Goal: Information Seeking & Learning: Learn about a topic

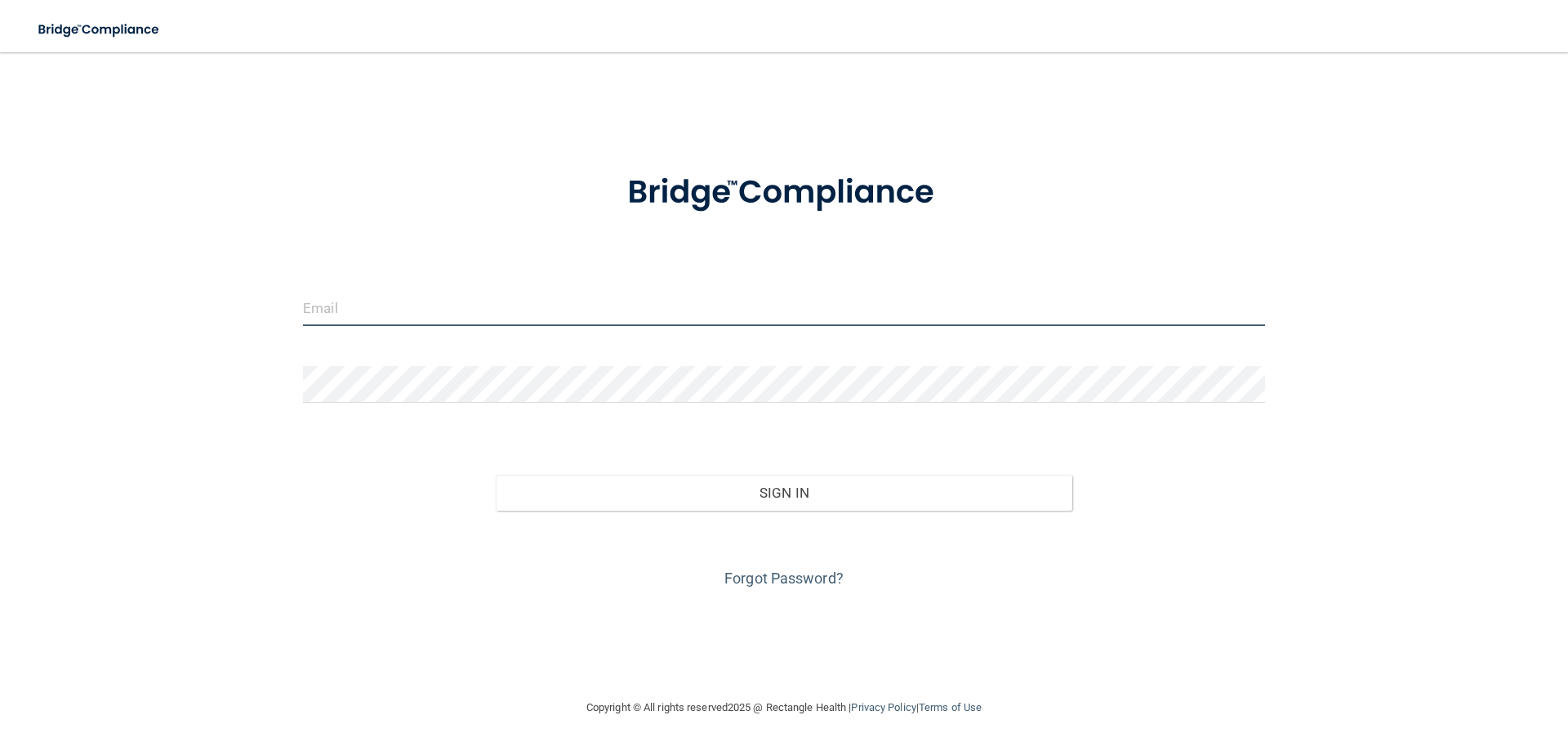
click at [473, 303] on input "email" at bounding box center [784, 307] width 963 height 37
type input "kelsey.meyer@mpda-mn.com"
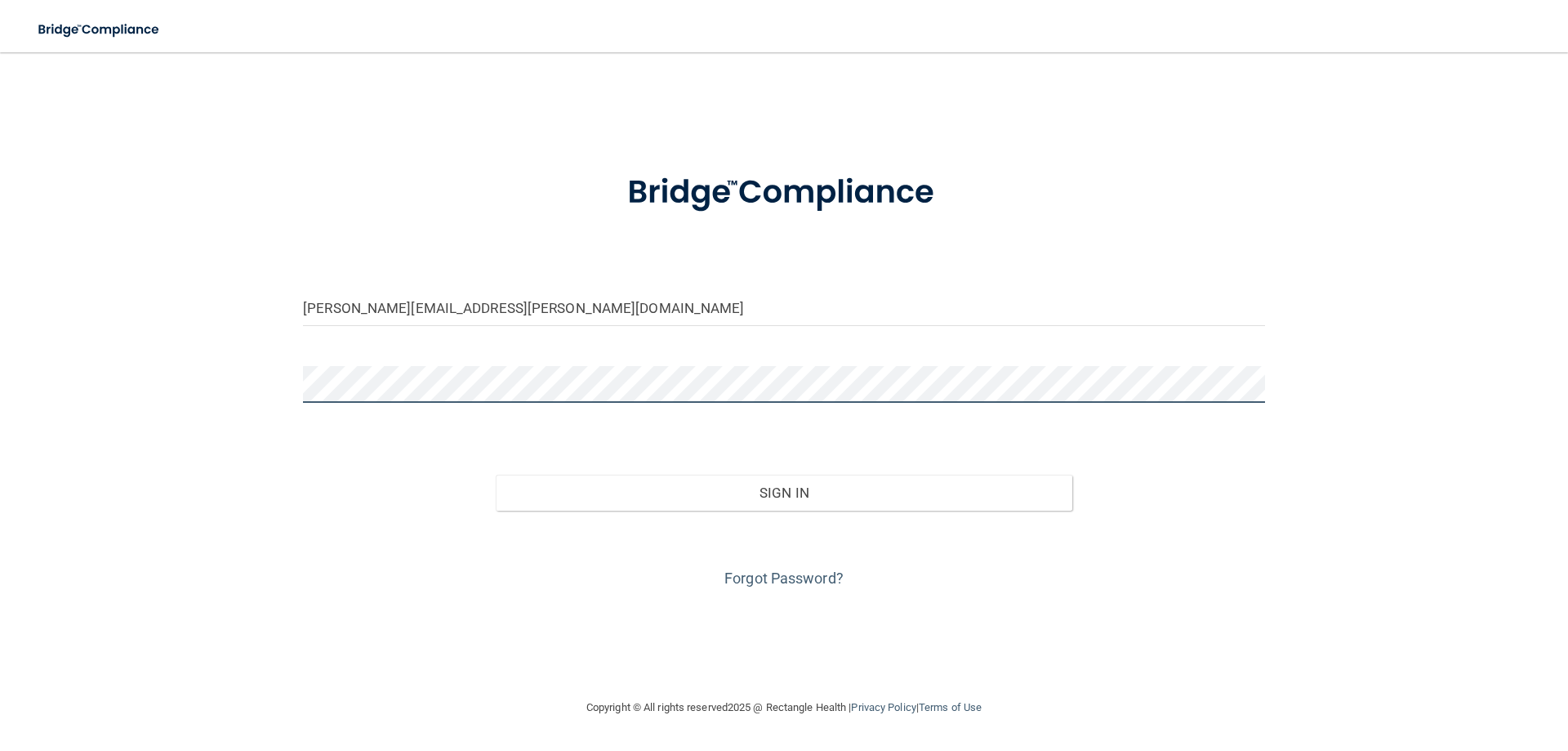
click at [496, 475] on button "Sign In" at bounding box center [784, 492] width 578 height 36
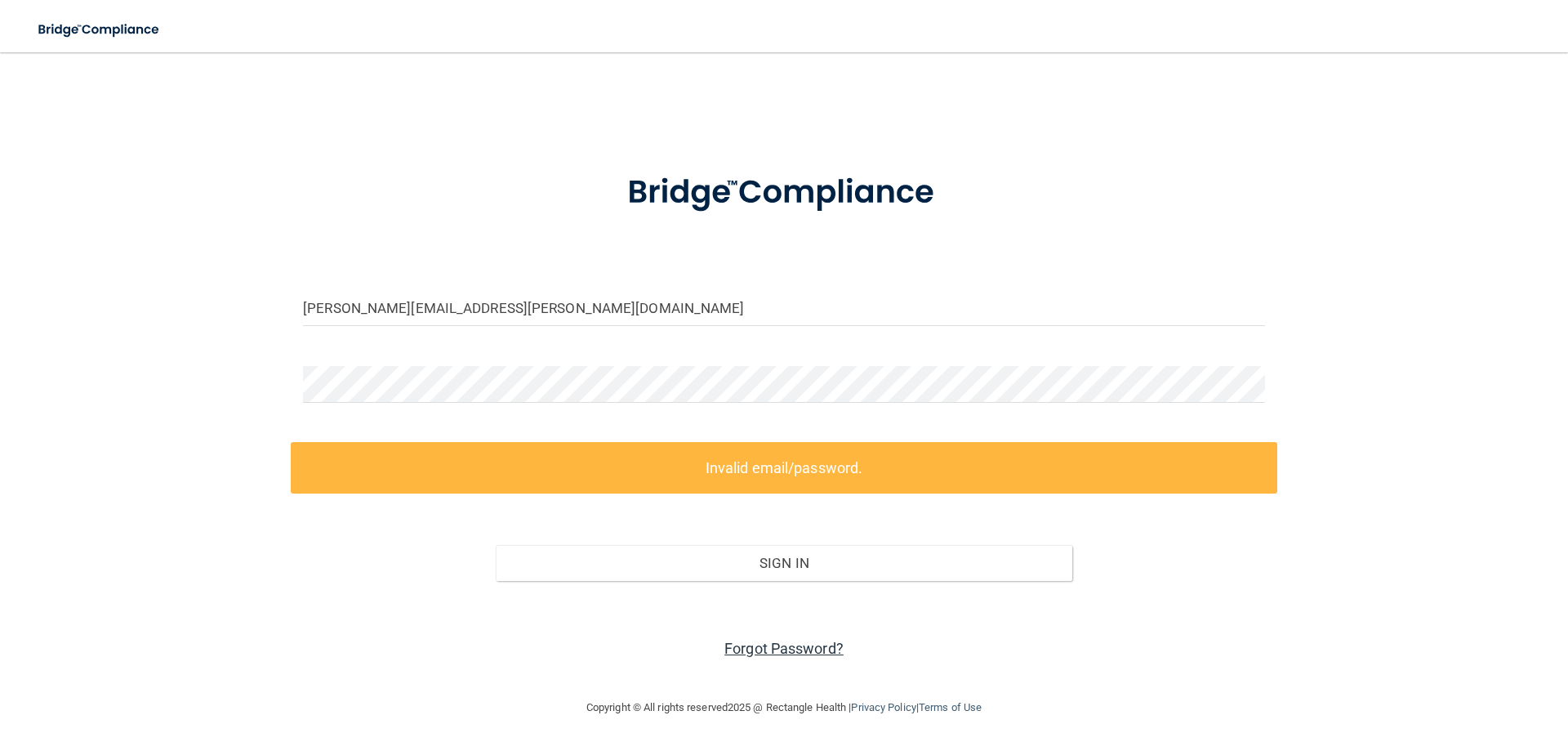
click at [775, 650] on link "Forgot Password?" at bounding box center [784, 648] width 119 height 17
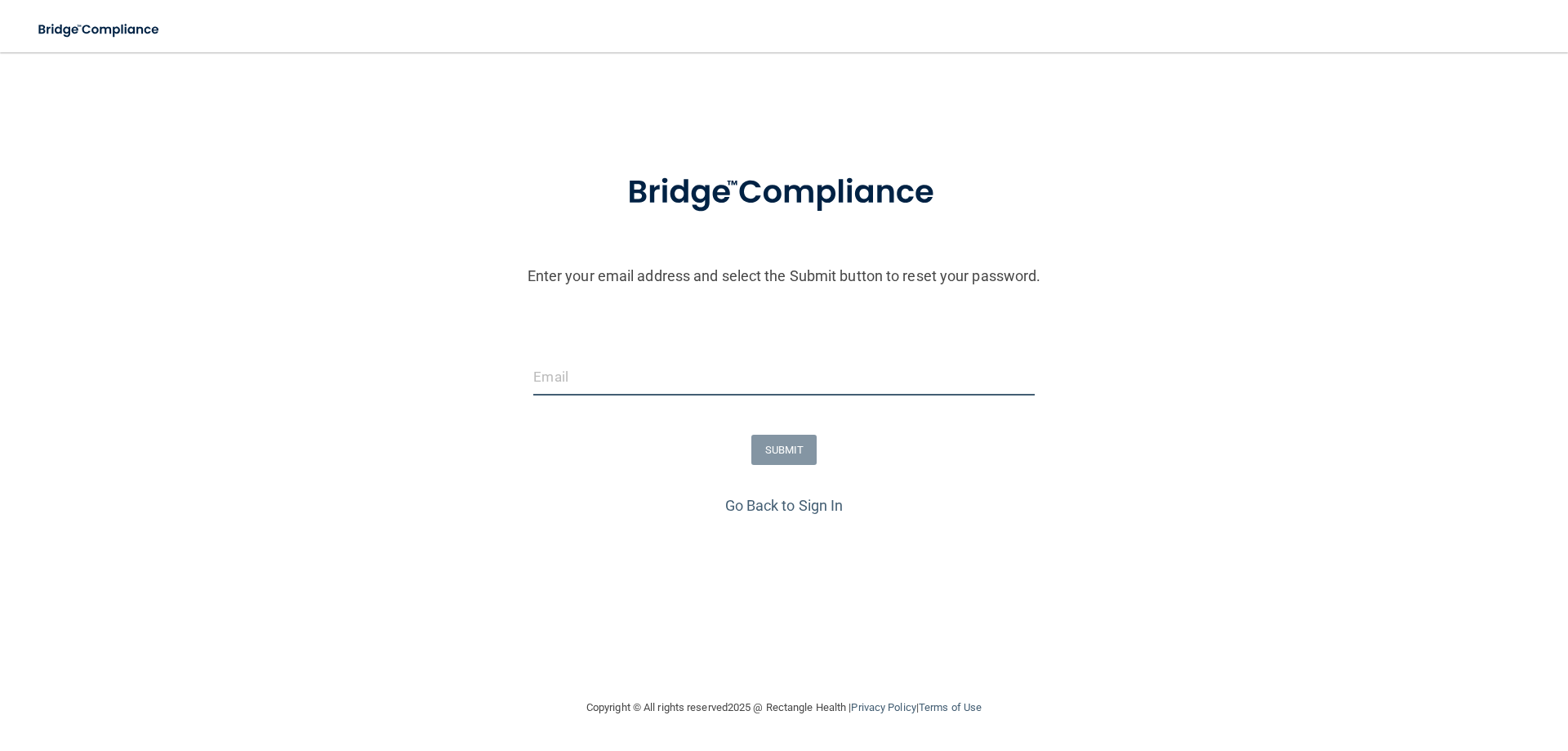
click at [565, 360] on input "email" at bounding box center [784, 376] width 501 height 37
type input "kelsey.meyer@mpda-mn.com"
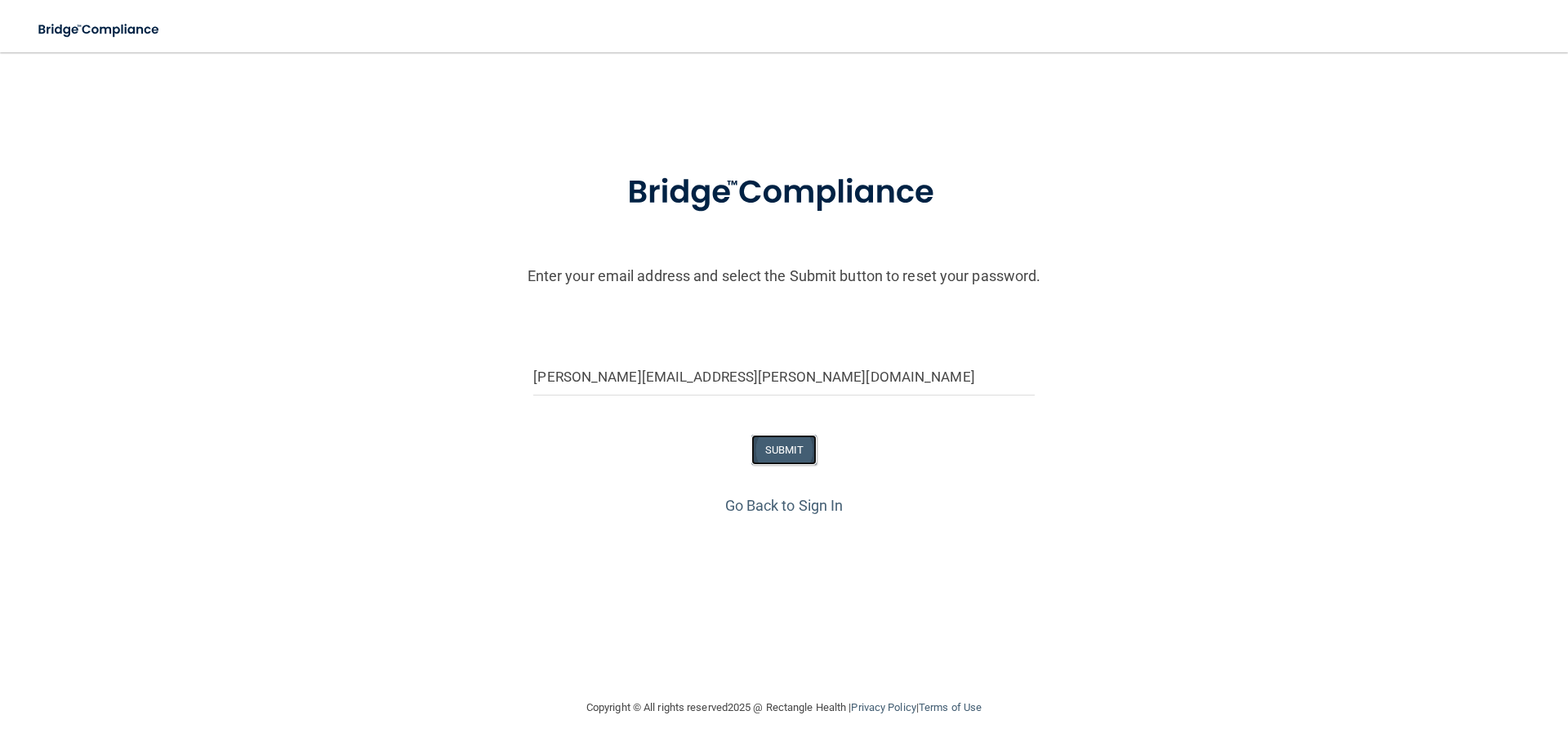
click at [813, 445] on button "SUBMIT" at bounding box center [784, 449] width 66 height 30
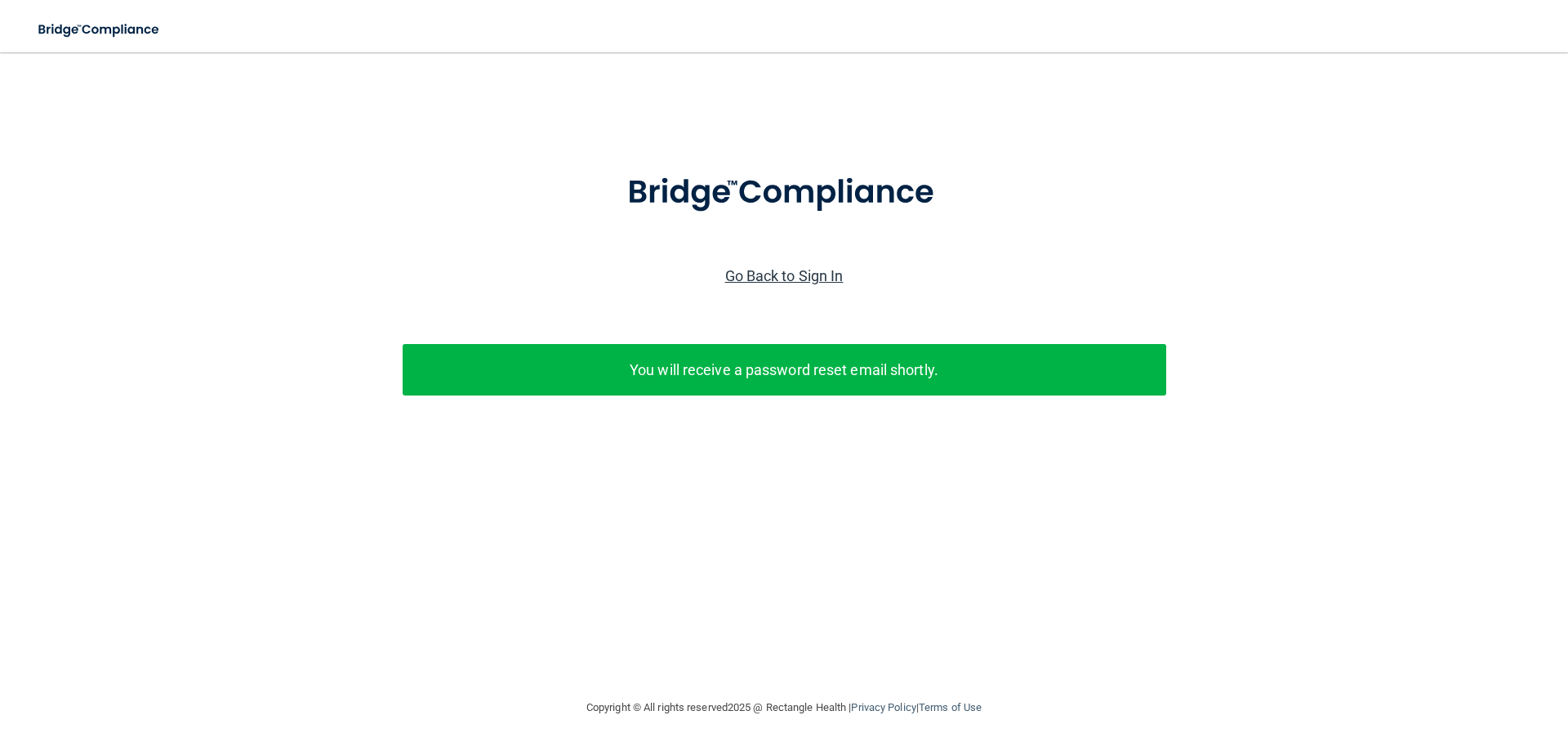
click at [795, 278] on link "Go Back to Sign In" at bounding box center [784, 275] width 118 height 17
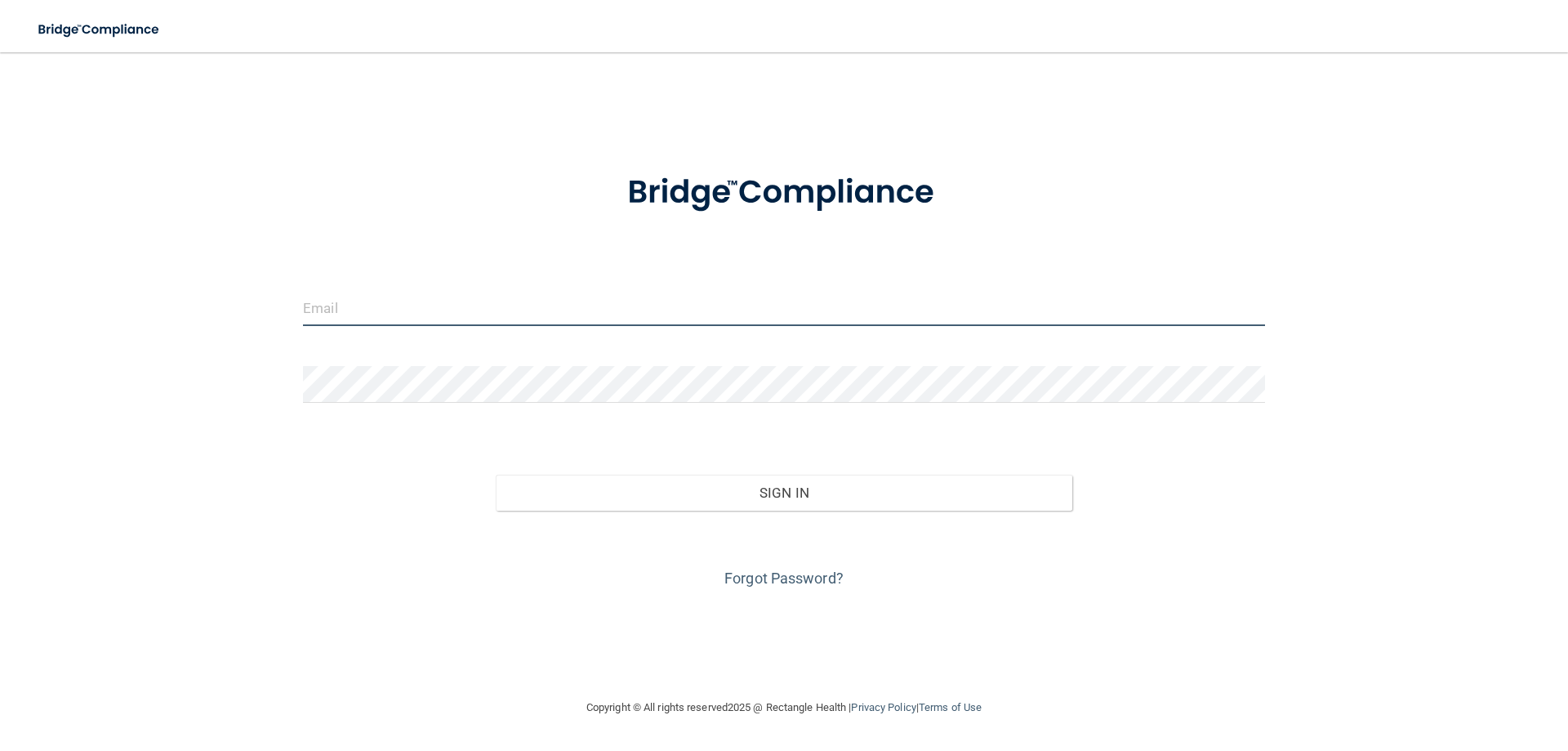
click at [389, 300] on input "email" at bounding box center [784, 307] width 963 height 37
type input "[EMAIL_ADDRESS][DOMAIN_NAME]"
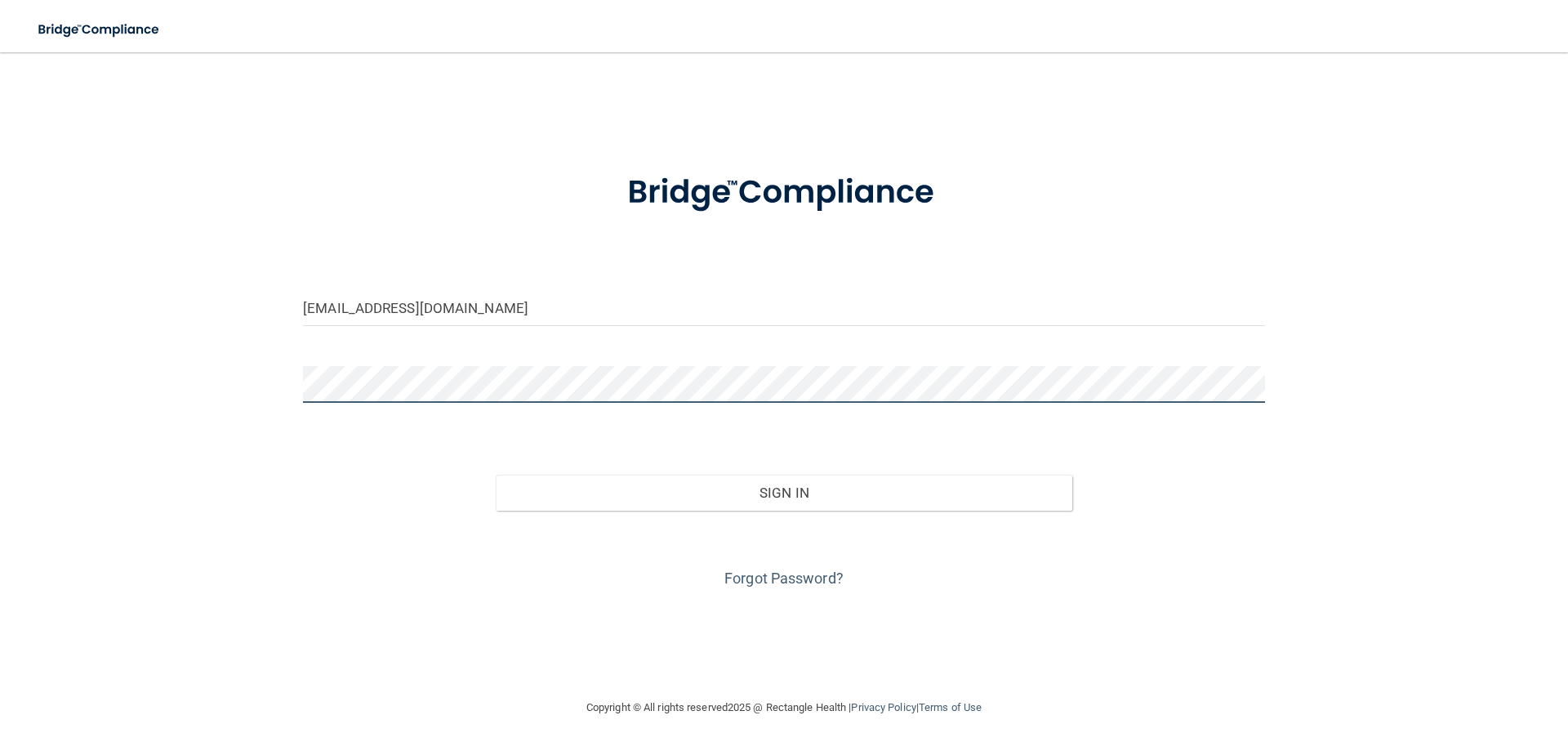
click at [496, 475] on button "Sign In" at bounding box center [784, 492] width 578 height 36
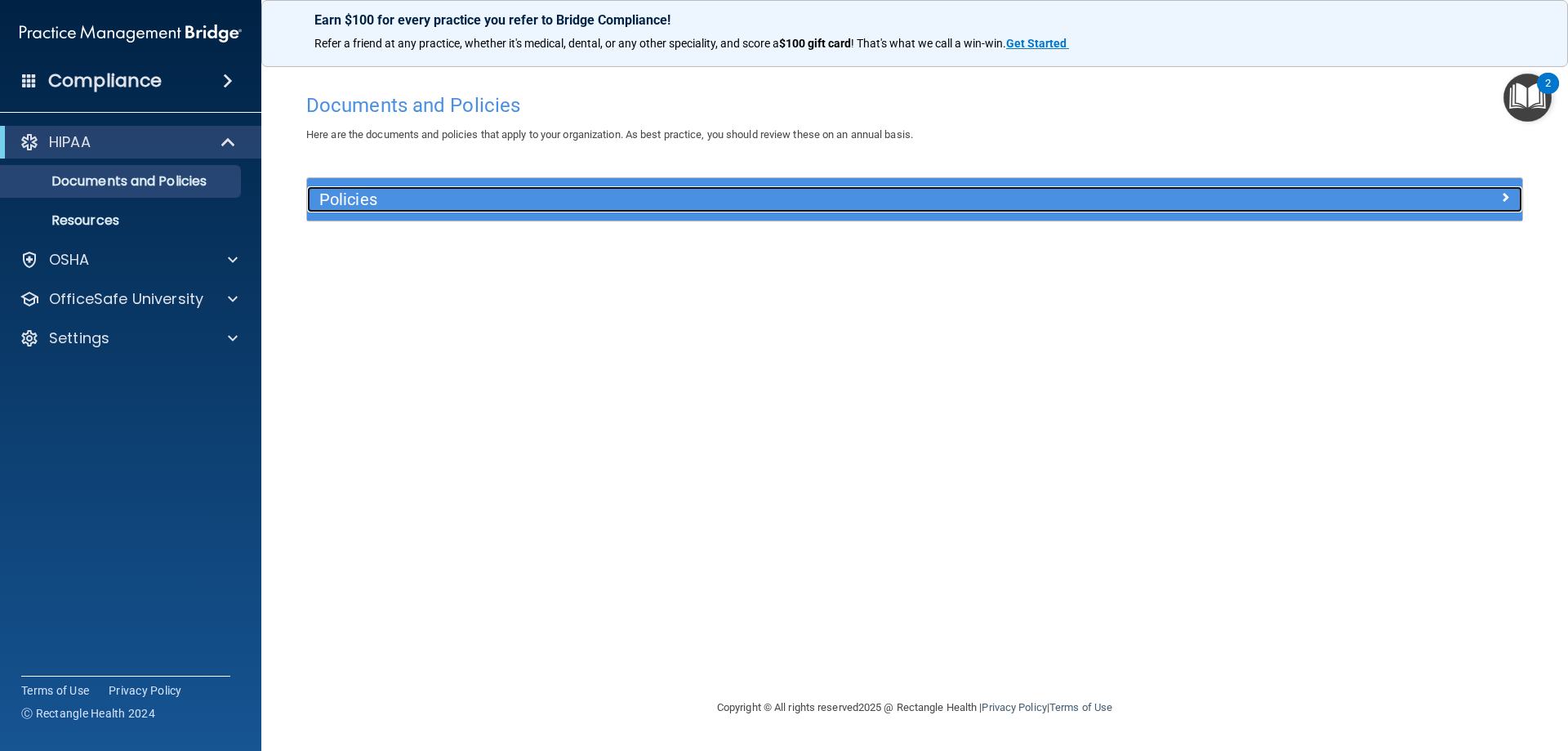
click at [1502, 193] on span at bounding box center [1505, 196] width 10 height 19
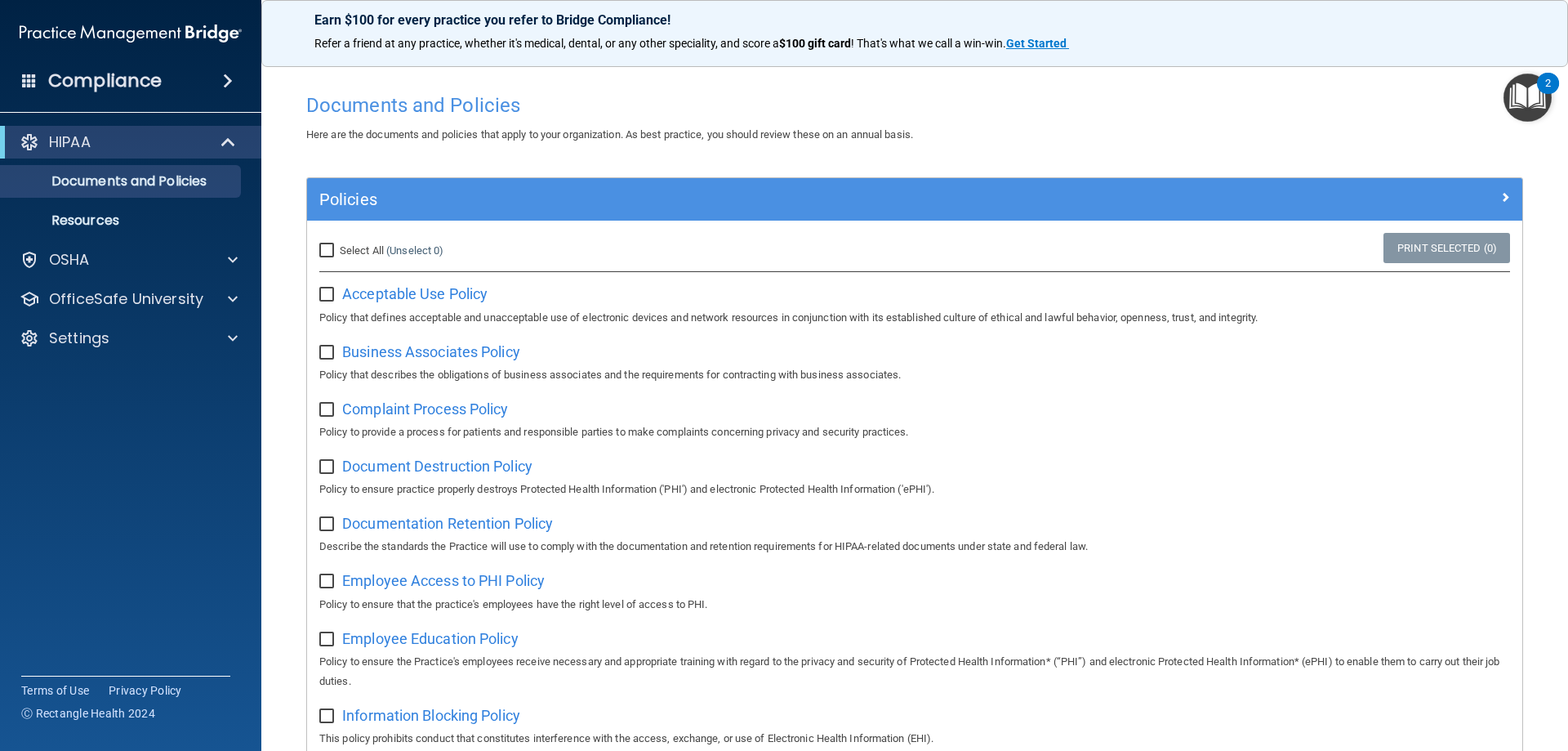
click at [138, 78] on h4 "Compliance" at bounding box center [105, 81] width 114 height 23
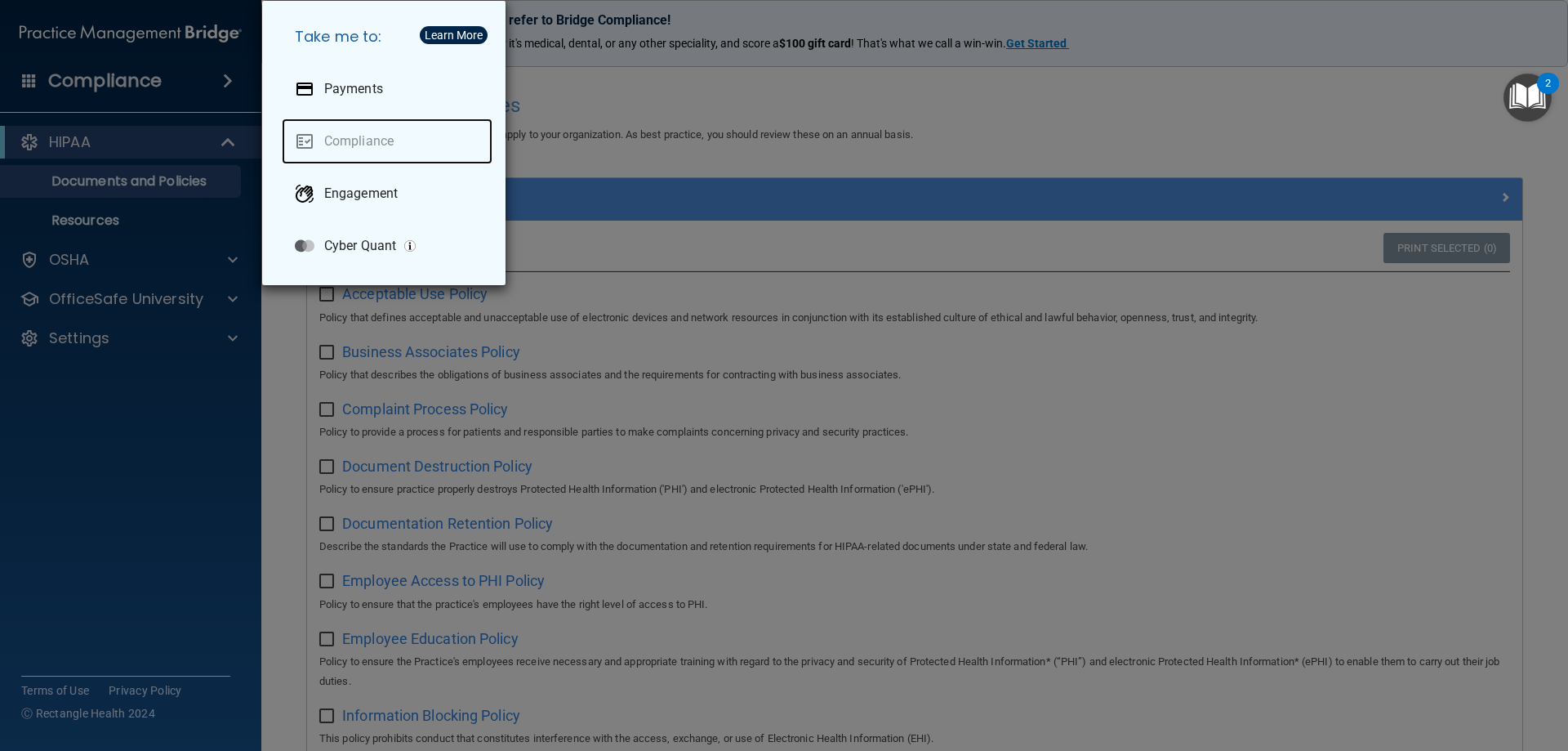
click at [339, 139] on link "Compliance" at bounding box center [387, 142] width 211 height 46
click at [86, 510] on div "Take me to: Payments Compliance Engagement Cyber Quant" at bounding box center [784, 376] width 1568 height 751
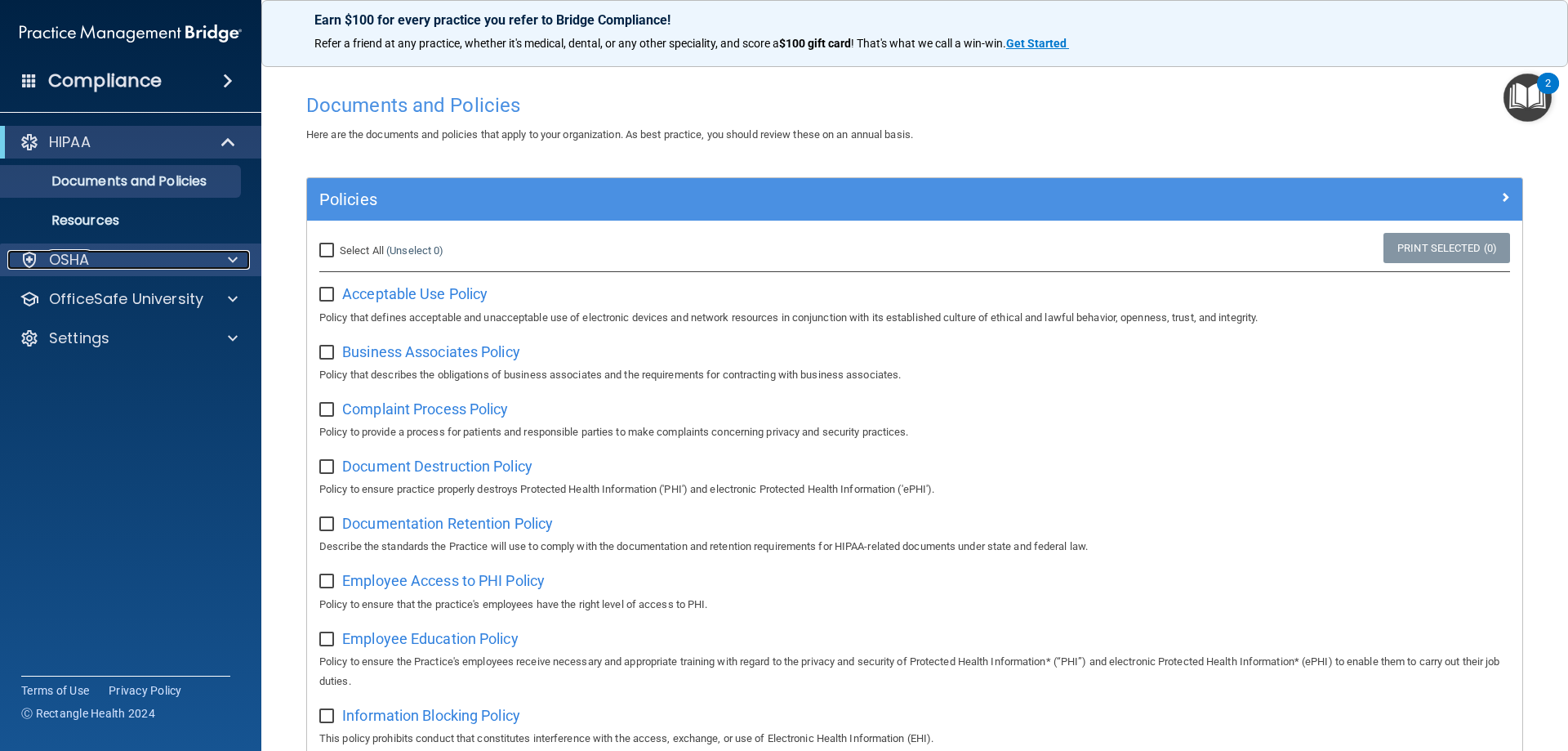
click at [167, 255] on div "OSHA" at bounding box center [109, 260] width 202 height 19
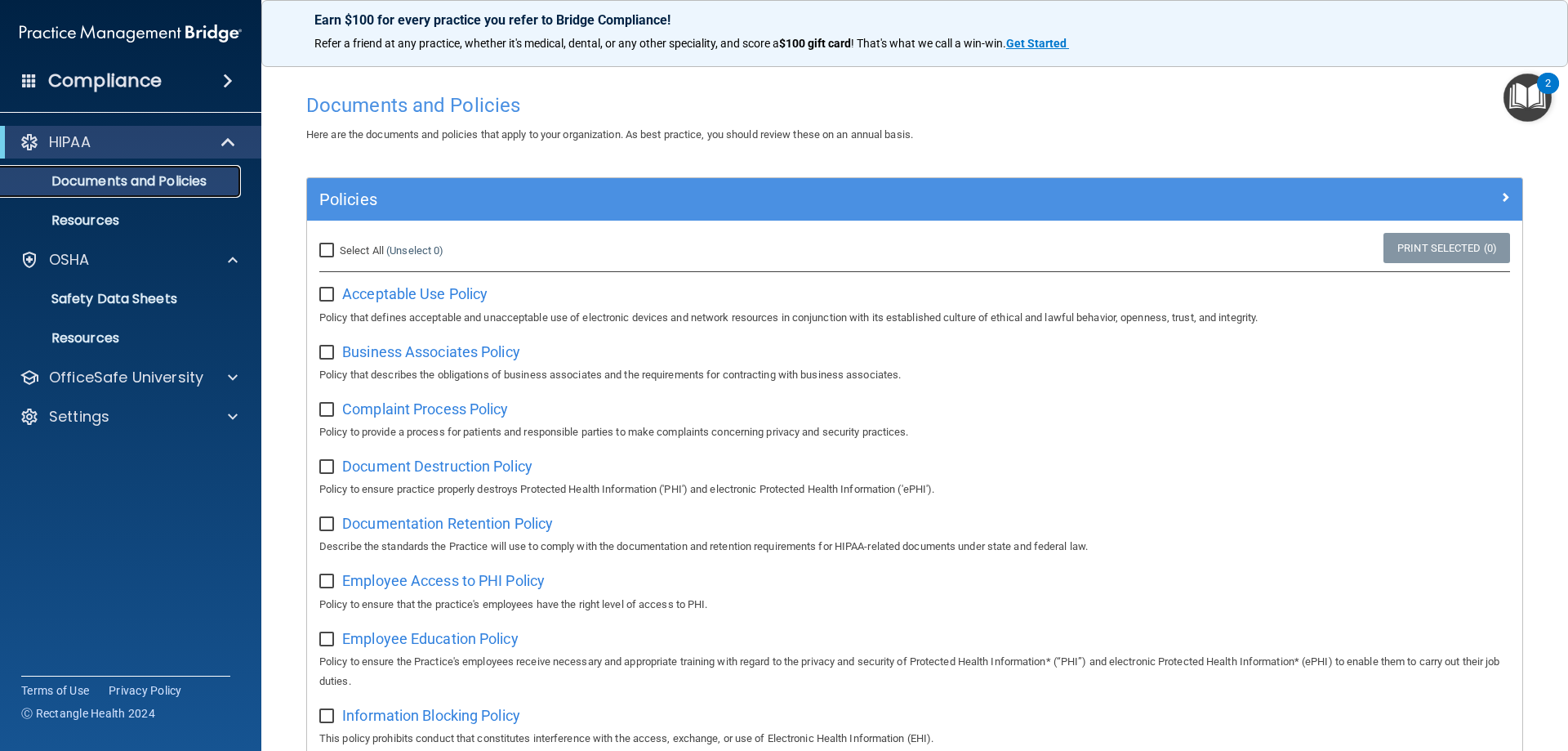
click at [192, 179] on p "Documents and Policies" at bounding box center [122, 181] width 223 height 16
click at [109, 222] on p "Resources" at bounding box center [122, 220] width 223 height 16
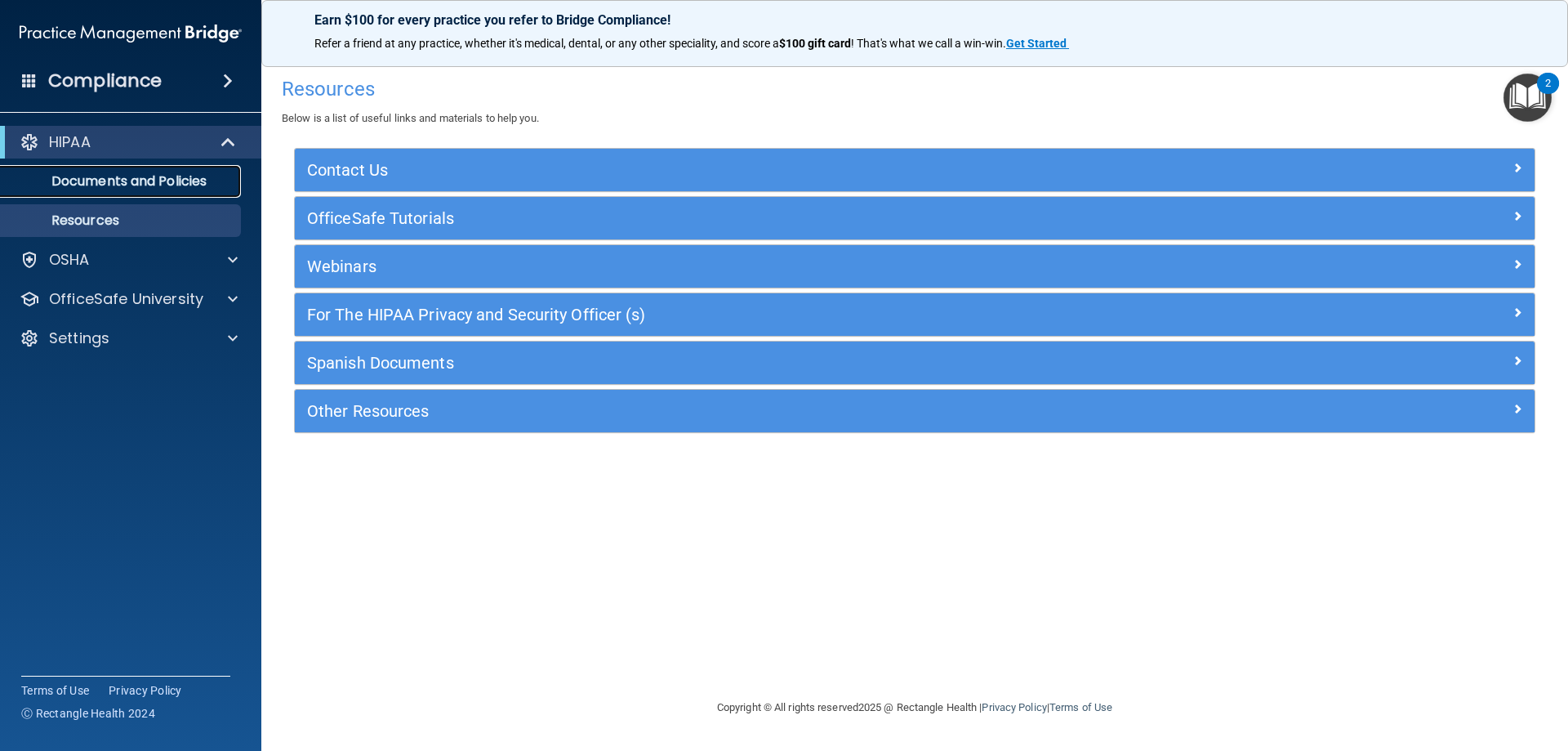
click at [73, 179] on p "Documents and Policies" at bounding box center [122, 181] width 223 height 16
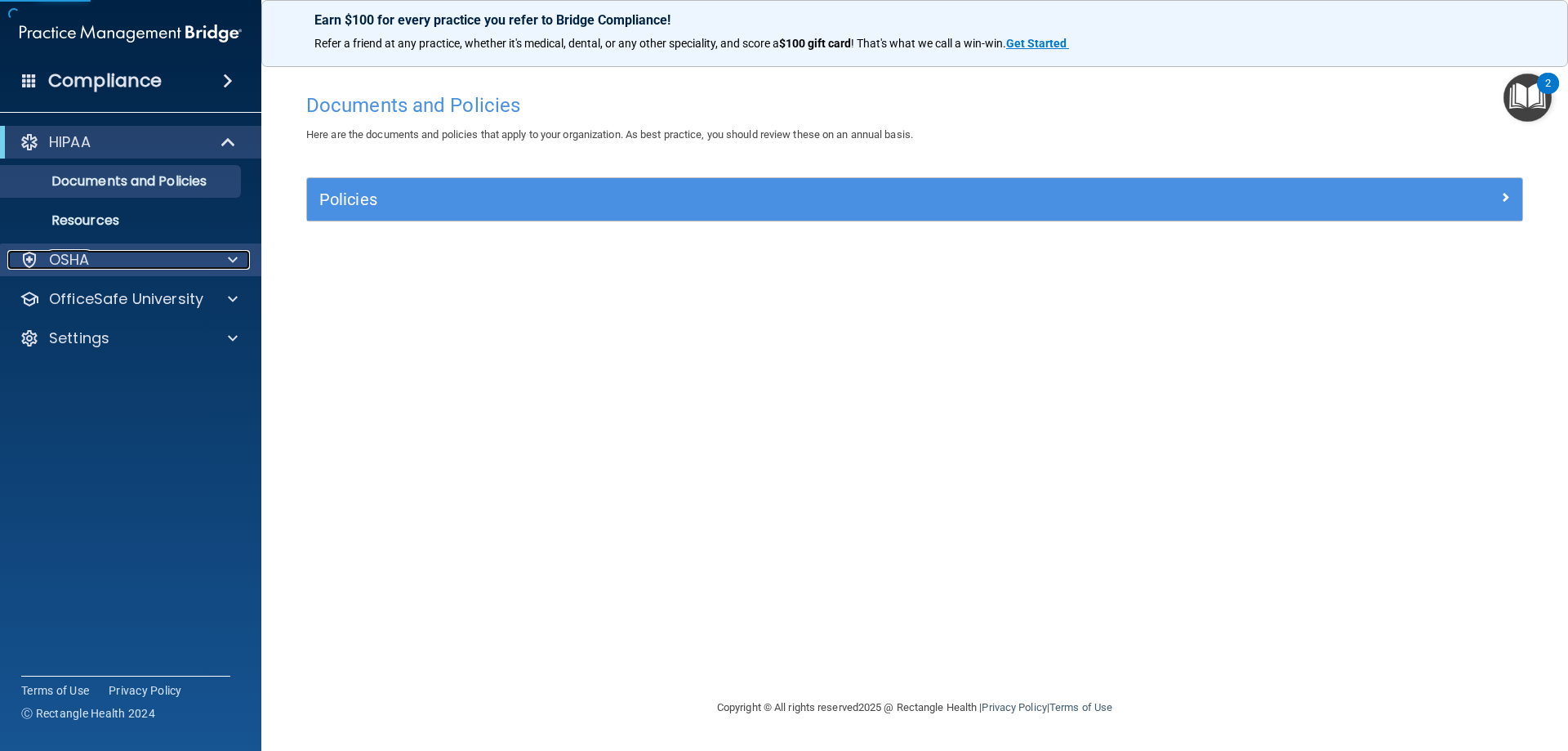
click at [89, 265] on p "OSHA" at bounding box center [69, 260] width 40 height 19
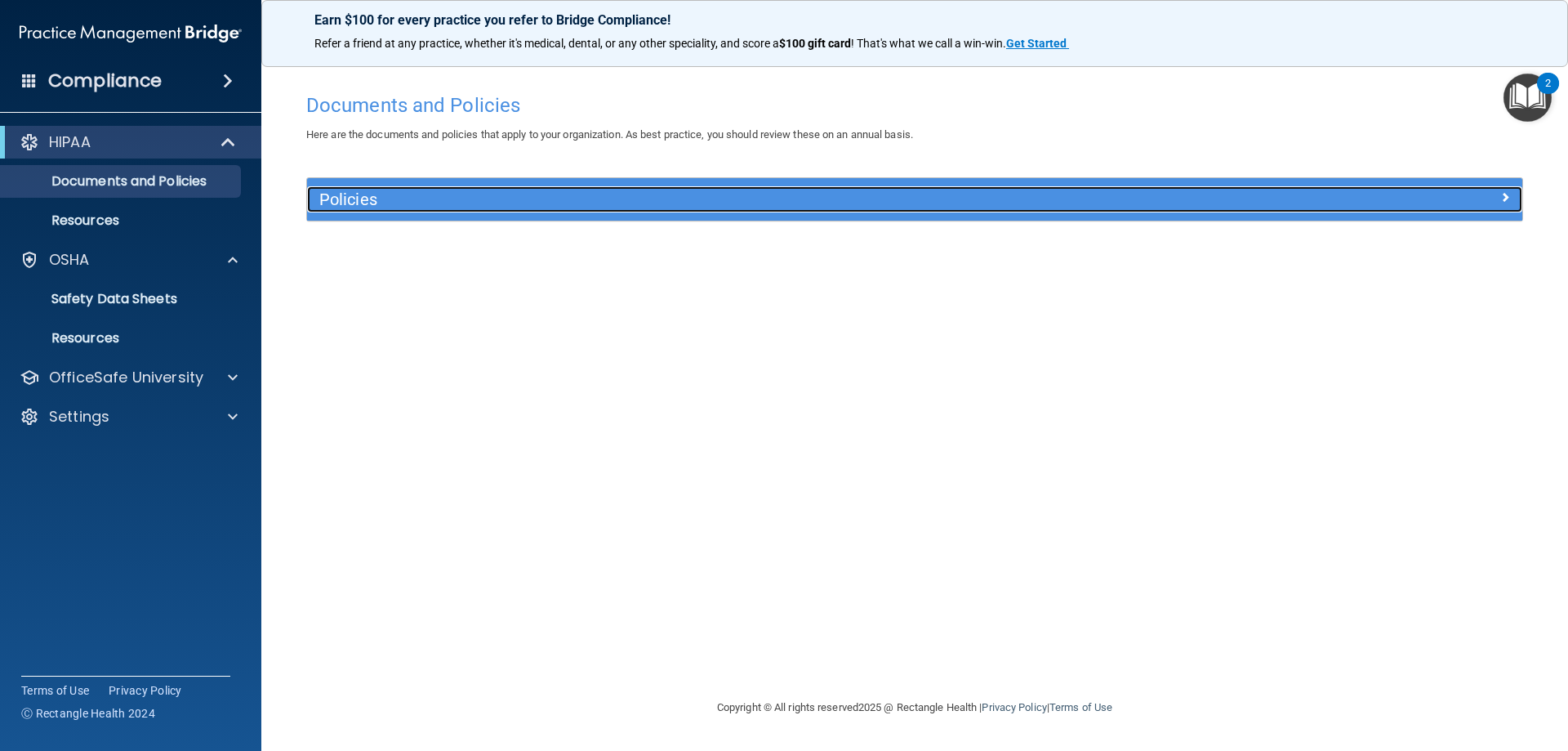
click at [475, 202] on h5 "Policies" at bounding box center [762, 199] width 887 height 18
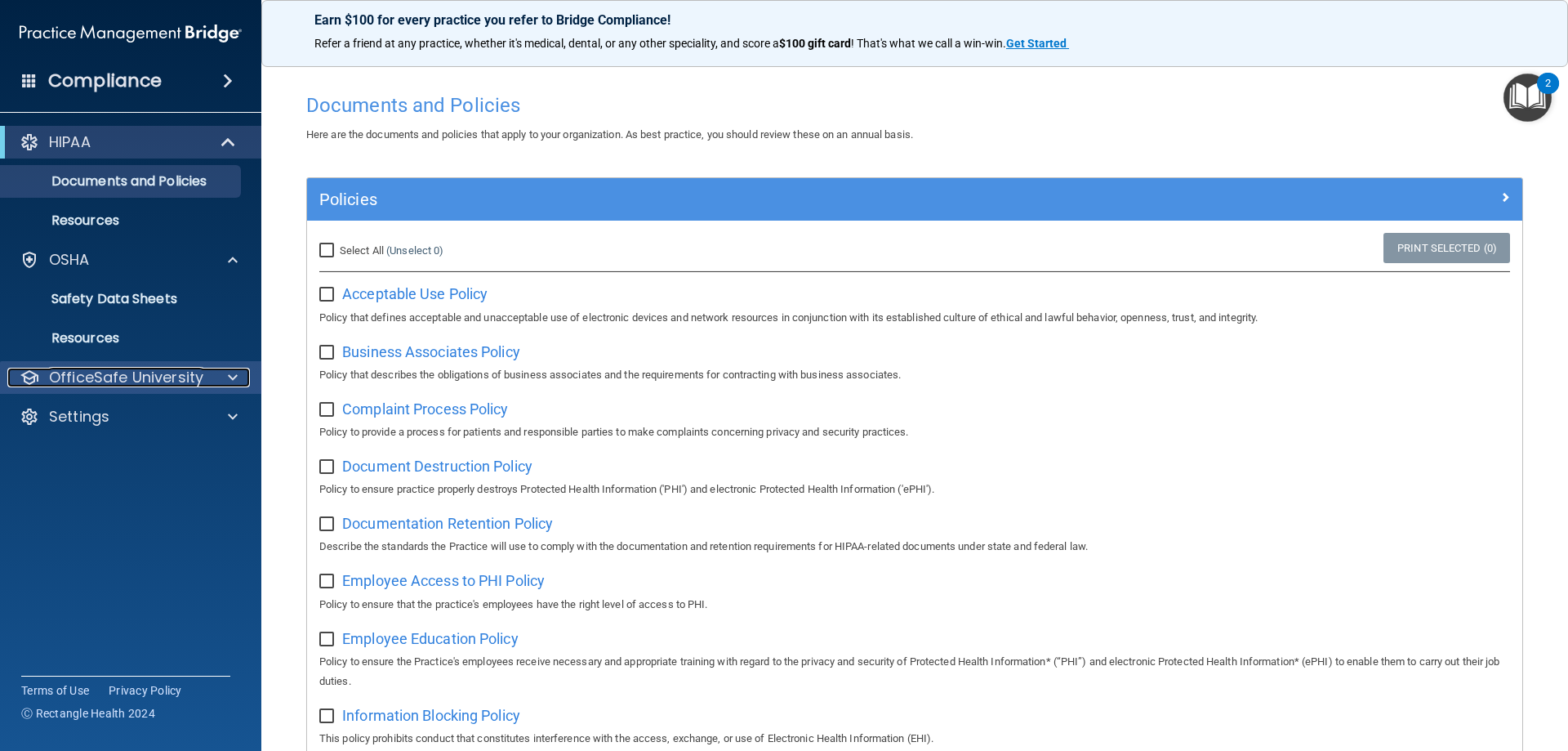
click at [144, 381] on p "OfficeSafe University" at bounding box center [126, 377] width 154 height 19
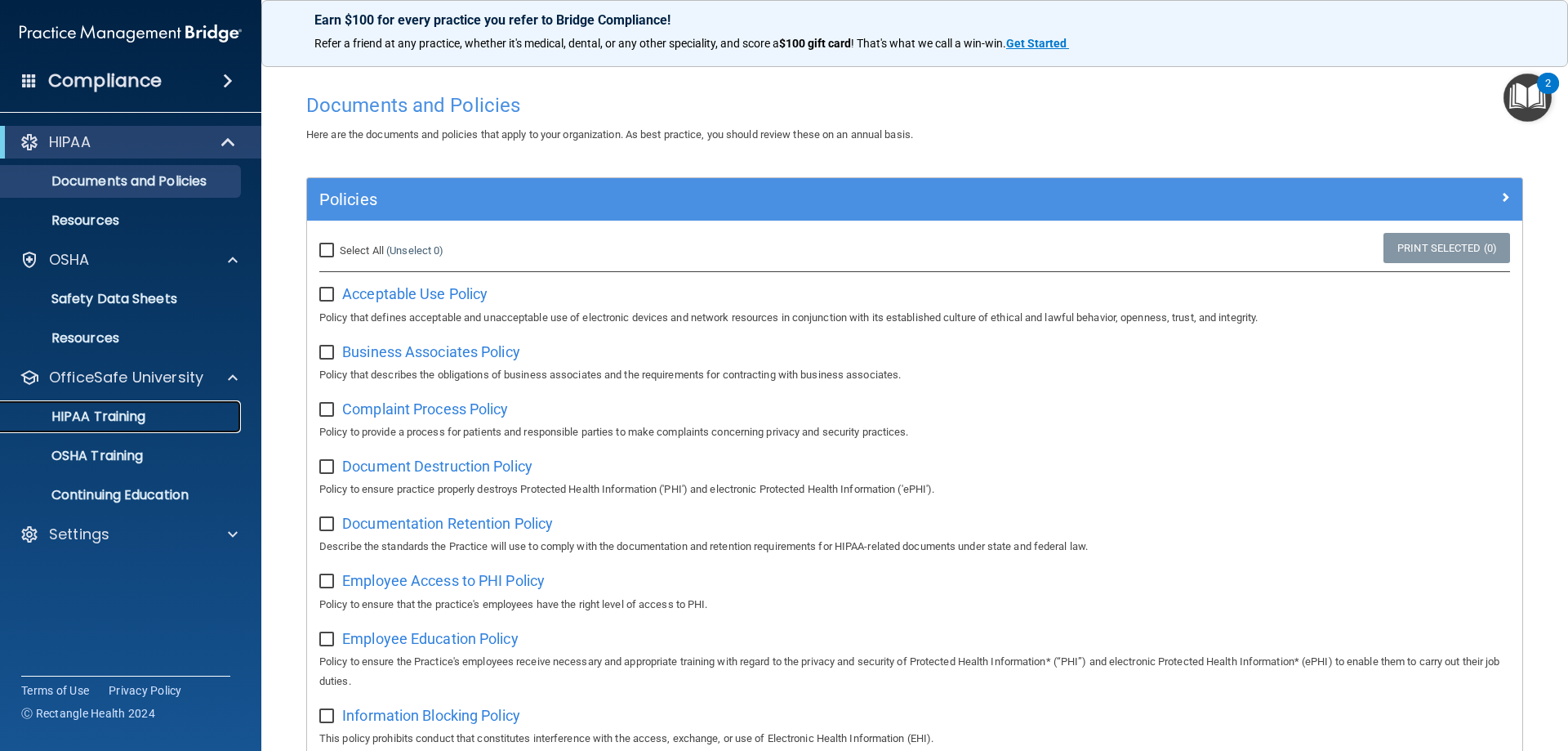
click at [89, 416] on p "HIPAA Training" at bounding box center [78, 416] width 135 height 16
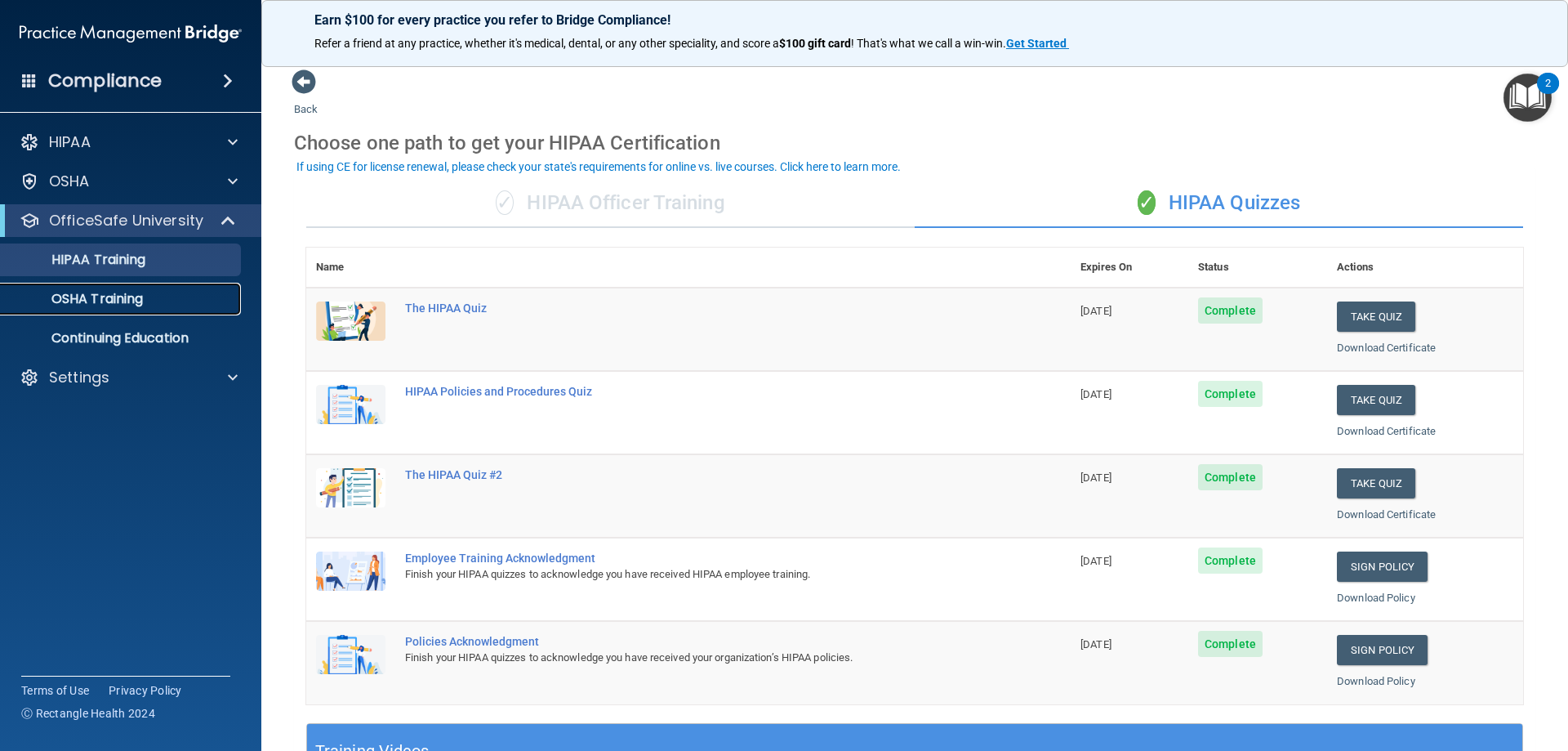
click at [110, 297] on p "OSHA Training" at bounding box center [76, 298] width 132 height 16
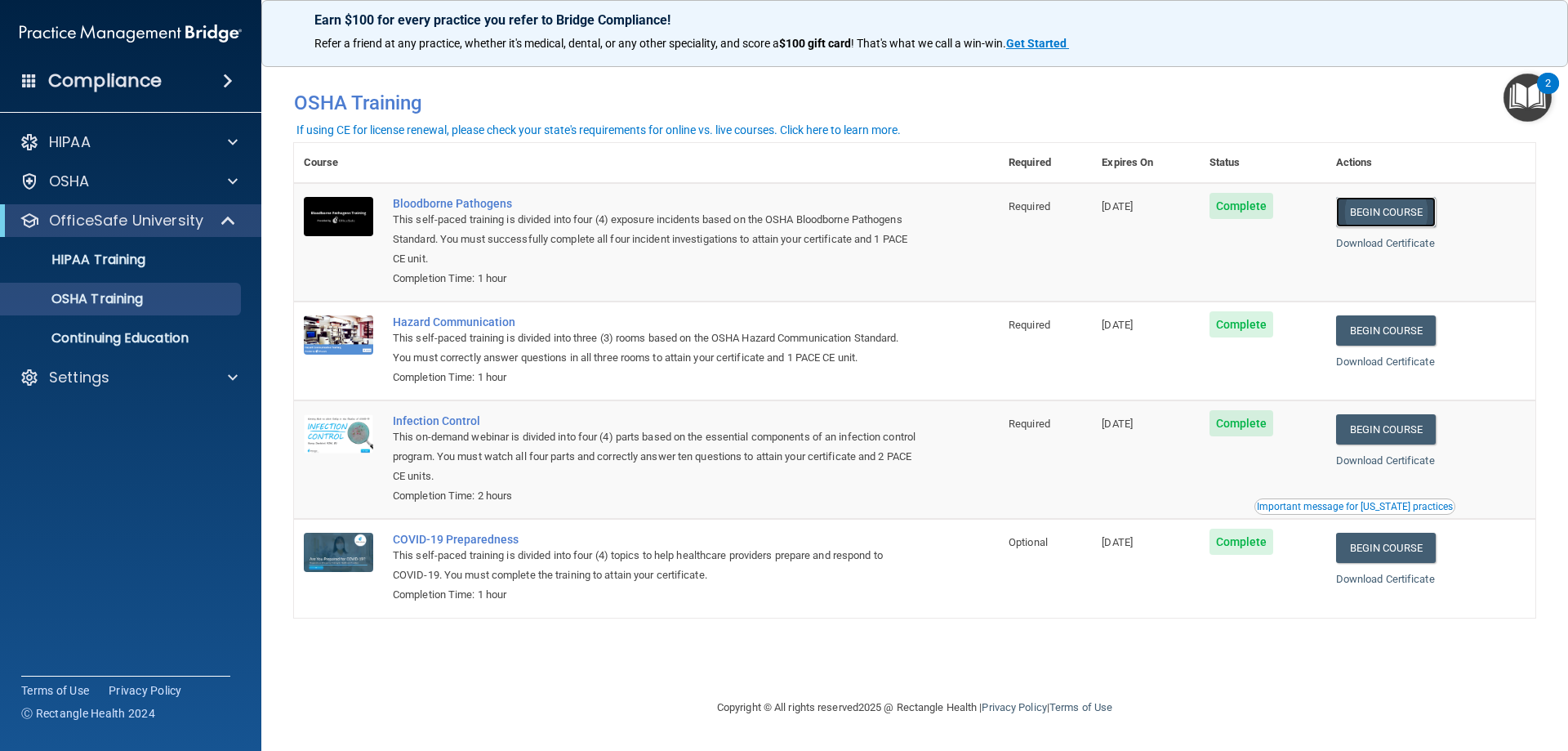
click at [1396, 211] on link "Begin Course" at bounding box center [1386, 211] width 100 height 30
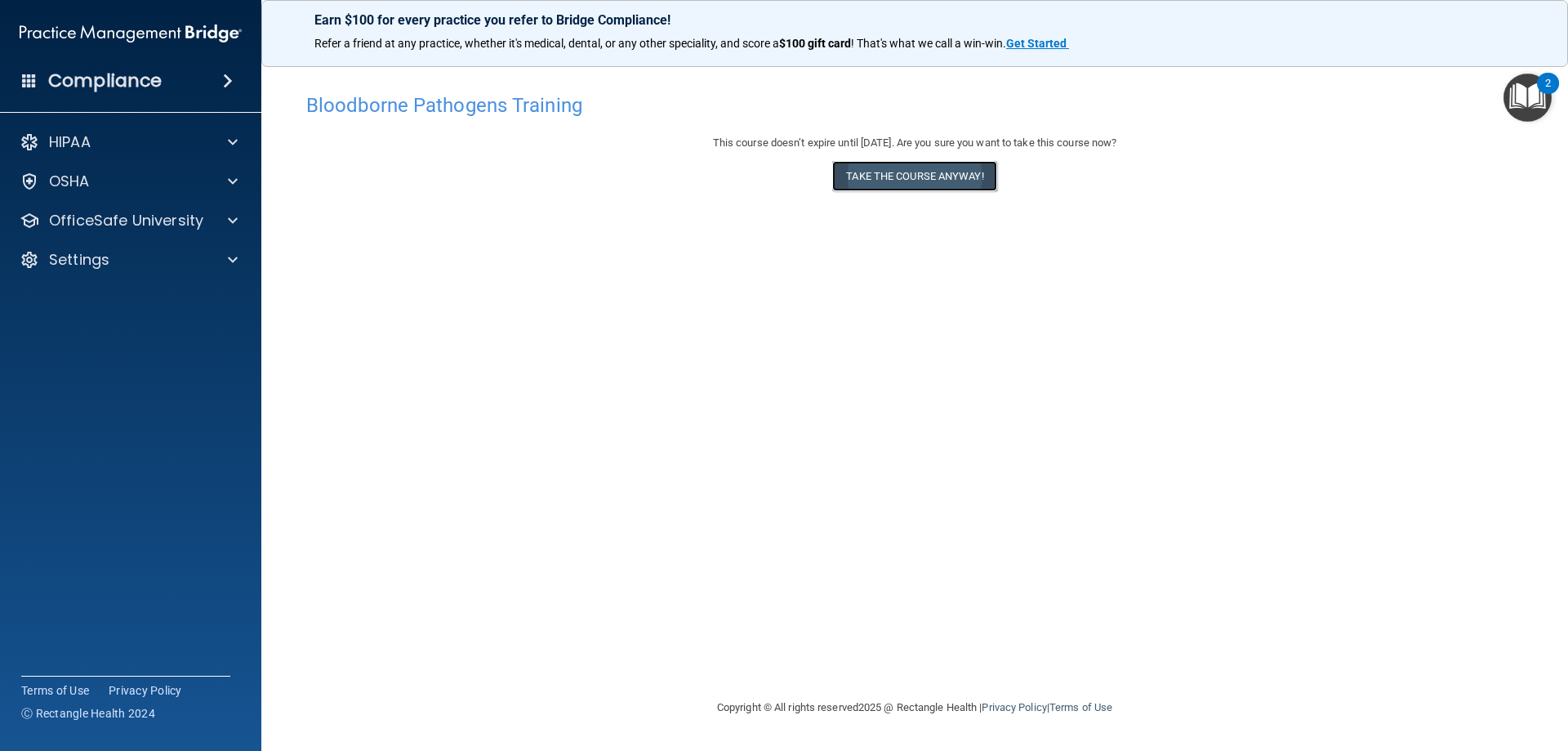
click at [887, 173] on button "Take the course anyway!" at bounding box center [914, 175] width 165 height 30
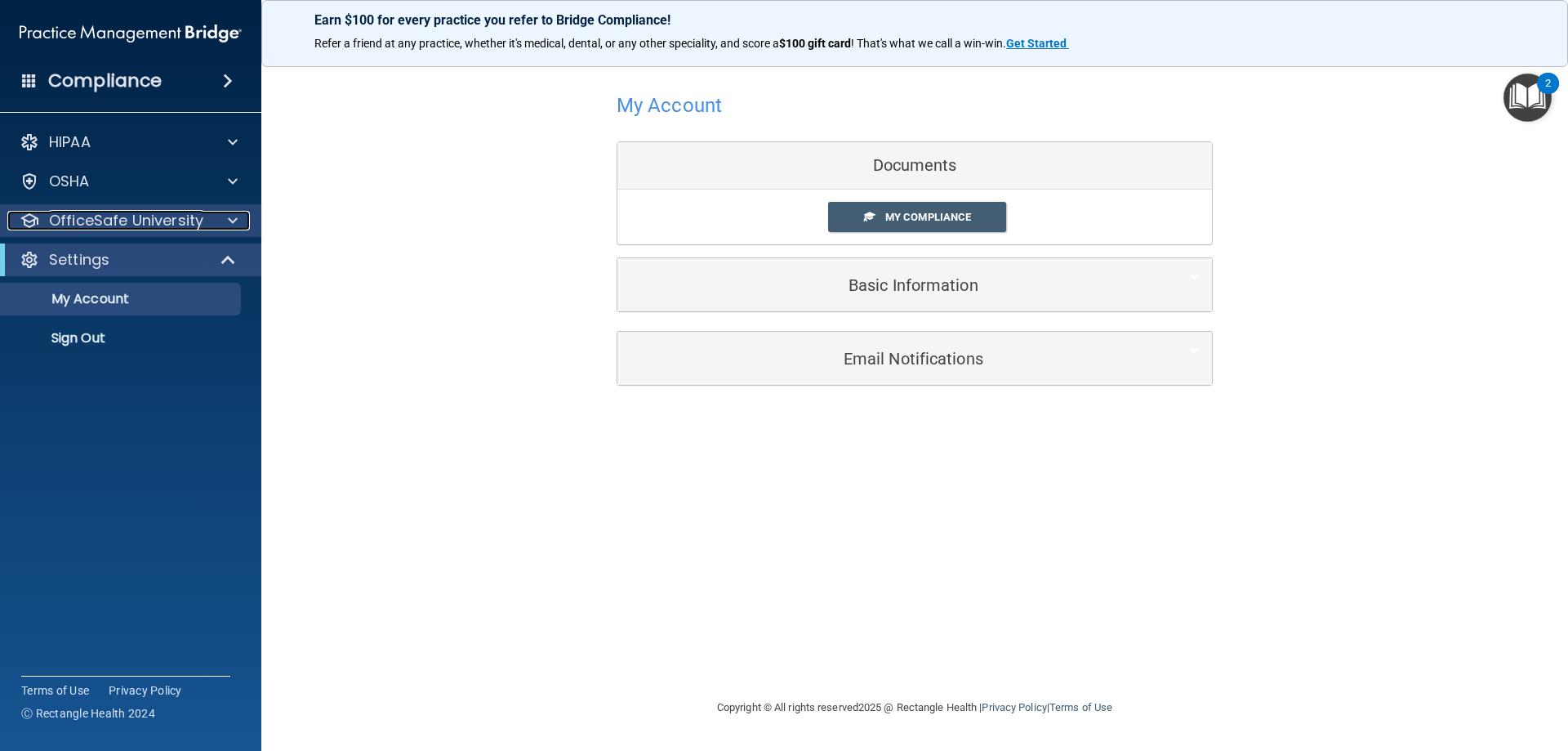
click at [94, 223] on p "OfficeSafe University" at bounding box center [126, 220] width 154 height 19
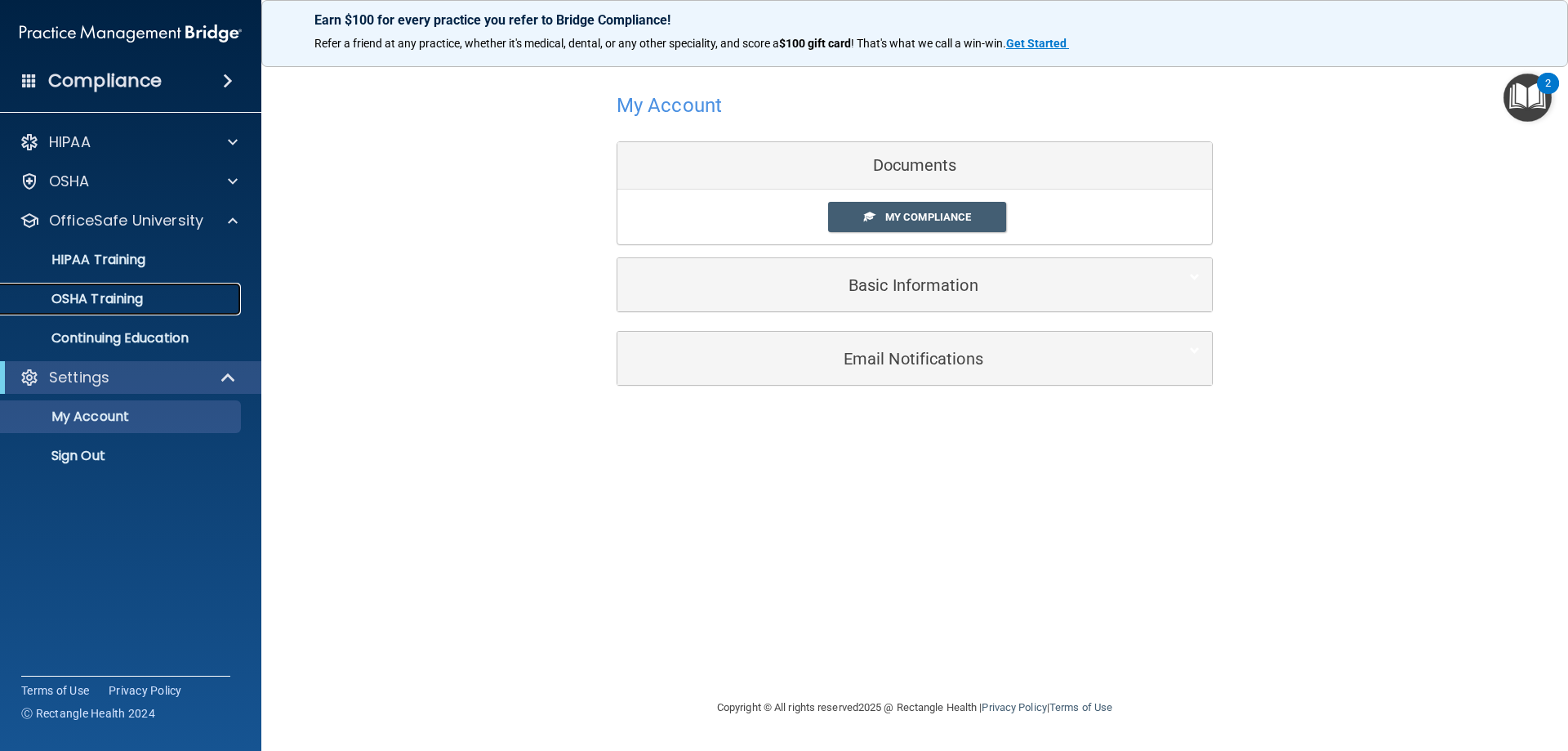
click at [112, 298] on p "OSHA Training" at bounding box center [76, 298] width 132 height 16
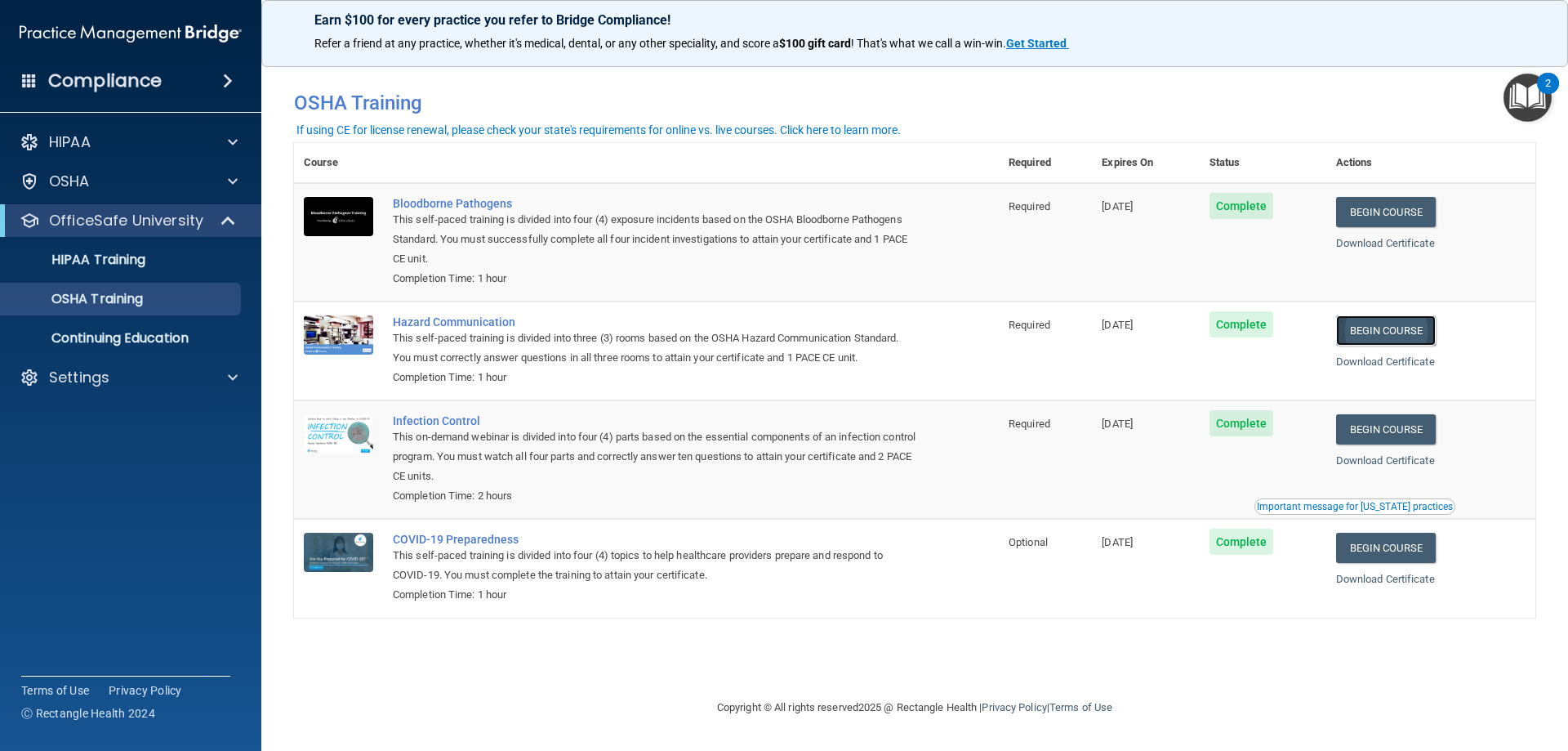
click at [1394, 340] on link "Begin Course" at bounding box center [1386, 330] width 100 height 30
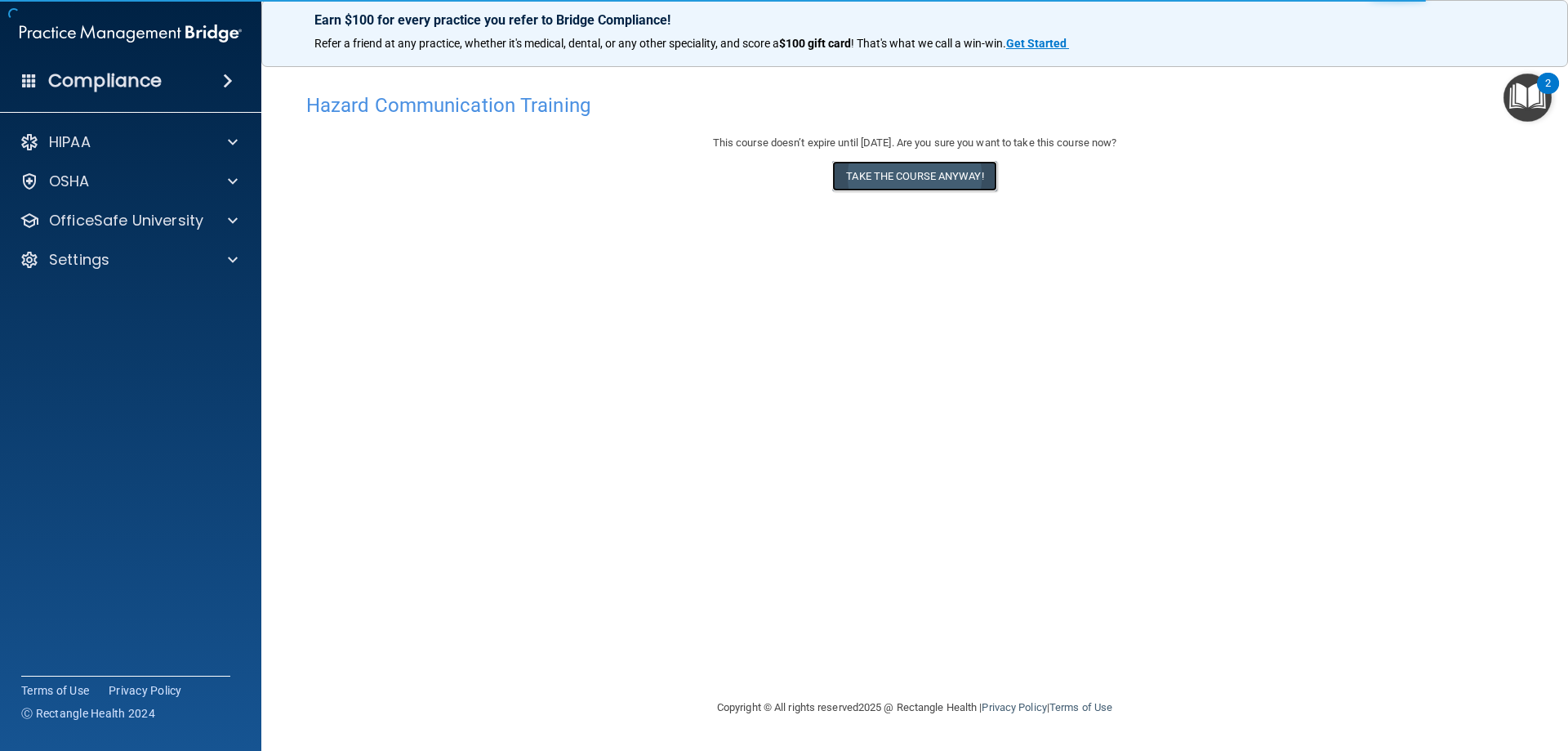
click at [915, 178] on button "Take the course anyway!" at bounding box center [914, 175] width 165 height 30
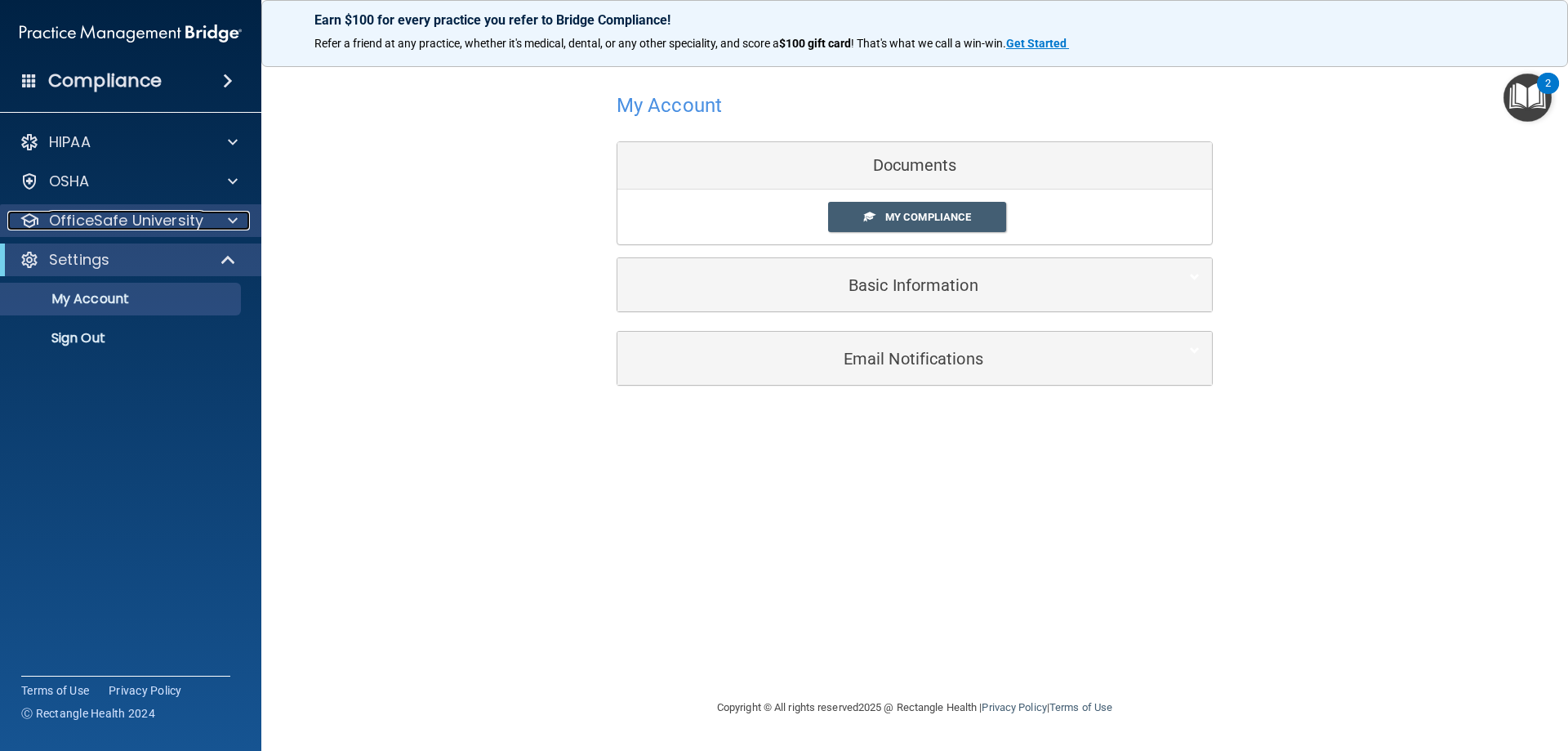
click at [106, 220] on p "OfficeSafe University" at bounding box center [126, 220] width 154 height 19
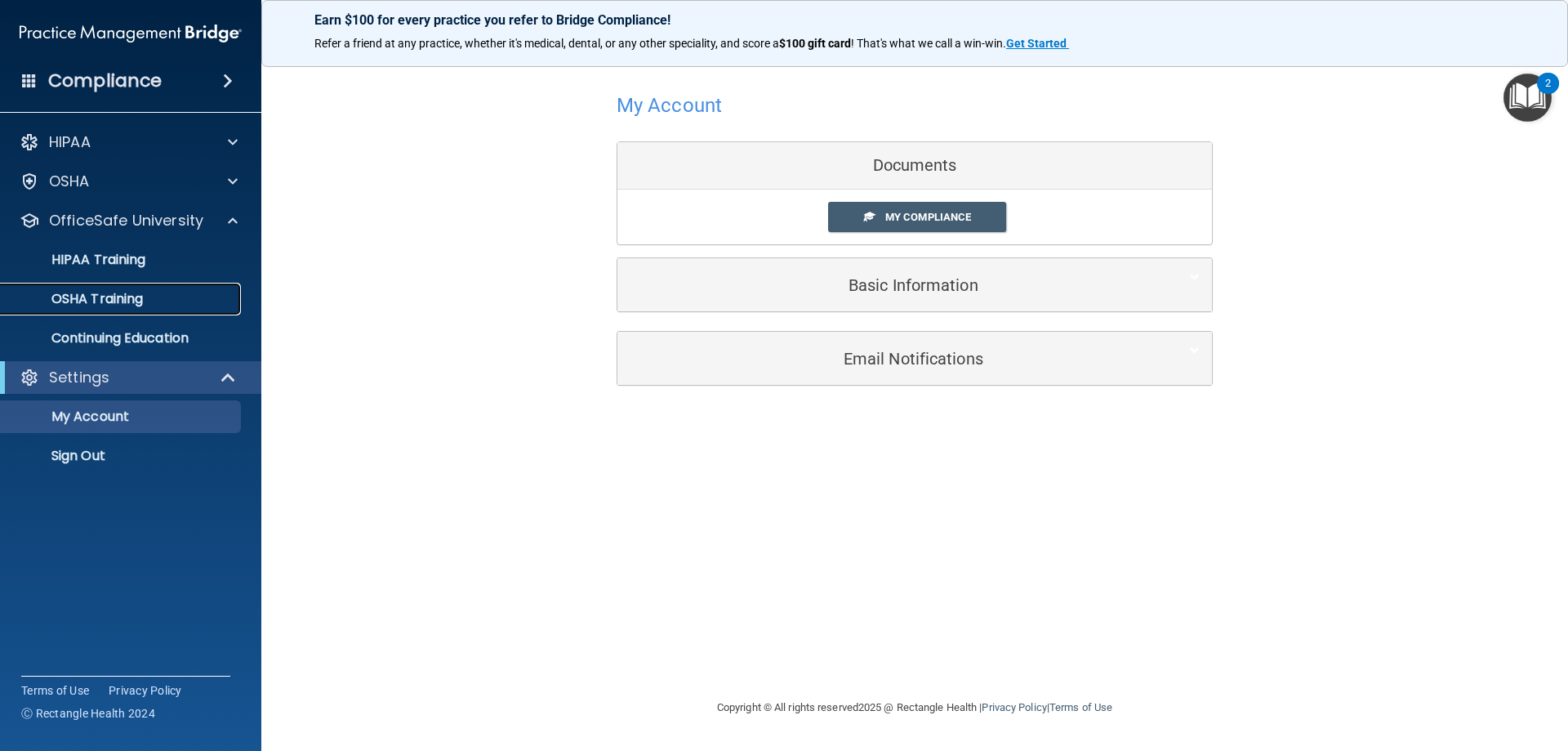
click at [91, 294] on p "OSHA Training" at bounding box center [76, 298] width 132 height 16
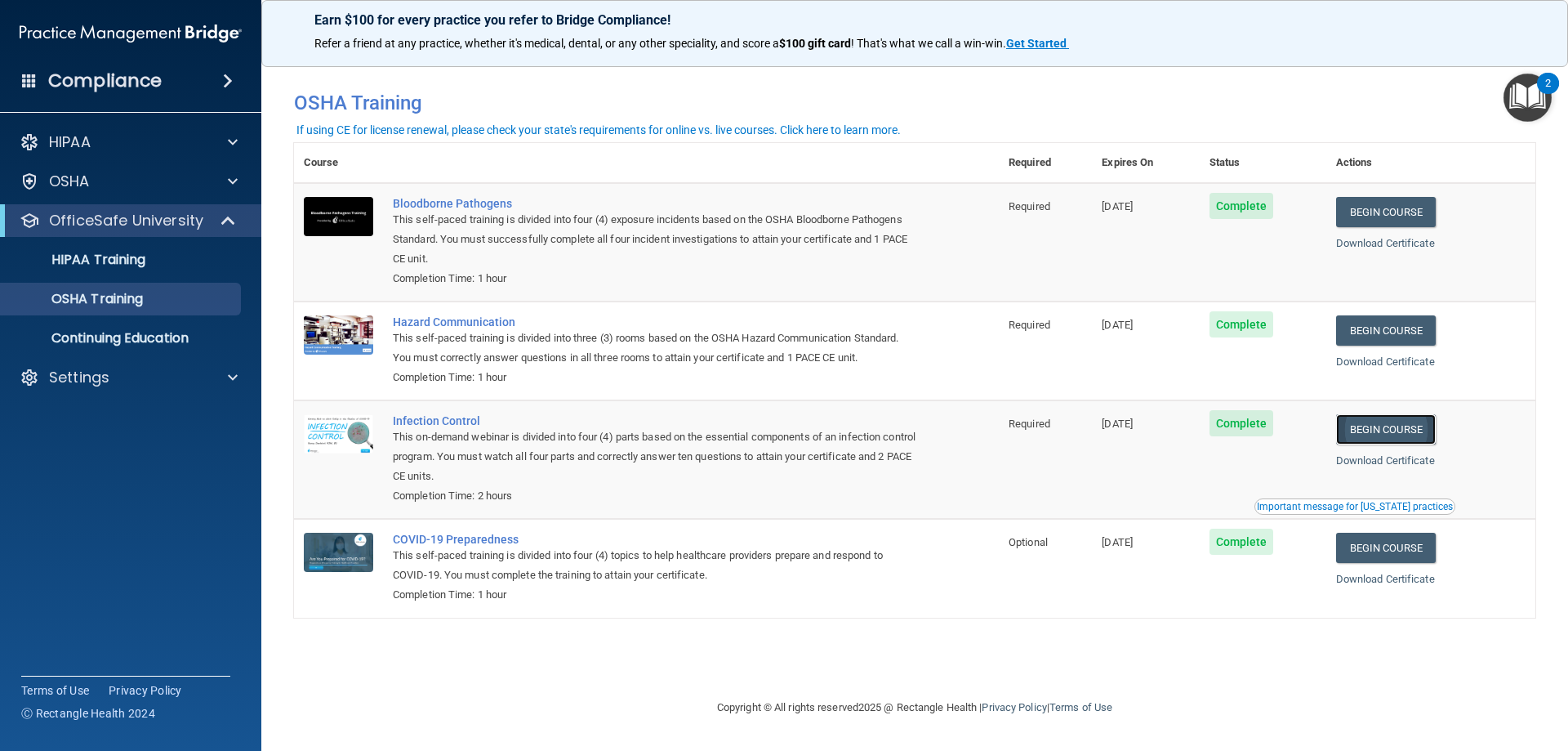
click at [1407, 439] on link "Begin Course" at bounding box center [1386, 428] width 100 height 30
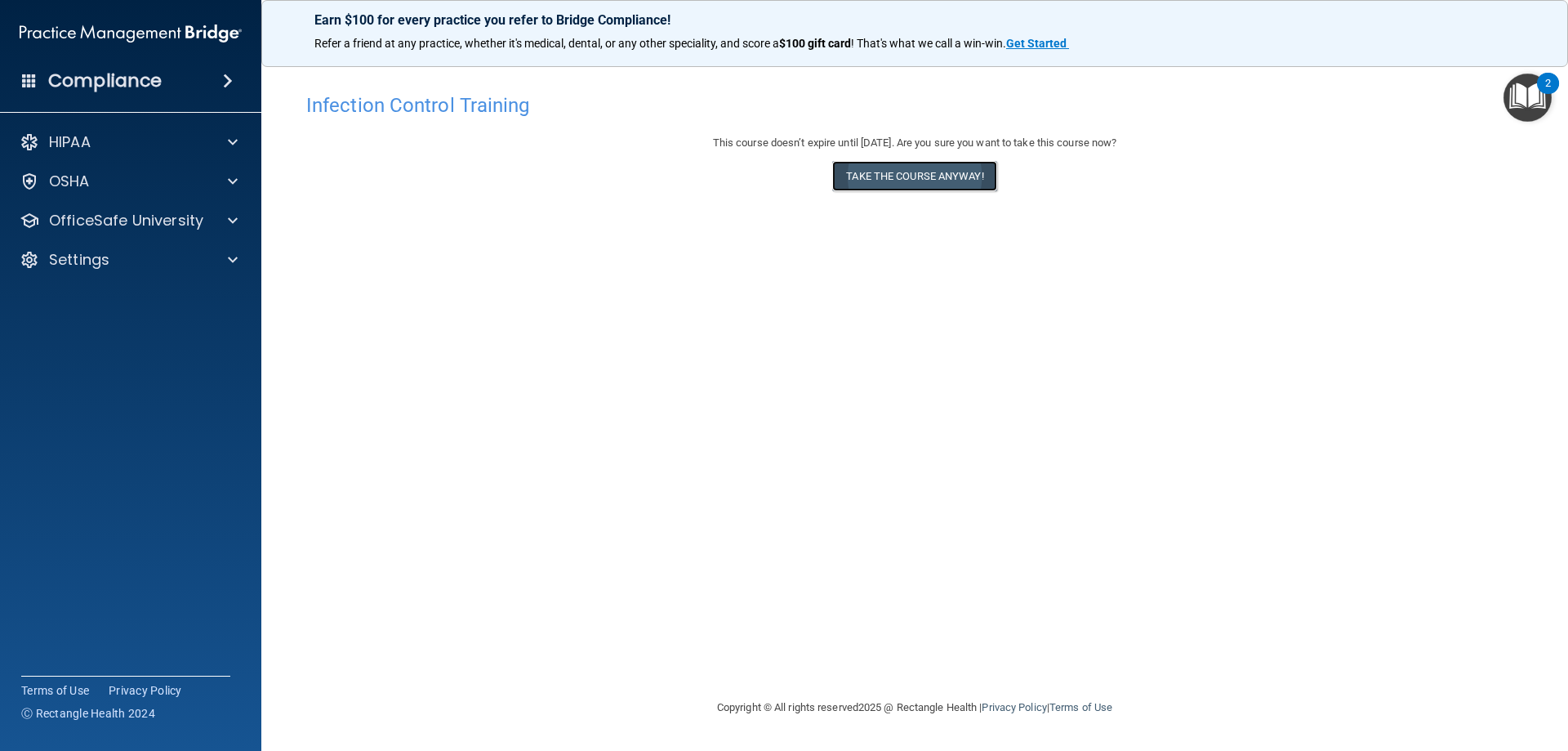
click at [953, 175] on button "Take the course anyway!" at bounding box center [914, 175] width 165 height 30
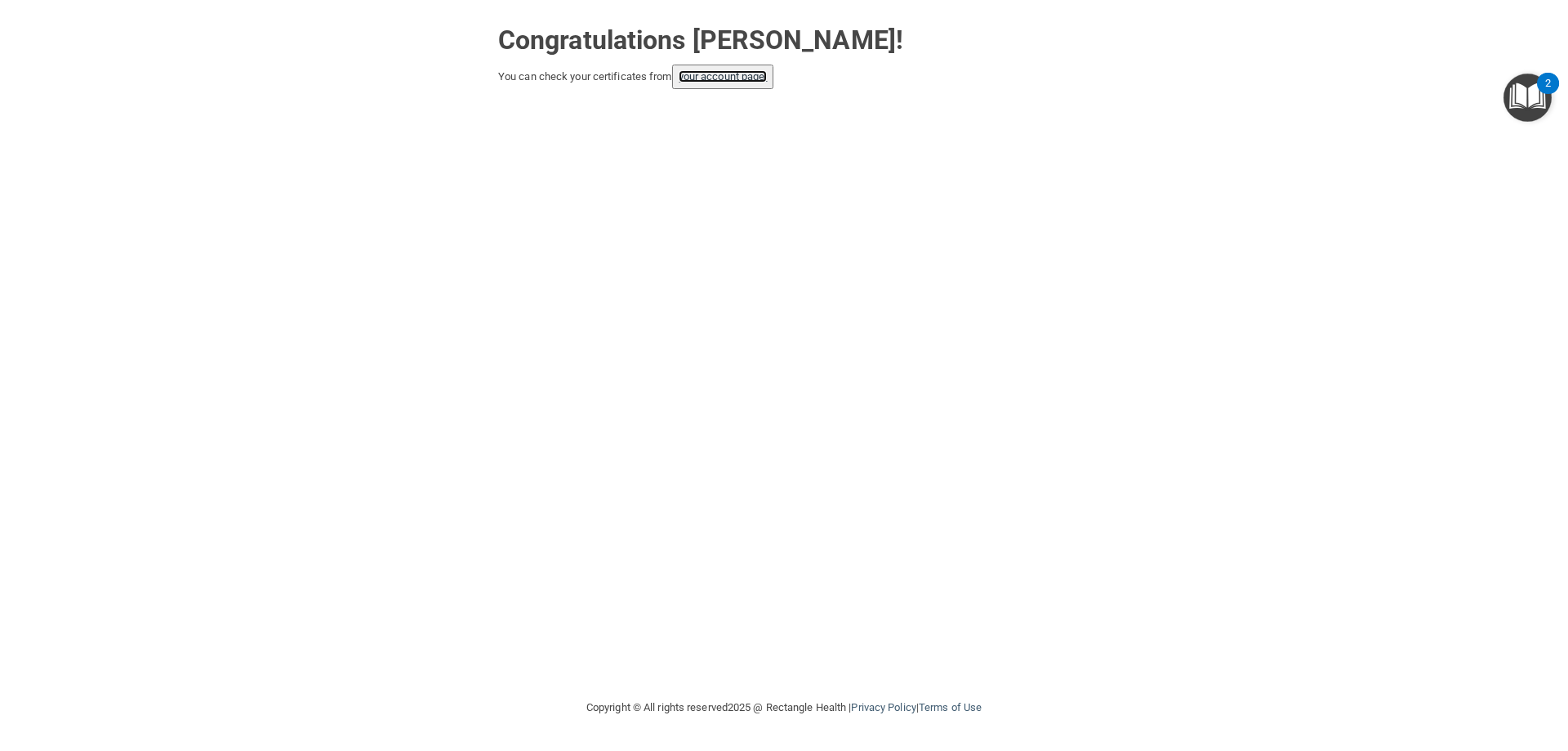
click at [735, 78] on link "your account page!" at bounding box center [723, 76] width 89 height 13
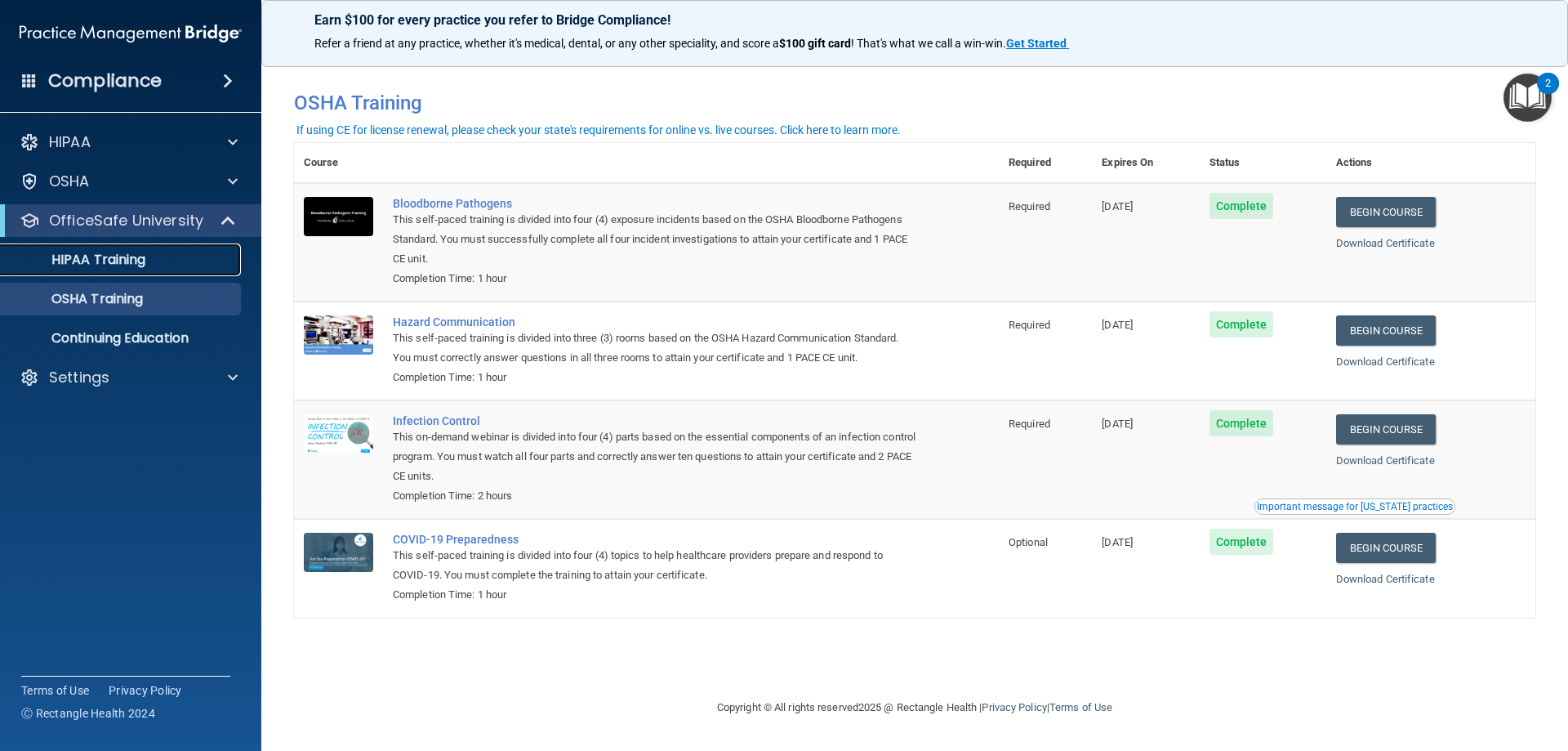
click at [103, 264] on p "HIPAA Training" at bounding box center [78, 259] width 135 height 16
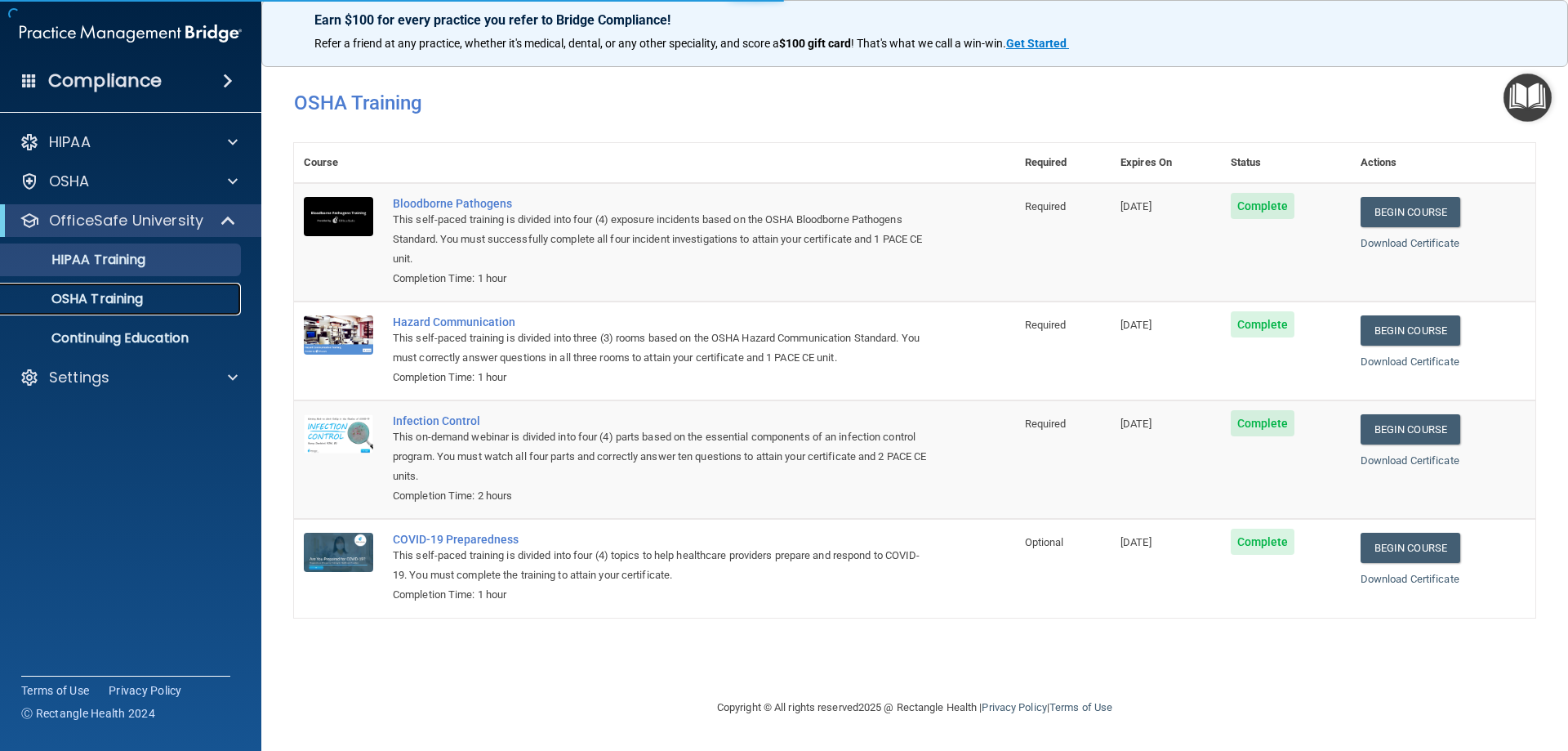
click at [100, 297] on p "OSHA Training" at bounding box center [76, 298] width 132 height 16
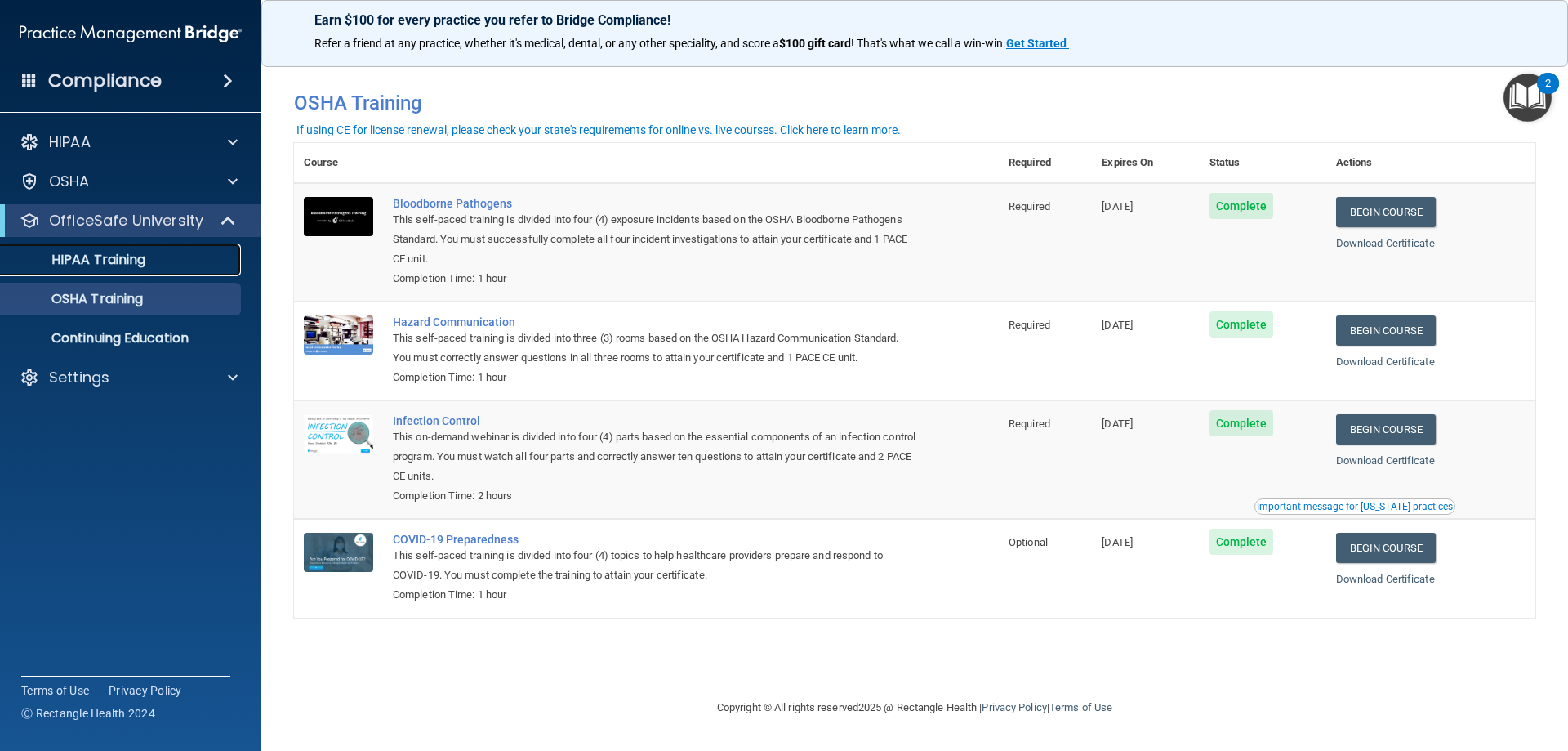
click at [112, 251] on p "HIPAA Training" at bounding box center [78, 259] width 135 height 16
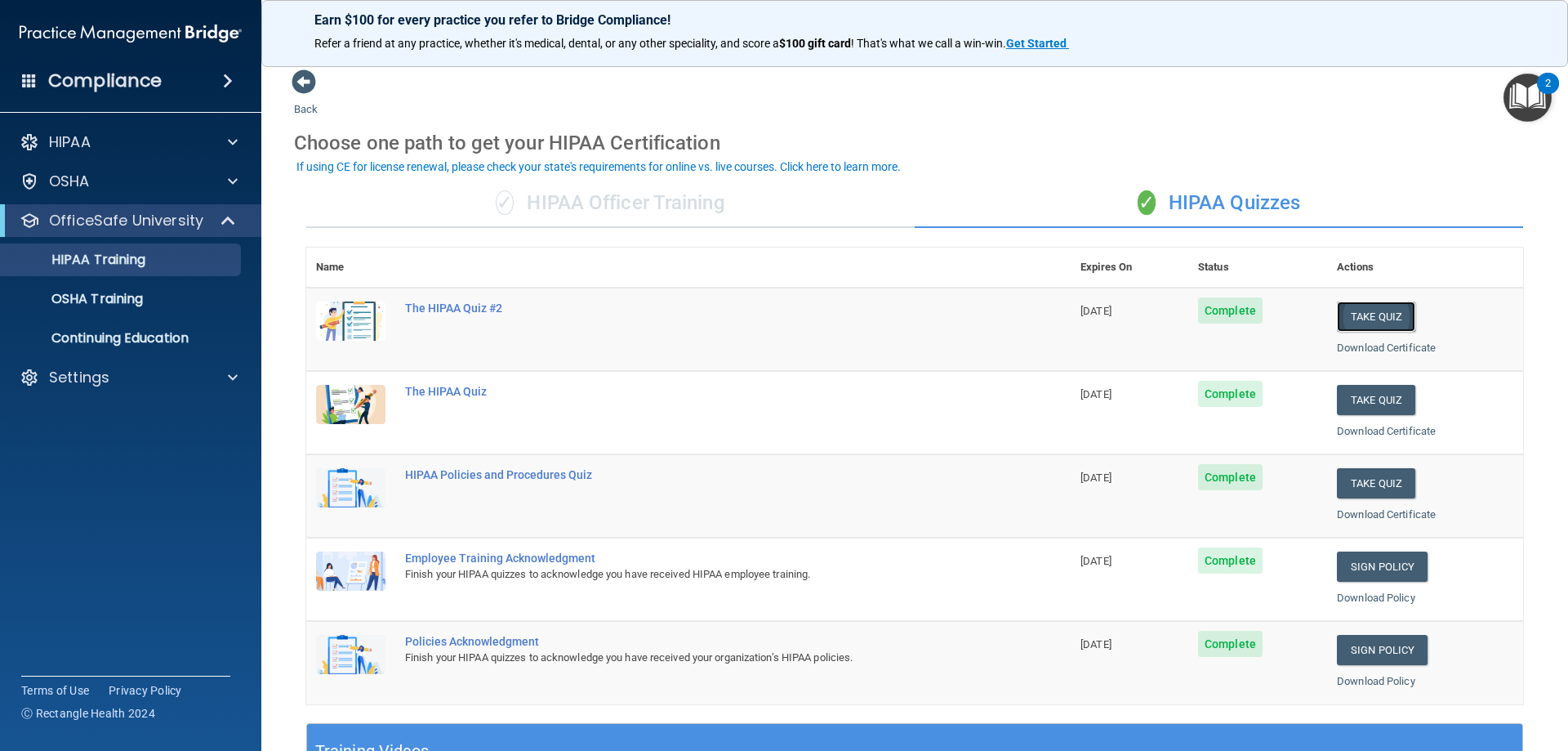
click at [1372, 317] on button "Take Quiz" at bounding box center [1375, 316] width 78 height 30
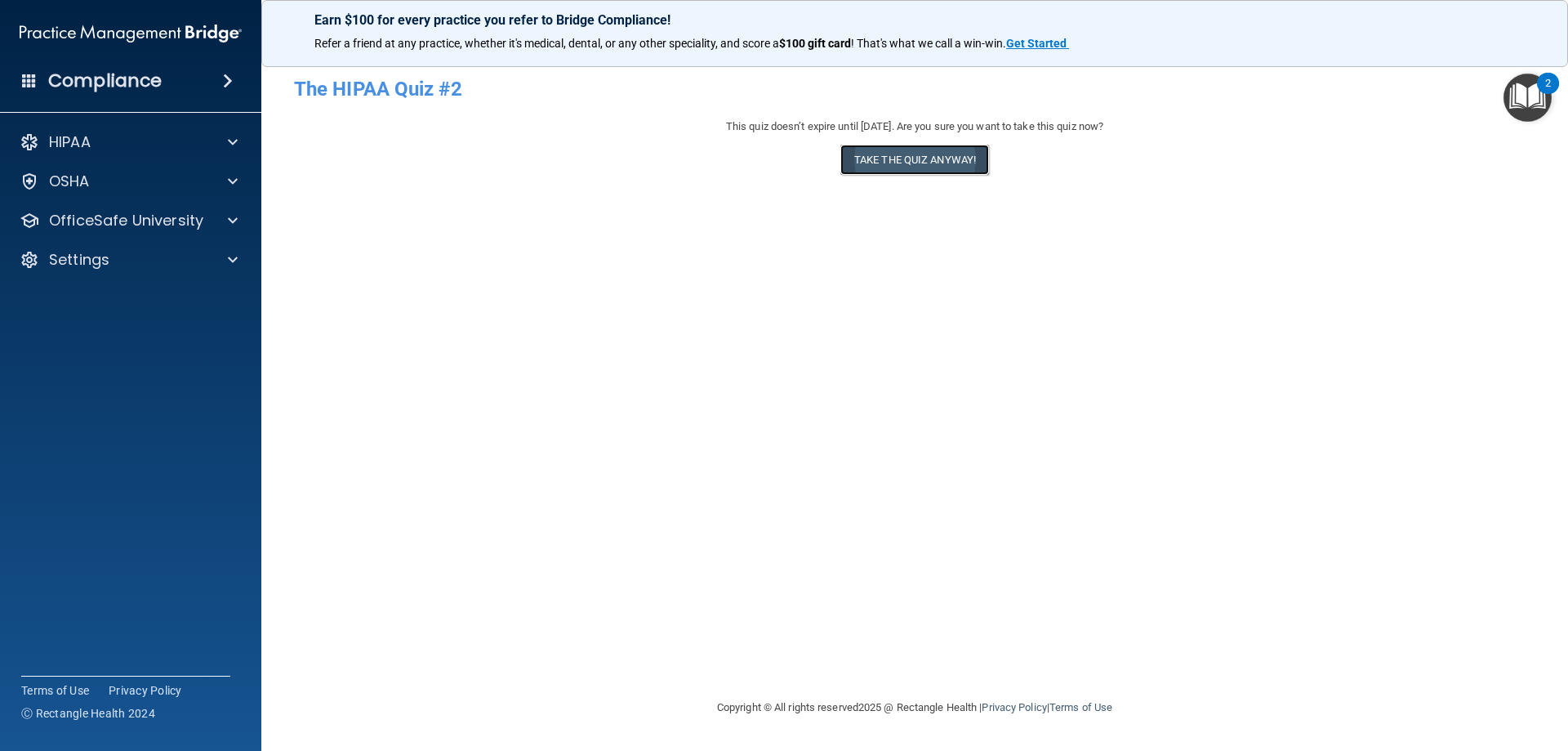
click at [917, 158] on button "Take the quiz anyway!" at bounding box center [914, 159] width 148 height 30
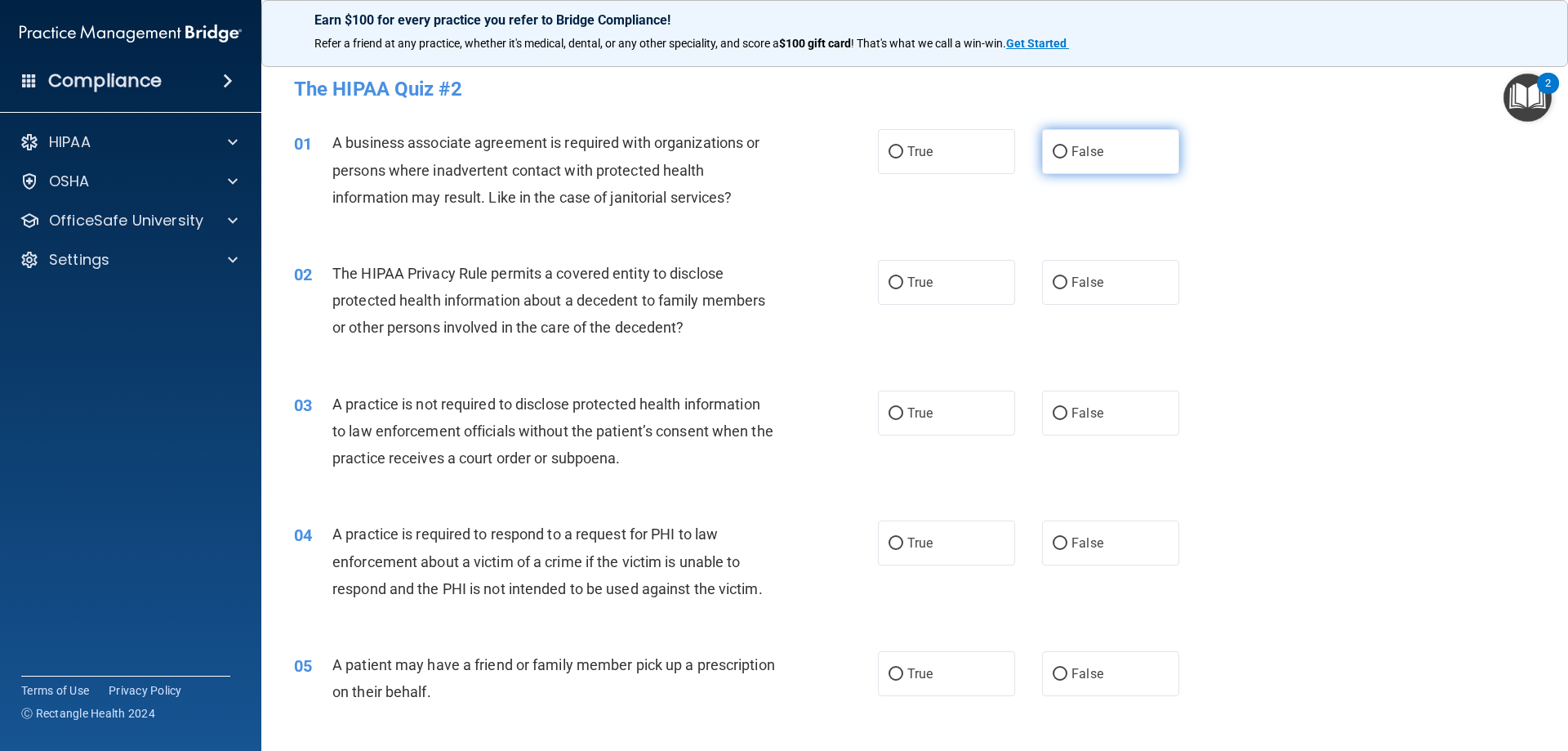
click at [1071, 155] on span "False" at bounding box center [1087, 151] width 32 height 15
click at [1067, 155] on input "False" at bounding box center [1060, 152] width 14 height 13
radio input "true"
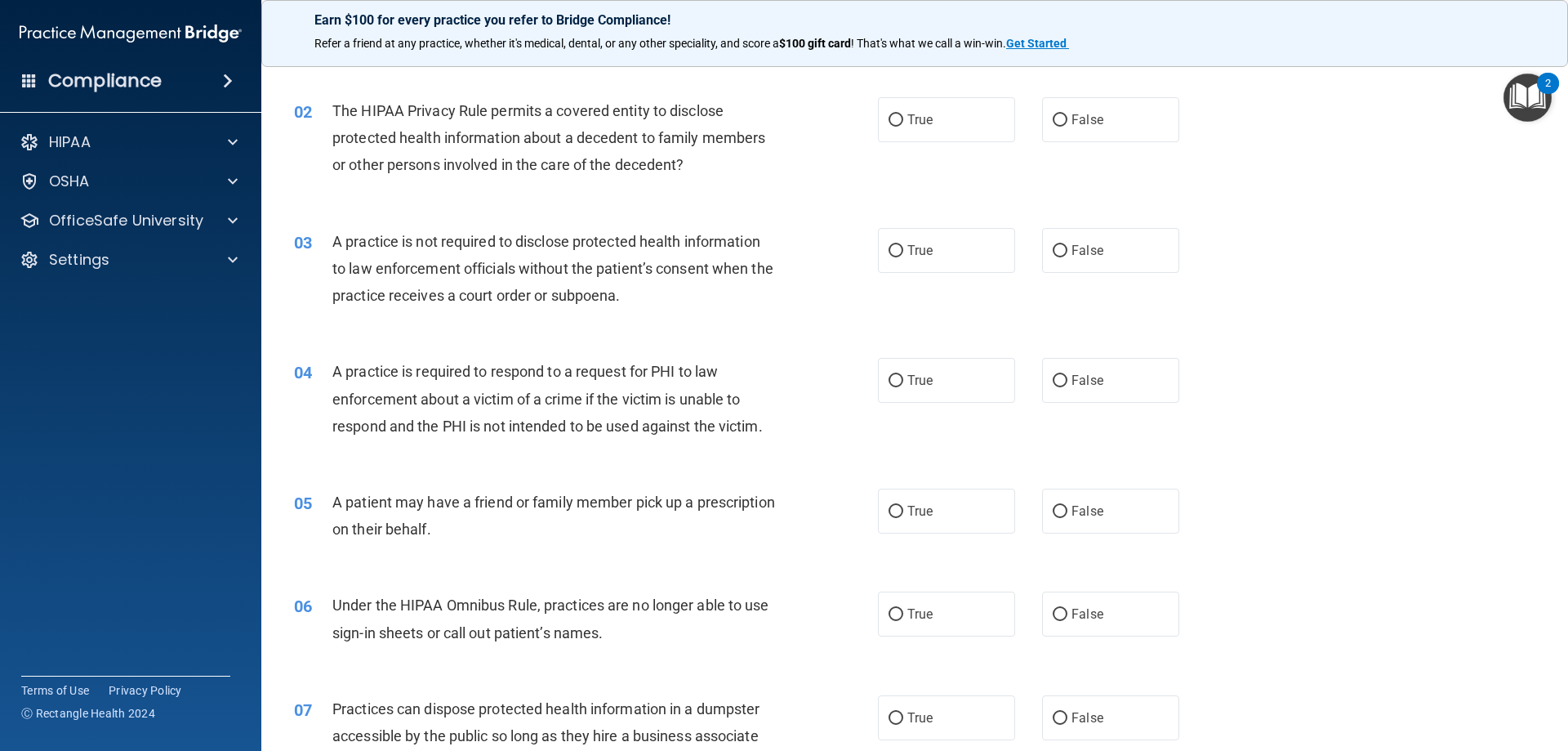
scroll to position [164, 0]
click at [925, 106] on label "True" at bounding box center [946, 118] width 138 height 45
click at [903, 114] on input "True" at bounding box center [895, 119] width 14 height 13
radio input "true"
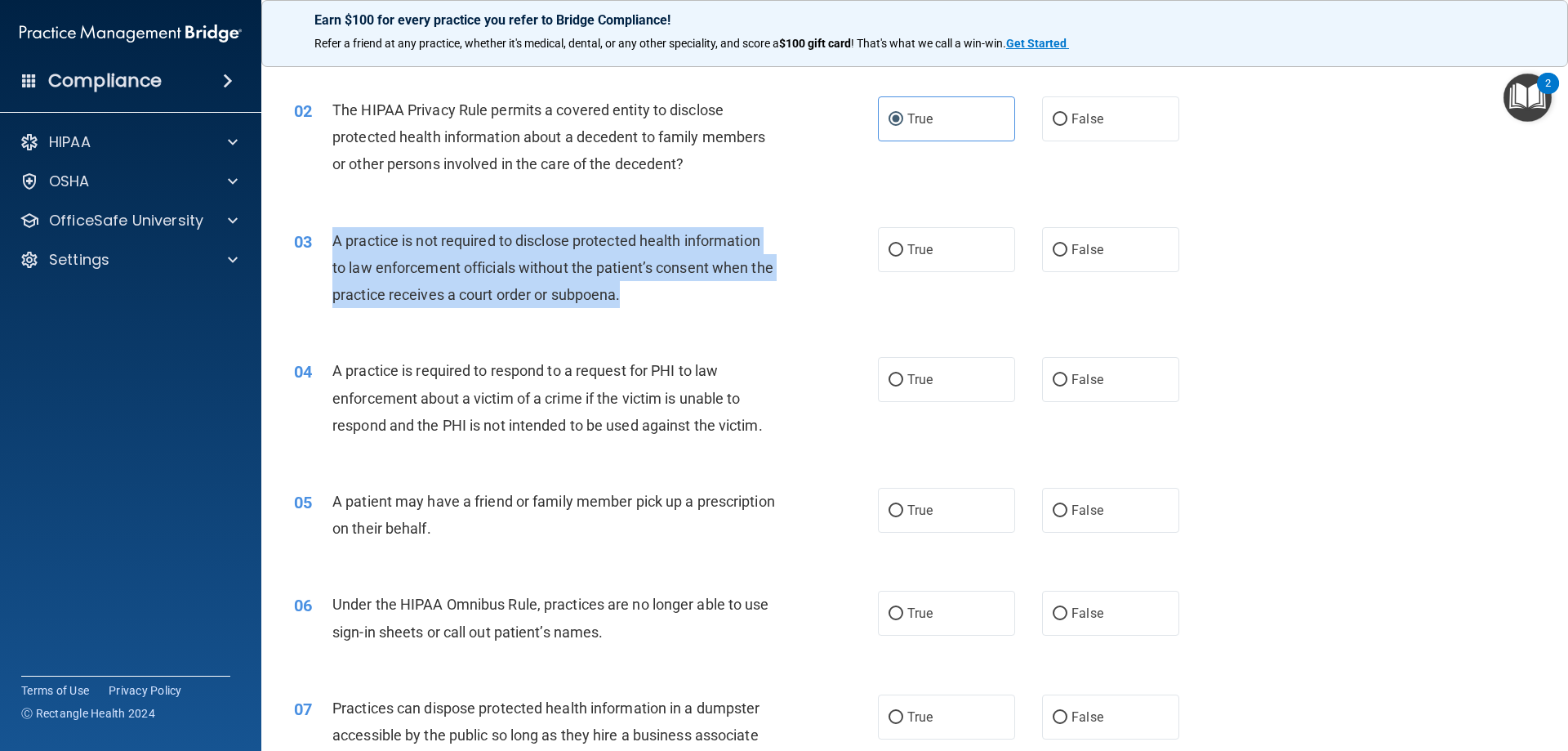
drag, startPoint x: 656, startPoint y: 293, endPoint x: 333, endPoint y: 241, distance: 327.2
click at [333, 241] on div "A practice is not required to disclose protected health information to law enfo…" at bounding box center [560, 268] width 456 height 82
copy span "A practice is not required to disclose protected health information to law enfo…"
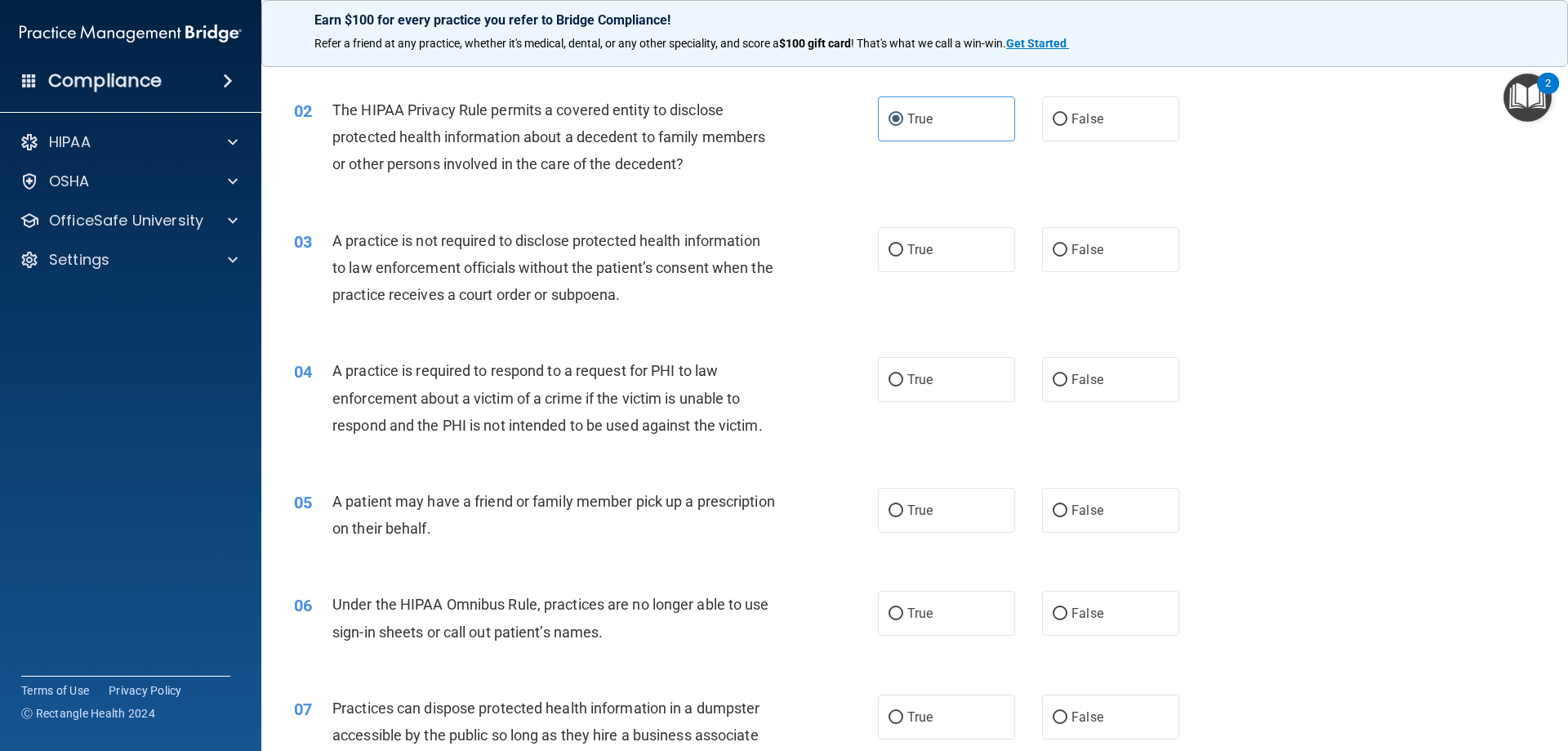
drag, startPoint x: 1349, startPoint y: 276, endPoint x: 1320, endPoint y: 267, distance: 30.4
click at [1349, 277] on div "03 A practice is not required to disclose protected health information to law e…" at bounding box center [914, 272] width 1266 height 131
click at [1151, 250] on label "False" at bounding box center [1111, 249] width 138 height 45
click at [1067, 250] on input "False" at bounding box center [1060, 250] width 14 height 13
radio input "true"
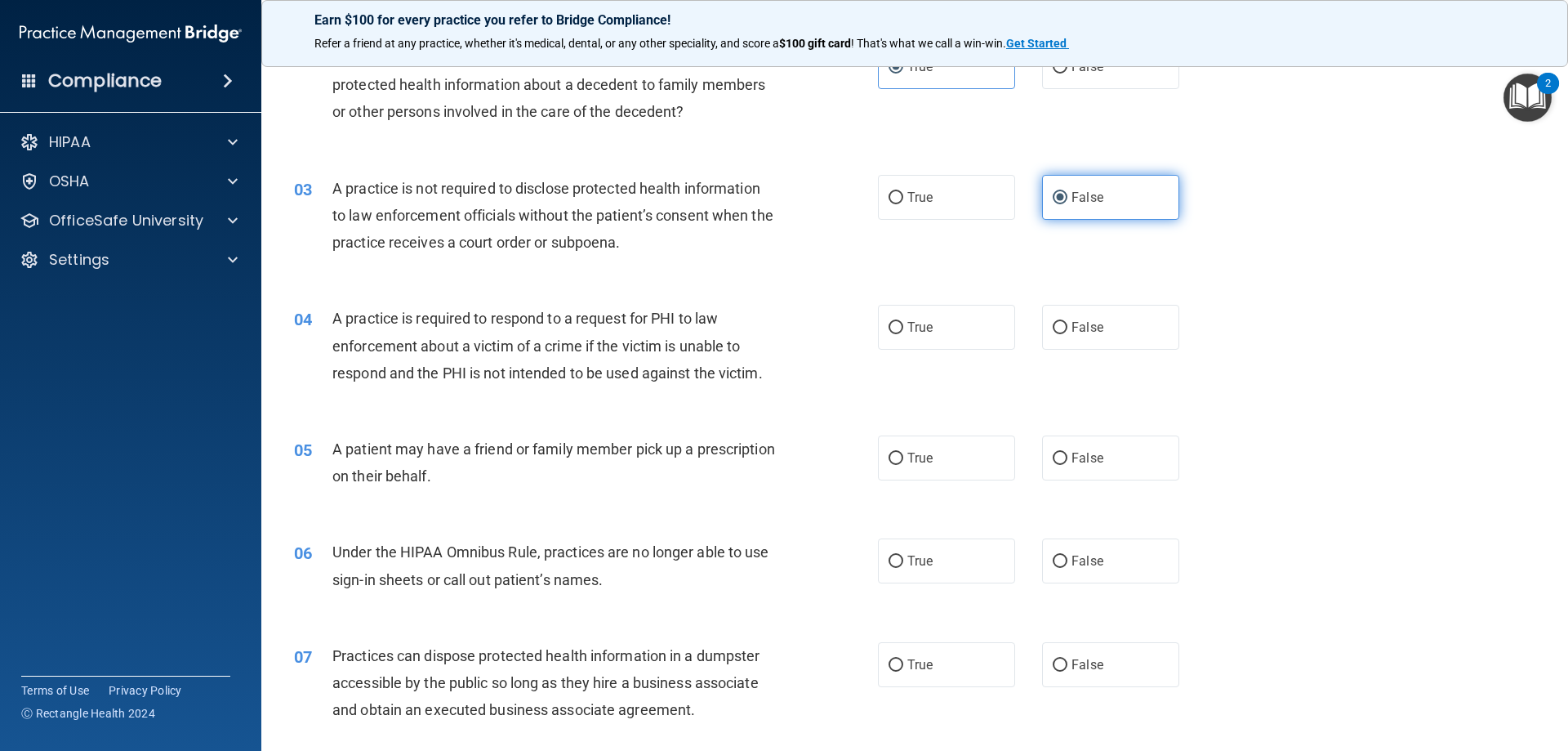
scroll to position [246, 0]
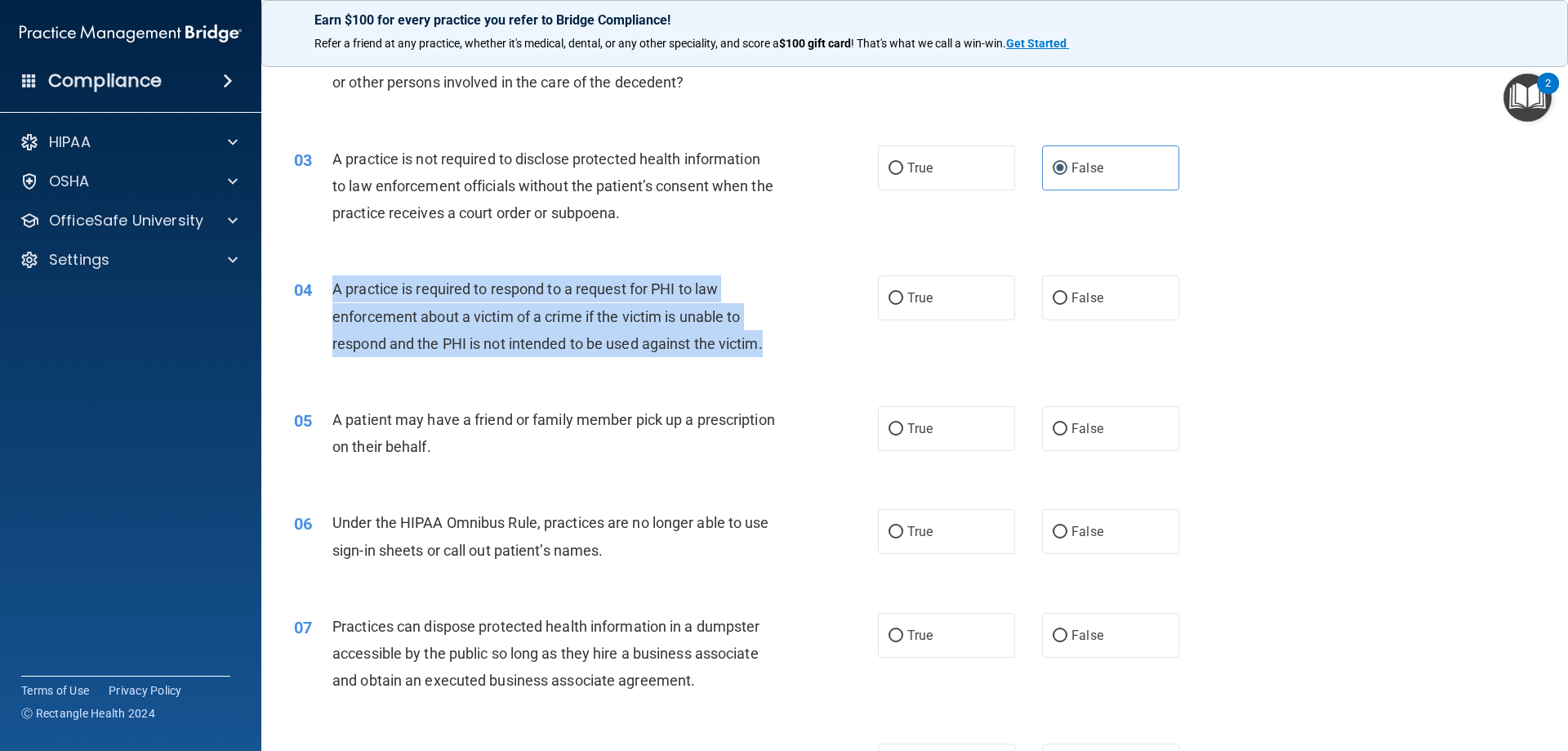
drag, startPoint x: 779, startPoint y: 339, endPoint x: 334, endPoint y: 293, distance: 447.4
click at [334, 293] on div "A practice is required to respond to a request for PHI to law enforcement about…" at bounding box center [560, 316] width 456 height 82
copy span "A practice is required to respond to a request for PHI to law enforcement about…"
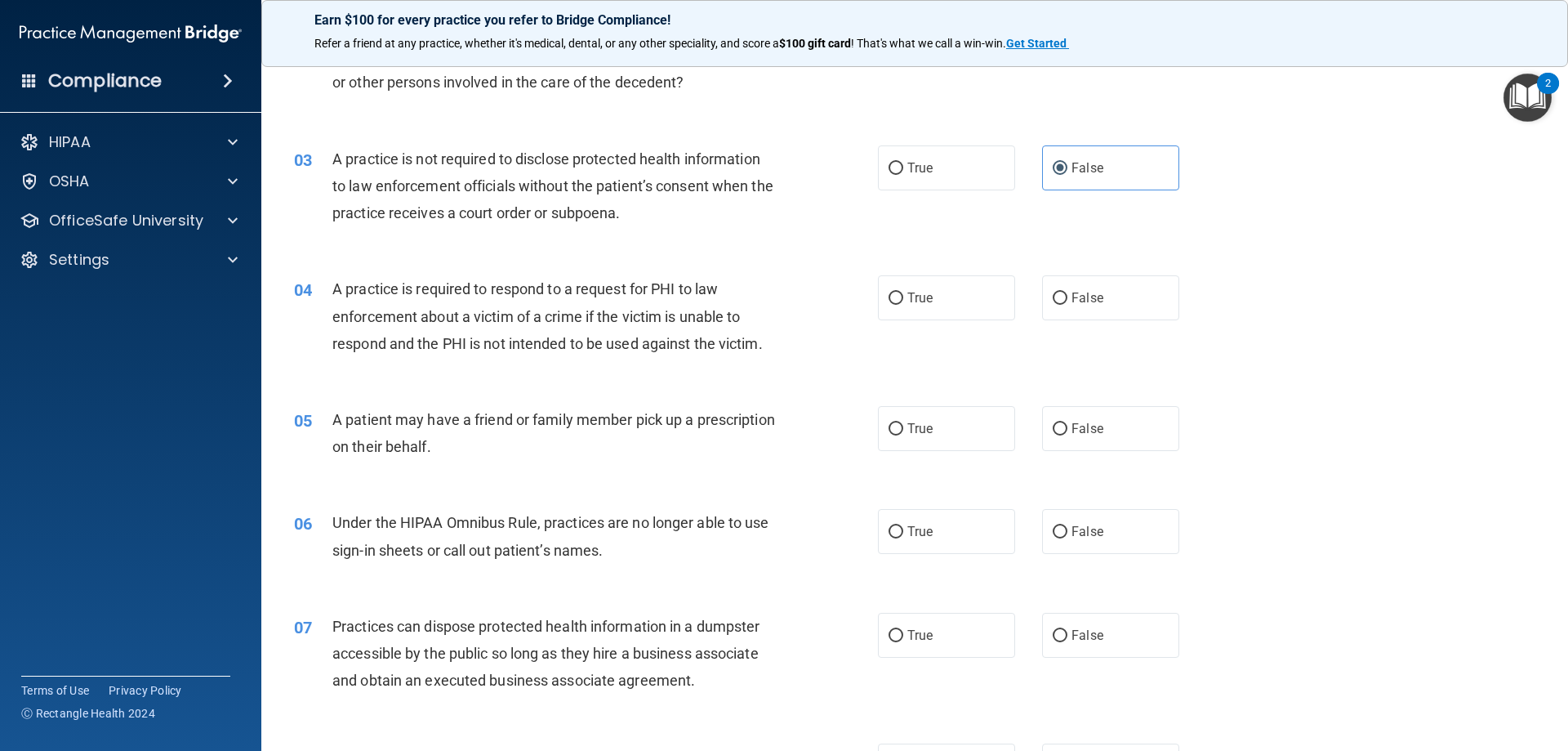
click at [1404, 333] on div "04 A practice is required to respond to a request for PHI to law enforcement ab…" at bounding box center [914, 321] width 1266 height 131
click at [924, 306] on label "True" at bounding box center [946, 298] width 138 height 45
click at [903, 304] on input "True" at bounding box center [895, 298] width 14 height 13
radio input "true"
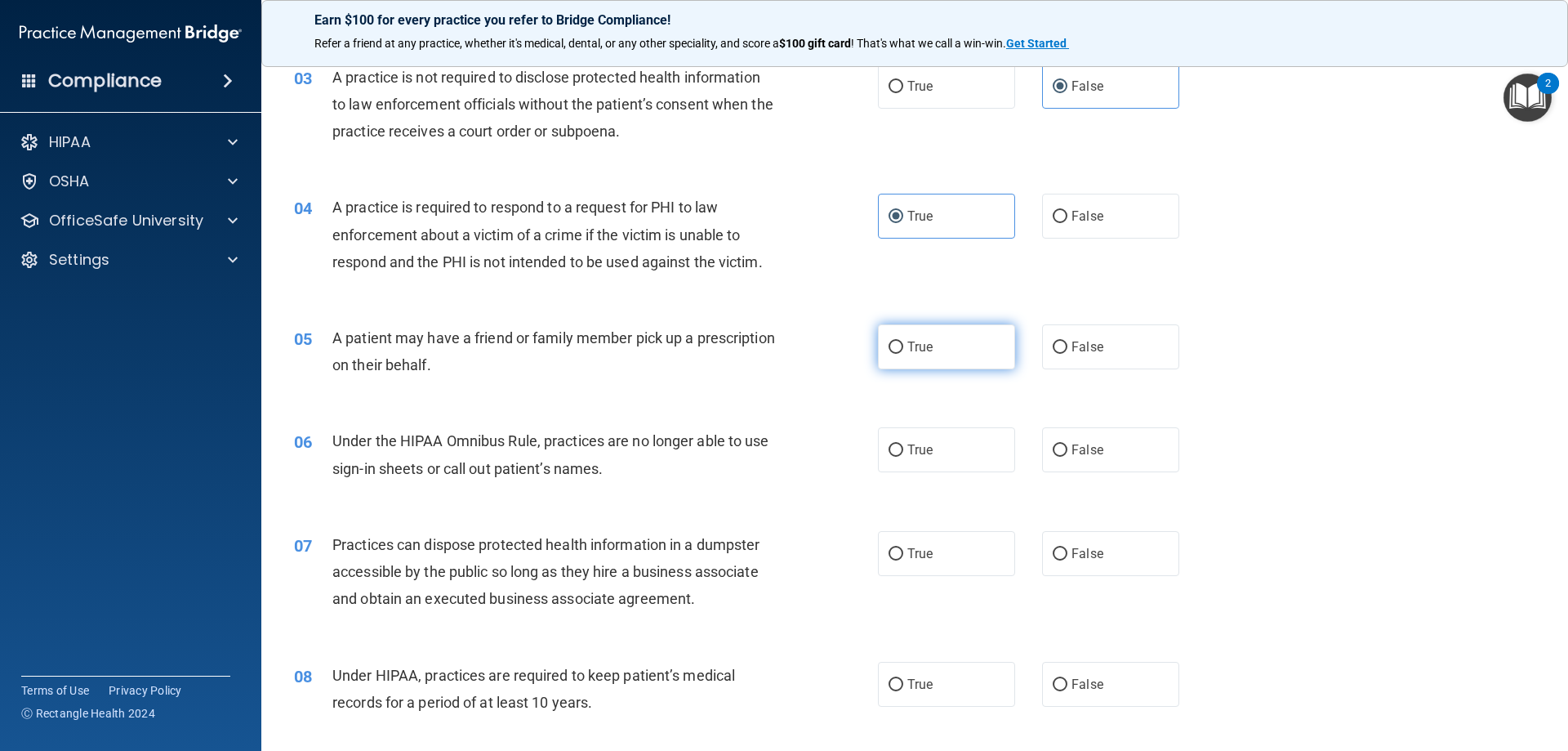
click at [927, 348] on label "True" at bounding box center [946, 347] width 138 height 45
click at [903, 348] on input "True" at bounding box center [895, 348] width 14 height 13
radio input "true"
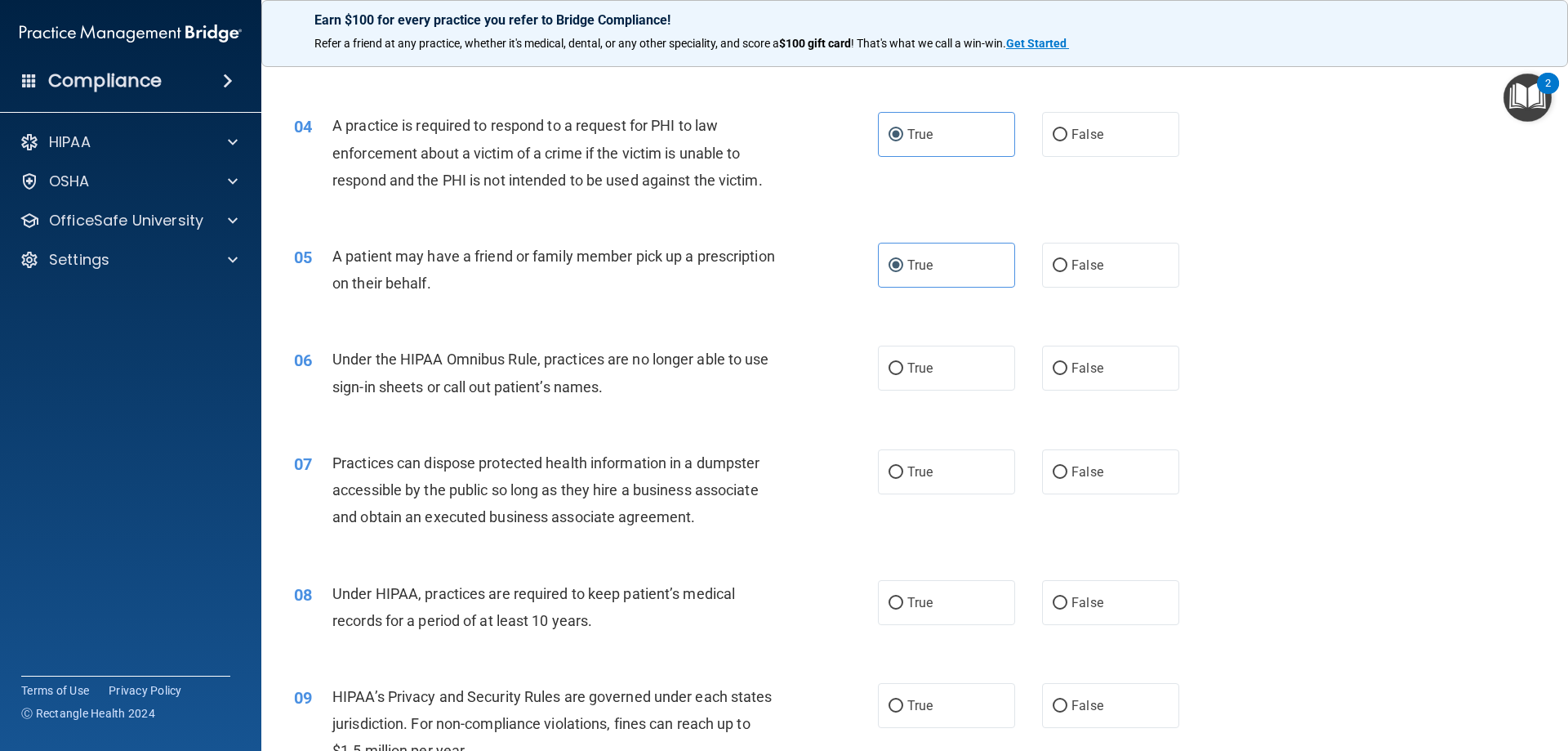
scroll to position [490, 0]
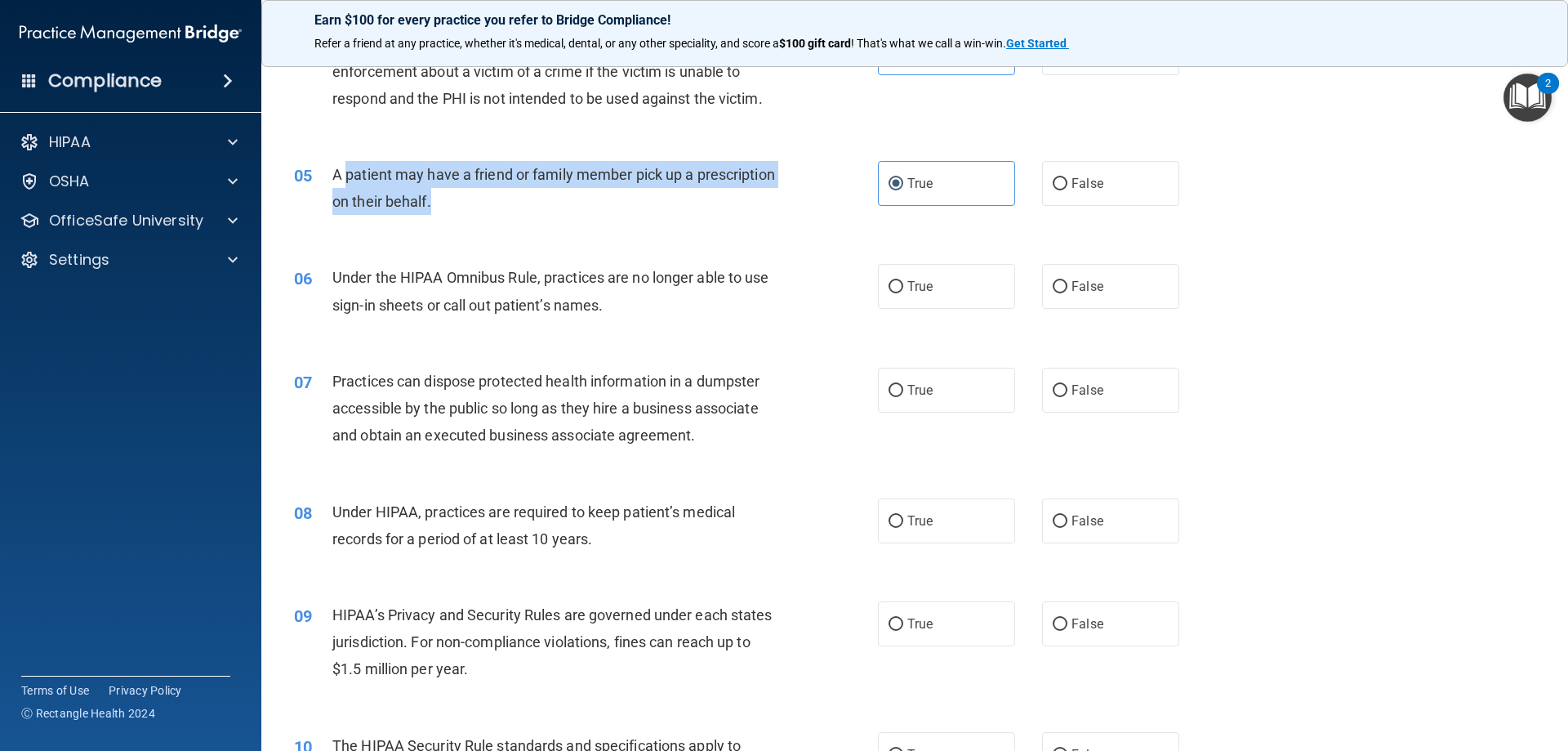
drag, startPoint x: 537, startPoint y: 201, endPoint x: 347, endPoint y: 177, distance: 191.5
click at [347, 177] on div "A patient may have a friend or family member pick up a prescription on their be…" at bounding box center [560, 188] width 456 height 54
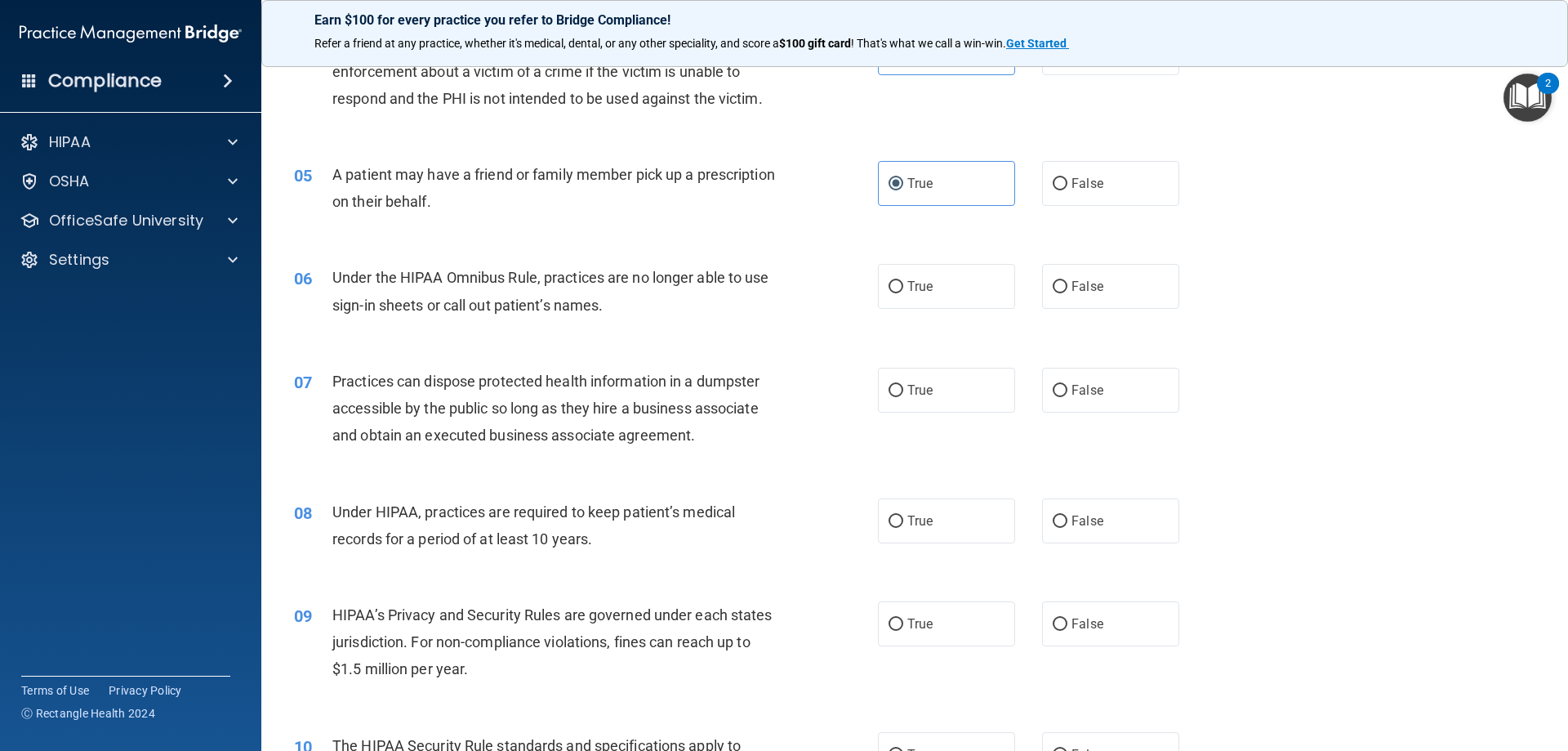
click at [1387, 231] on div "05 A patient may have a friend or family member pick up a prescription on their…" at bounding box center [914, 192] width 1266 height 103
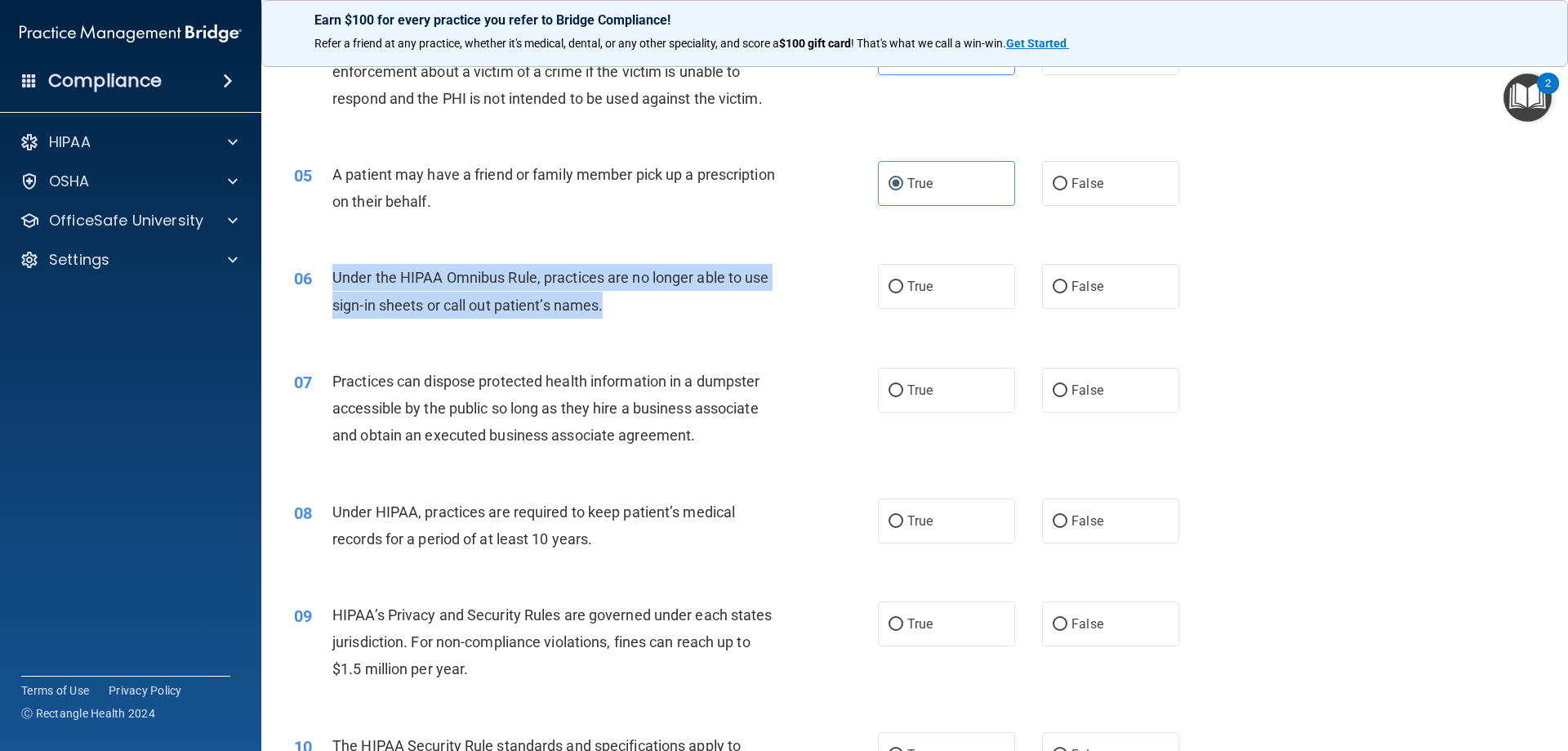
drag, startPoint x: 618, startPoint y: 301, endPoint x: 335, endPoint y: 282, distance: 283.6
click at [335, 282] on div "Under the HIPAA Omnibus Rule, practices are no longer able to use sign-in sheet…" at bounding box center [560, 291] width 456 height 54
copy span "Under the HIPAA Omnibus Rule, practices are no longer able to use sign-in sheet…"
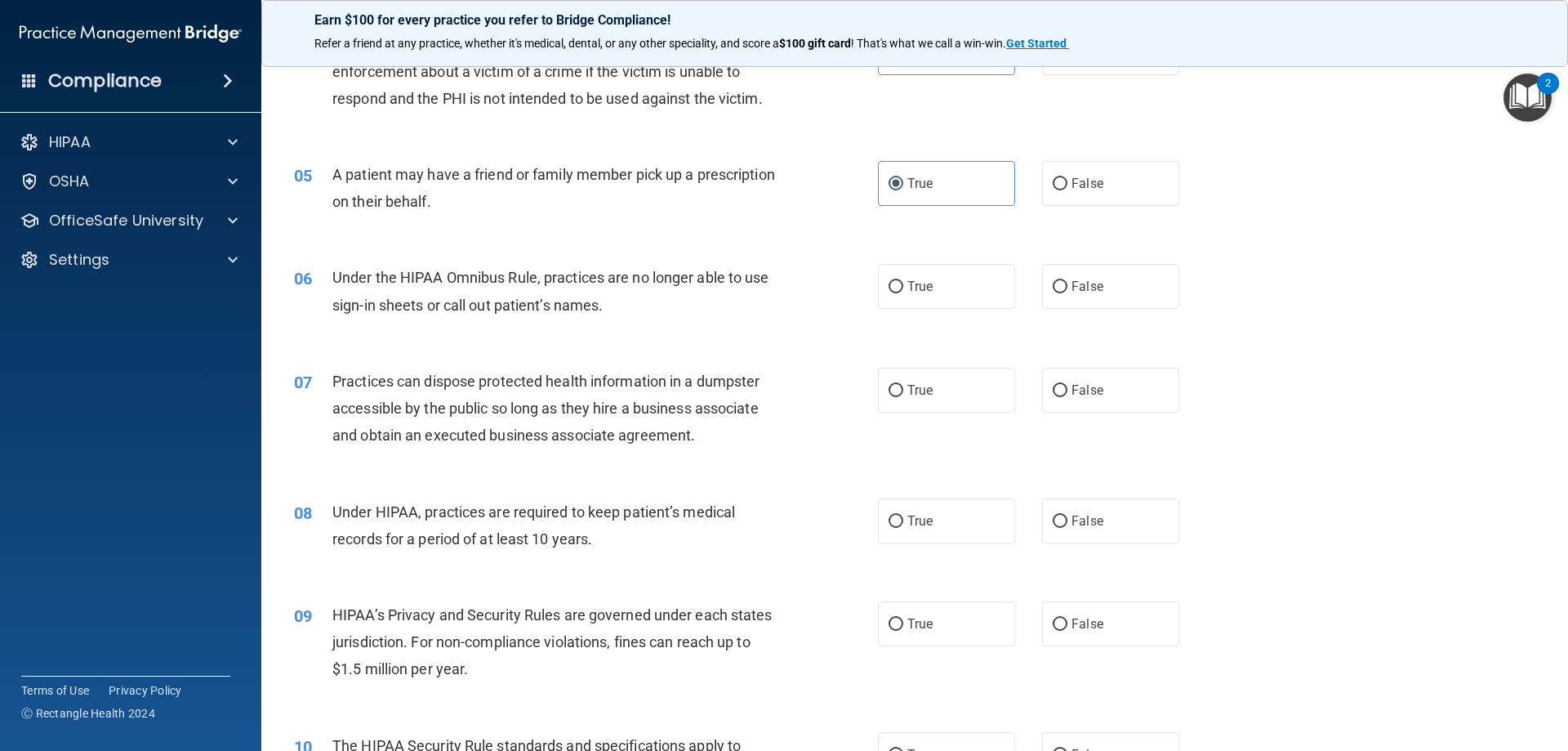
click at [1438, 292] on div "06 Under the HIPAA Omnibus Rule, practices are no longer able to use sign-in sh…" at bounding box center [914, 295] width 1266 height 103
click at [1118, 296] on label "False" at bounding box center [1111, 286] width 138 height 45
click at [1067, 294] on input "False" at bounding box center [1060, 287] width 14 height 13
radio input "true"
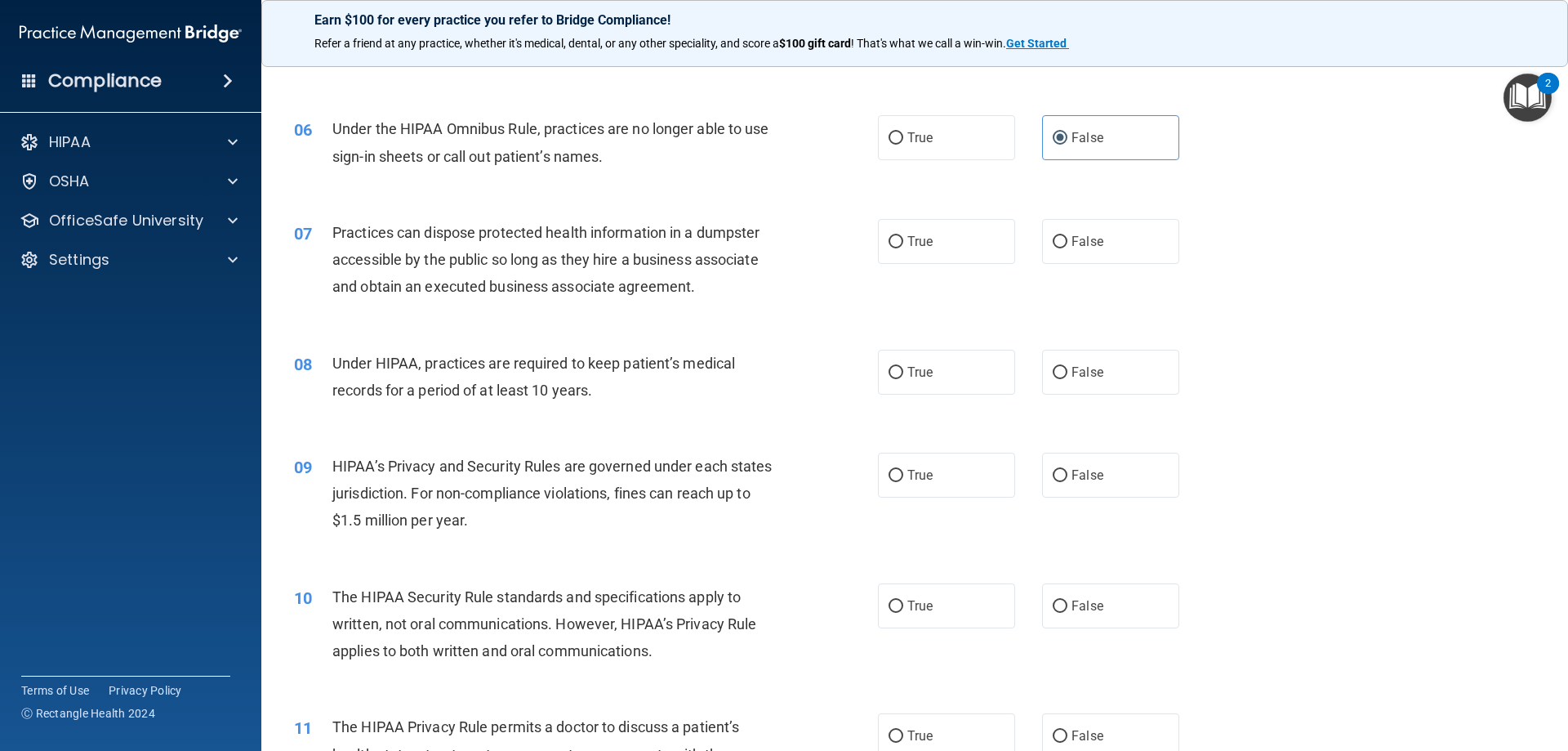
scroll to position [654, 0]
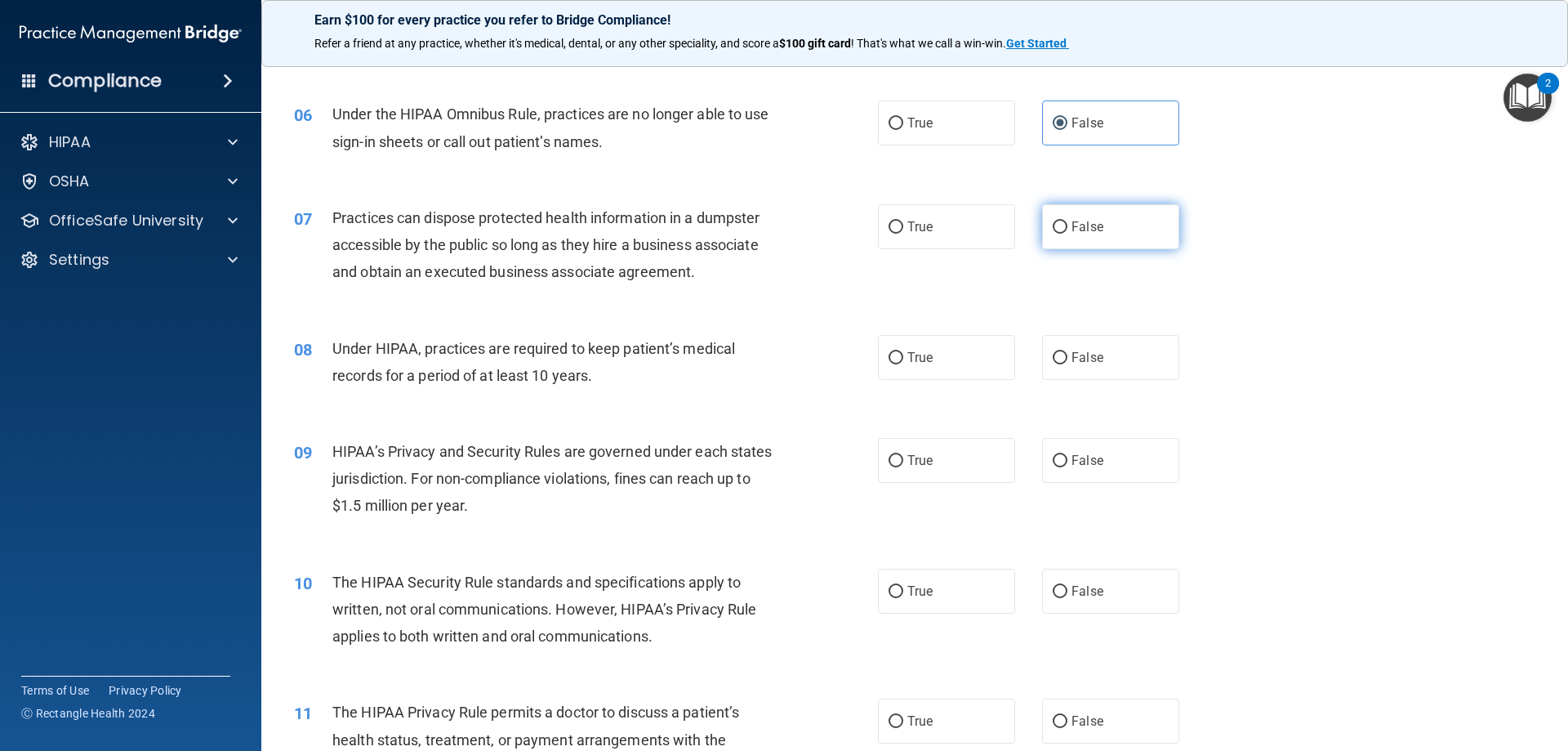
click at [1094, 221] on span "False" at bounding box center [1087, 226] width 32 height 15
click at [1067, 221] on input "False" at bounding box center [1060, 227] width 14 height 13
radio input "true"
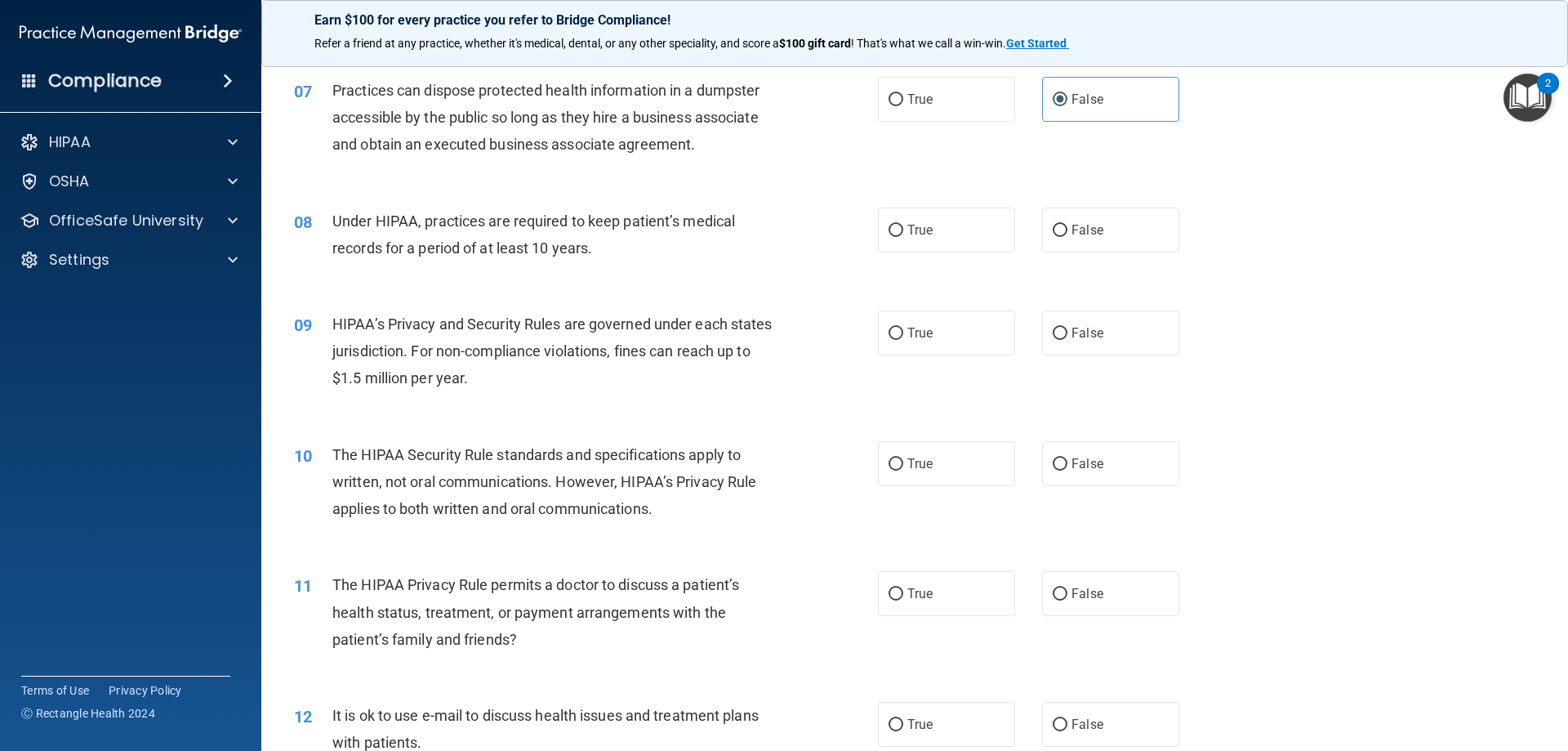
scroll to position [816, 0]
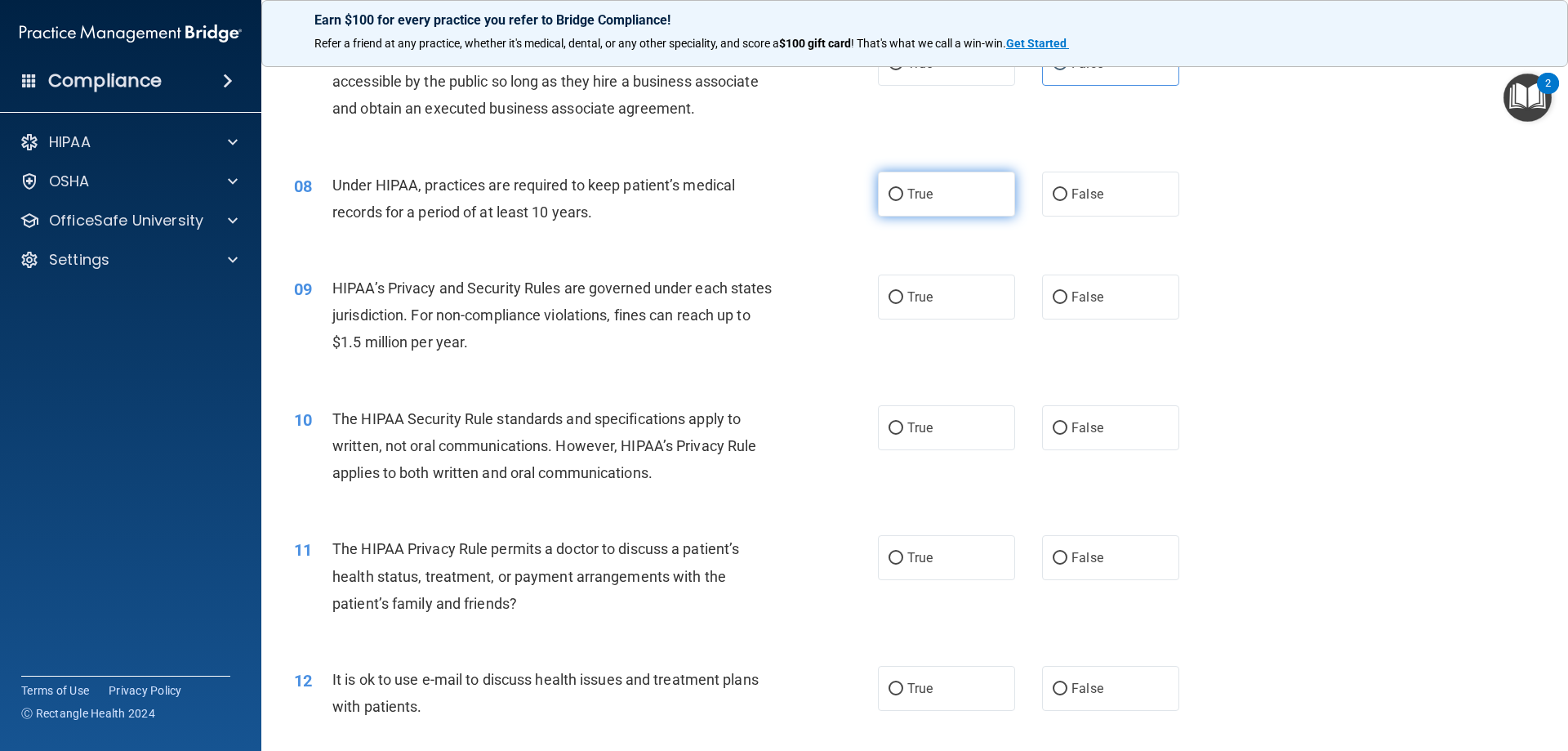
click at [934, 196] on label "True" at bounding box center [946, 194] width 138 height 45
click at [903, 196] on input "True" at bounding box center [895, 194] width 14 height 13
radio input "true"
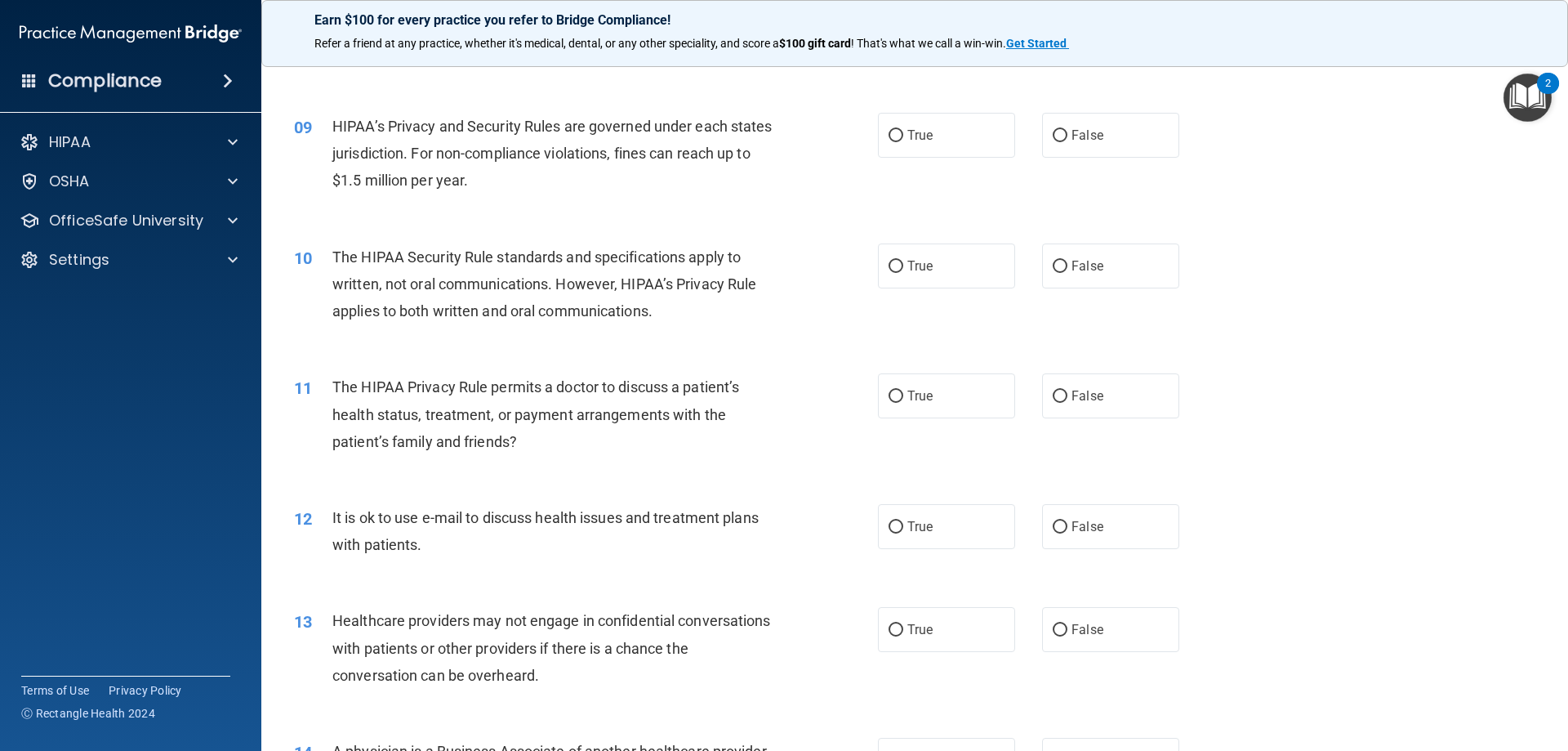
scroll to position [980, 0]
click at [880, 141] on label "True" at bounding box center [946, 133] width 138 height 45
click at [888, 141] on input "True" at bounding box center [895, 134] width 14 height 13
radio input "true"
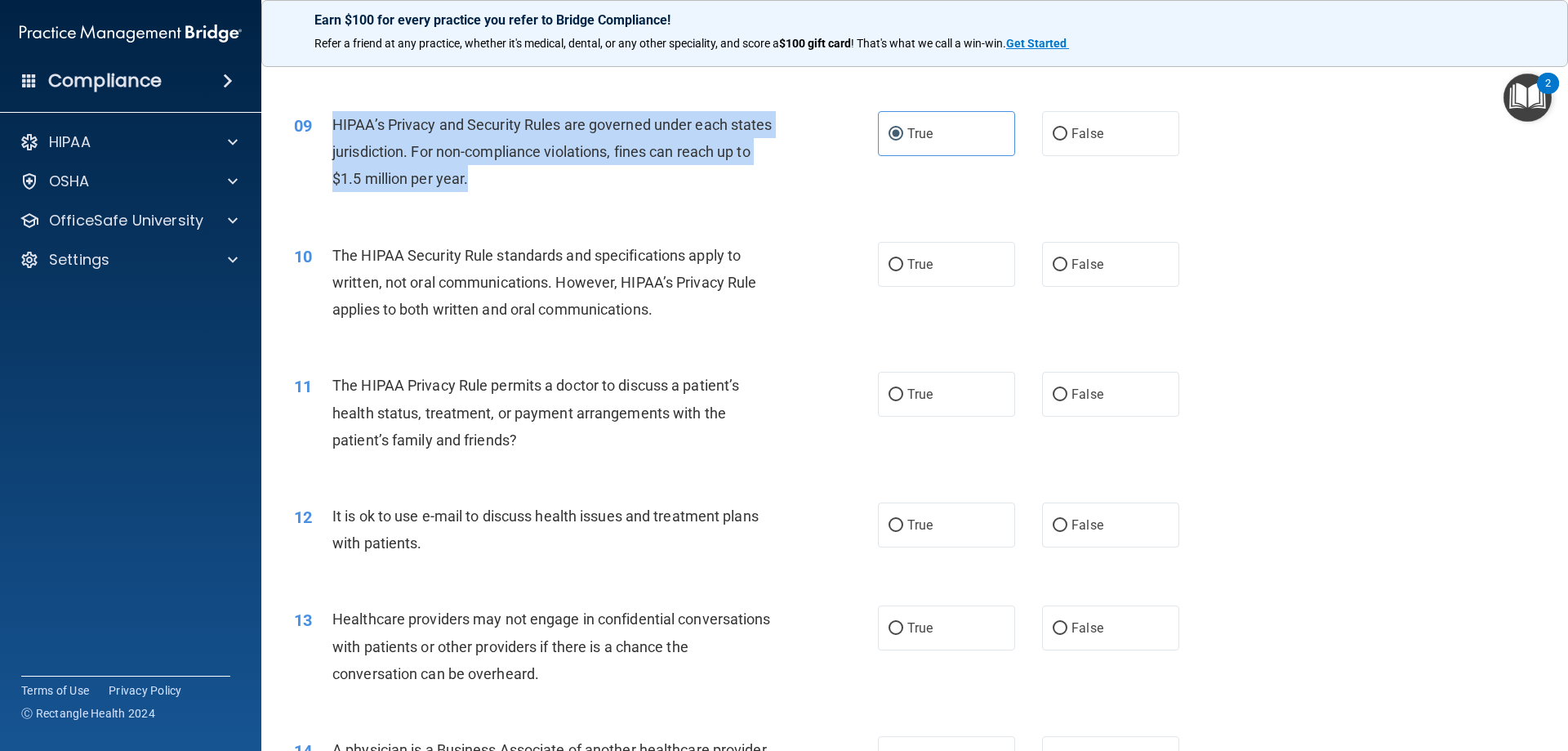
drag, startPoint x: 536, startPoint y: 190, endPoint x: 335, endPoint y: 122, distance: 212.2
click at [335, 122] on div "HIPAA’s Privacy and Security Rules are governed under each states jurisdiction.…" at bounding box center [560, 151] width 456 height 82
copy span "HIPAA’s Privacy and Security Rules are governed under each states jurisdiction.…"
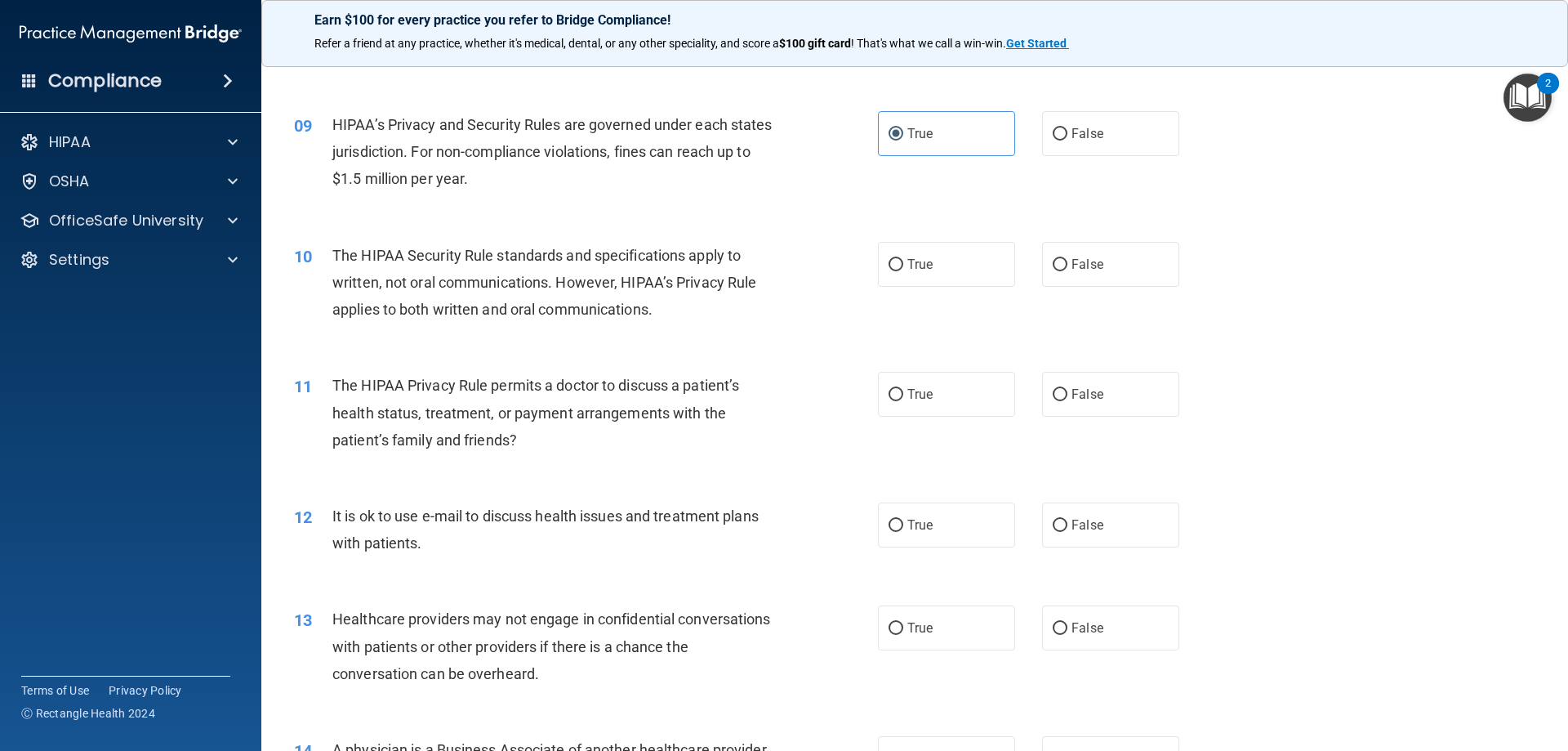
click at [1350, 246] on div "10 The HIPAA Security Rule standards and specifications apply to written, not o…" at bounding box center [914, 287] width 1266 height 131
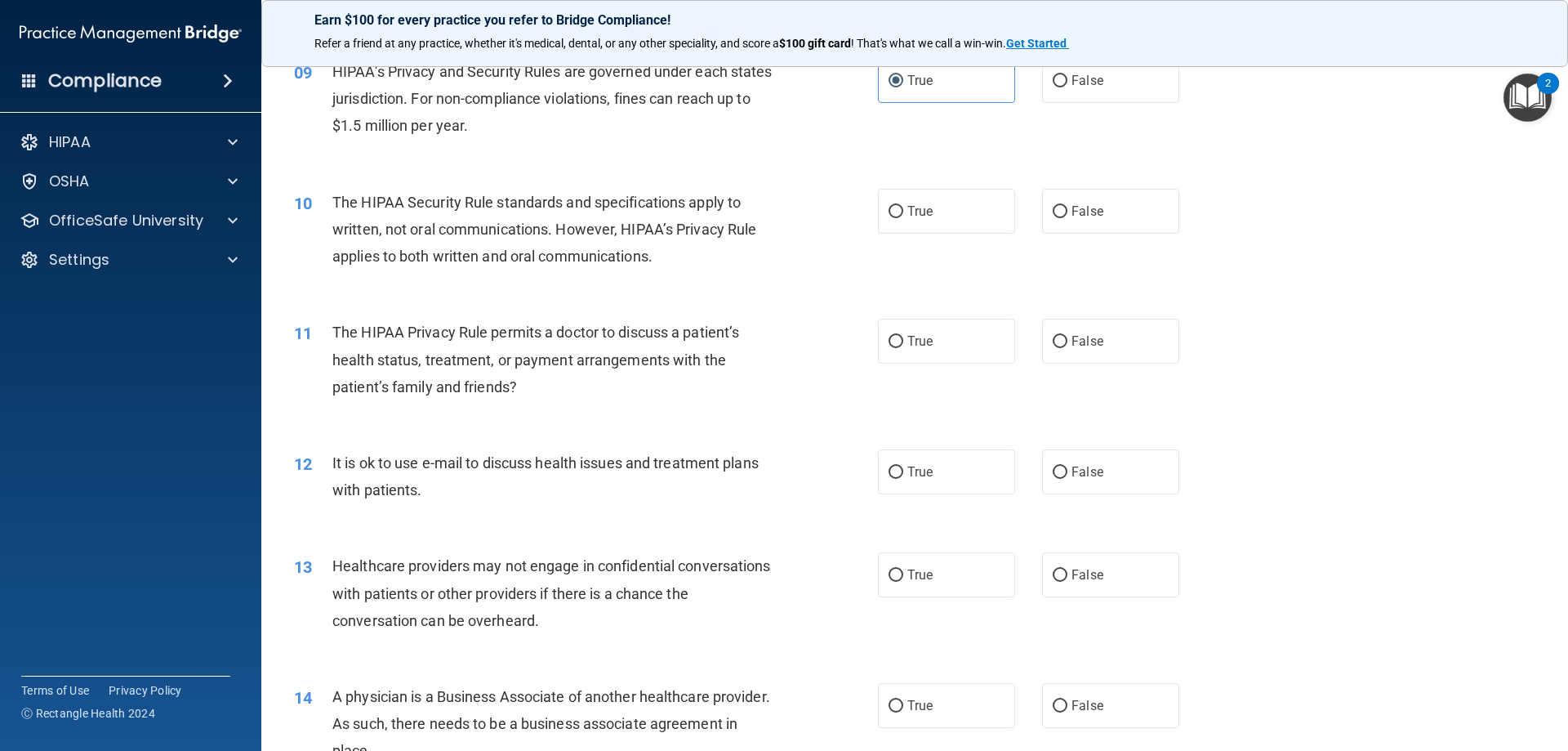
scroll to position [1062, 0]
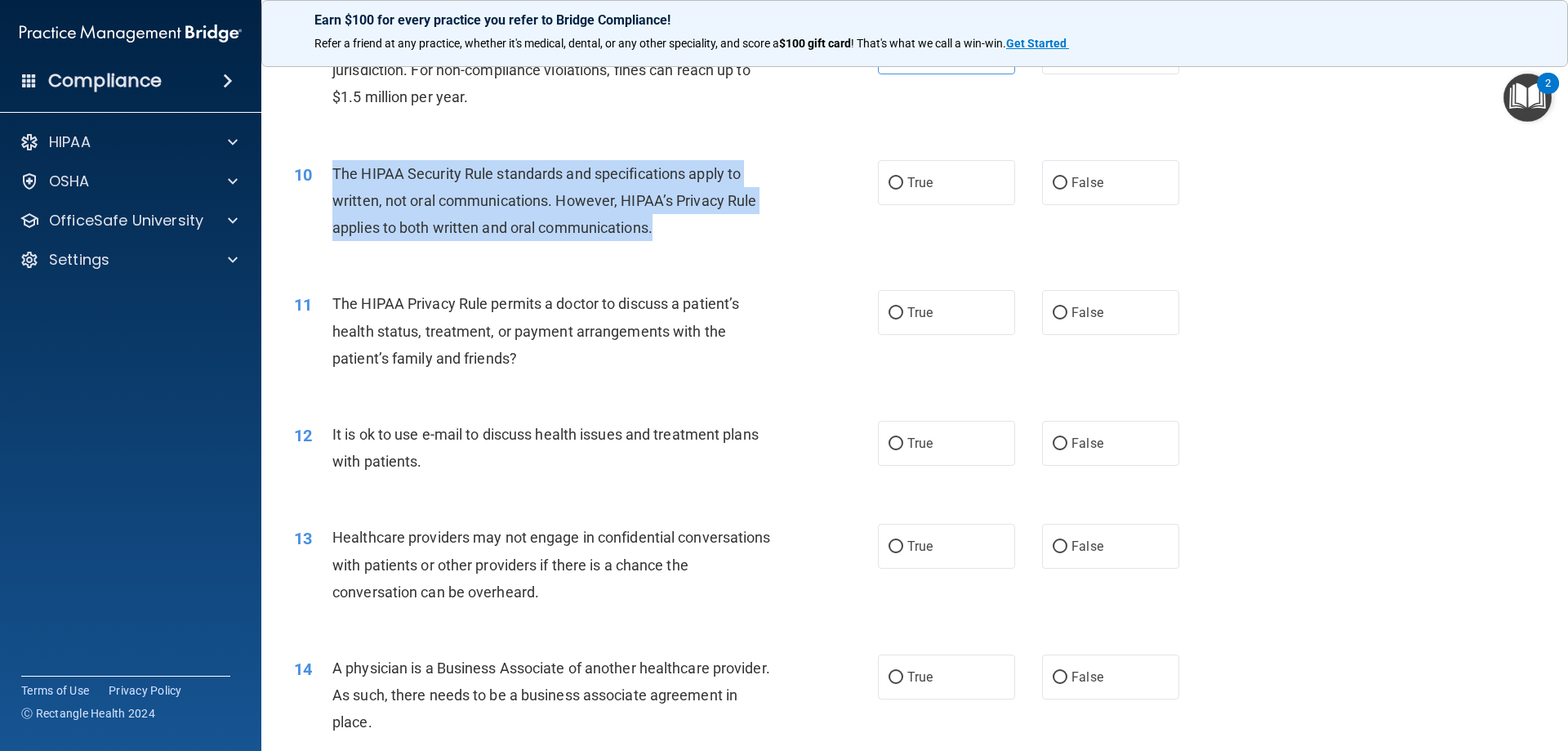
drag, startPoint x: 670, startPoint y: 230, endPoint x: 334, endPoint y: 170, distance: 341.3
click at [334, 170] on div "The HIPAA Security Rule standards and specifications apply to written, not oral…" at bounding box center [560, 200] width 456 height 82
copy span "The HIPAA Security Rule standards and specifications apply to written, not oral…"
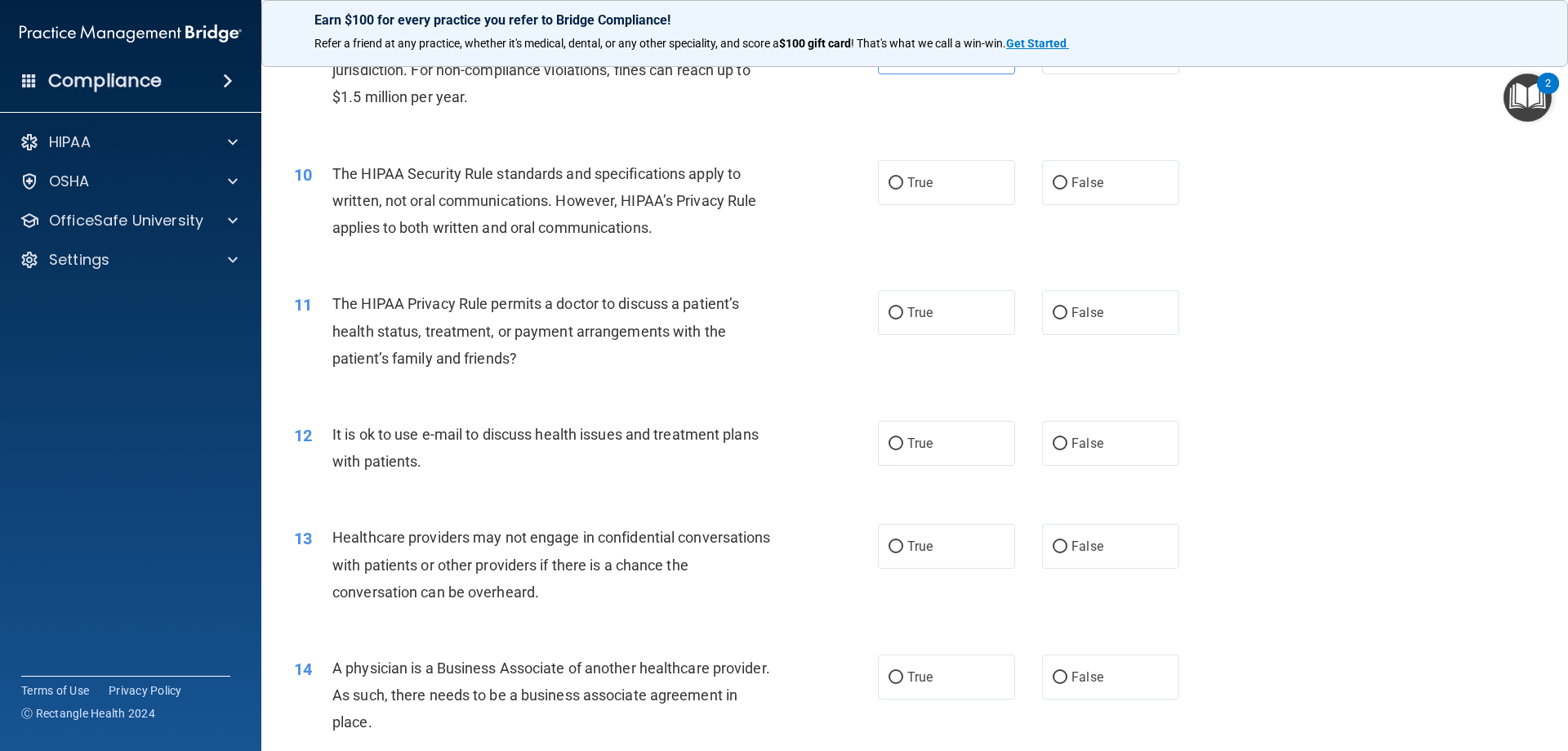
click at [1475, 237] on div "10 The HIPAA Security Rule standards and specifications apply to written, not o…" at bounding box center [914, 205] width 1266 height 131
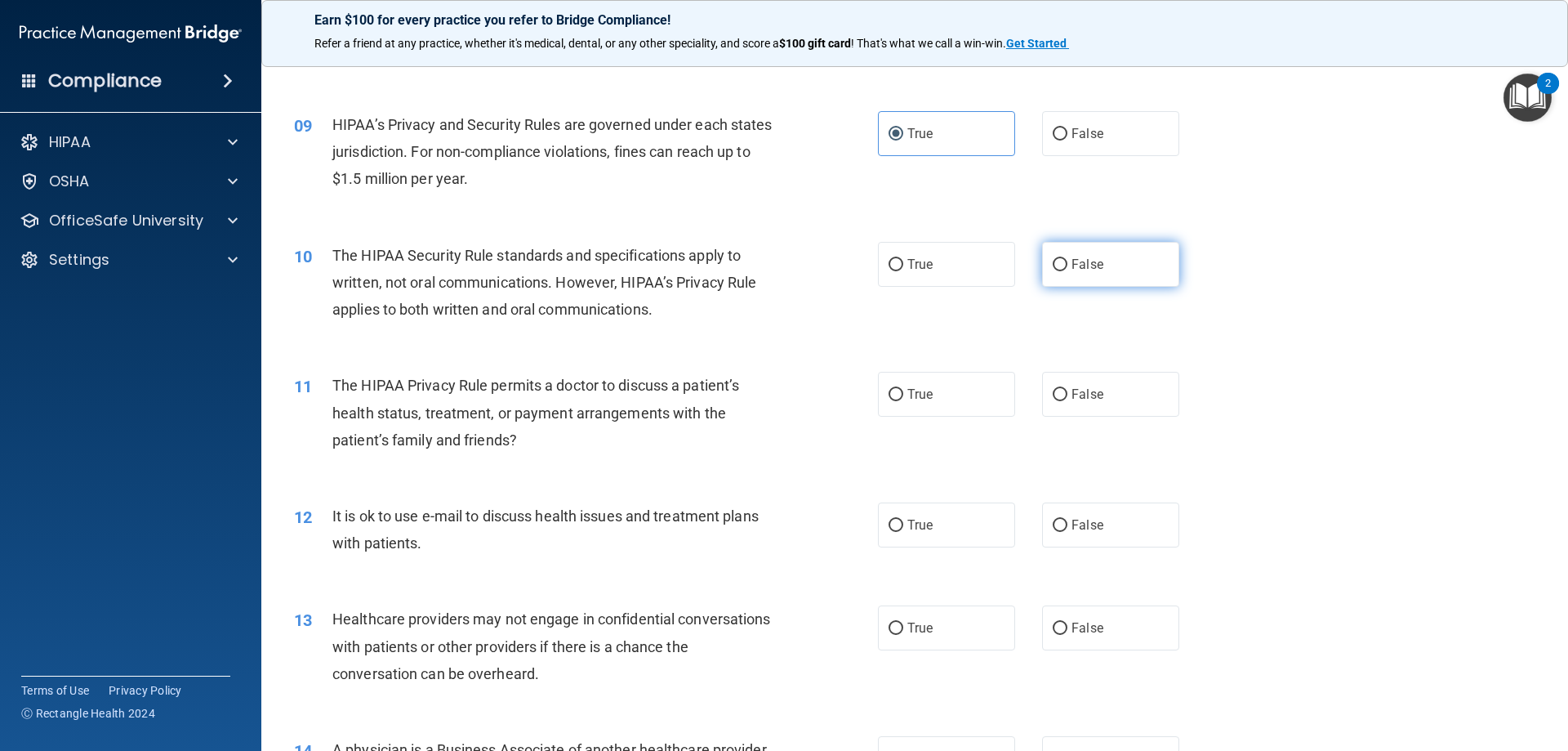
click at [1091, 272] on label "False" at bounding box center [1111, 264] width 138 height 45
click at [1067, 272] on input "False" at bounding box center [1060, 265] width 14 height 13
radio input "true"
click at [1442, 314] on div "10 The HIPAA Security Rule standards and specifications apply to written, not o…" at bounding box center [914, 287] width 1266 height 131
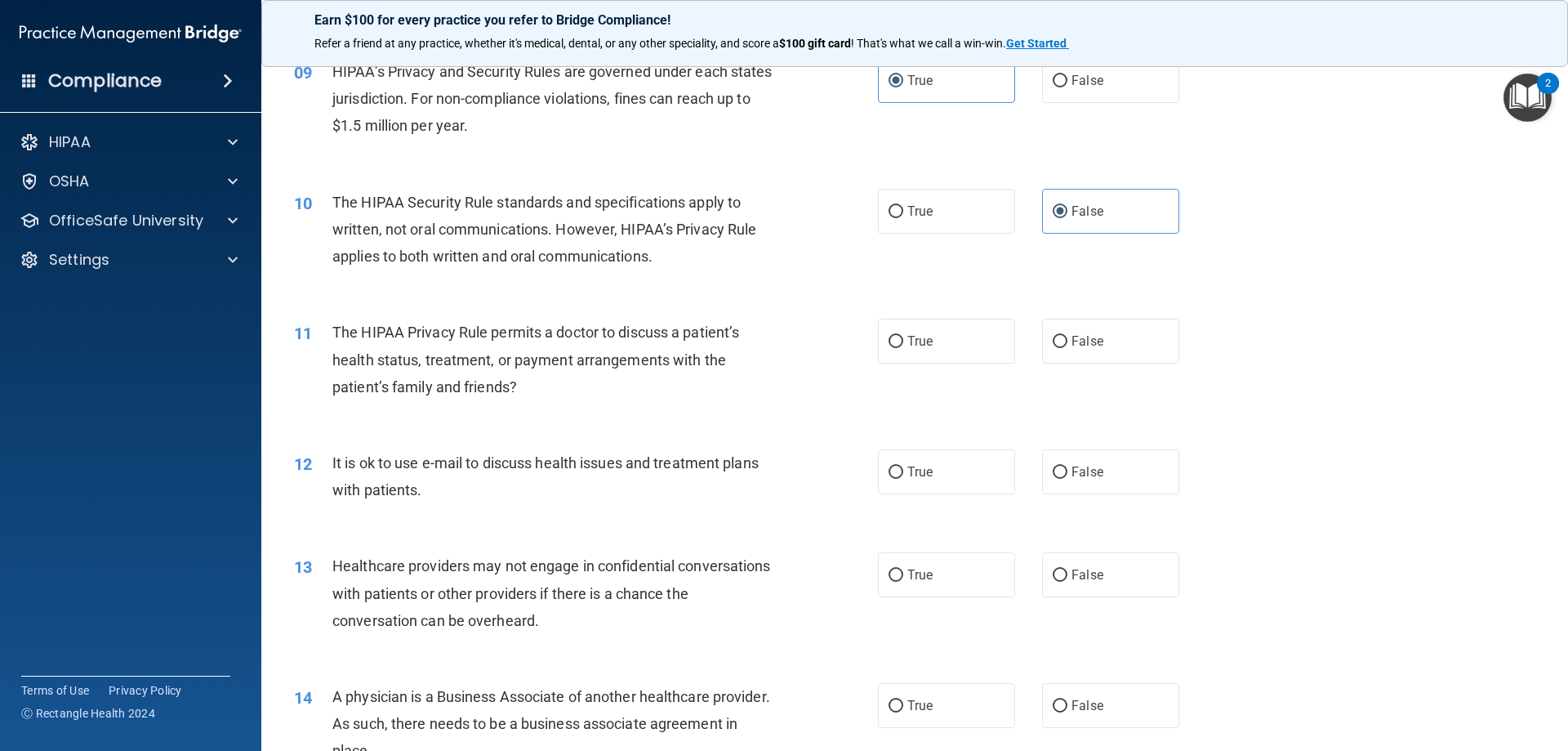
scroll to position [1062, 0]
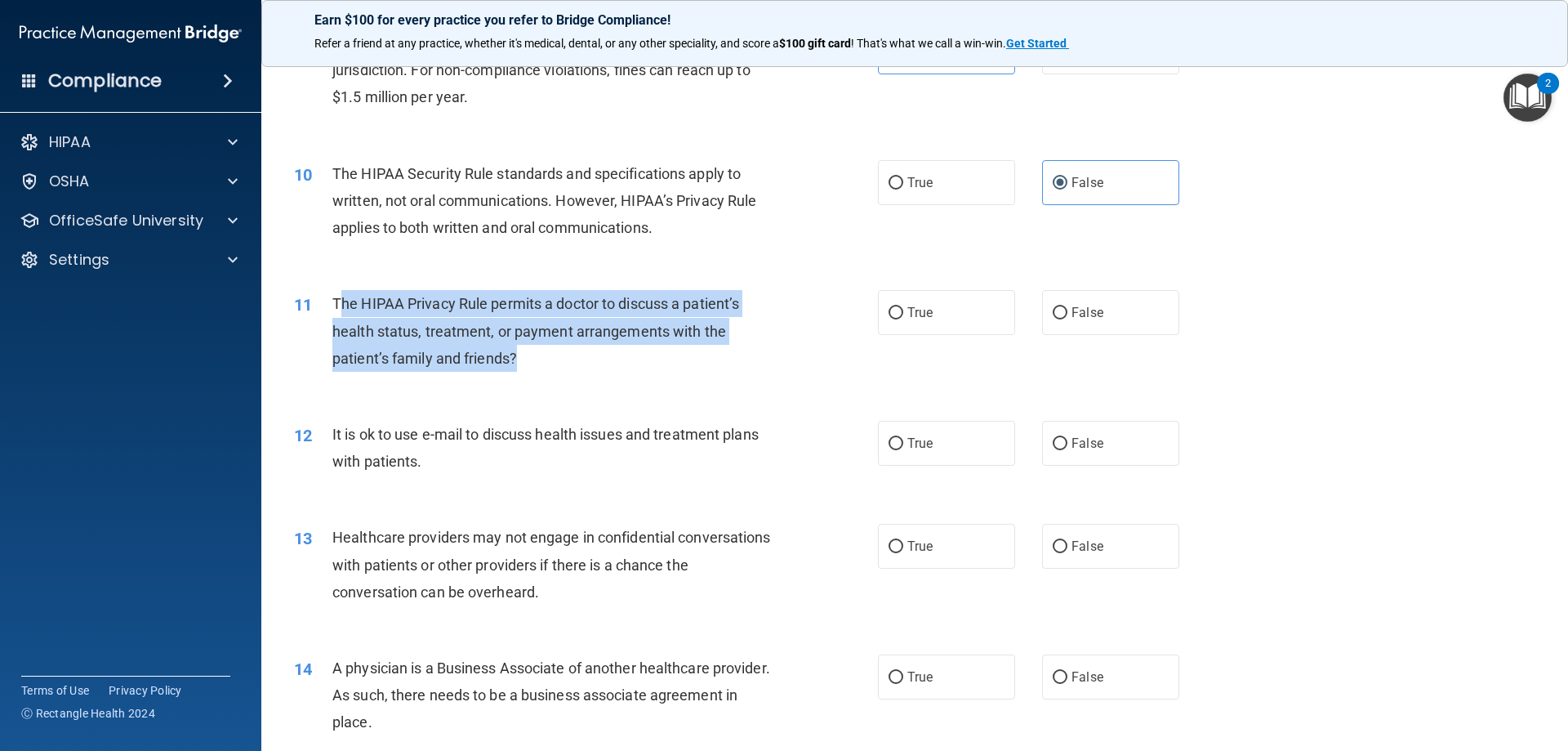
drag, startPoint x: 528, startPoint y: 355, endPoint x: 338, endPoint y: 306, distance: 196.2
click at [338, 306] on div "The HIPAA Privacy Rule permits a doctor to discuss a patient’s health status, t…" at bounding box center [560, 330] width 456 height 82
click at [534, 347] on div "The HIPAA Privacy Rule permits a doctor to discuss a patient’s health status, t…" at bounding box center [560, 330] width 456 height 82
click at [540, 362] on div "The HIPAA Privacy Rule permits a doctor to discuss a patient’s health status, t…" at bounding box center [560, 330] width 456 height 82
drag, startPoint x: 538, startPoint y: 362, endPoint x: 334, endPoint y: 301, distance: 212.9
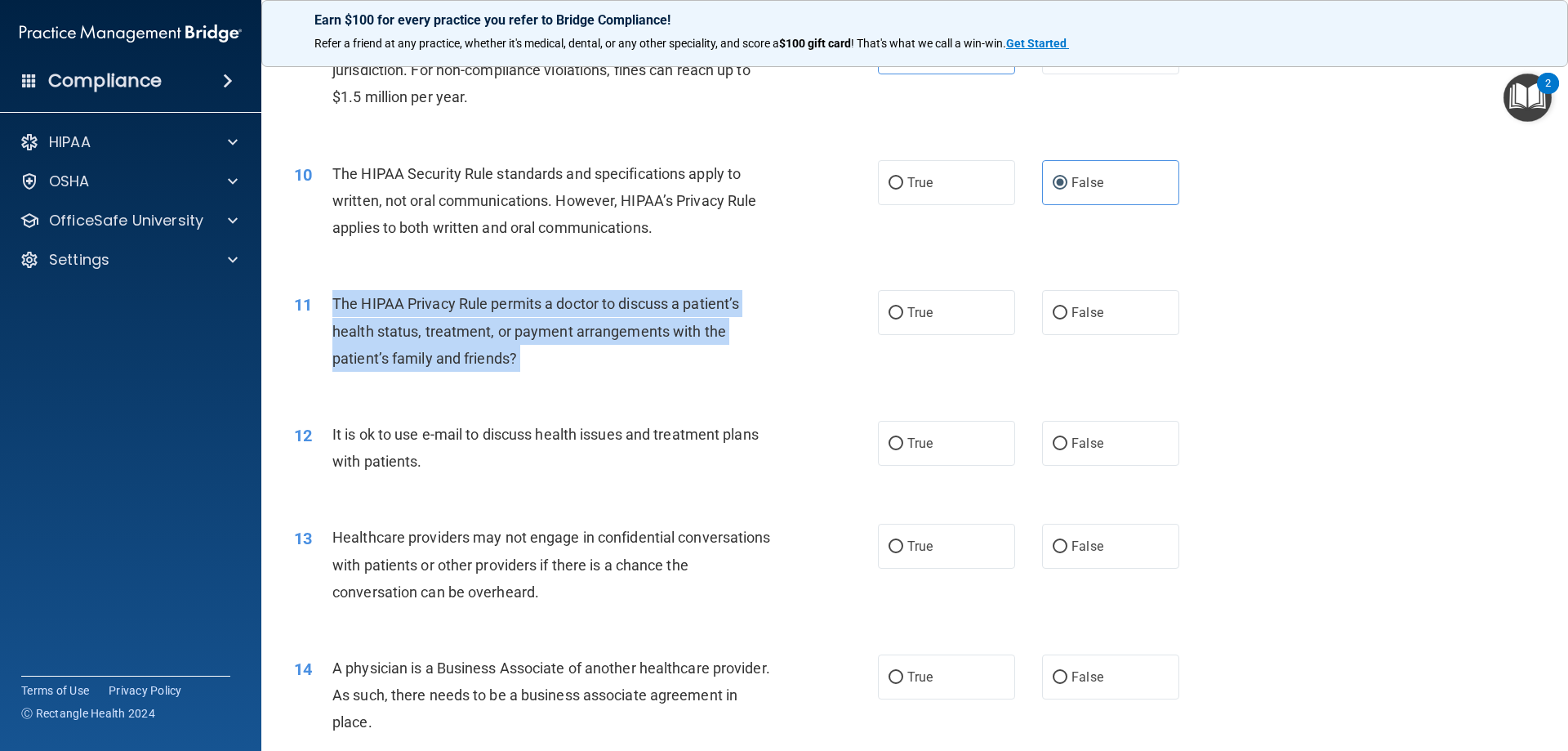
click at [334, 301] on div "The HIPAA Privacy Rule permits a doctor to discuss a patient’s health status, t…" at bounding box center [560, 330] width 456 height 82
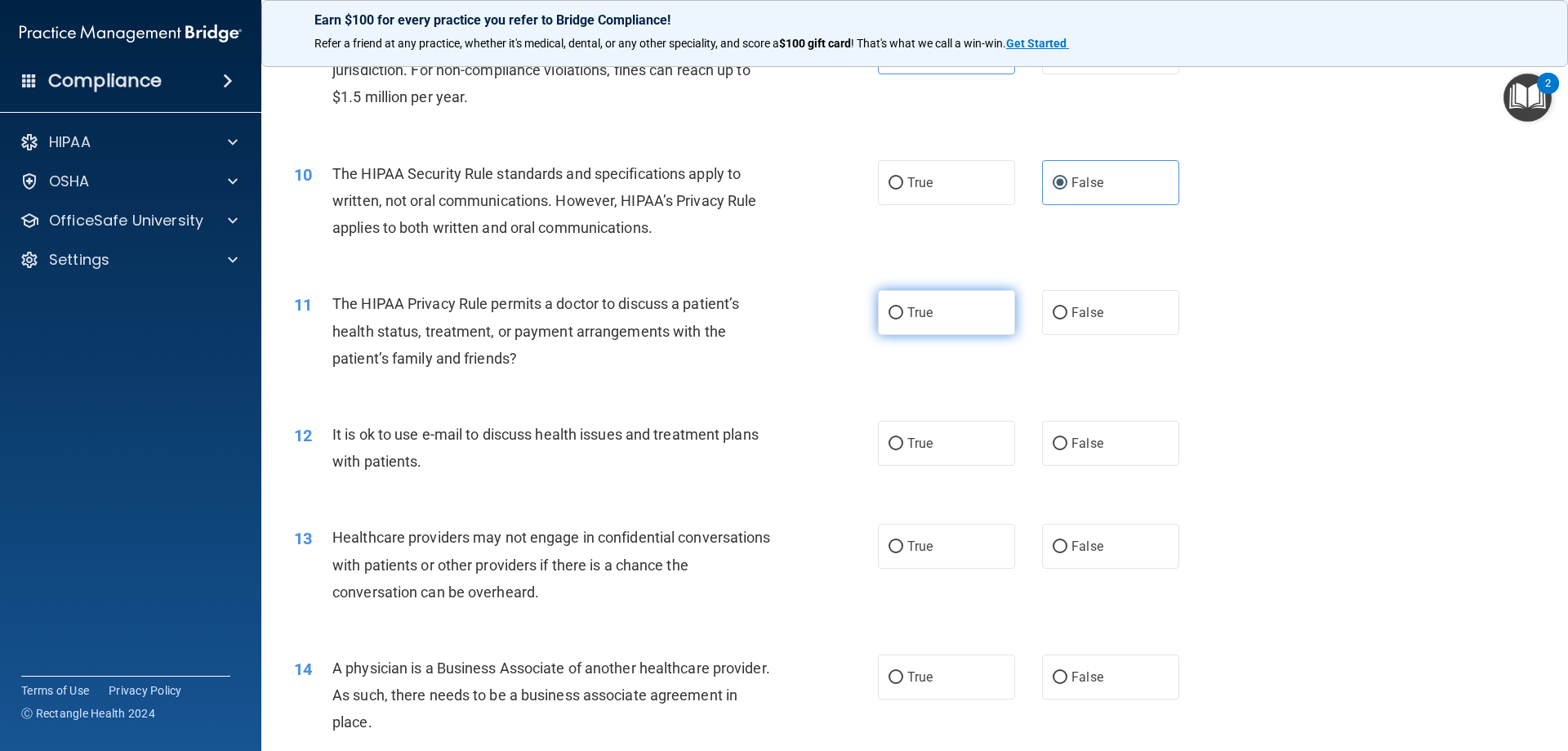
click at [909, 320] on span "True" at bounding box center [920, 312] width 25 height 15
click at [903, 320] on input "True" at bounding box center [895, 313] width 14 height 13
radio input "true"
click at [1452, 326] on div "11 The HIPAA Privacy Rule permits a doctor to discuss a patient’s health status…" at bounding box center [914, 335] width 1266 height 131
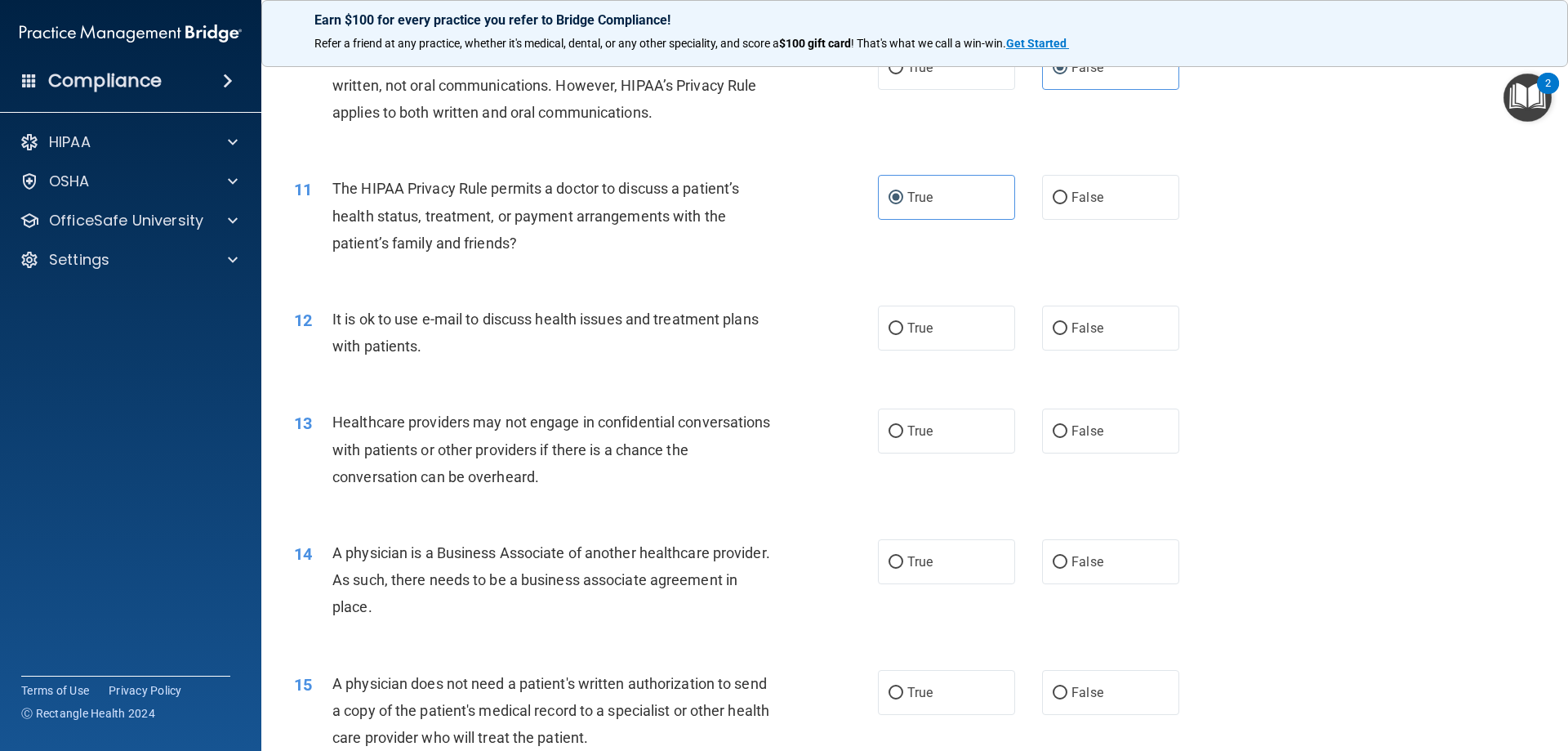
scroll to position [1308, 0]
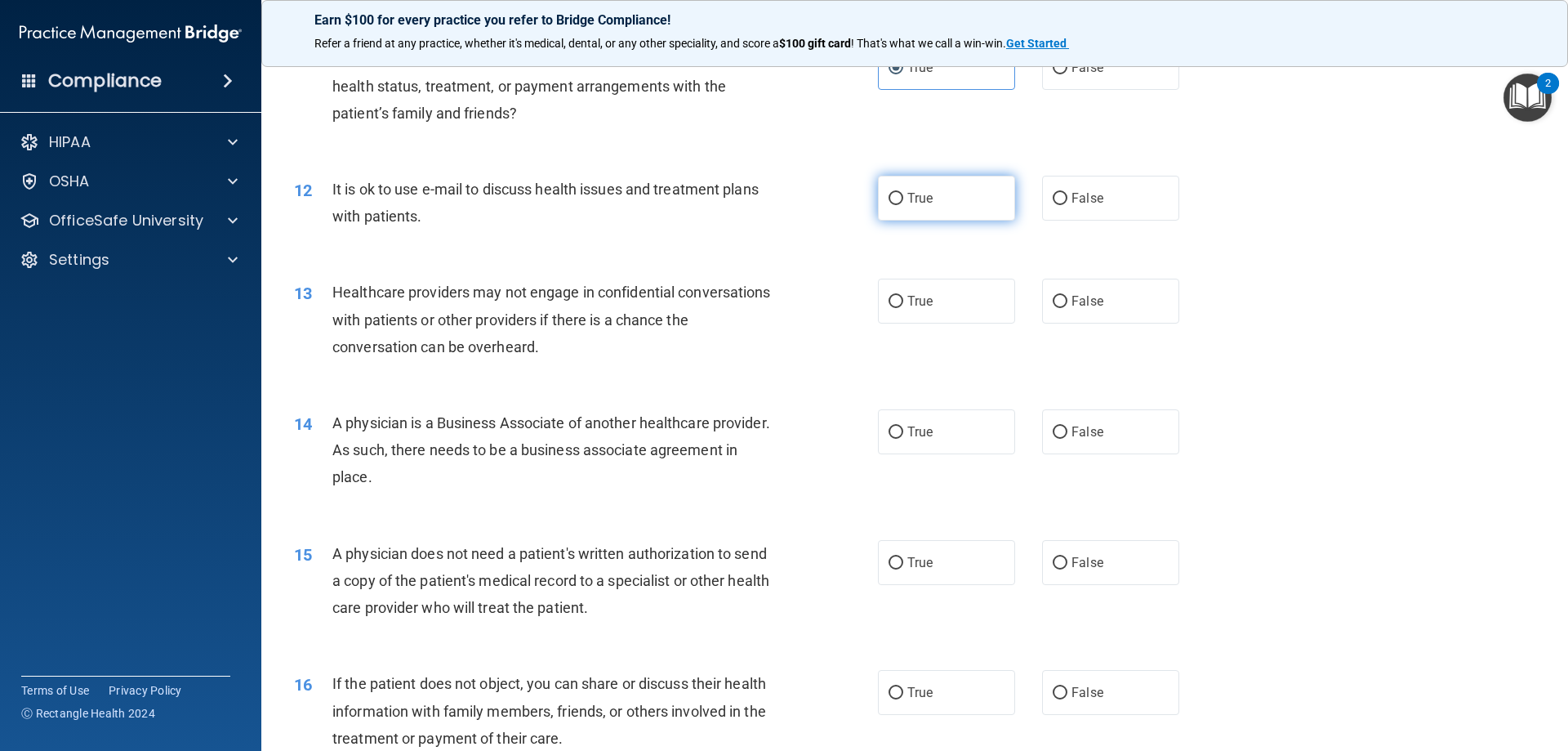
click at [913, 192] on span "True" at bounding box center [920, 198] width 25 height 15
click at [903, 193] on input "True" at bounding box center [895, 198] width 14 height 13
radio input "true"
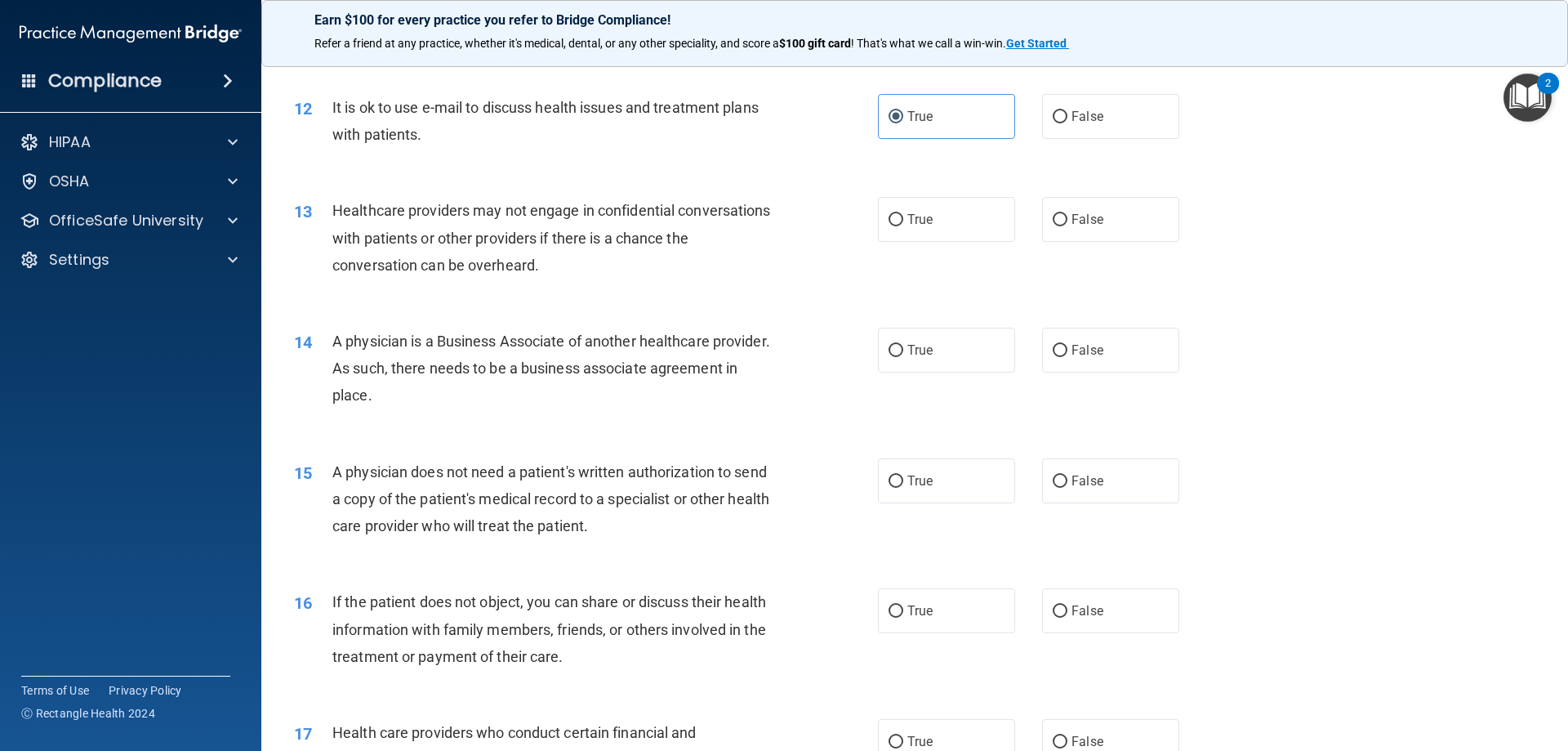
scroll to position [1470, 0]
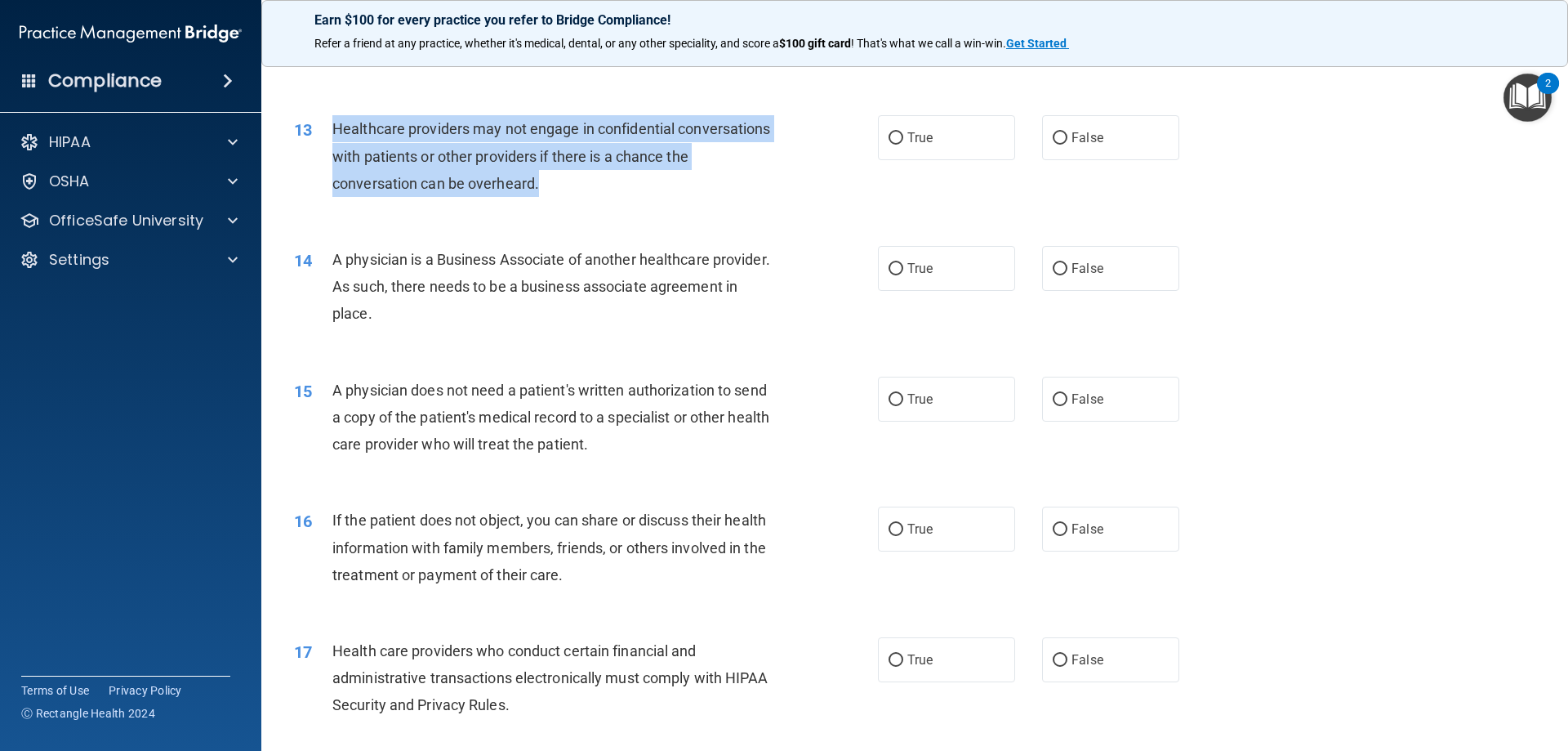
drag, startPoint x: 575, startPoint y: 185, endPoint x: 332, endPoint y: 127, distance: 249.8
click at [332, 127] on div "Healthcare providers may not engage in confidential conversations with patients…" at bounding box center [560, 156] width 456 height 82
copy span "Healthcare providers may not engage in confidential conversations with patients…"
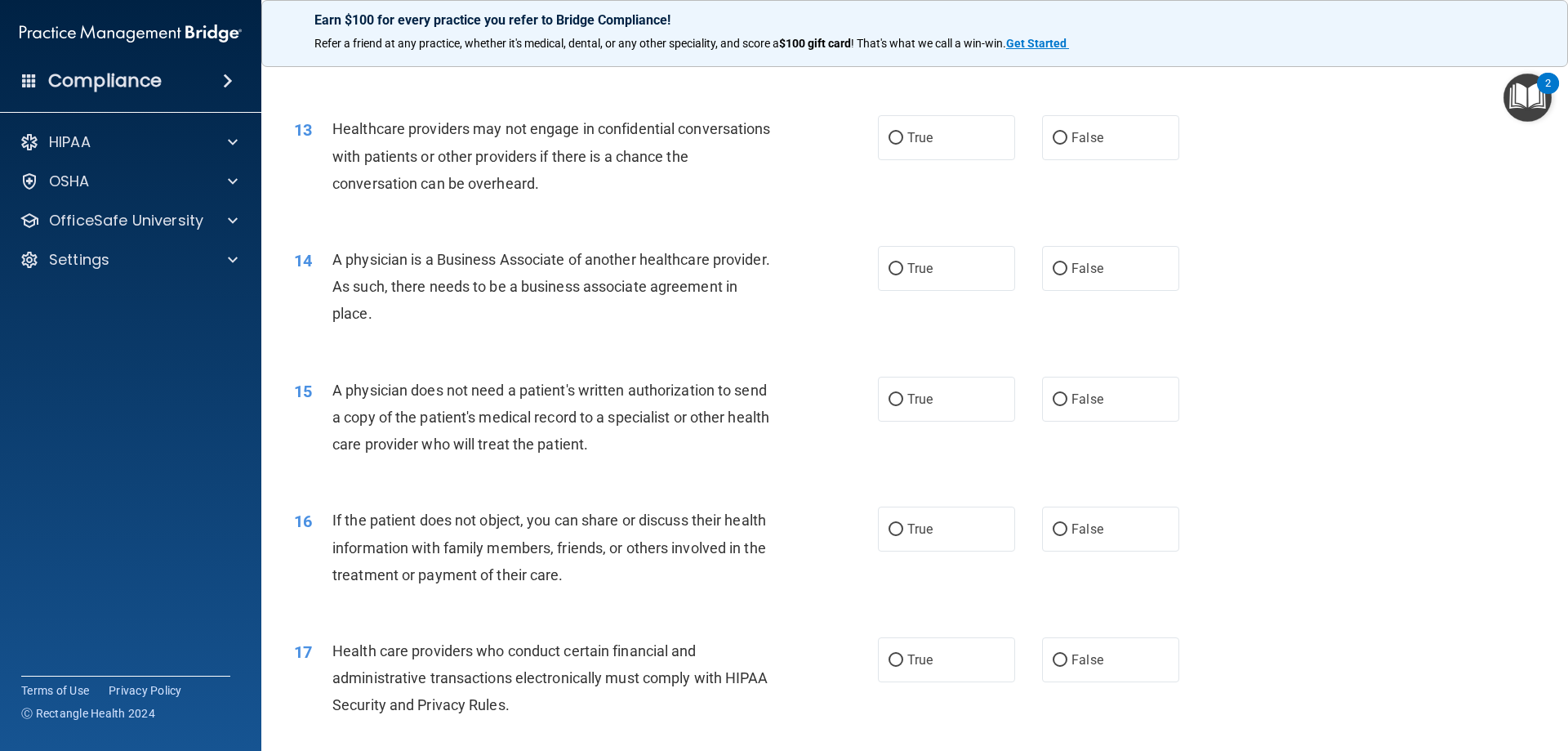
click at [1341, 213] on div "13 Healthcare providers may not engage in confidential conversations with patie…" at bounding box center [914, 160] width 1266 height 131
click at [1140, 141] on label "False" at bounding box center [1111, 138] width 138 height 45
click at [1067, 141] on input "False" at bounding box center [1060, 138] width 14 height 13
radio input "true"
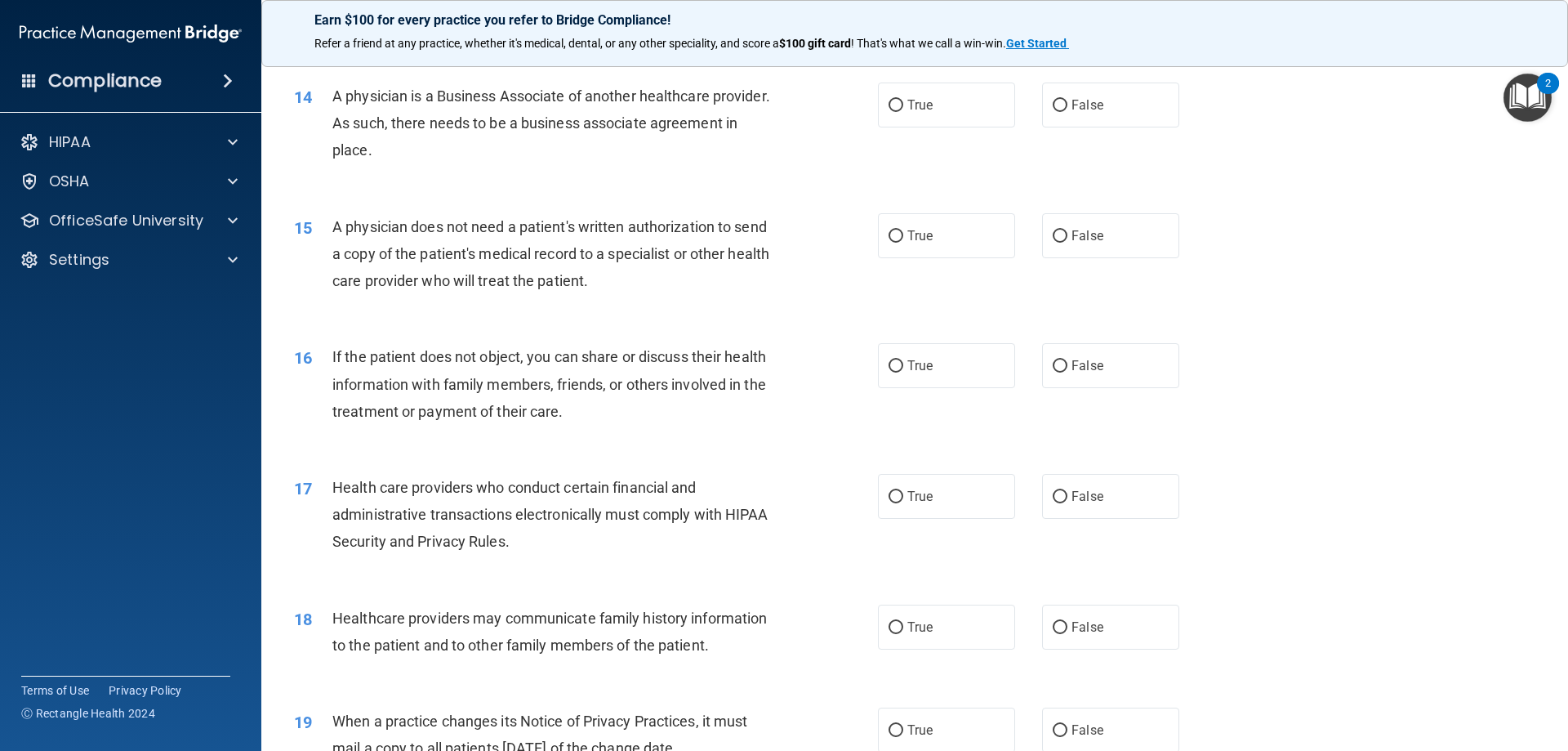
scroll to position [1552, 0]
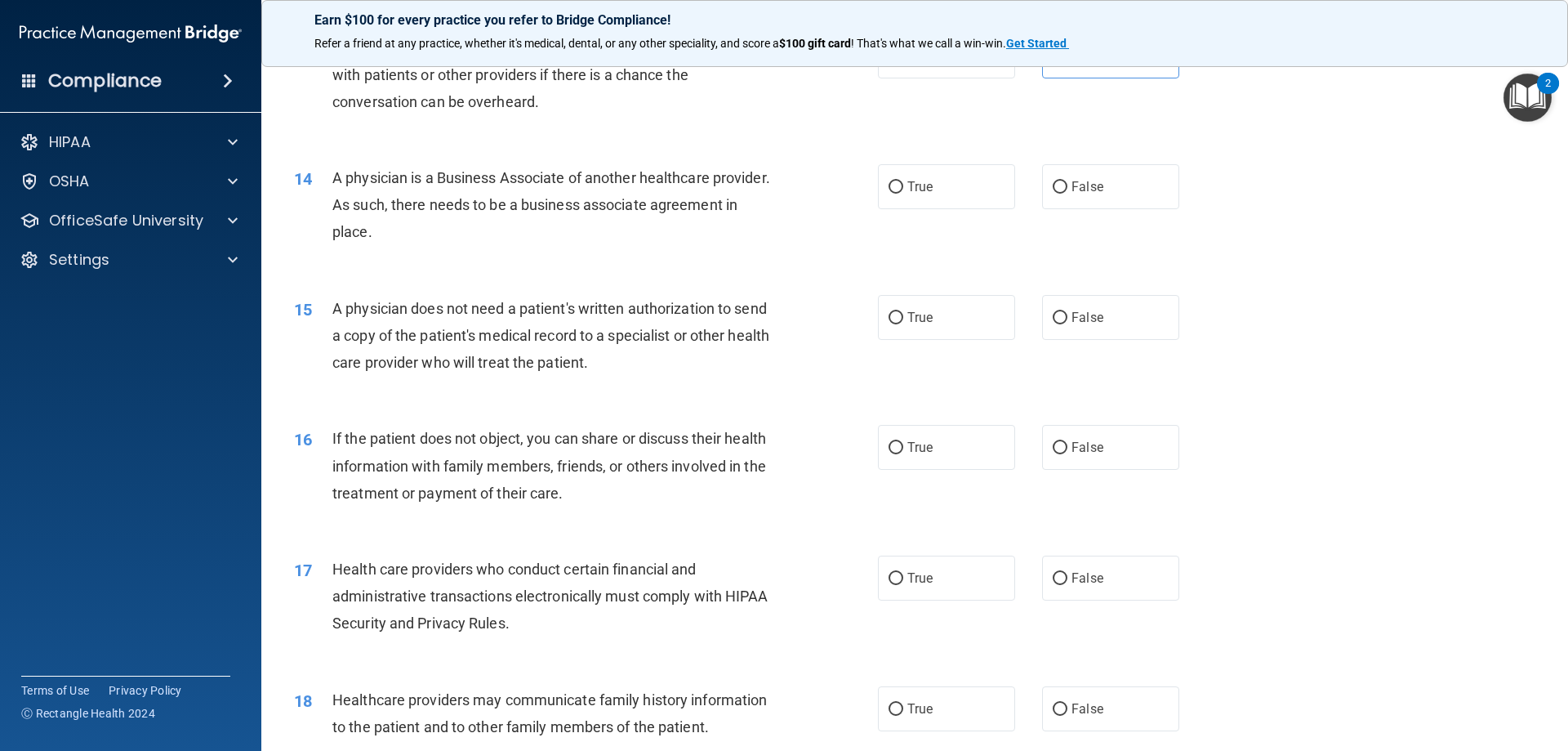
drag, startPoint x: 476, startPoint y: 228, endPoint x: 328, endPoint y: 172, distance: 158.2
click at [328, 172] on div "14 A physician is a Business Associate of another healthcare provider. As such,…" at bounding box center [586, 209] width 633 height 90
copy div "A physician is a Business Associate of another healthcare provider. As such, th…"
click at [1382, 311] on div "15 A physician does not need a patient's written authorization to send a copy o…" at bounding box center [914, 340] width 1266 height 131
click at [888, 188] on input "True" at bounding box center [895, 187] width 14 height 13
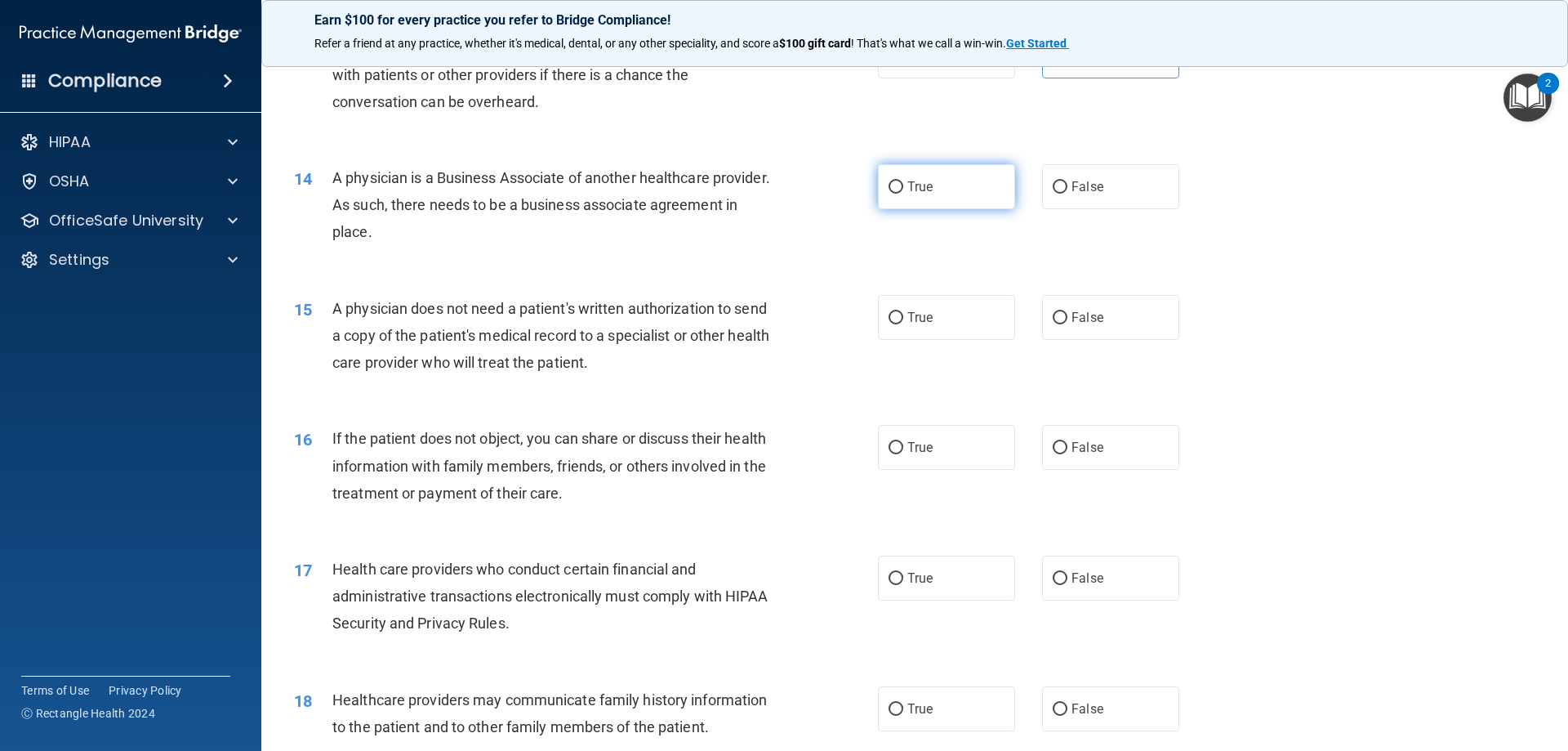
radio input "true"
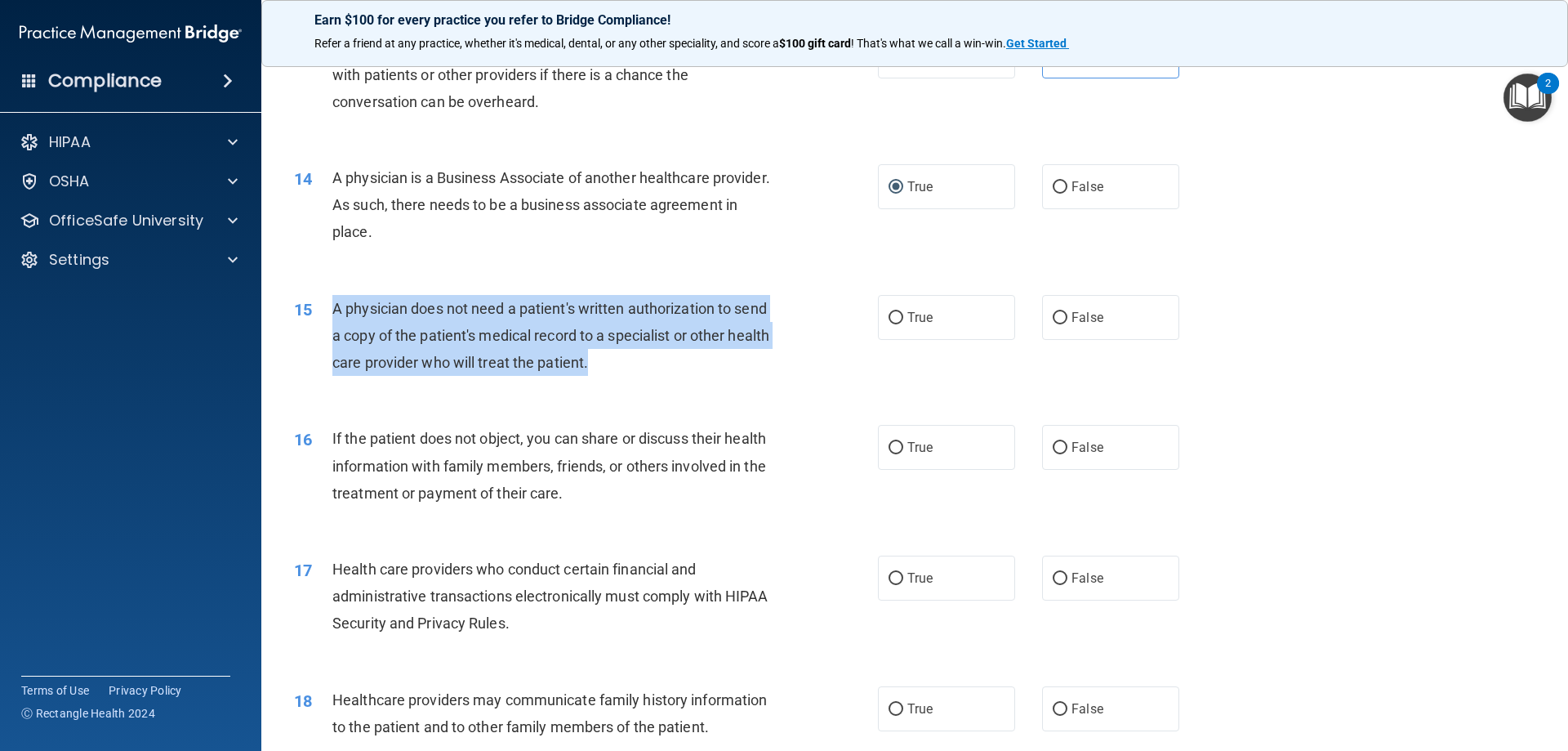
drag, startPoint x: 642, startPoint y: 362, endPoint x: 336, endPoint y: 314, distance: 309.7
click at [336, 314] on div "A physician does not need a patient's written authorization to send a copy of t…" at bounding box center [560, 335] width 456 height 82
copy span "A physician does not need a patient's written authorization to send a copy of t…"
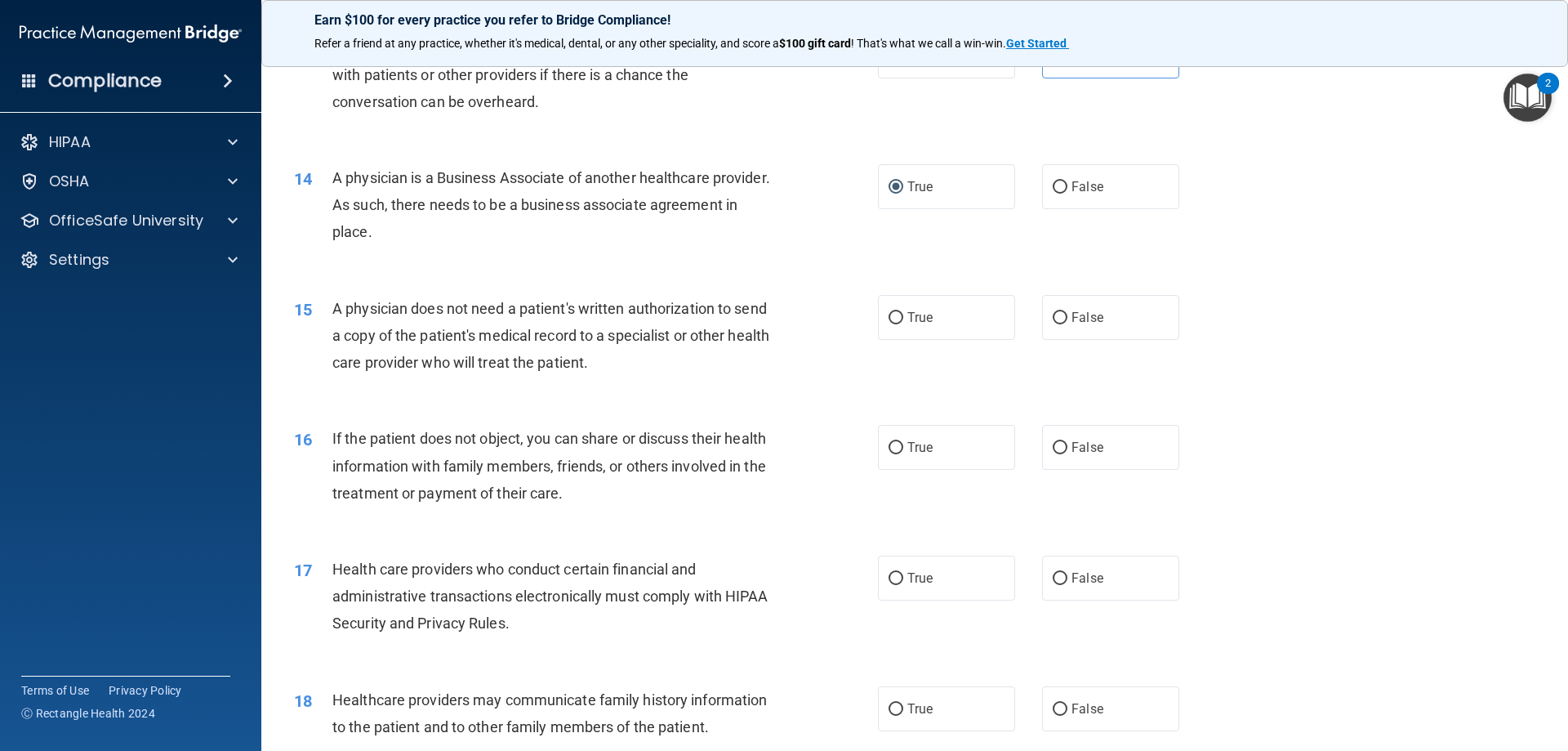
click at [1363, 350] on div "15 A physician does not need a patient's written authorization to send a copy o…" at bounding box center [914, 340] width 1266 height 131
click at [917, 322] on span "True" at bounding box center [920, 318] width 25 height 15
click at [903, 322] on input "True" at bounding box center [895, 318] width 14 height 13
radio input "true"
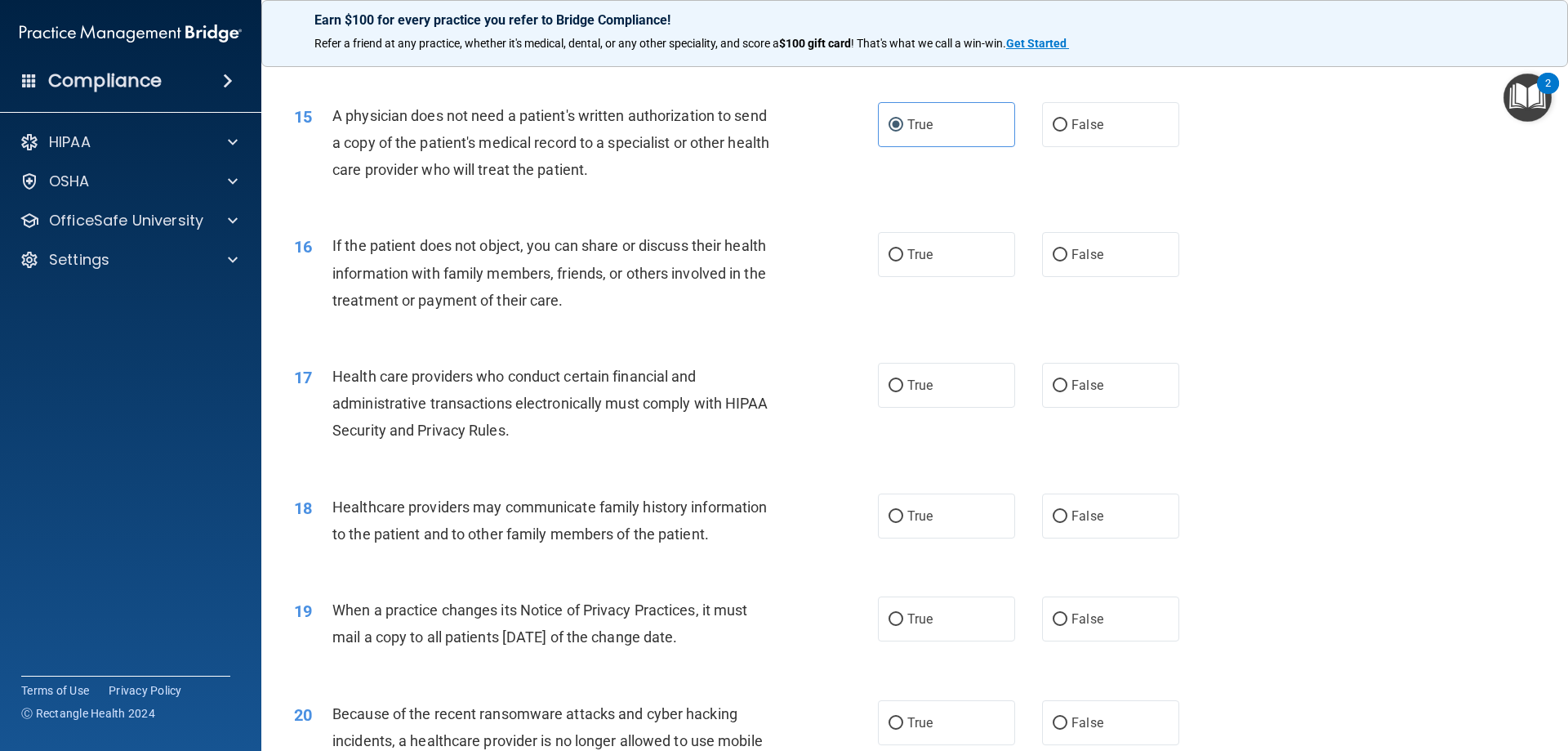
scroll to position [1798, 0]
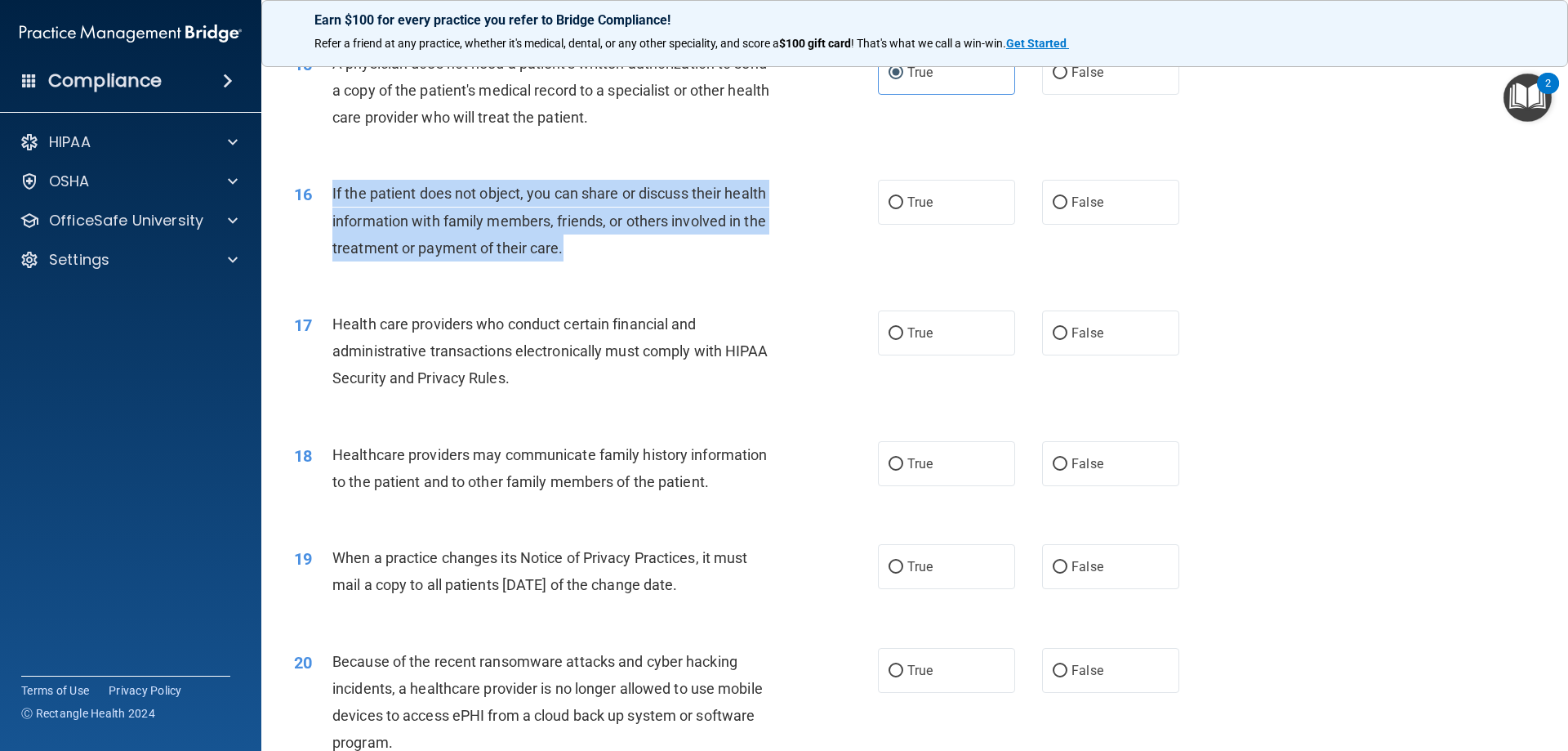
drag, startPoint x: 596, startPoint y: 246, endPoint x: 331, endPoint y: 196, distance: 269.7
click at [331, 196] on div "16 If the patient does not object, you can share or discuss their health inform…" at bounding box center [586, 224] width 633 height 90
copy div "If the patient does not object, you can share or discuss their health informati…"
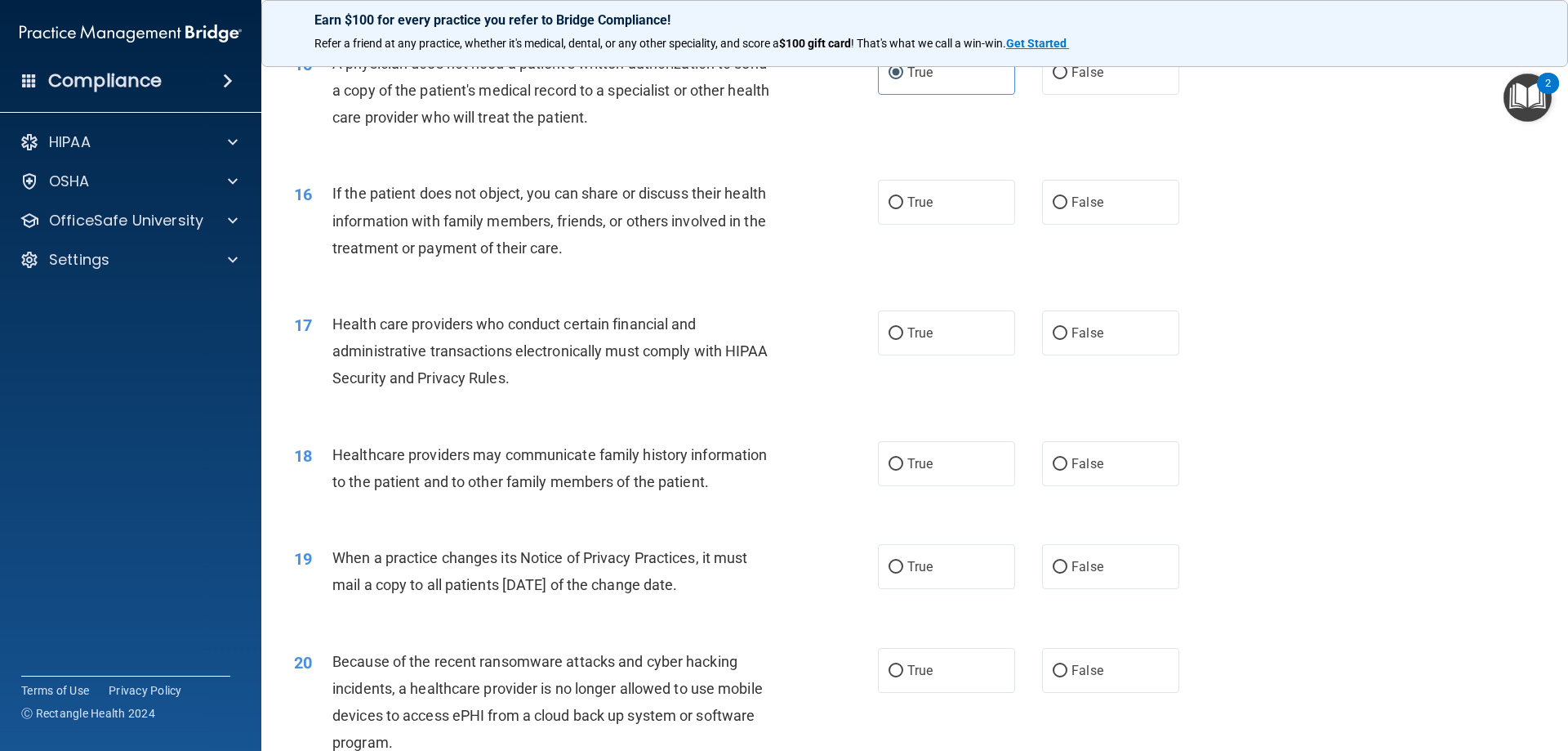
click at [1393, 259] on div "16 If the patient does not object, you can share or discuss their health inform…" at bounding box center [914, 224] width 1266 height 131
click at [936, 220] on label "True" at bounding box center [946, 202] width 138 height 45
click at [903, 209] on input "True" at bounding box center [895, 202] width 14 height 13
radio input "true"
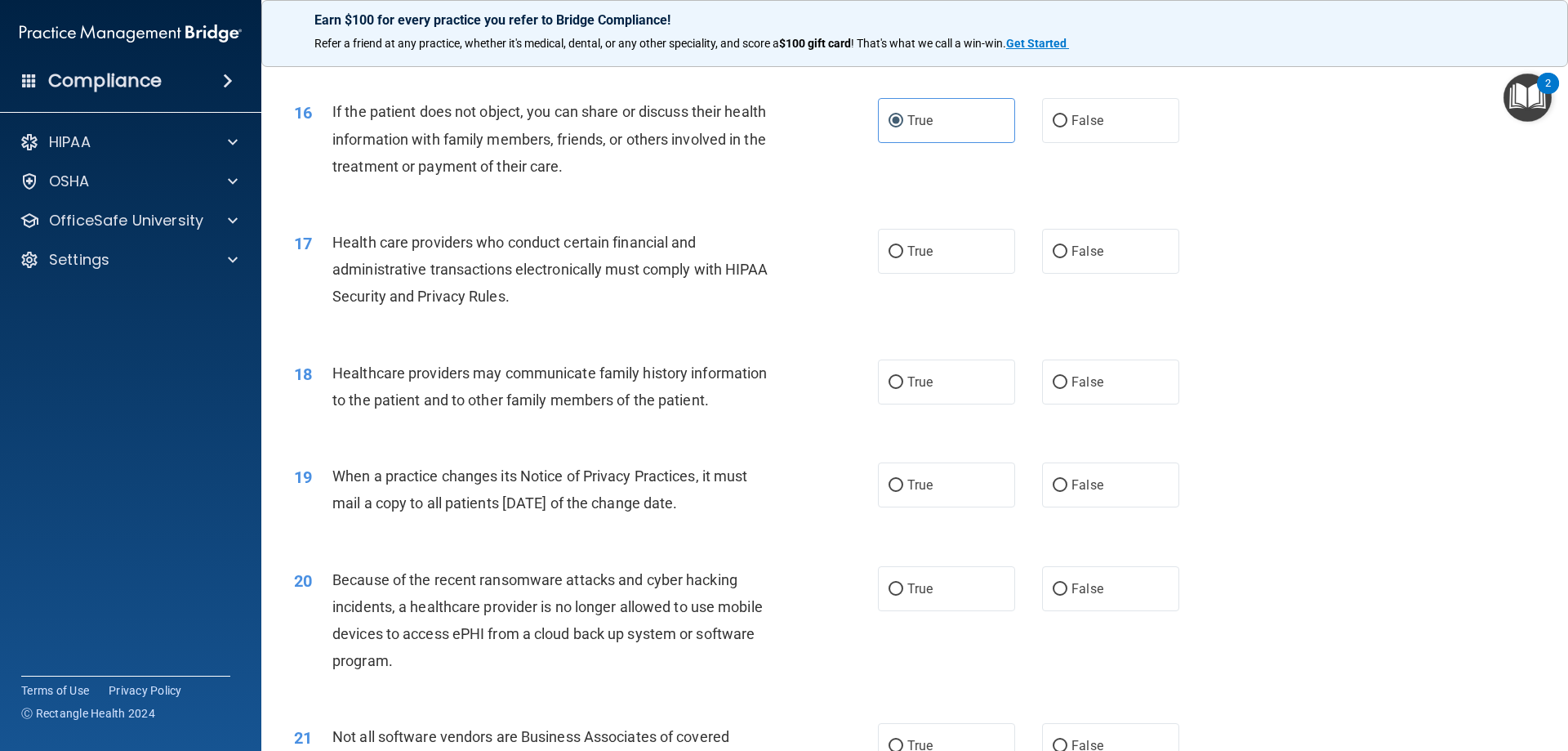
scroll to position [1960, 0]
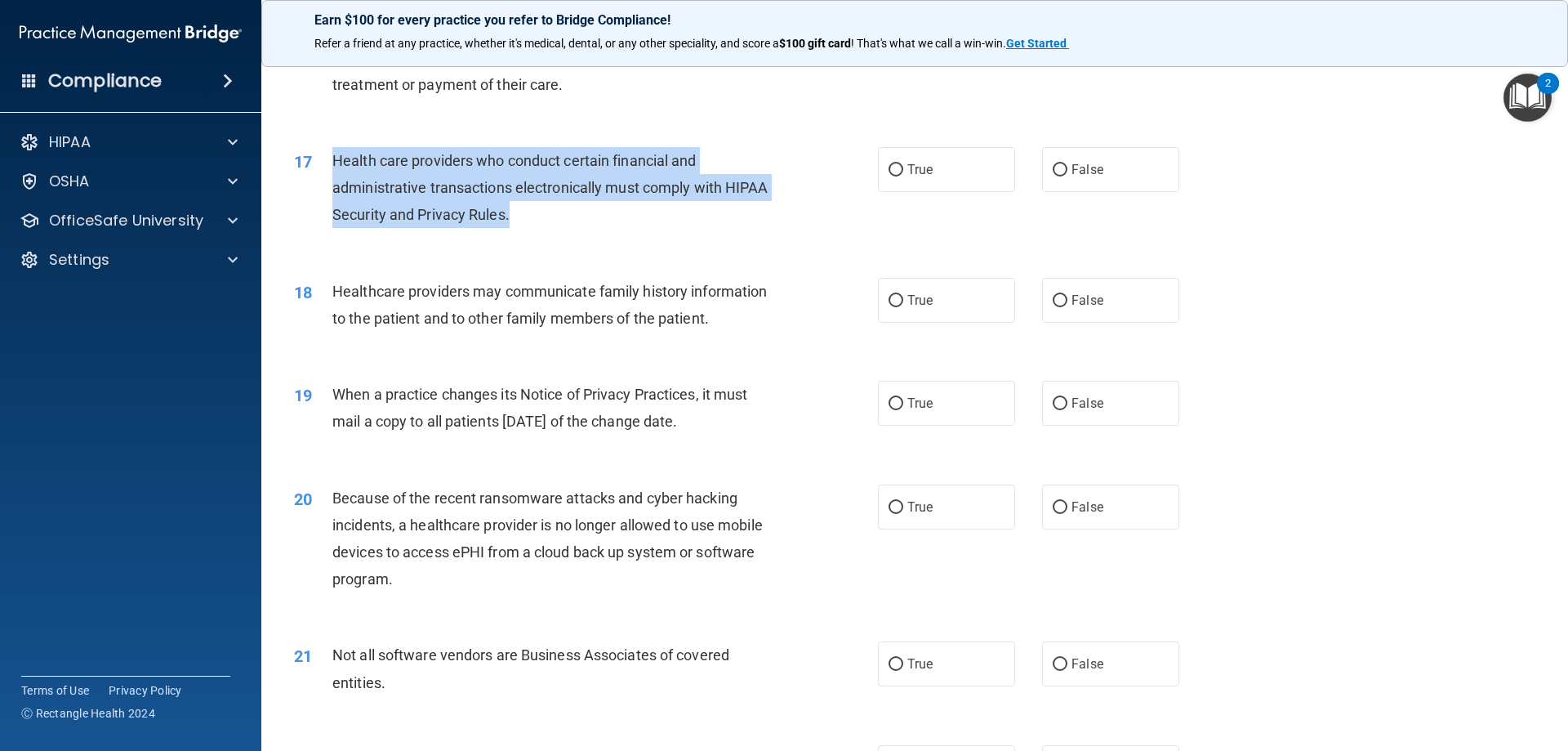
drag, startPoint x: 532, startPoint y: 212, endPoint x: 323, endPoint y: 162, distance: 214.9
click at [323, 162] on div "17 Health care providers who conduct certain financial and administrative trans…" at bounding box center [586, 192] width 633 height 90
copy div "Health care providers who conduct certain financial and administrative transact…"
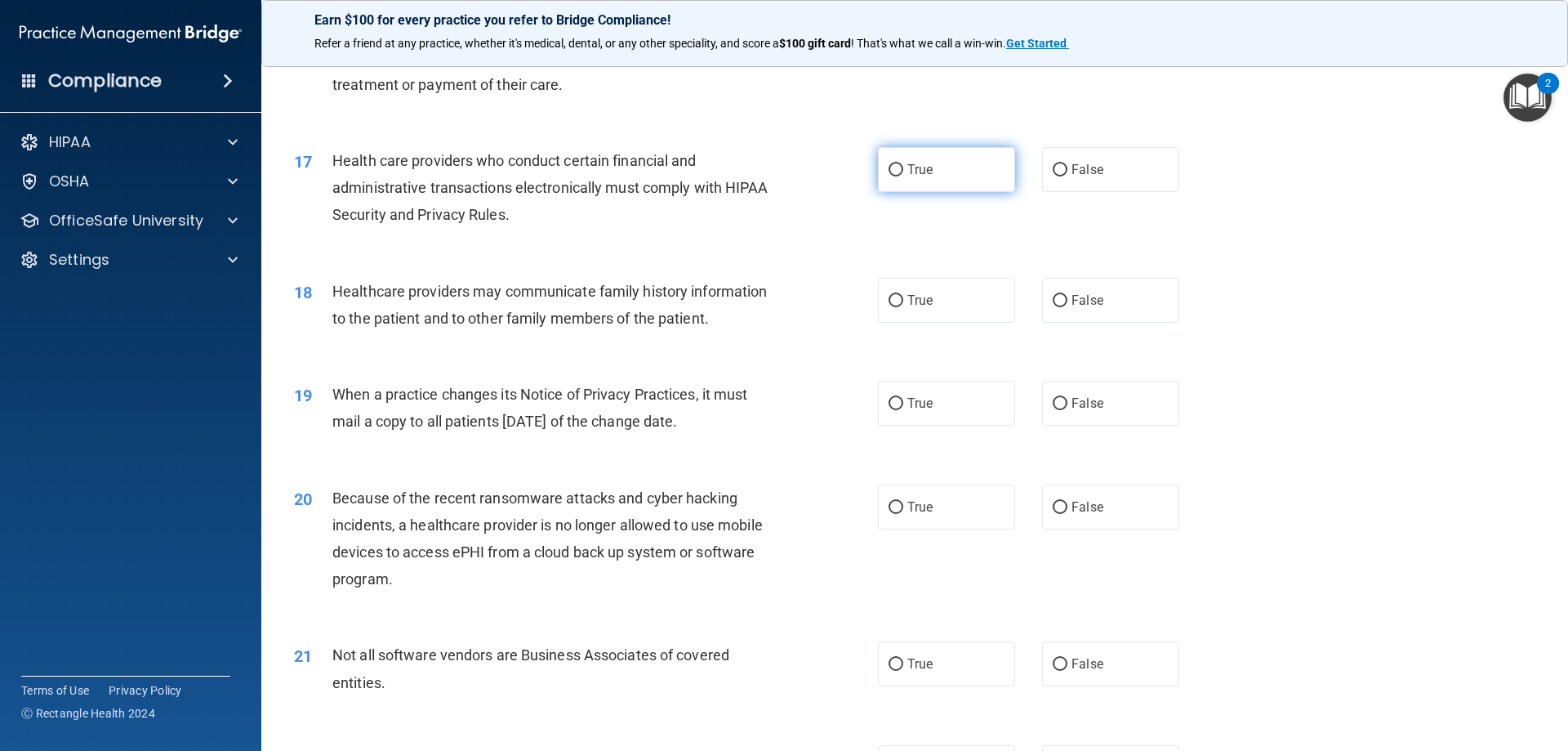
click at [908, 167] on span "True" at bounding box center [920, 169] width 25 height 15
click at [903, 167] on input "True" at bounding box center [895, 170] width 14 height 13
radio input "true"
click at [1404, 316] on div "18 Healthcare providers may communicate family history information to the patie…" at bounding box center [914, 308] width 1266 height 103
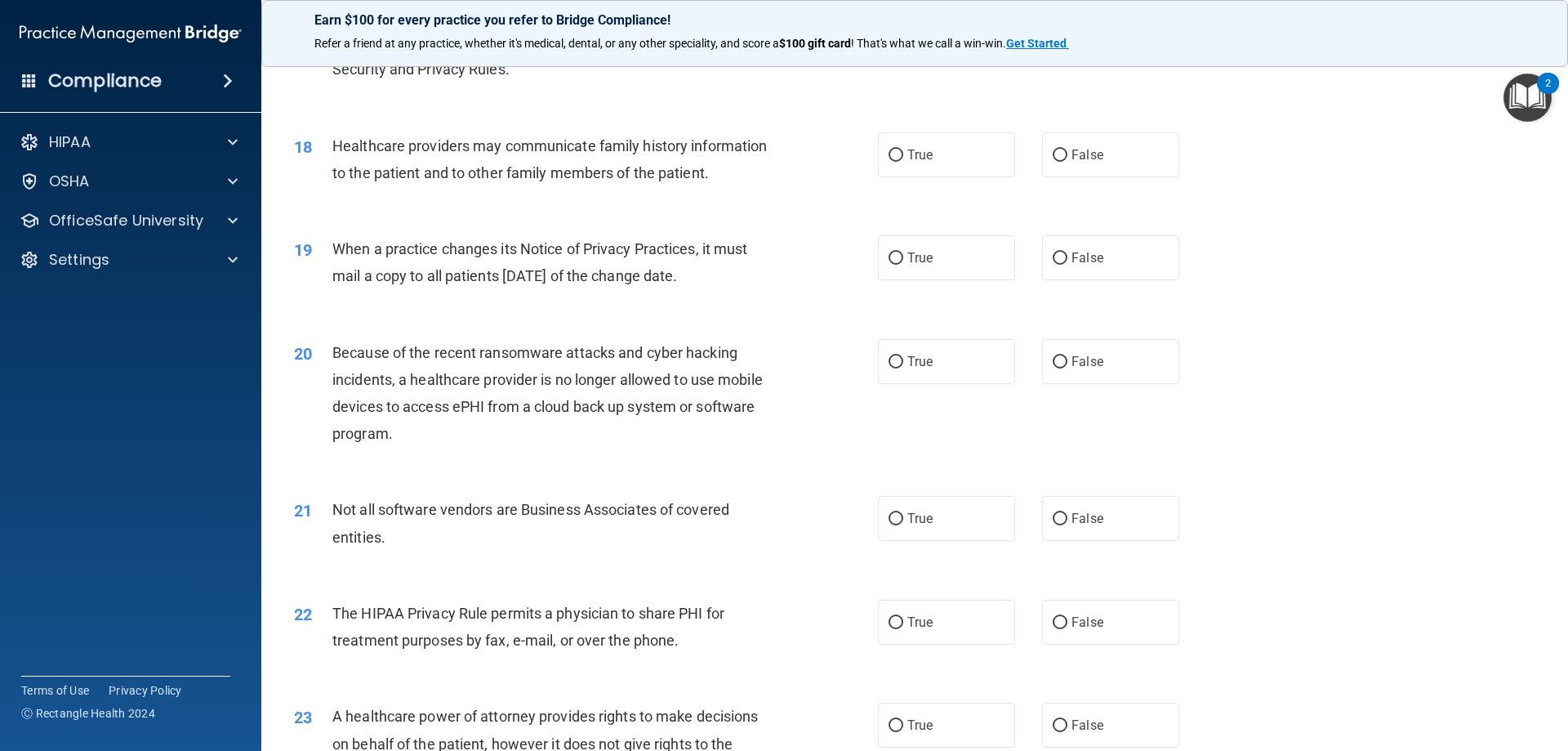
scroll to position [2124, 0]
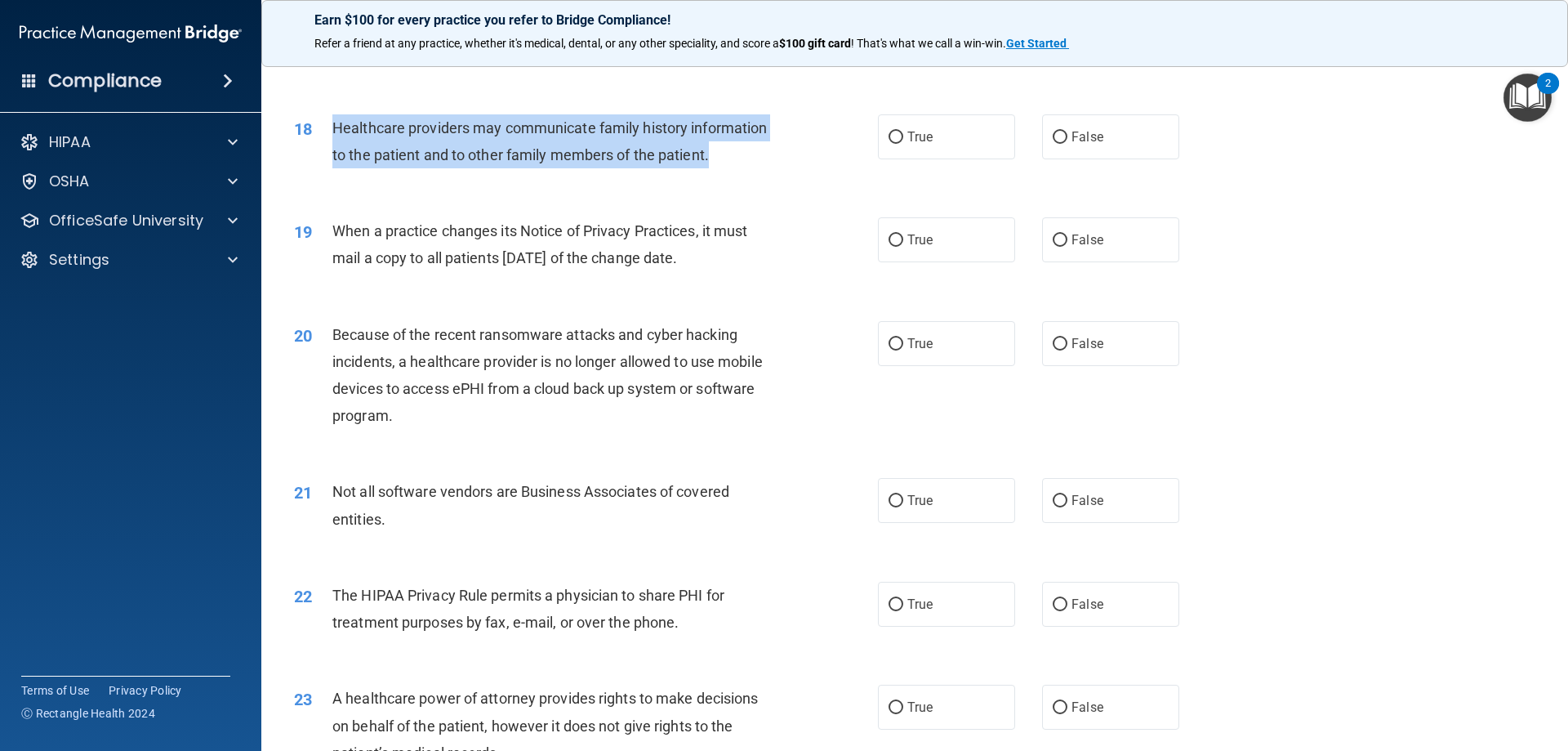
drag, startPoint x: 717, startPoint y: 158, endPoint x: 331, endPoint y: 126, distance: 387.3
click at [331, 126] on div "18 Healthcare providers may communicate family history information to the patie…" at bounding box center [586, 145] width 633 height 62
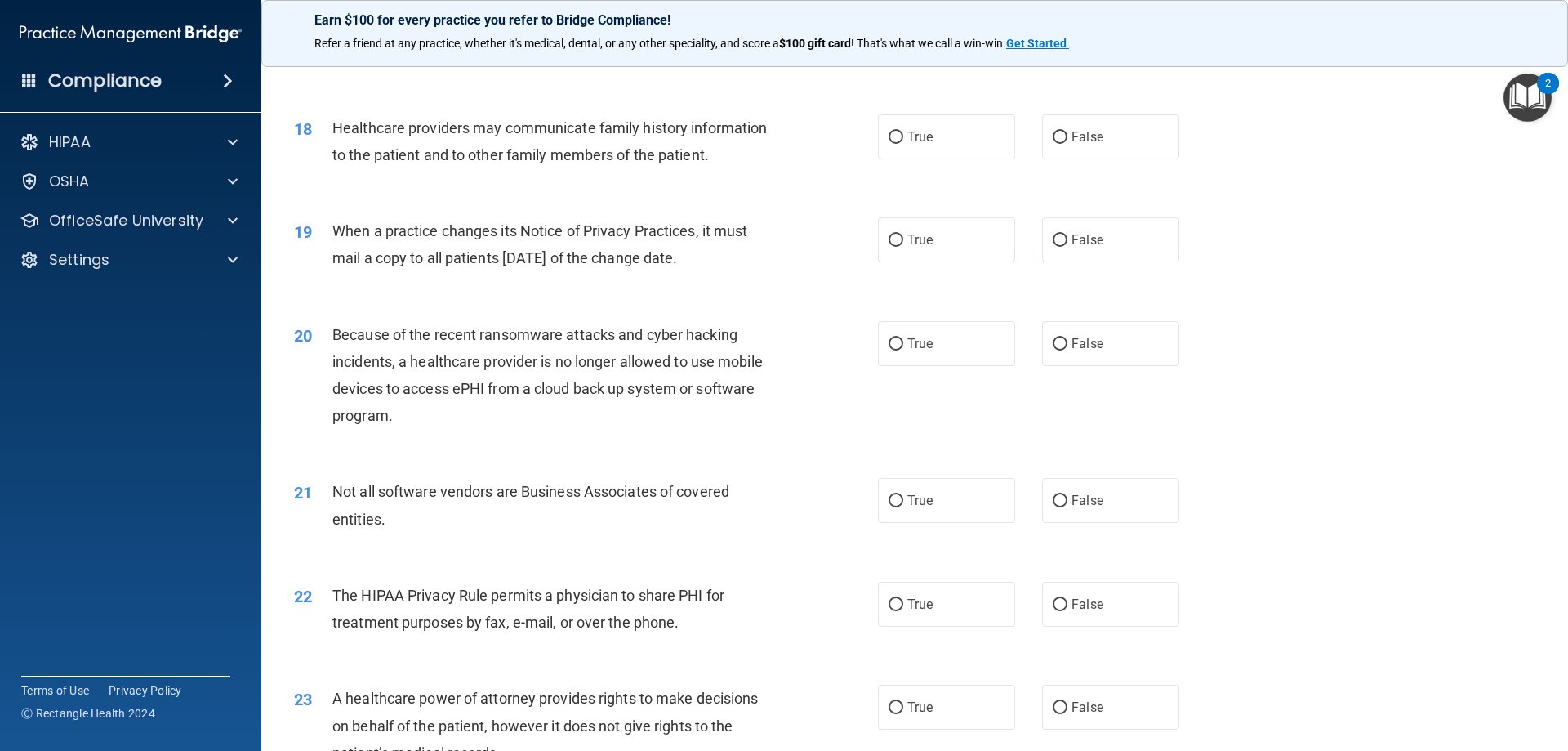
click at [1492, 278] on div "19 When a practice changes its Notice of Privacy Practices, it must mail a copy…" at bounding box center [914, 247] width 1266 height 103
click at [952, 152] on label "True" at bounding box center [946, 137] width 138 height 45
click at [903, 143] on input "True" at bounding box center [895, 138] width 14 height 13
radio input "true"
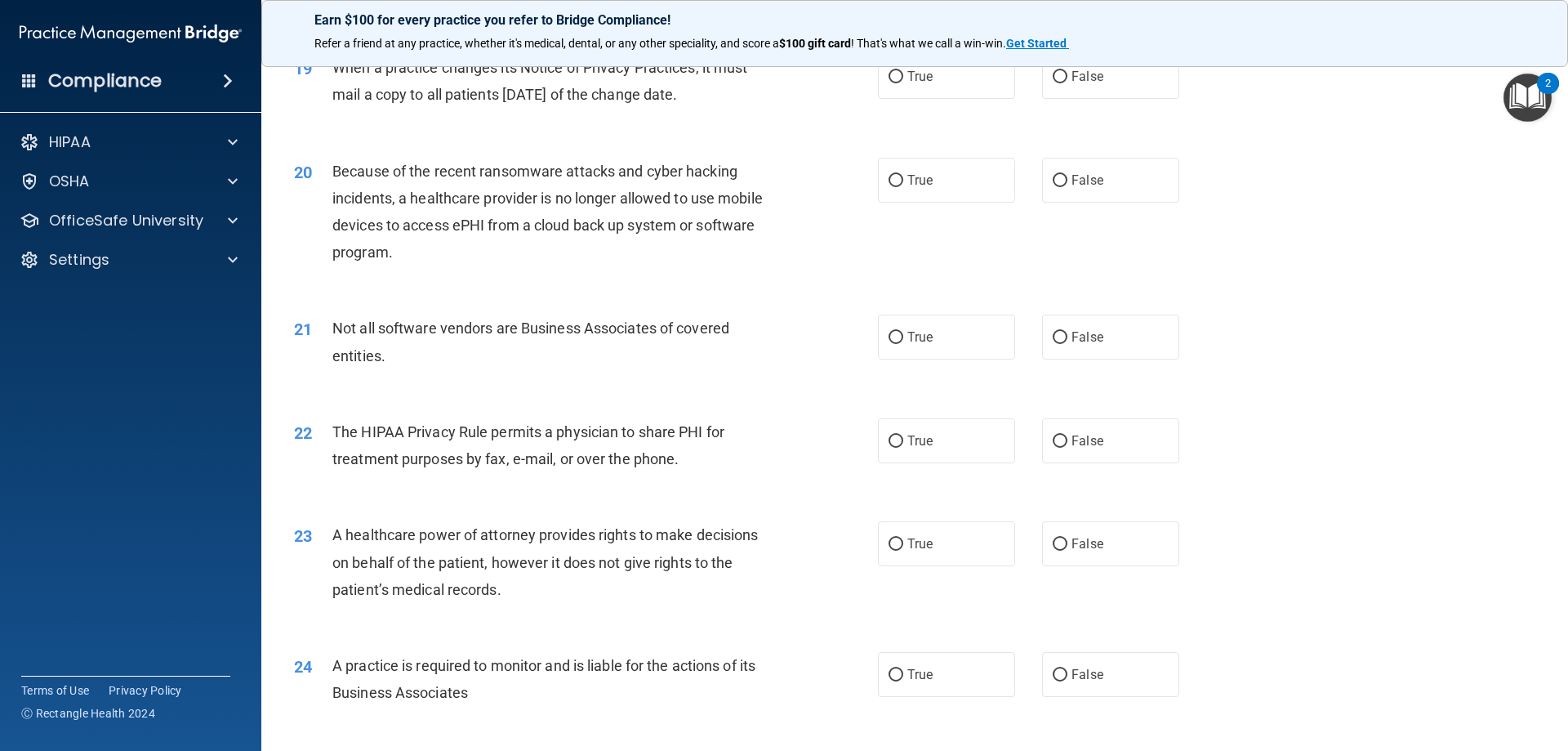
scroll to position [2206, 0]
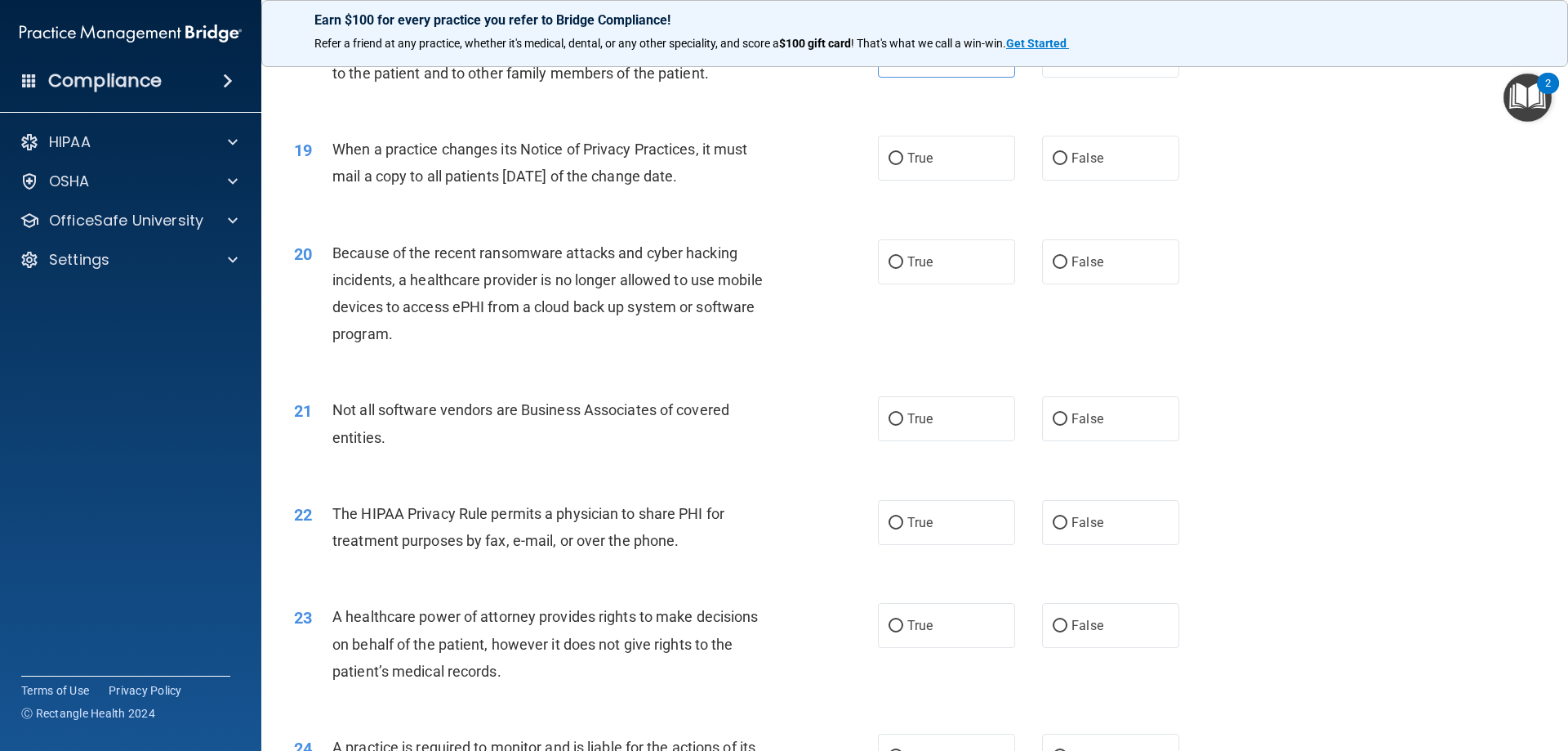
drag, startPoint x: 733, startPoint y: 176, endPoint x: 333, endPoint y: 148, distance: 401.0
click at [334, 148] on div "When a practice changes its Notice of Privacy Practices, it must mail a copy to…" at bounding box center [560, 163] width 456 height 54
click at [1103, 160] on label "False" at bounding box center [1111, 158] width 138 height 45
click at [1067, 160] on input "False" at bounding box center [1060, 159] width 14 height 13
radio input "true"
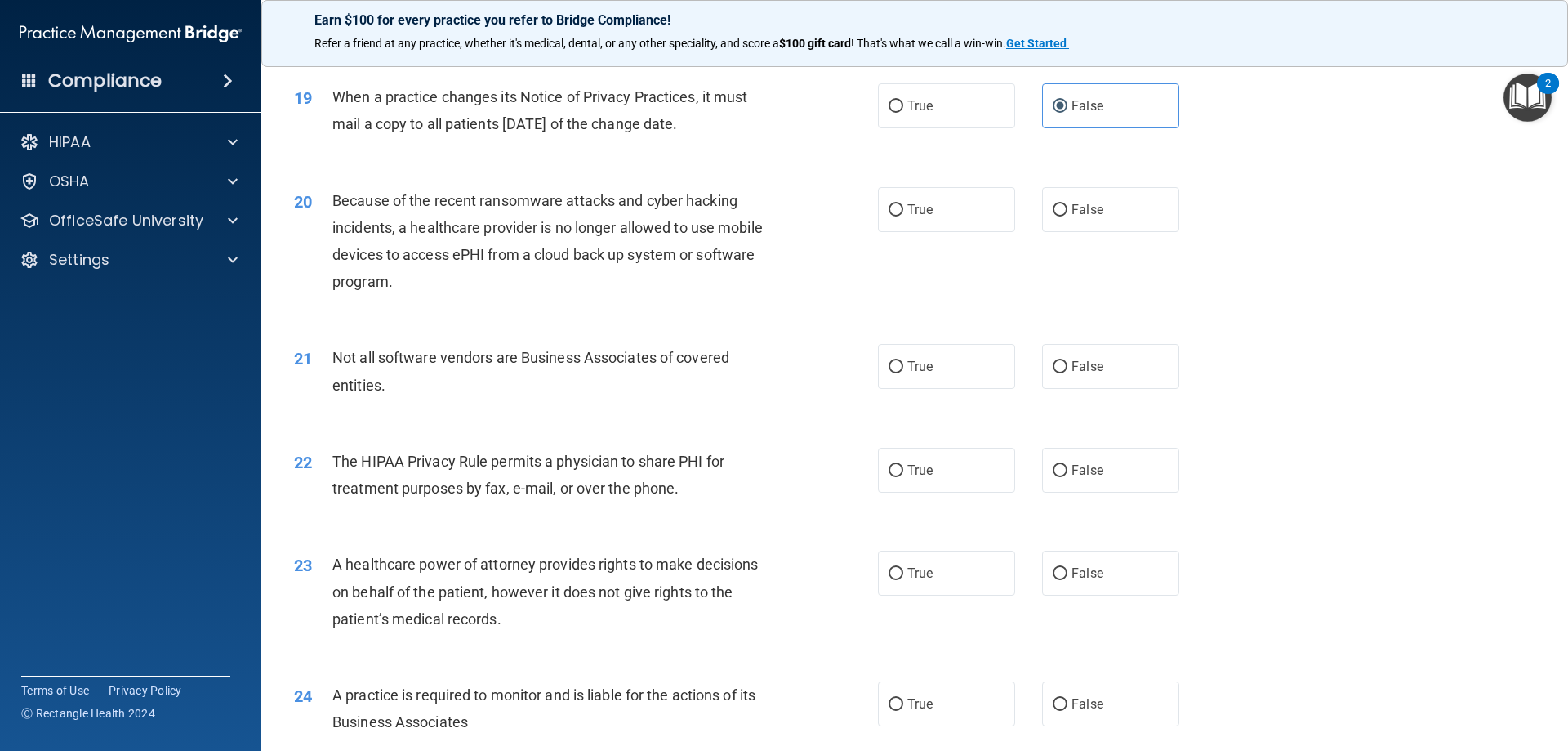
scroll to position [2288, 0]
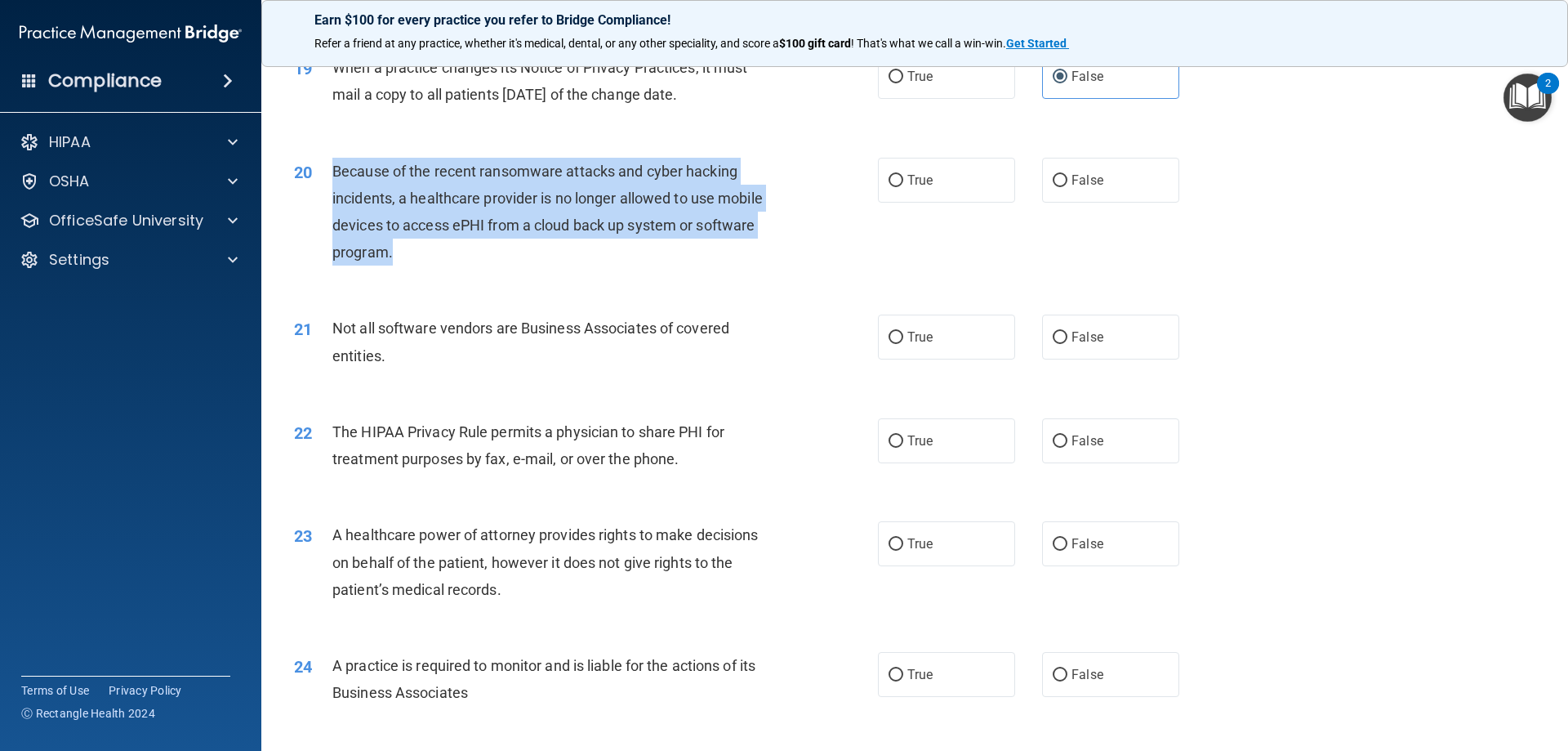
drag, startPoint x: 418, startPoint y: 252, endPoint x: 328, endPoint y: 169, distance: 122.4
click at [328, 169] on div "20 Because of the recent ransomware attacks and cyber hacking incidents, a heal…" at bounding box center [586, 216] width 633 height 117
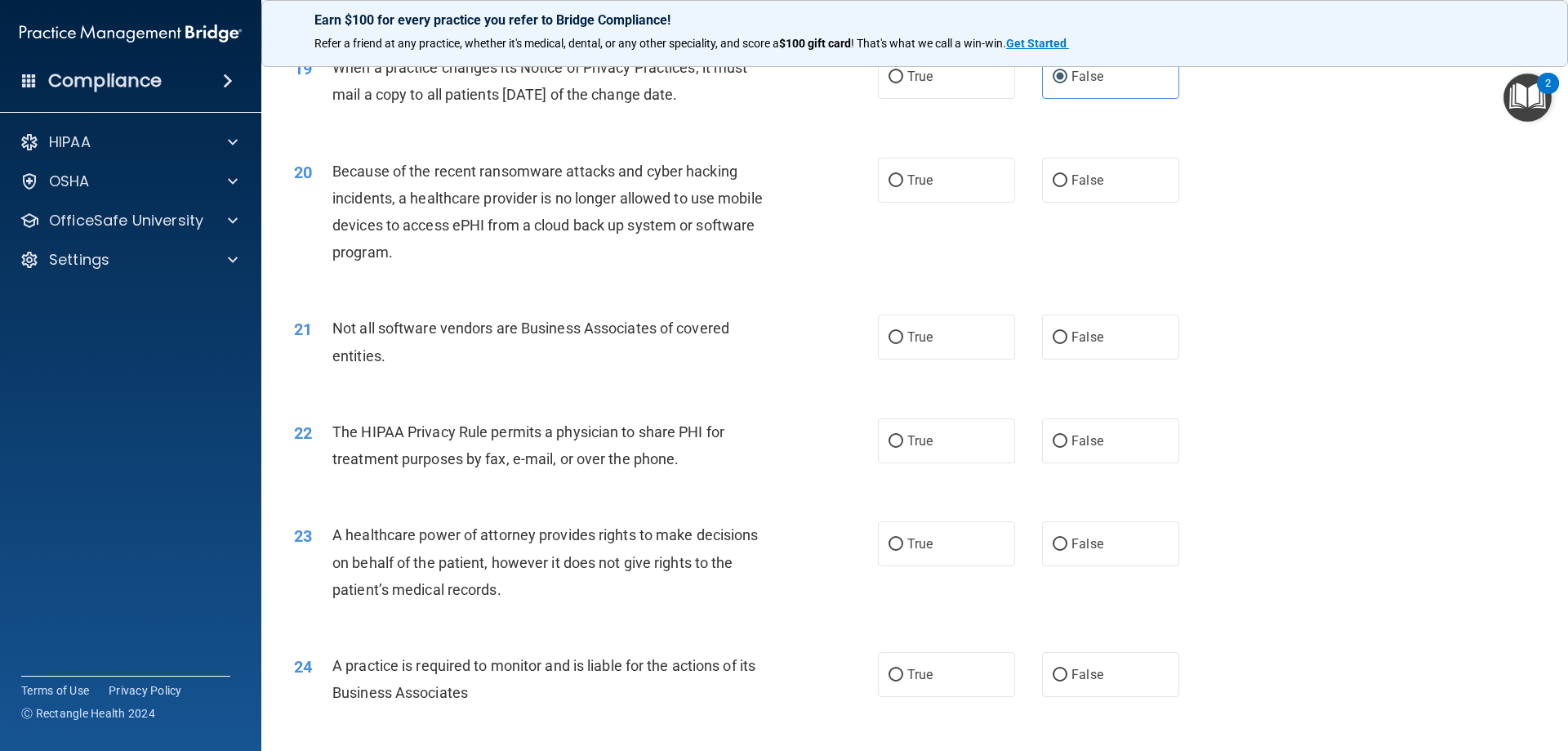
click at [1380, 263] on div "20 Because of the recent ransomware attacks and cyber hacking incidents, a heal…" at bounding box center [914, 217] width 1266 height 158
click at [1092, 192] on label "False" at bounding box center [1111, 180] width 138 height 45
click at [1067, 187] on input "False" at bounding box center [1060, 181] width 14 height 13
radio input "true"
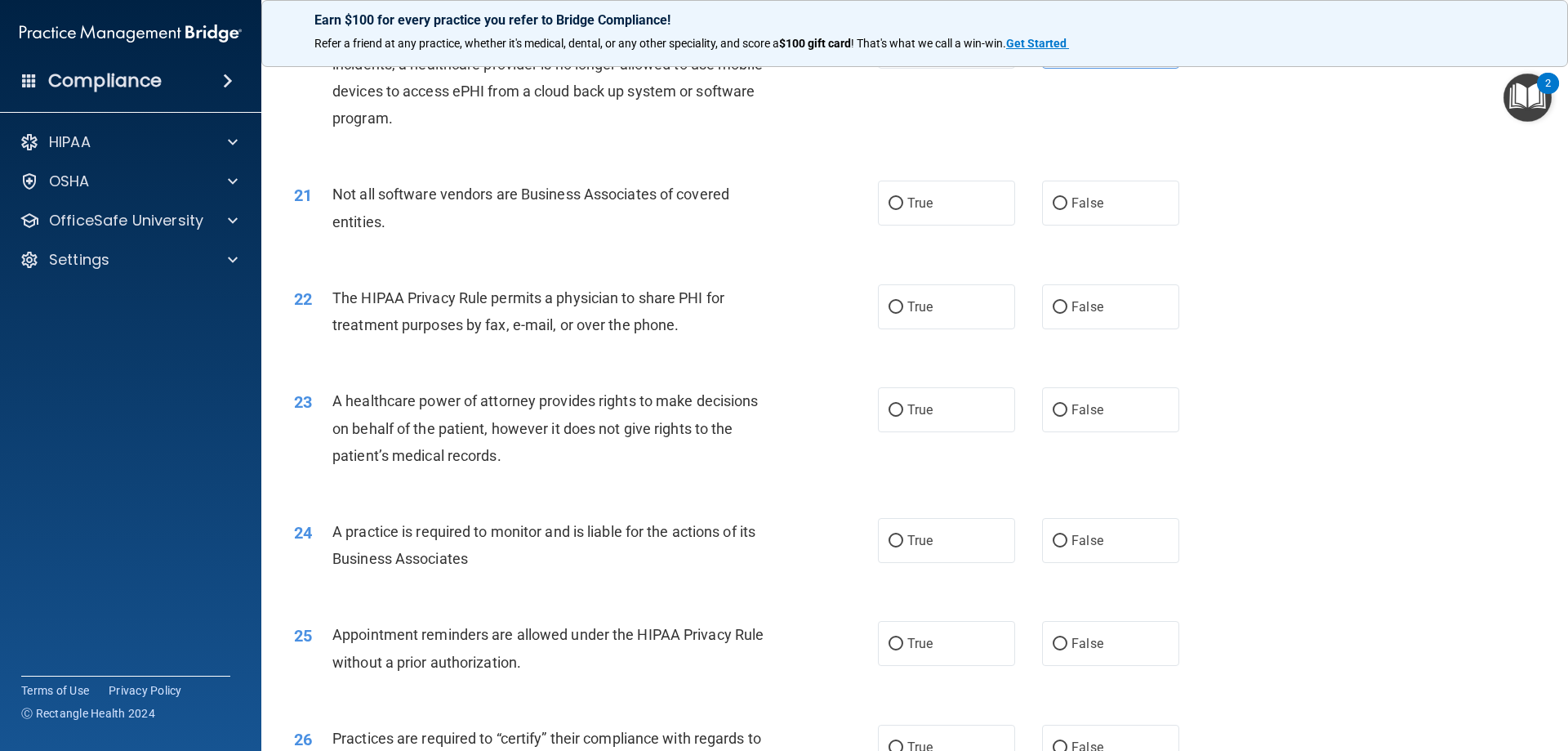
scroll to position [2450, 0]
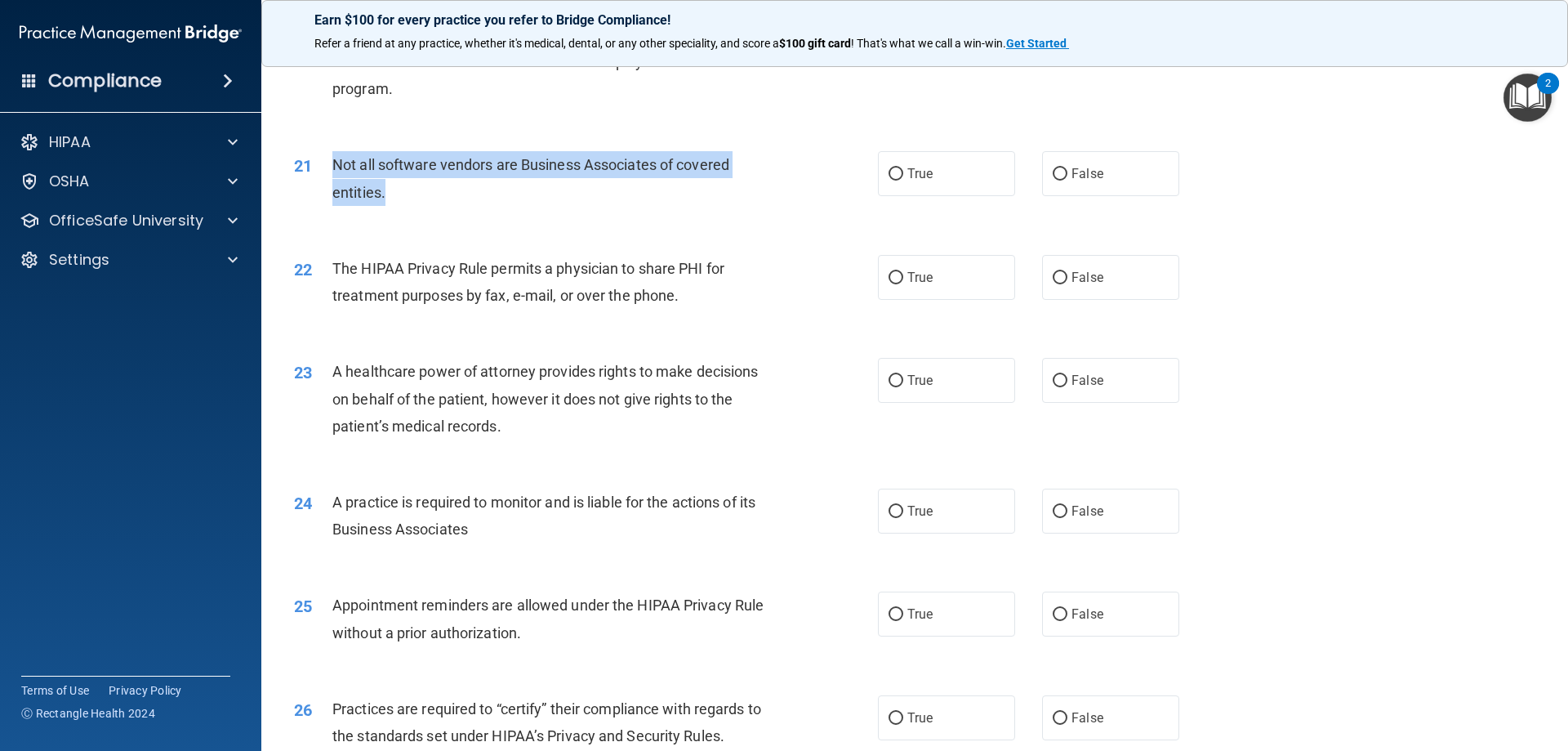
drag, startPoint x: 407, startPoint y: 191, endPoint x: 333, endPoint y: 165, distance: 78.4
click at [333, 165] on div "Not all software vendors are Business Associates of covered entities." at bounding box center [560, 178] width 456 height 54
click at [1328, 229] on div "21 Not all software vendors are Business Associates of covered entities. True F…" at bounding box center [914, 182] width 1266 height 103
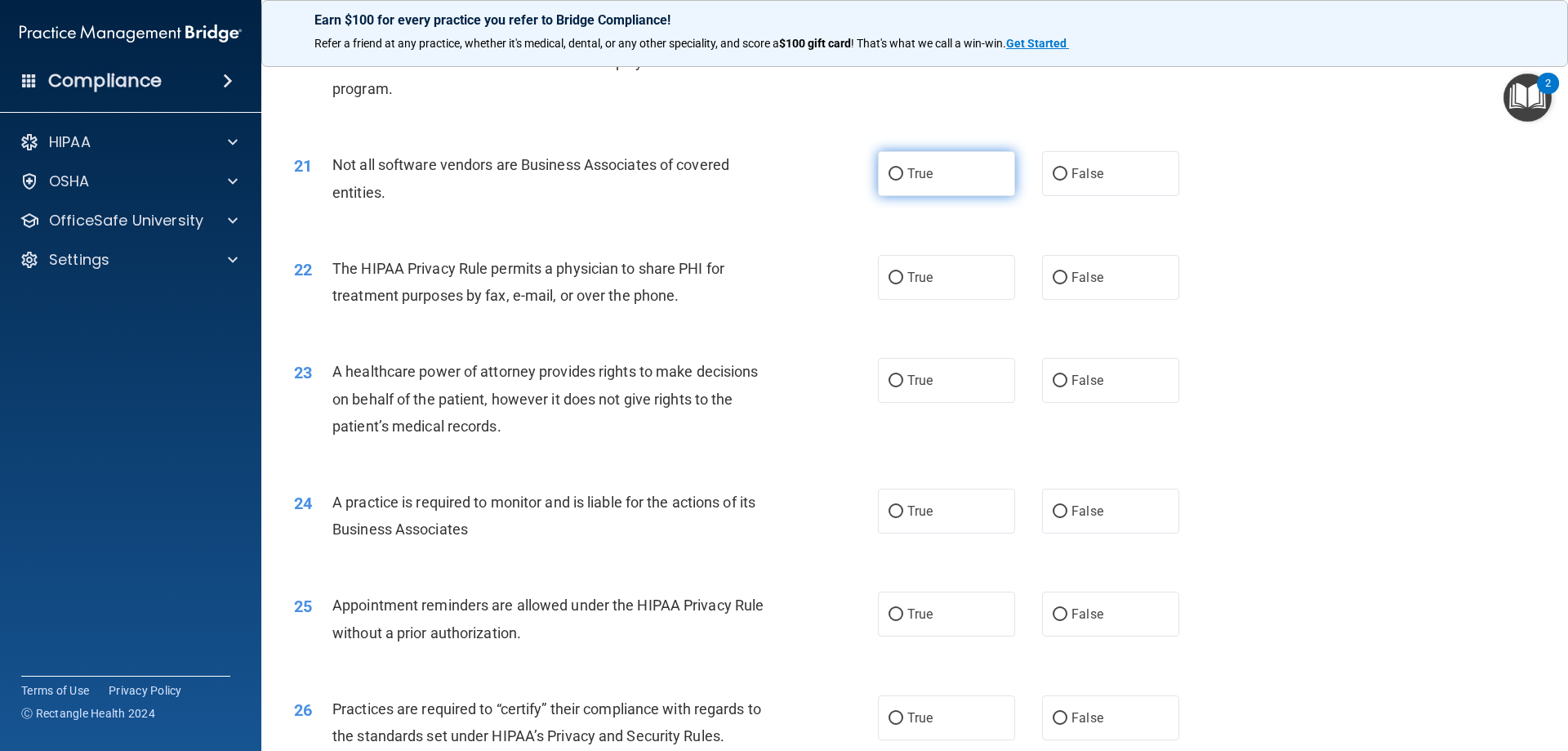
click at [920, 168] on span "True" at bounding box center [920, 173] width 25 height 15
click at [903, 168] on input "True" at bounding box center [895, 174] width 14 height 13
radio input "true"
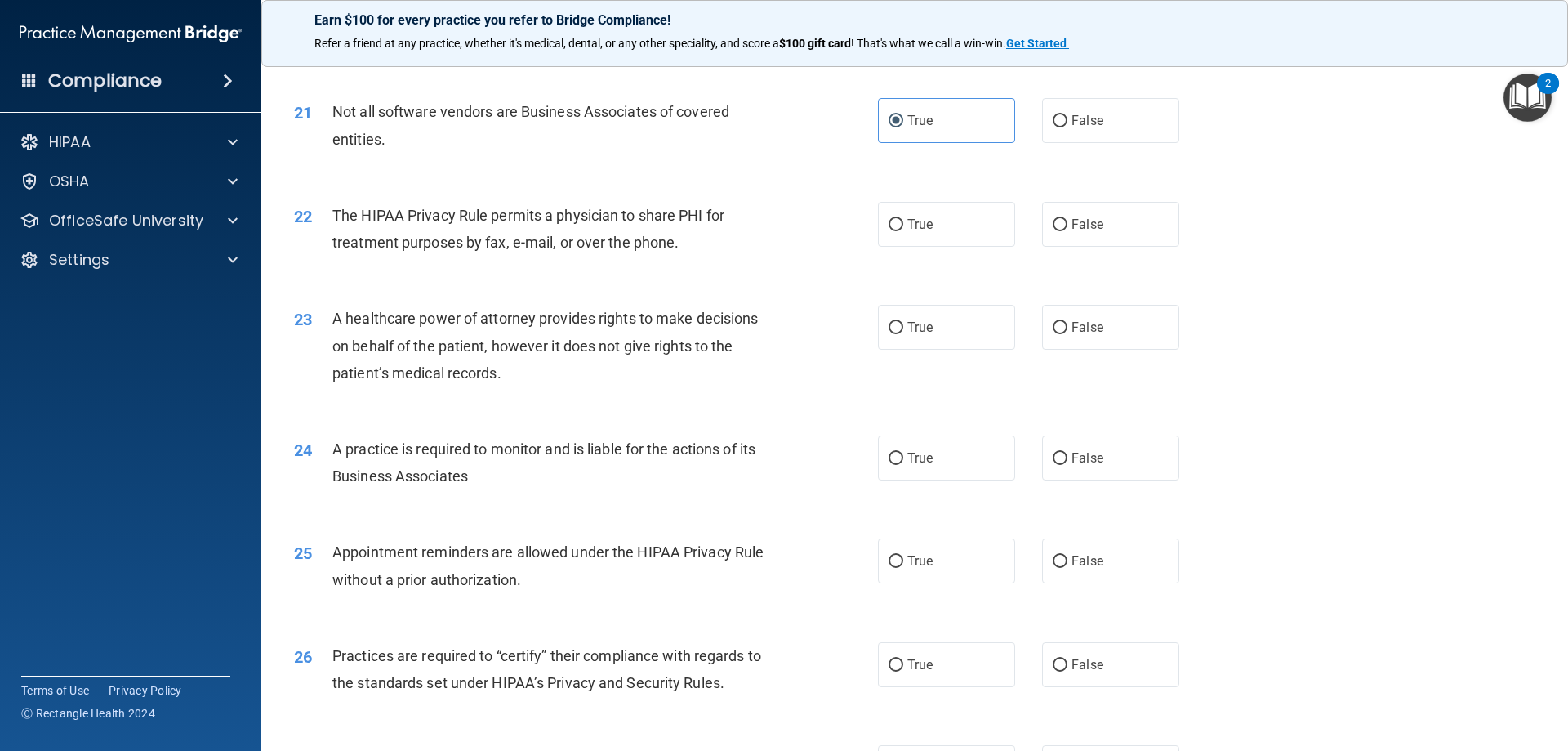
scroll to position [2532, 0]
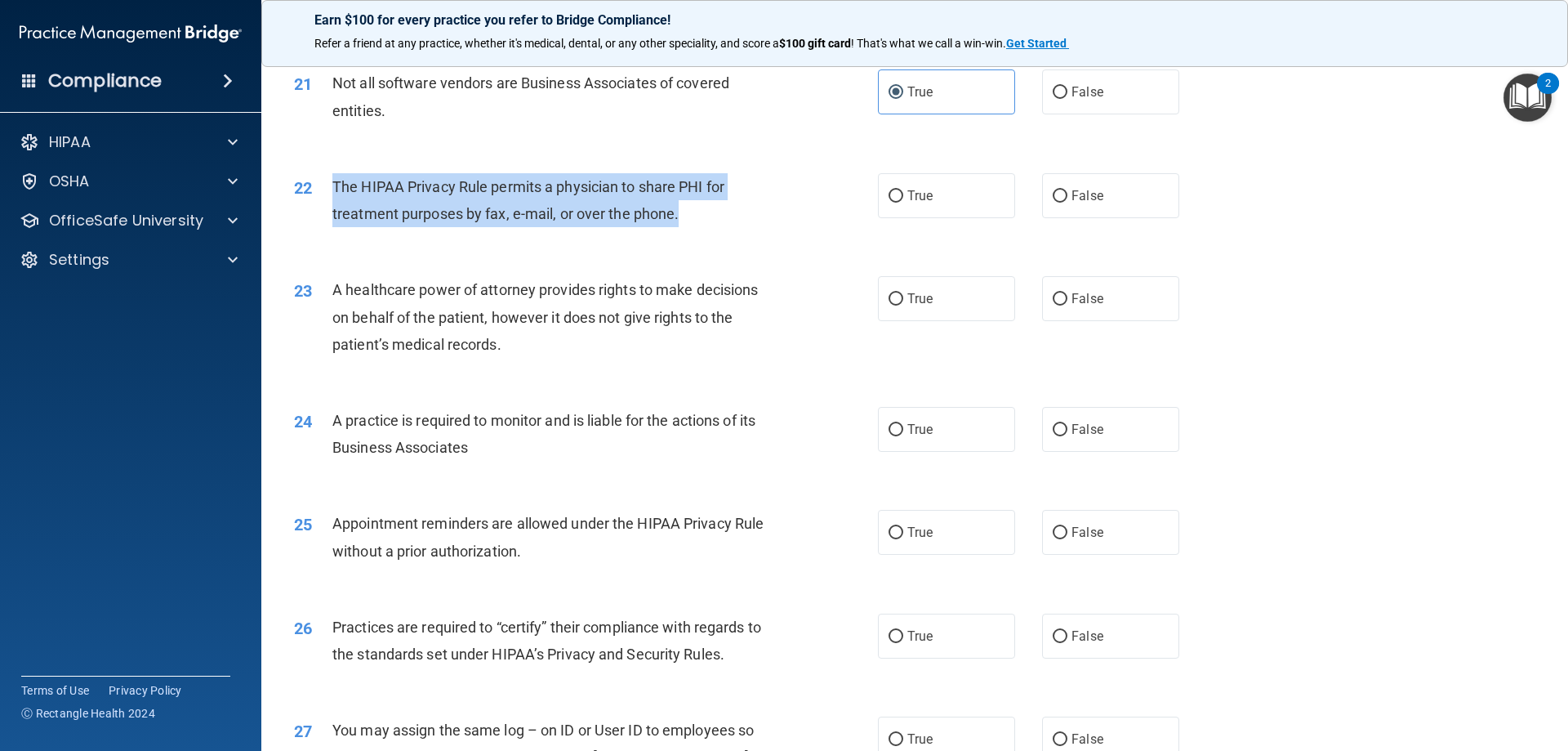
drag, startPoint x: 697, startPoint y: 208, endPoint x: 333, endPoint y: 186, distance: 364.7
click at [333, 186] on div "The HIPAA Privacy Rule permits a physician to share PHI for treatment purposes …" at bounding box center [560, 200] width 456 height 54
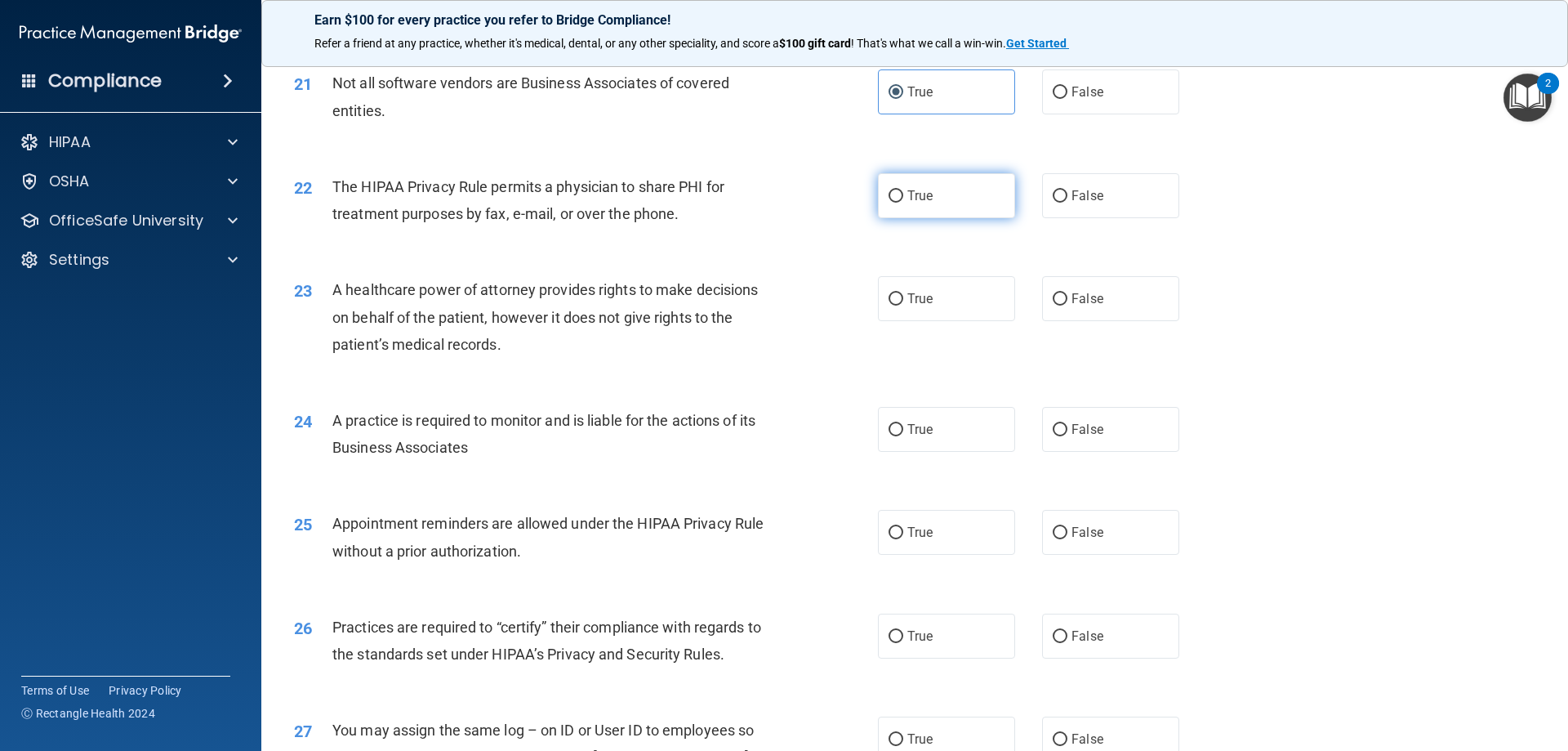
click at [960, 190] on label "True" at bounding box center [946, 195] width 138 height 45
click at [903, 191] on input "True" at bounding box center [895, 196] width 14 height 13
radio input "true"
click at [1375, 232] on div "22 The HIPAA Privacy Rule permits a physician to share PHI for treatment purpos…" at bounding box center [914, 204] width 1266 height 103
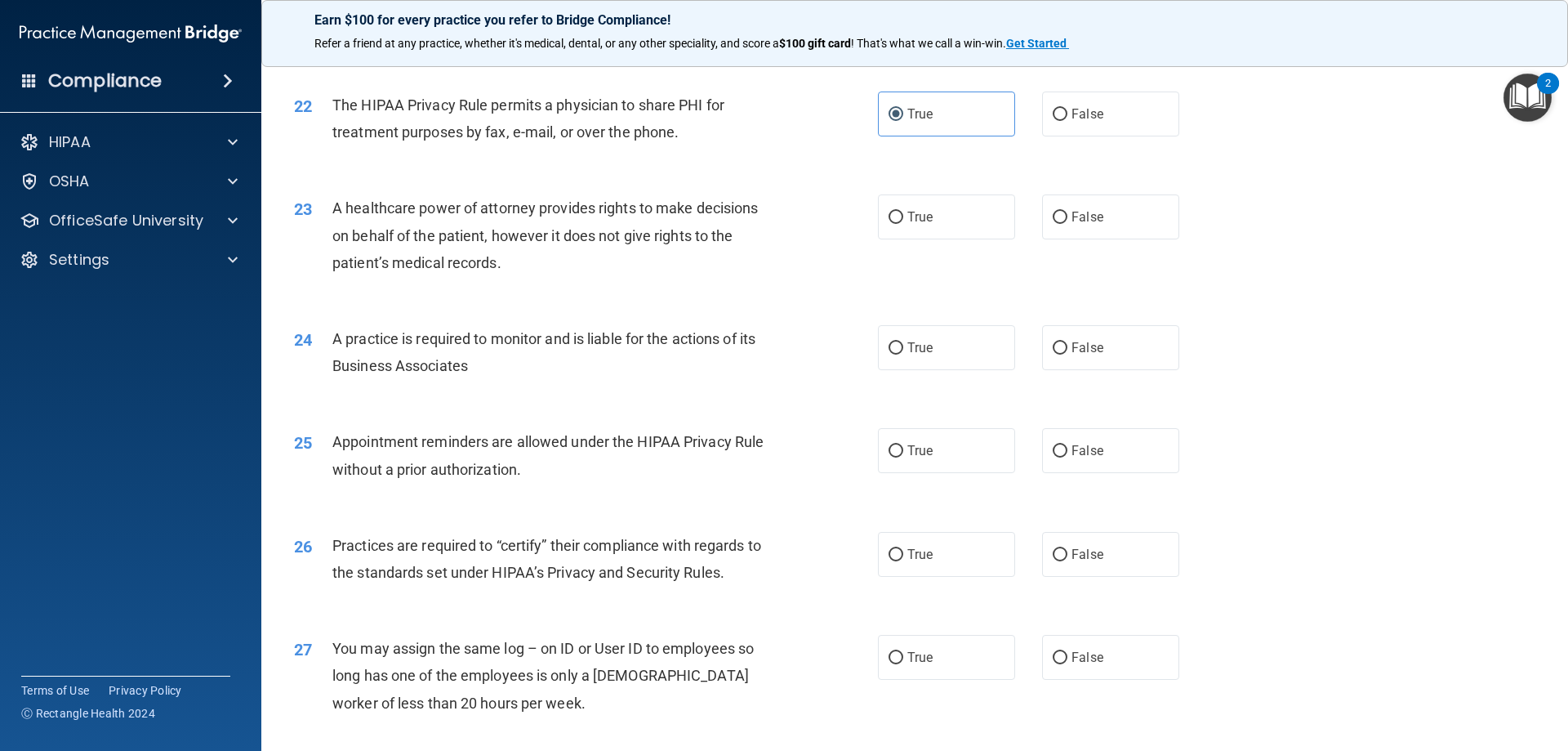
scroll to position [2696, 0]
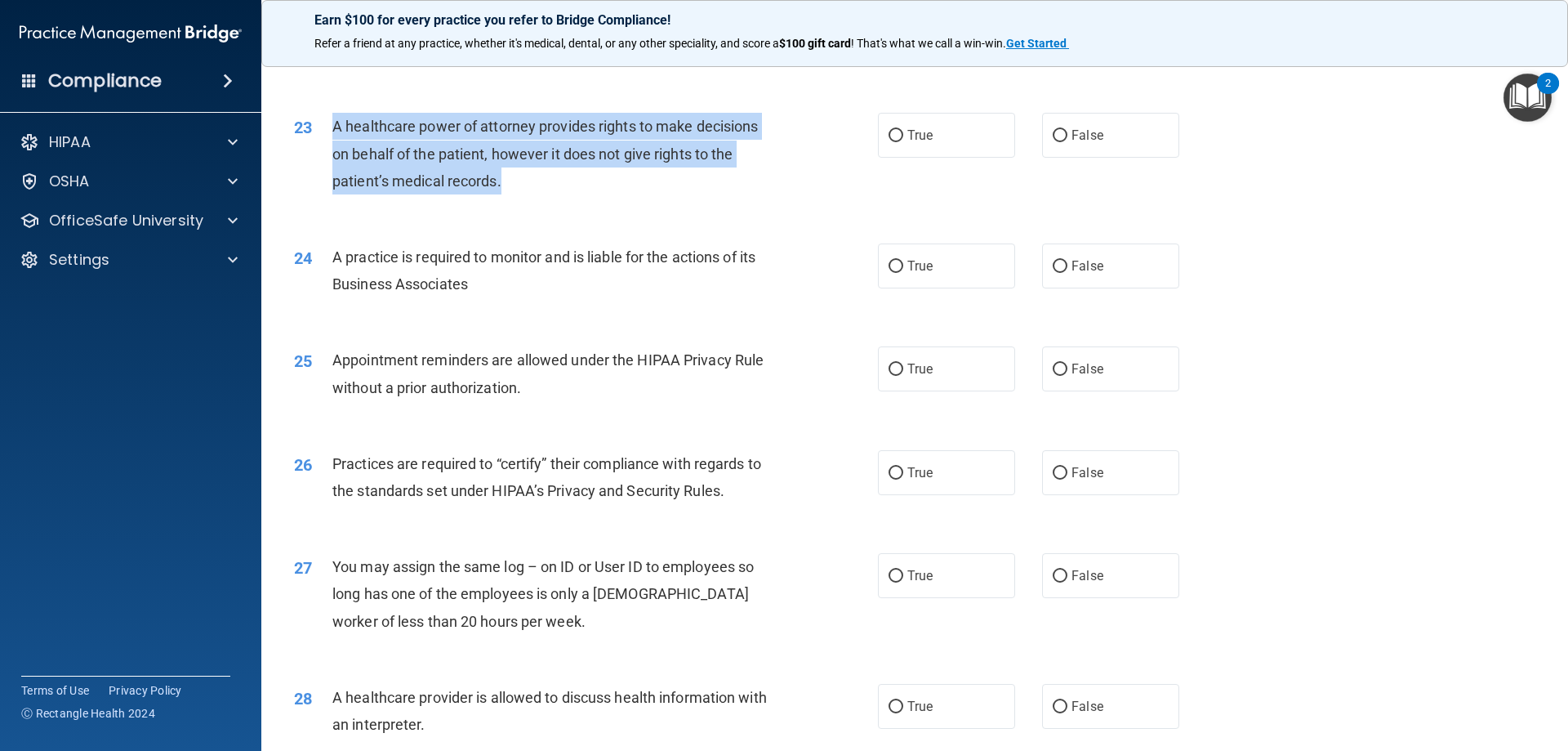
drag, startPoint x: 520, startPoint y: 175, endPoint x: 330, endPoint y: 123, distance: 197.0
click at [332, 124] on div "A healthcare power of attorney provides rights to make decisions on behalf of t…" at bounding box center [560, 153] width 456 height 82
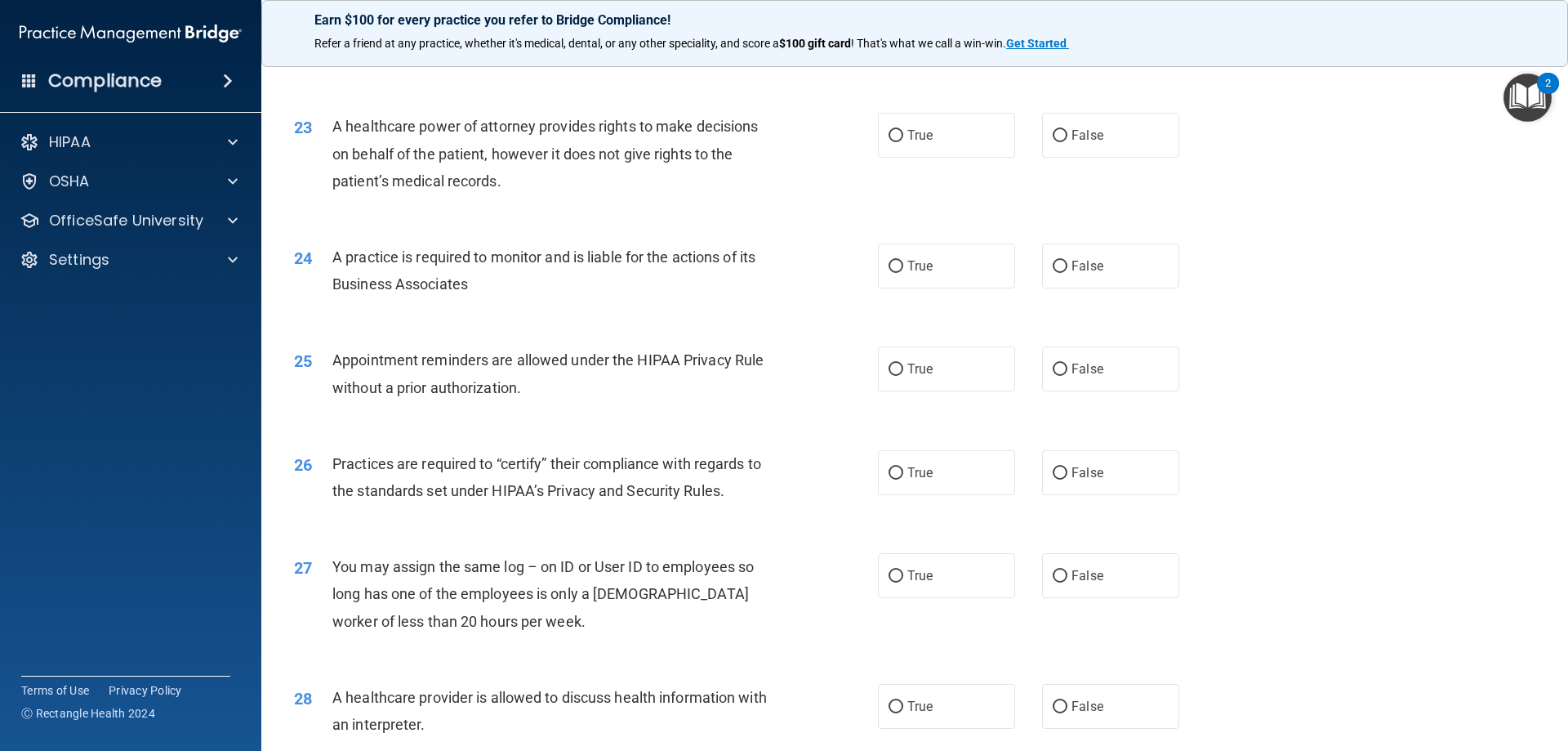
click at [1324, 267] on div "24 A practice is required to monitor and is liable for the actions of its Busin…" at bounding box center [914, 274] width 1266 height 103
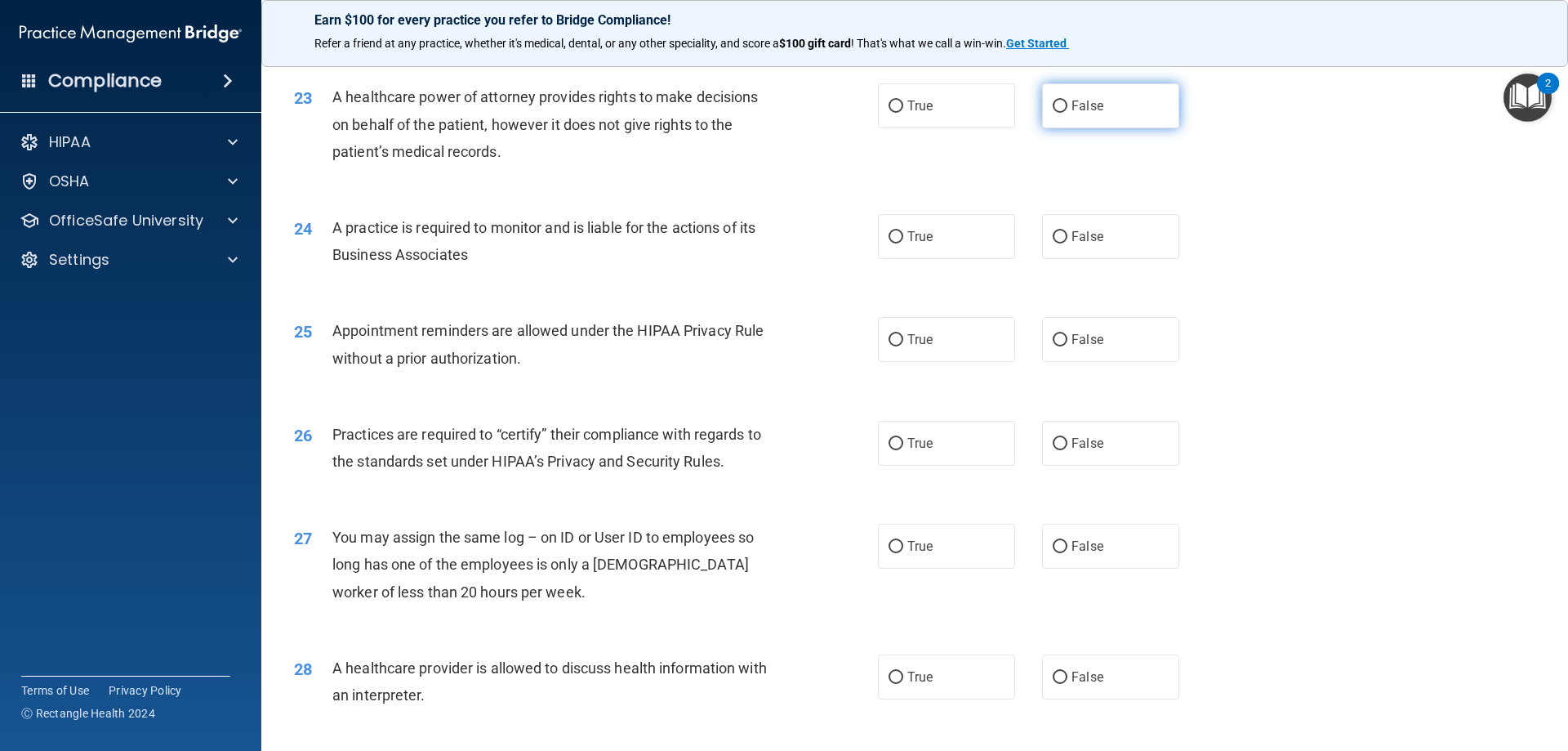
click at [1082, 119] on label "False" at bounding box center [1111, 106] width 138 height 45
click at [1067, 113] on input "False" at bounding box center [1060, 106] width 14 height 13
radio input "true"
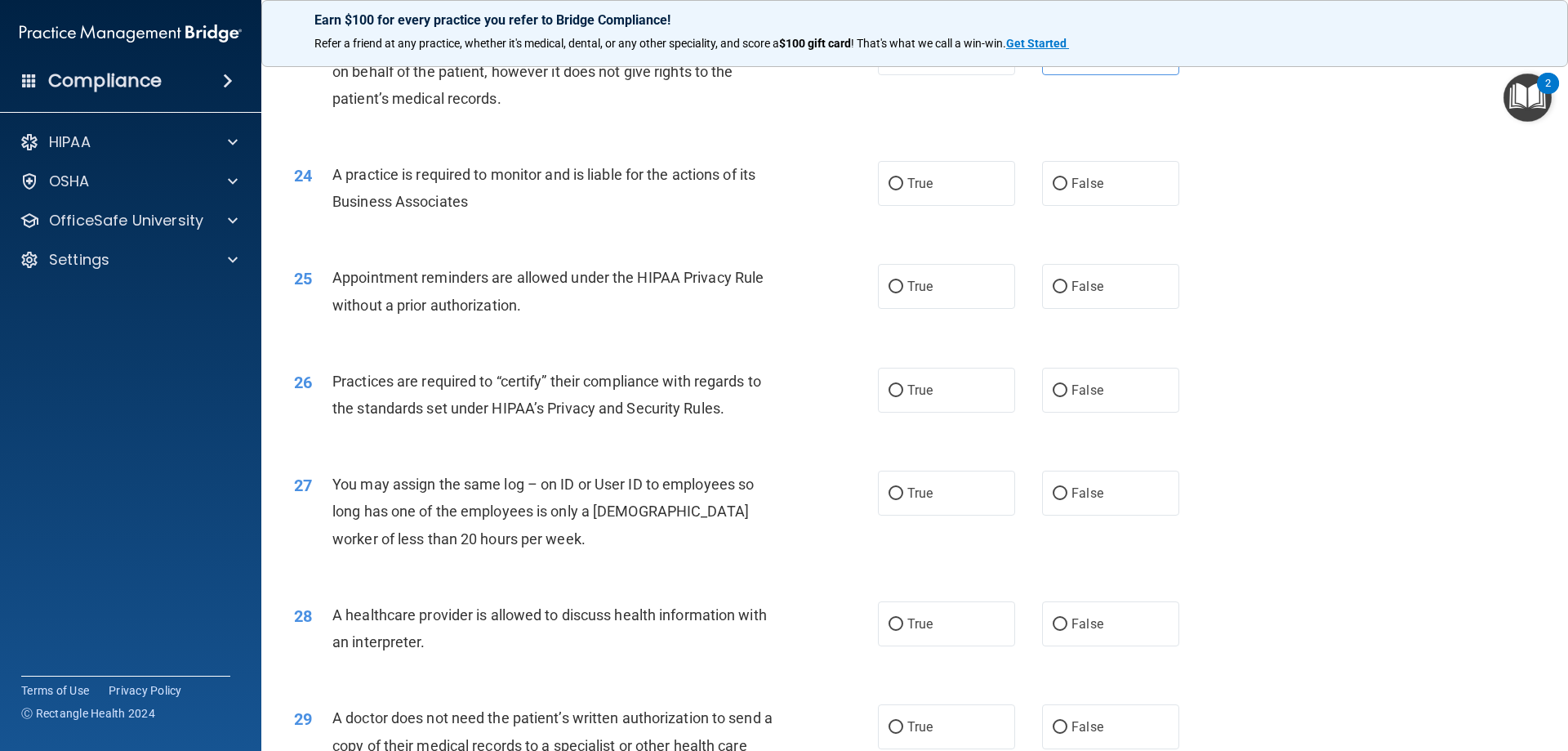
scroll to position [2807, 0]
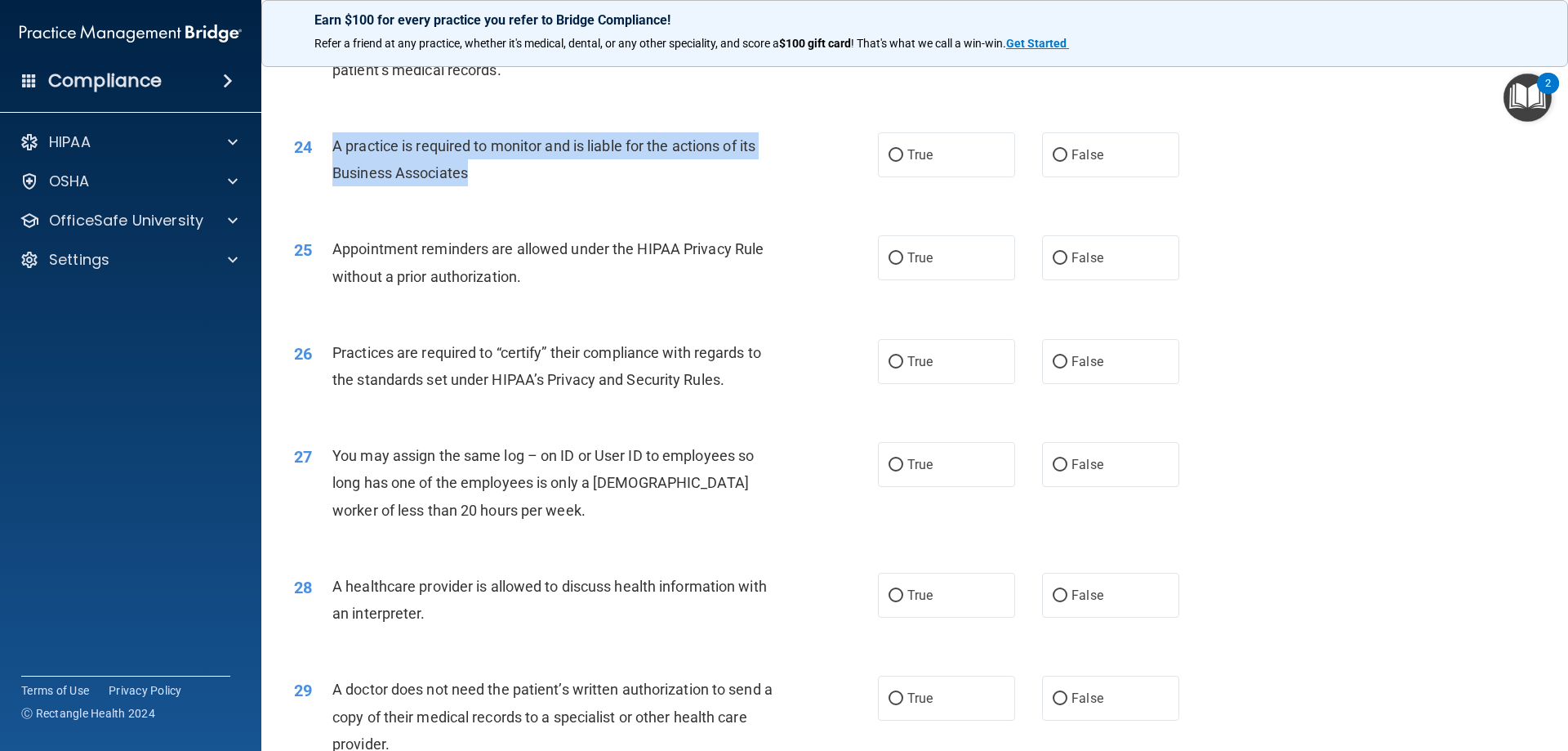
drag, startPoint x: 493, startPoint y: 175, endPoint x: 331, endPoint y: 144, distance: 164.9
click at [331, 144] on div "24 A practice is required to monitor and is liable for the actions of its Busin…" at bounding box center [586, 163] width 633 height 62
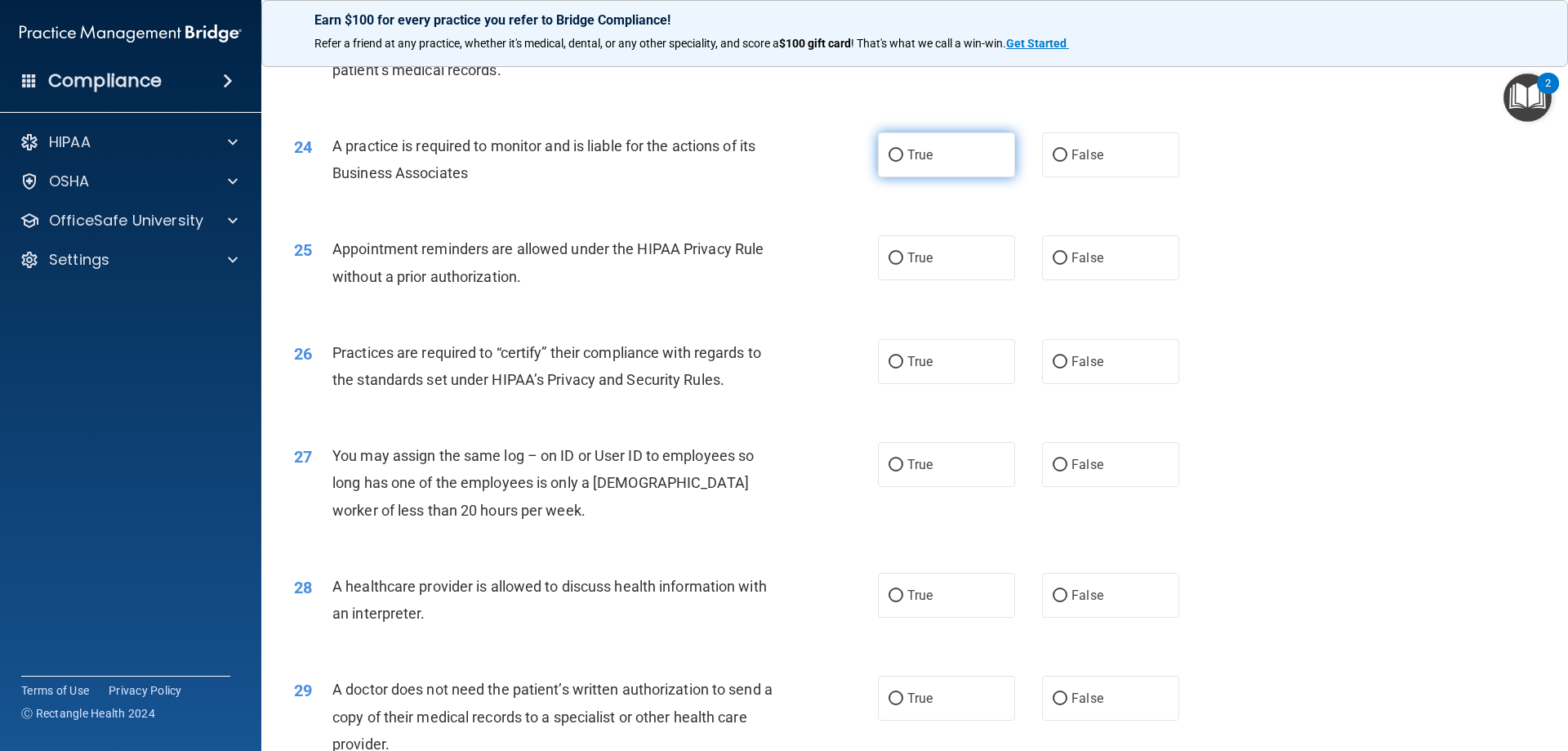
click at [916, 148] on span "True" at bounding box center [920, 155] width 25 height 15
click at [903, 149] on input "True" at bounding box center [895, 155] width 14 height 13
radio input "true"
click at [1371, 260] on div "25 Appointment reminders are allowed under the HIPAA Privacy Rule without a pri…" at bounding box center [914, 266] width 1266 height 103
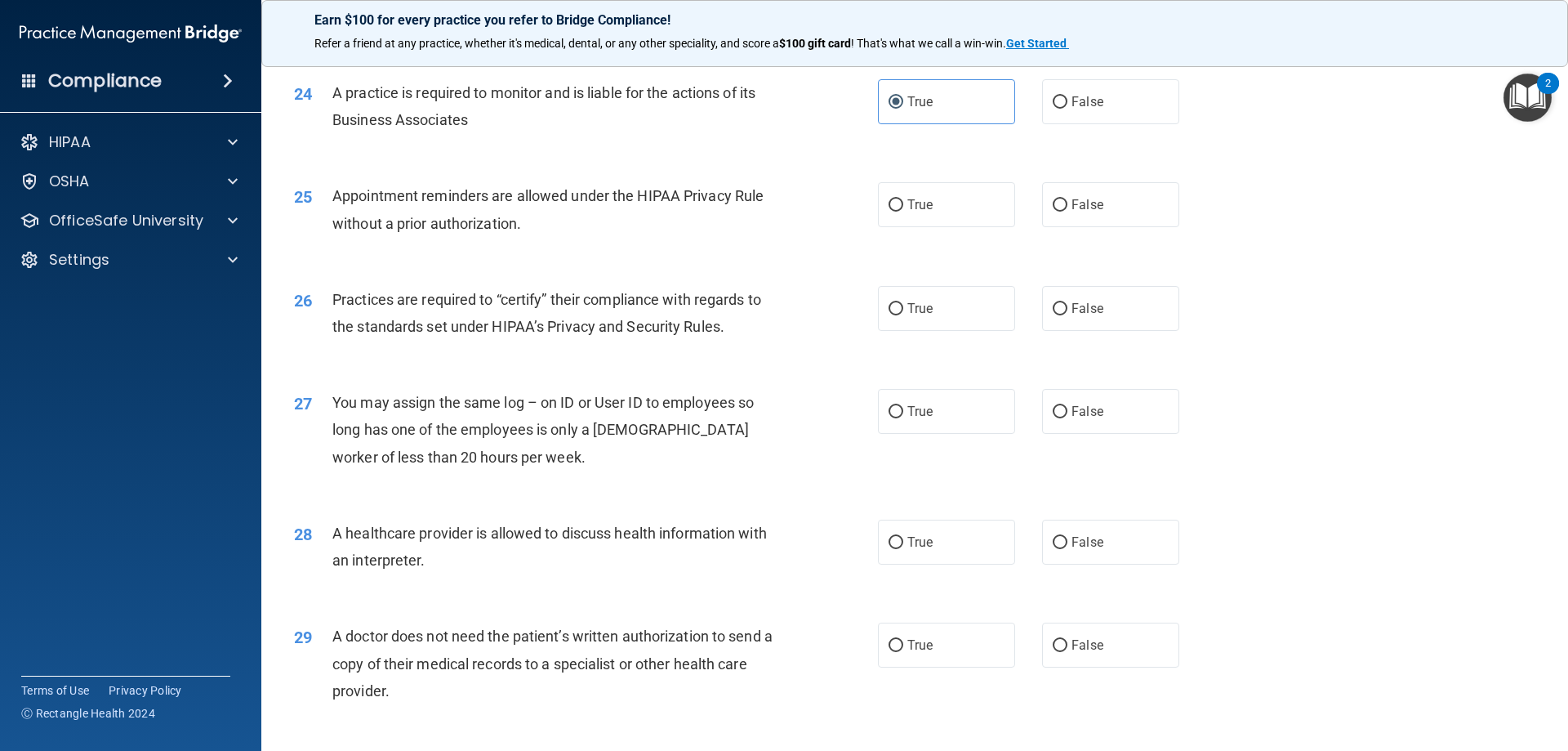
scroll to position [2888, 0]
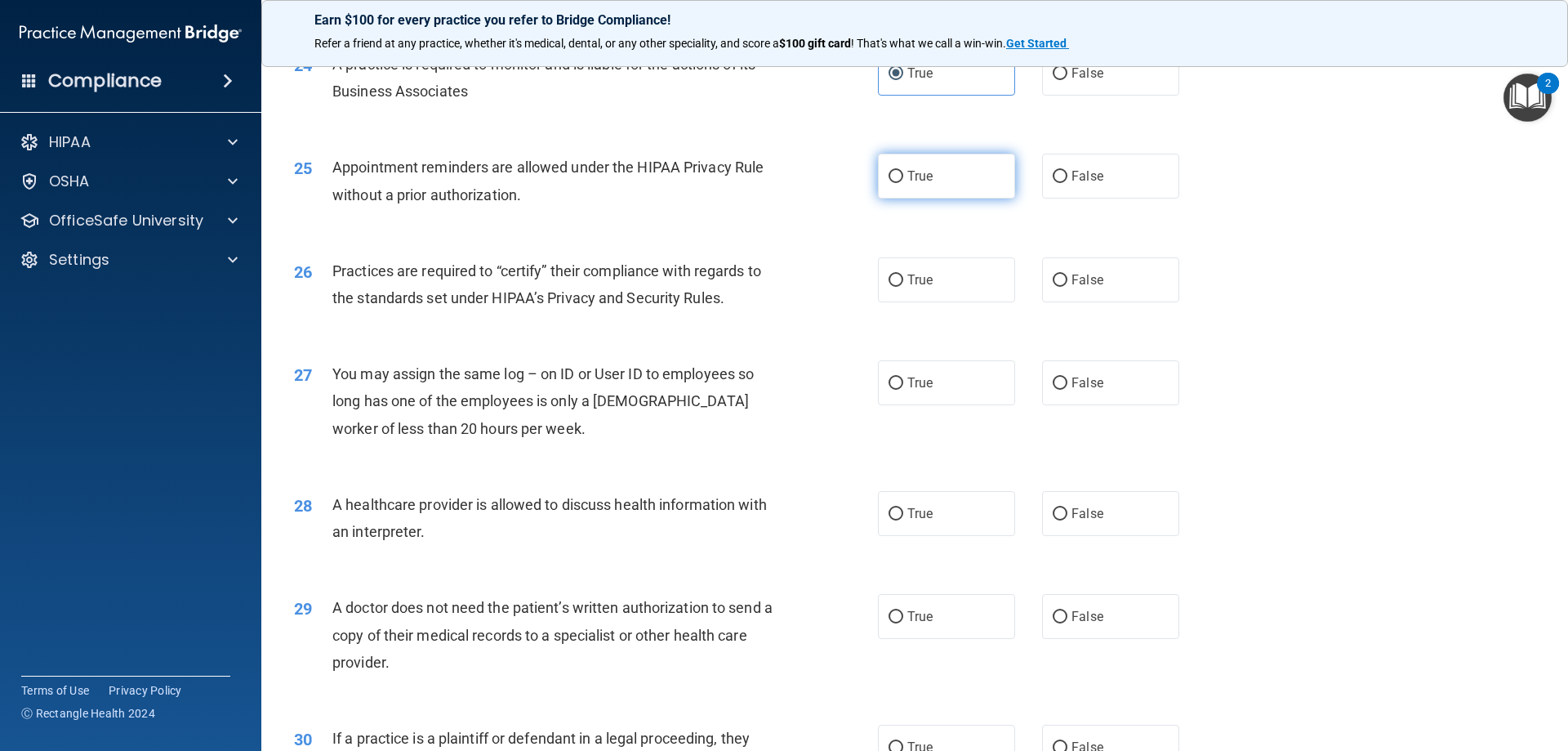
click at [932, 192] on label "True" at bounding box center [946, 176] width 138 height 45
click at [903, 183] on input "True" at bounding box center [895, 176] width 14 height 13
radio input "true"
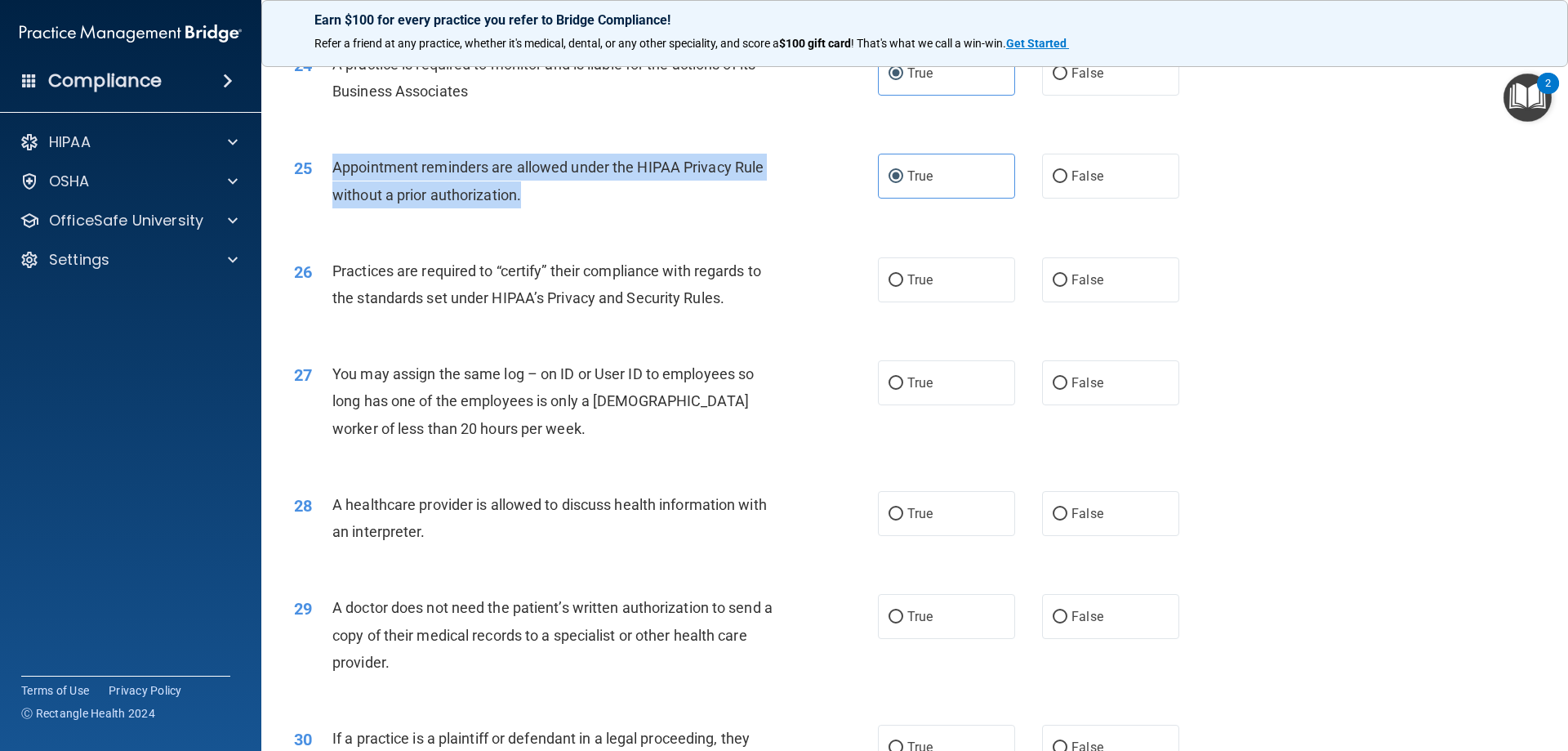
drag, startPoint x: 536, startPoint y: 190, endPoint x: 334, endPoint y: 165, distance: 203.5
click at [334, 165] on div "Appointment reminders are allowed under the HIPAA Privacy Rule without a prior …" at bounding box center [560, 181] width 456 height 54
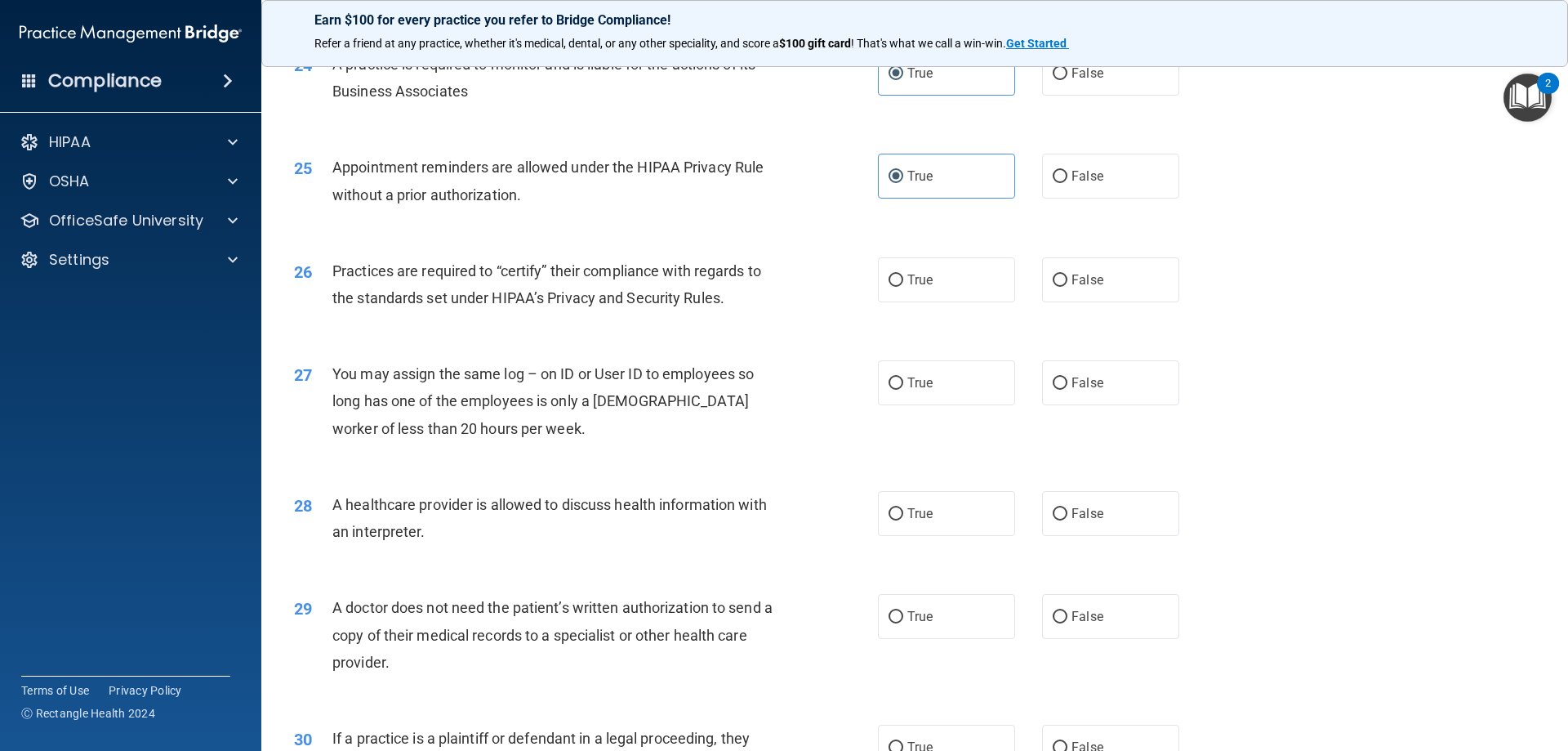
click at [1342, 302] on div "26 Practices are required to “certify” their compliance with regards to the sta…" at bounding box center [914, 288] width 1266 height 103
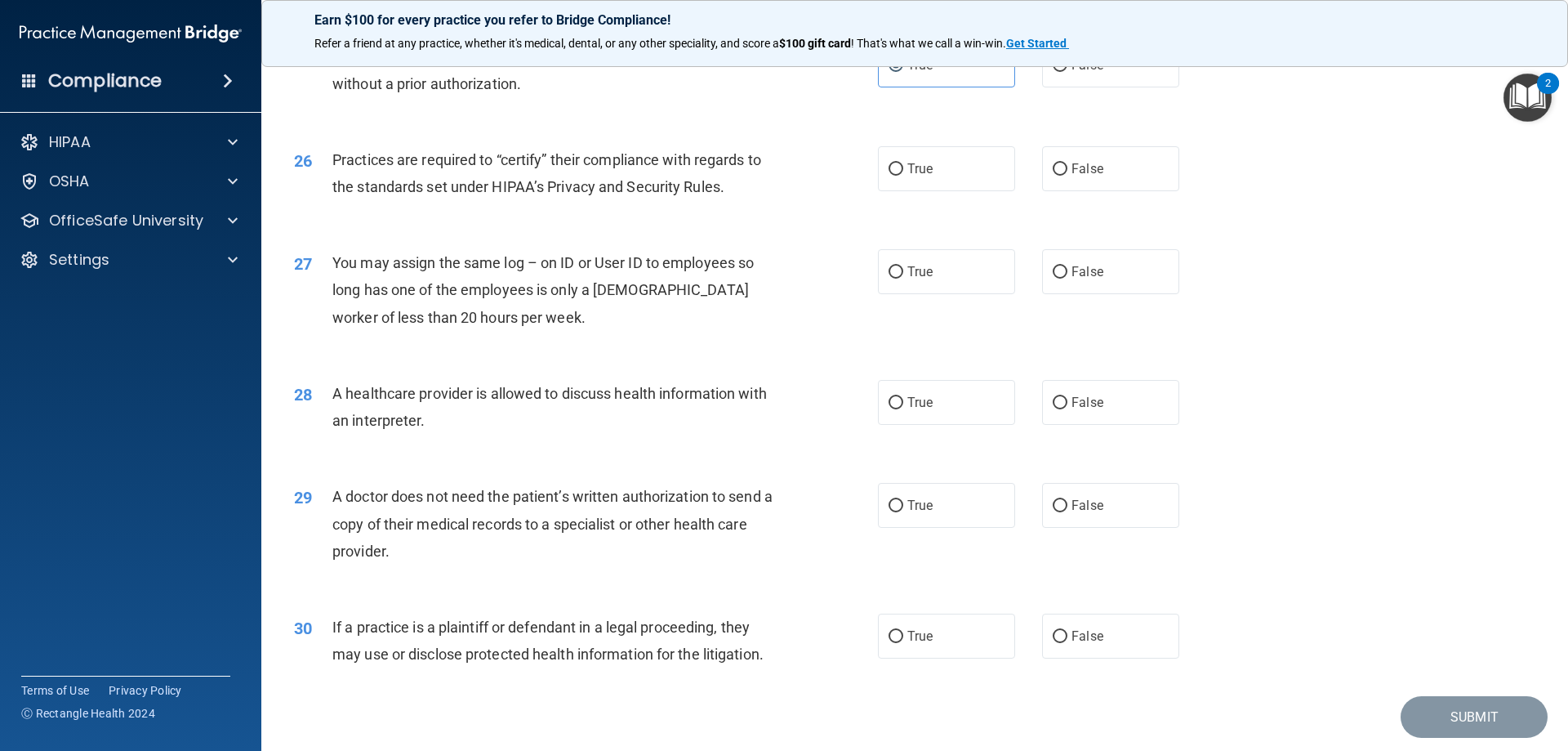
scroll to position [2970, 0]
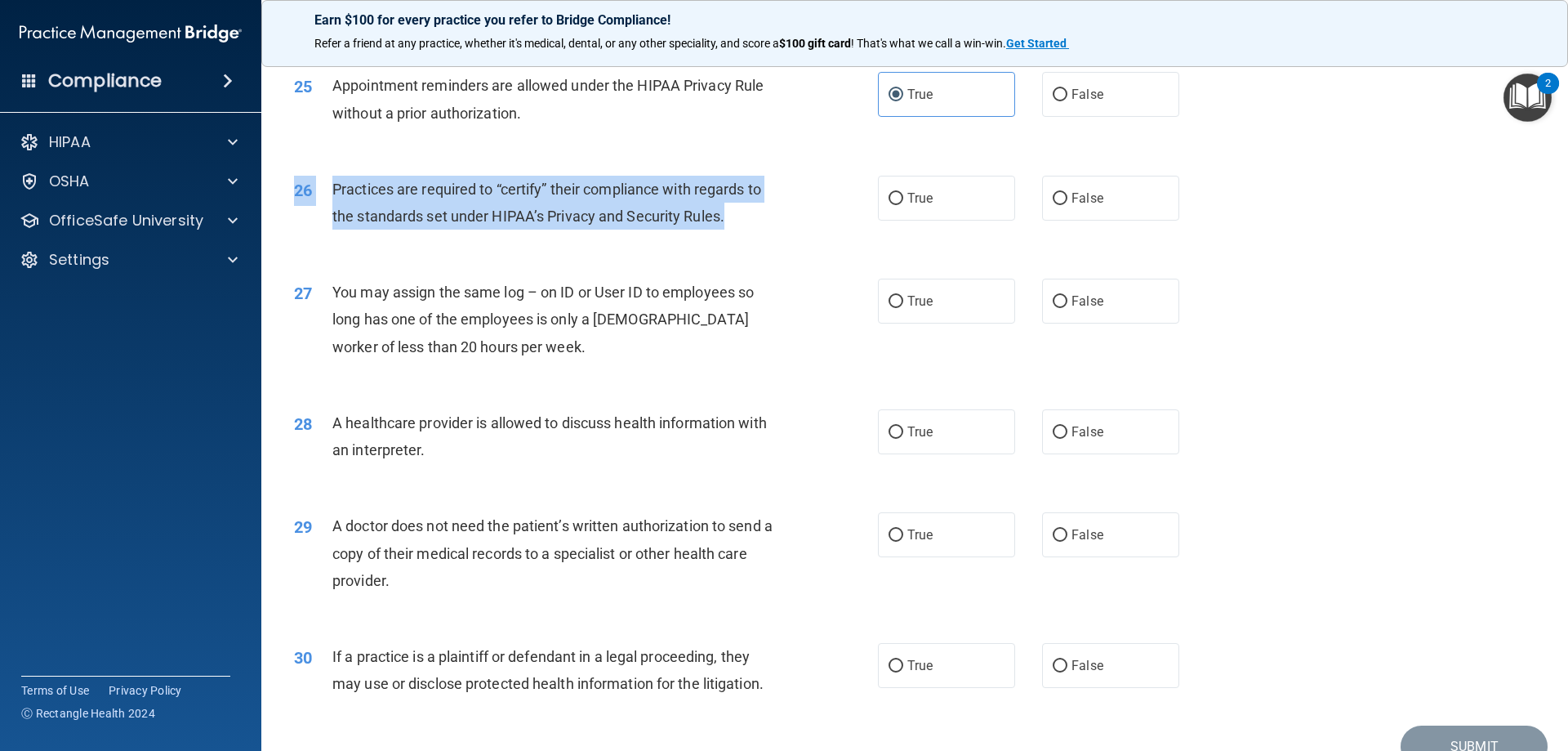
drag, startPoint x: 739, startPoint y: 209, endPoint x: 313, endPoint y: 171, distance: 427.7
click at [313, 171] on div "26 Practices are required to “certify” their compliance with regards to the sta…" at bounding box center [914, 206] width 1266 height 103
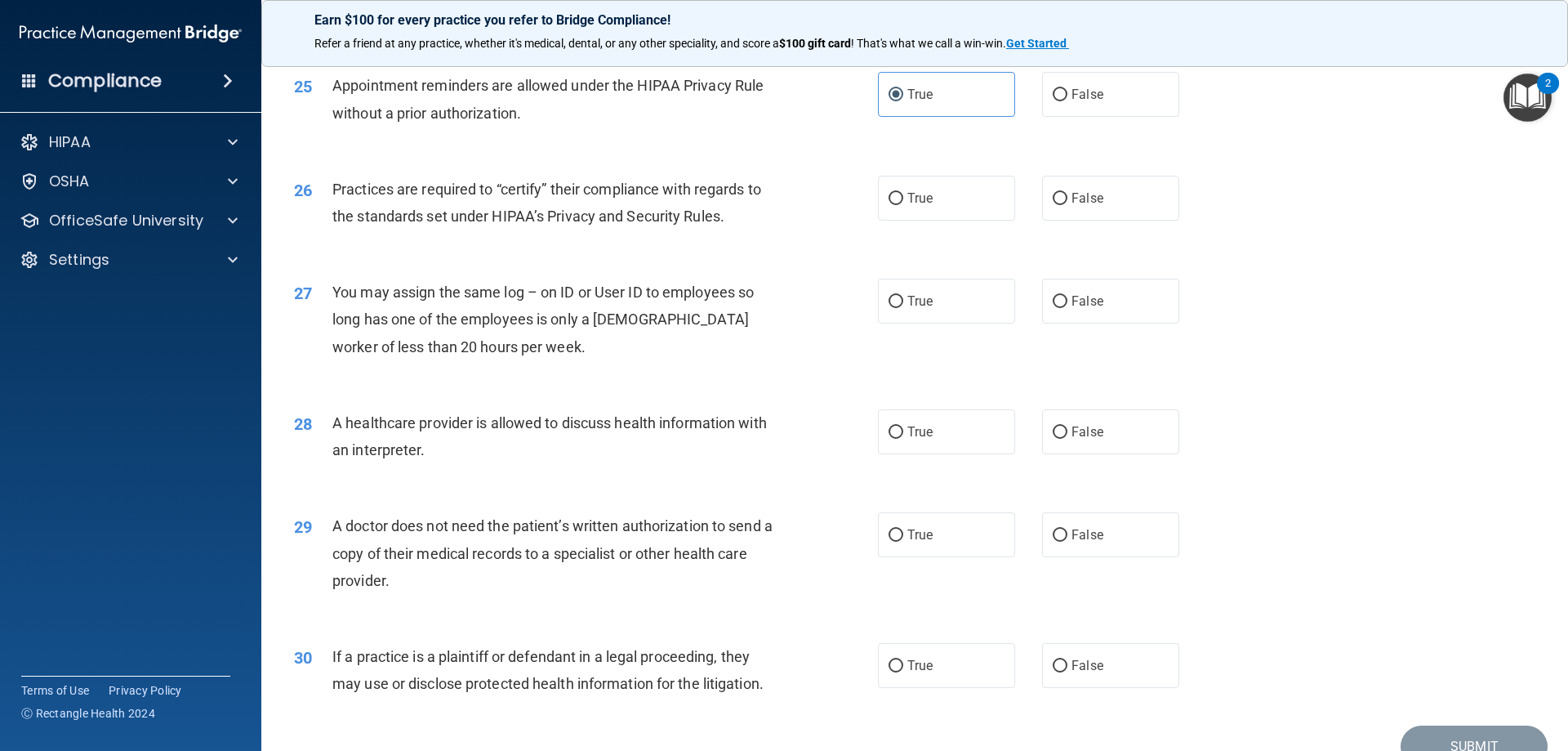
click at [318, 171] on div "26 Practices are required to “certify” their compliance with regards to the sta…" at bounding box center [914, 206] width 1266 height 103
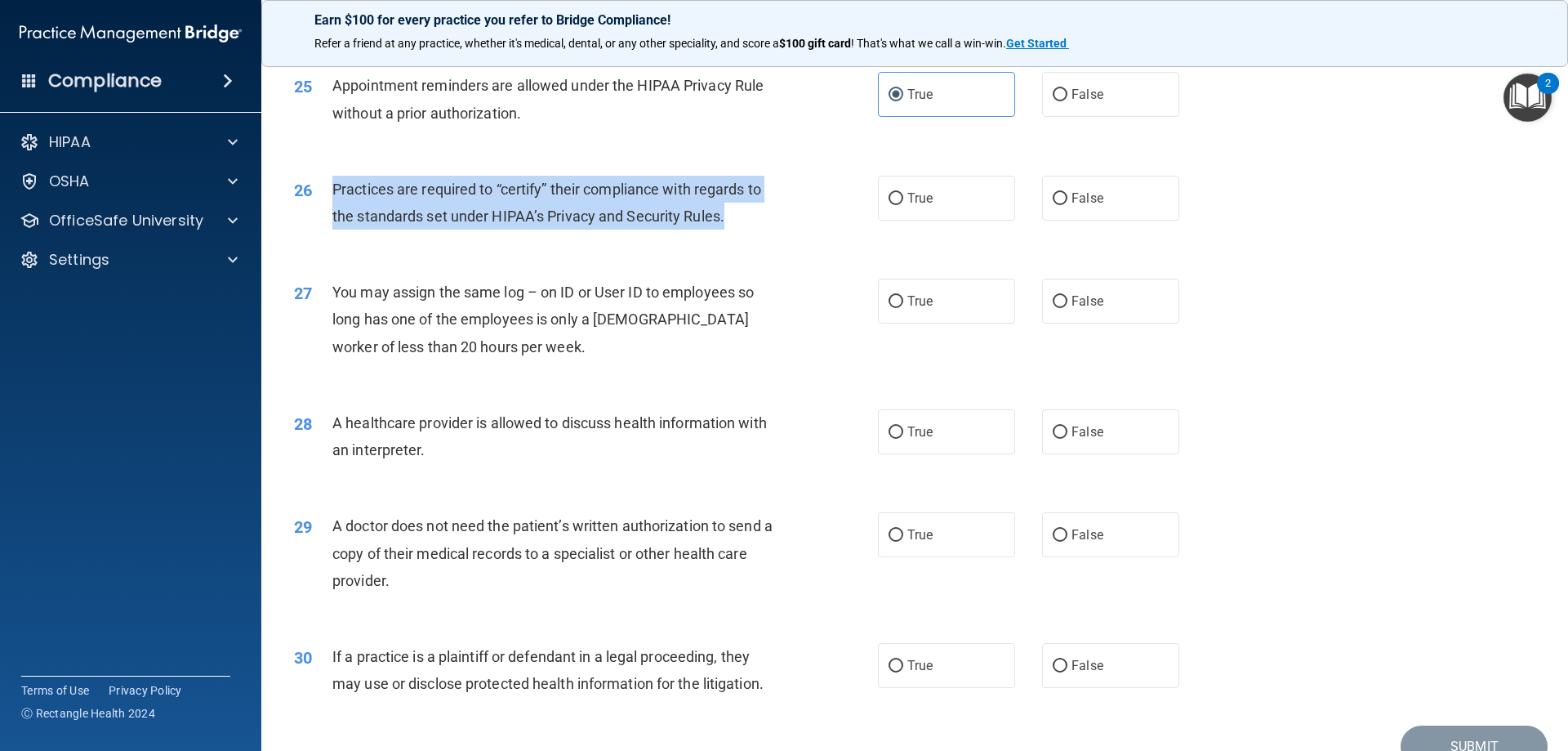
drag, startPoint x: 739, startPoint y: 223, endPoint x: 326, endPoint y: 190, distance: 414.3
click at [326, 190] on div "26 Practices are required to “certify” their compliance with regards to the sta…" at bounding box center [586, 206] width 633 height 62
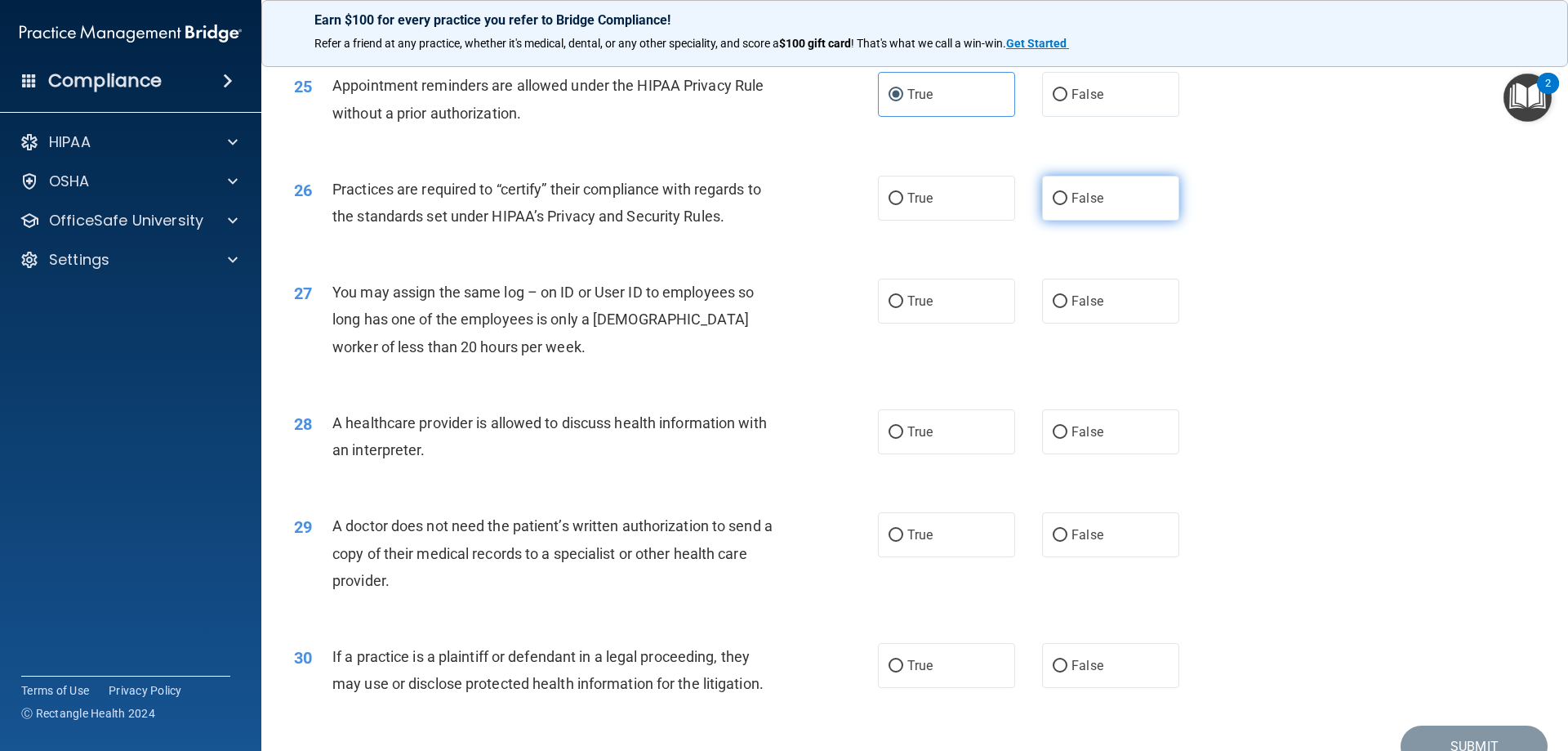
click at [1118, 202] on label "False" at bounding box center [1111, 197] width 138 height 45
click at [1067, 202] on input "False" at bounding box center [1060, 198] width 14 height 13
radio input "true"
click at [1385, 286] on div "27 You may assign the same log – on ID or User ID to employees so long has one …" at bounding box center [914, 324] width 1266 height 131
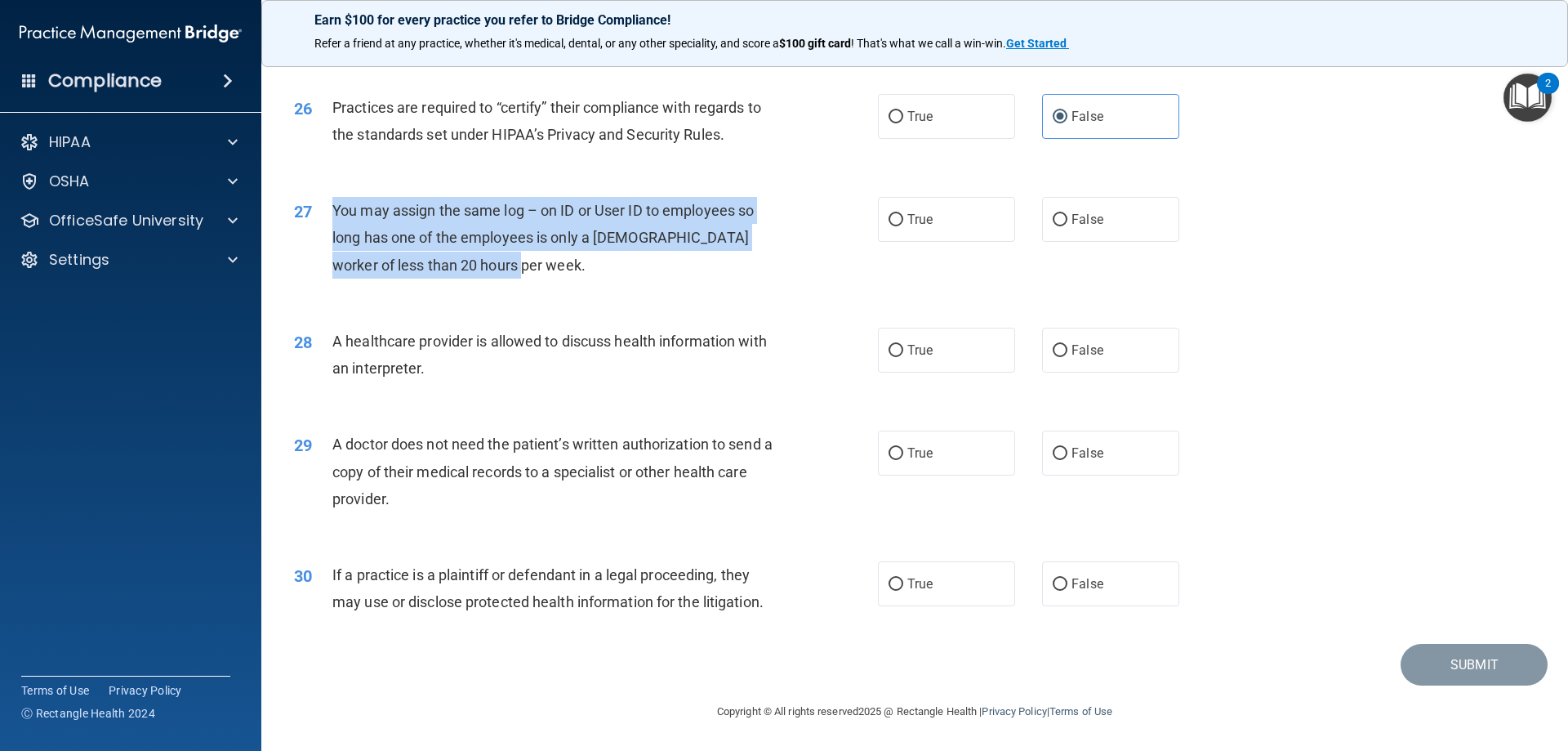
drag, startPoint x: 554, startPoint y: 259, endPoint x: 327, endPoint y: 216, distance: 231.0
click at [327, 216] on div "27 You may assign the same log – on ID or User ID to employees so long has one …" at bounding box center [586, 241] width 633 height 90
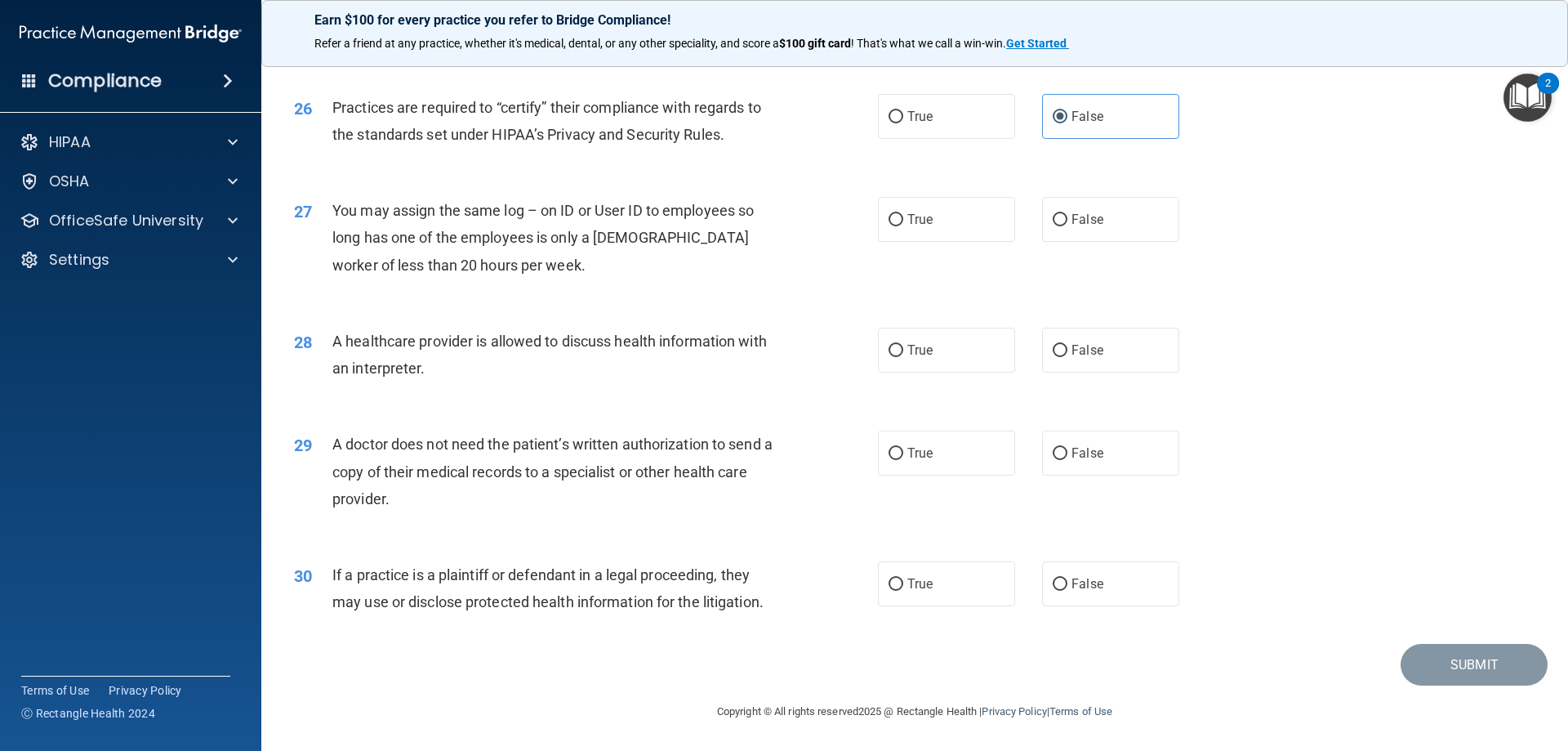
click at [1430, 255] on div "27 You may assign the same log – on ID or User ID to employees so long has one …" at bounding box center [914, 242] width 1266 height 131
click at [1140, 226] on label "False" at bounding box center [1111, 219] width 138 height 45
click at [1067, 226] on input "False" at bounding box center [1060, 220] width 14 height 13
radio input "true"
drag, startPoint x: 449, startPoint y: 368, endPoint x: 434, endPoint y: 368, distance: 15.0
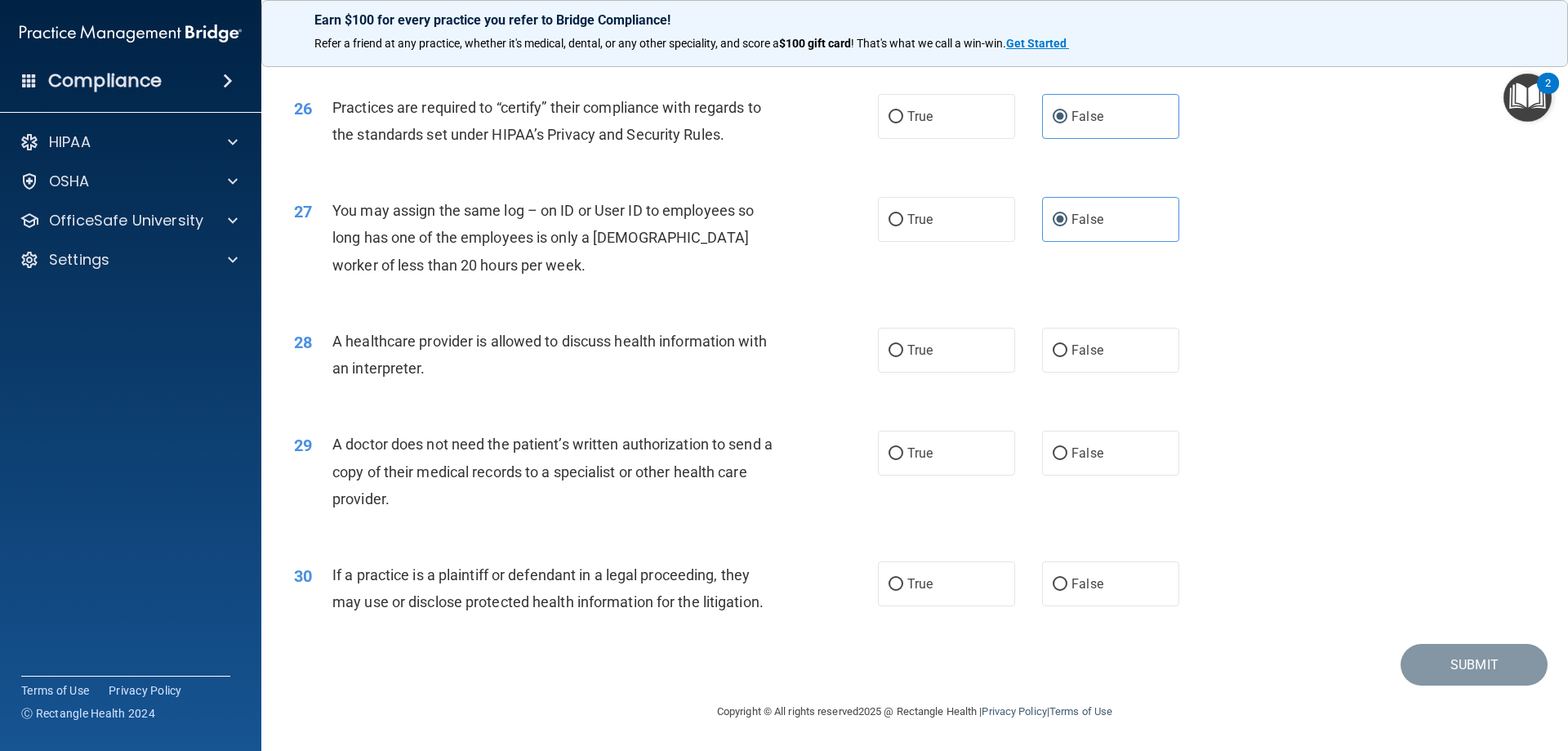
click at [434, 368] on div "A healthcare provider is allowed to discuss health information with an interpre…" at bounding box center [560, 354] width 456 height 54
click at [926, 342] on label "True" at bounding box center [946, 350] width 138 height 45
click at [903, 345] on input "True" at bounding box center [895, 350] width 14 height 13
radio input "true"
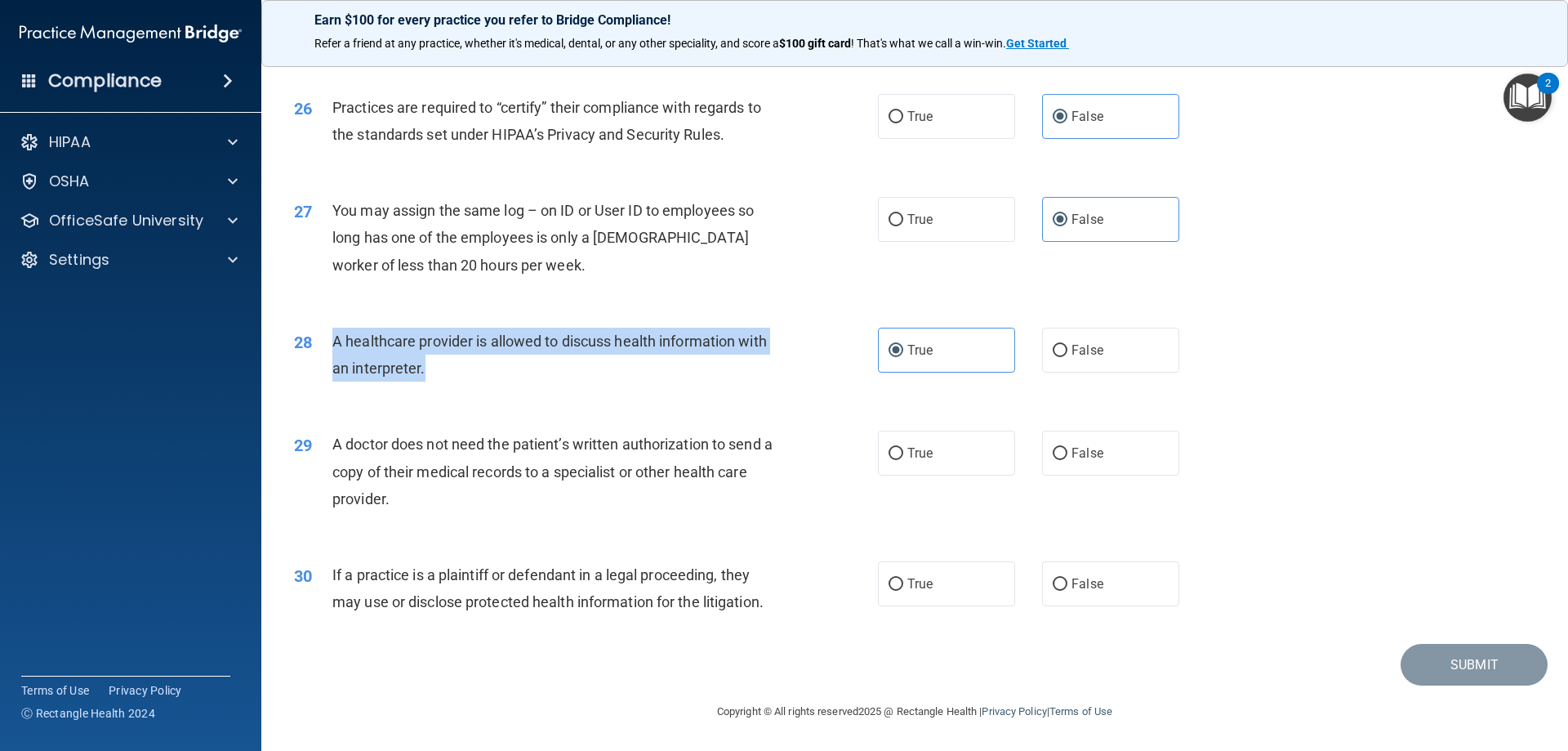
drag, startPoint x: 439, startPoint y: 370, endPoint x: 332, endPoint y: 340, distance: 111.1
click at [332, 340] on div "A healthcare provider is allowed to discuss health information with an interpre…" at bounding box center [560, 354] width 456 height 54
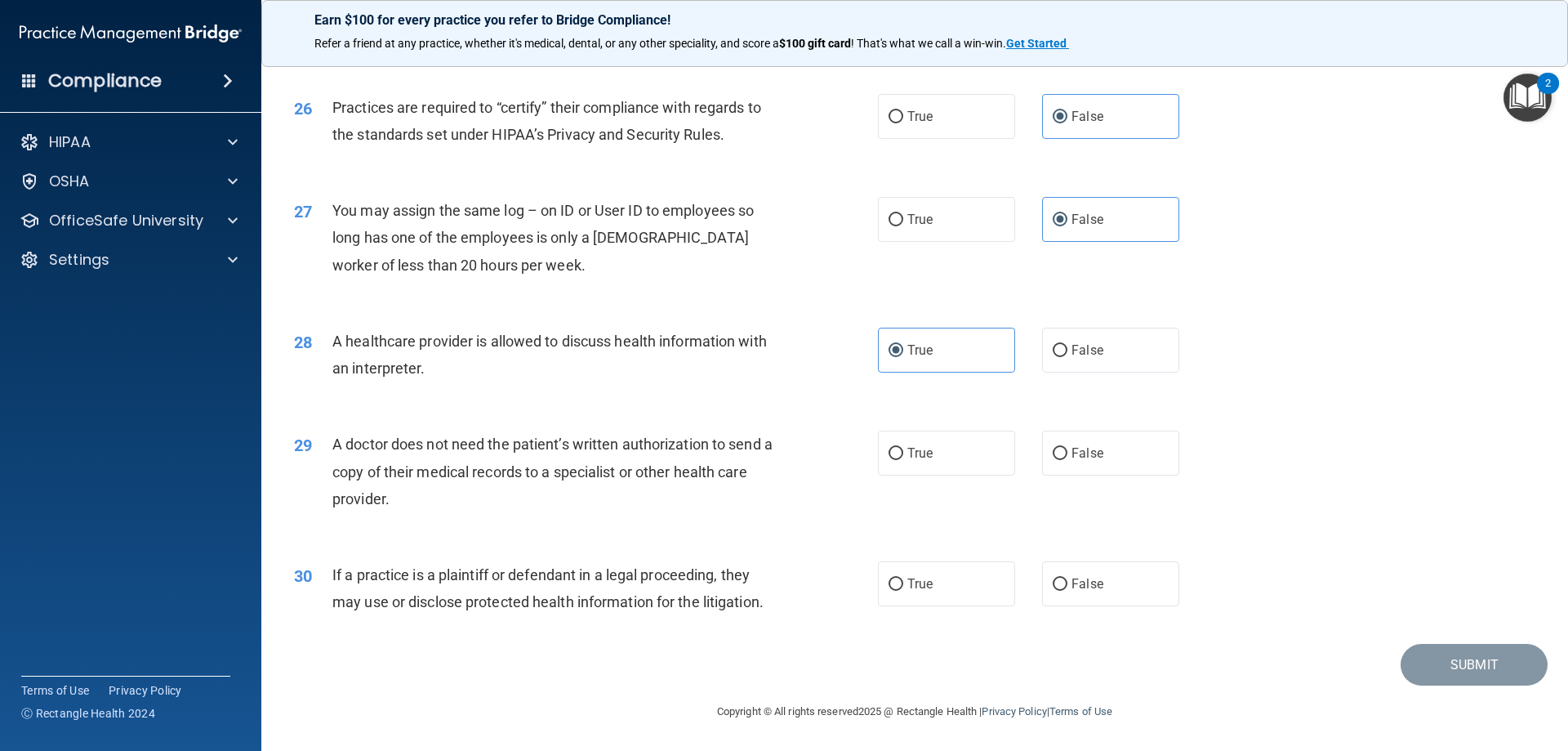
click at [1427, 380] on div "28 A healthcare provider is allowed to discuss health information with an inter…" at bounding box center [914, 358] width 1266 height 103
click at [915, 462] on label "True" at bounding box center [946, 453] width 138 height 45
click at [903, 460] on input "True" at bounding box center [895, 453] width 14 height 13
radio input "true"
drag, startPoint x: 412, startPoint y: 492, endPoint x: 332, endPoint y: 445, distance: 92.8
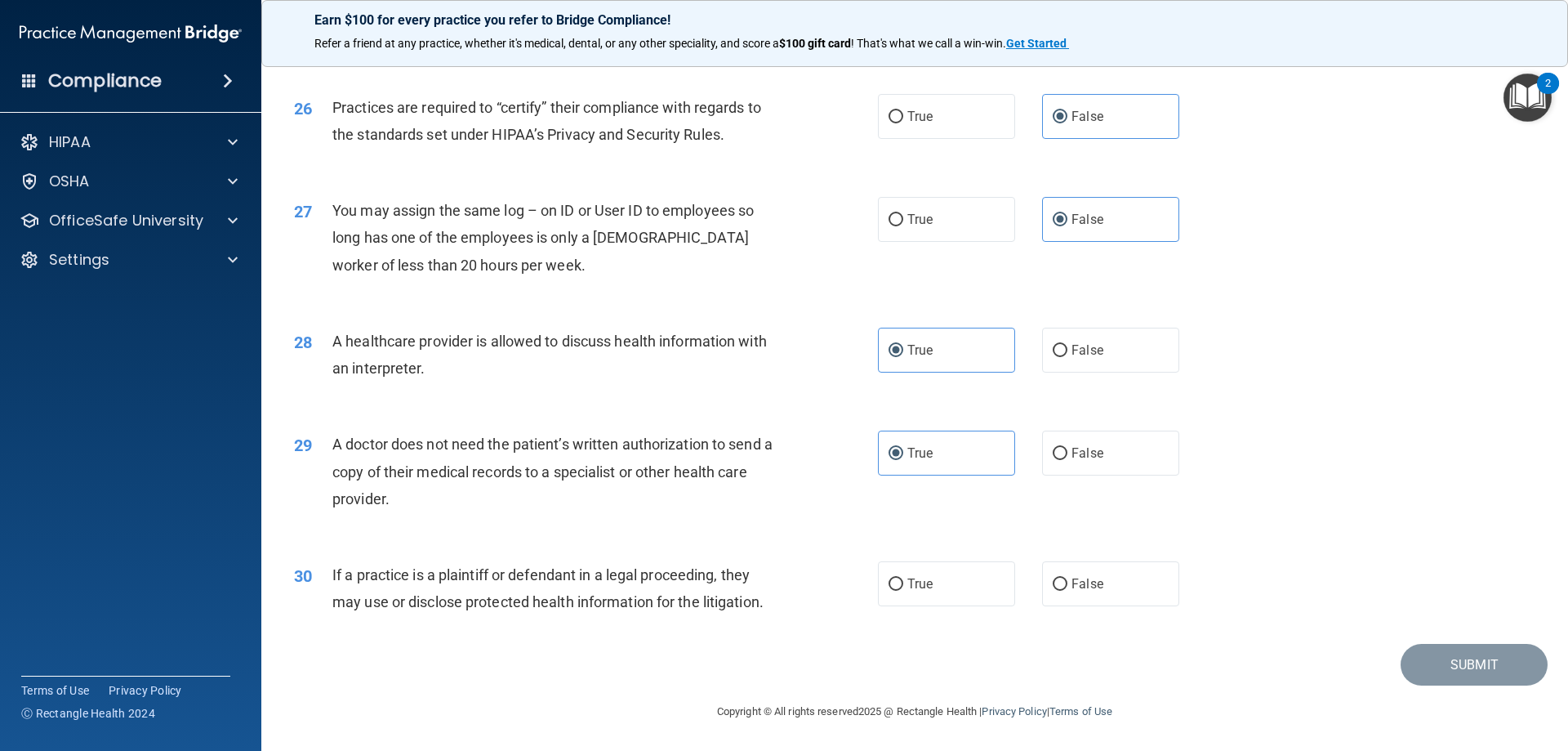
click at [332, 445] on div "A doctor does not need the patient’s written authorization to send a copy of th…" at bounding box center [560, 471] width 456 height 82
click at [1431, 363] on div "28 A healthcare provider is allowed to discuss health information with an inter…" at bounding box center [914, 358] width 1266 height 103
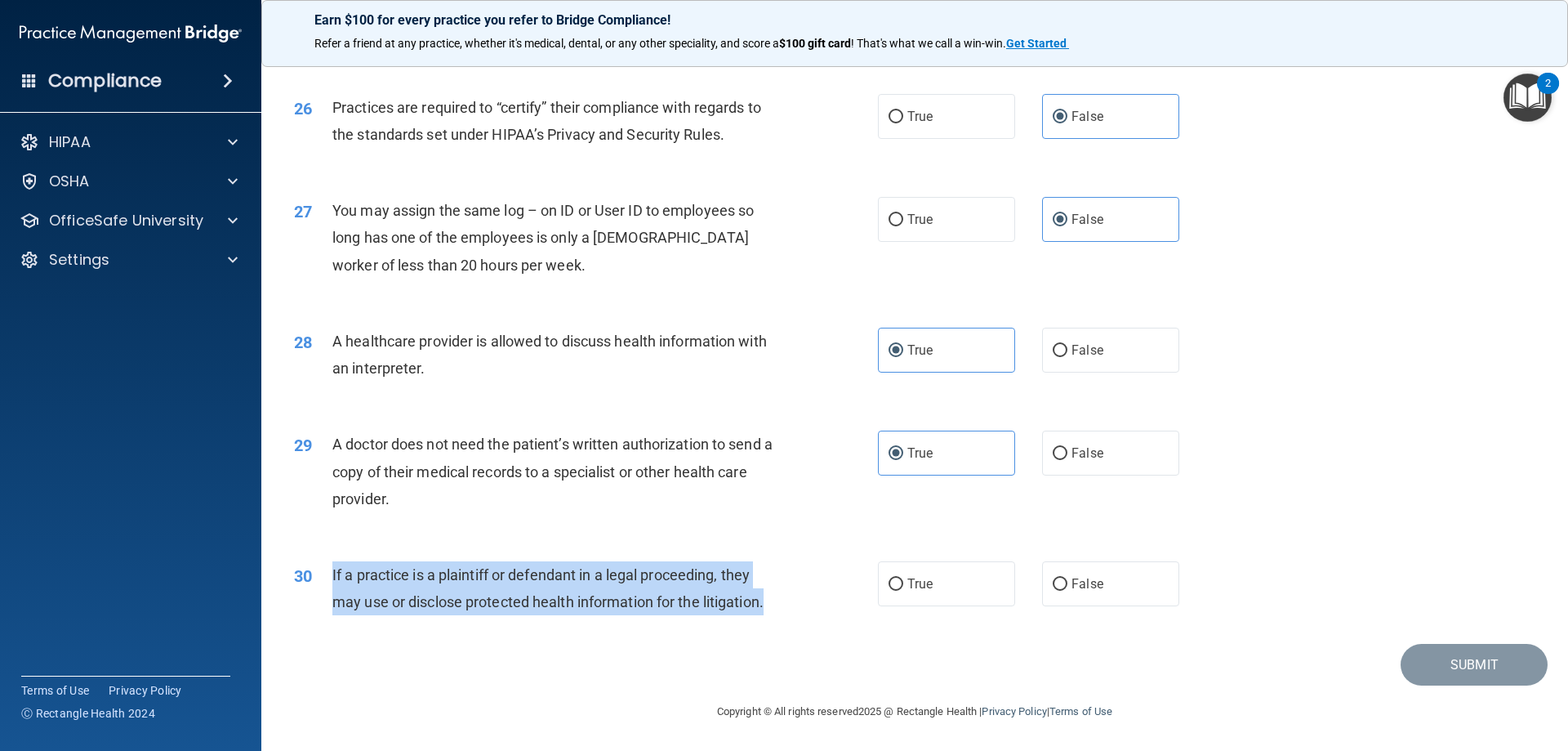
drag, startPoint x: 780, startPoint y: 601, endPoint x: 332, endPoint y: 571, distance: 449.0
click at [332, 571] on div "If a practice is a plaintiff or defendant in a legal proceeding, they may use o…" at bounding box center [560, 588] width 456 height 54
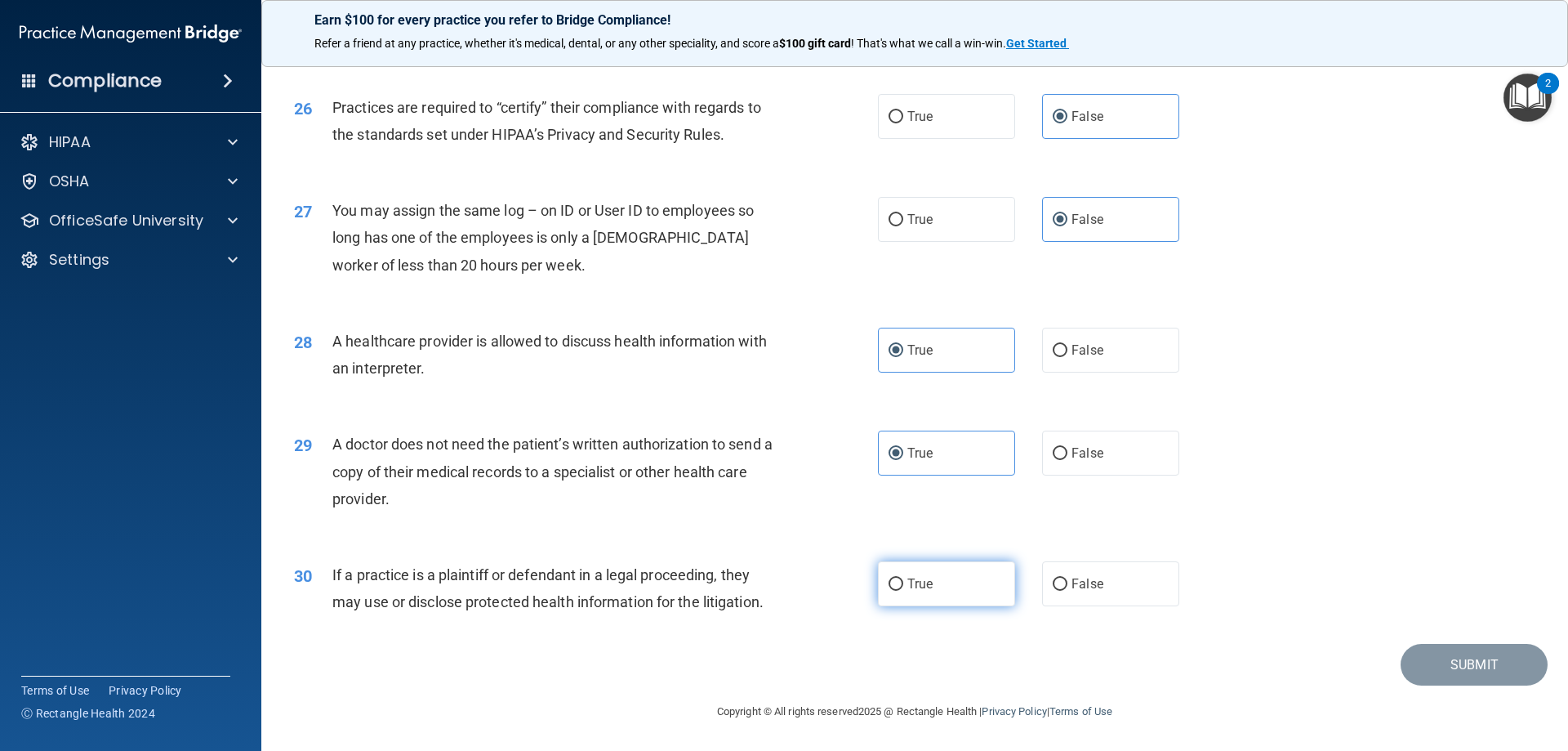
click at [918, 575] on label "True" at bounding box center [946, 583] width 138 height 45
click at [903, 579] on input "True" at bounding box center [895, 584] width 14 height 13
radio input "true"
click at [1357, 438] on div "29 A doctor does not need the patient’s written authorization to send a copy of…" at bounding box center [914, 476] width 1266 height 131
click at [1436, 666] on button "Submit" at bounding box center [1474, 664] width 147 height 41
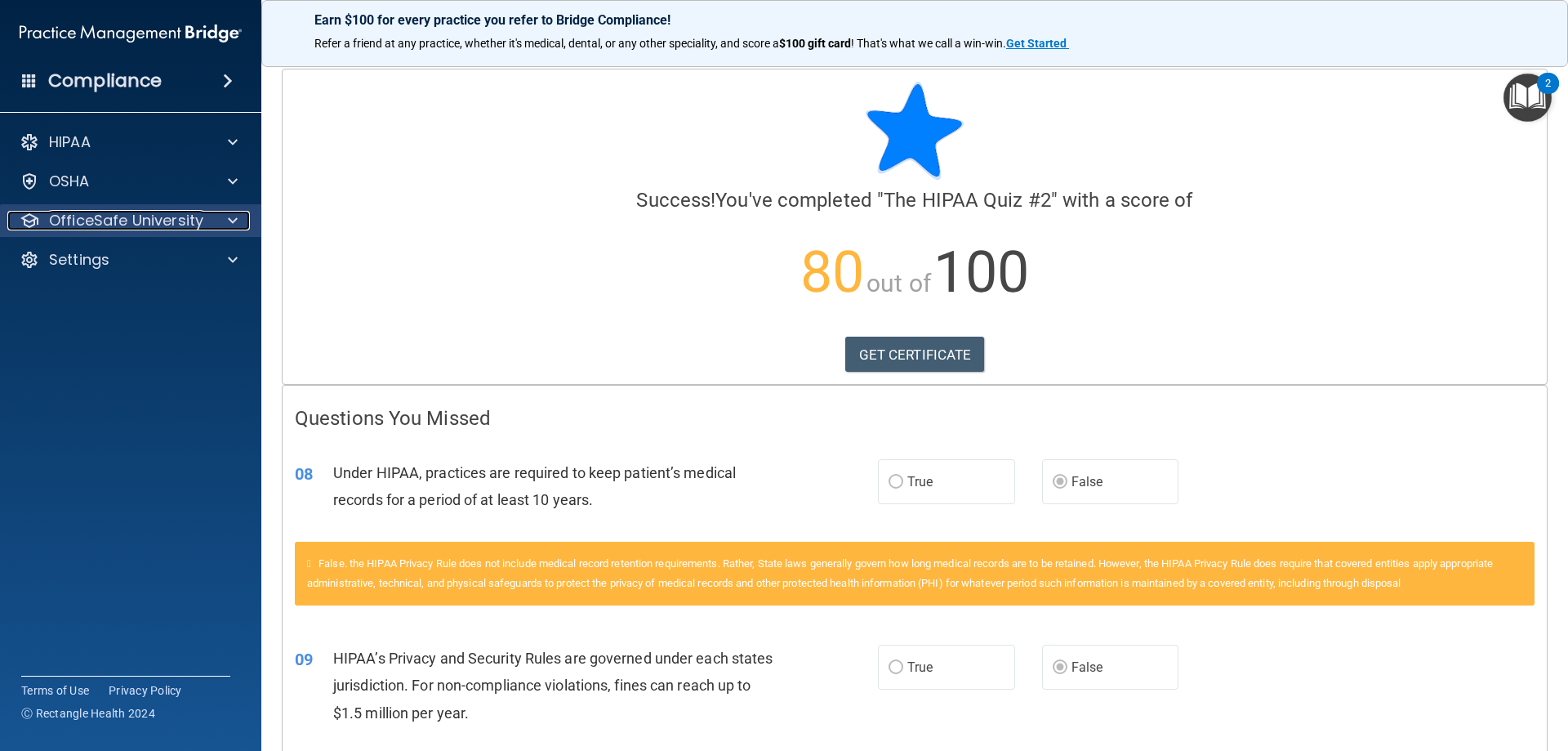
click at [135, 218] on p "OfficeSafe University" at bounding box center [126, 220] width 154 height 19
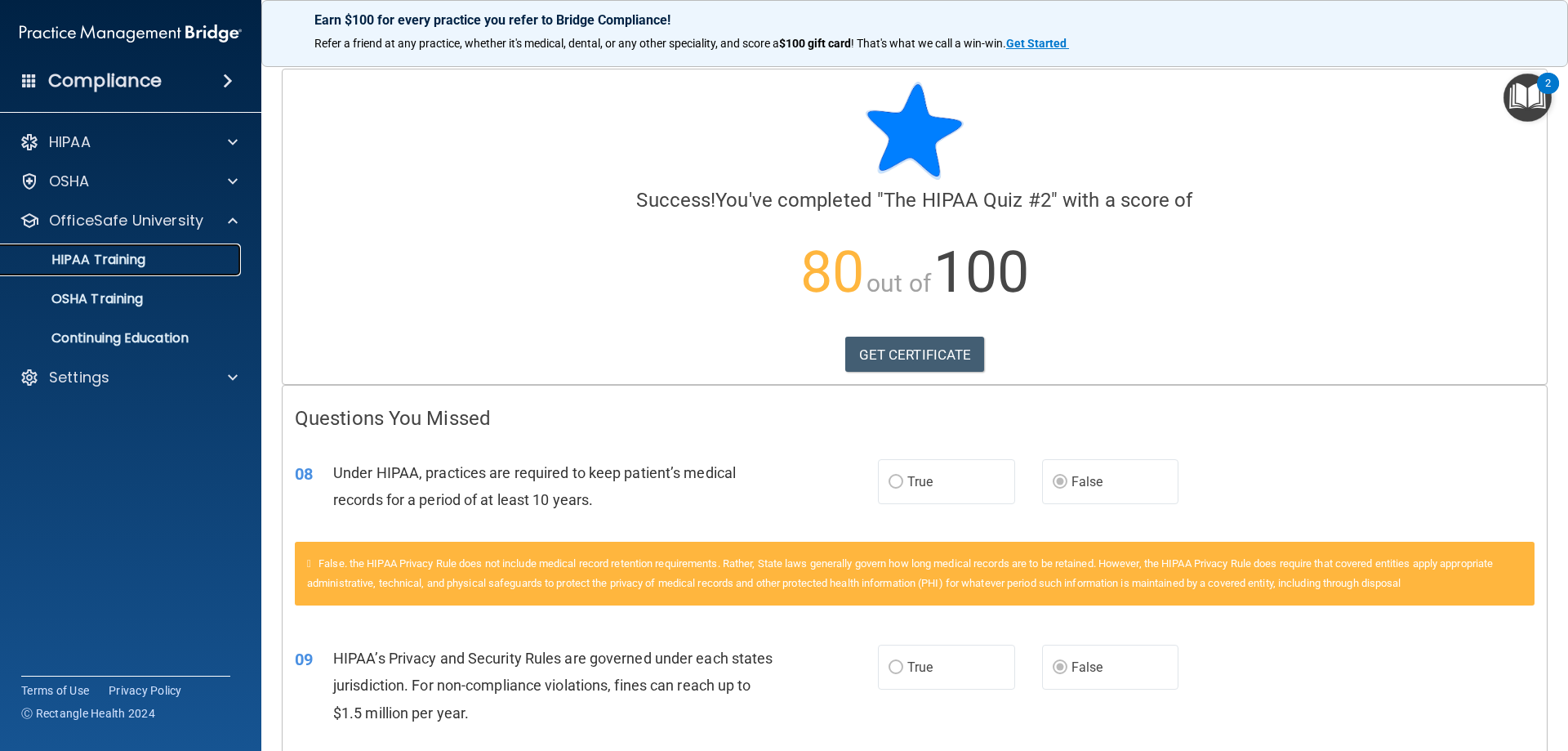
click at [100, 267] on p "HIPAA Training" at bounding box center [78, 259] width 135 height 16
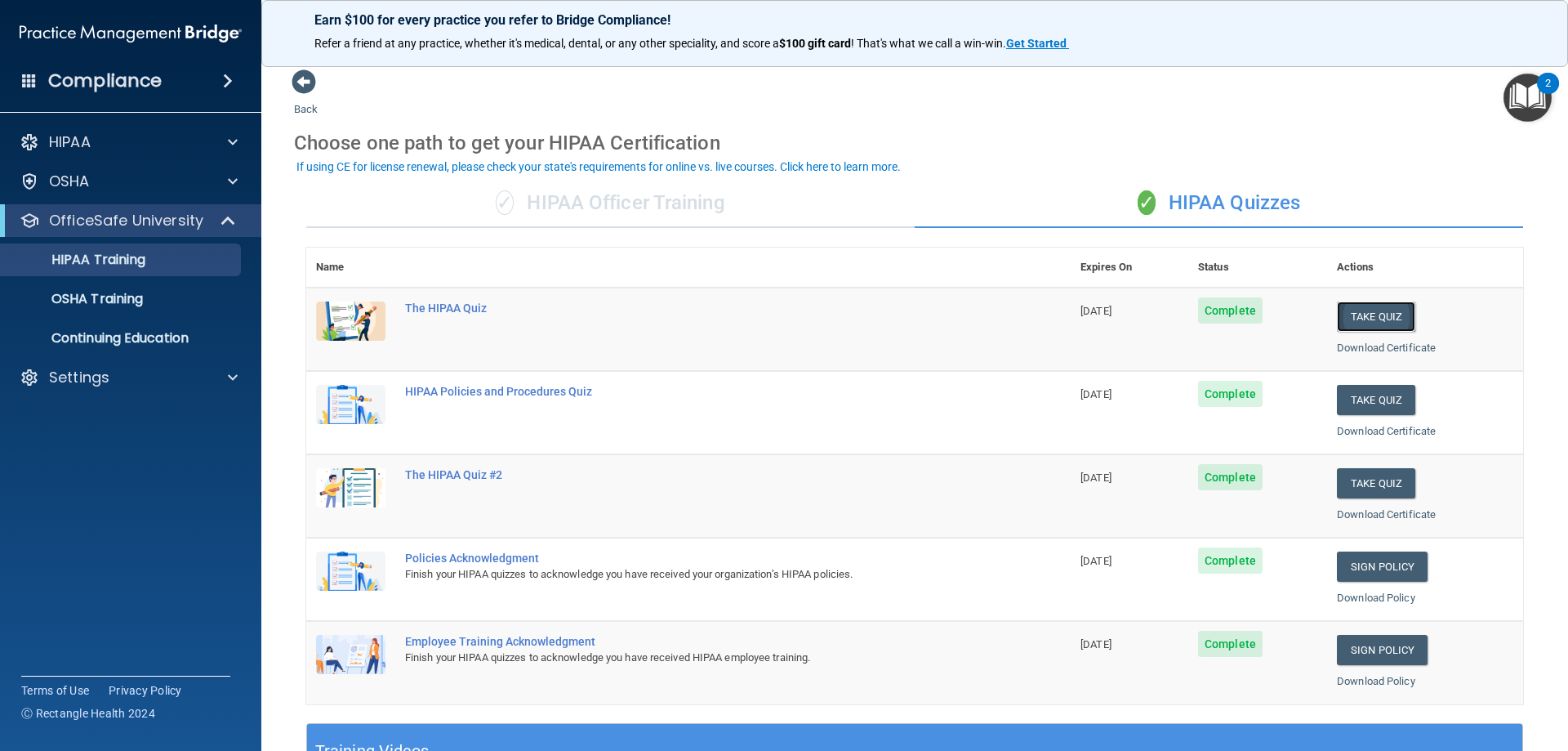
click at [1372, 316] on button "Take Quiz" at bounding box center [1375, 316] width 78 height 30
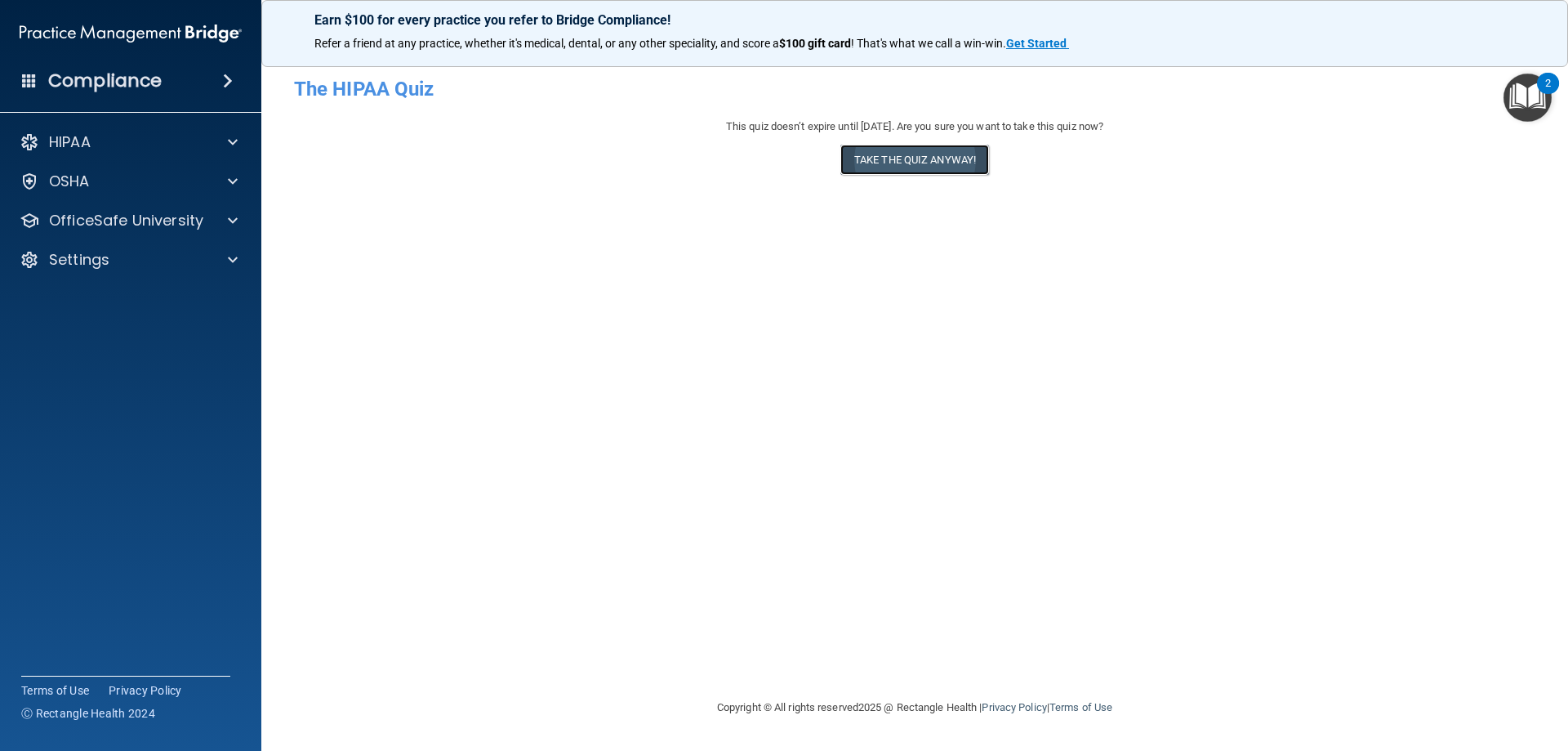
click at [883, 165] on button "Take the quiz anyway!" at bounding box center [914, 159] width 148 height 30
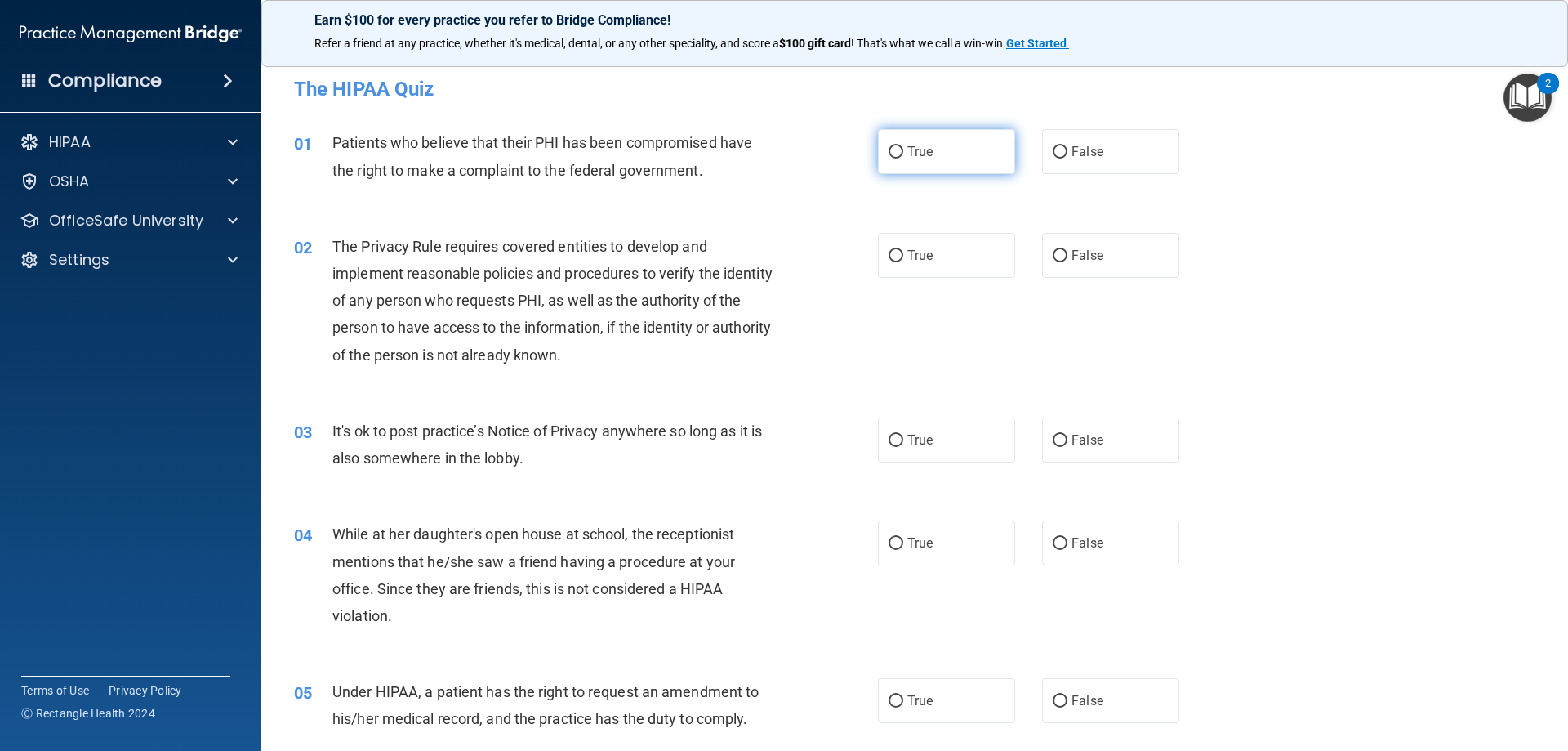
click at [935, 163] on label "True" at bounding box center [946, 151] width 138 height 45
click at [903, 159] on input "True" at bounding box center [895, 152] width 14 height 13
radio input "true"
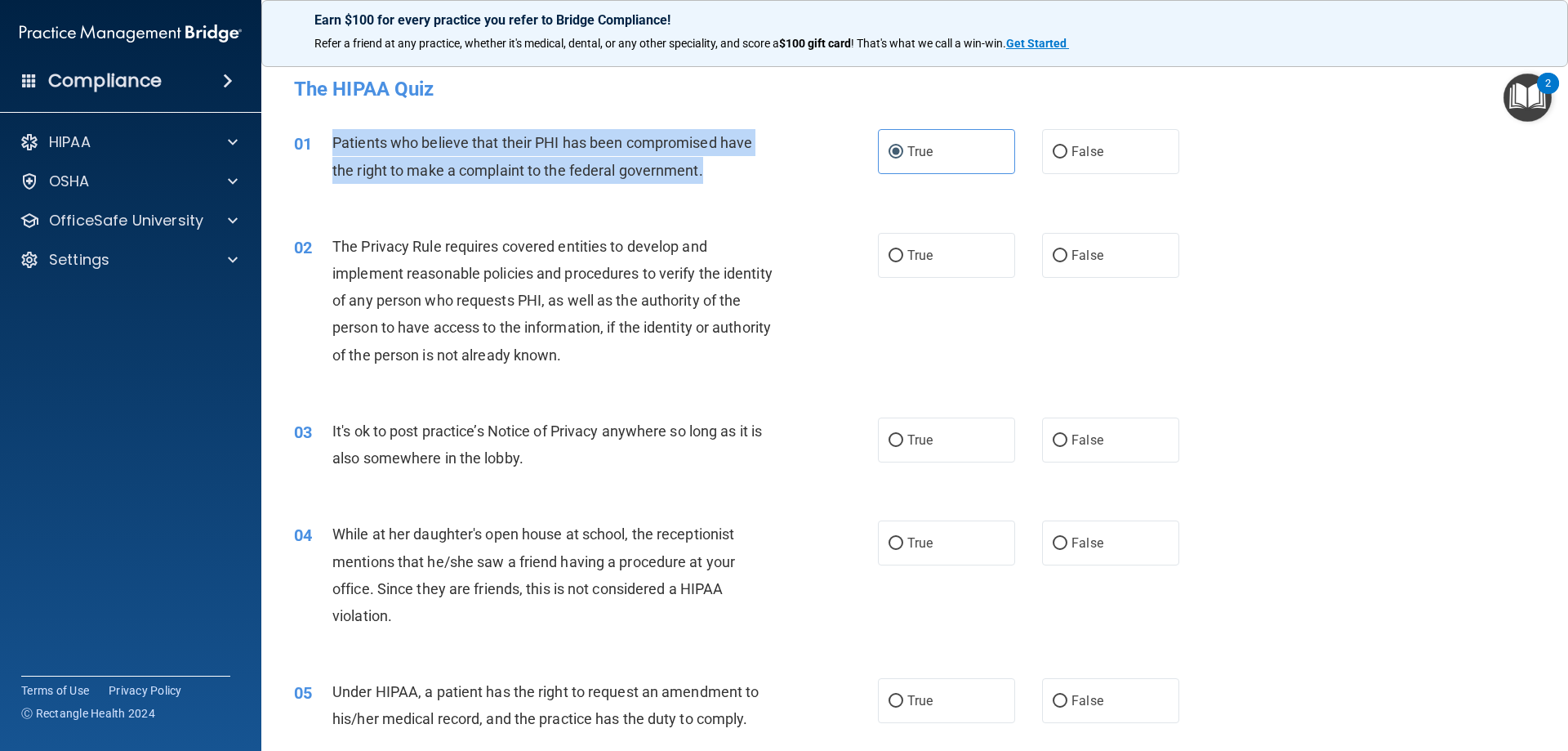
drag, startPoint x: 717, startPoint y: 169, endPoint x: 332, endPoint y: 141, distance: 386.0
click at [332, 141] on div "Patients who believe that their PHI has been compromised have the right to make…" at bounding box center [560, 156] width 456 height 54
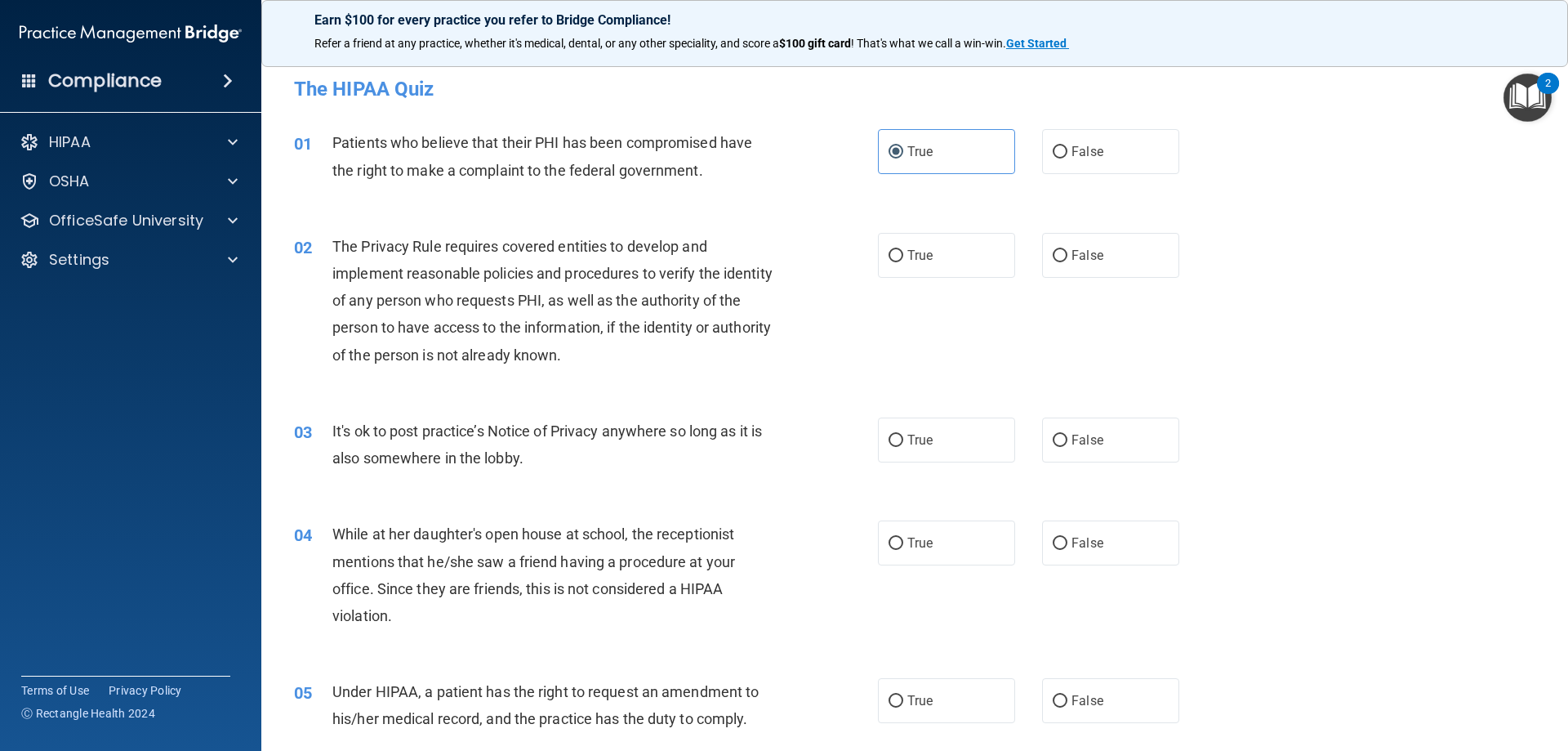
click at [1435, 213] on div "02 The Privacy Rule requires covered entities to develop and implement reasonab…" at bounding box center [914, 305] width 1266 height 185
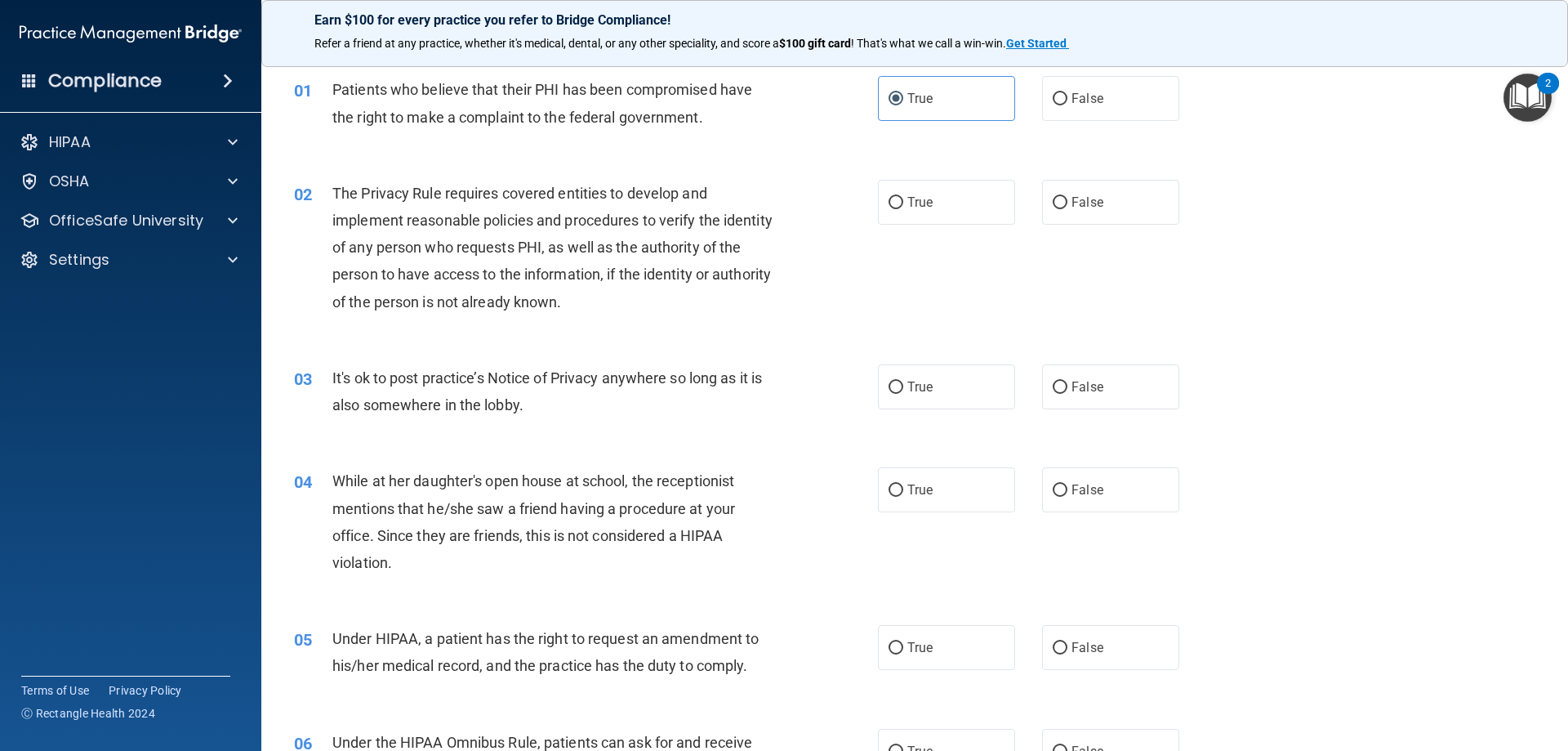
scroll to position [82, 0]
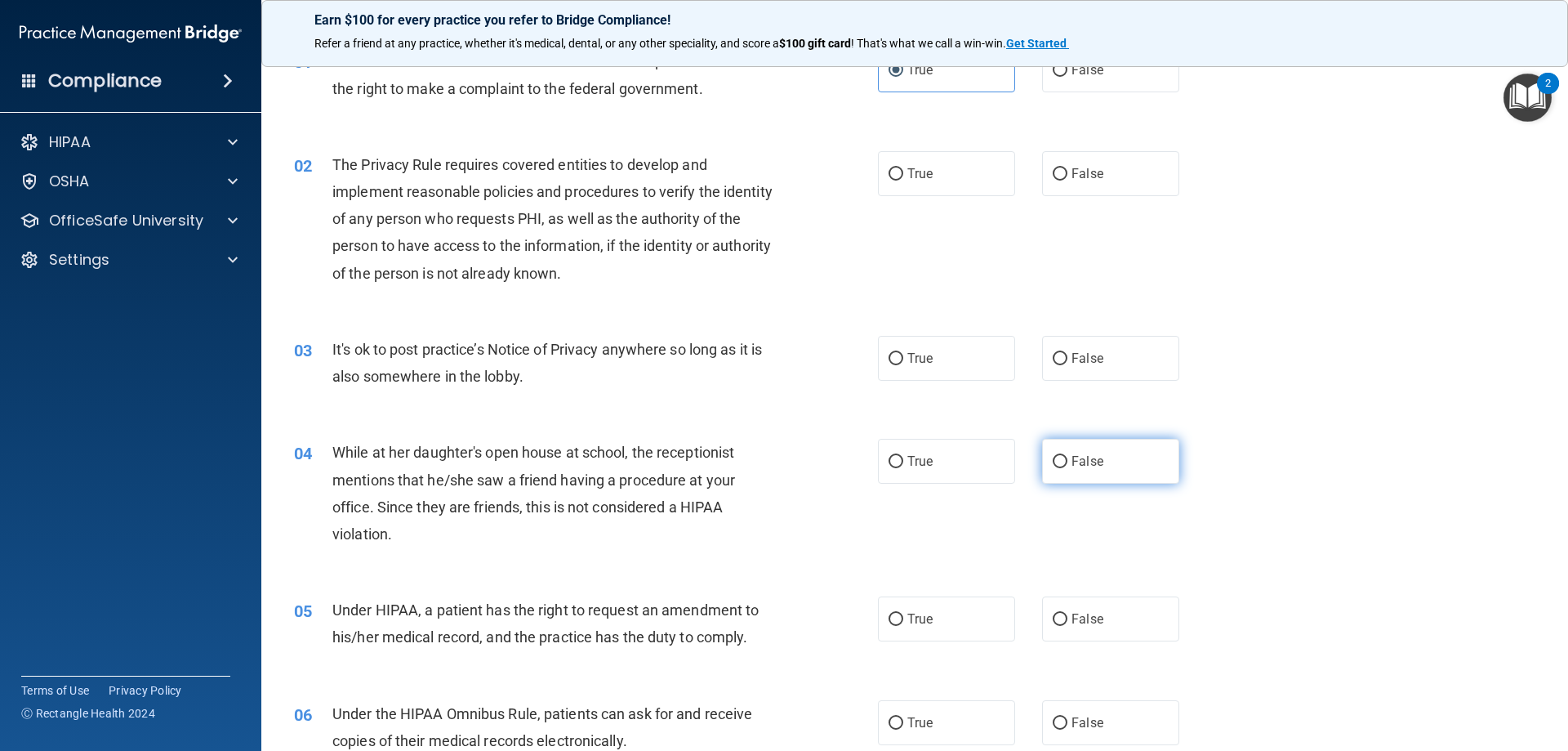
click at [1092, 465] on span "False" at bounding box center [1087, 461] width 32 height 15
click at [1067, 465] on input "False" at bounding box center [1060, 461] width 14 height 13
radio input "true"
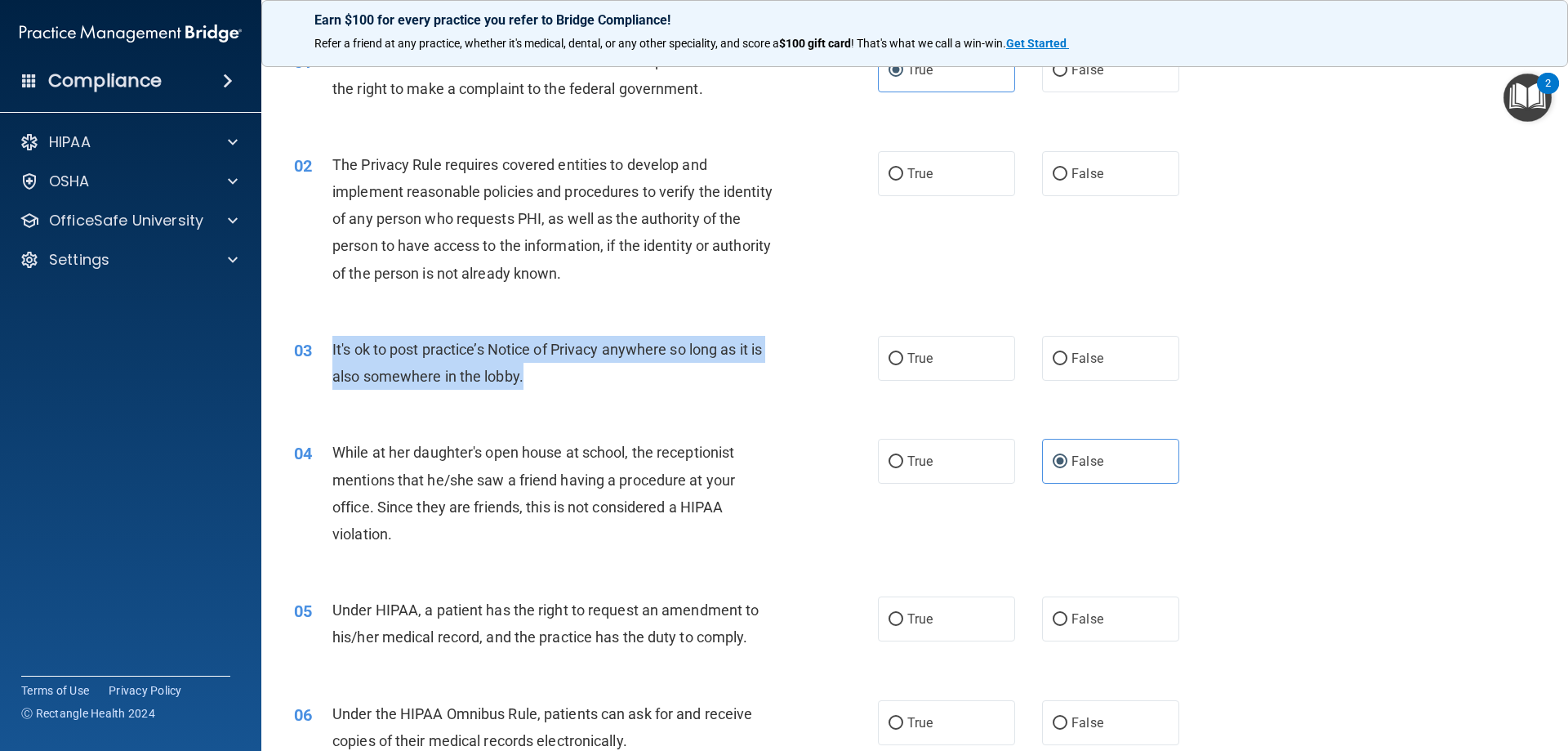
drag, startPoint x: 527, startPoint y: 374, endPoint x: 332, endPoint y: 354, distance: 196.0
click at [332, 354] on div "It's ok to post practice’s Notice of Privacy anywhere so long as it is also som…" at bounding box center [560, 363] width 456 height 54
click at [655, 394] on div "03 It's ok to post practice’s Notice of Privacy anywhere so long as it is also …" at bounding box center [586, 367] width 633 height 62
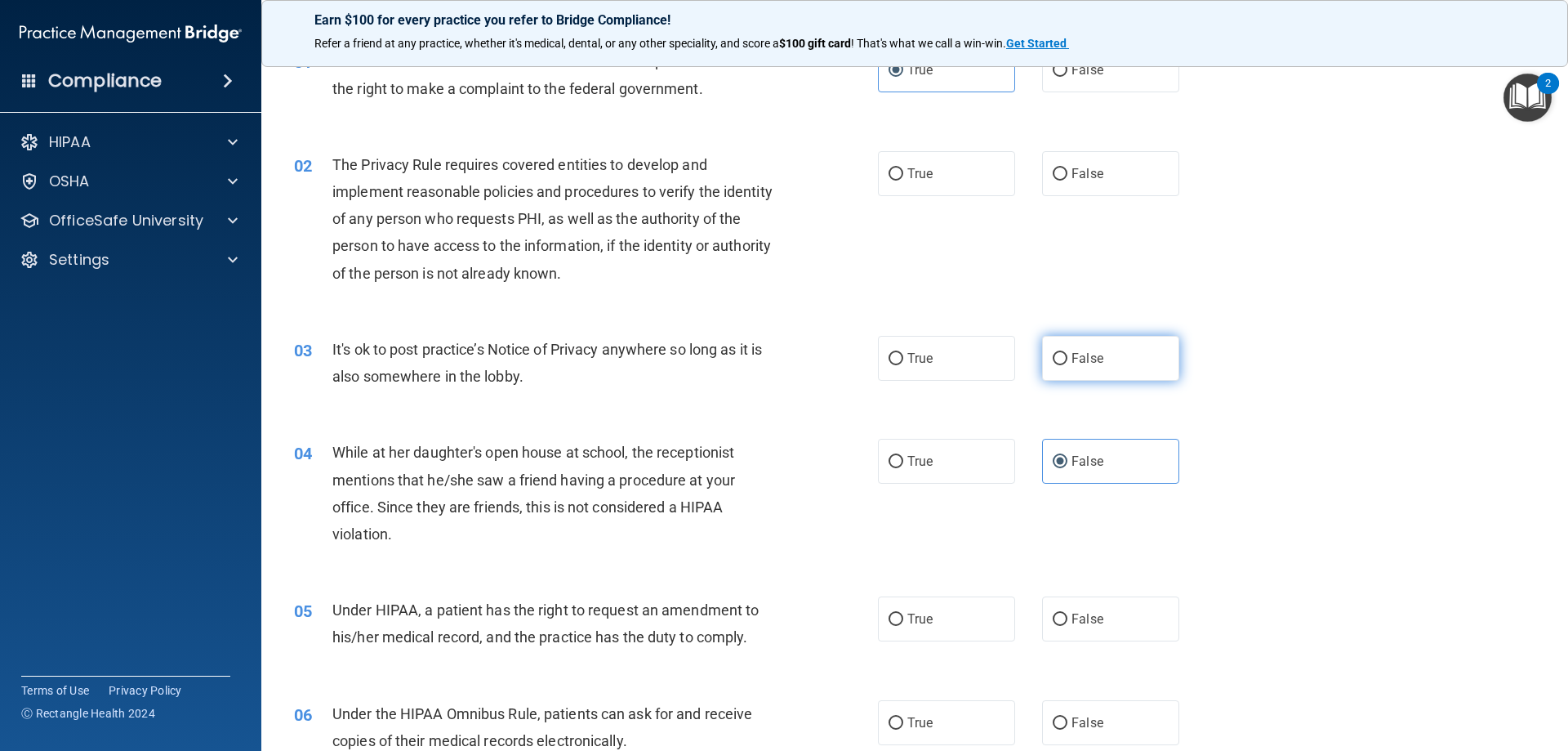
click at [1064, 363] on label "False" at bounding box center [1111, 358] width 138 height 45
click at [1064, 363] on input "False" at bounding box center [1060, 359] width 14 height 13
radio input "true"
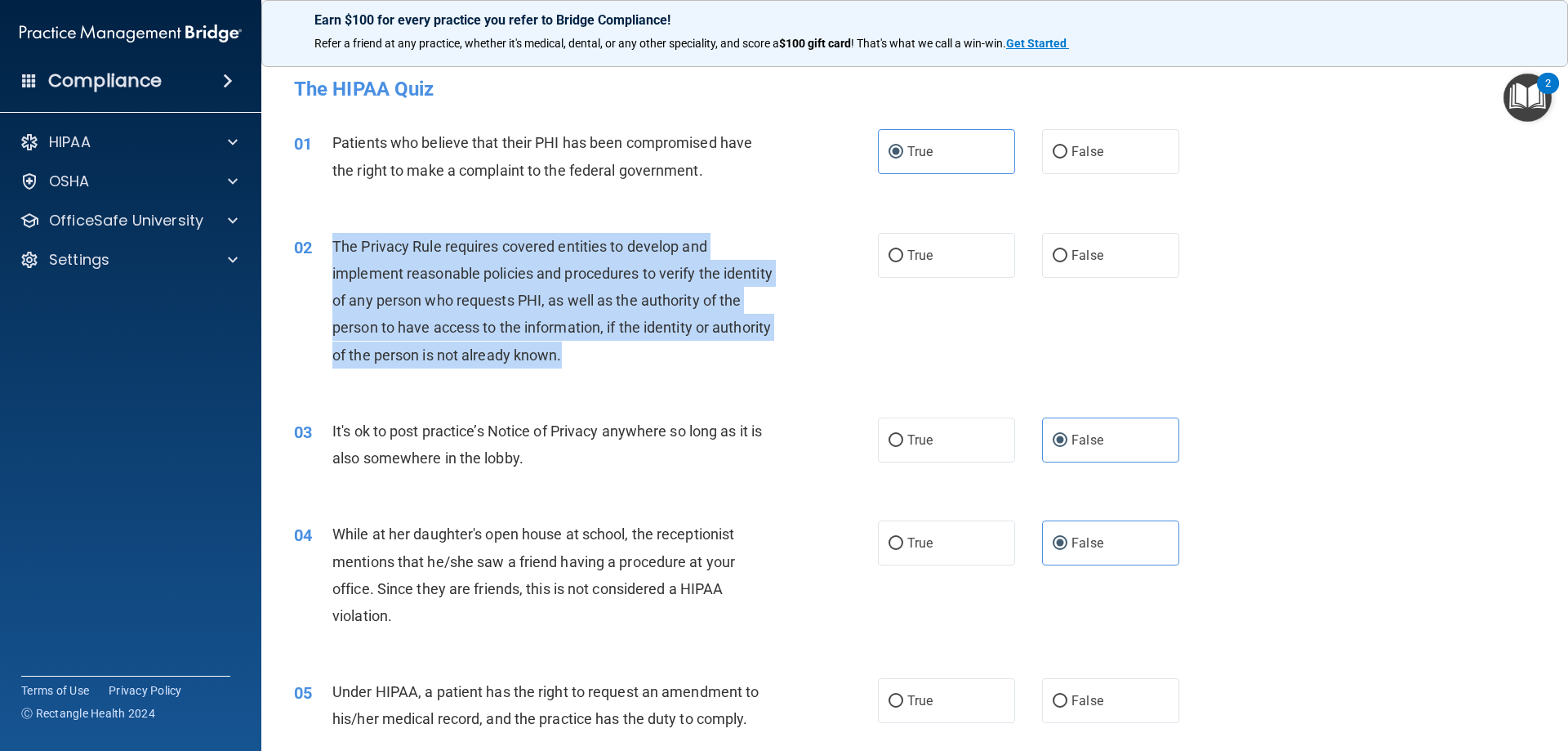
drag, startPoint x: 645, startPoint y: 353, endPoint x: 335, endPoint y: 246, distance: 327.9
click at [335, 246] on div "The Privacy Rule requires covered entities to develop and implement reasonable …" at bounding box center [560, 300] width 456 height 136
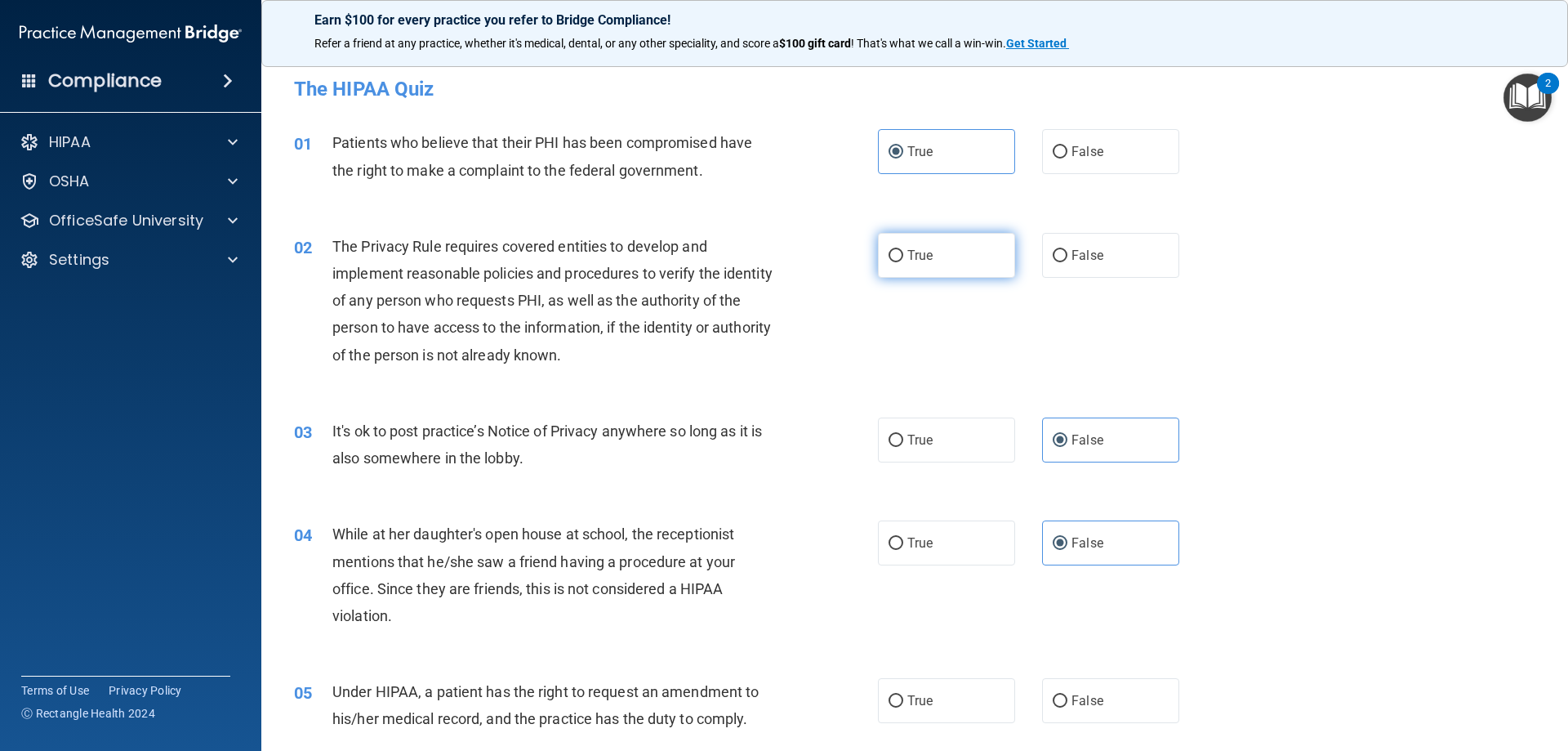
click at [942, 250] on label "True" at bounding box center [946, 255] width 138 height 45
click at [903, 250] on input "True" at bounding box center [895, 256] width 14 height 13
radio input "true"
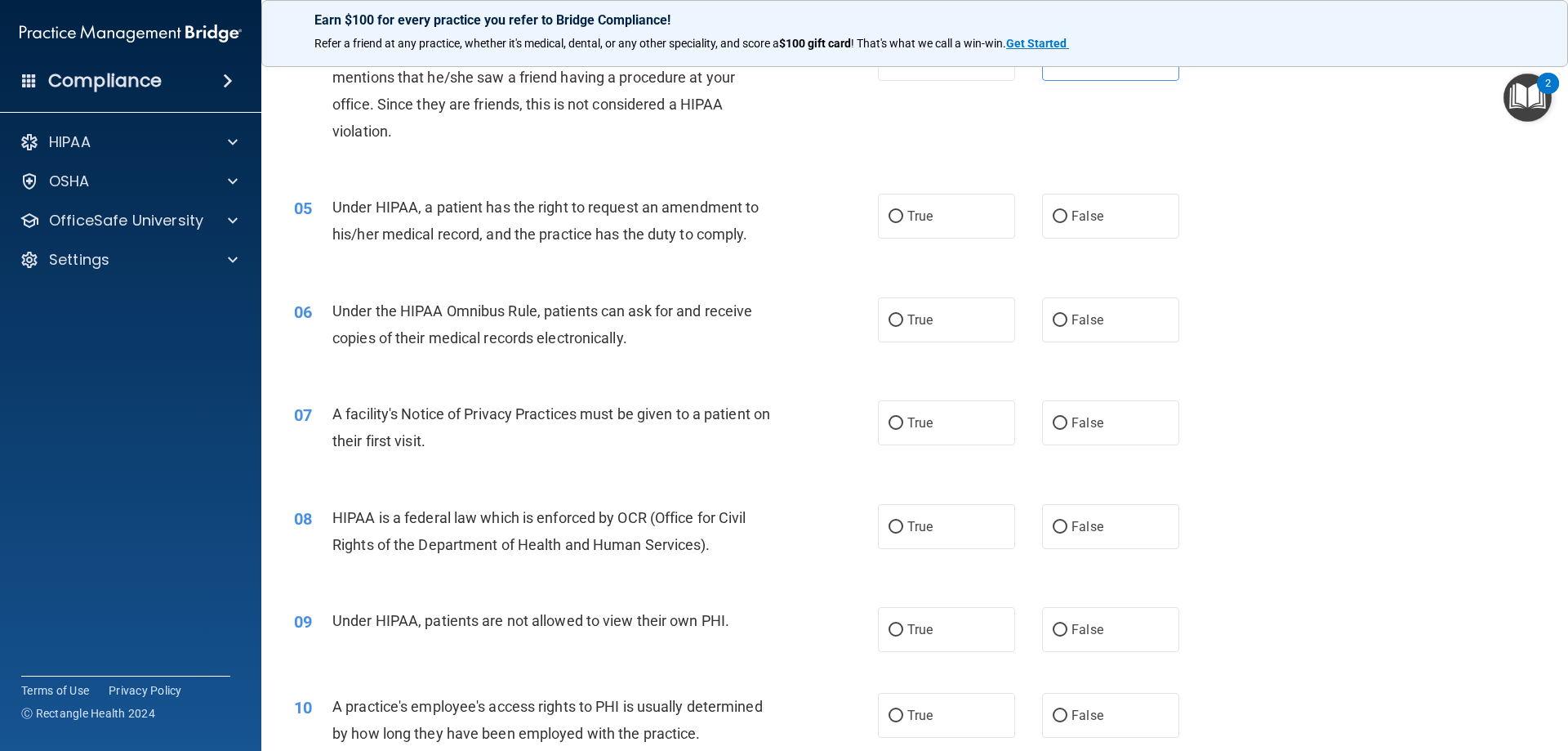
scroll to position [490, 0]
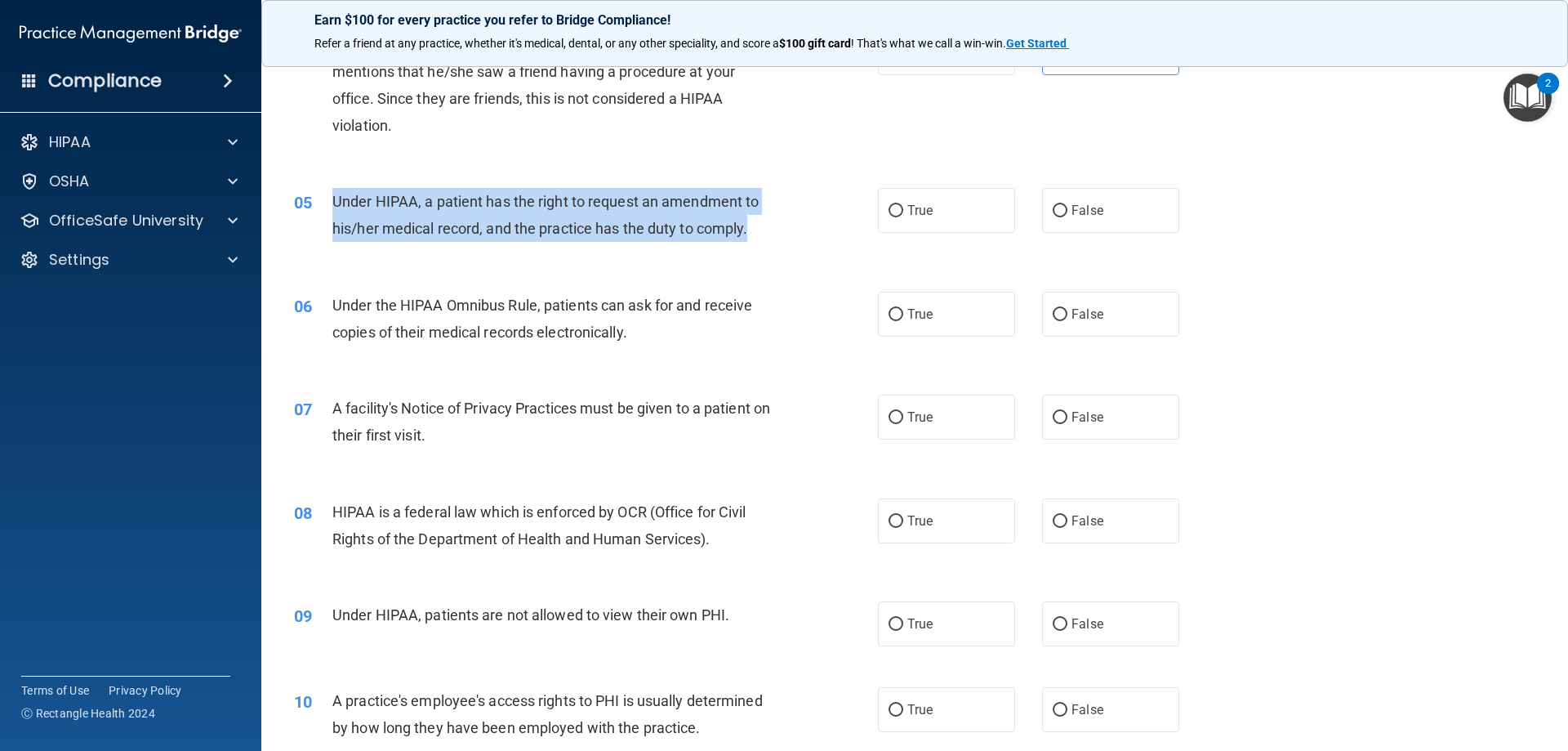
drag, startPoint x: 760, startPoint y: 229, endPoint x: 334, endPoint y: 206, distance: 426.6
click at [334, 206] on div "Under HIPAA, a patient has the right to request an amendment to his/her medical…" at bounding box center [560, 215] width 456 height 54
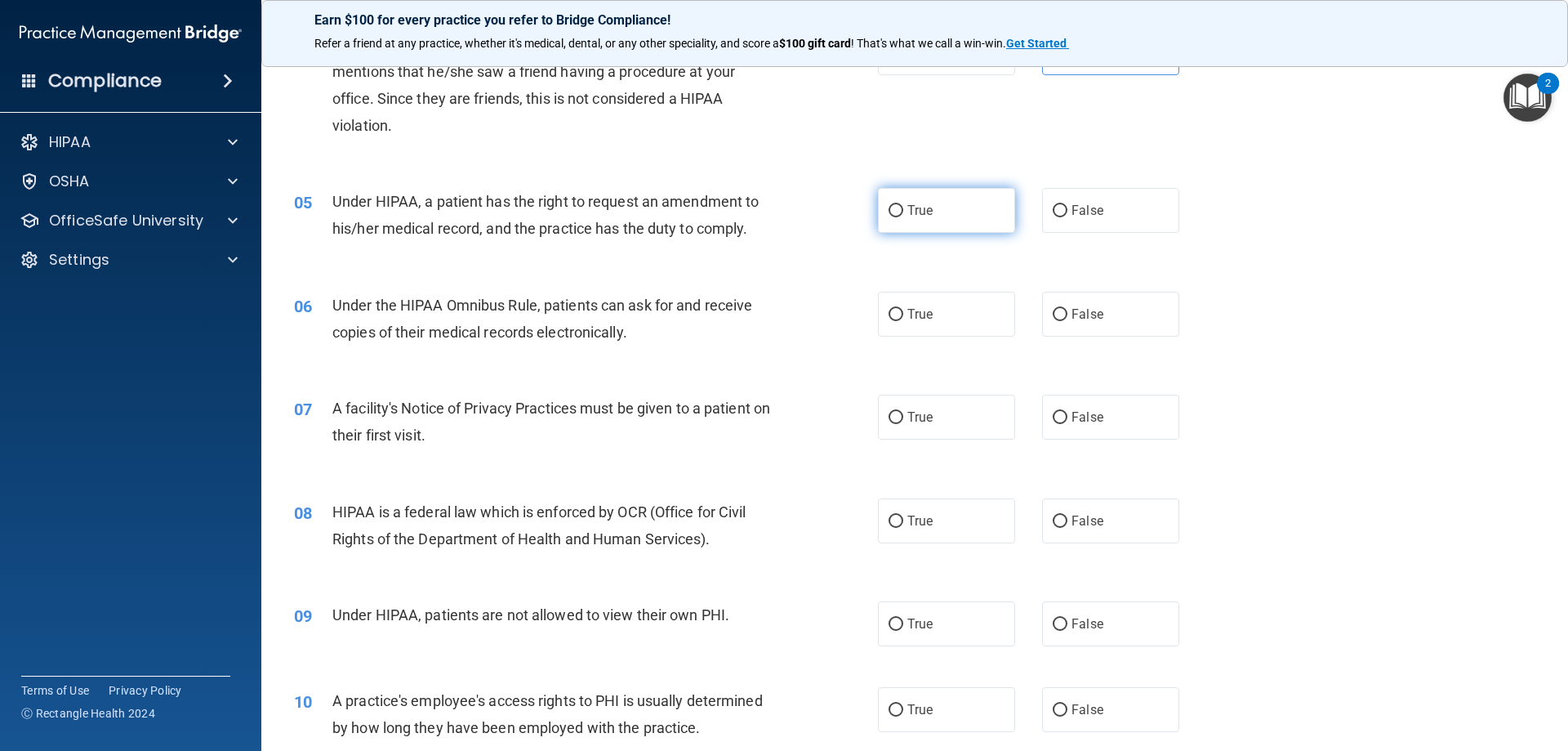
click at [904, 224] on label "True" at bounding box center [946, 210] width 138 height 45
click at [903, 218] on input "True" at bounding box center [895, 211] width 14 height 13
radio input "true"
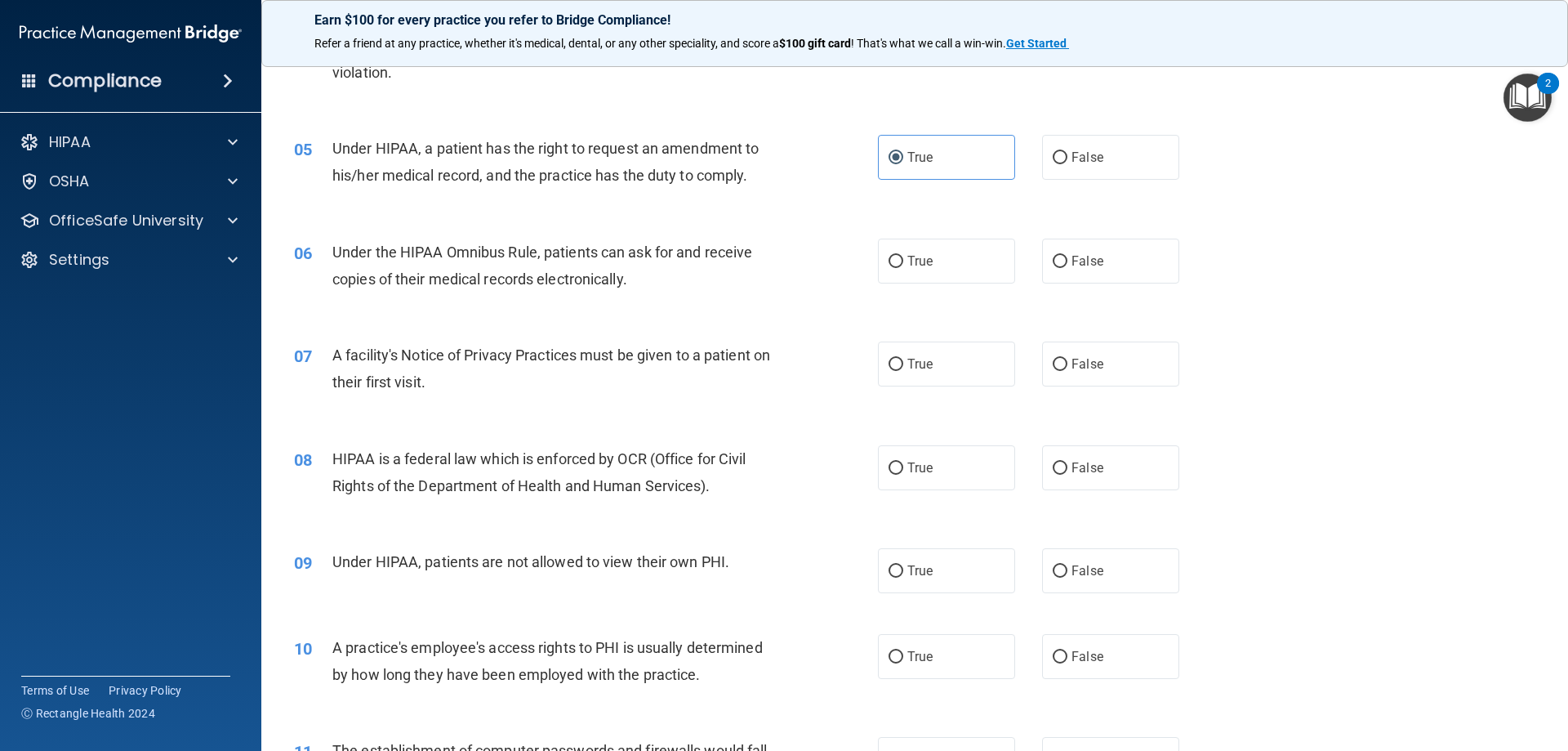
scroll to position [572, 0]
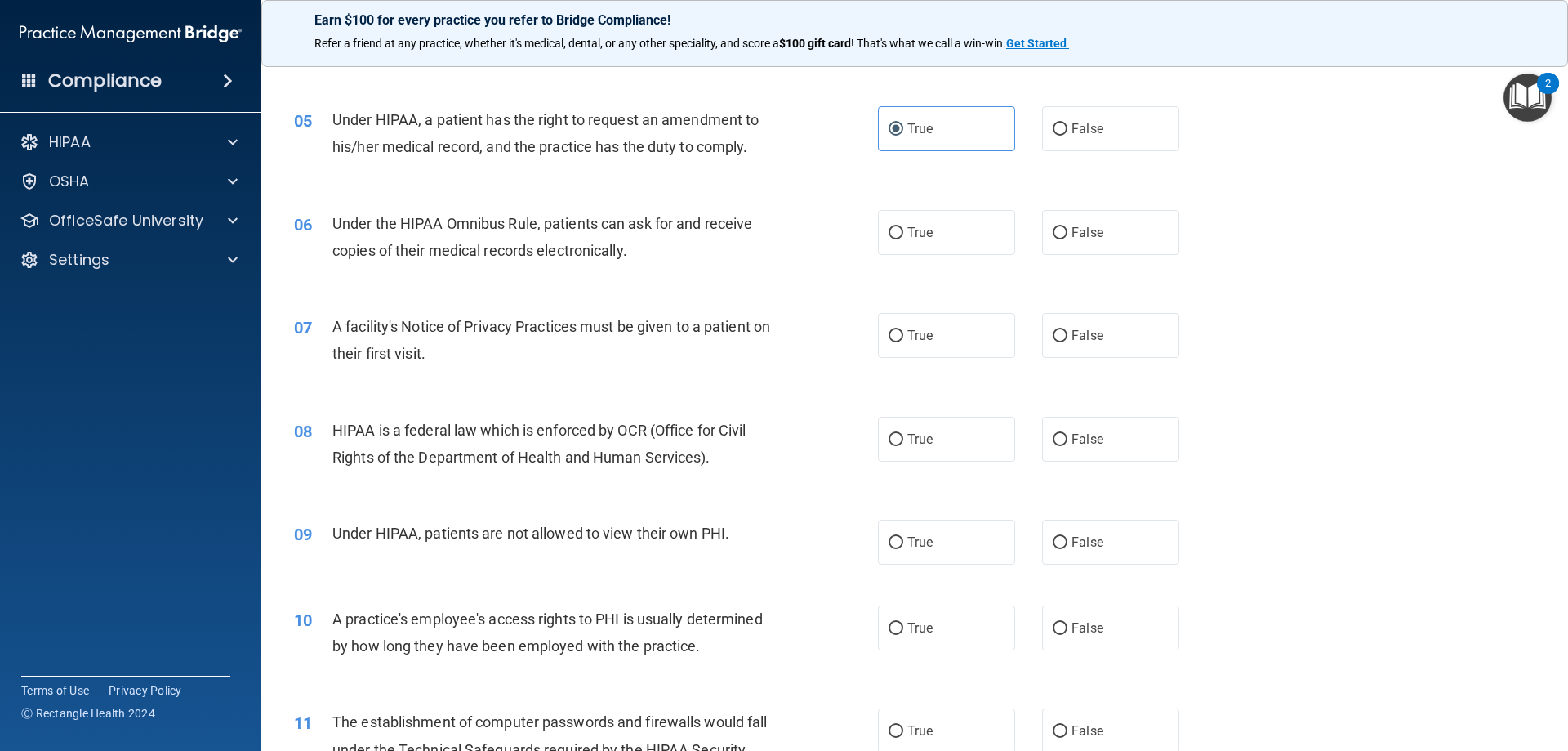
drag, startPoint x: 628, startPoint y: 251, endPoint x: 639, endPoint y: 250, distance: 11.0
click at [633, 250] on div "Under the HIPAA Omnibus Rule, patients can ask for and receive copies of their …" at bounding box center [560, 237] width 456 height 54
click at [700, 277] on div "06 Under the HIPAA Omnibus Rule, patients can ask for and receive copies of the…" at bounding box center [914, 241] width 1266 height 103
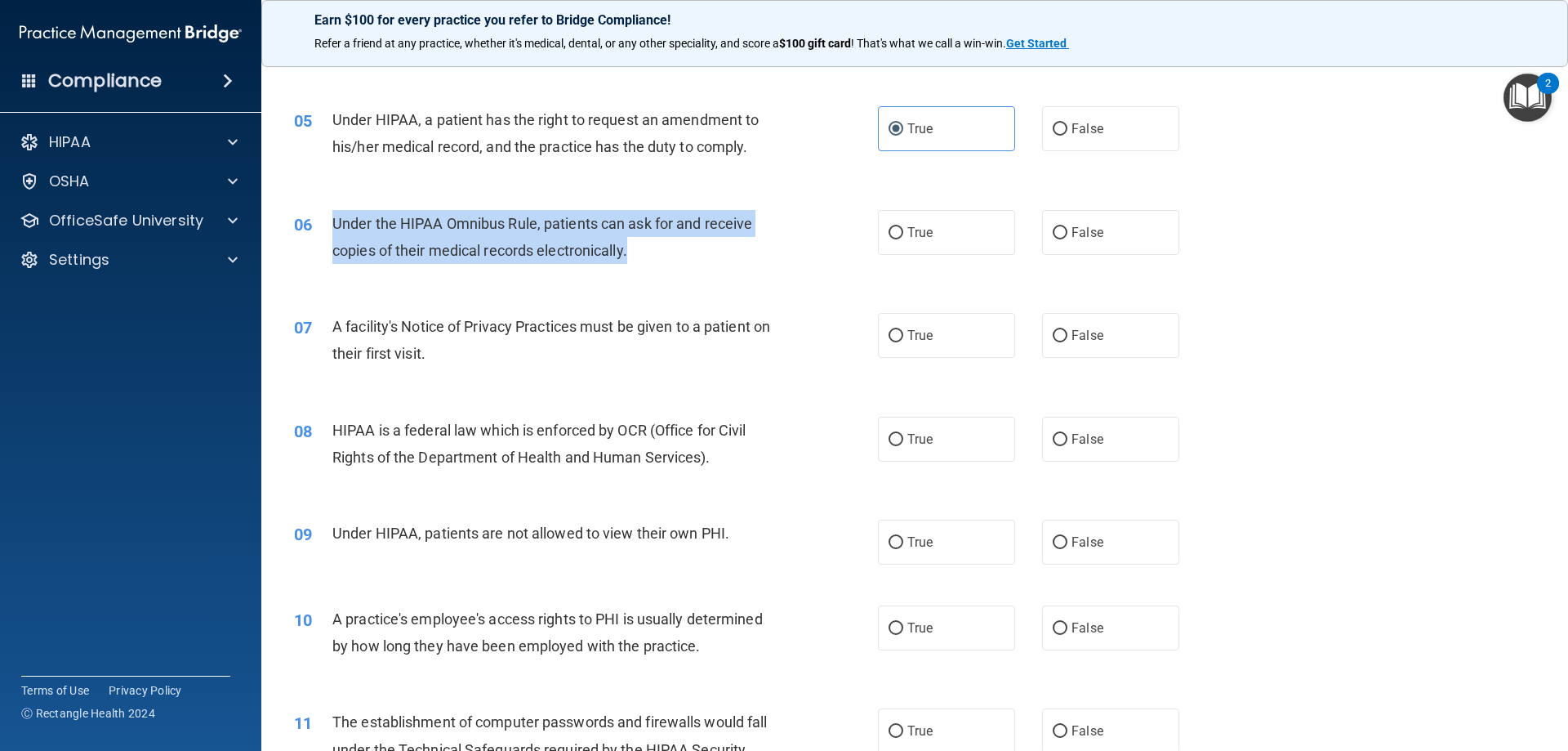
drag, startPoint x: 641, startPoint y: 250, endPoint x: 331, endPoint y: 219, distance: 311.5
click at [332, 219] on div "Under the HIPAA Omnibus Rule, patients can ask for and receive copies of their …" at bounding box center [560, 237] width 456 height 54
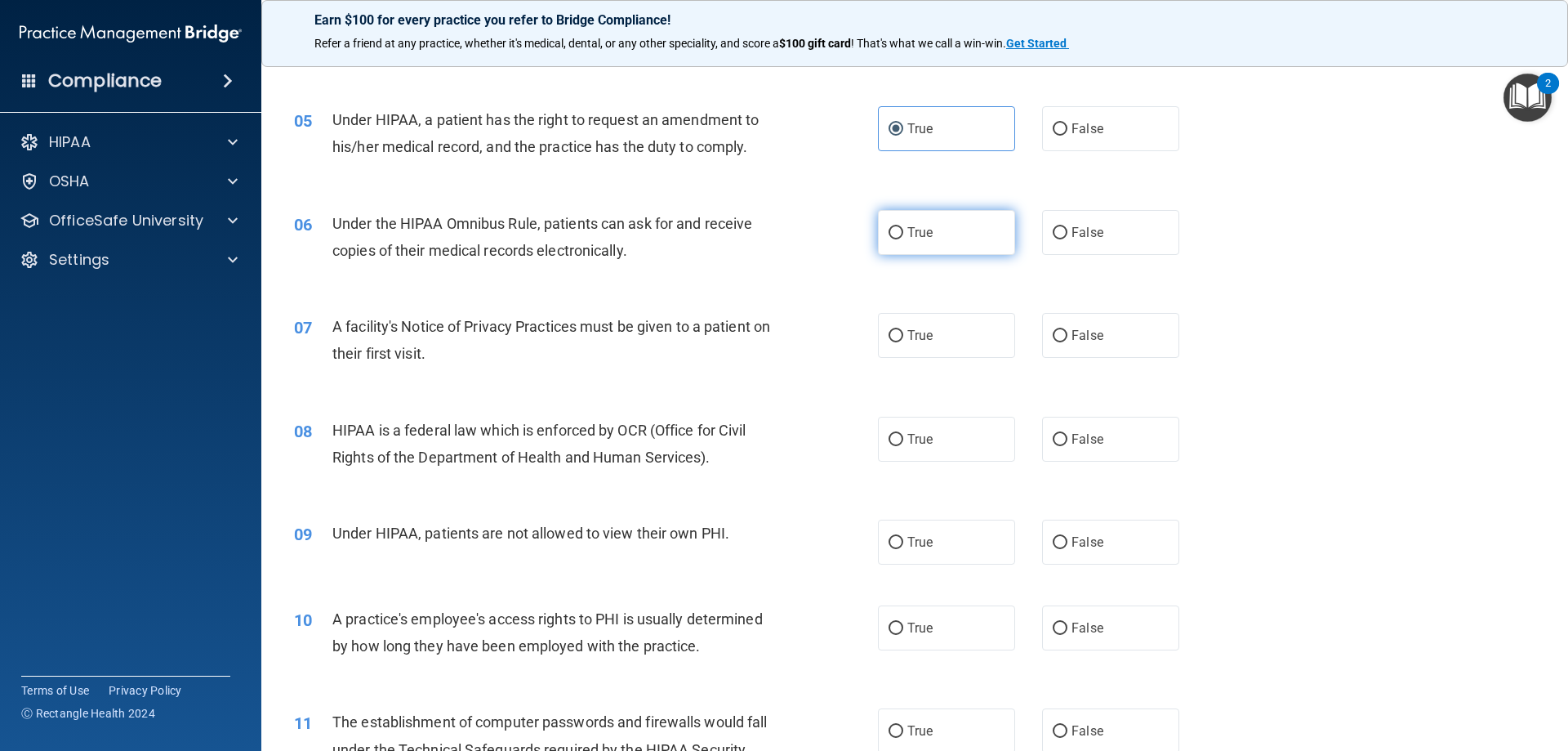
click at [943, 239] on label "True" at bounding box center [946, 232] width 138 height 45
click at [903, 239] on input "True" at bounding box center [895, 233] width 14 height 13
radio input "true"
click at [1449, 309] on div "07 A facility's Notice of Privacy Practices must be given to a patient on their…" at bounding box center [914, 344] width 1266 height 103
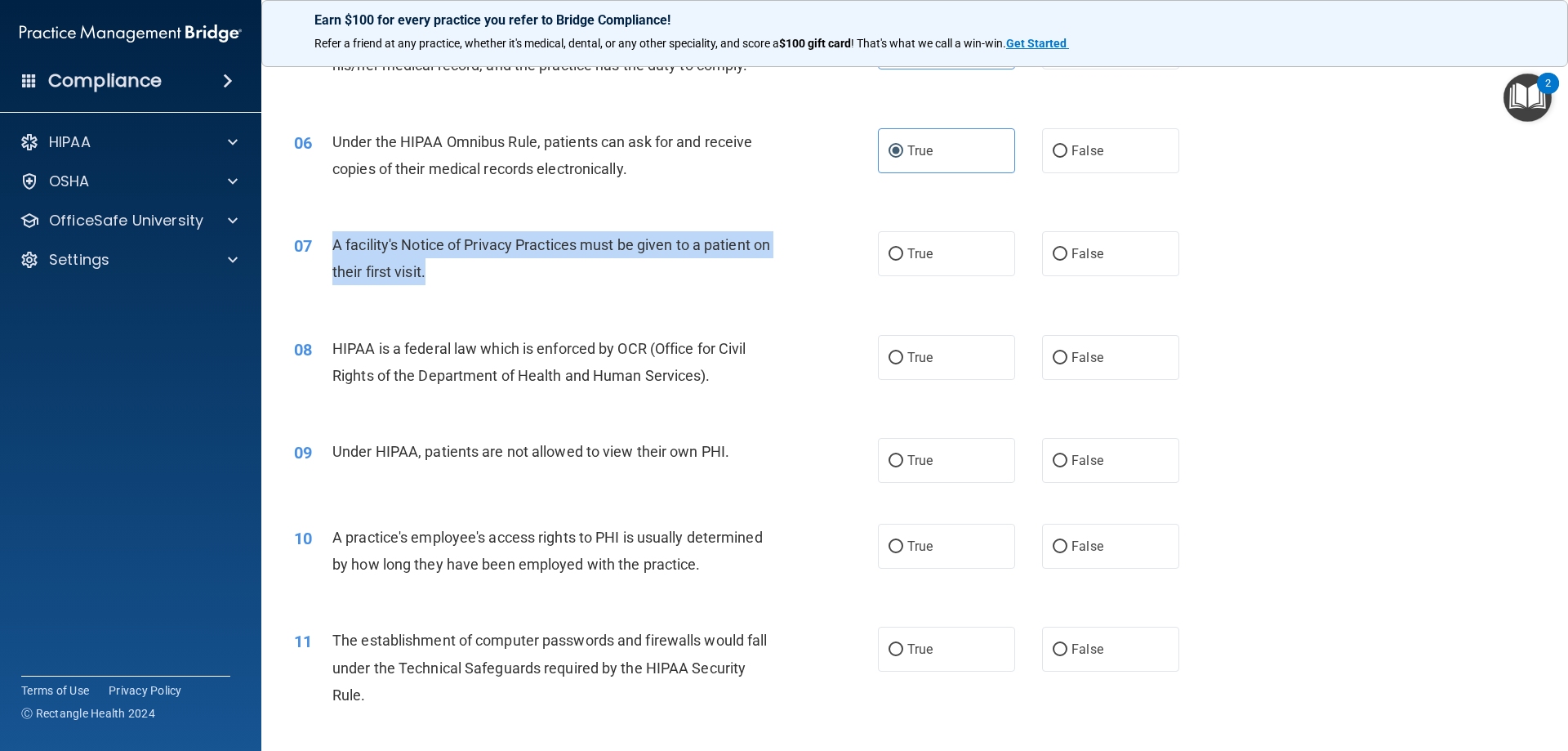
drag, startPoint x: 453, startPoint y: 270, endPoint x: 323, endPoint y: 246, distance: 132.2
click at [323, 246] on div "07 A facility's Notice of Privacy Practices must be given to a patient on their…" at bounding box center [586, 262] width 633 height 62
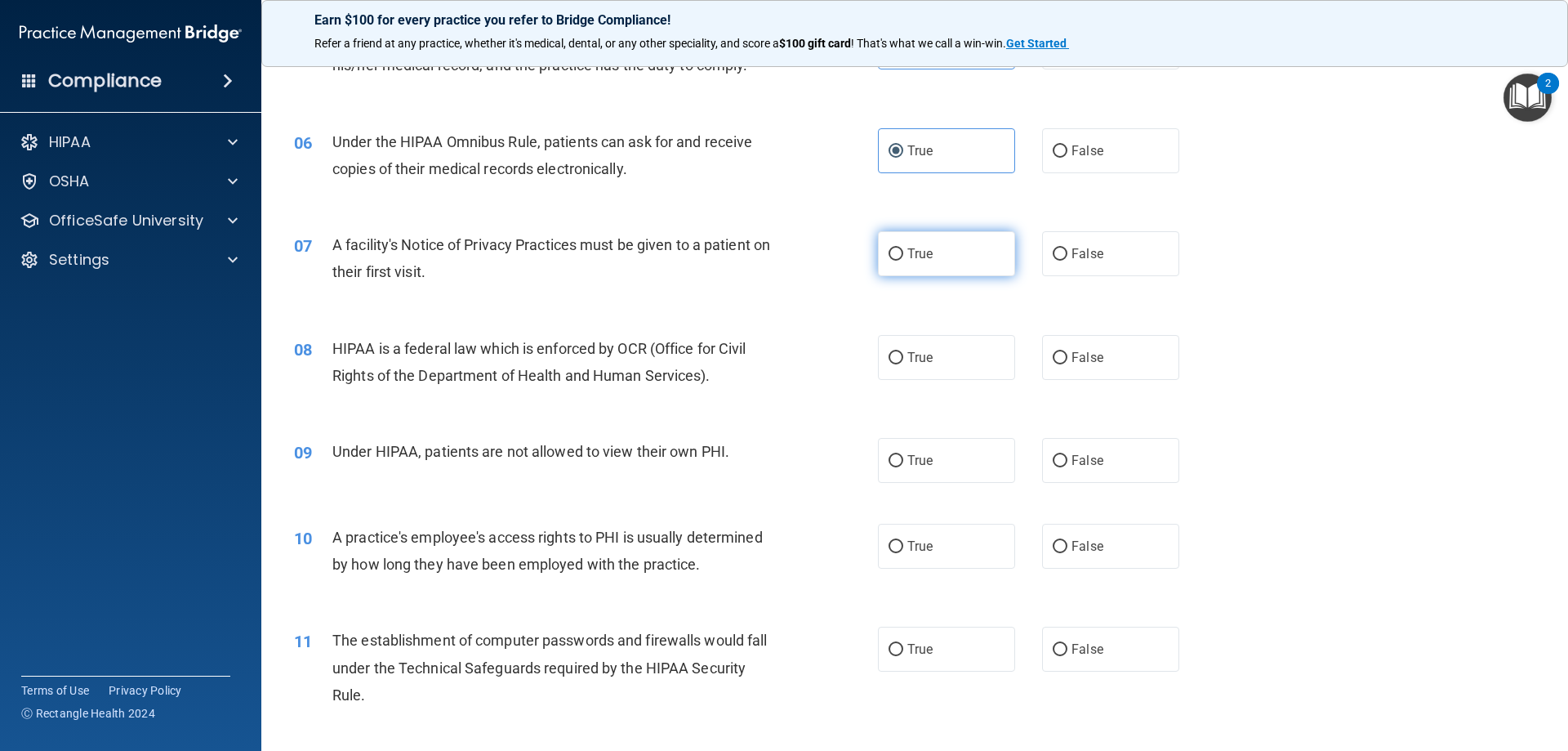
click at [930, 250] on label "True" at bounding box center [946, 253] width 138 height 45
click at [903, 250] on input "True" at bounding box center [895, 254] width 14 height 13
radio input "true"
click at [1310, 267] on div "07 A facility's Notice of Privacy Practices must be given to a patient on their…" at bounding box center [914, 262] width 1266 height 103
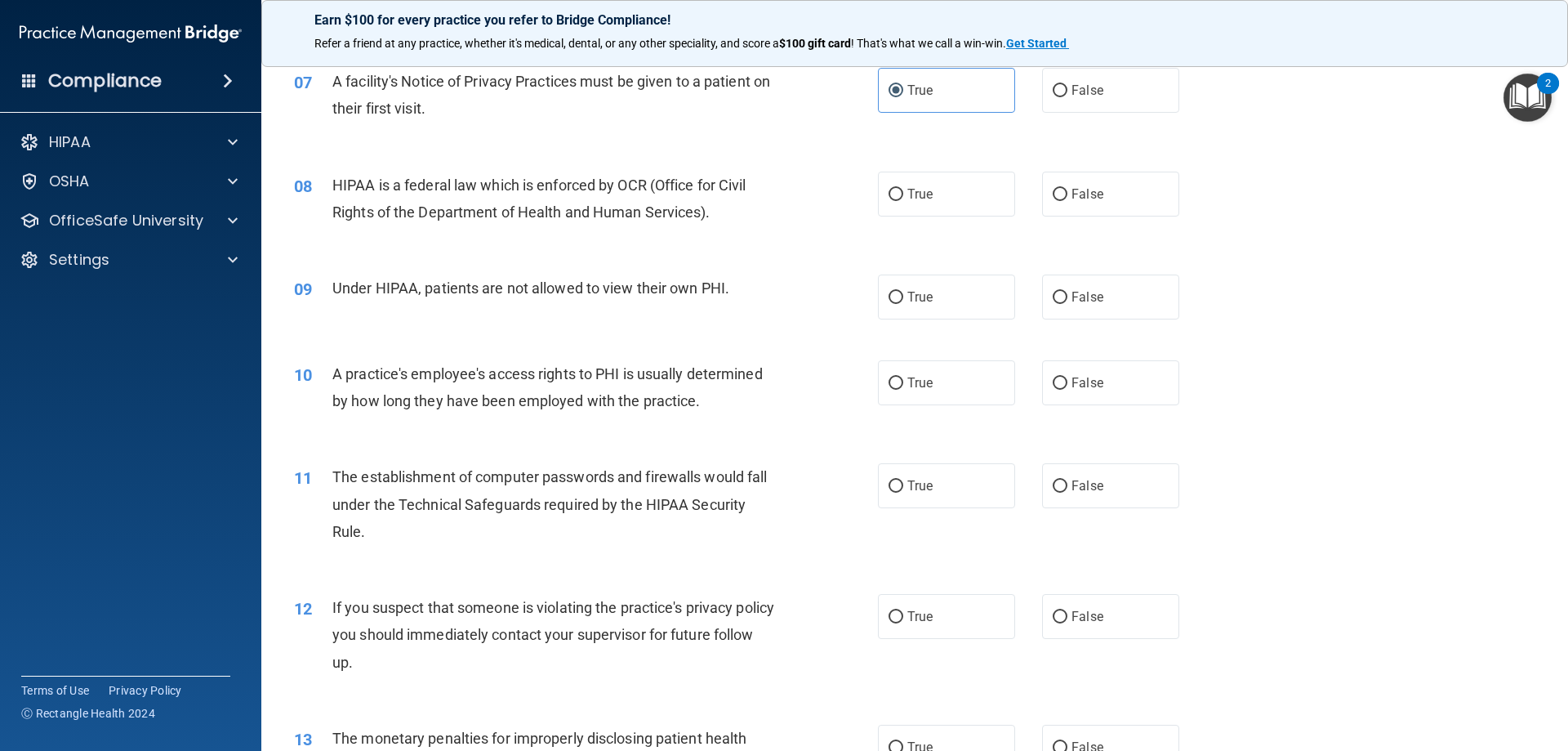
scroll to position [898, 0]
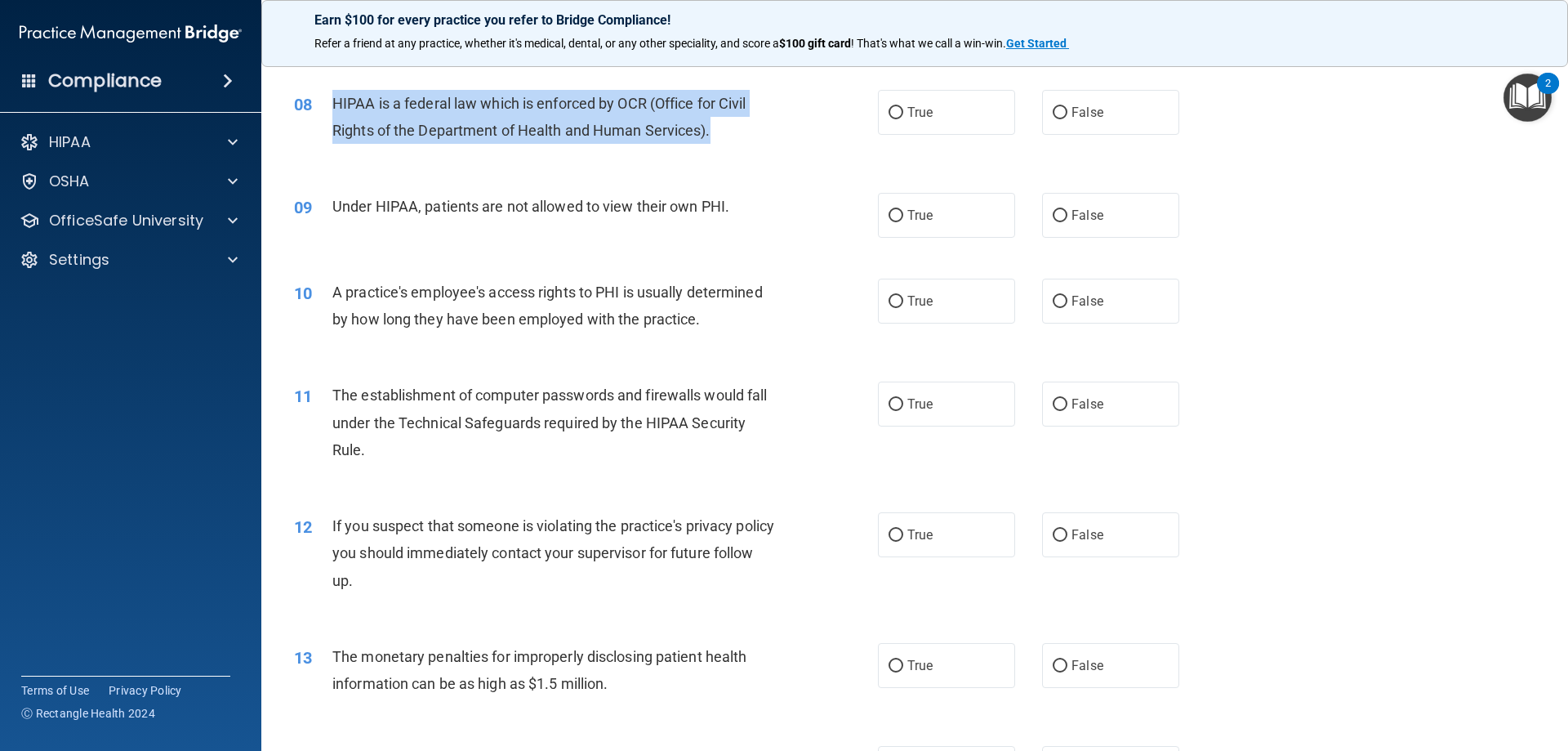
drag, startPoint x: 728, startPoint y: 126, endPoint x: 332, endPoint y: 104, distance: 396.6
click at [332, 104] on div "HIPAA is a federal law which is enforced by OCR (Office for Civil Rights of the…" at bounding box center [560, 117] width 456 height 54
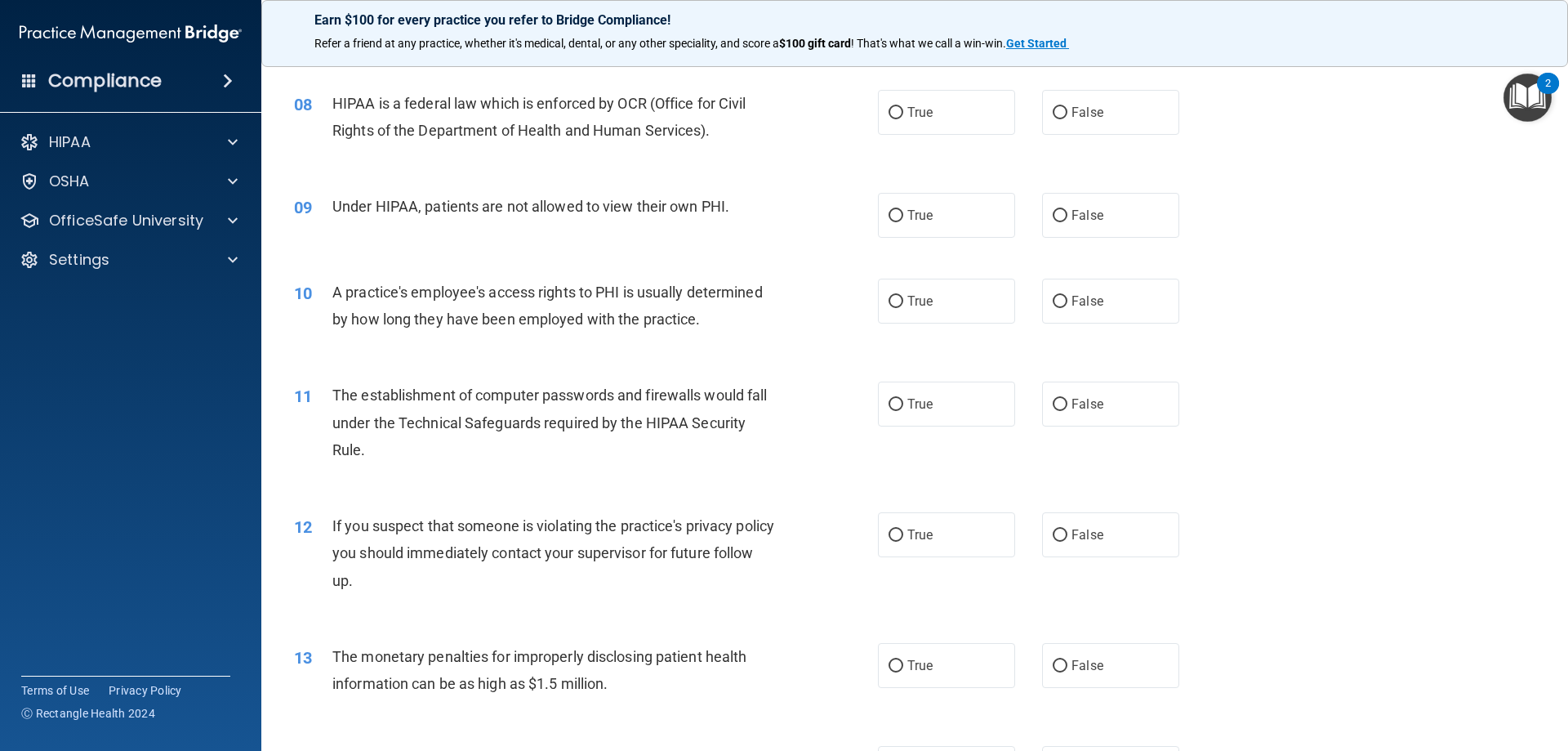
click at [1455, 240] on div "09 Under HIPAA, patients are not allowed to view their own PHI. True False" at bounding box center [914, 215] width 1266 height 86
click at [969, 125] on label "True" at bounding box center [946, 112] width 138 height 45
click at [903, 119] on input "True" at bounding box center [895, 113] width 14 height 13
radio input "true"
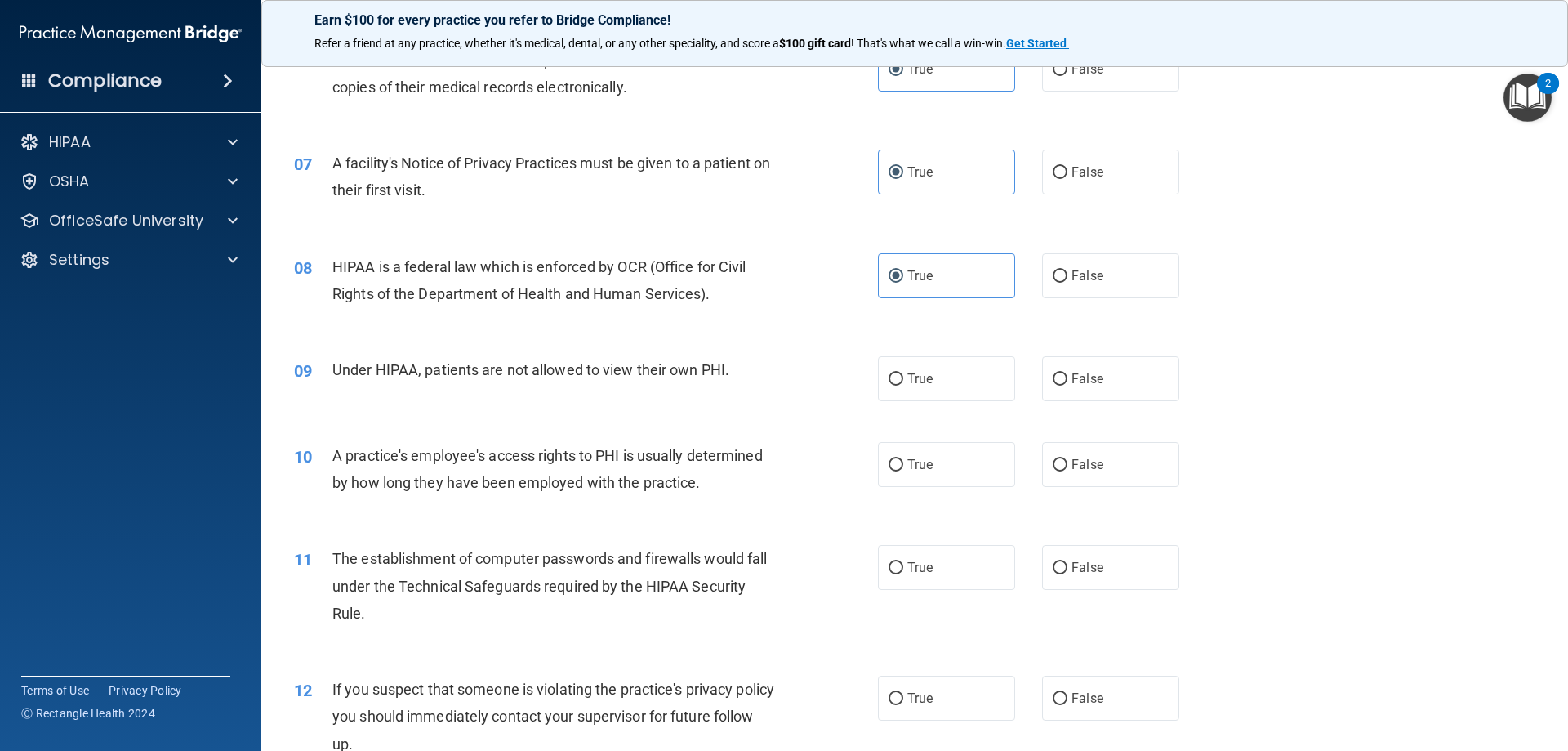
scroll to position [816, 0]
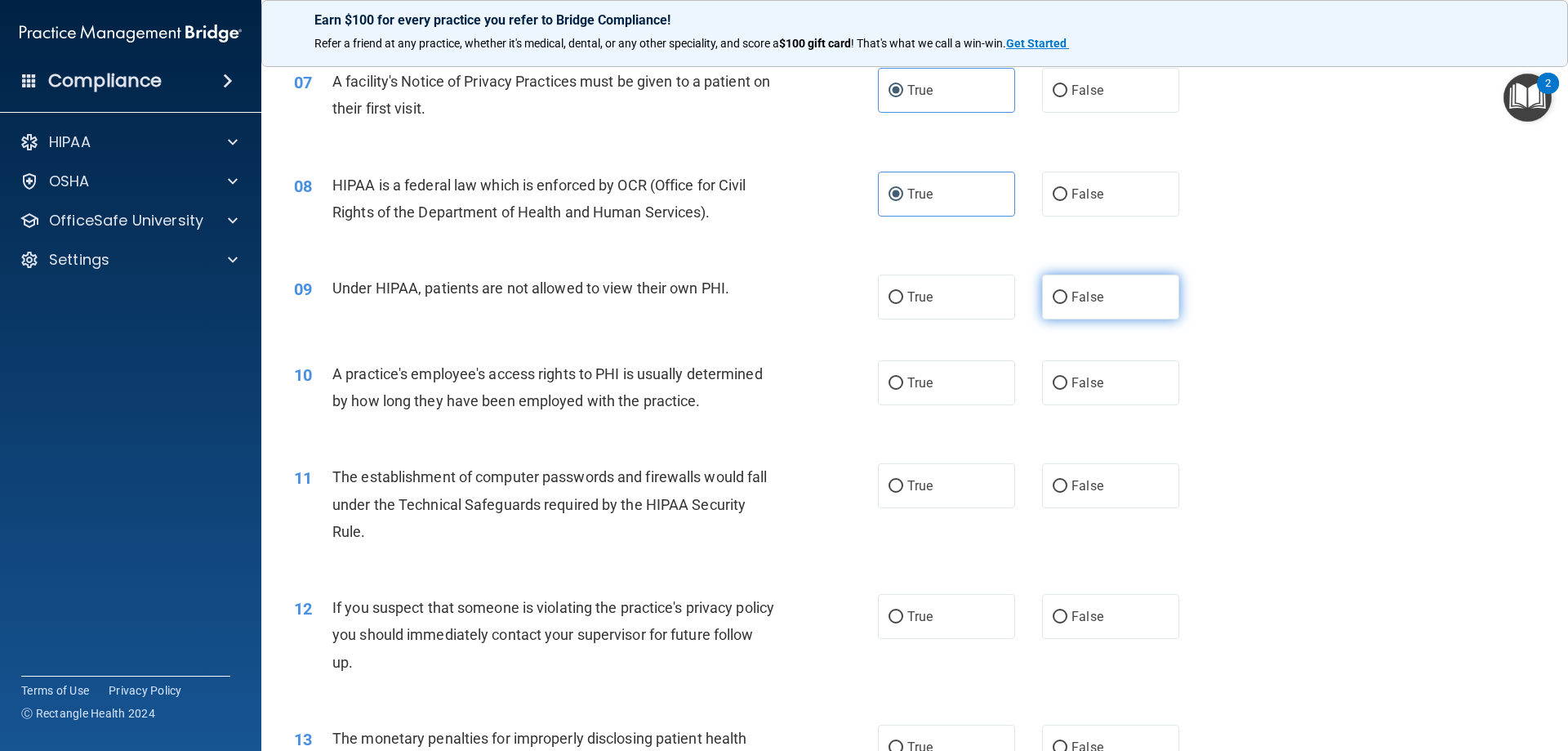
click at [1086, 302] on span "False" at bounding box center [1087, 297] width 32 height 15
click at [1067, 302] on input "False" at bounding box center [1060, 298] width 14 height 13
radio input "true"
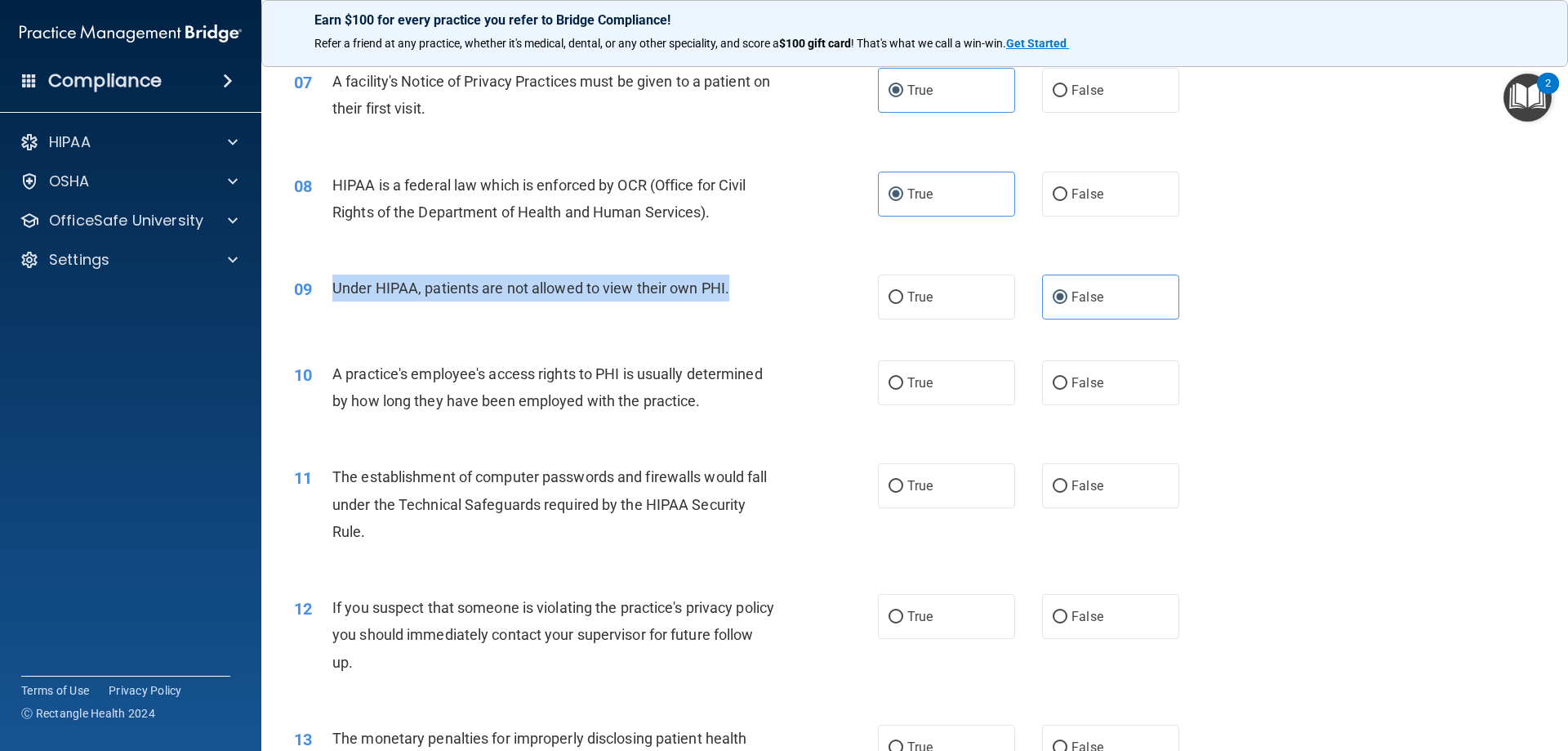
drag, startPoint x: 750, startPoint y: 294, endPoint x: 334, endPoint y: 296, distance: 416.0
click at [334, 296] on div "Under HIPAA, patients are not allowed to view their own PHI." at bounding box center [560, 288] width 456 height 27
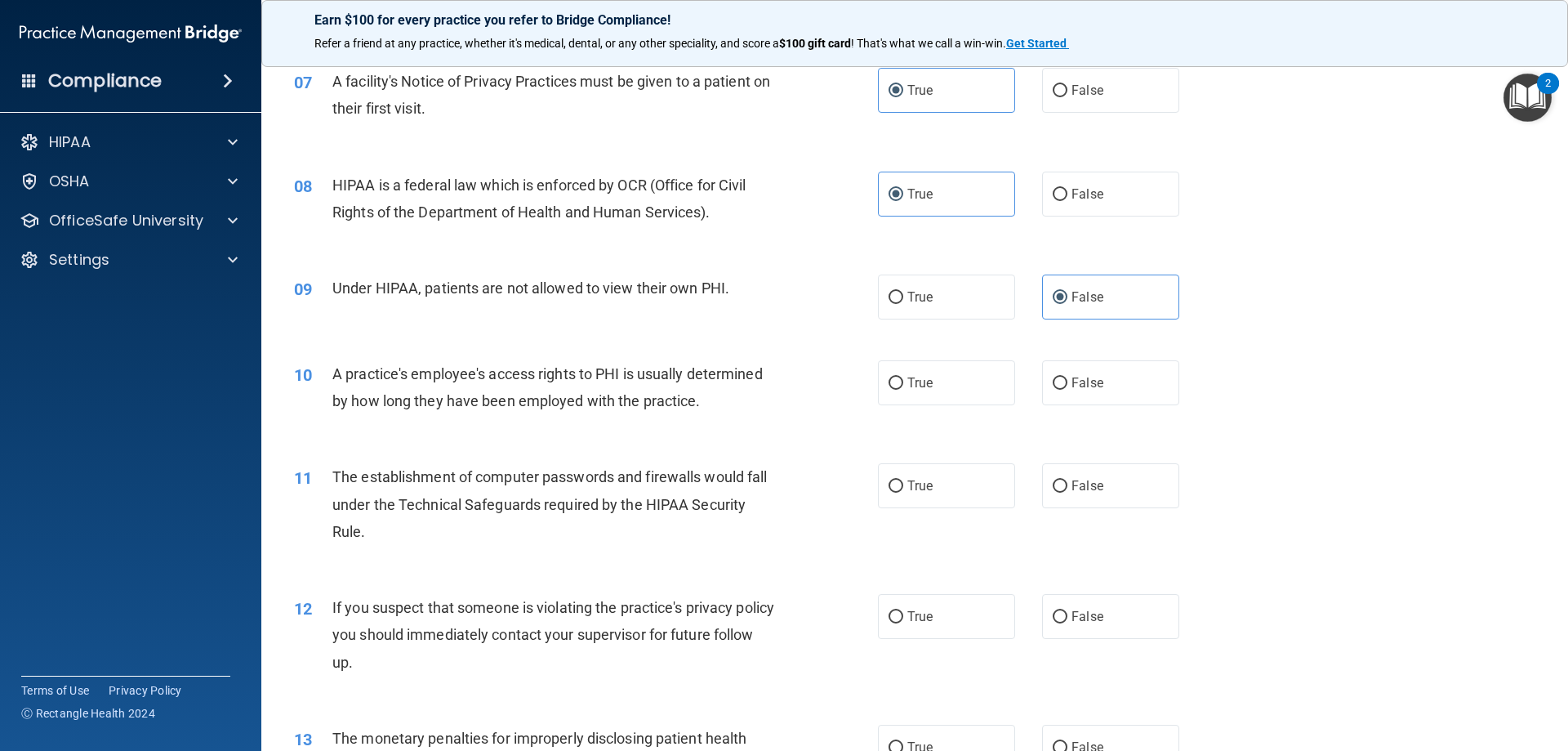
click at [1332, 380] on div "10 A practice's employee's access rights to PHI is usually determined by how lo…" at bounding box center [914, 391] width 1266 height 103
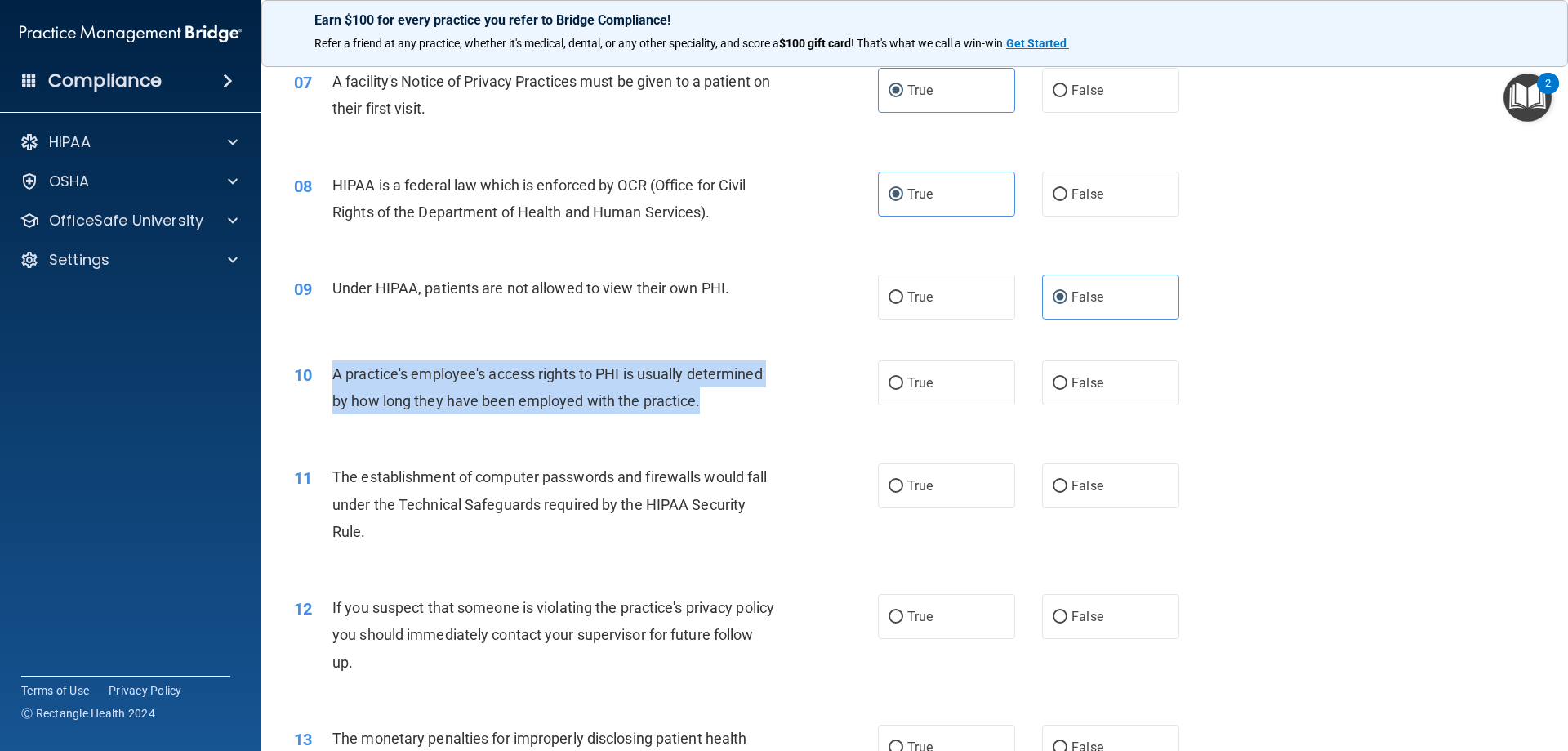
drag, startPoint x: 714, startPoint y: 401, endPoint x: 329, endPoint y: 375, distance: 385.9
click at [329, 375] on div "10 A practice's employee's access rights to PHI is usually determined by how lo…" at bounding box center [586, 391] width 633 height 62
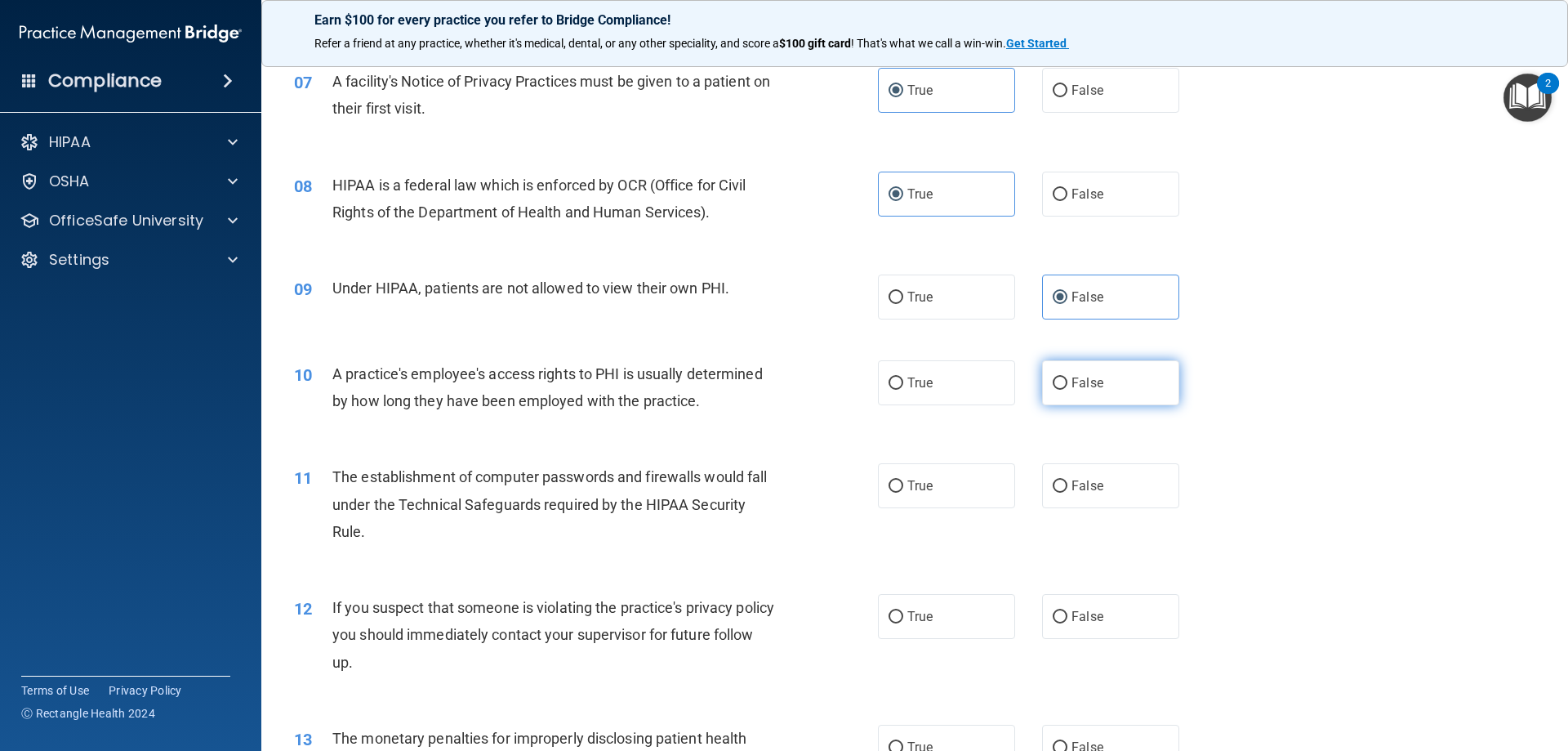
click at [1076, 384] on span "False" at bounding box center [1087, 382] width 32 height 15
click at [1067, 384] on input "False" at bounding box center [1060, 383] width 14 height 13
radio input "true"
click at [1389, 361] on div "10 A practice's employee's access rights to PHI is usually determined by how lo…" at bounding box center [914, 391] width 1266 height 103
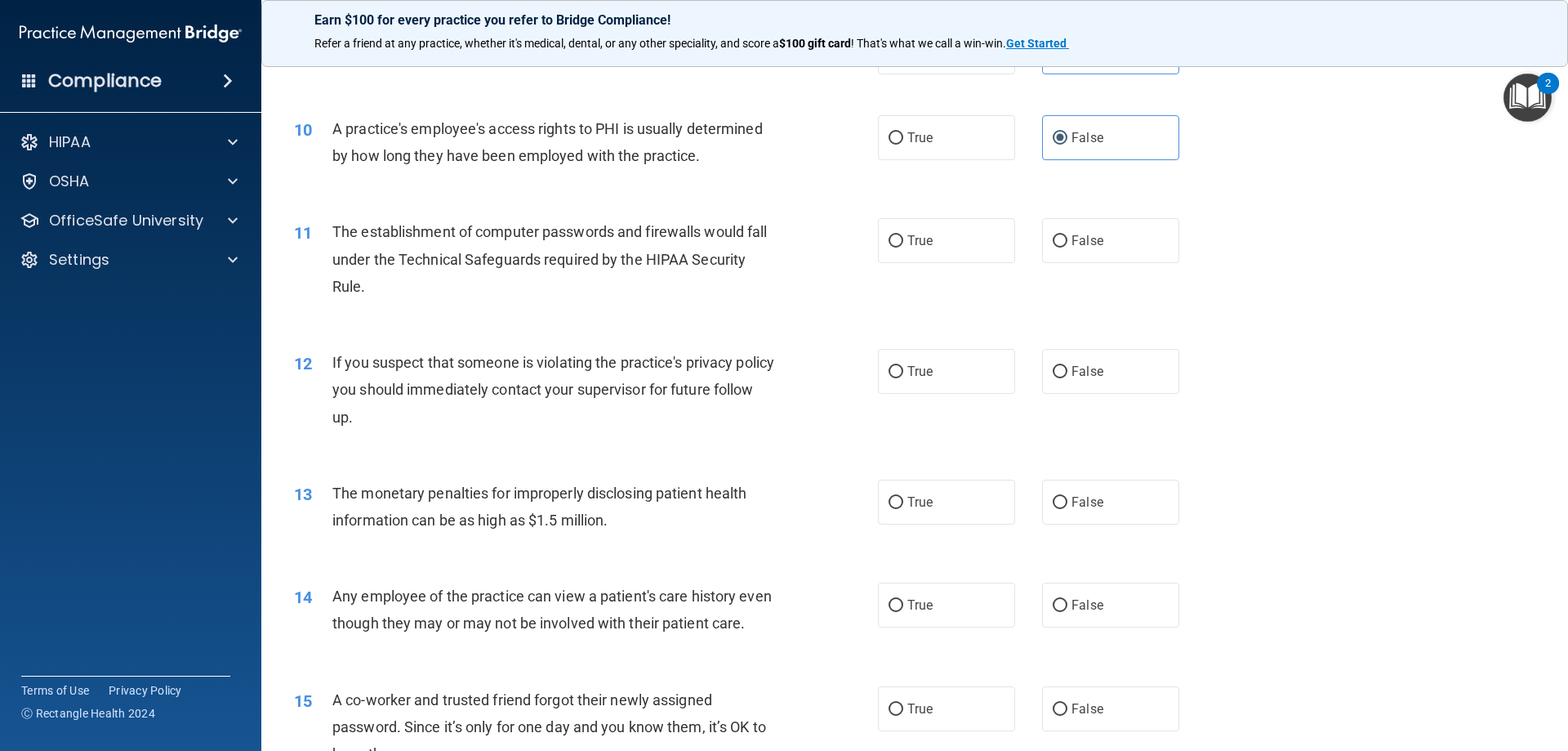
scroll to position [1144, 0]
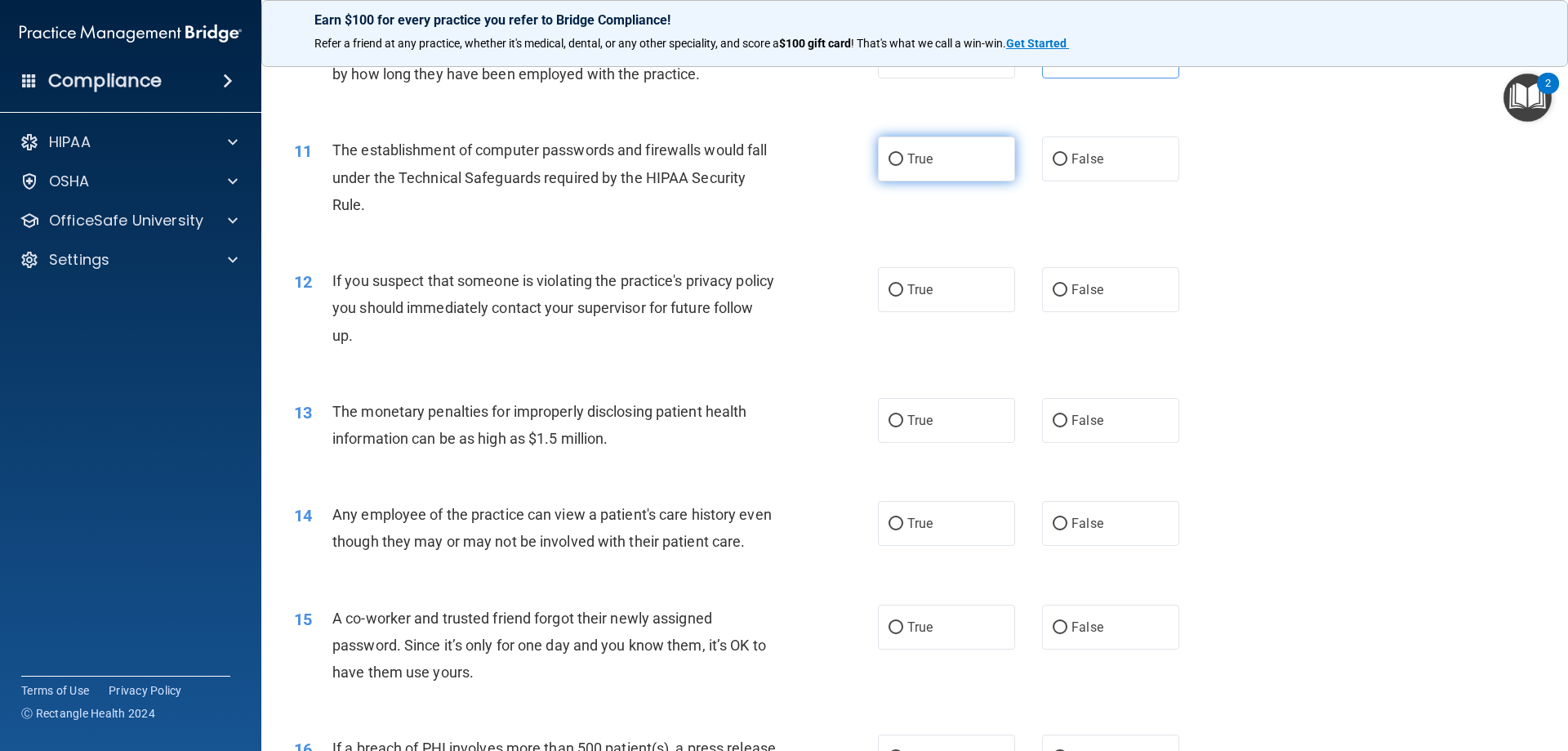
click at [890, 166] on input "True" at bounding box center [895, 160] width 14 height 13
radio input "true"
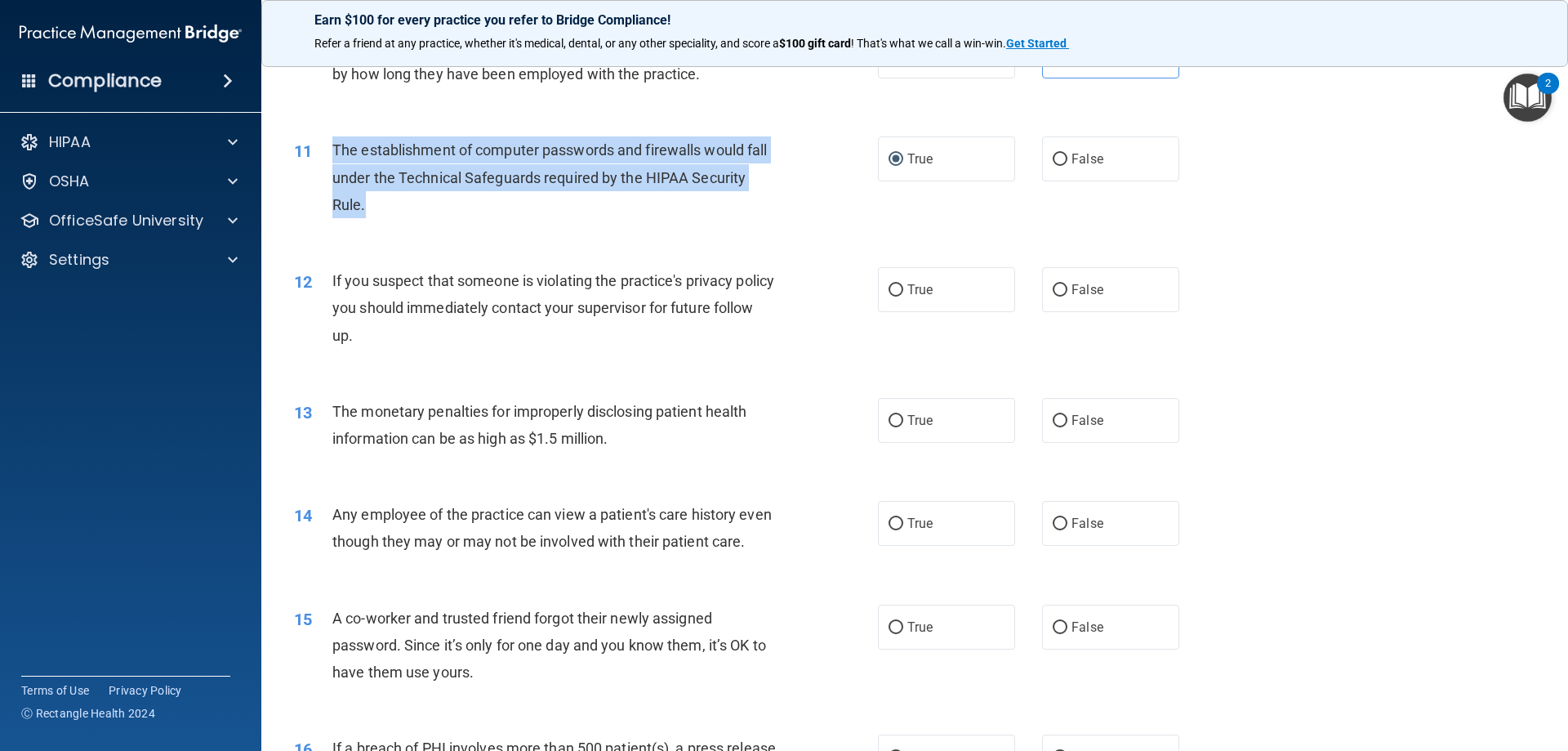
drag, startPoint x: 405, startPoint y: 208, endPoint x: 311, endPoint y: 146, distance: 112.6
click at [311, 146] on div "11 The establishment of computer passwords and firewalls would fall under the T…" at bounding box center [586, 181] width 633 height 90
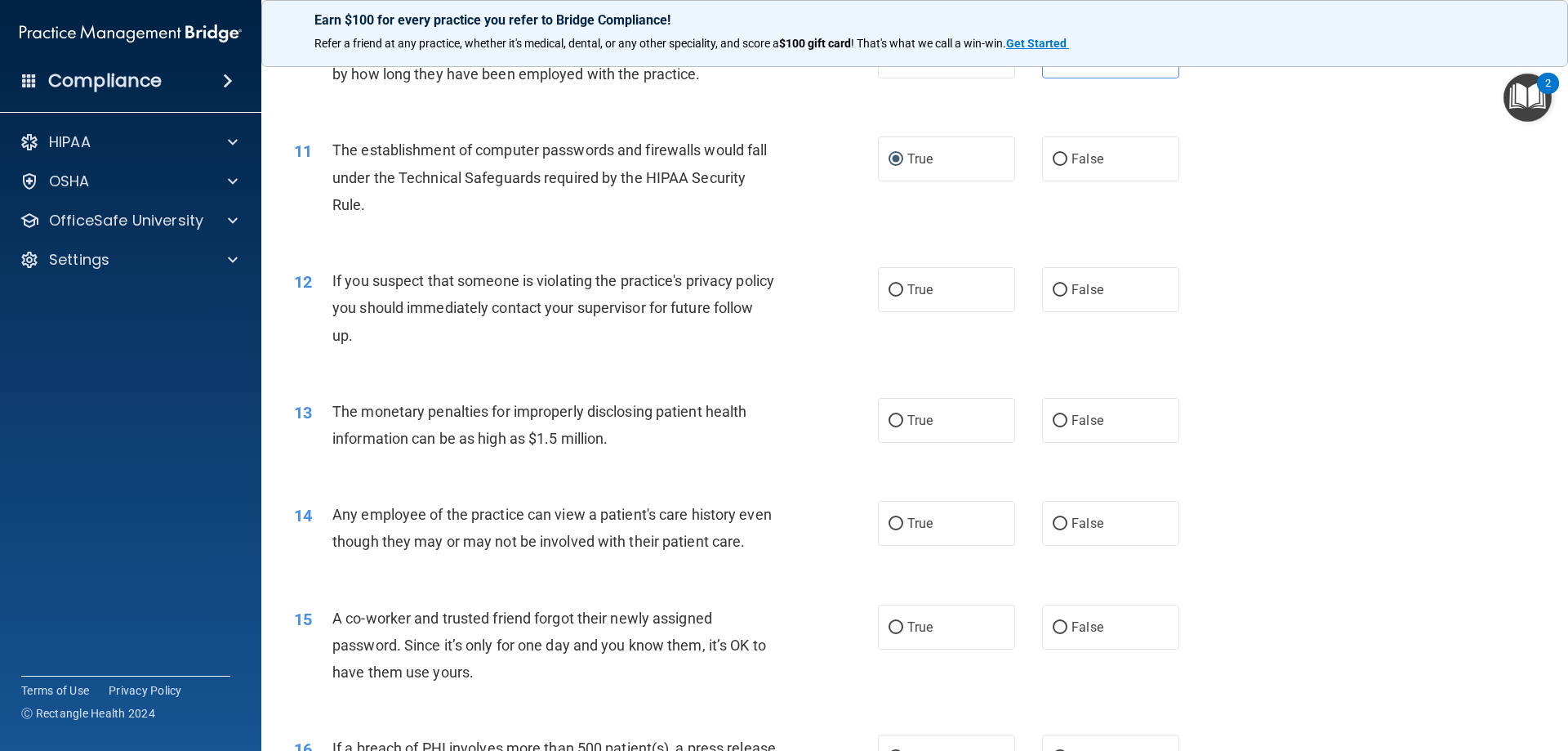
click at [1270, 356] on div "12 If you suspect that someone is violating the practice's privacy policy you s…" at bounding box center [914, 312] width 1266 height 131
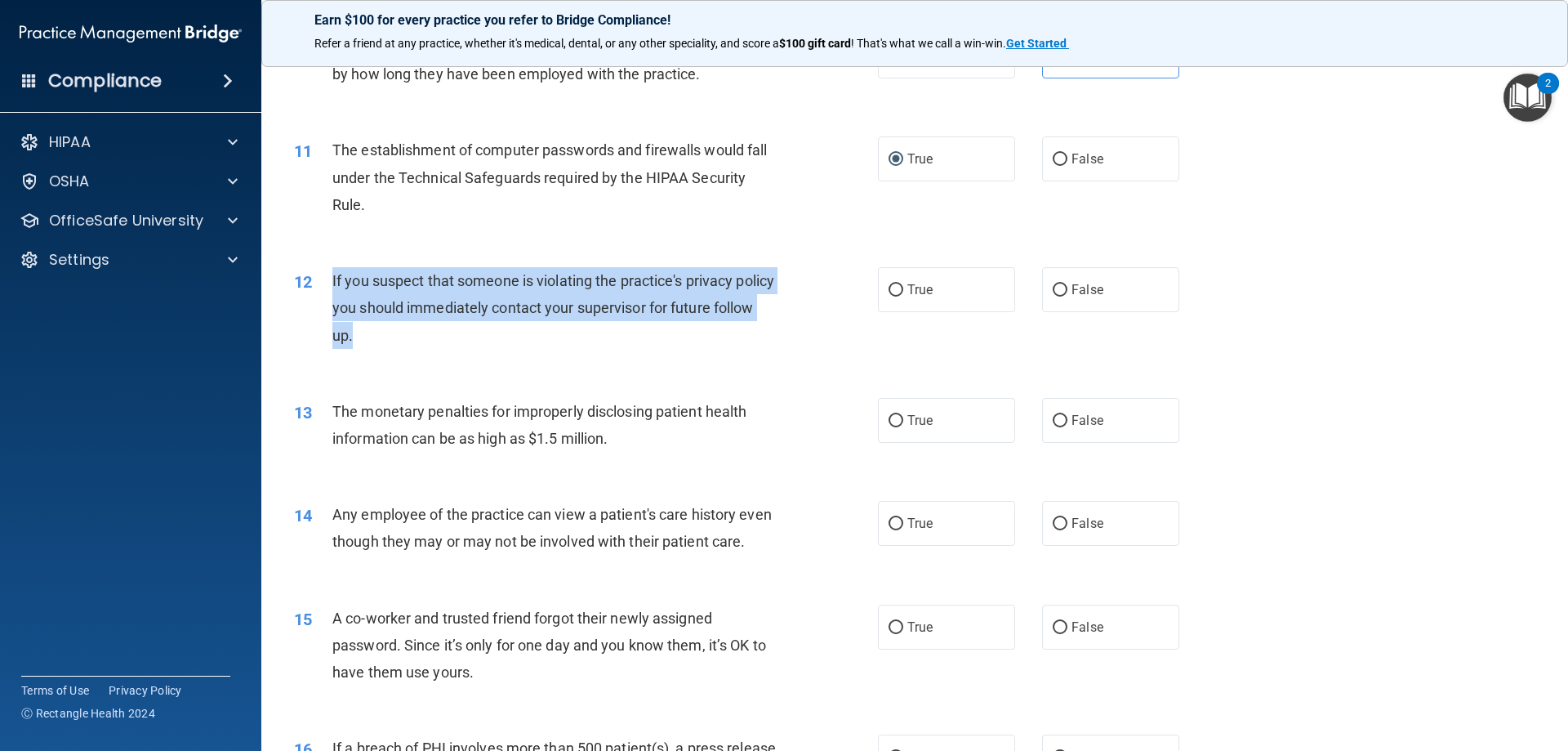
drag, startPoint x: 409, startPoint y: 342, endPoint x: 330, endPoint y: 277, distance: 102.3
click at [330, 277] on div "12 If you suspect that someone is violating the practice's privacy policy you s…" at bounding box center [586, 311] width 633 height 90
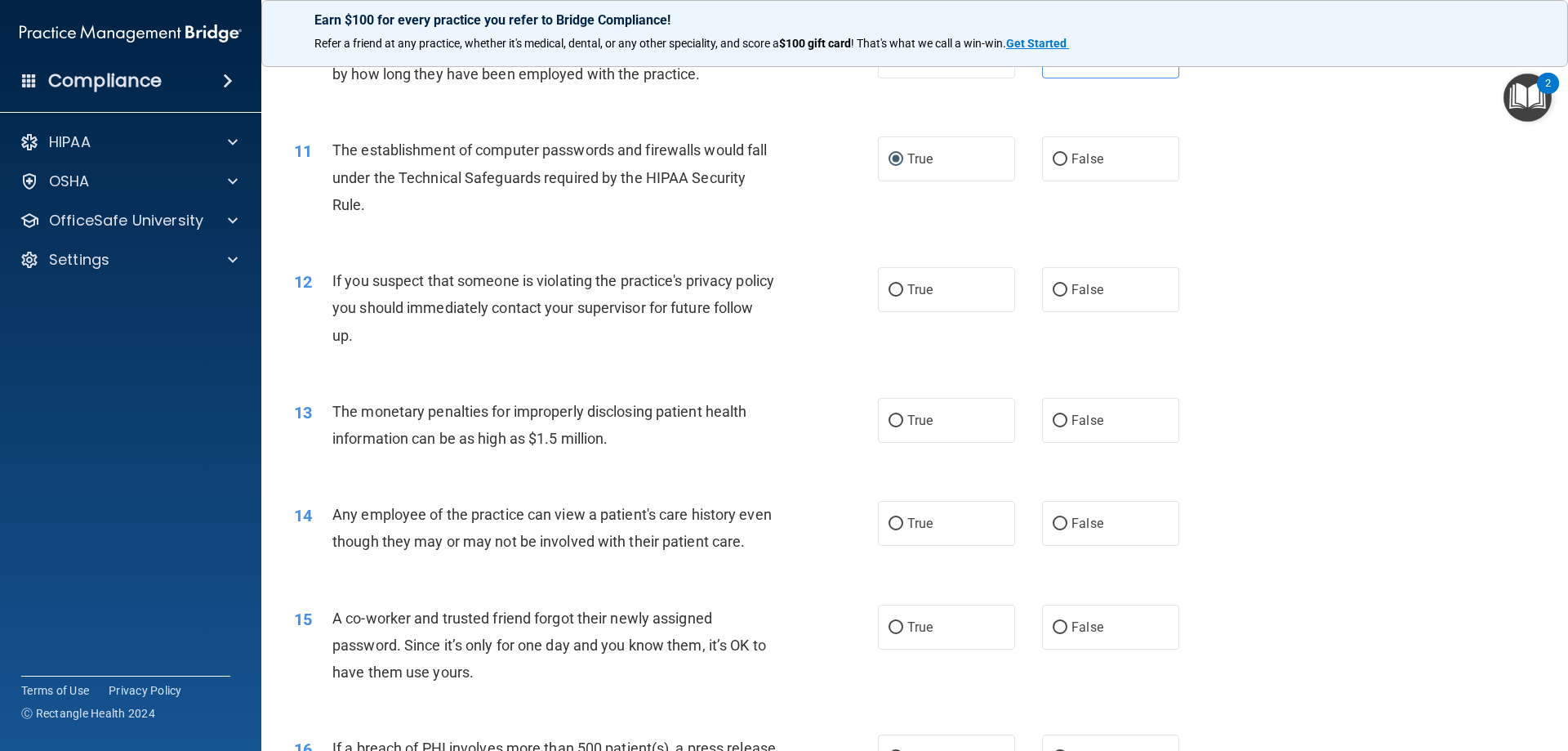
click at [1339, 271] on div "12 If you suspect that someone is violating the practice's privacy policy you s…" at bounding box center [914, 312] width 1266 height 131
click at [914, 297] on span "True" at bounding box center [920, 290] width 25 height 15
click at [903, 297] on input "True" at bounding box center [895, 290] width 14 height 13
radio input "true"
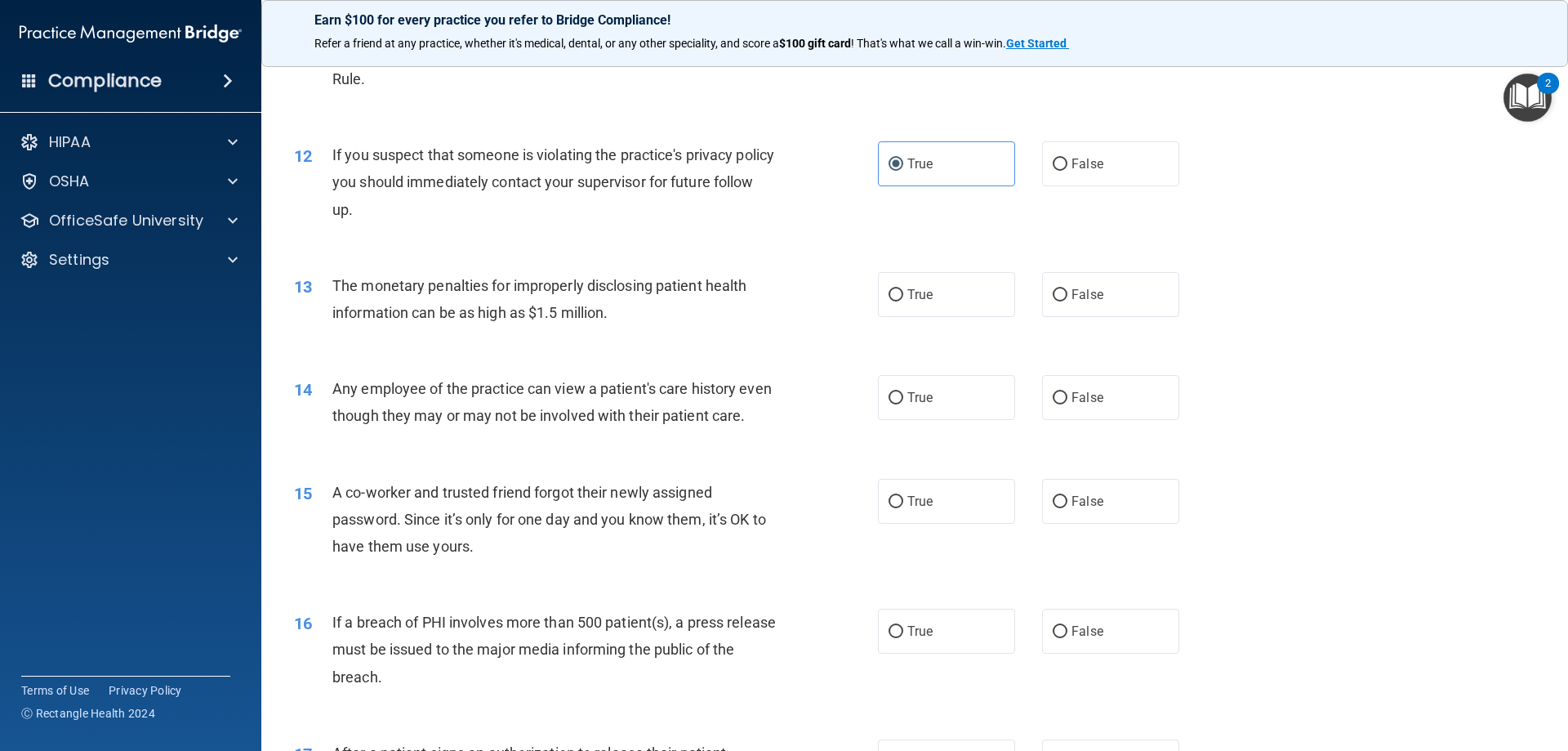
scroll to position [1308, 0]
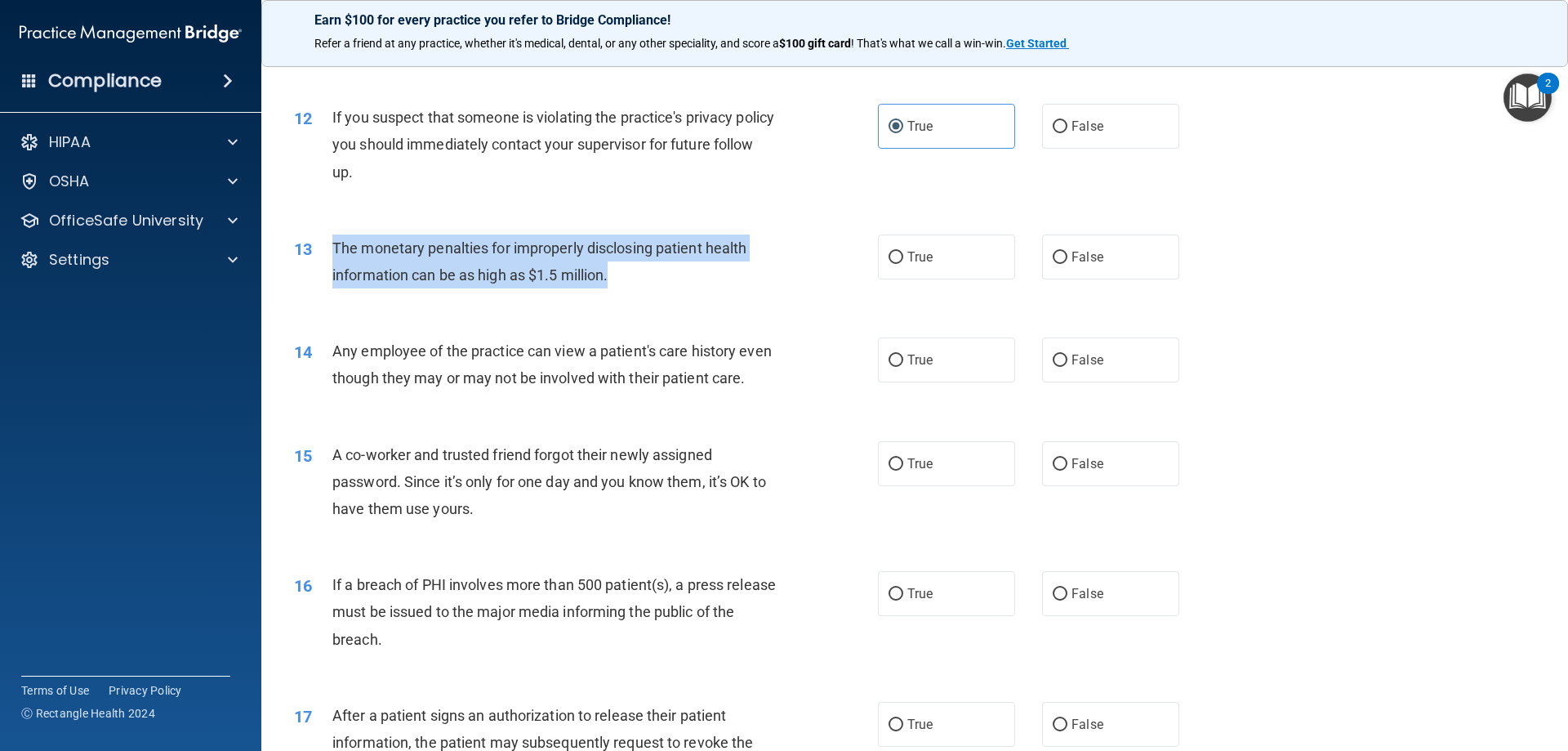
drag, startPoint x: 628, startPoint y: 272, endPoint x: 327, endPoint y: 238, distance: 302.9
click at [327, 238] on div "13 The monetary penalties for improperly disclosing patient health information …" at bounding box center [586, 266] width 633 height 62
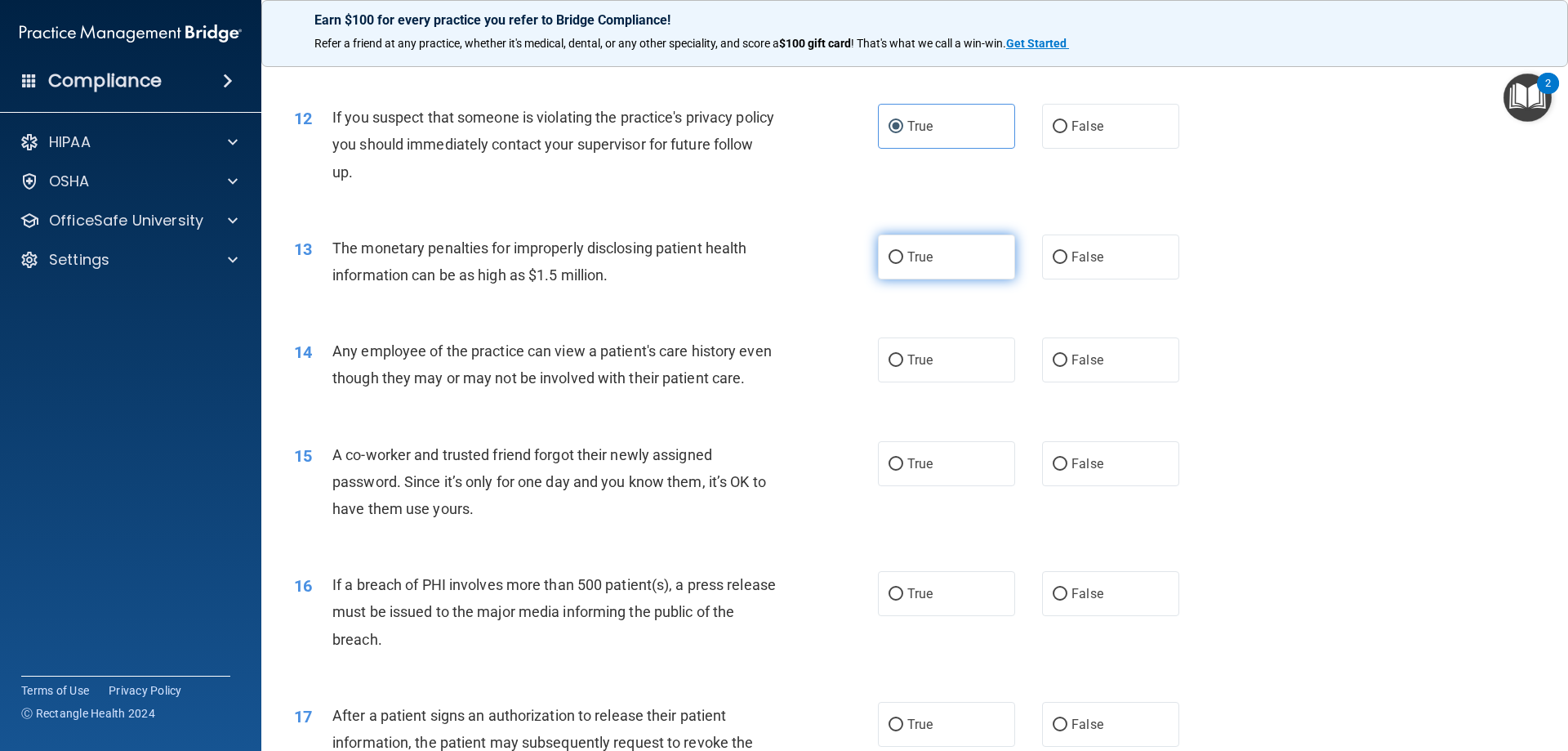
click at [953, 247] on label "True" at bounding box center [946, 257] width 138 height 45
click at [903, 251] on input "True" at bounding box center [895, 257] width 14 height 13
radio input "true"
click at [1345, 246] on div "13 The monetary penalties for improperly disclosing patient health information …" at bounding box center [914, 265] width 1266 height 103
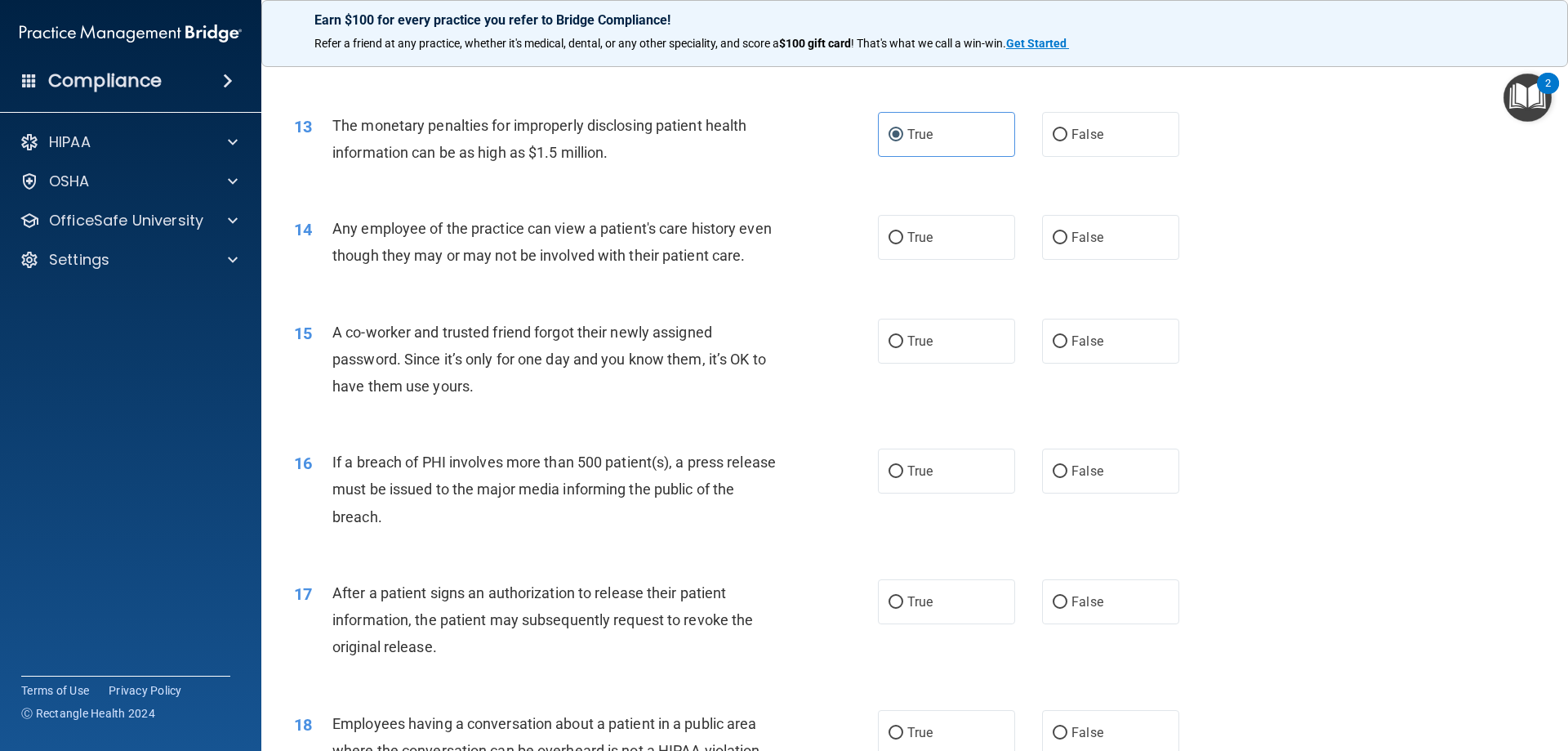
scroll to position [1470, 0]
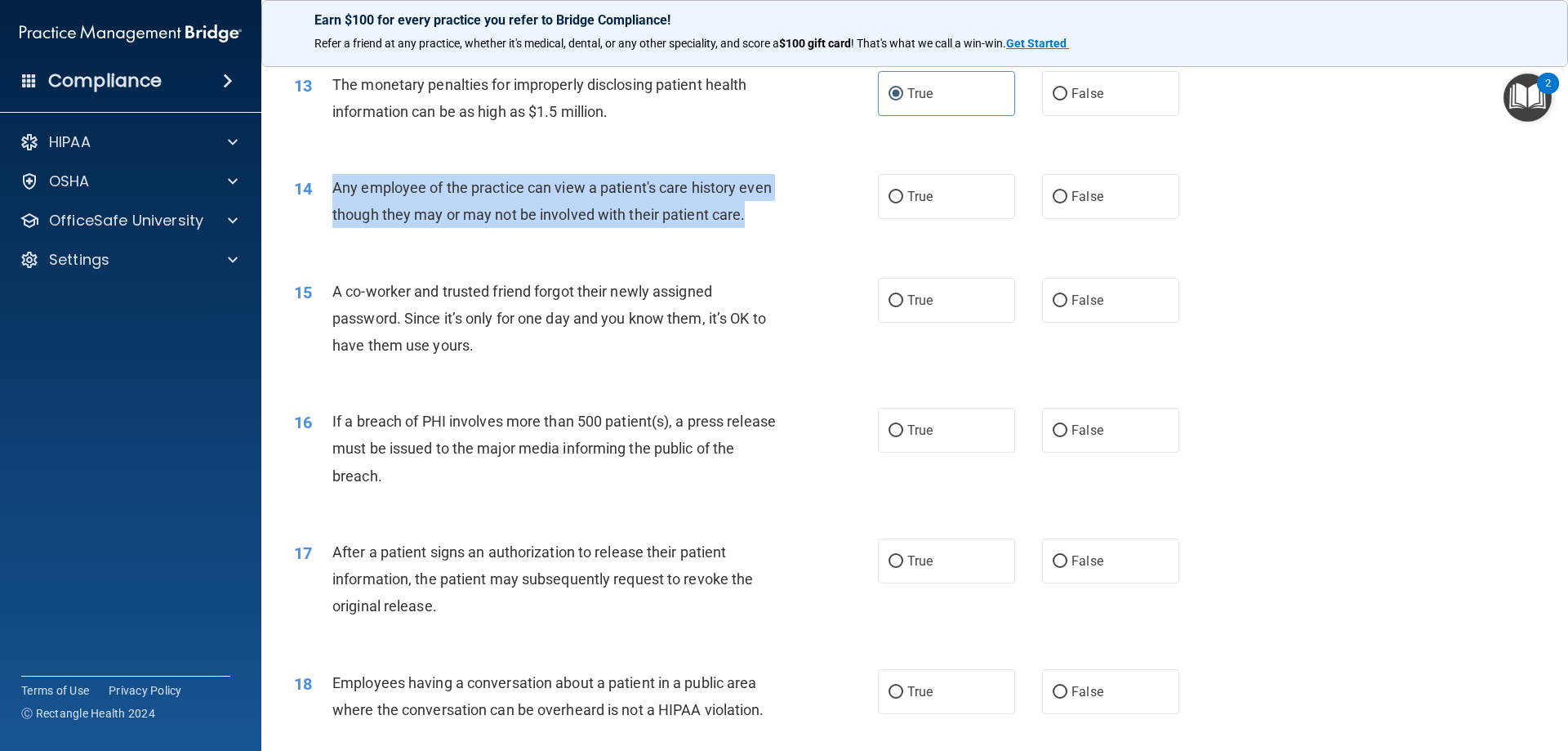
drag, startPoint x: 397, startPoint y: 242, endPoint x: 334, endPoint y: 188, distance: 83.0
click at [334, 188] on div "Any employee of the practice can view a patient's care history even though they…" at bounding box center [560, 201] width 456 height 54
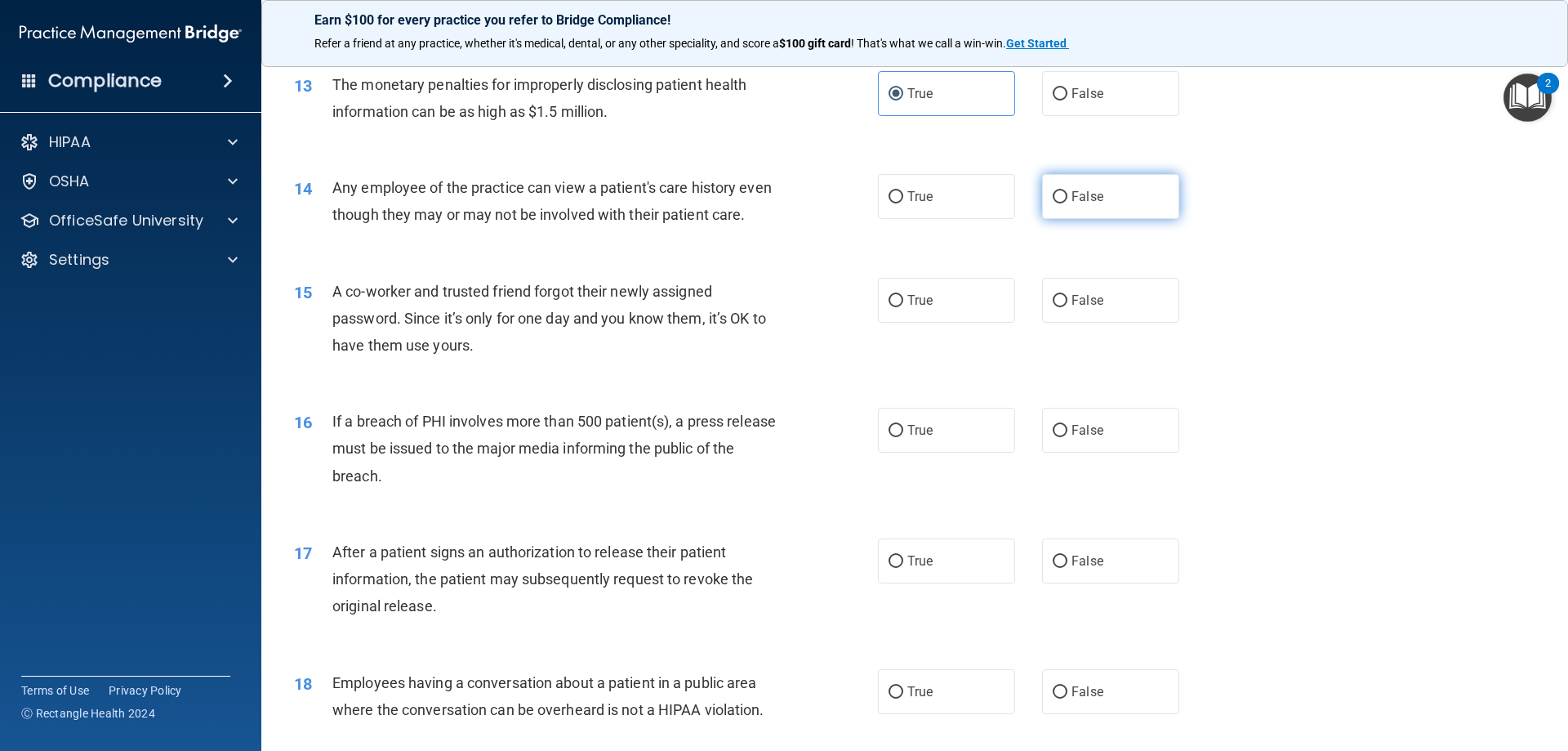
click at [1111, 194] on label "False" at bounding box center [1111, 196] width 138 height 45
click at [1067, 194] on input "False" at bounding box center [1060, 197] width 14 height 13
radio input "true"
click at [1408, 256] on div "14 Any employee of the practice can view a patient's care history even though t…" at bounding box center [914, 205] width 1266 height 103
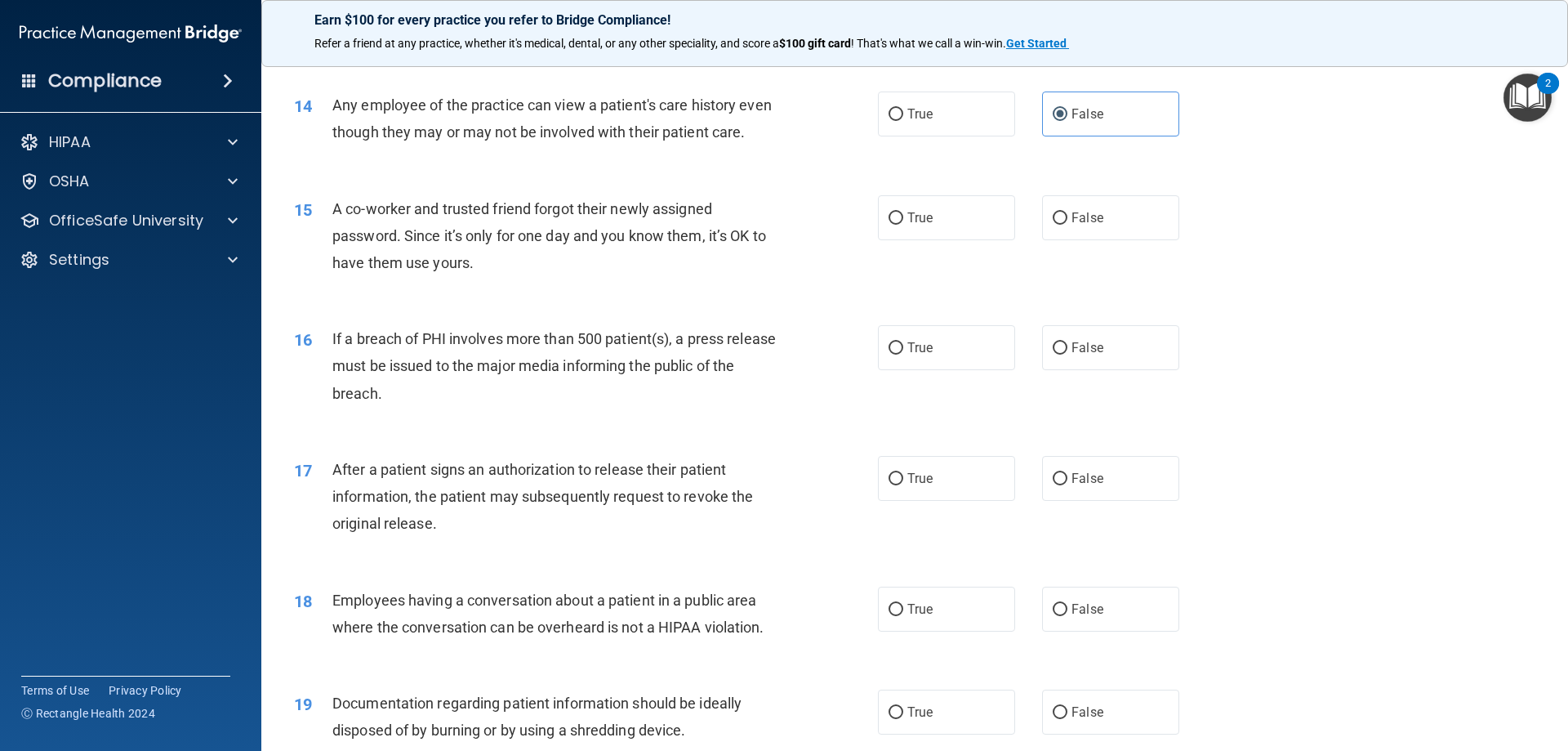
scroll to position [1634, 0]
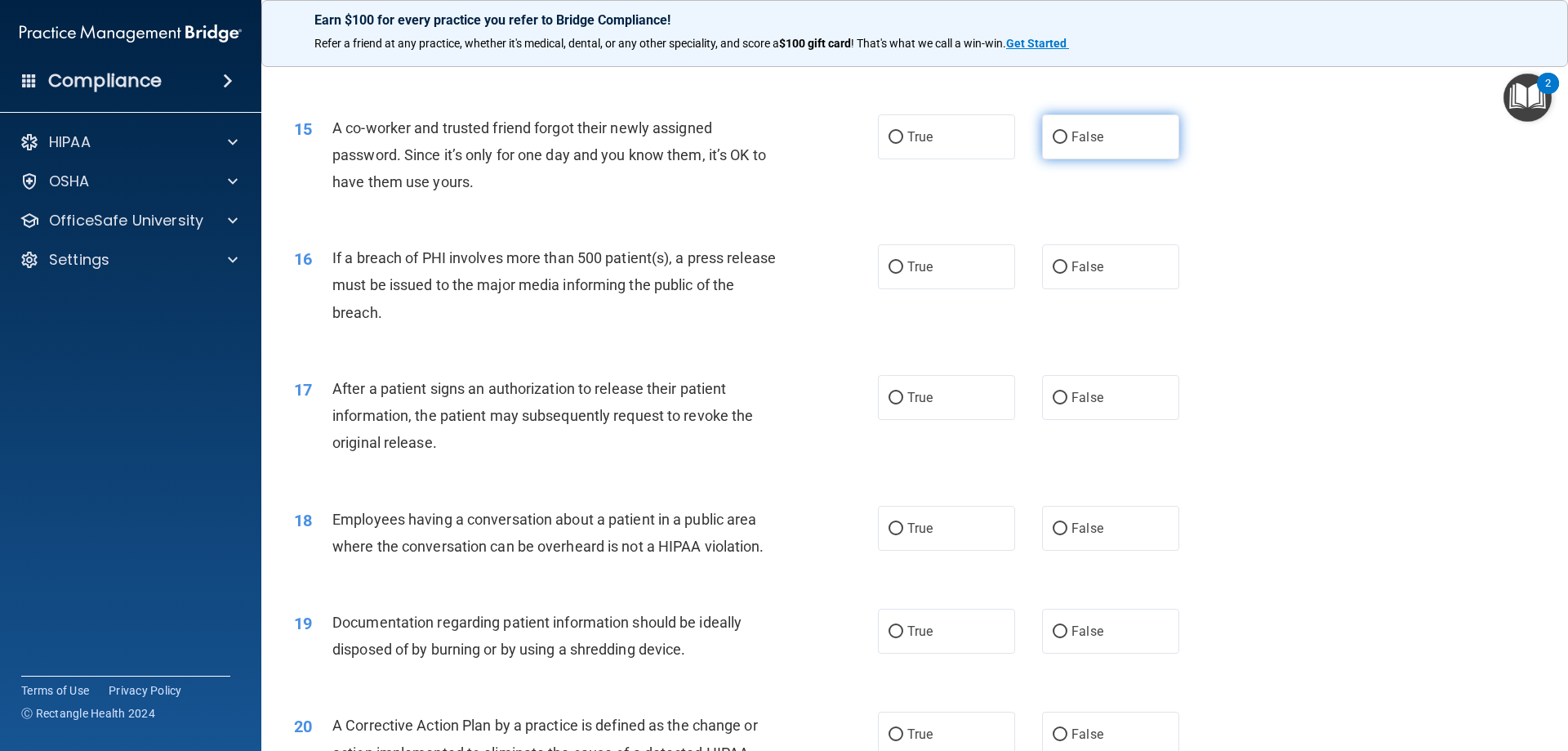
click at [1102, 159] on label "False" at bounding box center [1111, 137] width 138 height 45
click at [1067, 143] on input "False" at bounding box center [1060, 138] width 14 height 13
radio input "true"
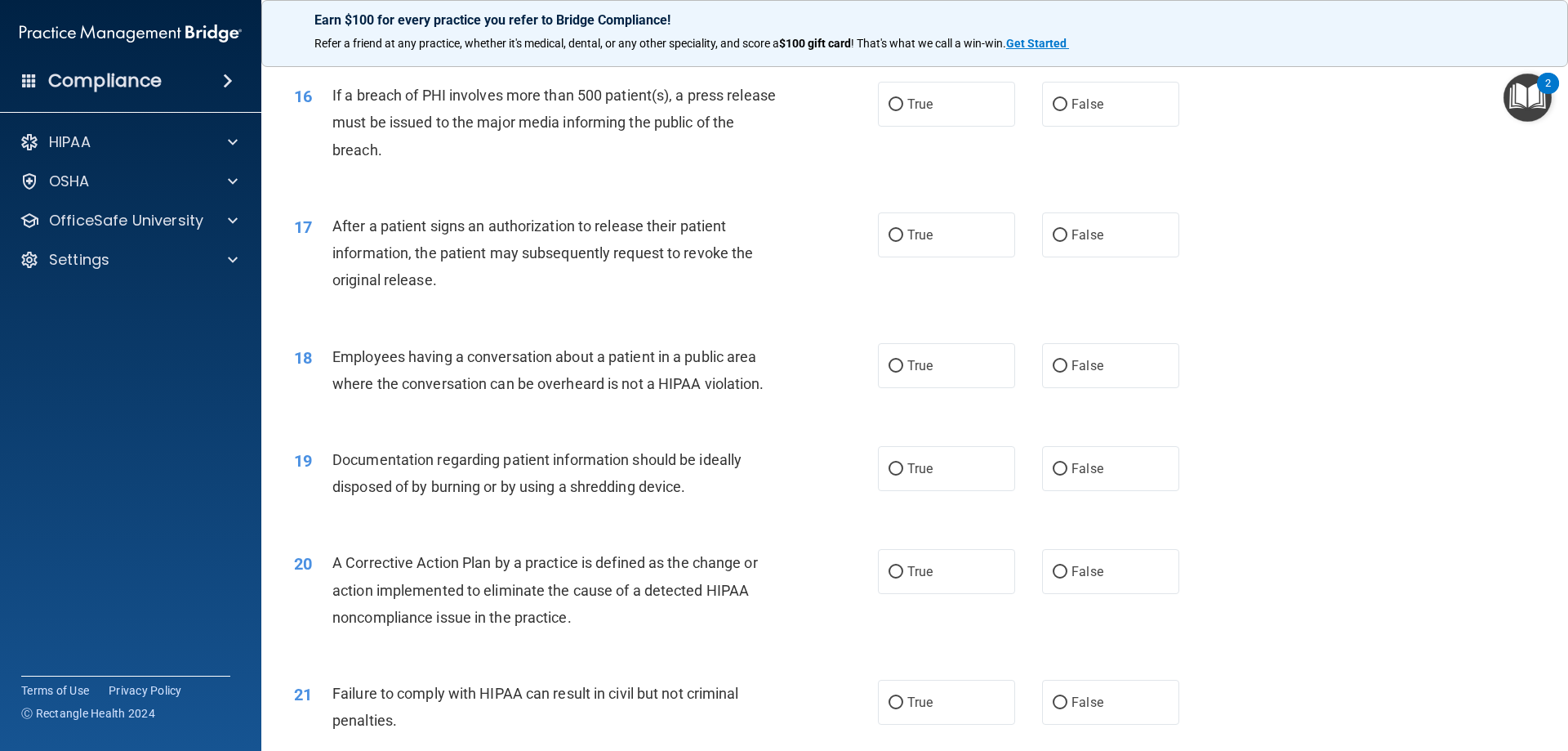
scroll to position [1798, 0]
click at [928, 126] on label "True" at bounding box center [946, 103] width 138 height 45
click at [903, 111] on input "True" at bounding box center [895, 104] width 14 height 13
radio input "true"
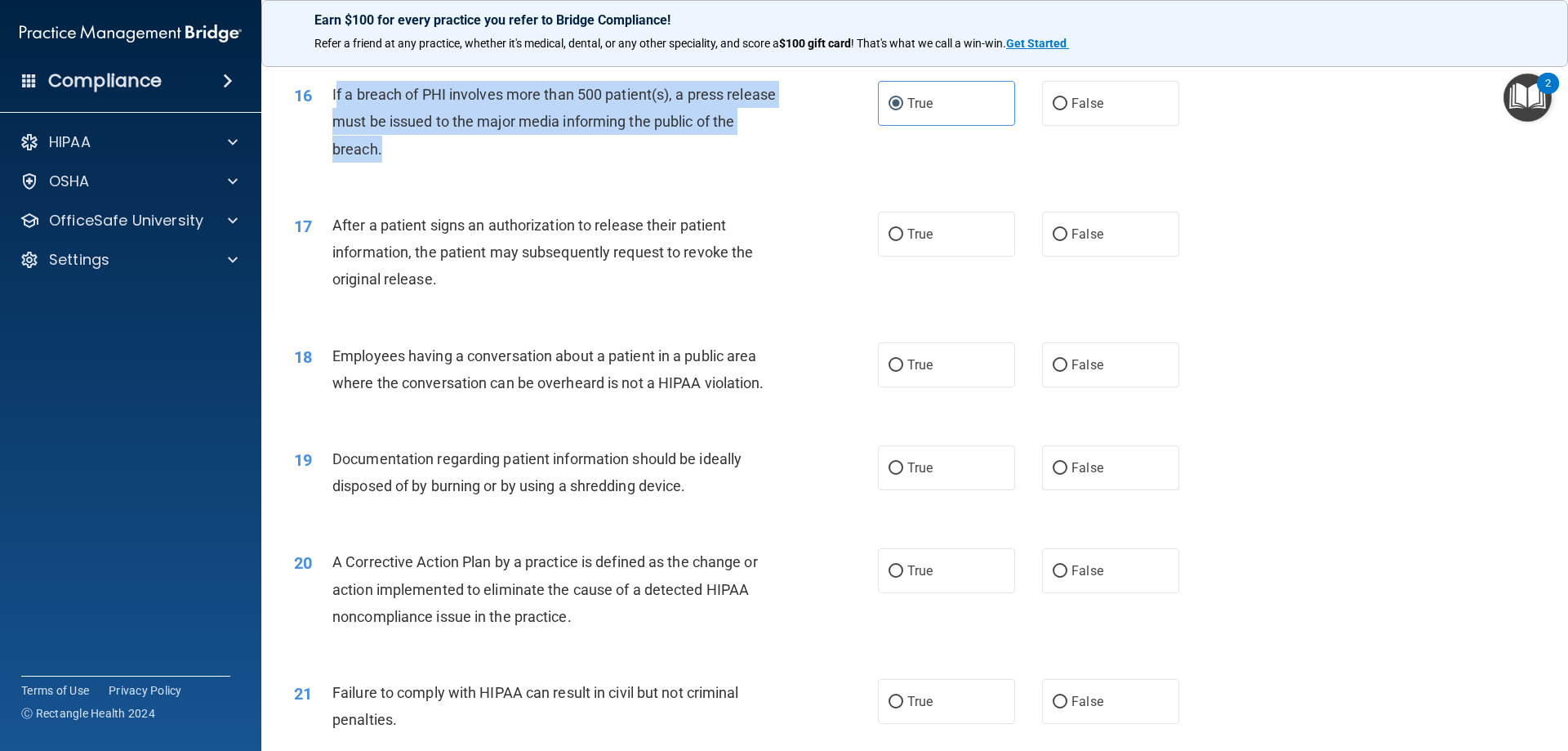
drag, startPoint x: 419, startPoint y: 171, endPoint x: 334, endPoint y: 121, distance: 98.6
click at [334, 121] on div "If a breach of PHI involves more than 500 patient(s), a press release must be i…" at bounding box center [560, 121] width 456 height 82
click at [458, 163] on div "If a breach of PHI involves more than 500 patient(s), a press release must be i…" at bounding box center [560, 121] width 456 height 82
drag, startPoint x: 426, startPoint y: 171, endPoint x: 329, endPoint y: 116, distance: 111.5
click at [329, 116] on div "16 If a breach of PHI involves more than 500 patient(s), a press release must b…" at bounding box center [586, 125] width 633 height 90
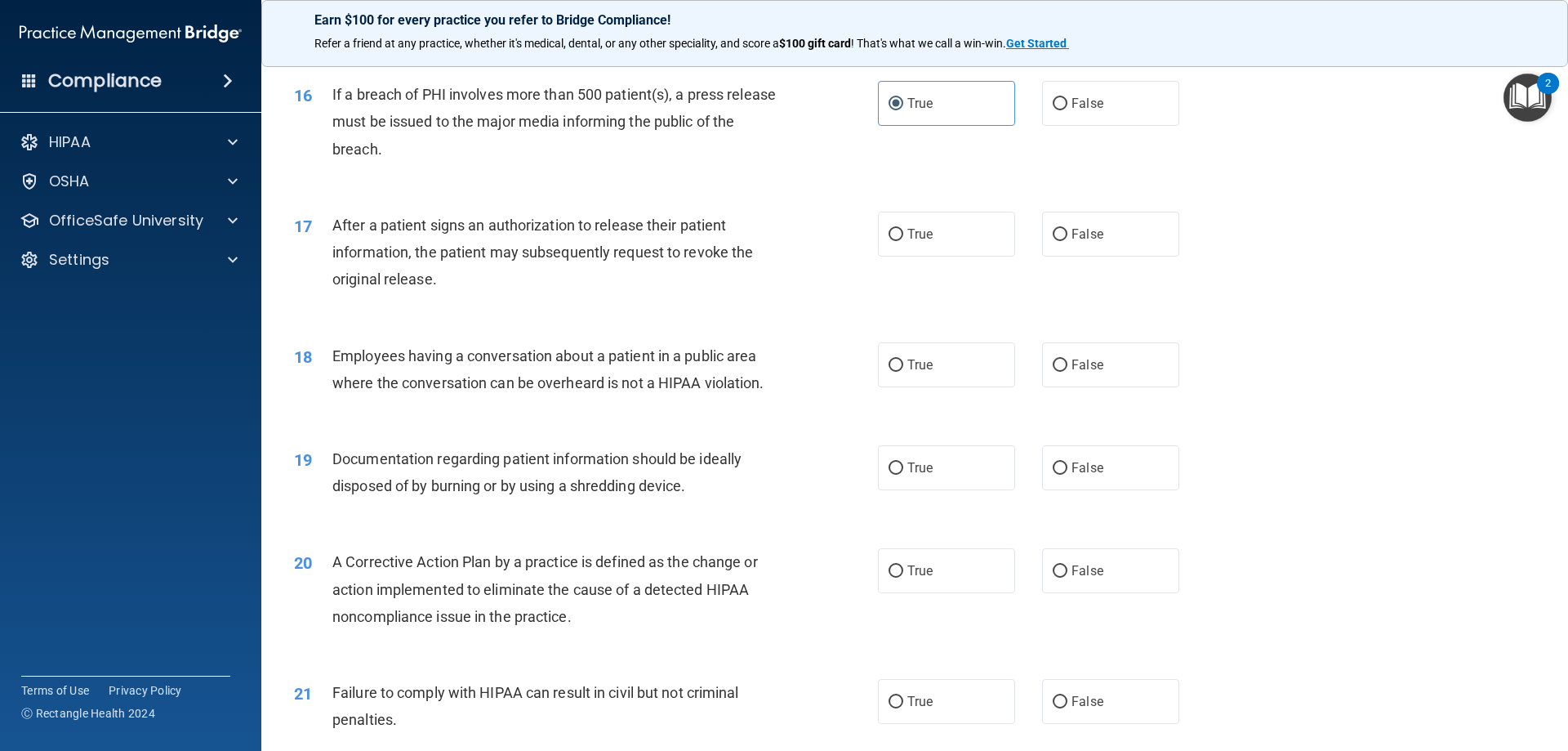
click at [1396, 322] on div "17 After a patient signs an authorization to release their patient information,…" at bounding box center [914, 257] width 1266 height 131
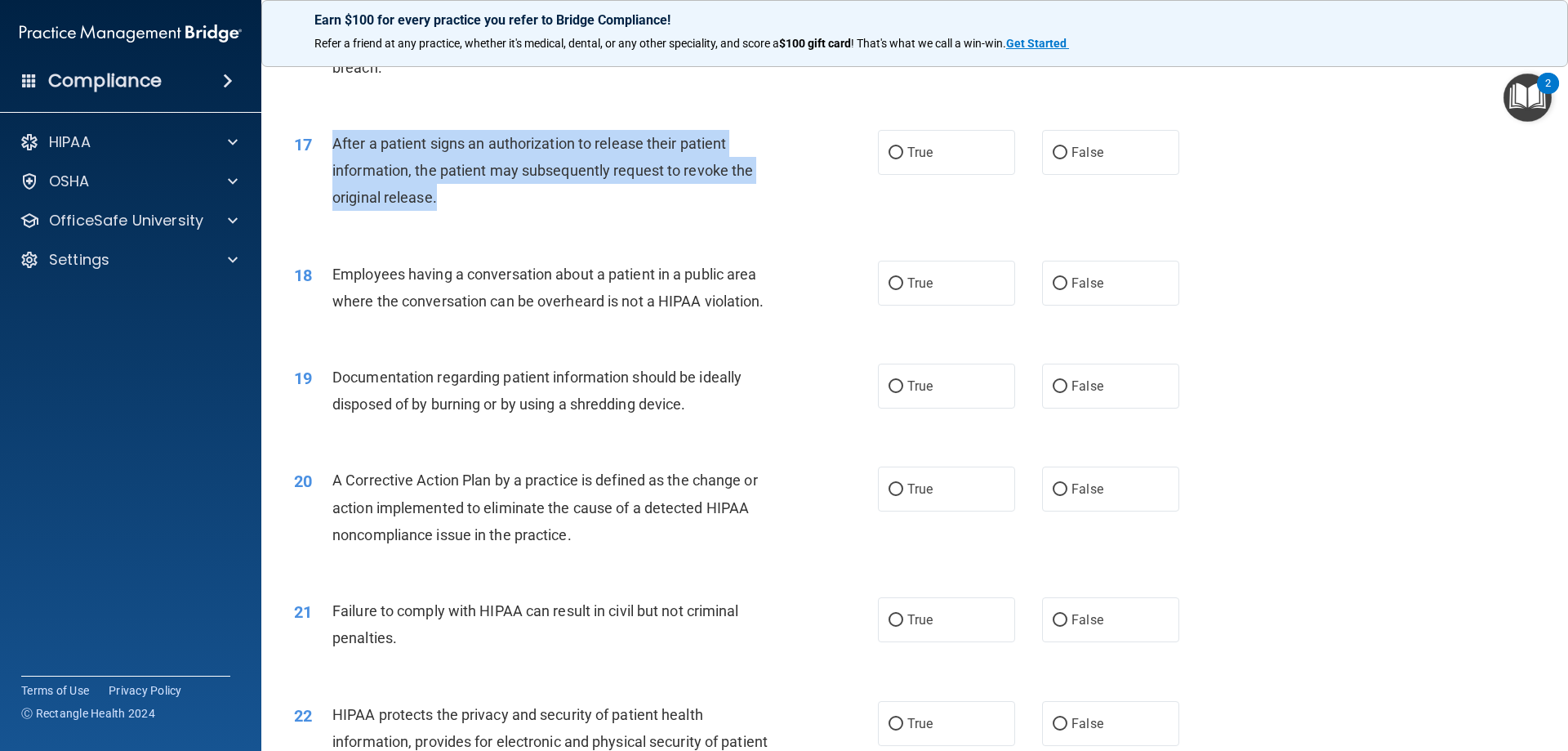
drag, startPoint x: 461, startPoint y: 222, endPoint x: 335, endPoint y: 175, distance: 134.5
click at [335, 175] on div "After a patient signs an authorization to release their patient information, th…" at bounding box center [560, 170] width 456 height 82
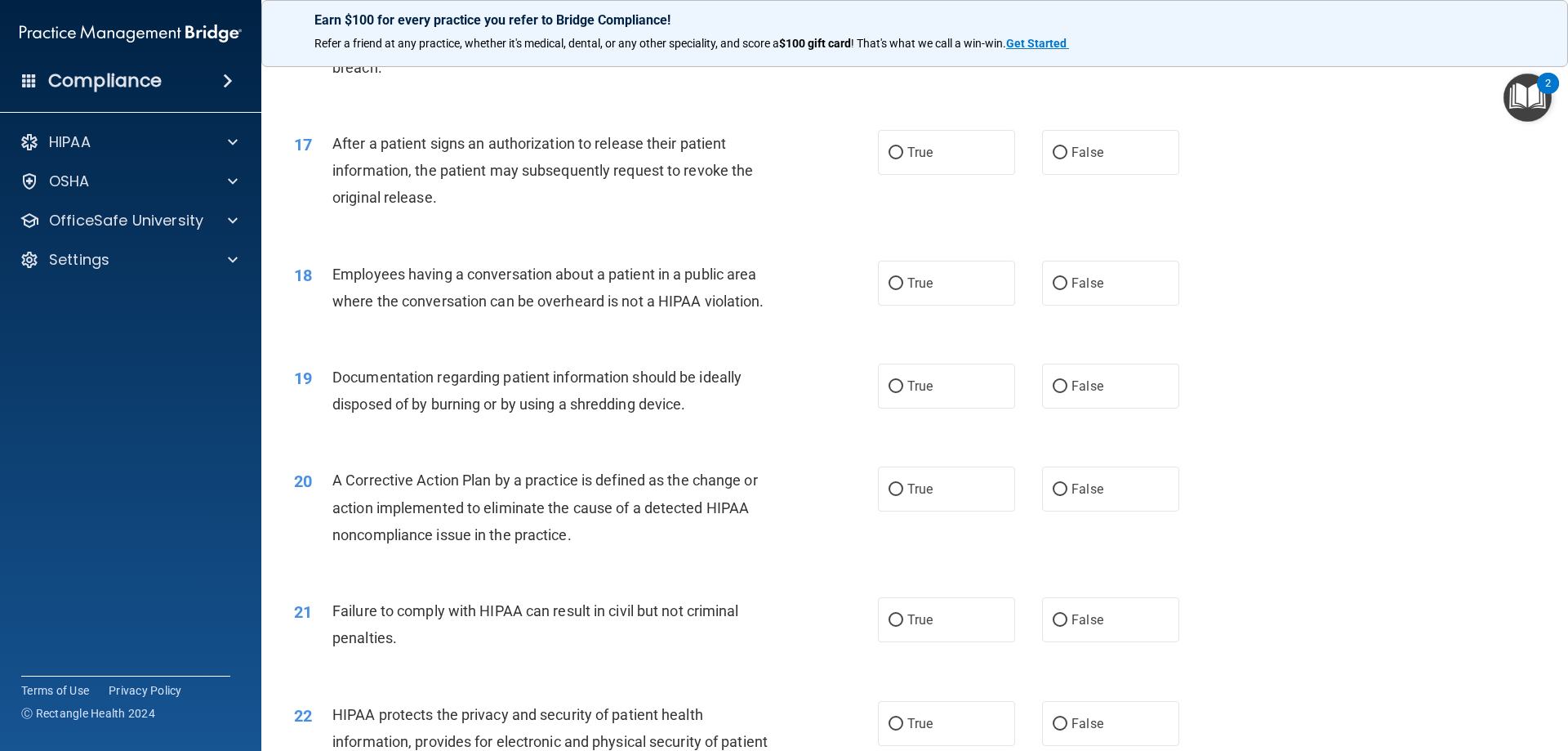
click at [1359, 274] on div "18 Employees having a conversation about a patient in a public area where the c…" at bounding box center [914, 291] width 1266 height 103
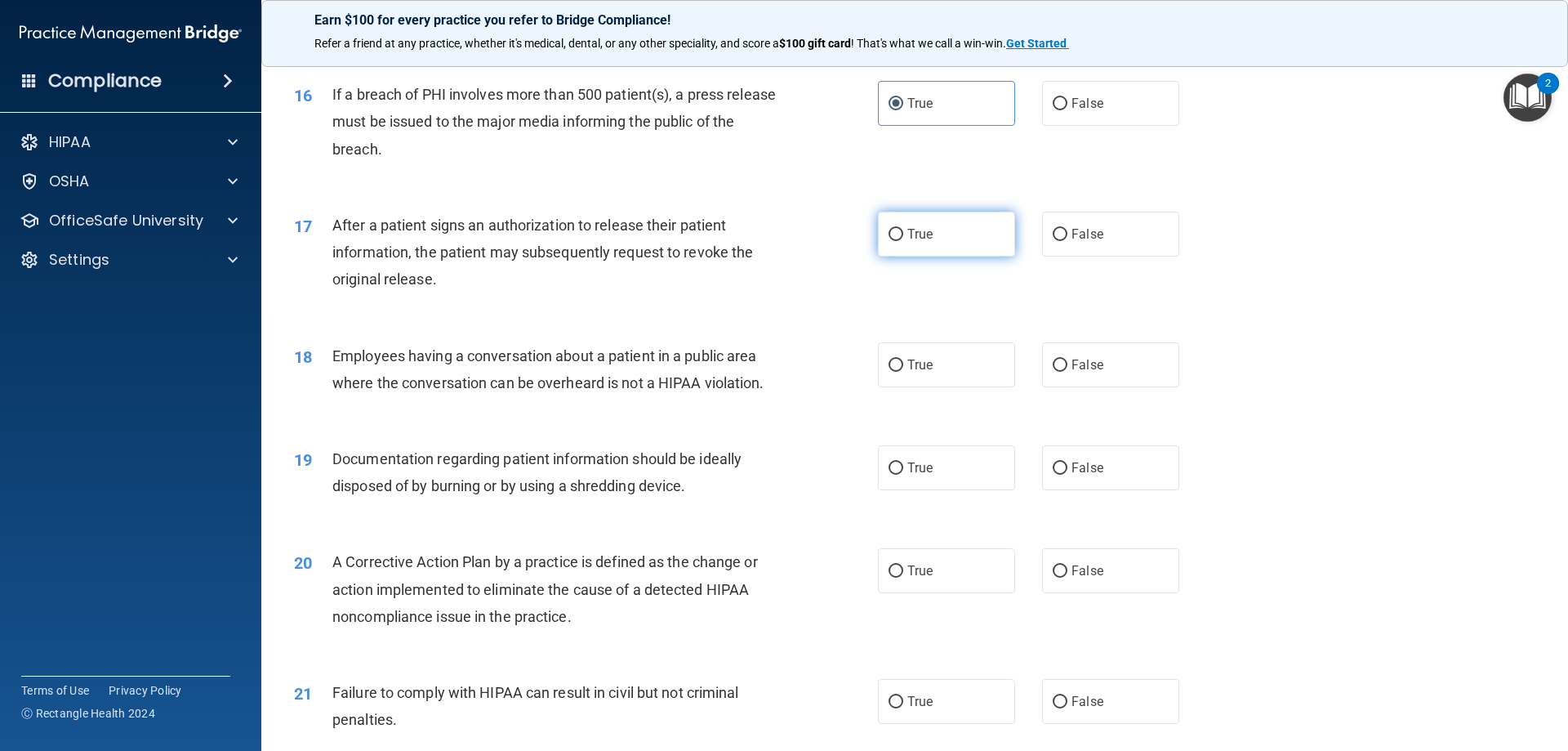
click at [915, 242] on span "True" at bounding box center [920, 234] width 25 height 15
click at [903, 241] on input "True" at bounding box center [895, 235] width 14 height 13
radio input "true"
click at [1431, 322] on div "17 After a patient signs an authorization to release their patient information,…" at bounding box center [914, 257] width 1266 height 131
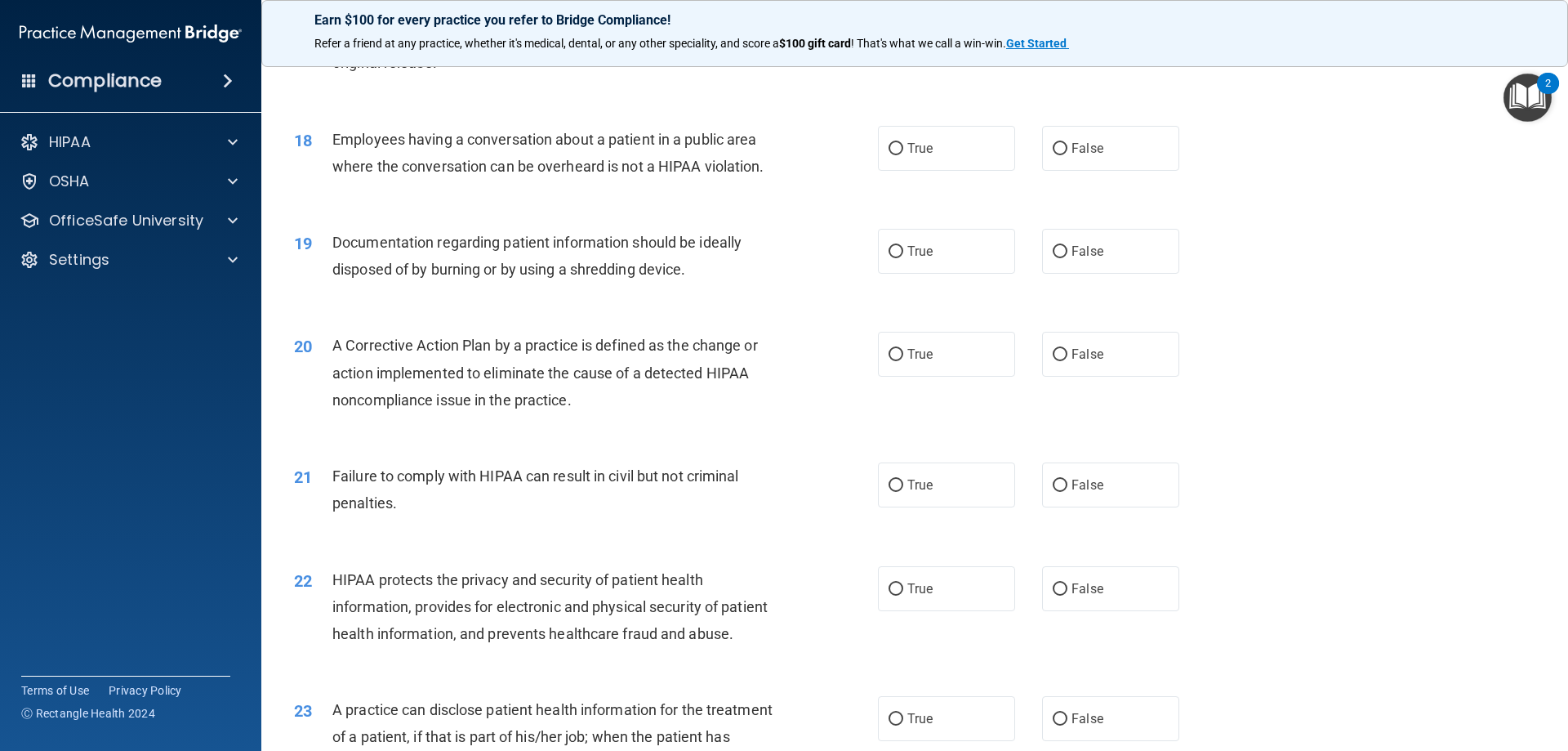
scroll to position [2042, 0]
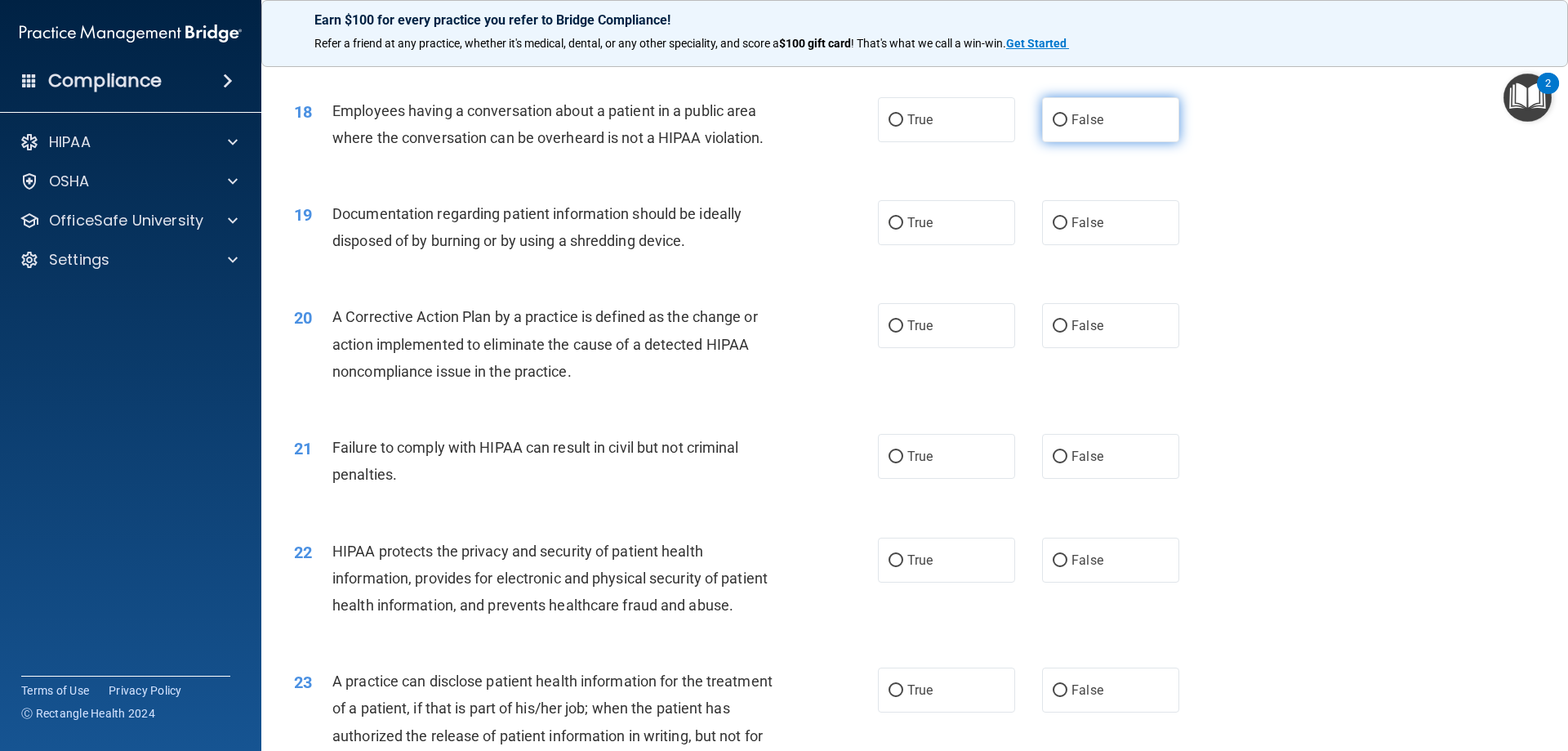
click at [1098, 142] on label "False" at bounding box center [1111, 119] width 138 height 45
click at [1067, 127] on input "False" at bounding box center [1060, 120] width 14 height 13
radio input "true"
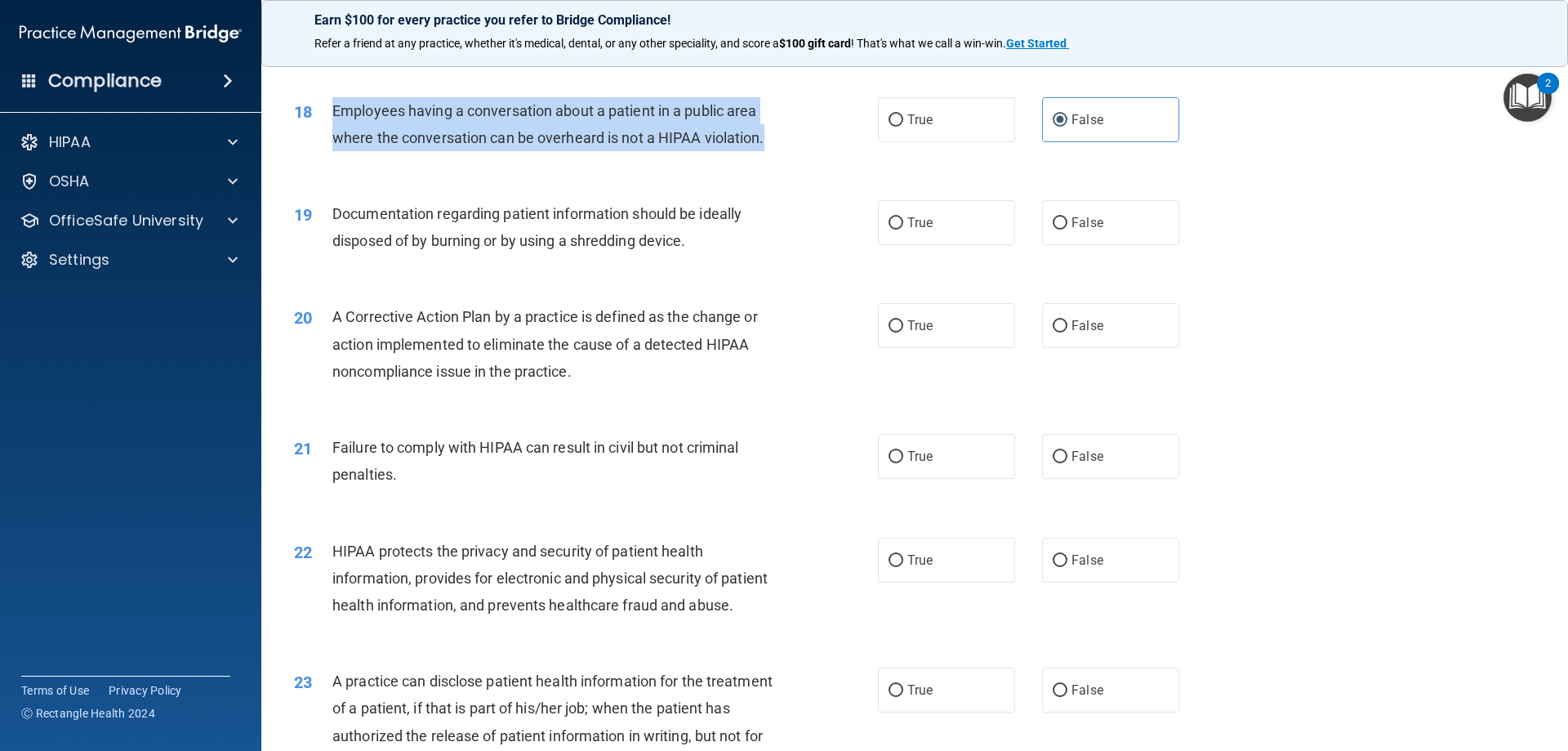
drag, startPoint x: 769, startPoint y: 169, endPoint x: 328, endPoint y: 142, distance: 441.8
click at [328, 142] on div "18 Employees having a conversation about a patient in a public area where the c…" at bounding box center [586, 128] width 633 height 62
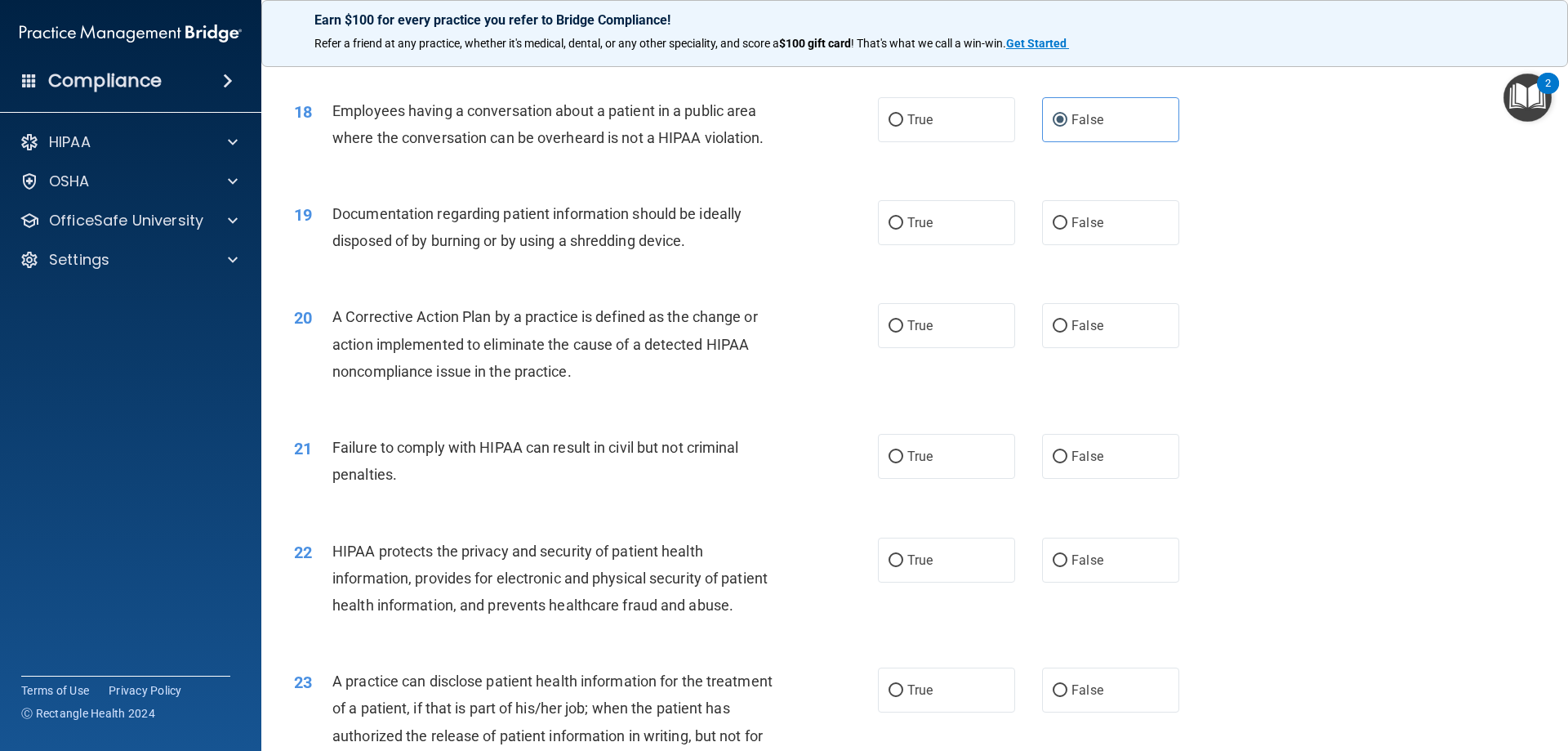
click at [1355, 283] on div "19 Documentation regarding patient information should be ideally disposed of by…" at bounding box center [914, 231] width 1266 height 103
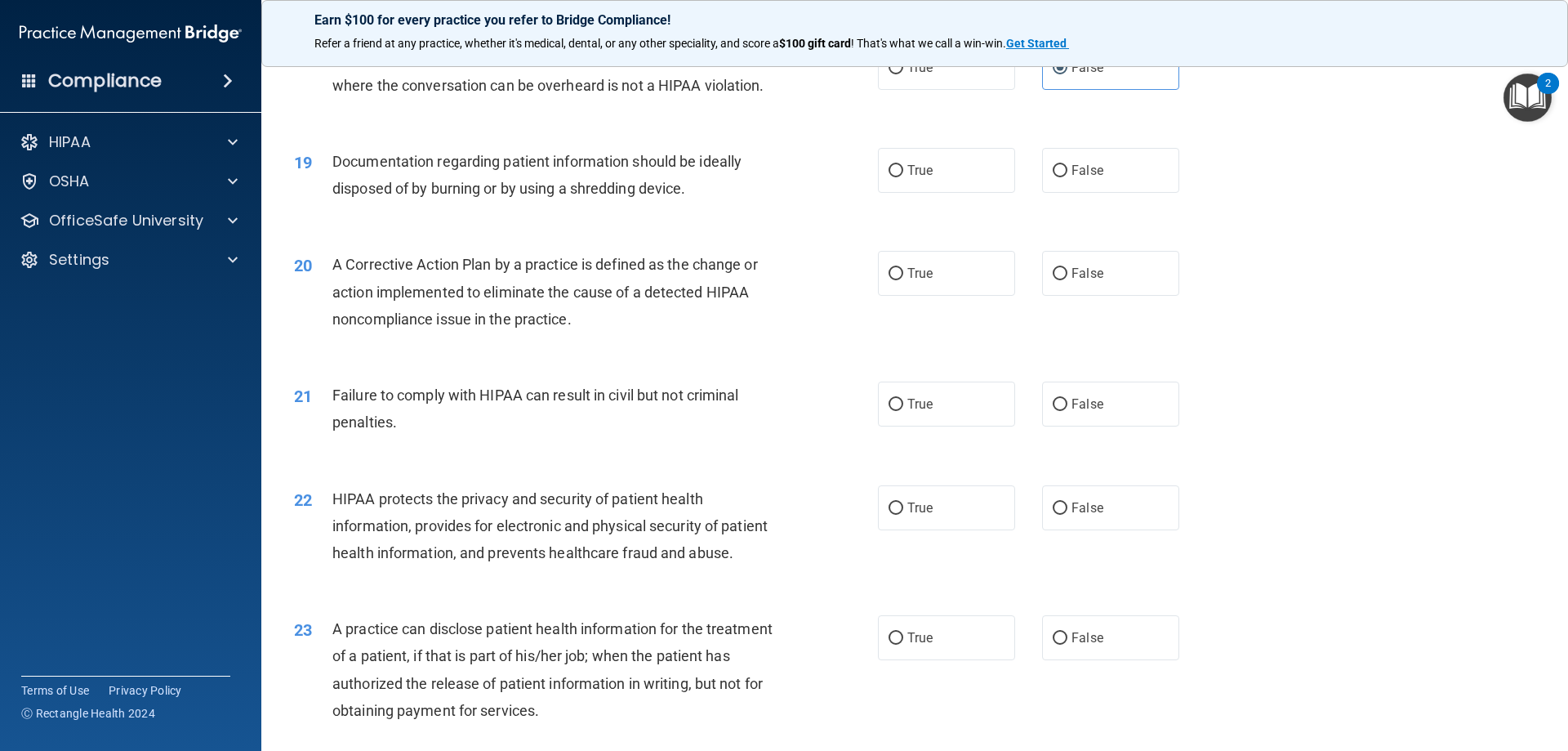
scroll to position [2124, 0]
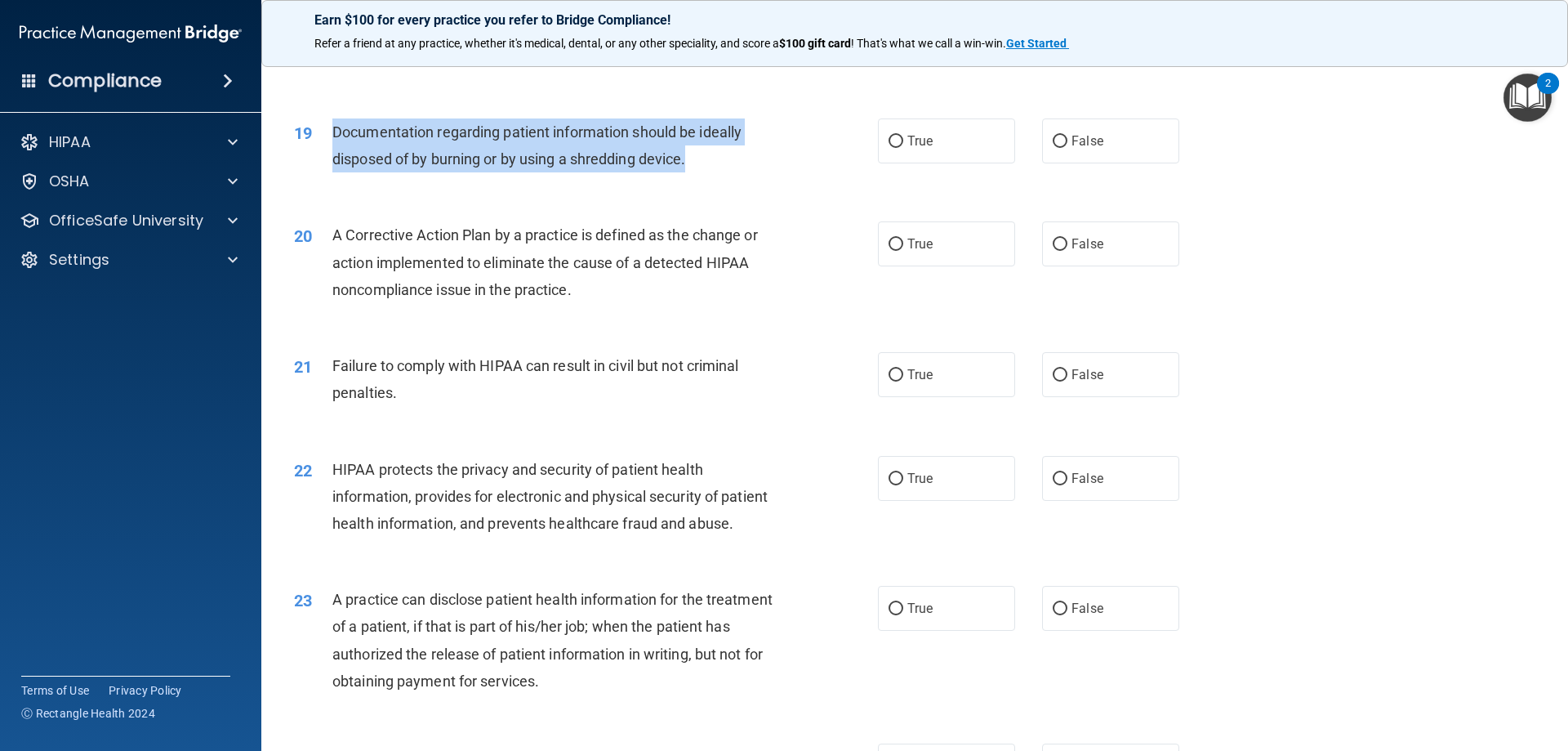
drag, startPoint x: 704, startPoint y: 185, endPoint x: 332, endPoint y: 157, distance: 373.1
click at [332, 157] on div "Documentation regarding patient information should be ideally disposed of by bu…" at bounding box center [560, 145] width 456 height 54
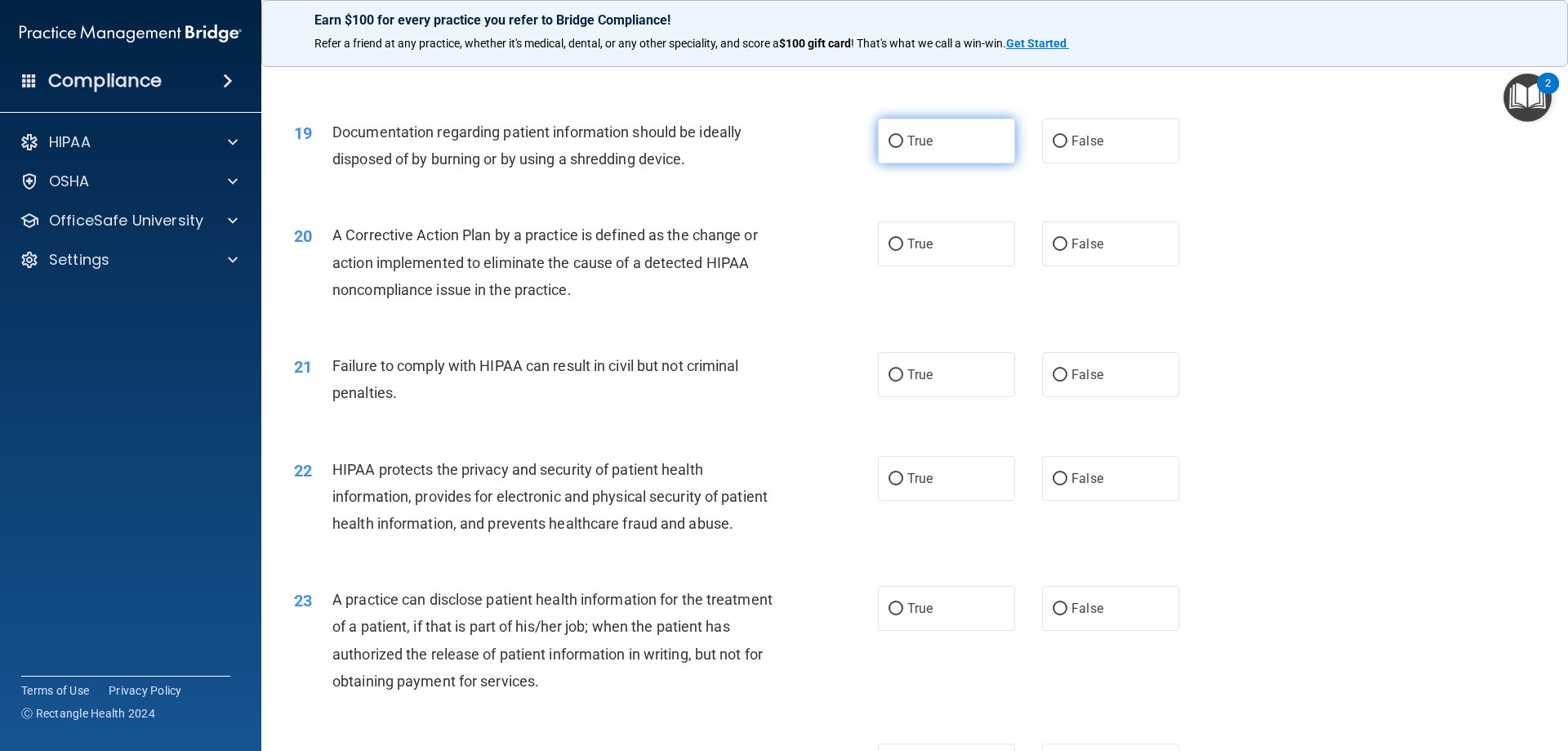
click at [961, 164] on label "True" at bounding box center [946, 141] width 138 height 45
click at [903, 148] on input "True" at bounding box center [895, 142] width 14 height 13
radio input "true"
click at [1409, 186] on div "19 Documentation regarding patient information should be ideally disposed of by…" at bounding box center [914, 149] width 1266 height 103
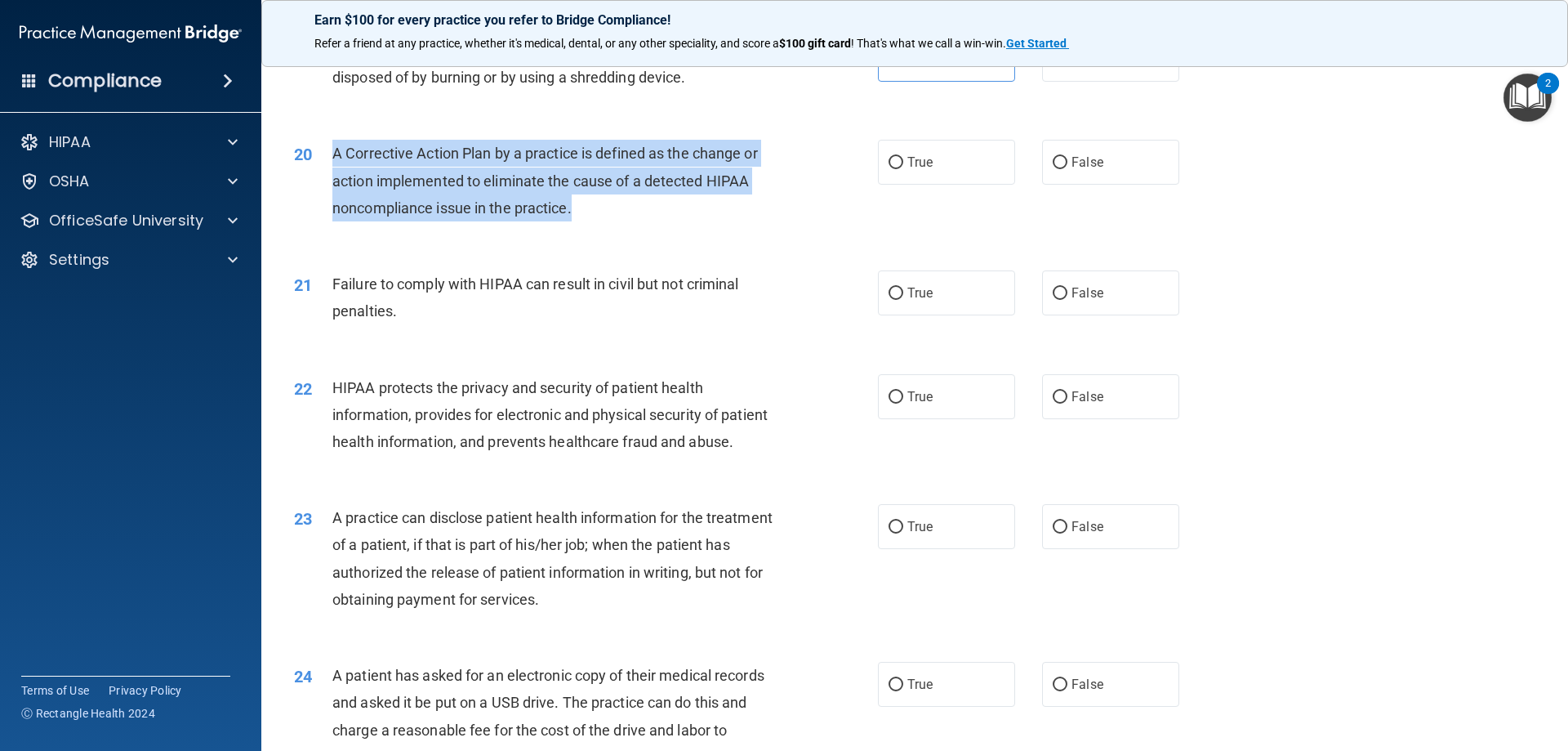
drag, startPoint x: 591, startPoint y: 230, endPoint x: 329, endPoint y: 194, distance: 264.5
click at [329, 194] on div "20 A Corrective Action Plan by a practice is defined as the change or action im…" at bounding box center [586, 184] width 633 height 90
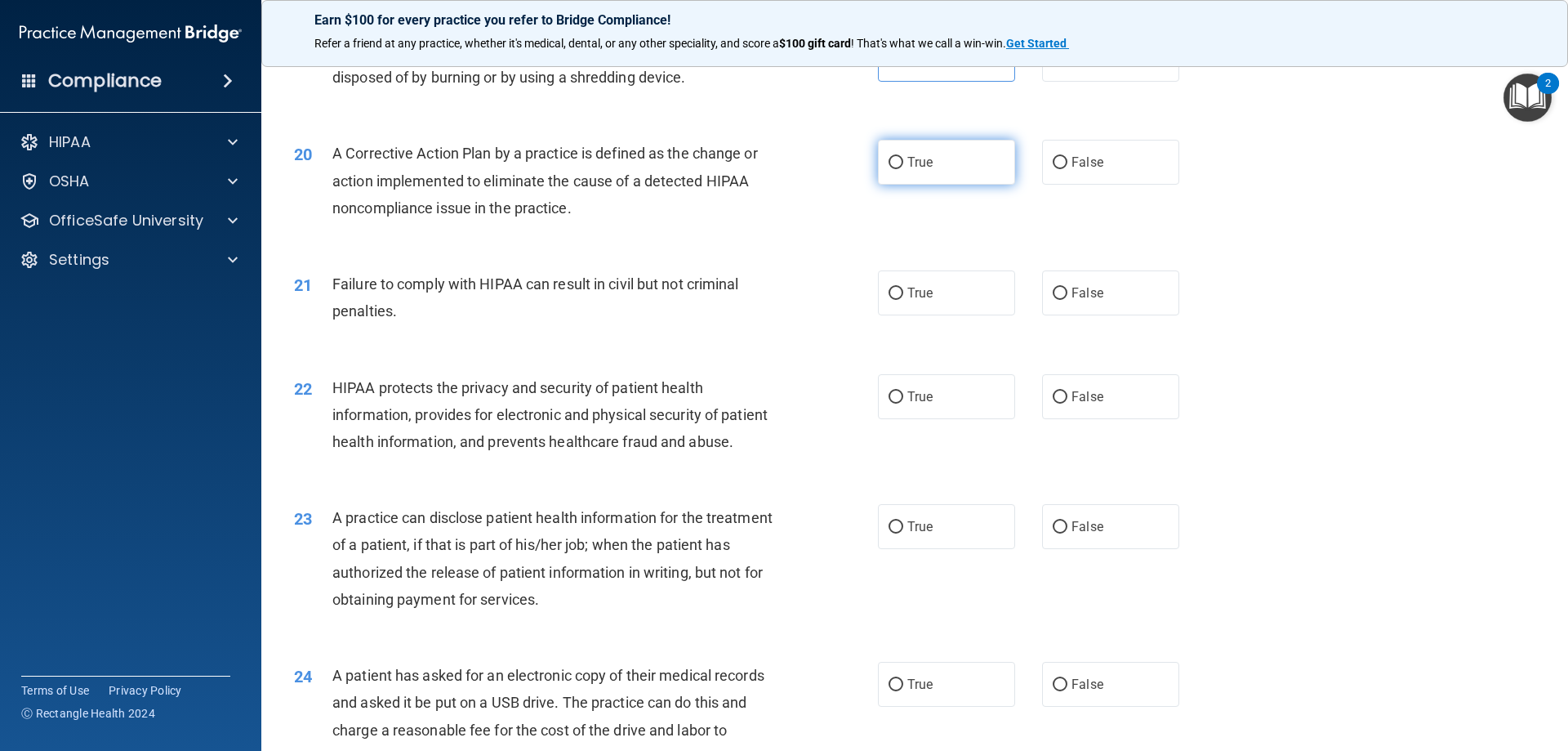
click at [923, 169] on span "True" at bounding box center [920, 162] width 25 height 15
click at [903, 169] on input "True" at bounding box center [895, 163] width 14 height 13
radio input "true"
click at [1423, 237] on div "20 A Corrective Action Plan by a practice is defined as the change or action im…" at bounding box center [914, 185] width 1266 height 131
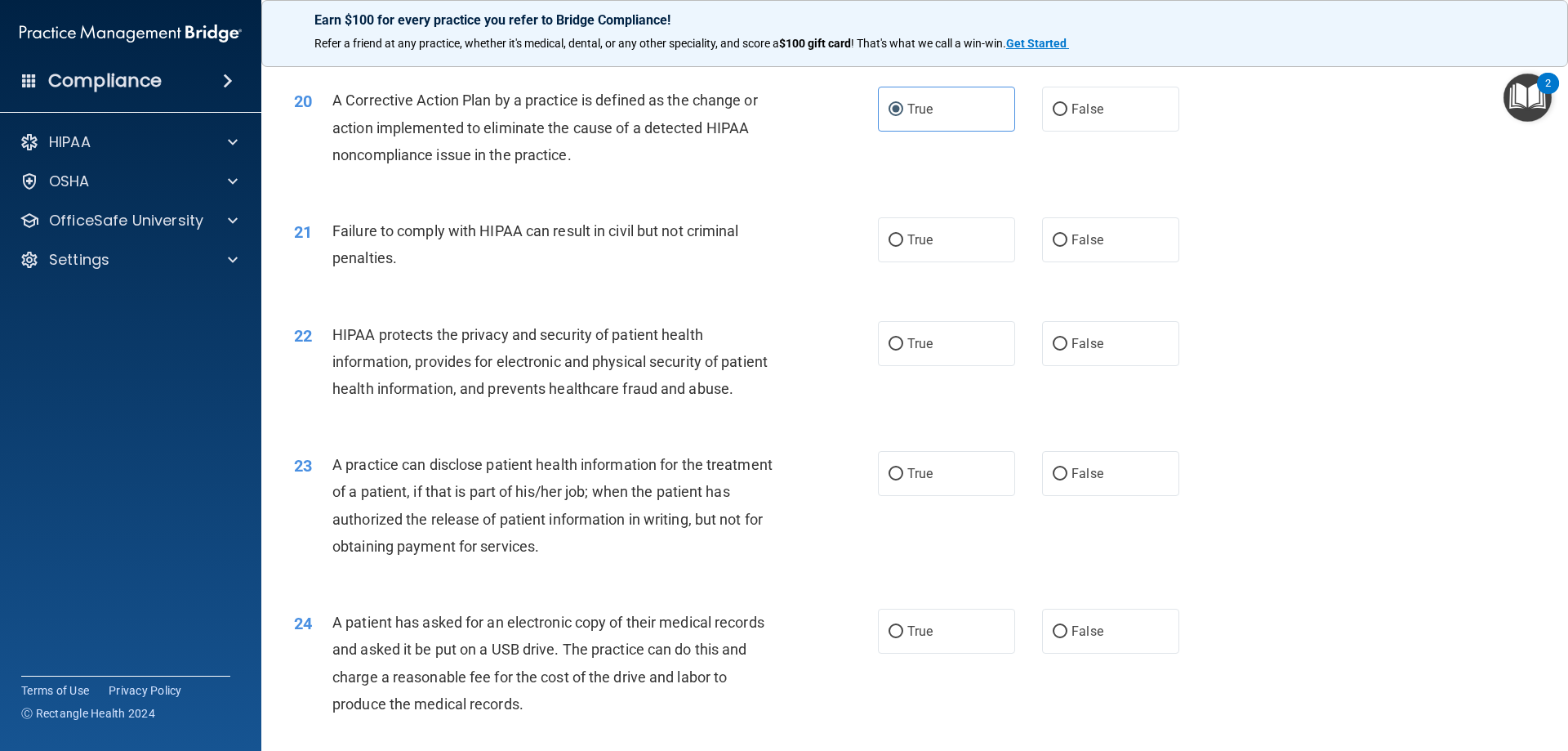
scroll to position [2288, 0]
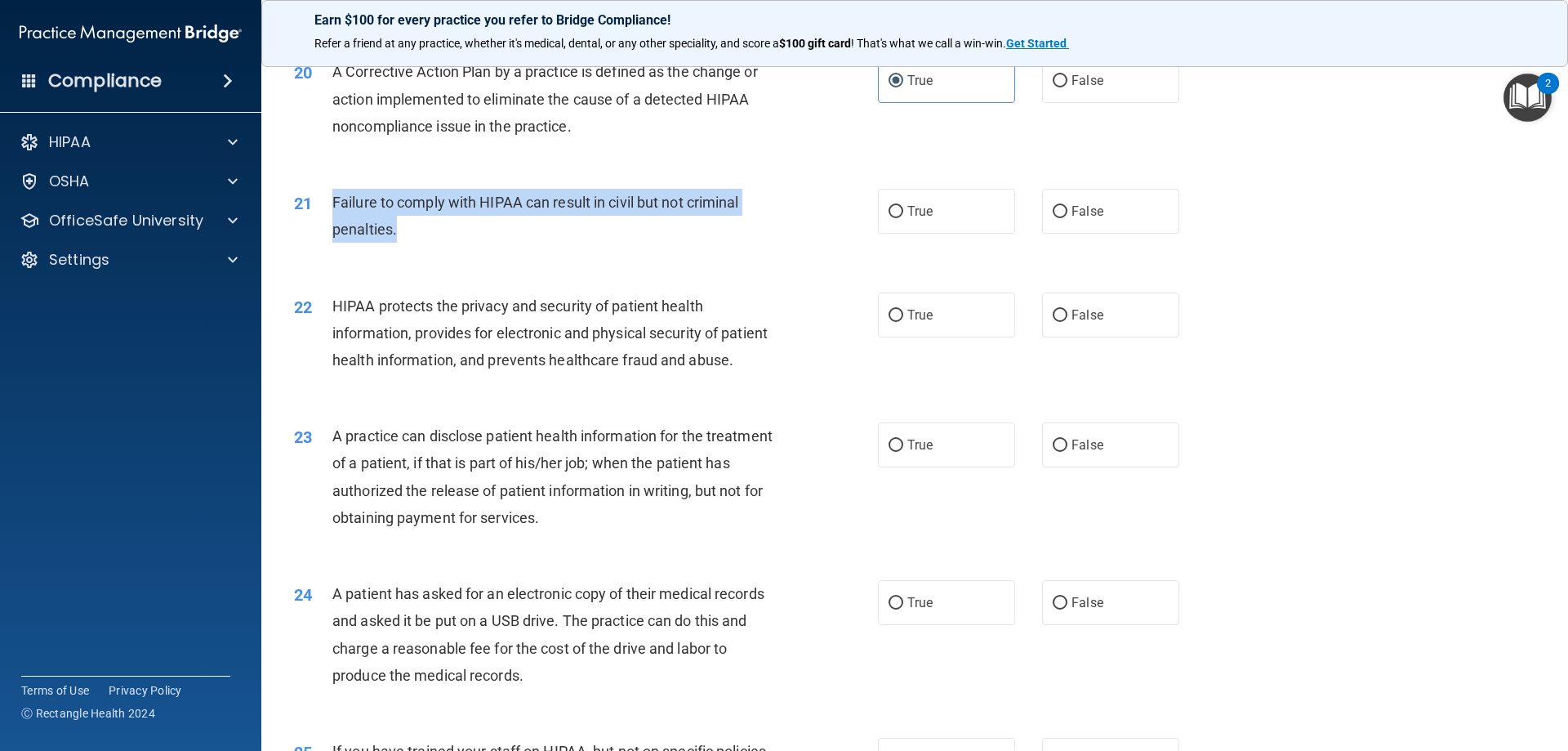
drag, startPoint x: 440, startPoint y: 256, endPoint x: 331, endPoint y: 230, distance: 112.1
click at [331, 230] on div "21 Failure to comply with HIPAA can result in civil but not criminal penalties." at bounding box center [586, 220] width 633 height 62
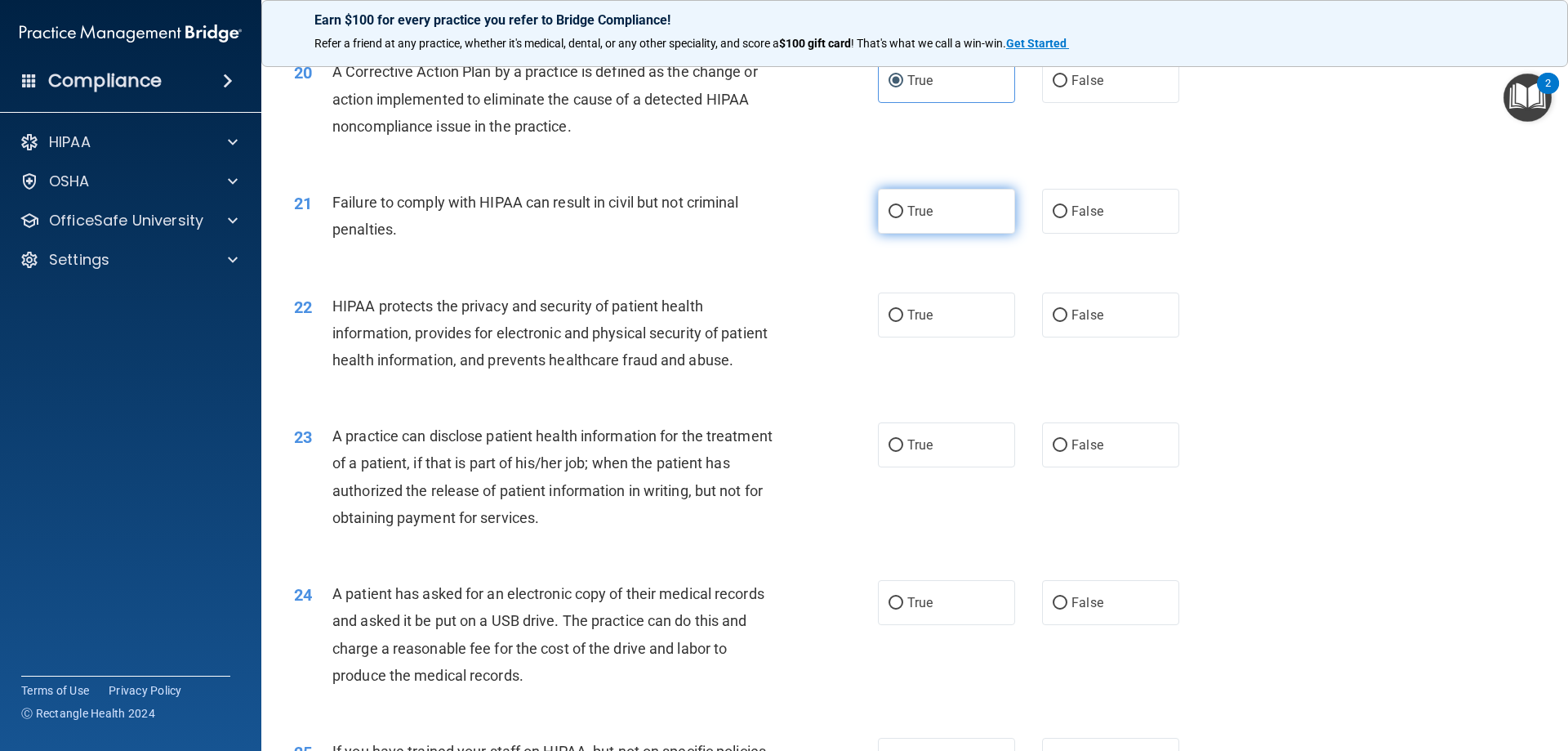
click at [918, 234] on label "True" at bounding box center [946, 211] width 138 height 45
click at [903, 219] on input "True" at bounding box center [895, 212] width 14 height 13
radio input "true"
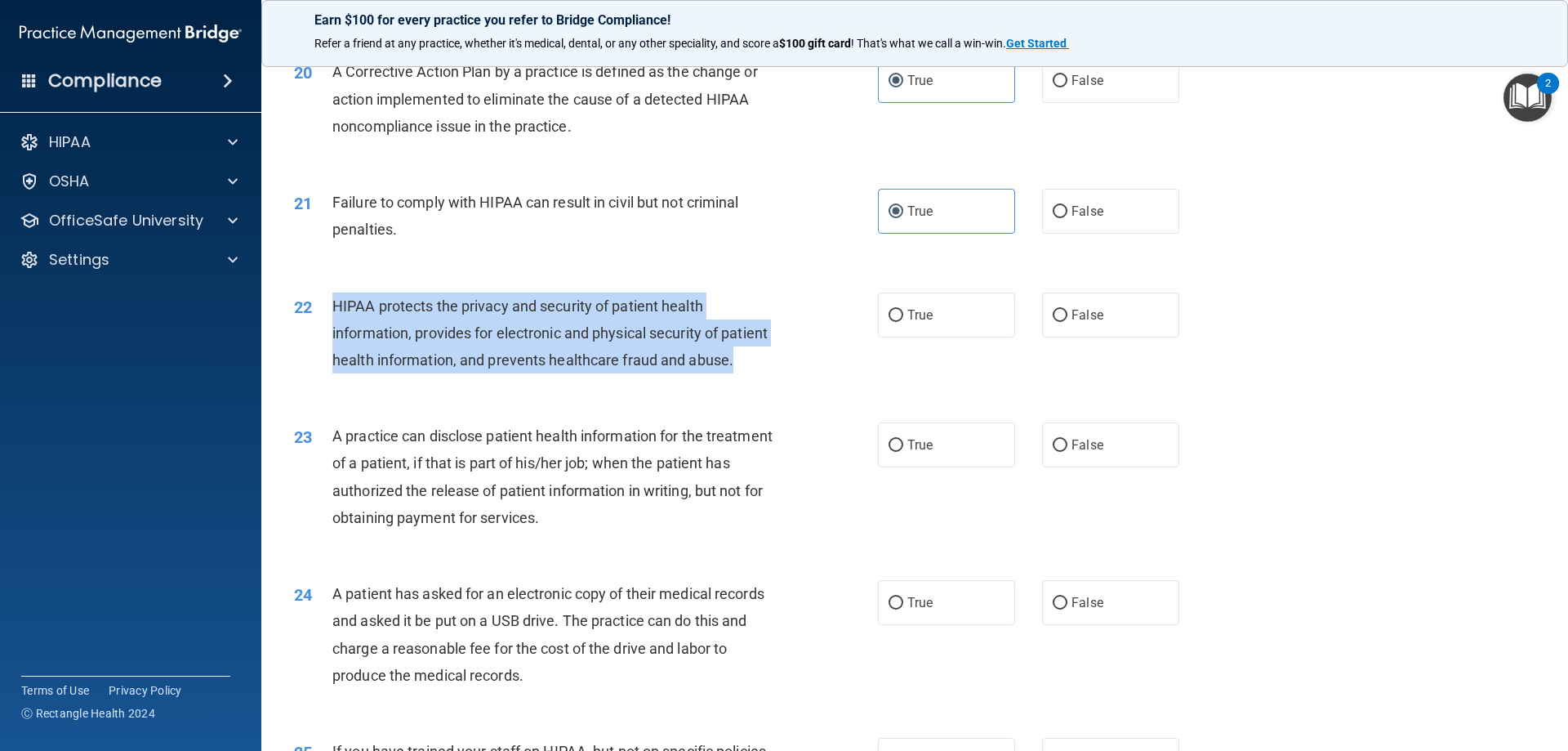
drag, startPoint x: 447, startPoint y: 428, endPoint x: 334, endPoint y: 335, distance: 146.3
click at [334, 335] on div "HIPAA protects the privacy and security of patient health information, provides…" at bounding box center [560, 333] width 456 height 82
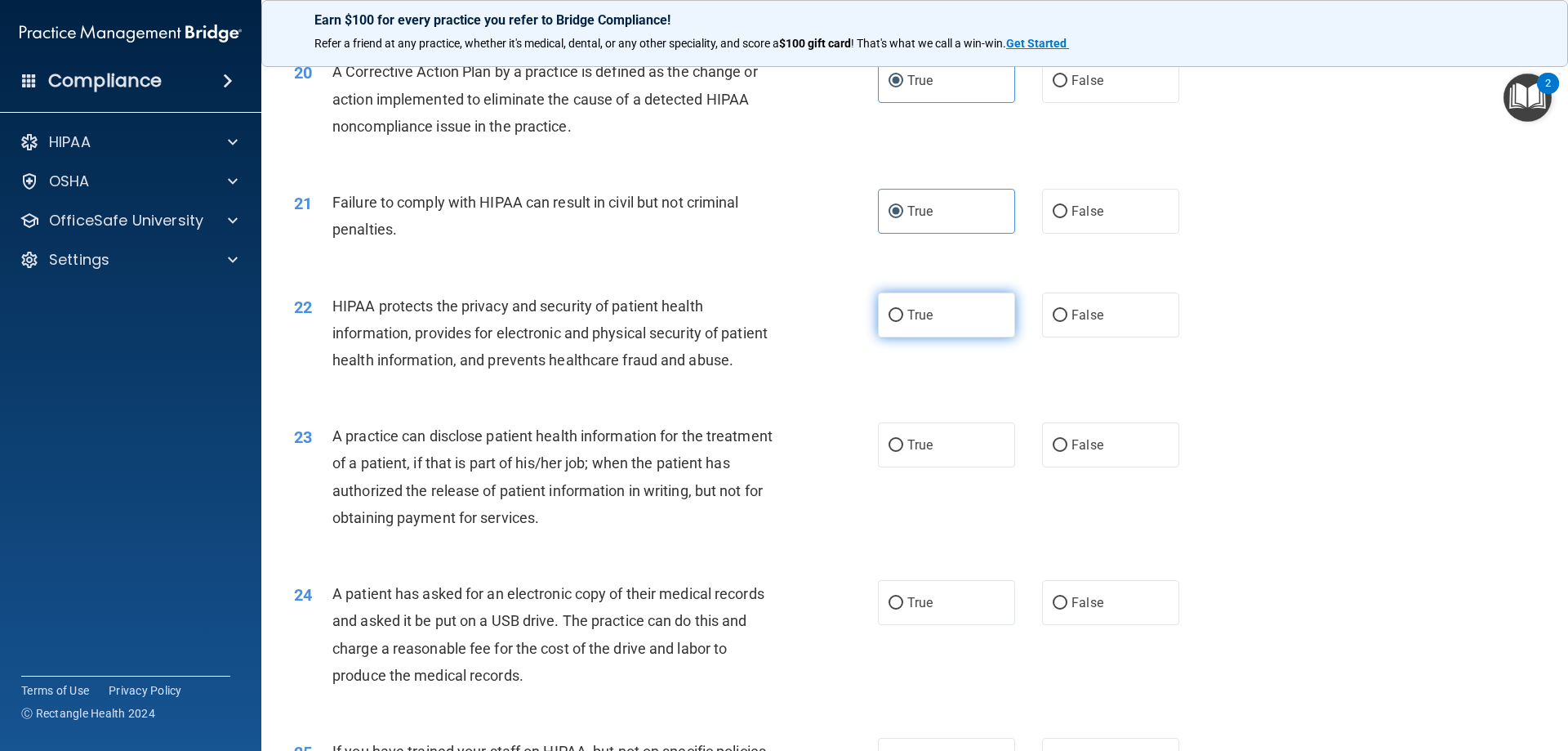
click at [913, 331] on label "True" at bounding box center [946, 315] width 138 height 45
click at [903, 322] on input "True" at bounding box center [895, 316] width 14 height 13
radio input "true"
click at [1378, 370] on div "22 HIPAA protects the privacy and security of patient health information, provi…" at bounding box center [914, 338] width 1266 height 131
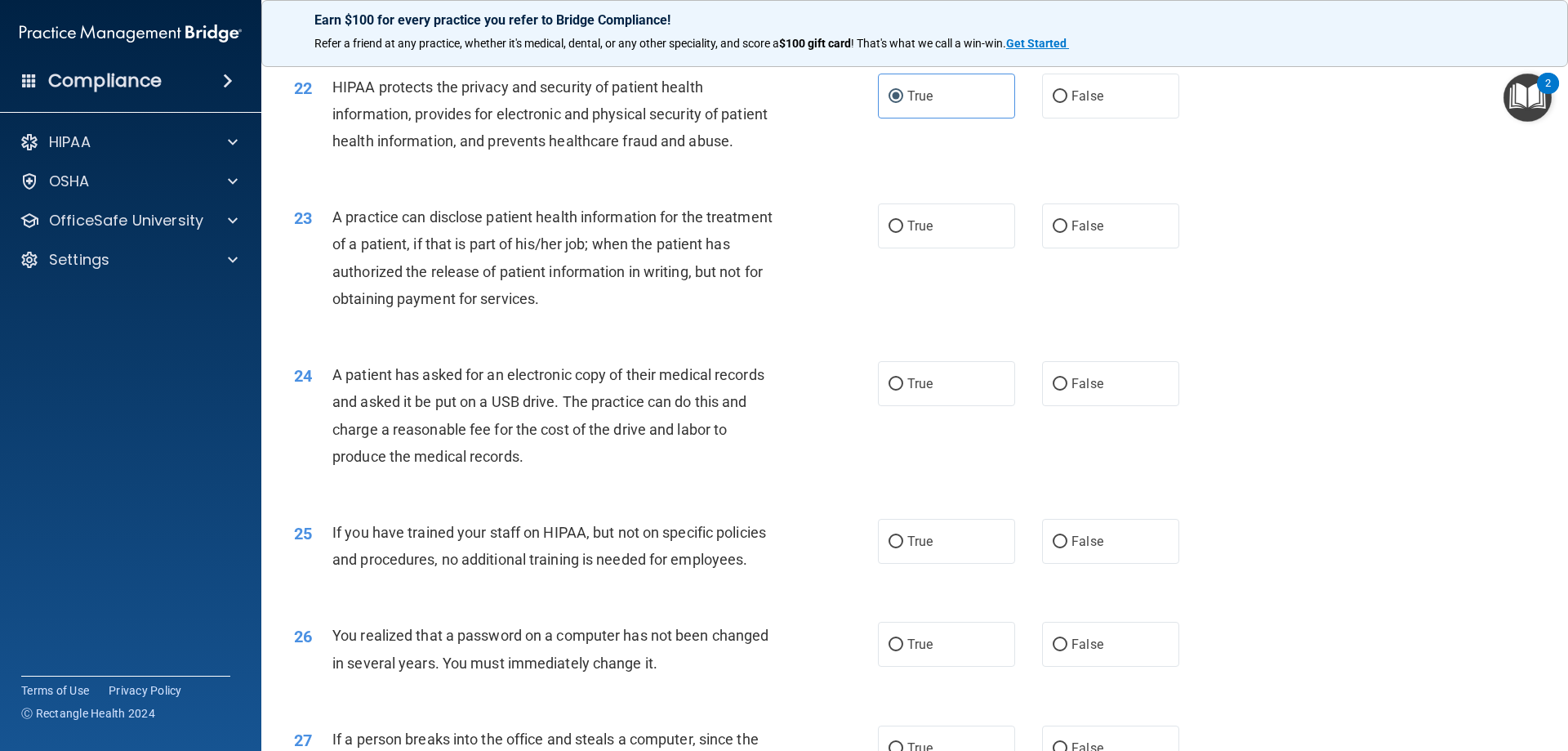
scroll to position [2532, 0]
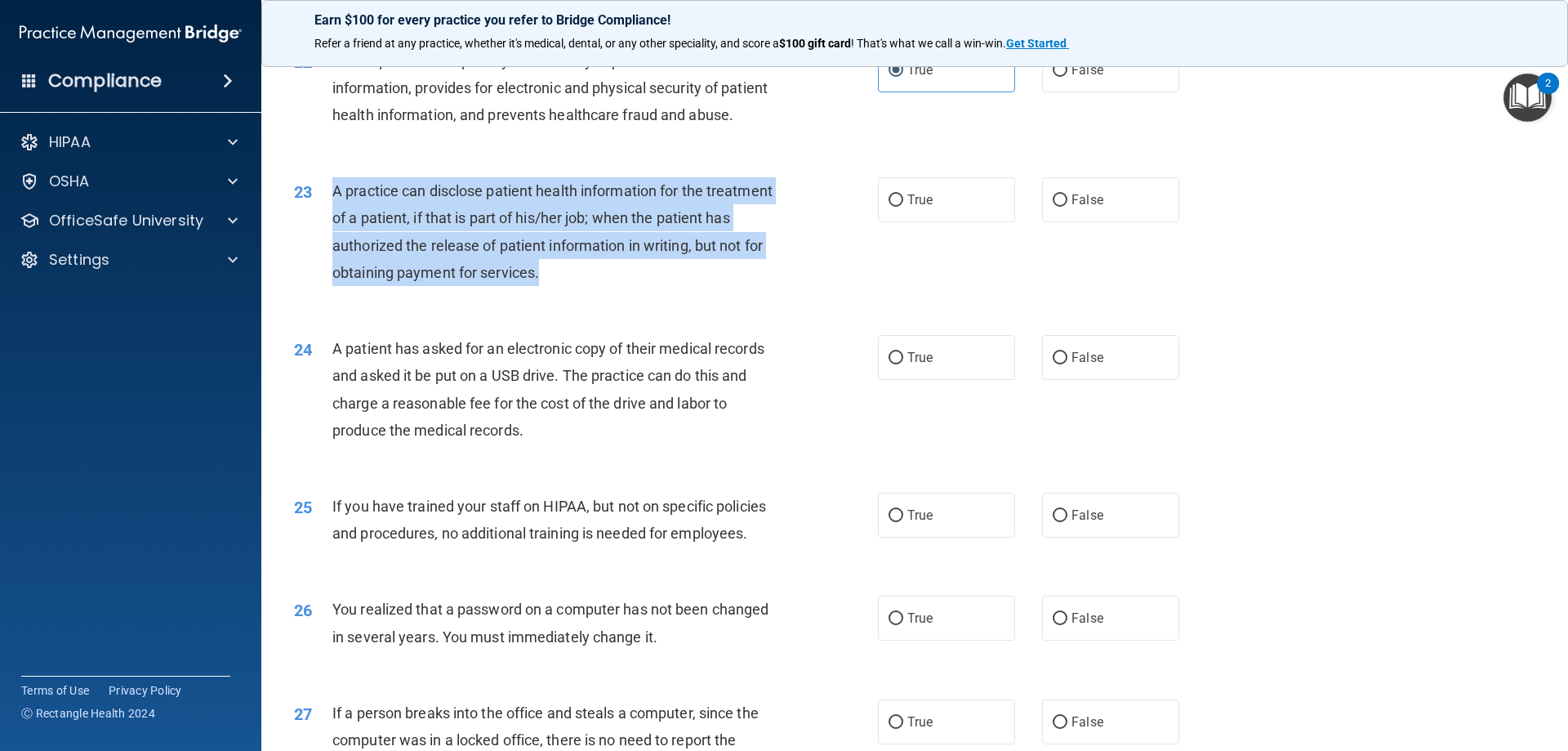
drag, startPoint x: 669, startPoint y: 331, endPoint x: 326, endPoint y: 250, distance: 352.4
click at [326, 250] on div "23 A practice can disclose patient health information for the treatment of a pa…" at bounding box center [586, 235] width 633 height 117
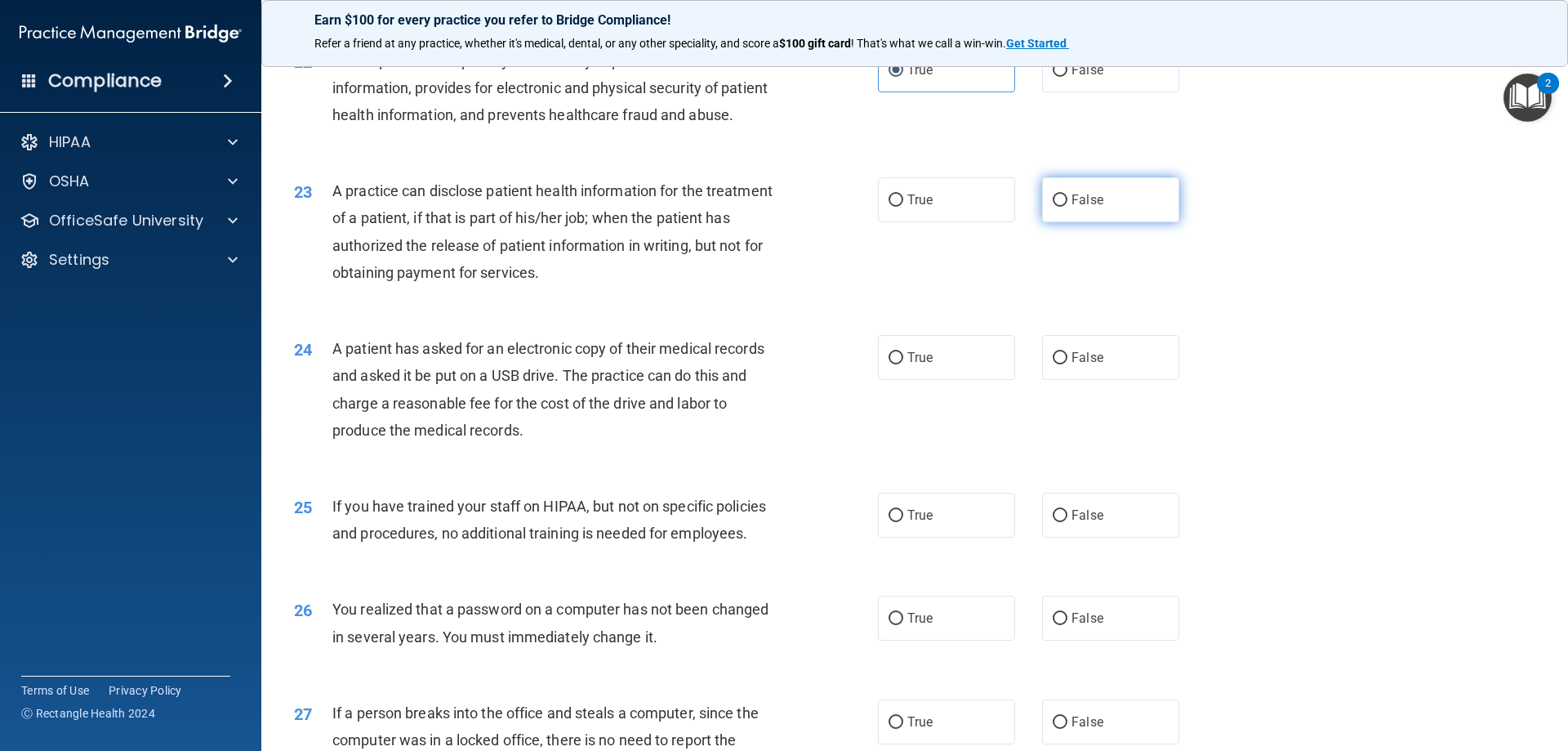
click at [1115, 222] on label "False" at bounding box center [1111, 199] width 138 height 45
click at [1067, 207] on input "False" at bounding box center [1060, 200] width 14 height 13
radio input "true"
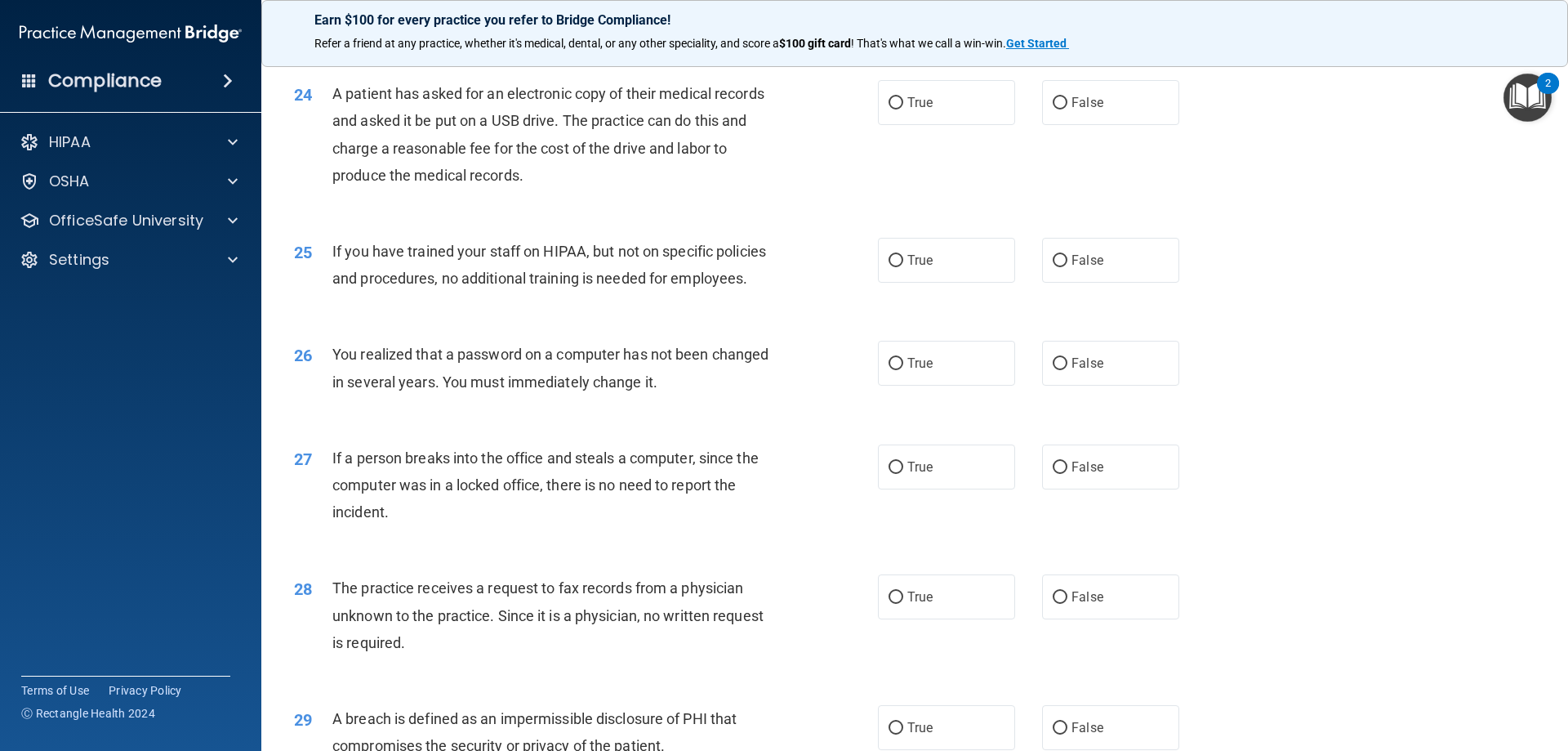
scroll to position [2707, 0]
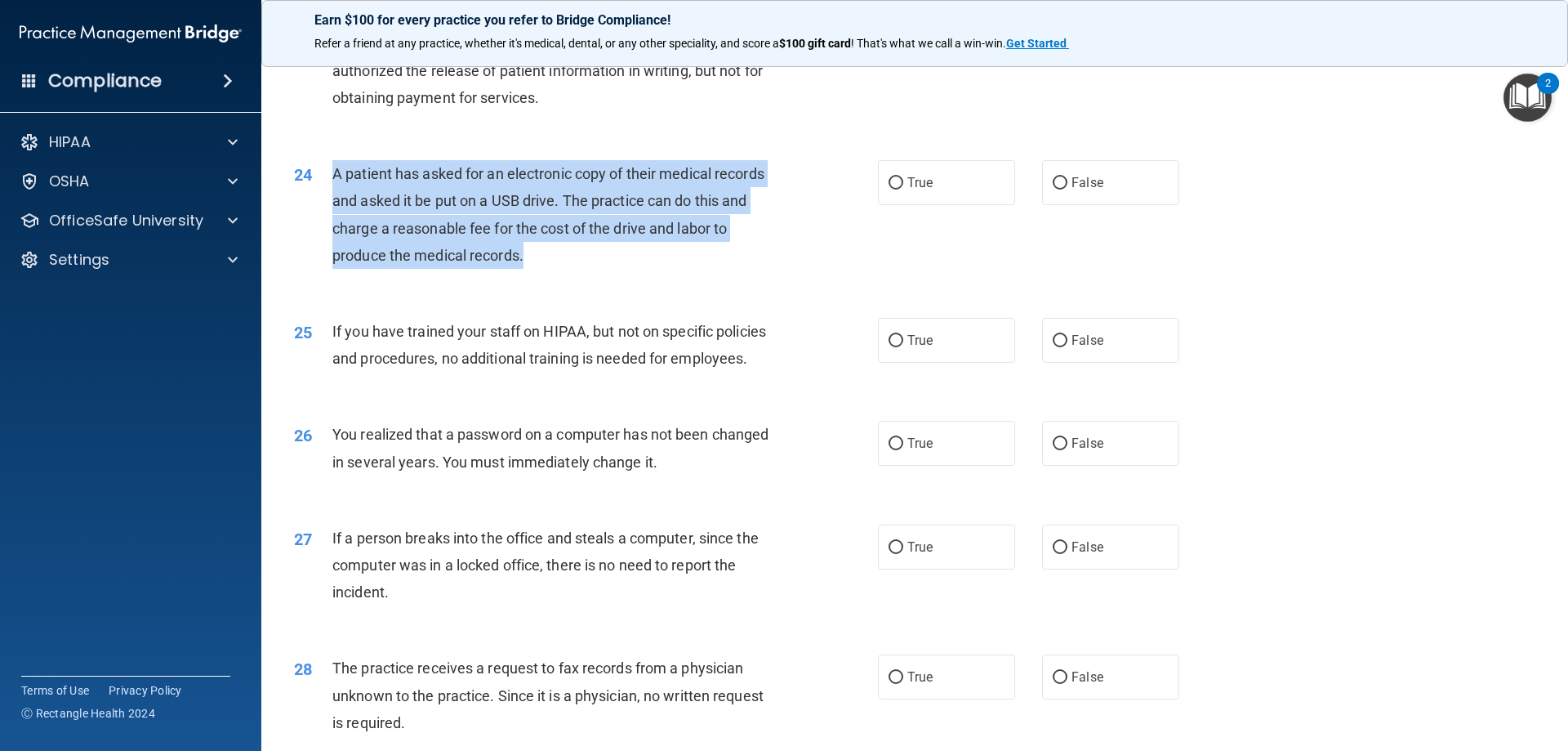
drag, startPoint x: 539, startPoint y: 310, endPoint x: 334, endPoint y: 223, distance: 222.7
click at [334, 223] on div "A patient has asked for an electronic copy of their medical records and asked i…" at bounding box center [560, 214] width 456 height 109
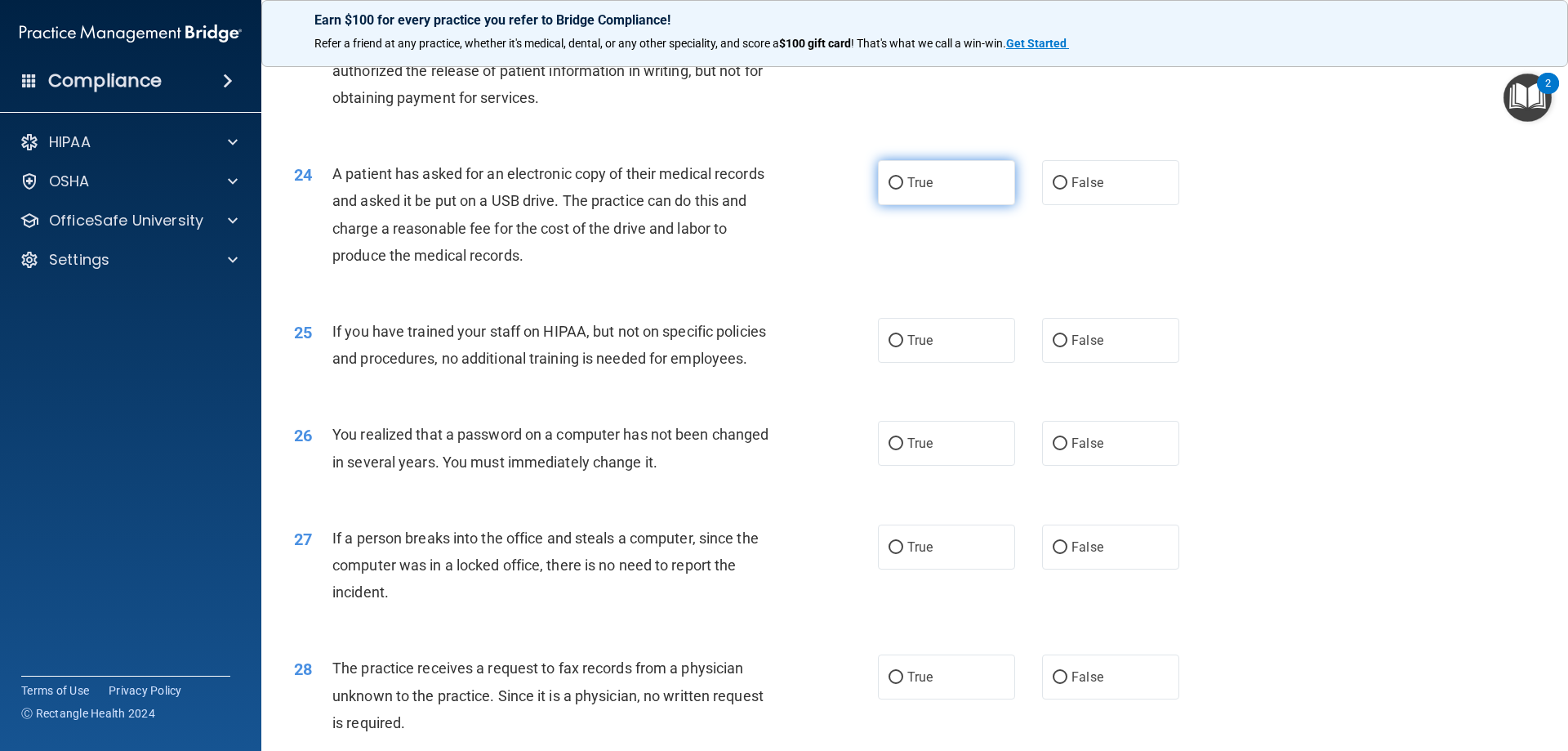
click at [973, 205] on label "True" at bounding box center [946, 182] width 138 height 45
click at [903, 190] on input "True" at bounding box center [895, 183] width 14 height 13
radio input "true"
click at [1364, 356] on div "25 If you have trained your staff on HIPAA, but not on specific policies and pr…" at bounding box center [914, 349] width 1266 height 103
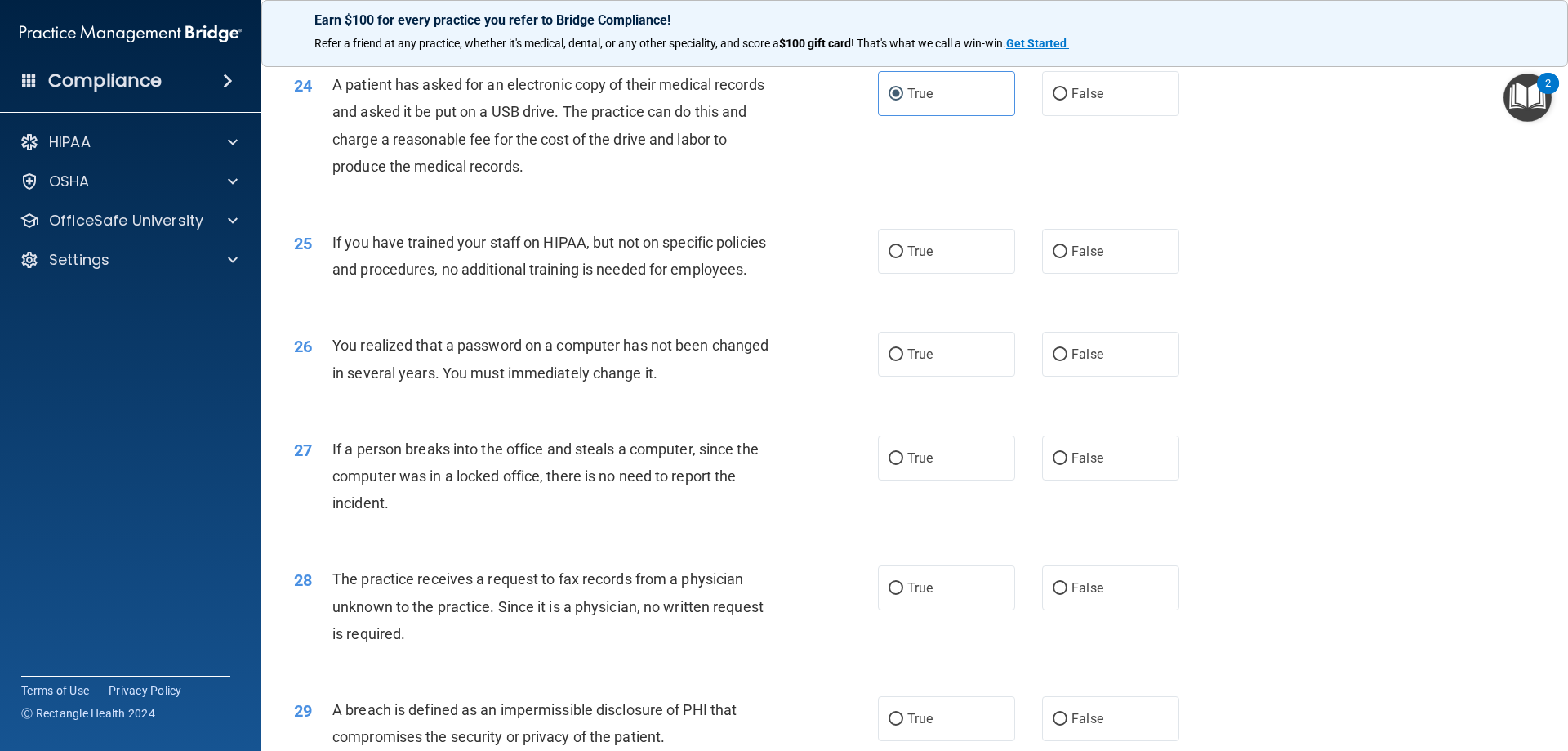
scroll to position [2871, 0]
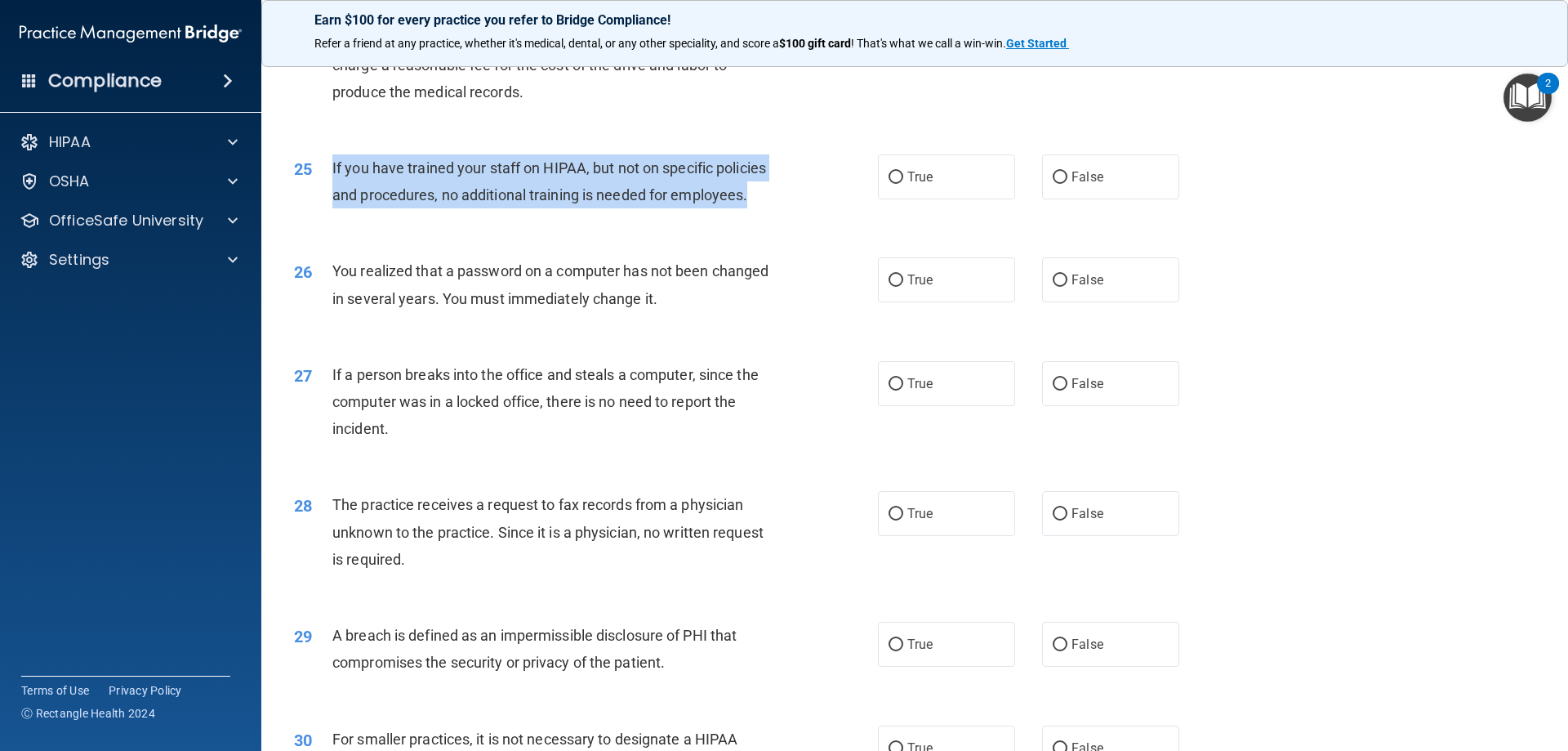
drag, startPoint x: 762, startPoint y: 251, endPoint x: 330, endPoint y: 220, distance: 433.1
click at [330, 217] on div "25 If you have trained your staff on HIPAA, but not on specific policies and pr…" at bounding box center [586, 185] width 633 height 62
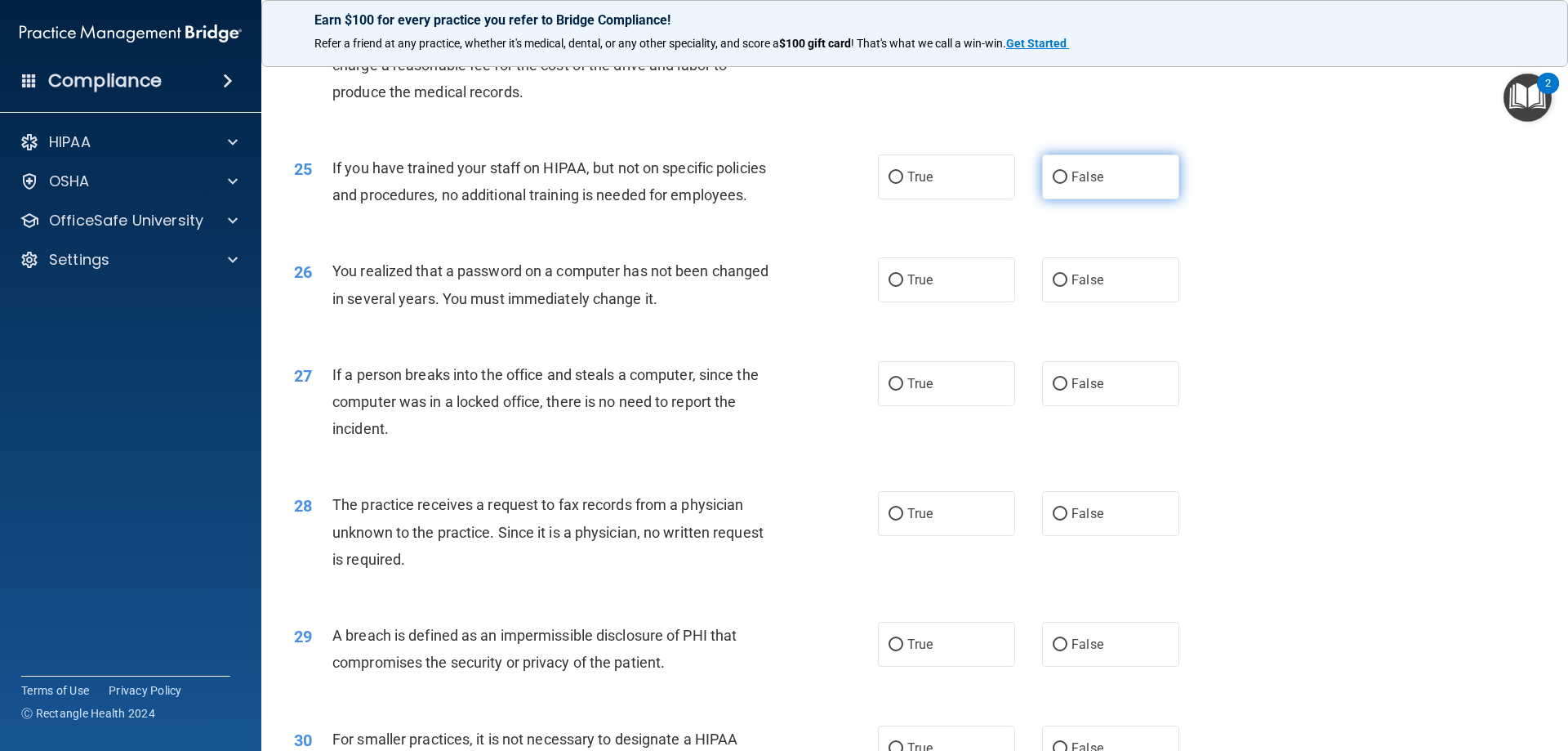
click at [1076, 185] on span "False" at bounding box center [1087, 177] width 32 height 15
click at [1067, 184] on input "False" at bounding box center [1060, 177] width 14 height 13
radio input "true"
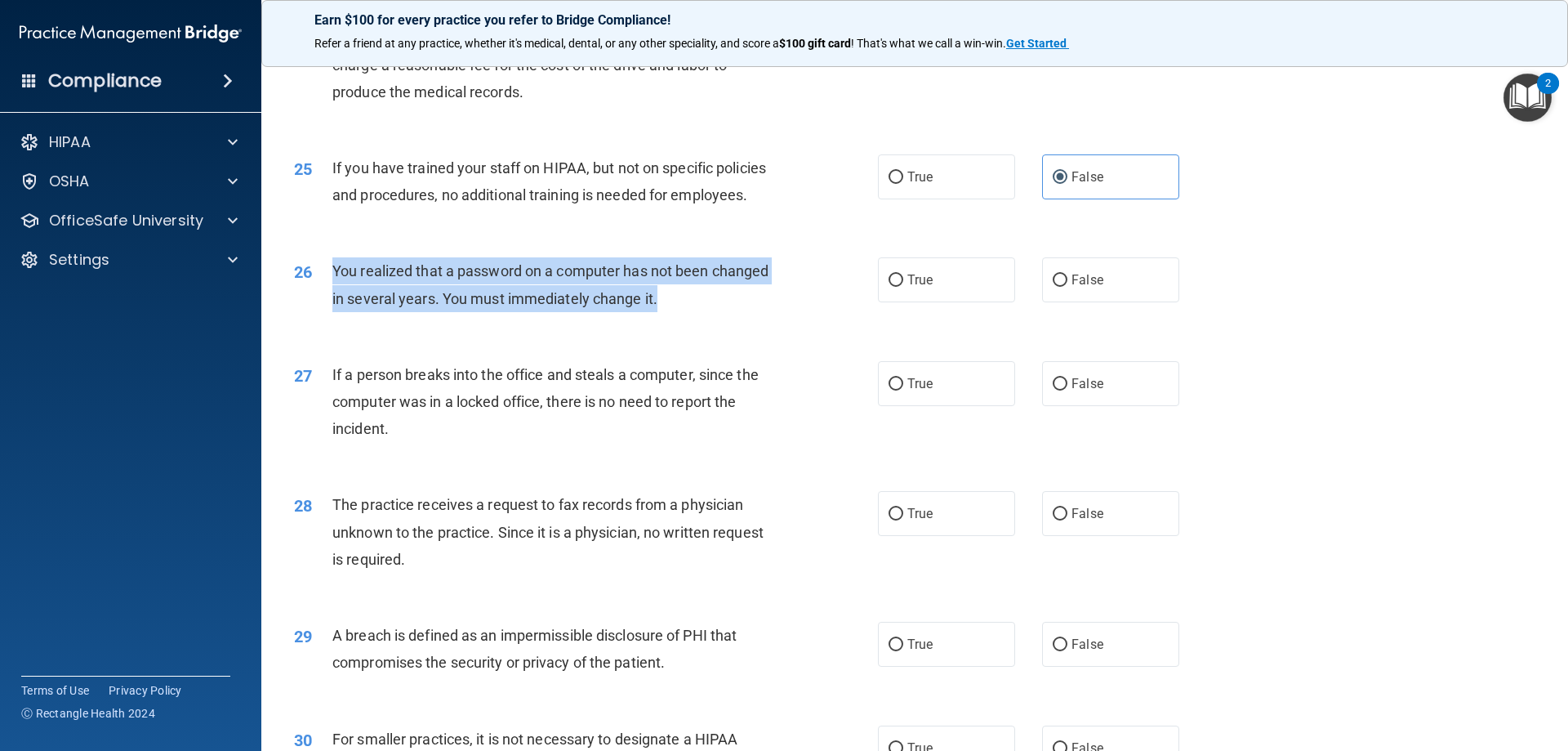
drag, startPoint x: 660, startPoint y: 354, endPoint x: 331, endPoint y: 325, distance: 330.3
click at [331, 320] on div "26 You realized that a password on a computer has not been changed in several y…" at bounding box center [586, 288] width 633 height 62
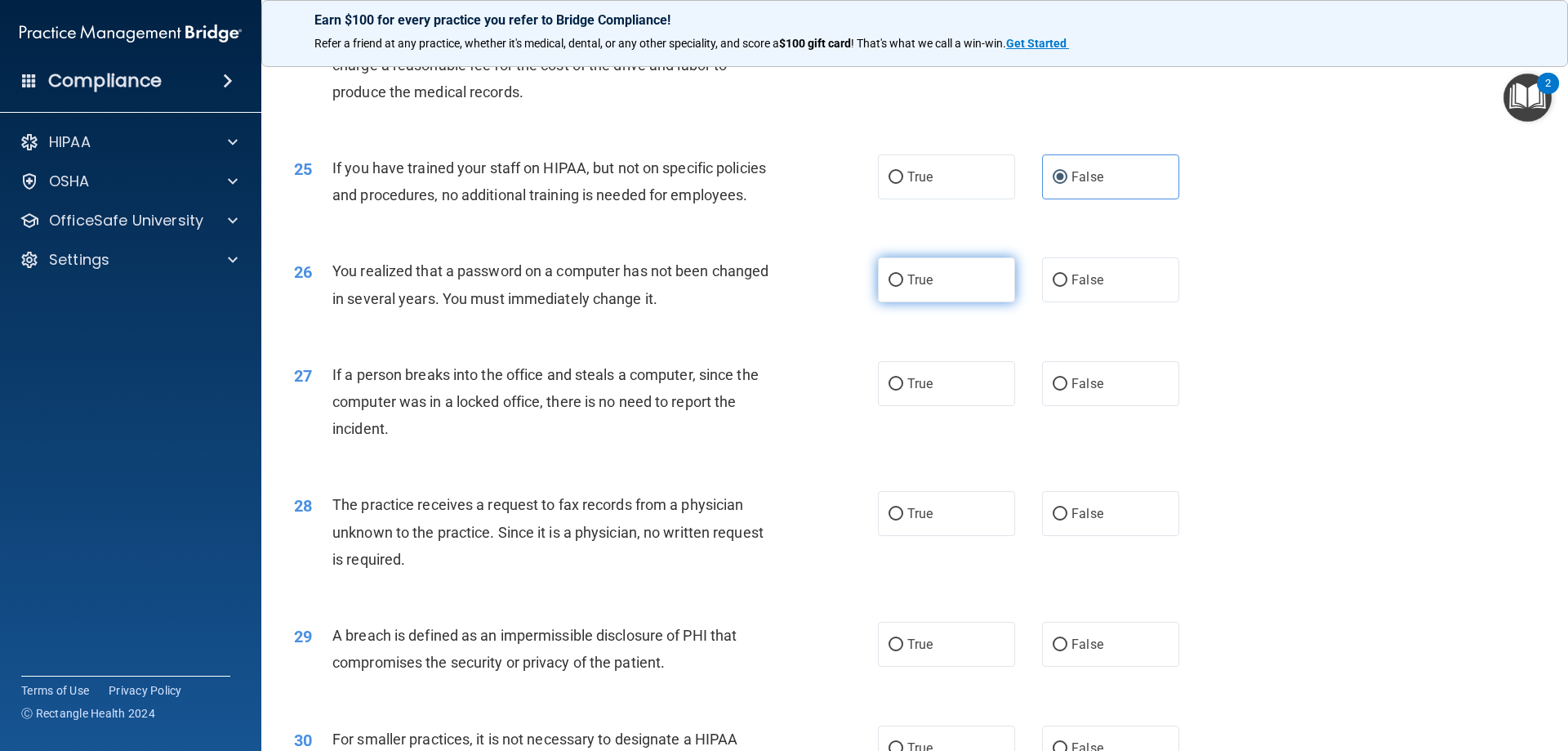
click at [919, 288] on span "True" at bounding box center [920, 280] width 25 height 15
click at [903, 287] on input "True" at bounding box center [895, 280] width 14 height 13
radio input "true"
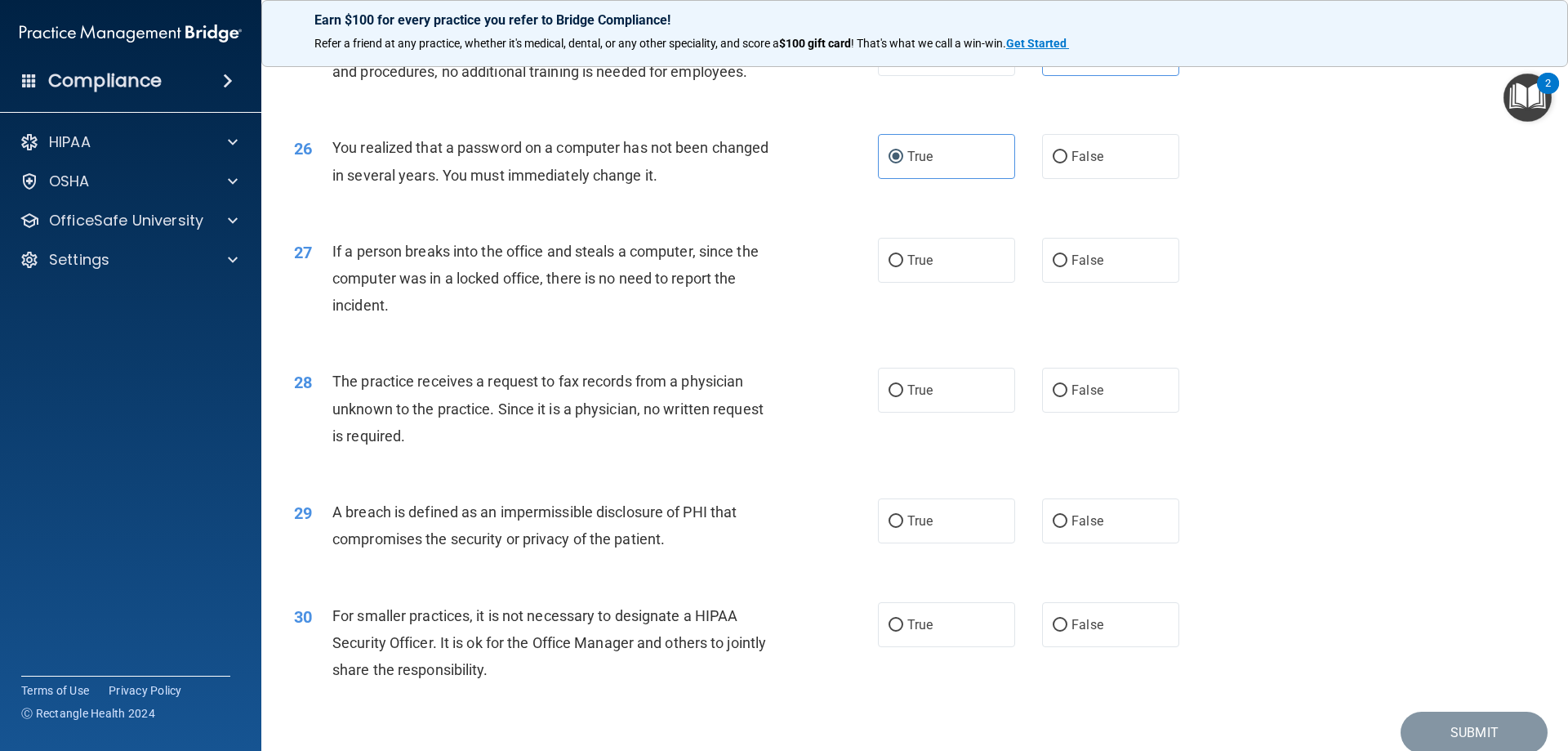
scroll to position [3034, 0]
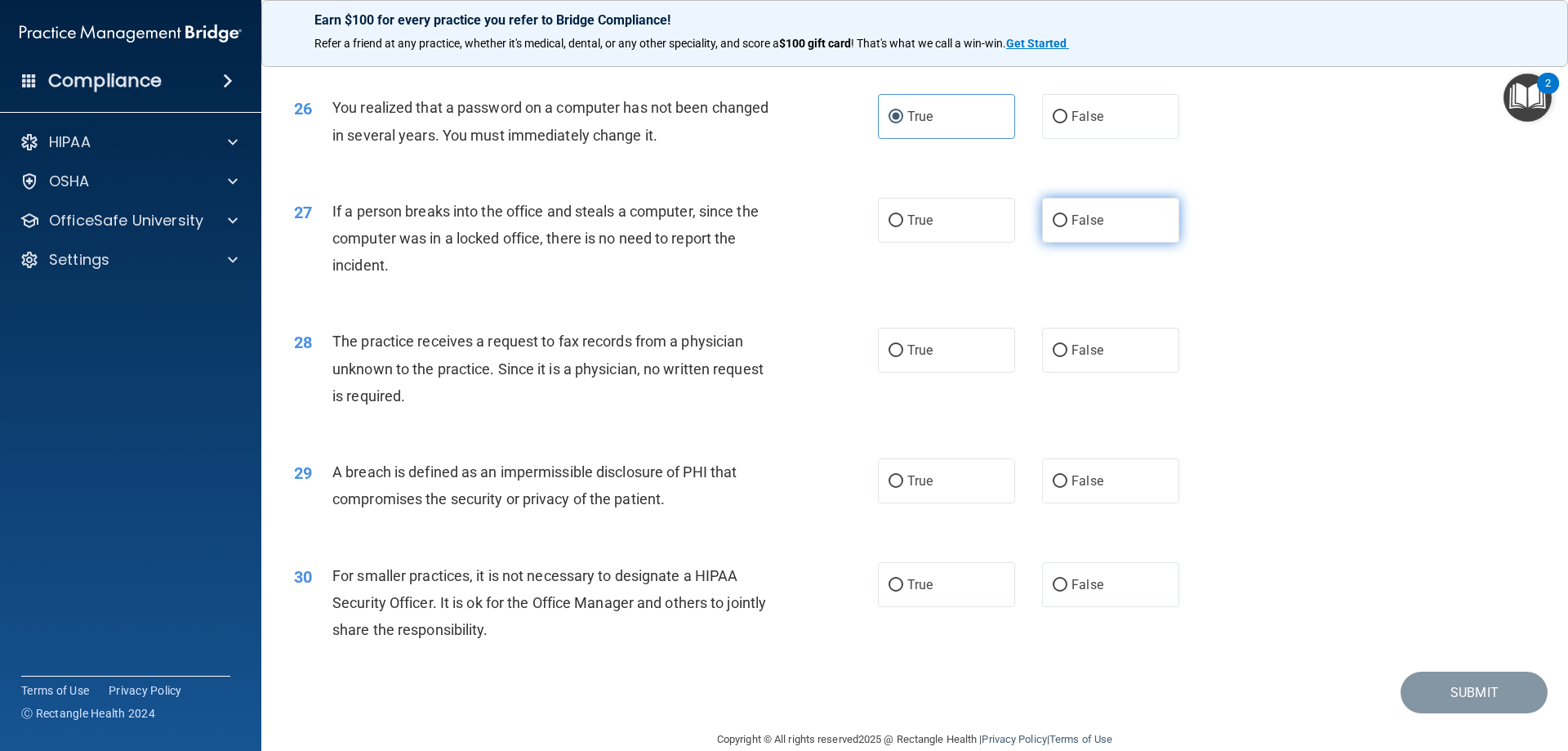
click at [1092, 243] on label "False" at bounding box center [1111, 220] width 138 height 45
click at [1067, 227] on input "False" at bounding box center [1060, 220] width 14 height 13
radio input "true"
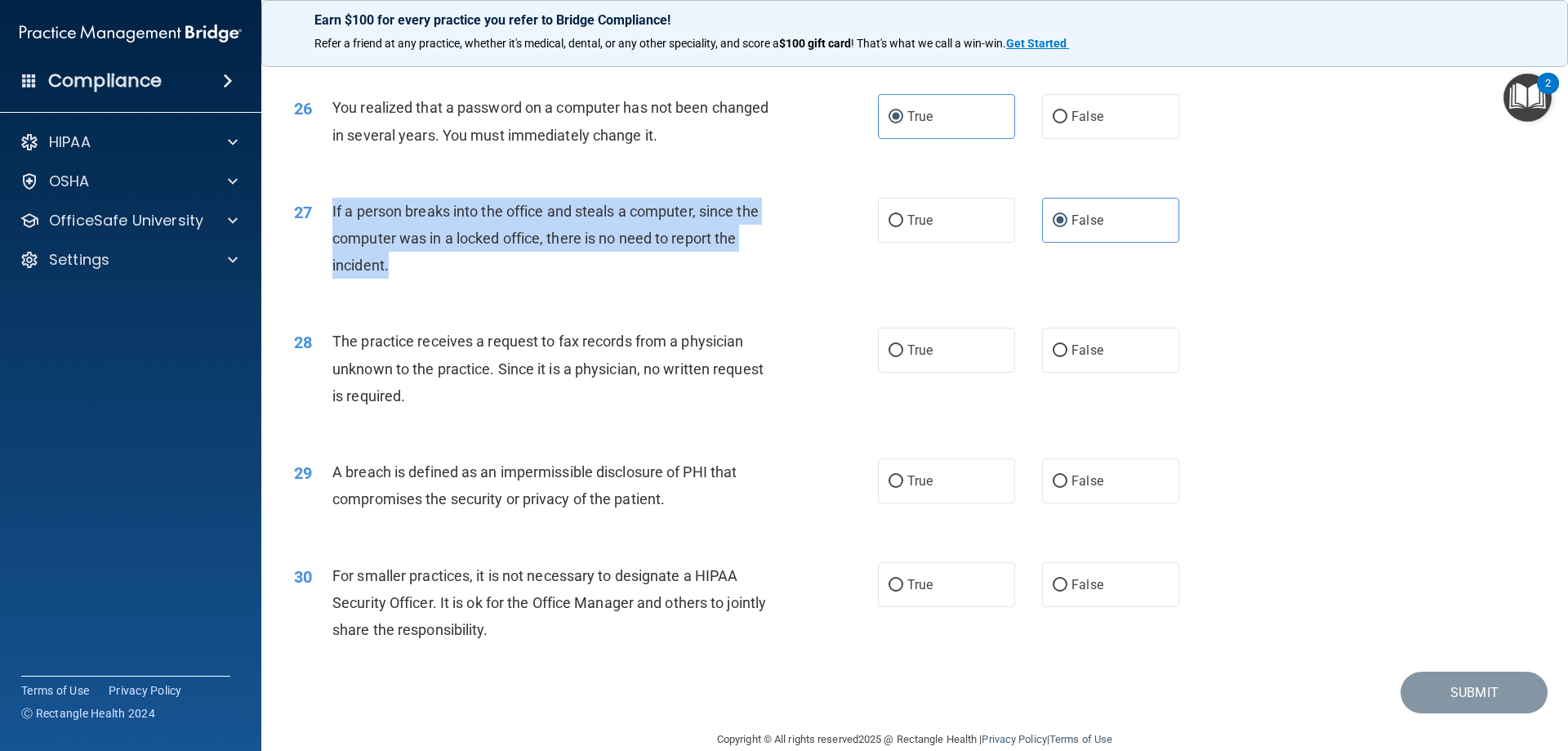
drag, startPoint x: 417, startPoint y: 331, endPoint x: 328, endPoint y: 268, distance: 109.0
click at [328, 268] on div "27 If a person breaks into the office and steals a computer, since the computer…" at bounding box center [586, 242] width 633 height 90
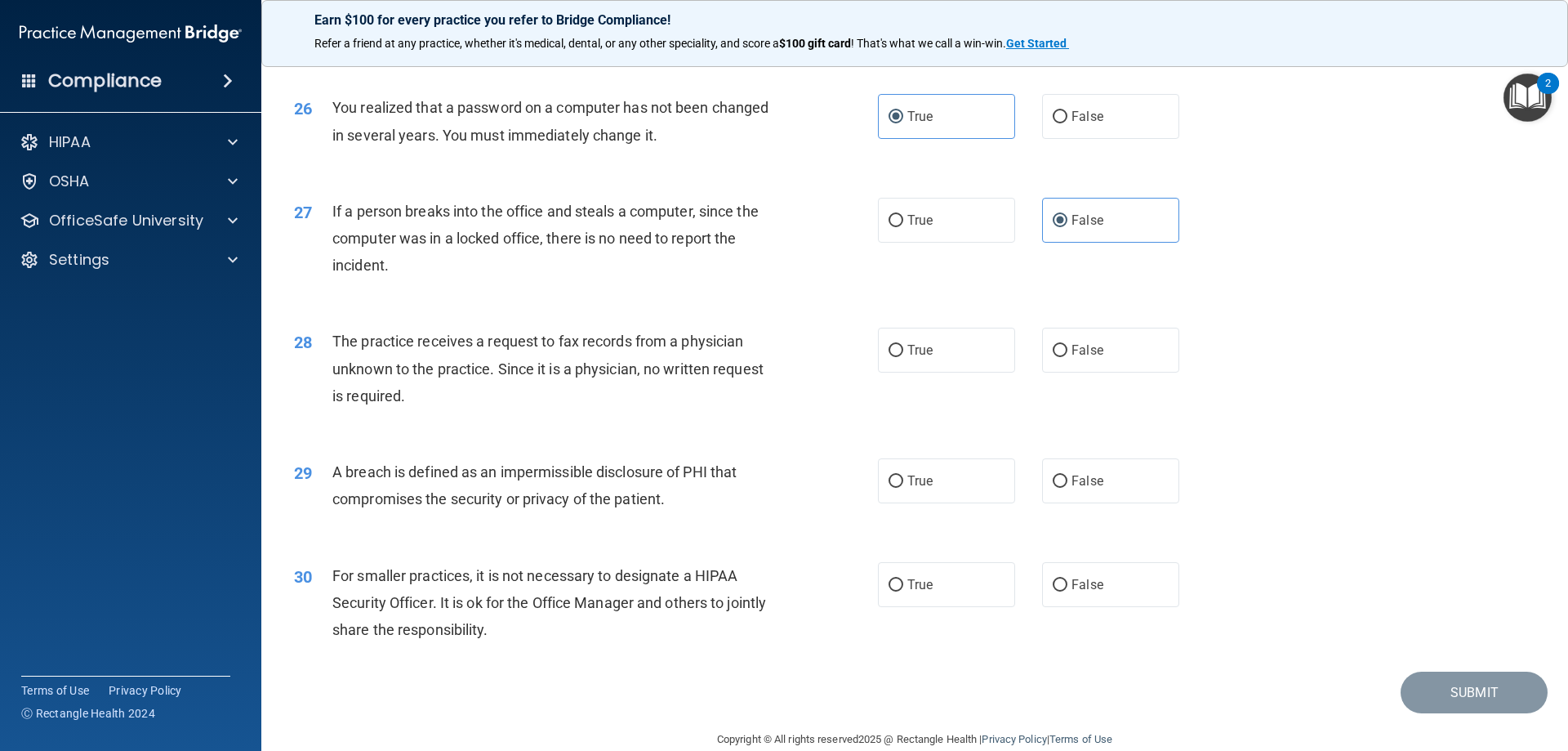
click at [1415, 383] on div "28 The practice receives a request to fax records from a physician unknown to t…" at bounding box center [914, 373] width 1266 height 131
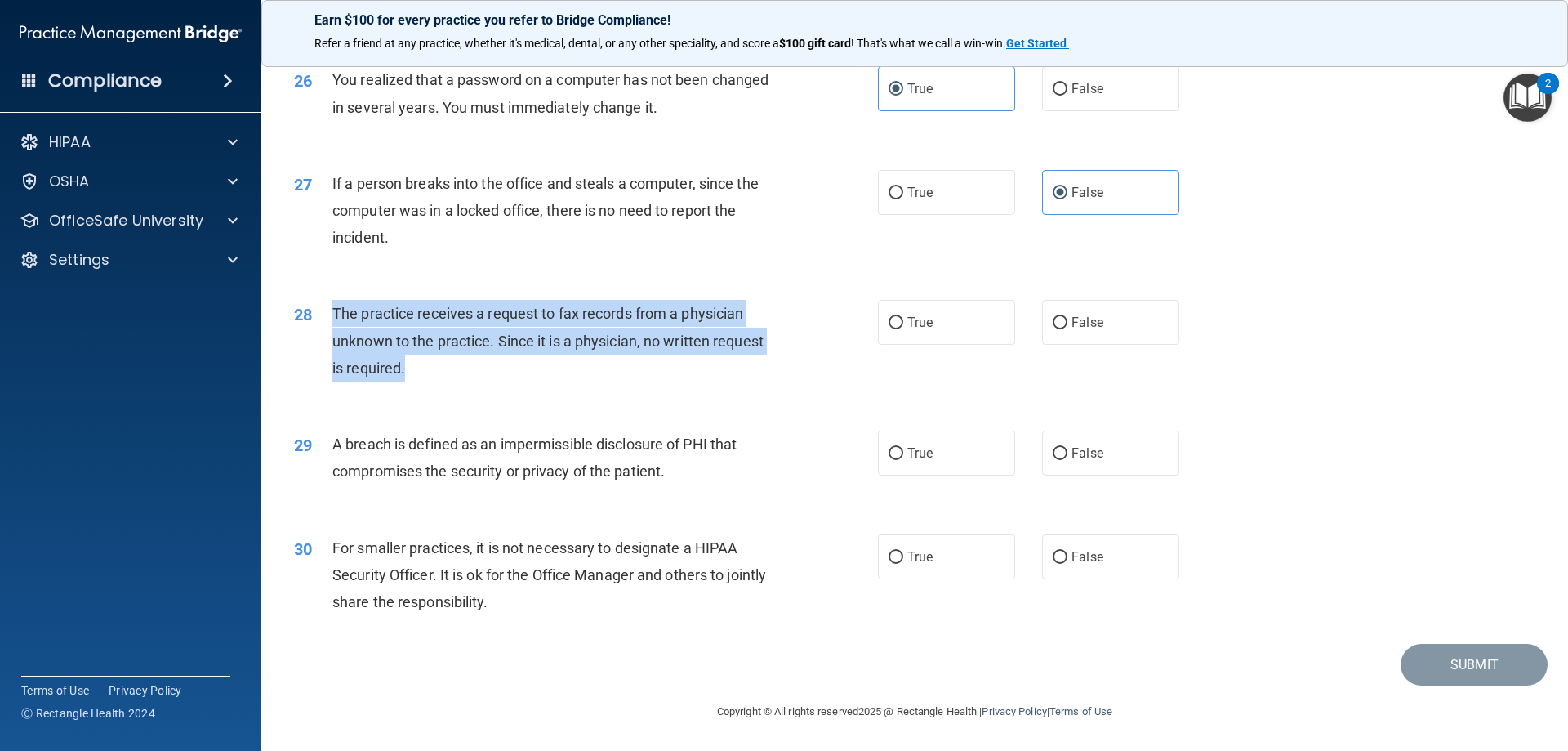
drag, startPoint x: 441, startPoint y: 368, endPoint x: 336, endPoint y: 314, distance: 118.1
click at [336, 314] on div "The practice receives a request to fax records from a physician unknown to the …" at bounding box center [560, 340] width 456 height 82
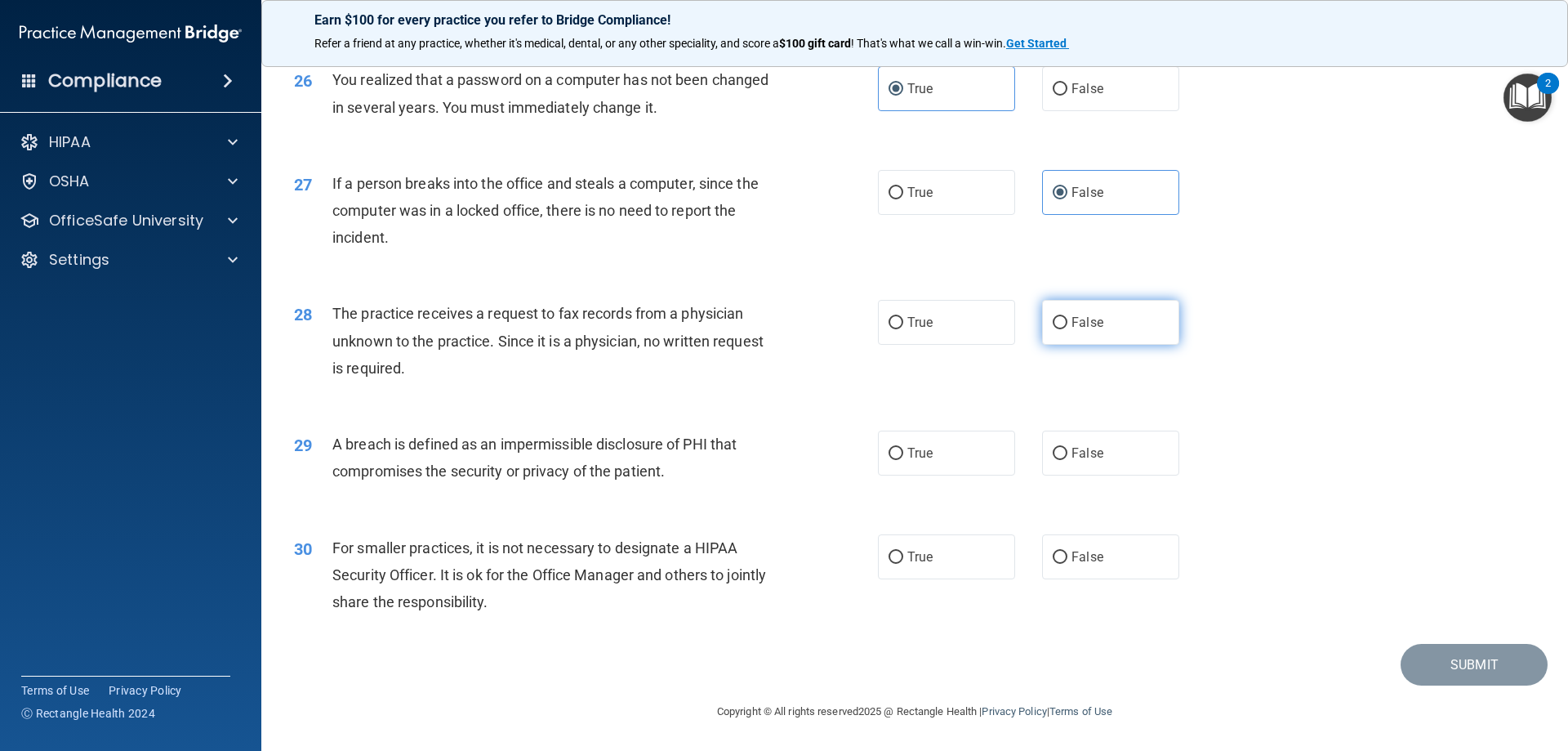
click at [1116, 311] on label "False" at bounding box center [1111, 322] width 138 height 45
click at [1067, 317] on input "False" at bounding box center [1060, 323] width 14 height 13
radio input "true"
click at [1324, 449] on div "29 A breach is defined as an impermissible disclosure of PHI that compromises t…" at bounding box center [914, 461] width 1266 height 103
click at [908, 455] on span "True" at bounding box center [920, 453] width 25 height 15
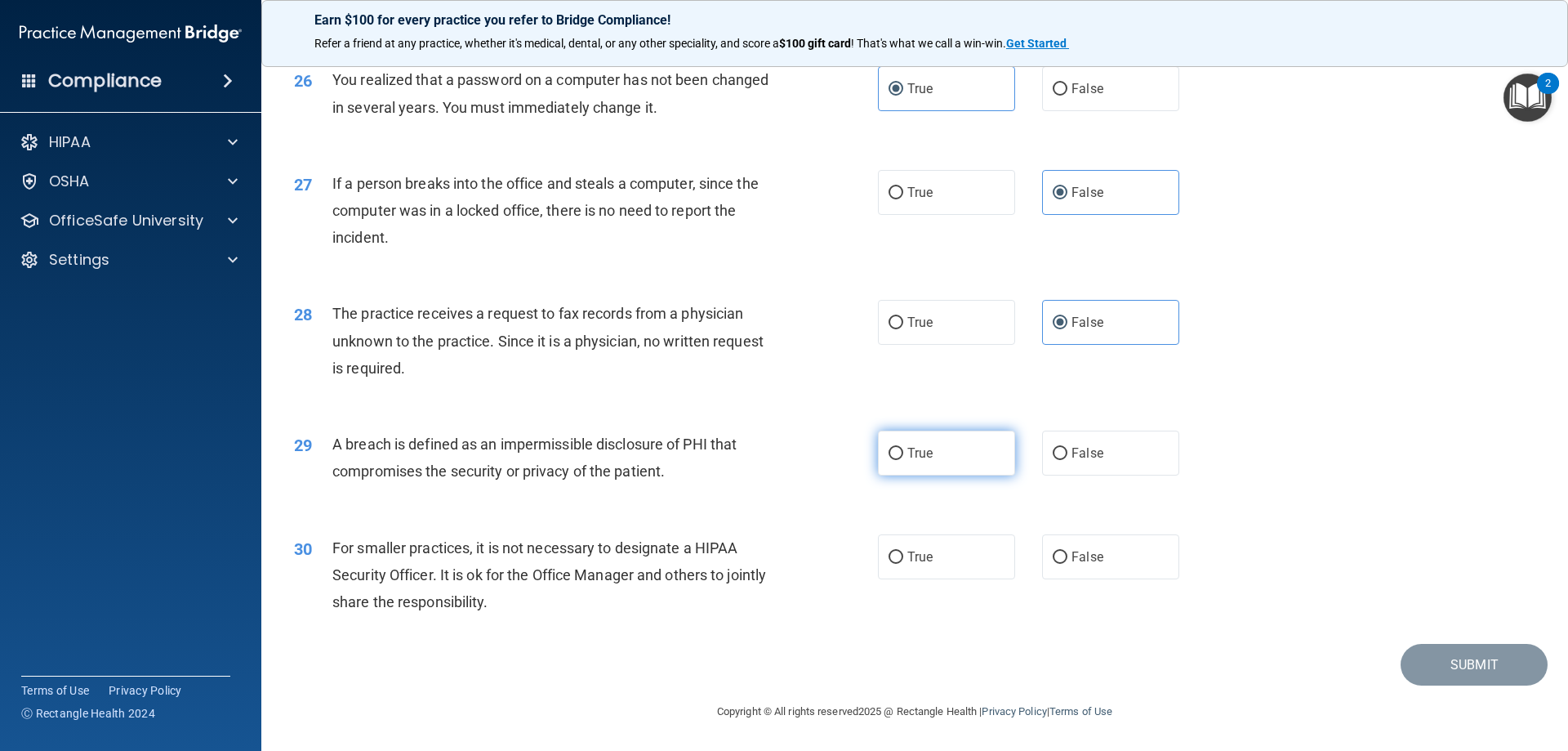
click at [903, 455] on input "True" at bounding box center [895, 453] width 14 height 13
radio input "true"
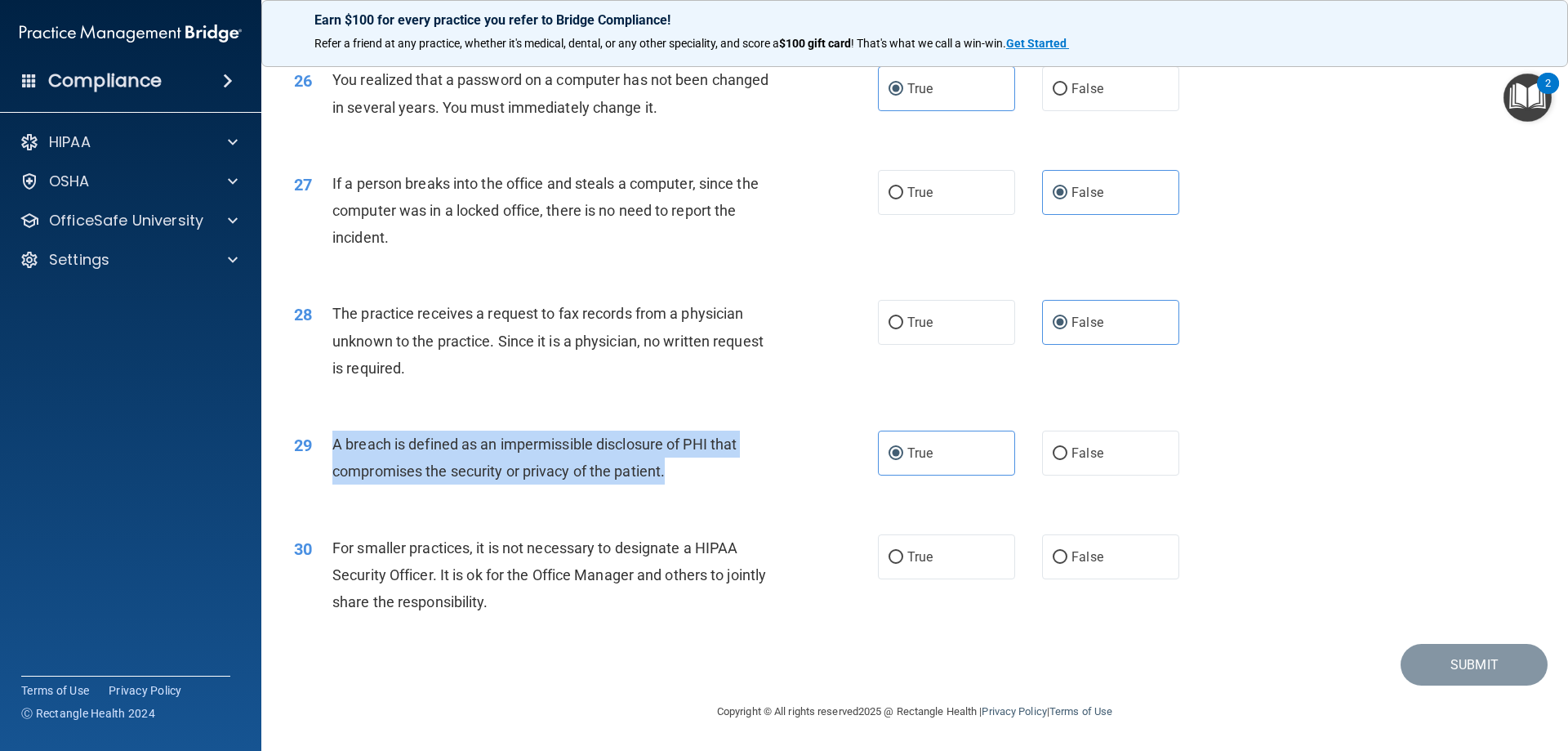
drag, startPoint x: 698, startPoint y: 472, endPoint x: 332, endPoint y: 440, distance: 367.4
click at [332, 440] on div "A breach is defined as an impermissible disclosure of PHI that compromises the …" at bounding box center [560, 457] width 456 height 54
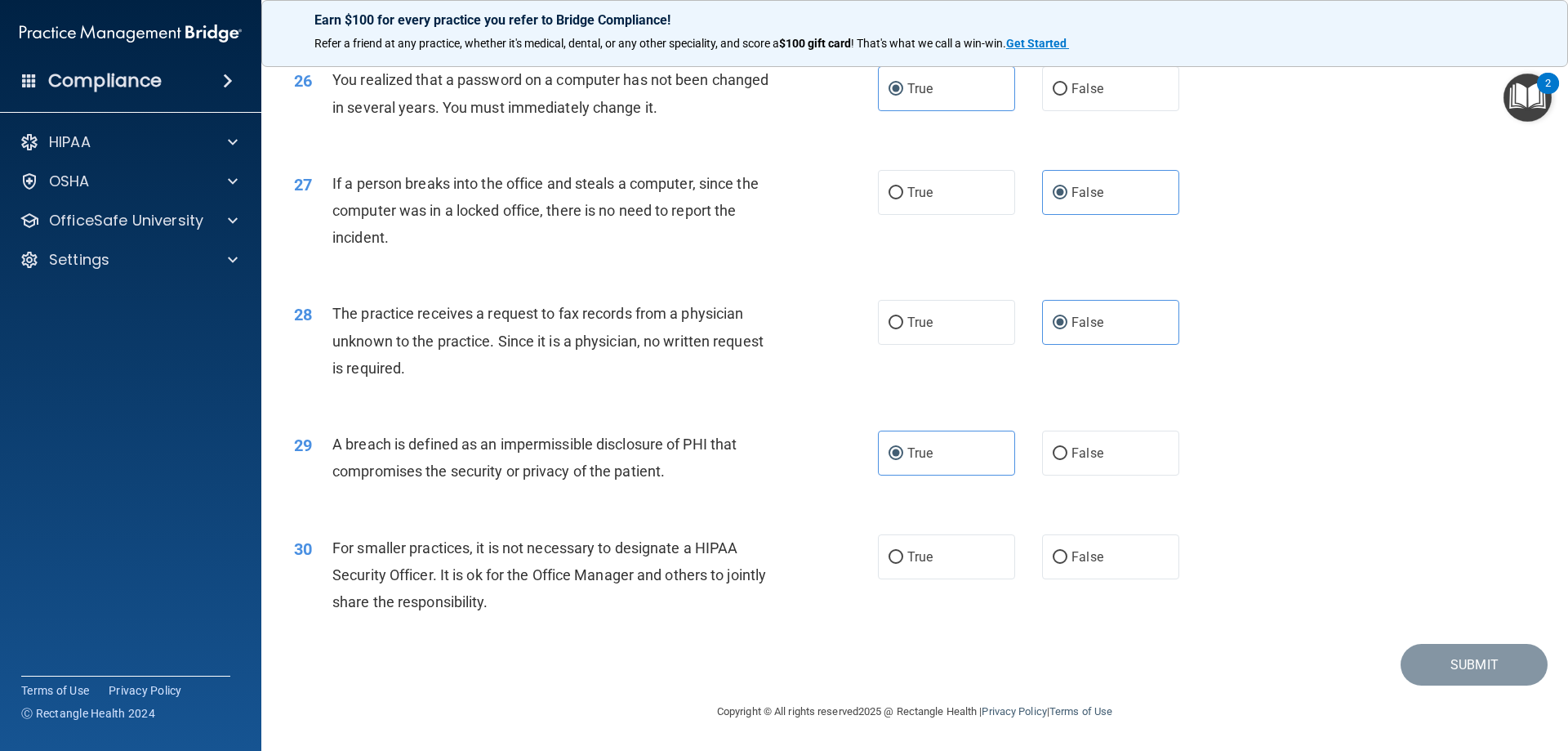
click at [1463, 495] on div "29 A breach is defined as an impermissible disclosure of PHI that compromises t…" at bounding box center [914, 461] width 1266 height 103
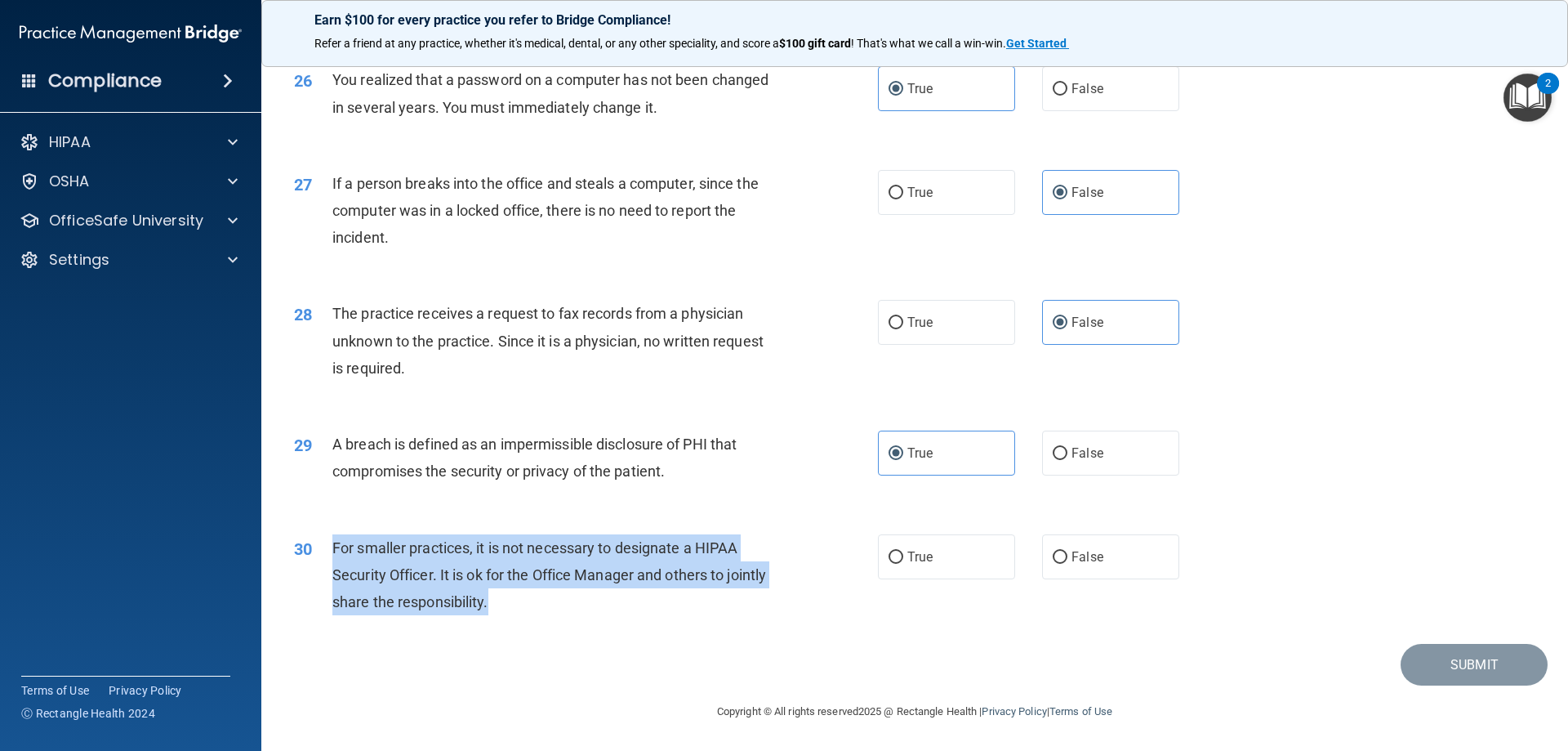
drag, startPoint x: 547, startPoint y: 601, endPoint x: 334, endPoint y: 545, distance: 220.2
click at [334, 545] on div "For smaller practices, it is not necessary to designate a HIPAA Security Office…" at bounding box center [560, 575] width 456 height 82
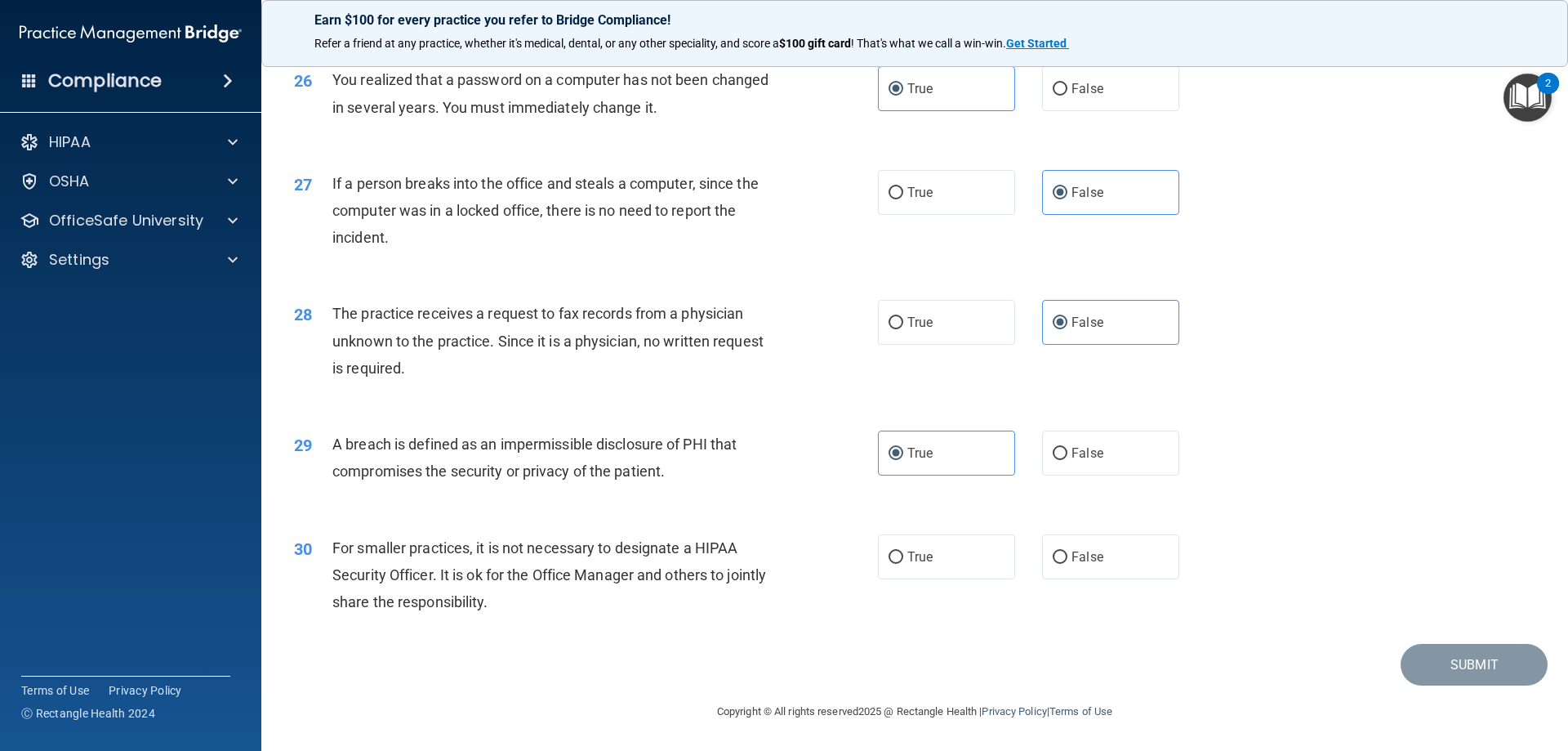
click at [504, 651] on div "Submit" at bounding box center [914, 664] width 1266 height 41
click at [1125, 557] on label "False" at bounding box center [1111, 557] width 138 height 45
click at [1067, 557] on input "False" at bounding box center [1060, 557] width 14 height 13
radio input "true"
click at [1452, 660] on button "Submit" at bounding box center [1474, 664] width 147 height 41
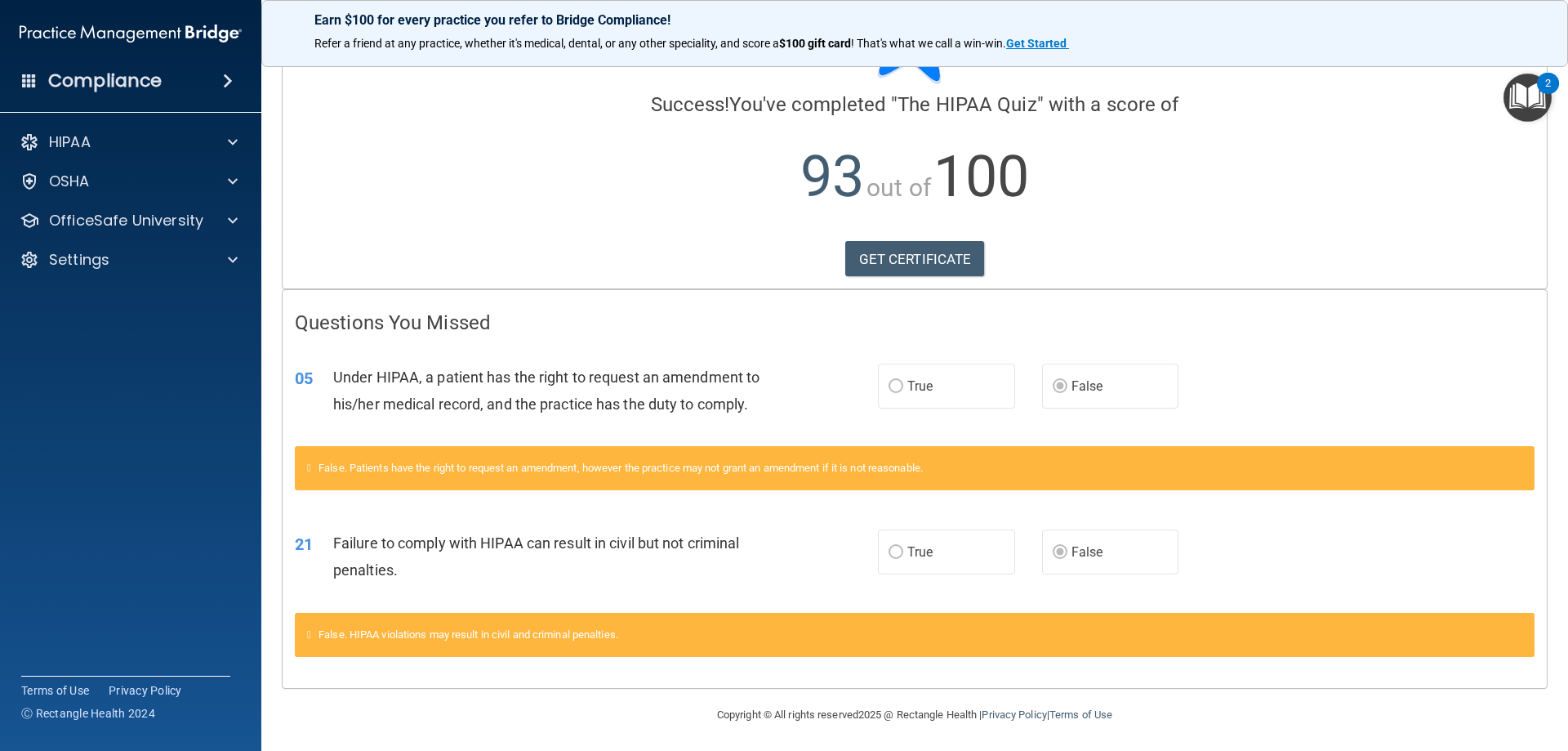
scroll to position [99, 0]
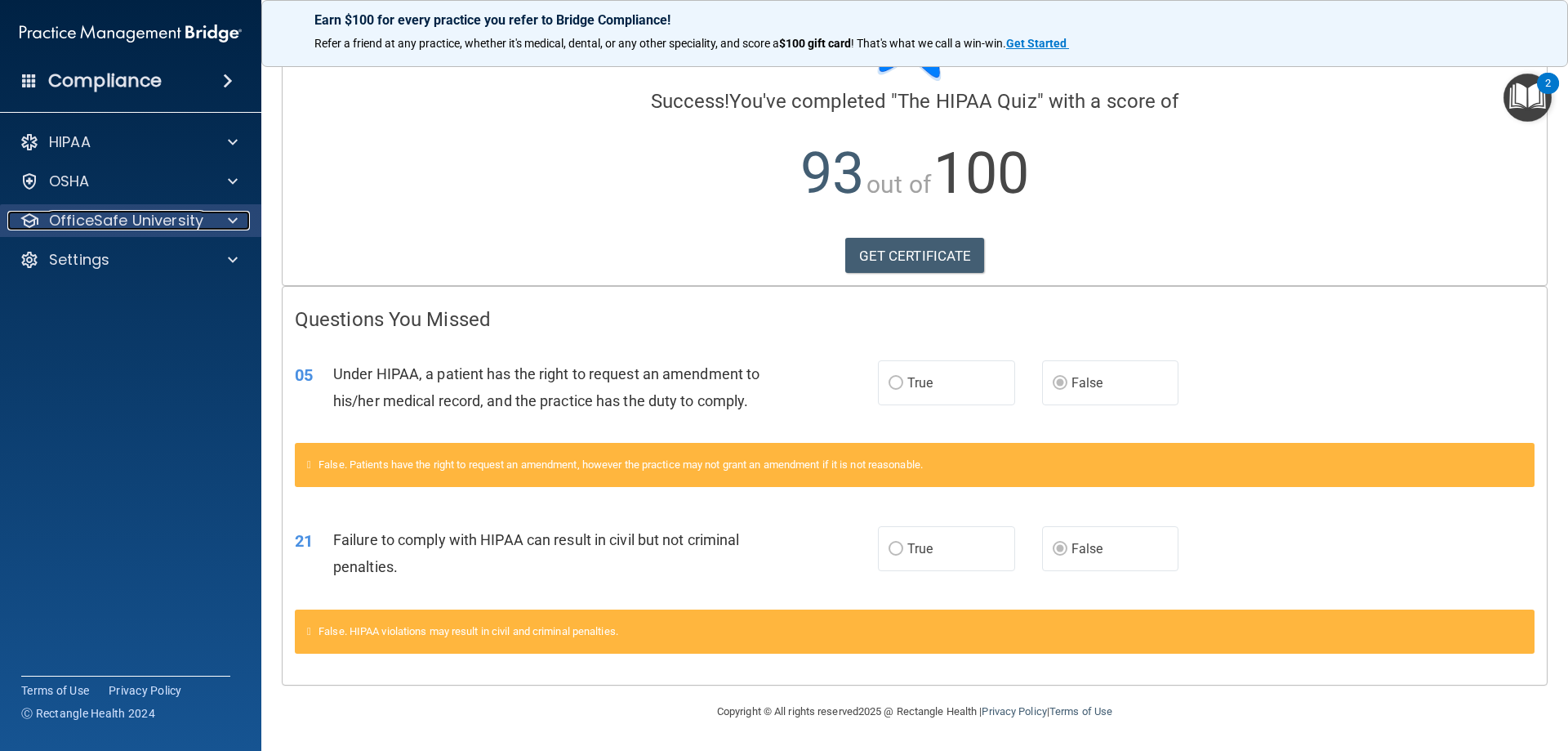
click at [123, 228] on p "OfficeSafe University" at bounding box center [126, 220] width 154 height 19
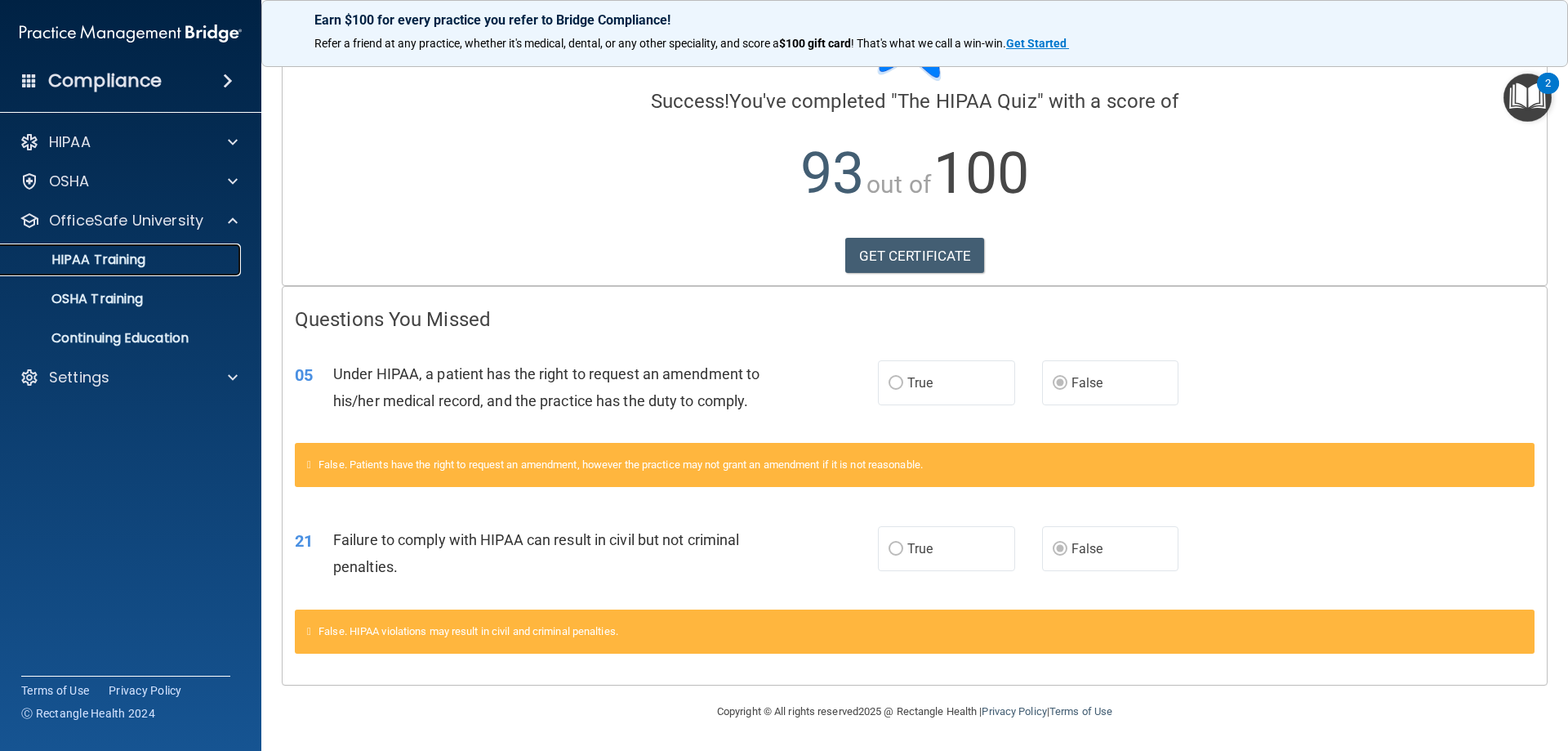
click at [87, 269] on link "HIPAA Training" at bounding box center [112, 260] width 257 height 33
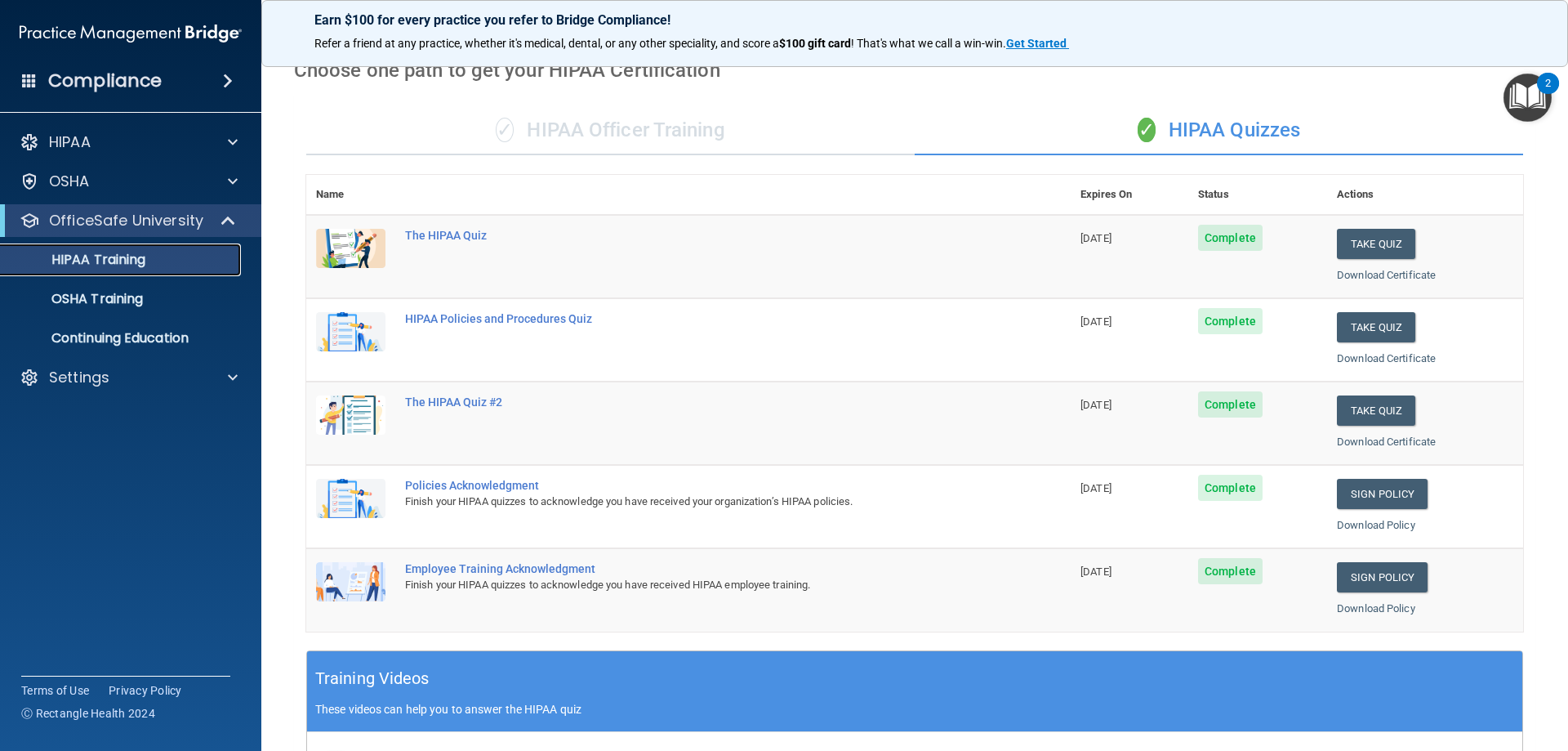
scroll to position [71, 0]
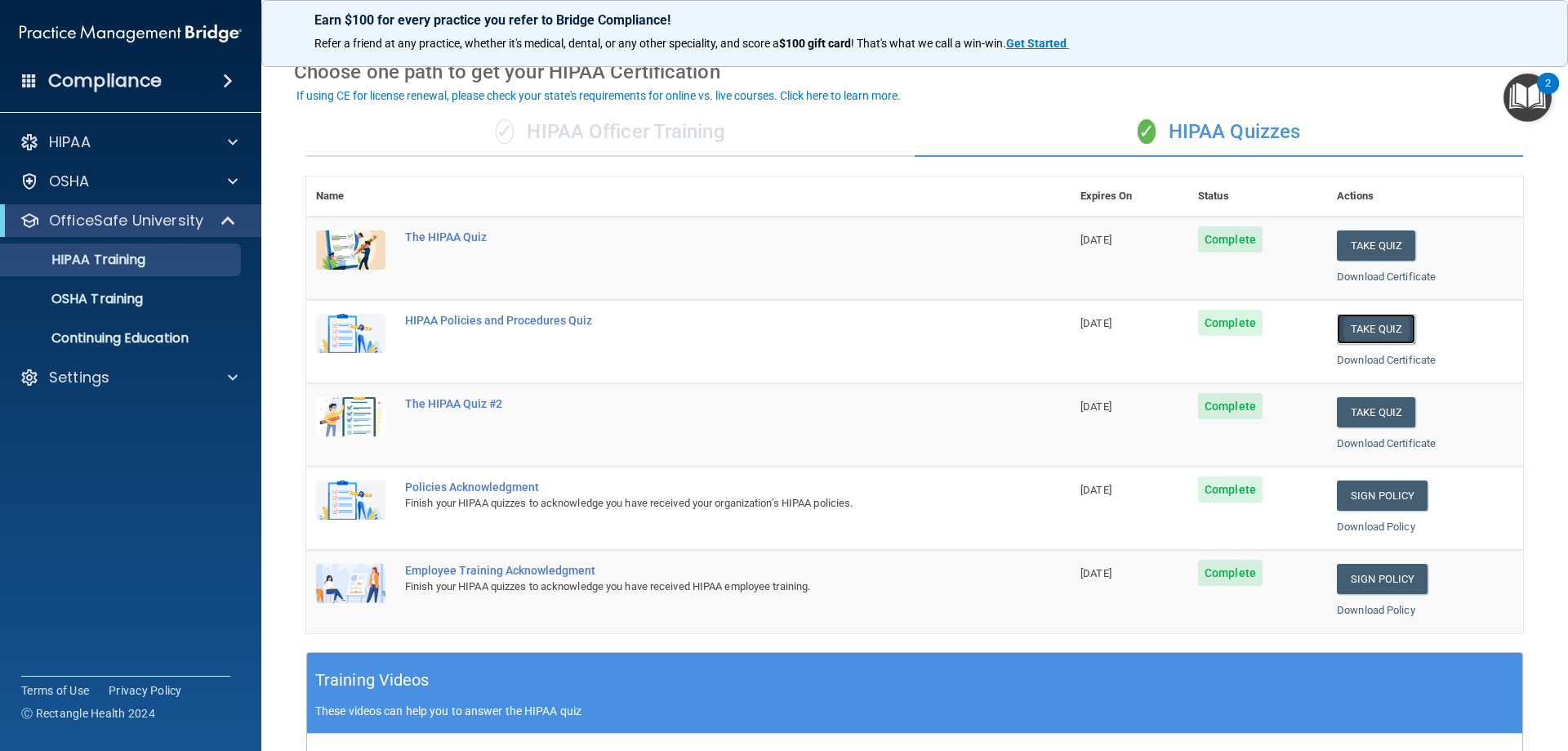
click at [1354, 333] on button "Take Quiz" at bounding box center [1375, 328] width 78 height 30
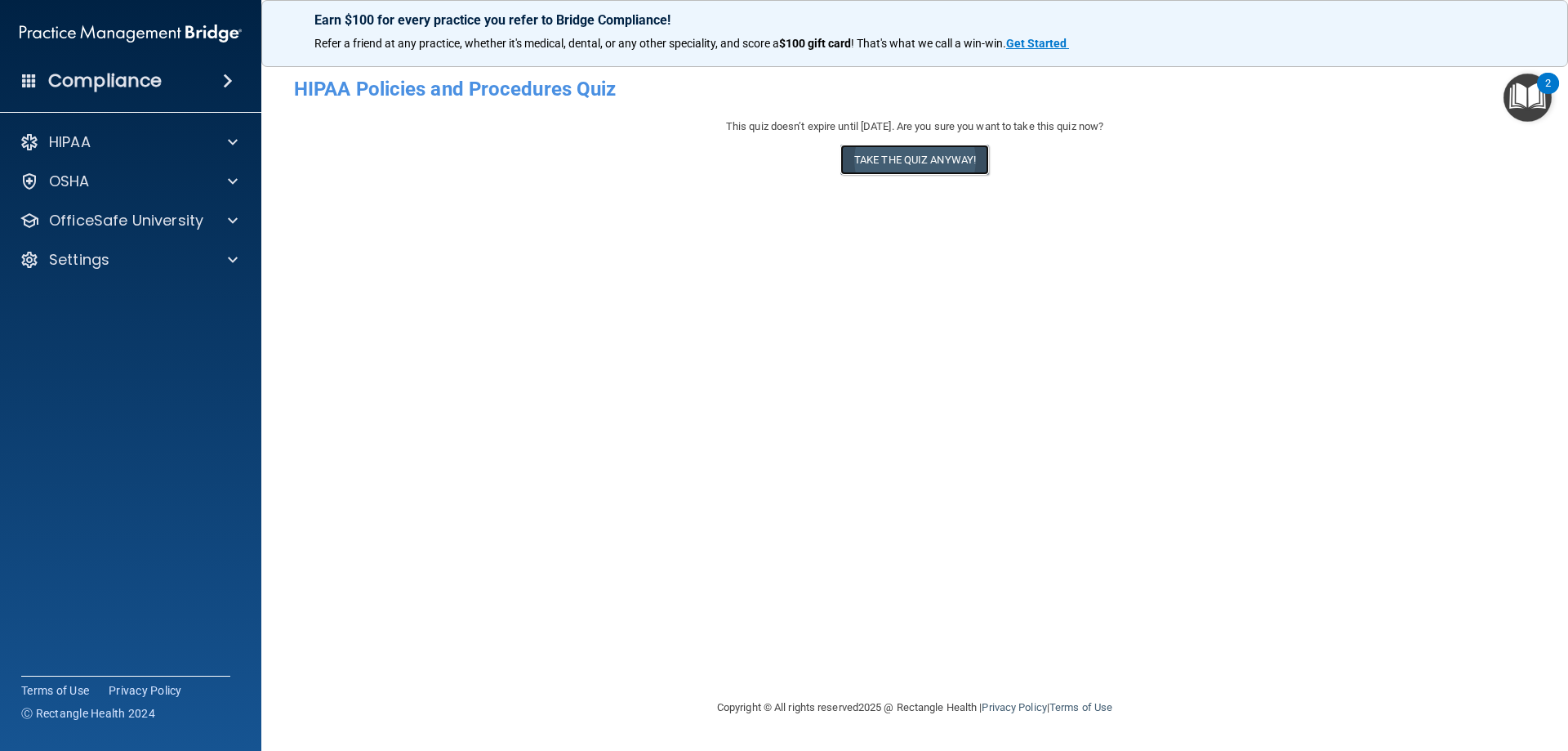
click at [937, 159] on button "Take the quiz anyway!" at bounding box center [914, 159] width 148 height 30
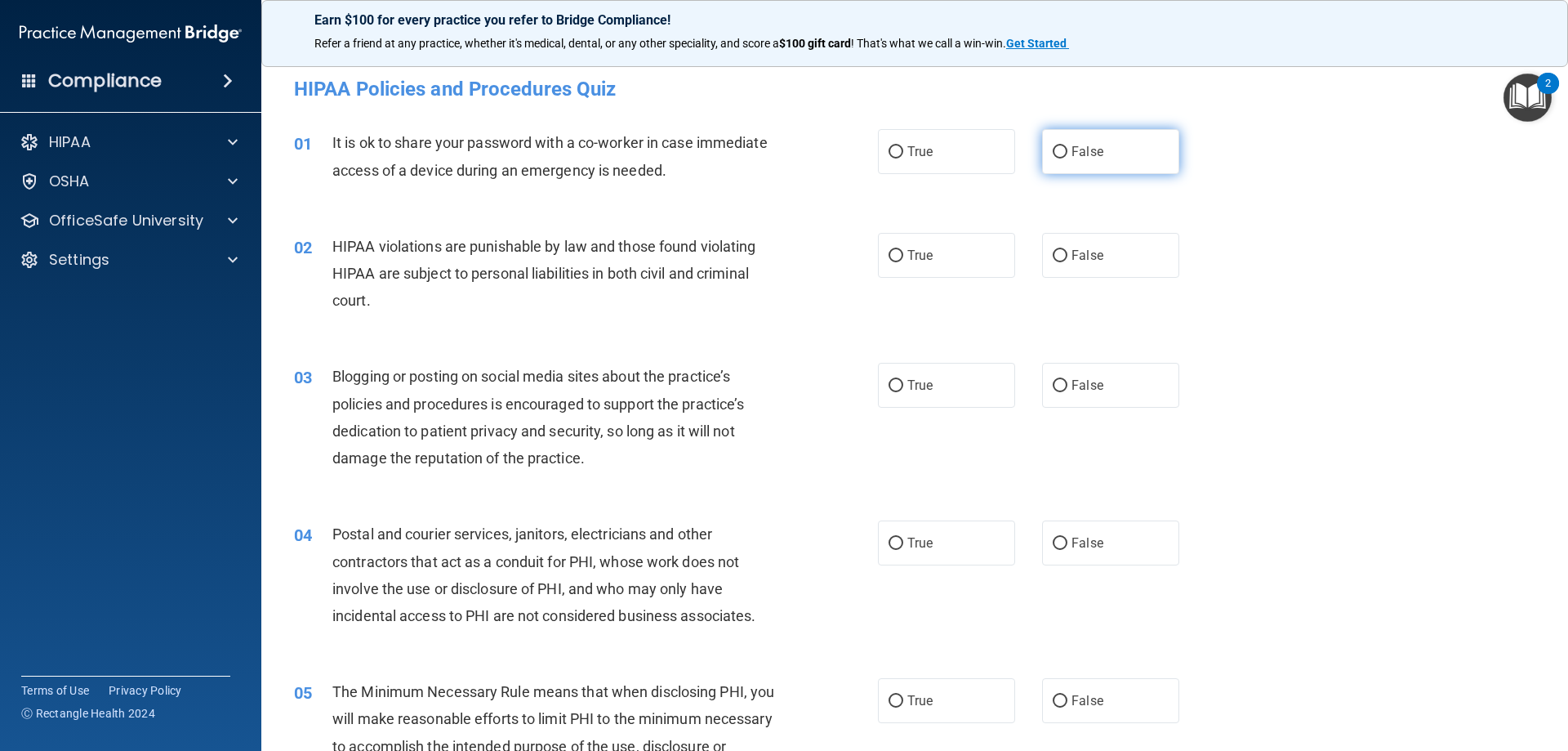
click at [1133, 154] on label "False" at bounding box center [1111, 151] width 138 height 45
click at [1067, 154] on input "False" at bounding box center [1060, 152] width 14 height 13
radio input "true"
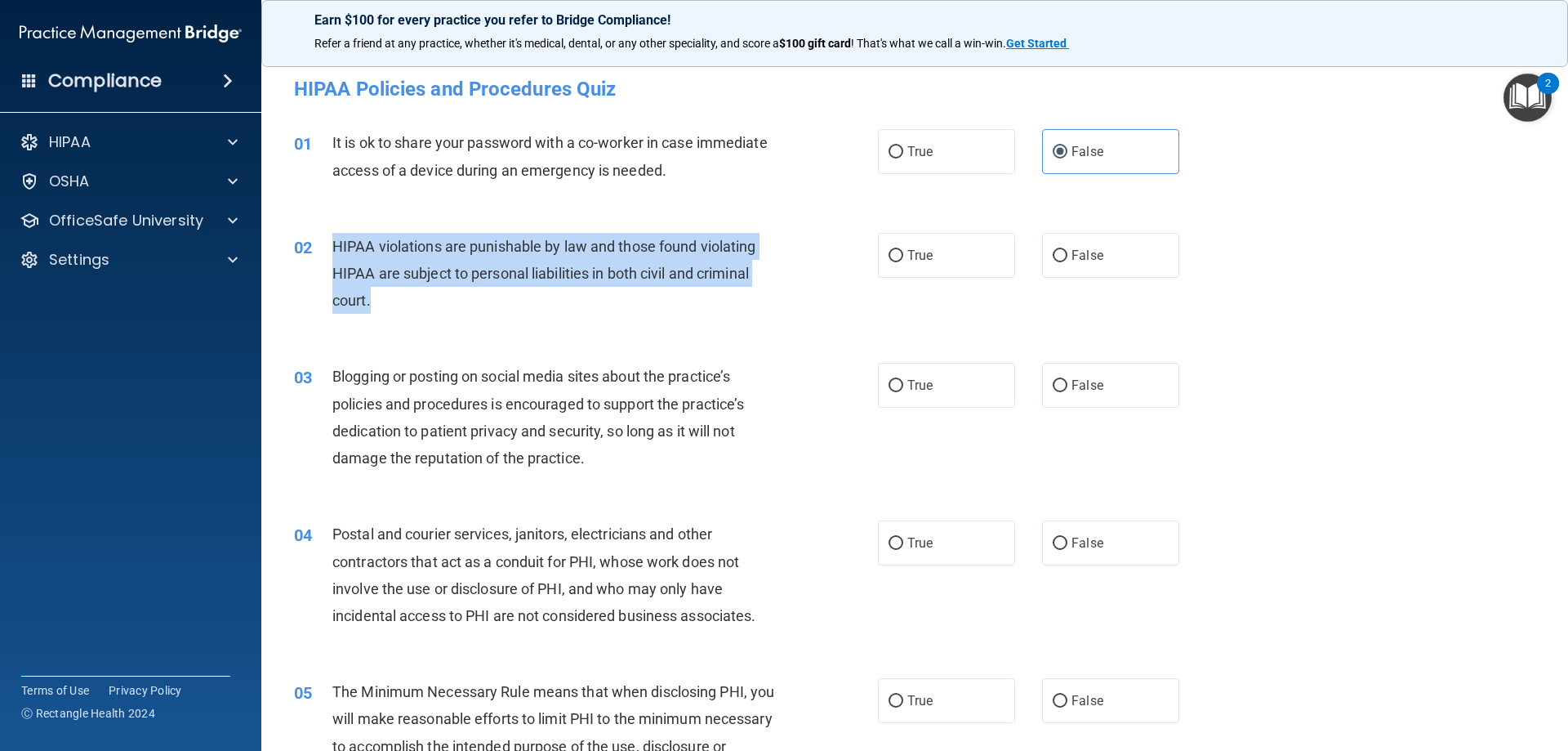
drag, startPoint x: 396, startPoint y: 292, endPoint x: 328, endPoint y: 243, distance: 83.8
click at [328, 243] on div "02 HIPAA violations are punishable by law and those found violating HIPAA are s…" at bounding box center [586, 277] width 633 height 90
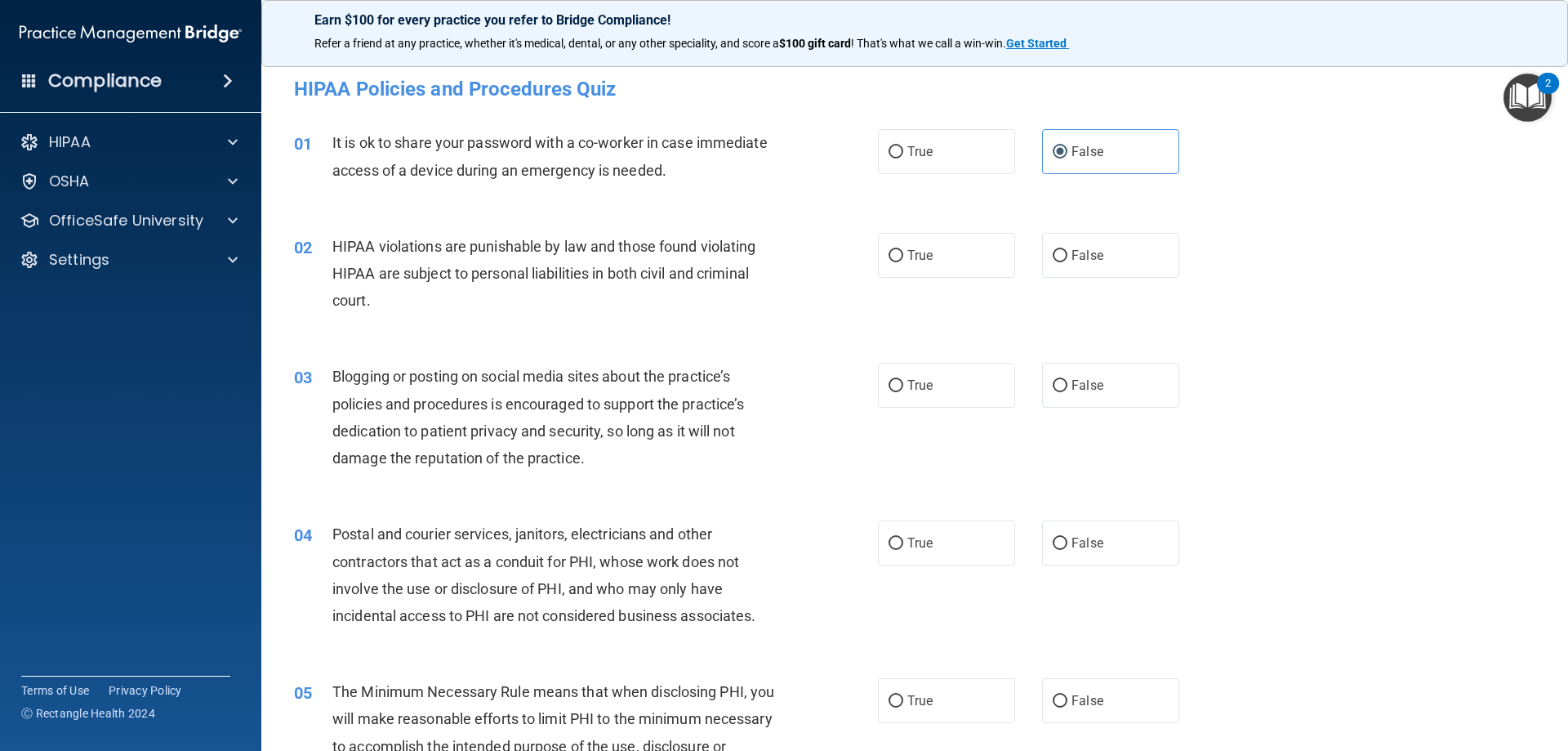
click at [1375, 292] on div "02 HIPAA violations are punishable by law and those found violating HIPAA are s…" at bounding box center [914, 278] width 1266 height 131
click at [942, 252] on label "True" at bounding box center [946, 255] width 138 height 45
click at [903, 252] on input "True" at bounding box center [895, 256] width 14 height 13
radio input "true"
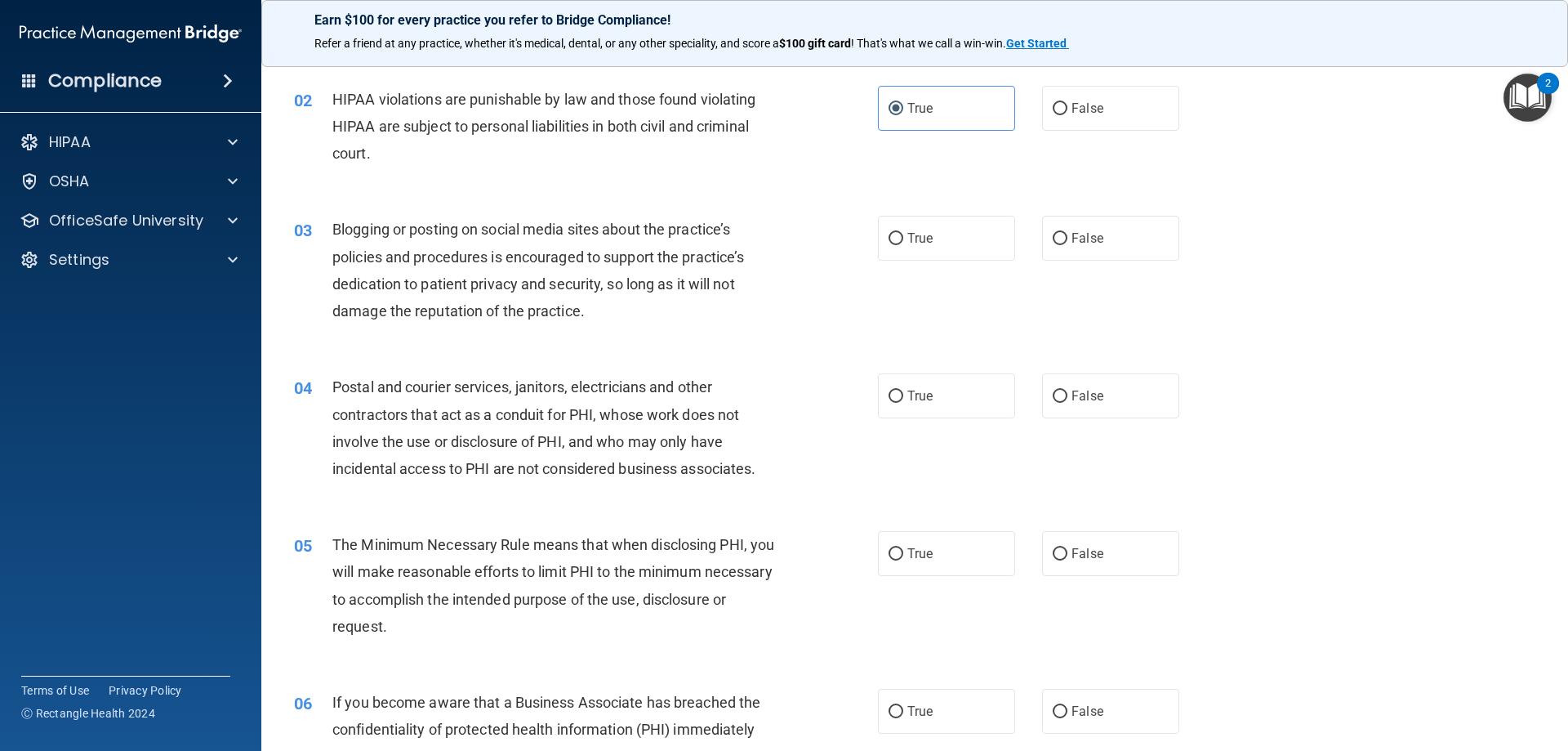
scroll to position [164, 0]
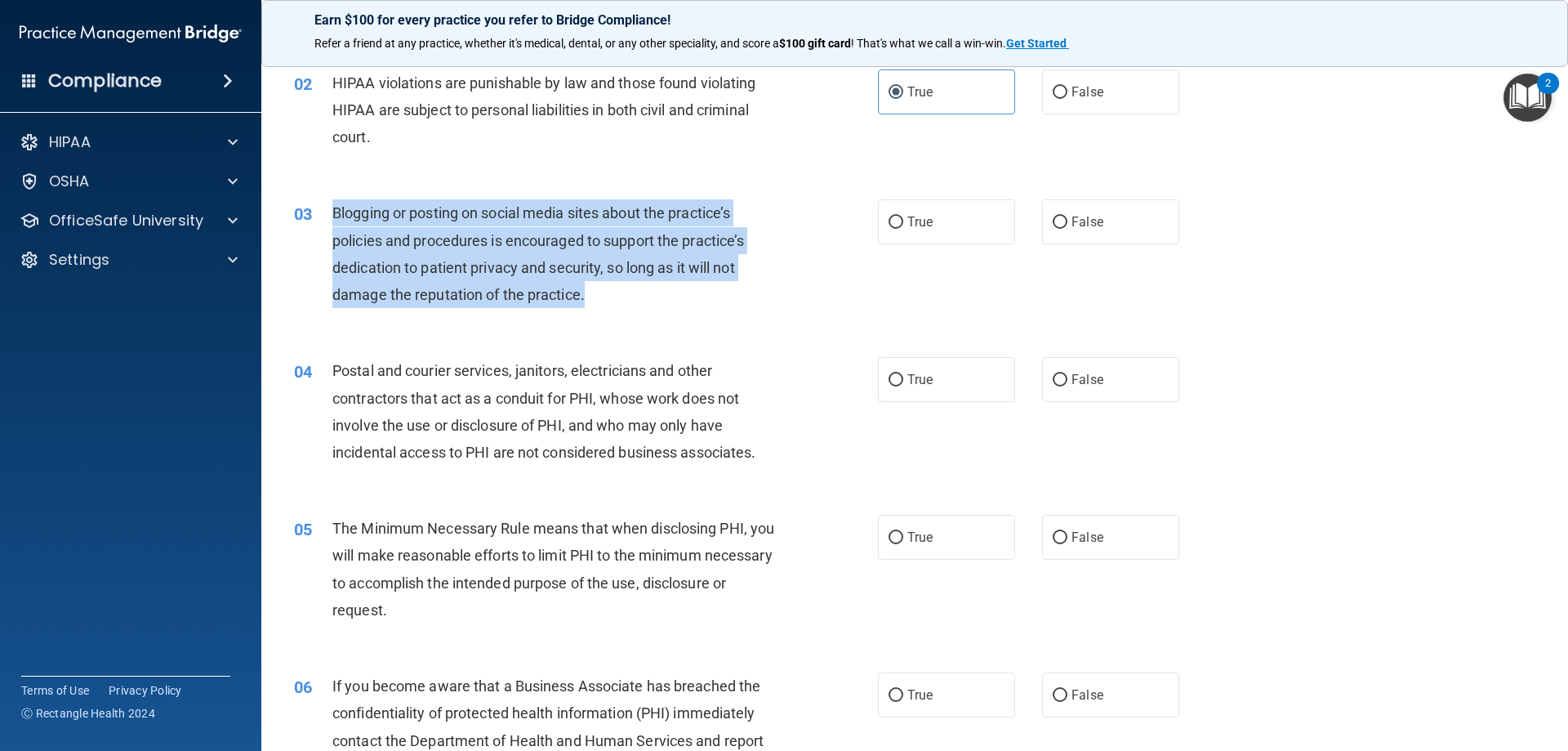
drag, startPoint x: 613, startPoint y: 296, endPoint x: 329, endPoint y: 221, distance: 293.7
click at [329, 221] on div "03 Blogging or posting on social media sites about the practice’s policies and …" at bounding box center [586, 257] width 633 height 117
click at [836, 312] on div "03 Blogging or posting on social media sites about the practice’s policies and …" at bounding box center [586, 257] width 633 height 117
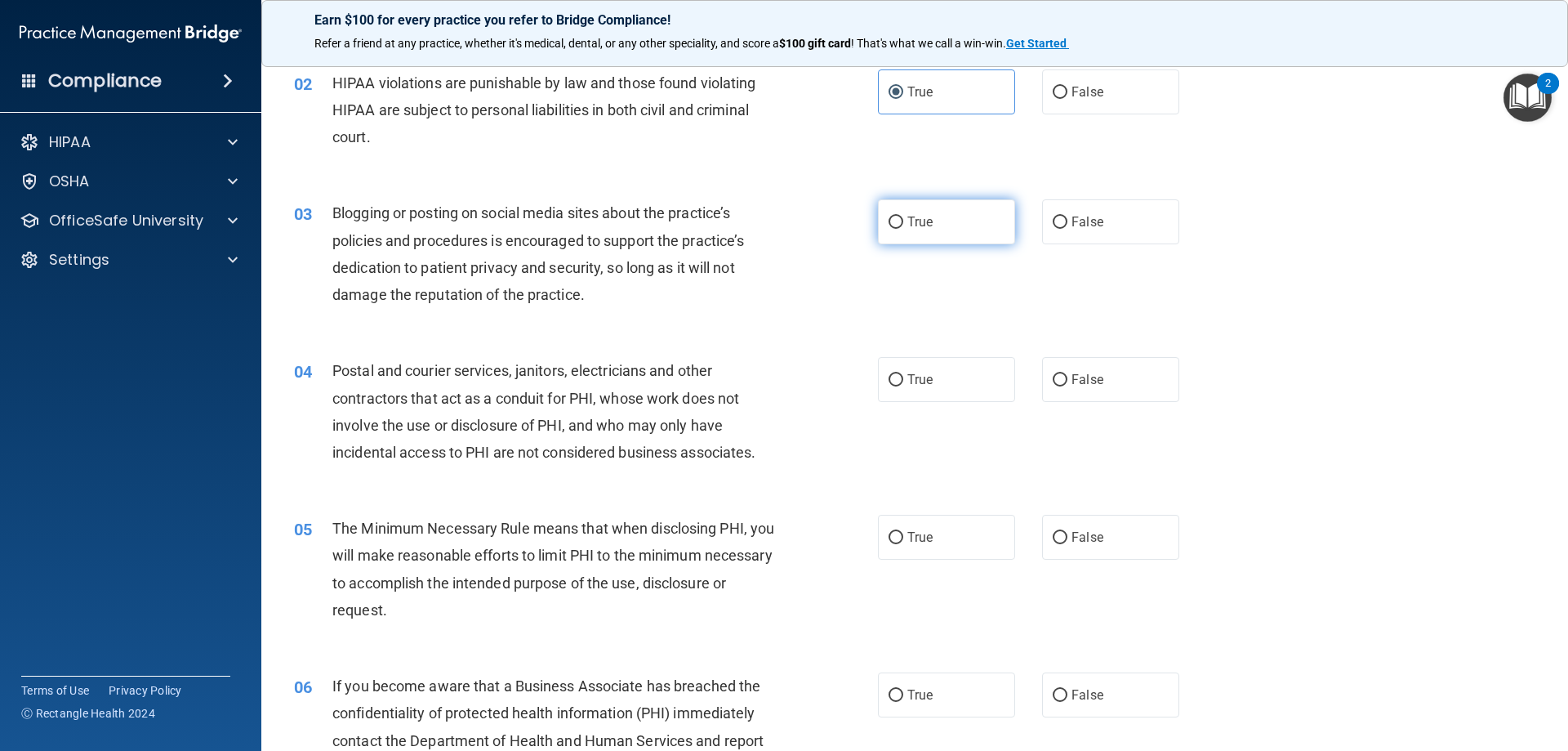
click at [908, 223] on span "True" at bounding box center [920, 221] width 25 height 15
click at [902, 223] on input "True" at bounding box center [895, 222] width 14 height 13
radio input "true"
click at [1350, 381] on div "04 Postal and courier services, janitors, electricians and other contractors th…" at bounding box center [914, 416] width 1266 height 158
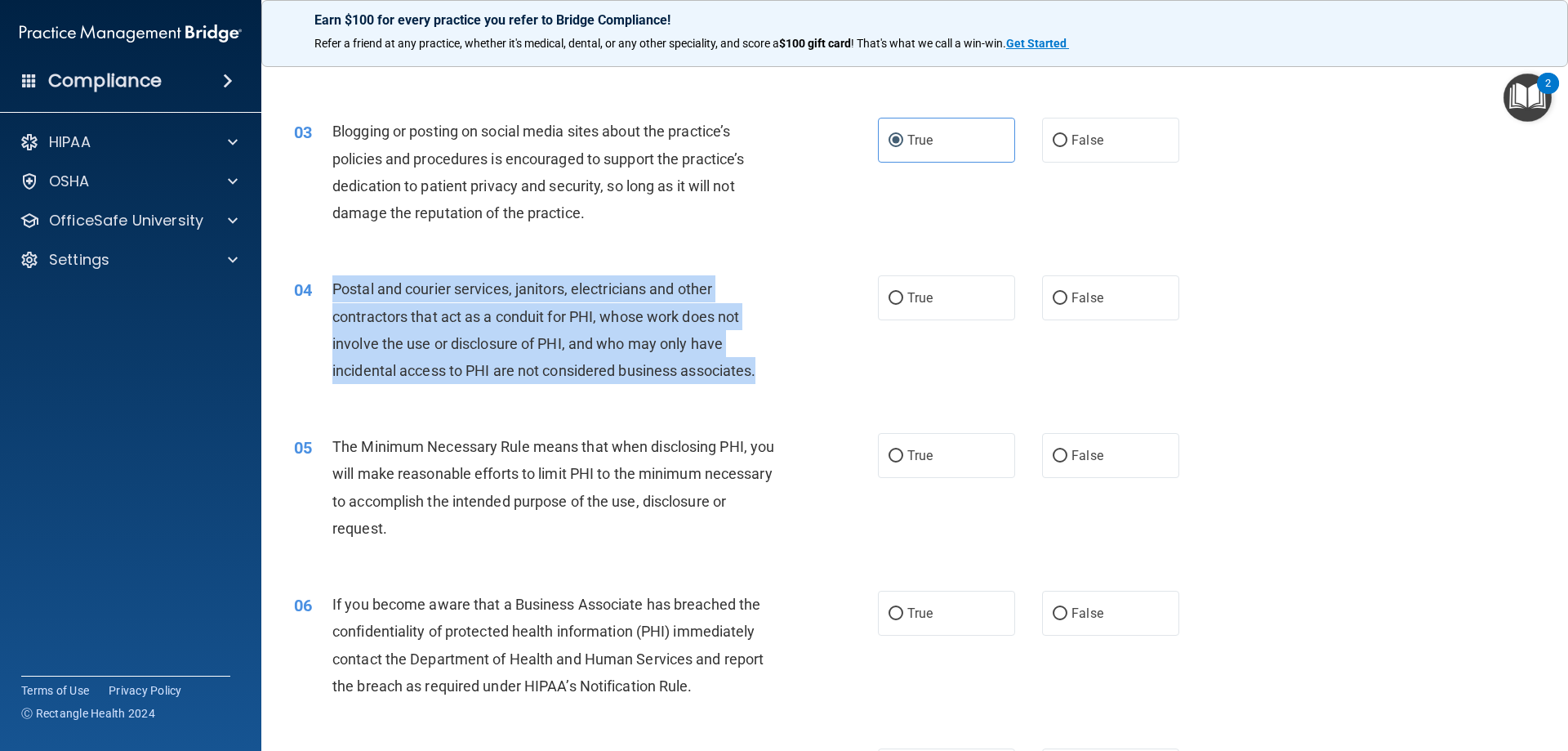
drag, startPoint x: 780, startPoint y: 371, endPoint x: 324, endPoint y: 298, distance: 461.8
click at [324, 298] on div "04 Postal and courier services, janitors, electricians and other contractors th…" at bounding box center [586, 333] width 633 height 117
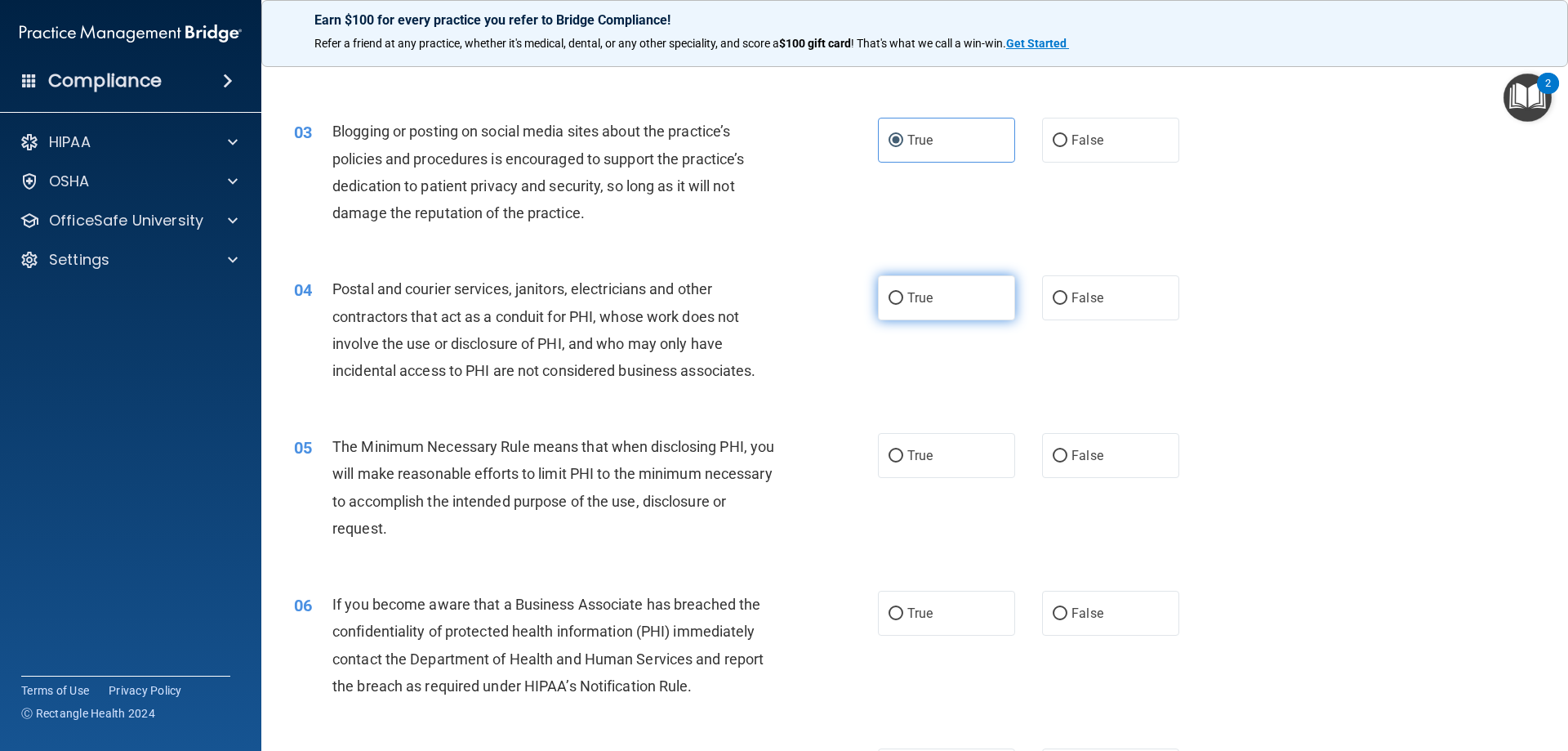
click at [950, 290] on label "True" at bounding box center [946, 298] width 138 height 45
click at [903, 293] on input "True" at bounding box center [895, 298] width 14 height 13
radio input "true"
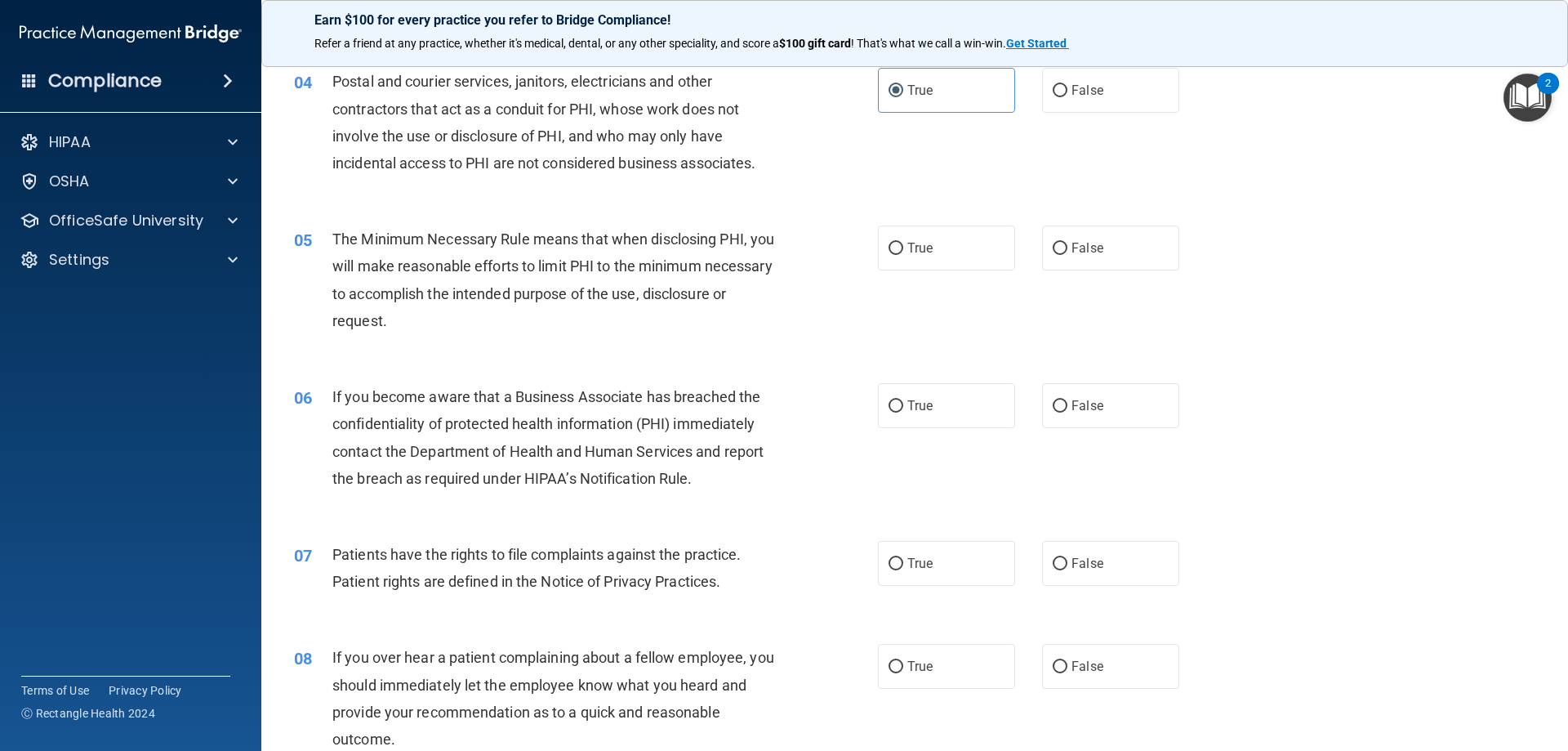
scroll to position [490, 0]
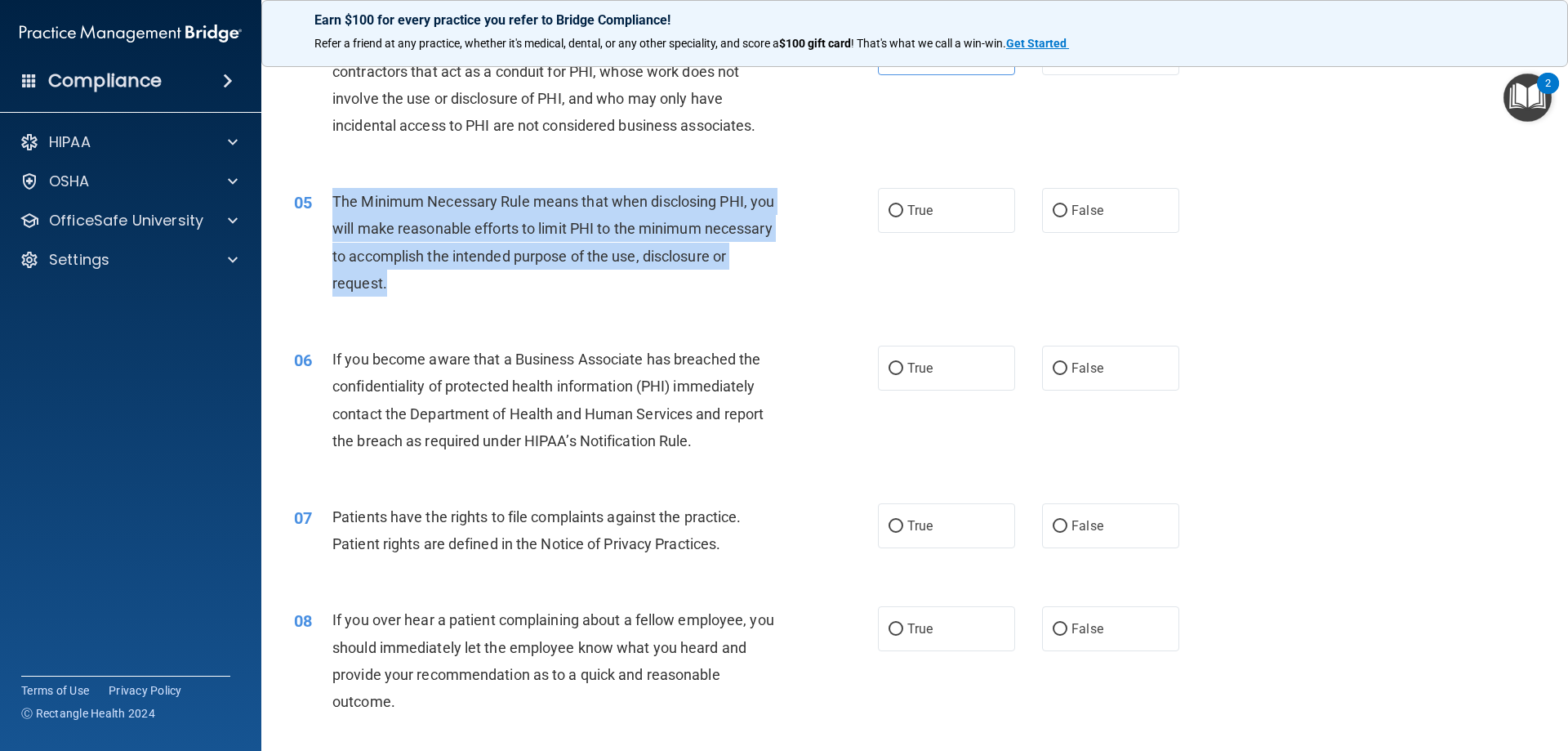
drag, startPoint x: 397, startPoint y: 298, endPoint x: 332, endPoint y: 203, distance: 115.1
click at [332, 203] on div "The Minimum Necessary Rule means that when disclosing PHI, you will make reason…" at bounding box center [560, 242] width 456 height 109
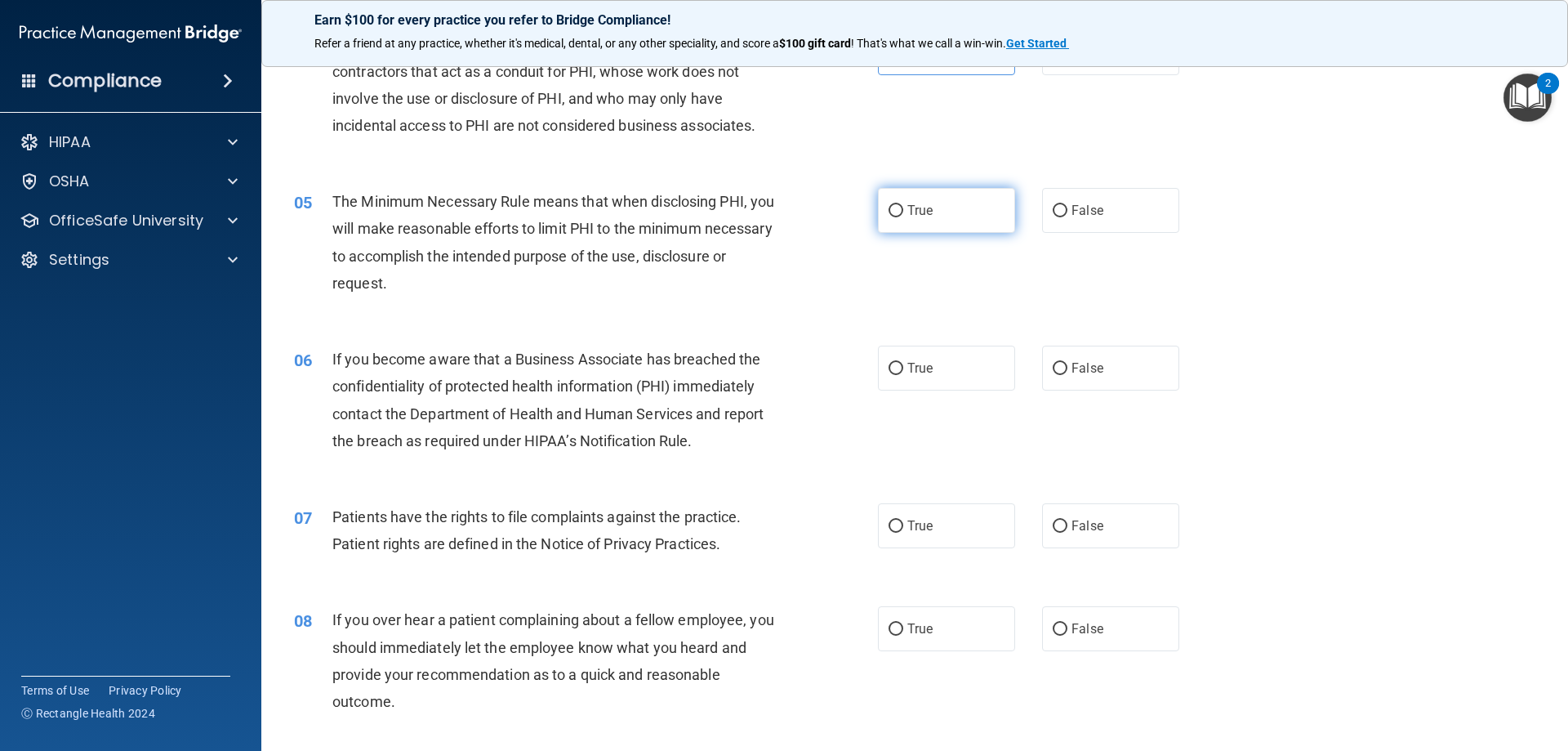
click at [908, 213] on span "True" at bounding box center [920, 210] width 25 height 15
click at [903, 213] on input "True" at bounding box center [895, 211] width 14 height 13
radio input "true"
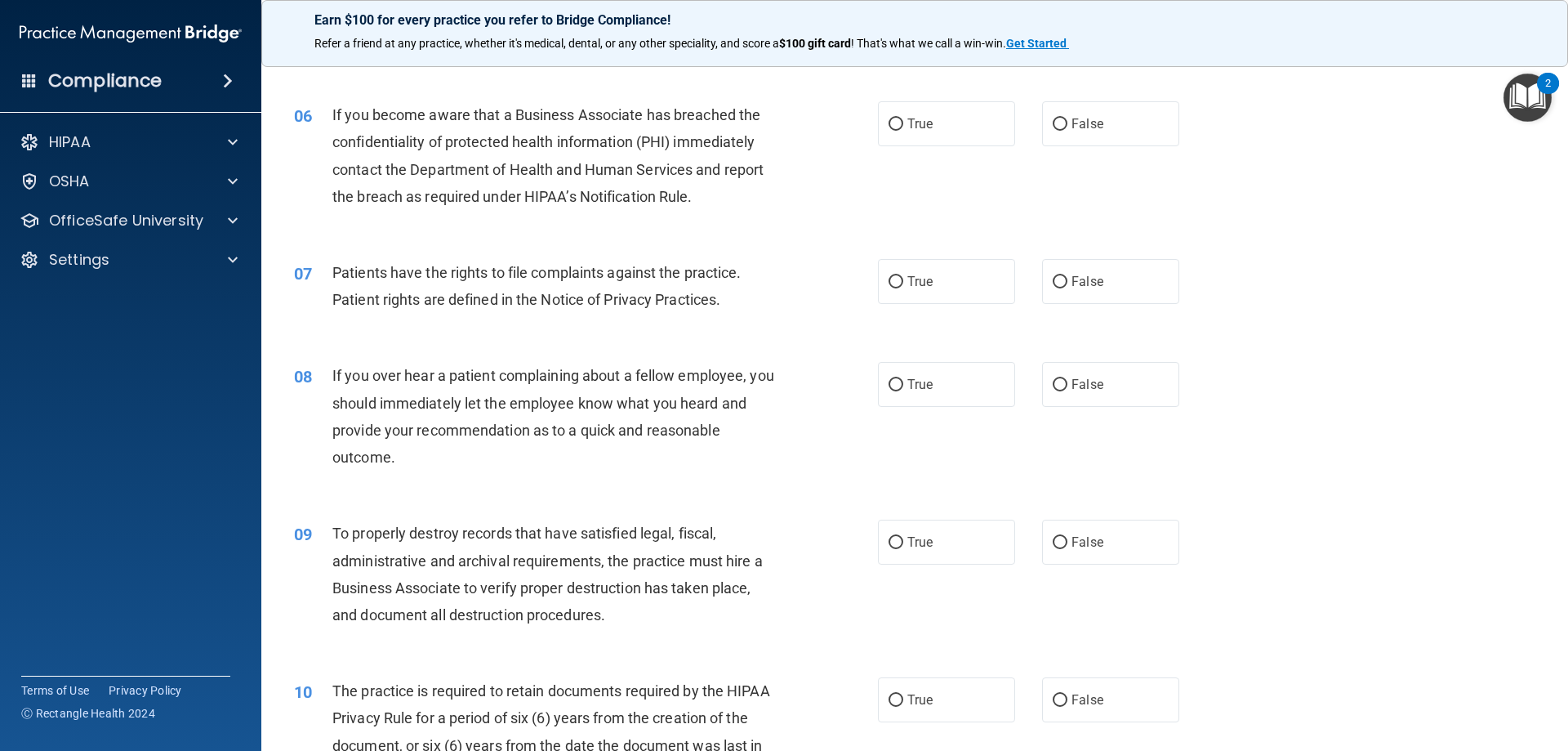
scroll to position [736, 0]
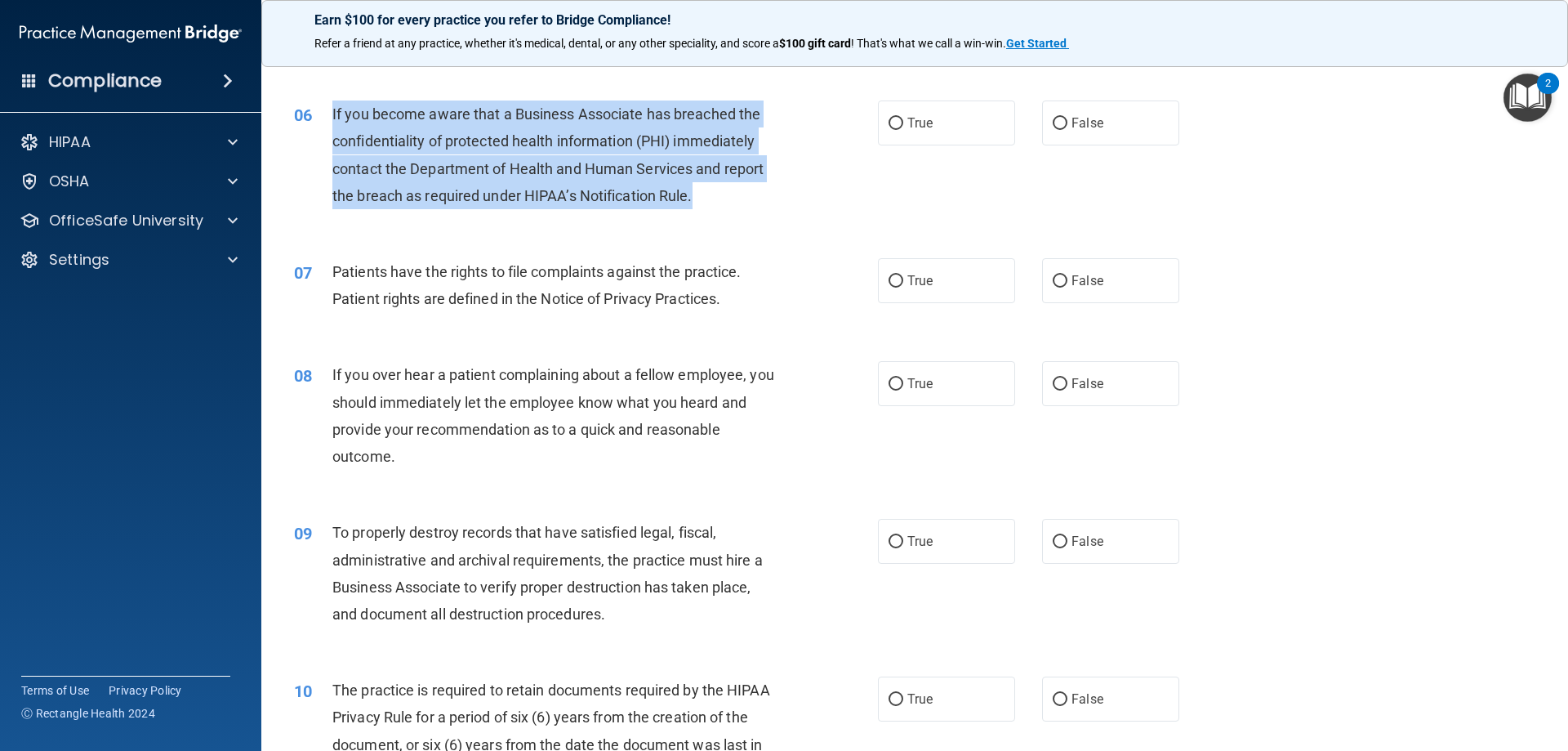
drag, startPoint x: 718, startPoint y: 193, endPoint x: 326, endPoint y: 116, distance: 399.5
click at [326, 116] on div "06 If you become aware that a Business Associate has breached the confidentiali…" at bounding box center [586, 158] width 633 height 117
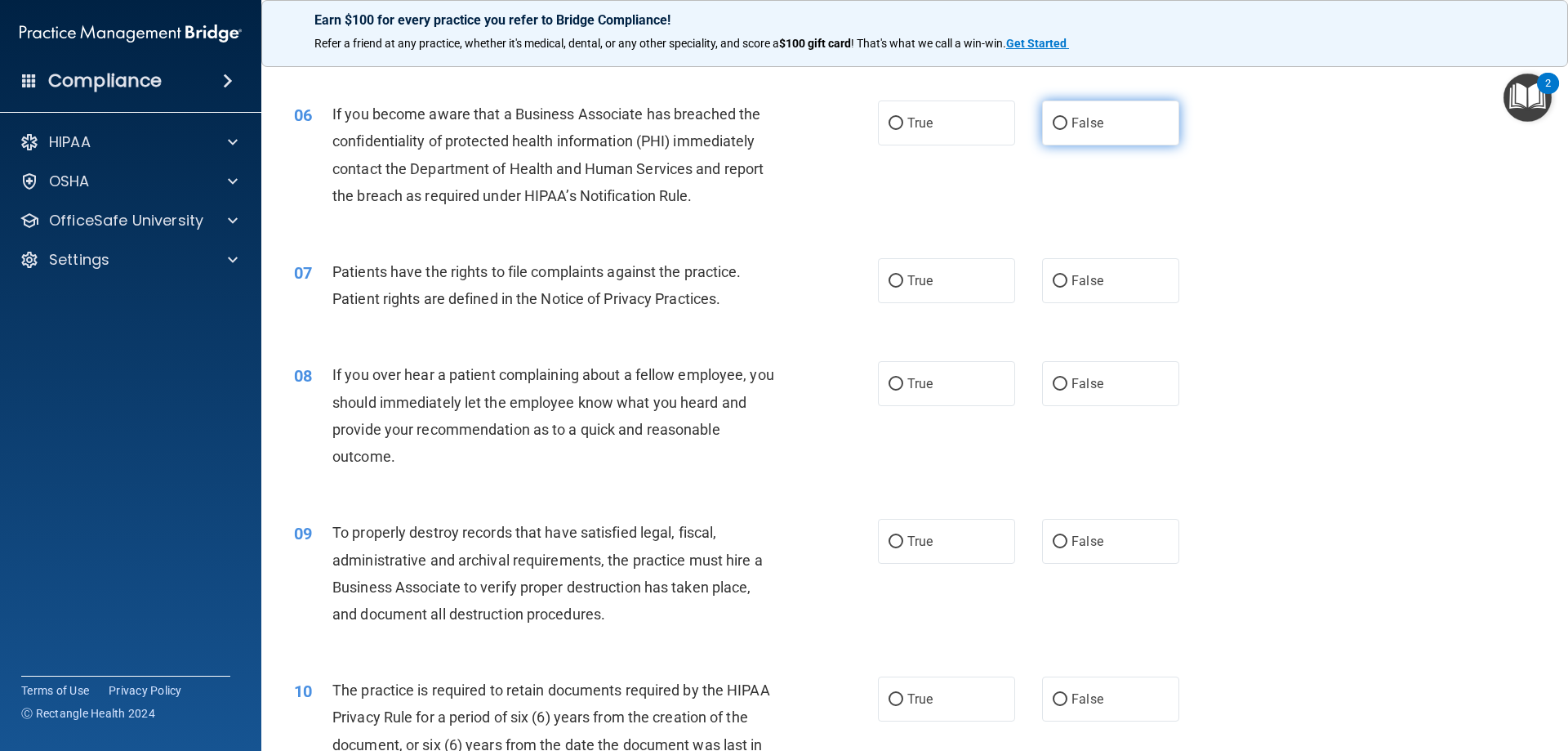
click at [1099, 124] on label "False" at bounding box center [1111, 122] width 138 height 45
click at [1067, 124] on input "False" at bounding box center [1060, 123] width 14 height 13
radio input "true"
click at [1437, 279] on div "07 Patients have the rights to file complaints against the practice. Patient ri…" at bounding box center [914, 289] width 1266 height 103
click at [940, 288] on label "True" at bounding box center [946, 280] width 138 height 45
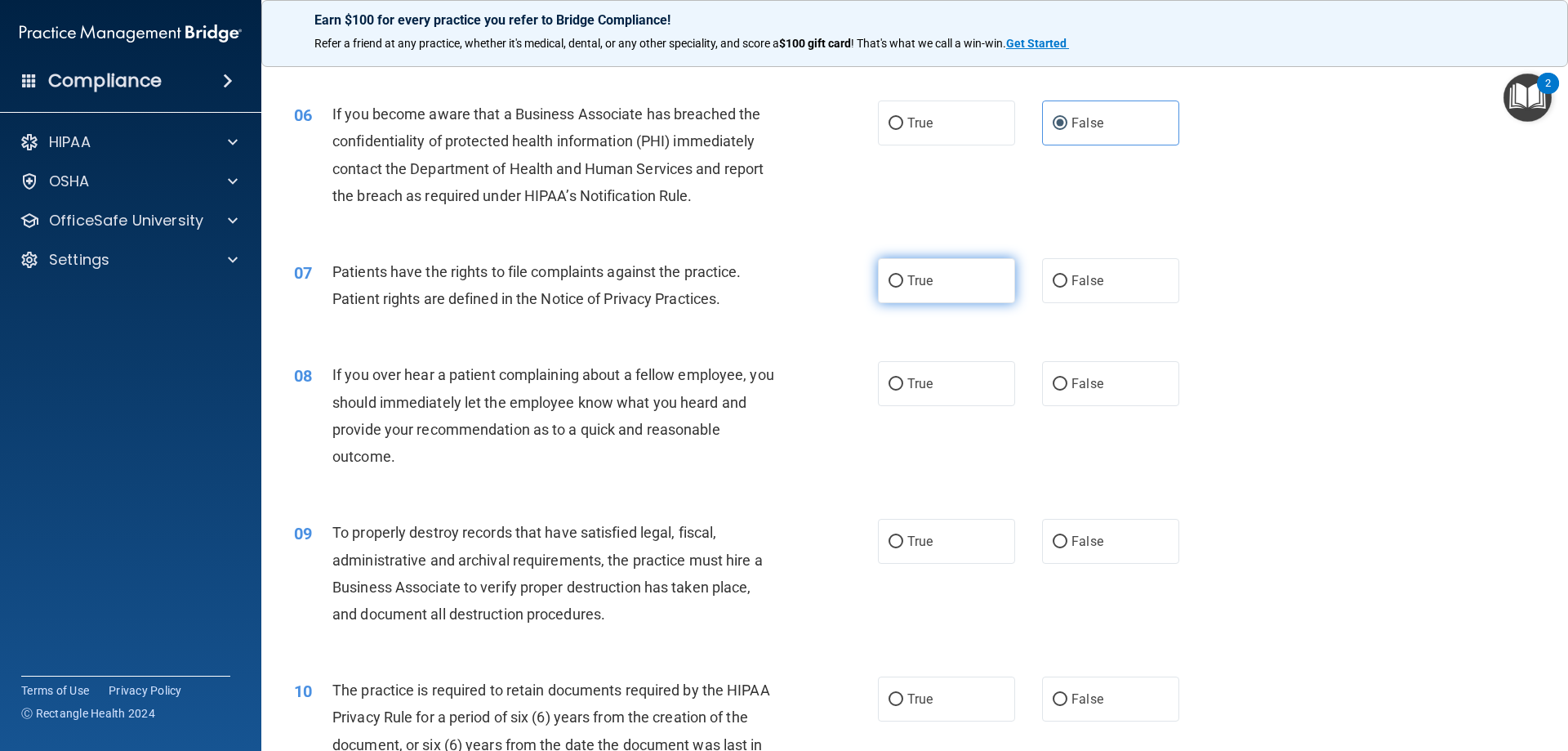
click at [903, 288] on input "True" at bounding box center [895, 281] width 14 height 13
radio input "true"
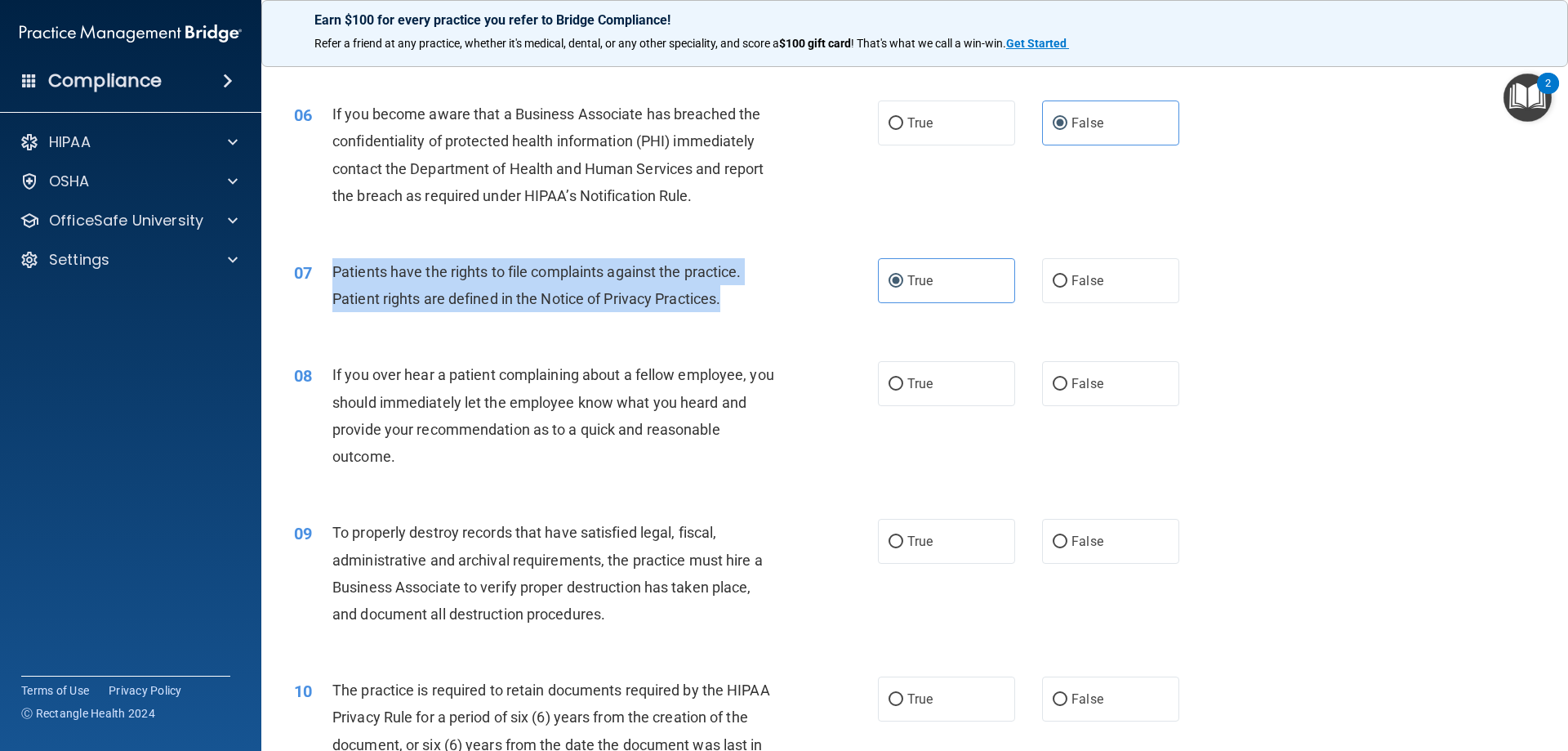
drag, startPoint x: 741, startPoint y: 299, endPoint x: 331, endPoint y: 278, distance: 410.5
click at [332, 278] on div "Patients have the rights to file complaints against the practice. Patient right…" at bounding box center [560, 285] width 456 height 54
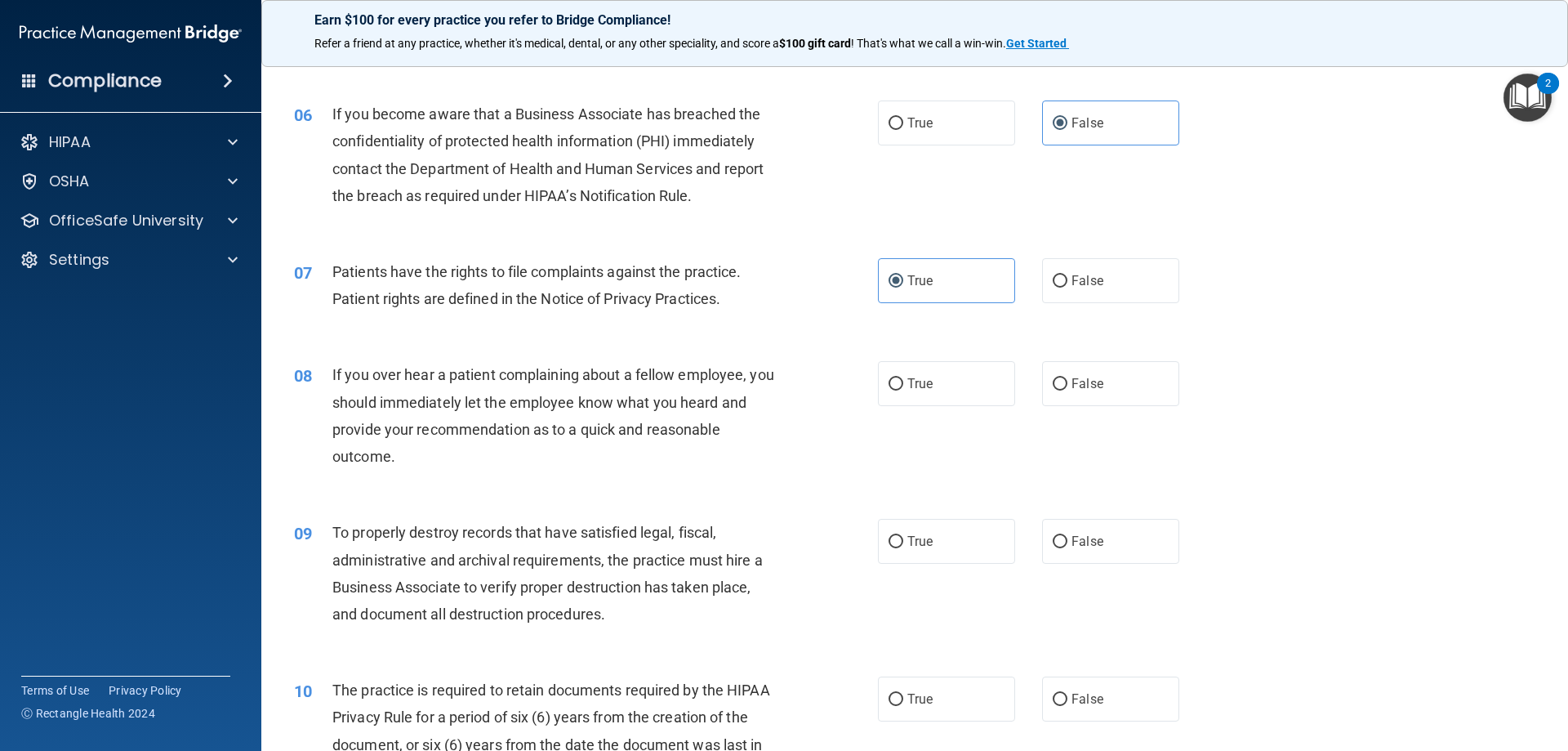
click at [1337, 334] on div "07 Patients have the rights to file complaints against the practice. Patient ri…" at bounding box center [914, 289] width 1266 height 103
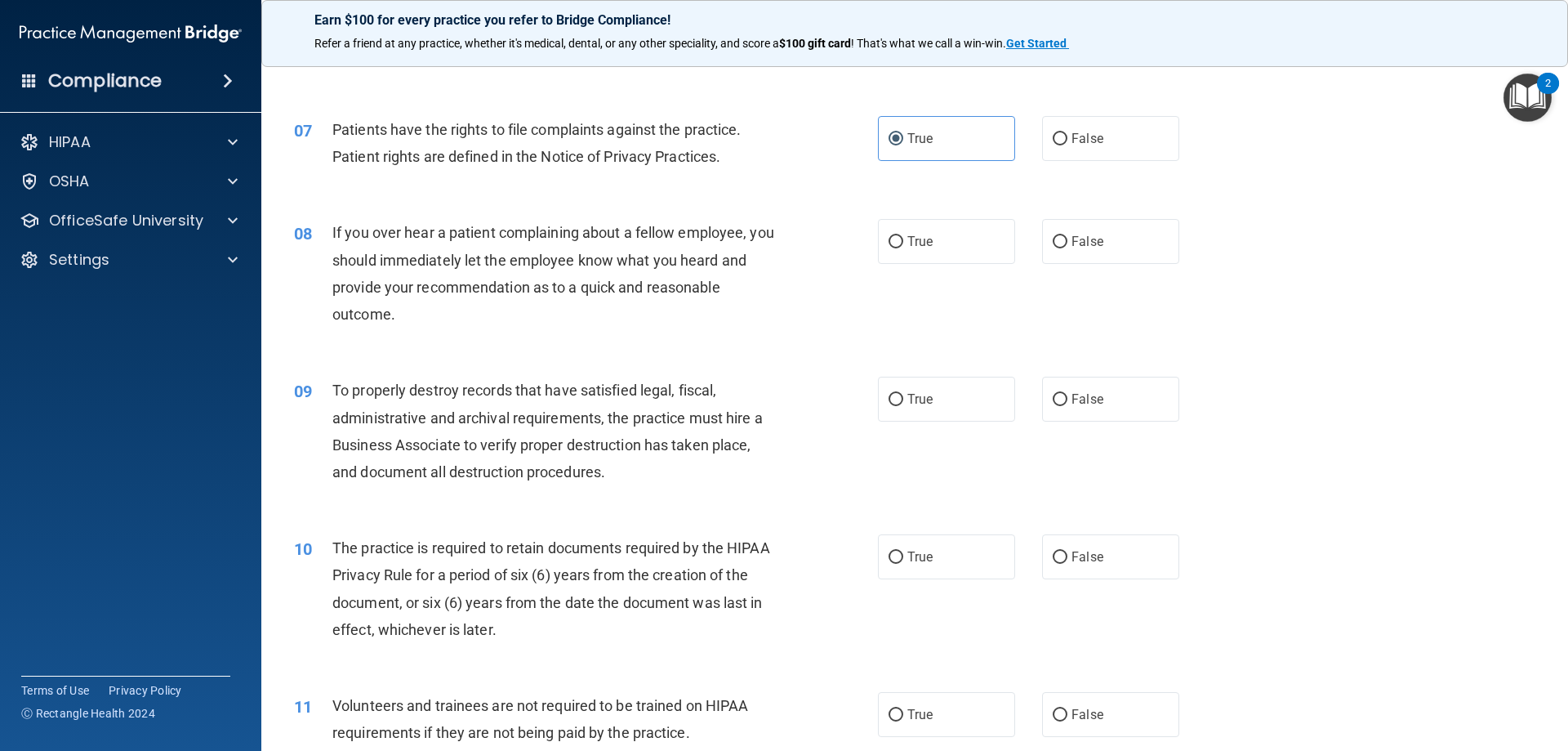
scroll to position [898, 0]
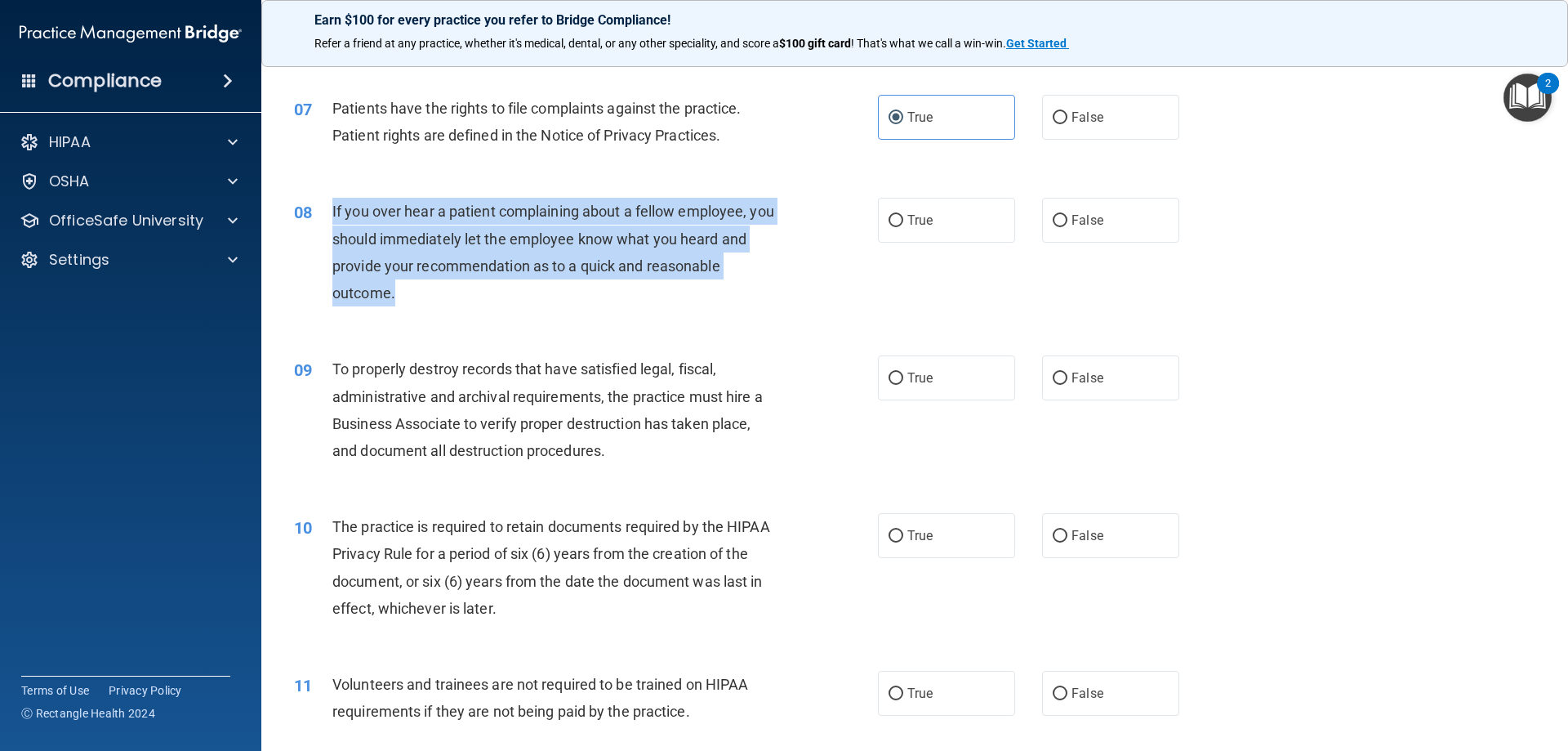
drag, startPoint x: 418, startPoint y: 294, endPoint x: 333, endPoint y: 205, distance: 123.1
click at [333, 205] on div "If you over hear a patient complaining about a fellow employee, you should imme…" at bounding box center [560, 251] width 456 height 109
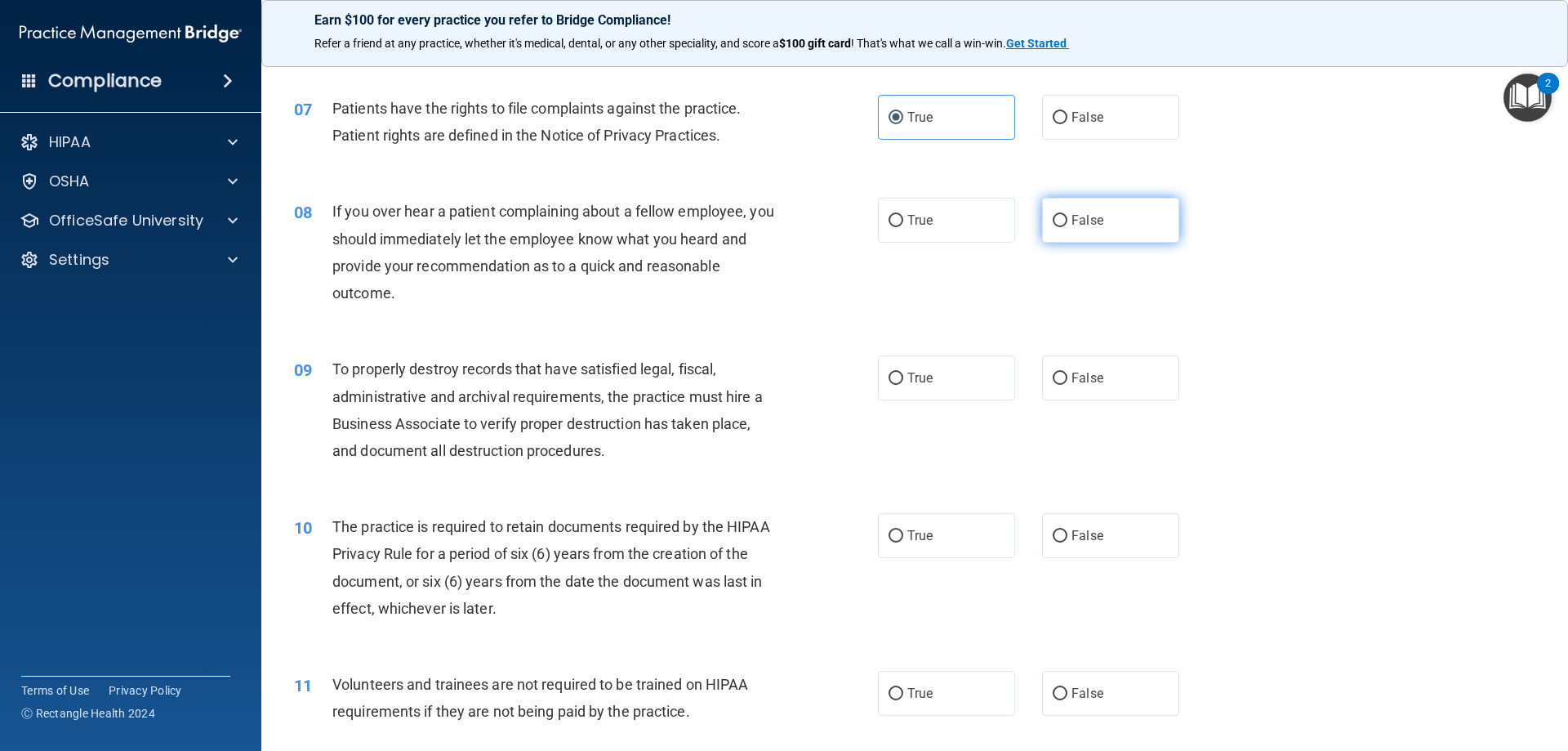
click at [1135, 220] on label "False" at bounding box center [1111, 220] width 138 height 45
click at [1067, 220] on input "False" at bounding box center [1060, 220] width 14 height 13
radio input "true"
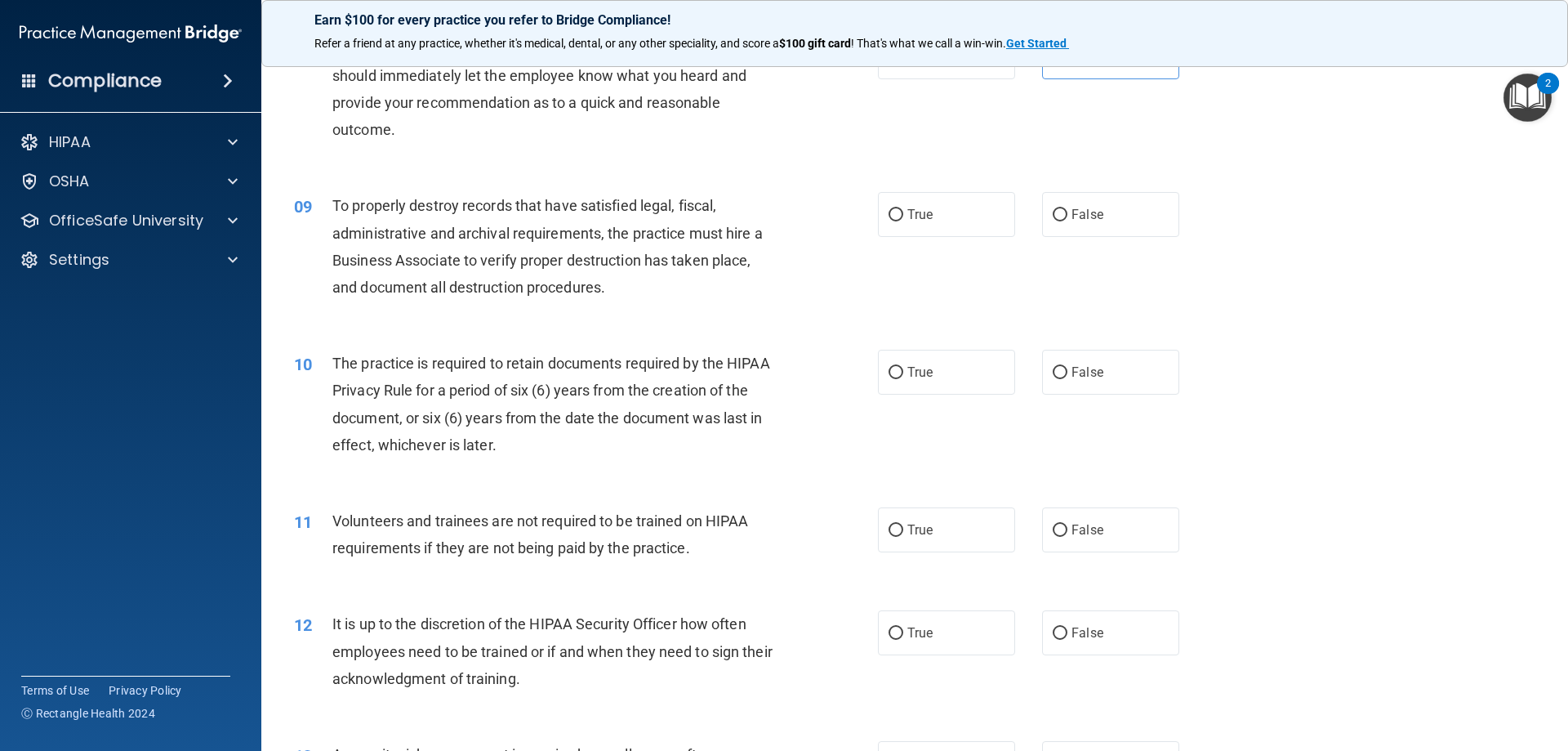
scroll to position [1144, 0]
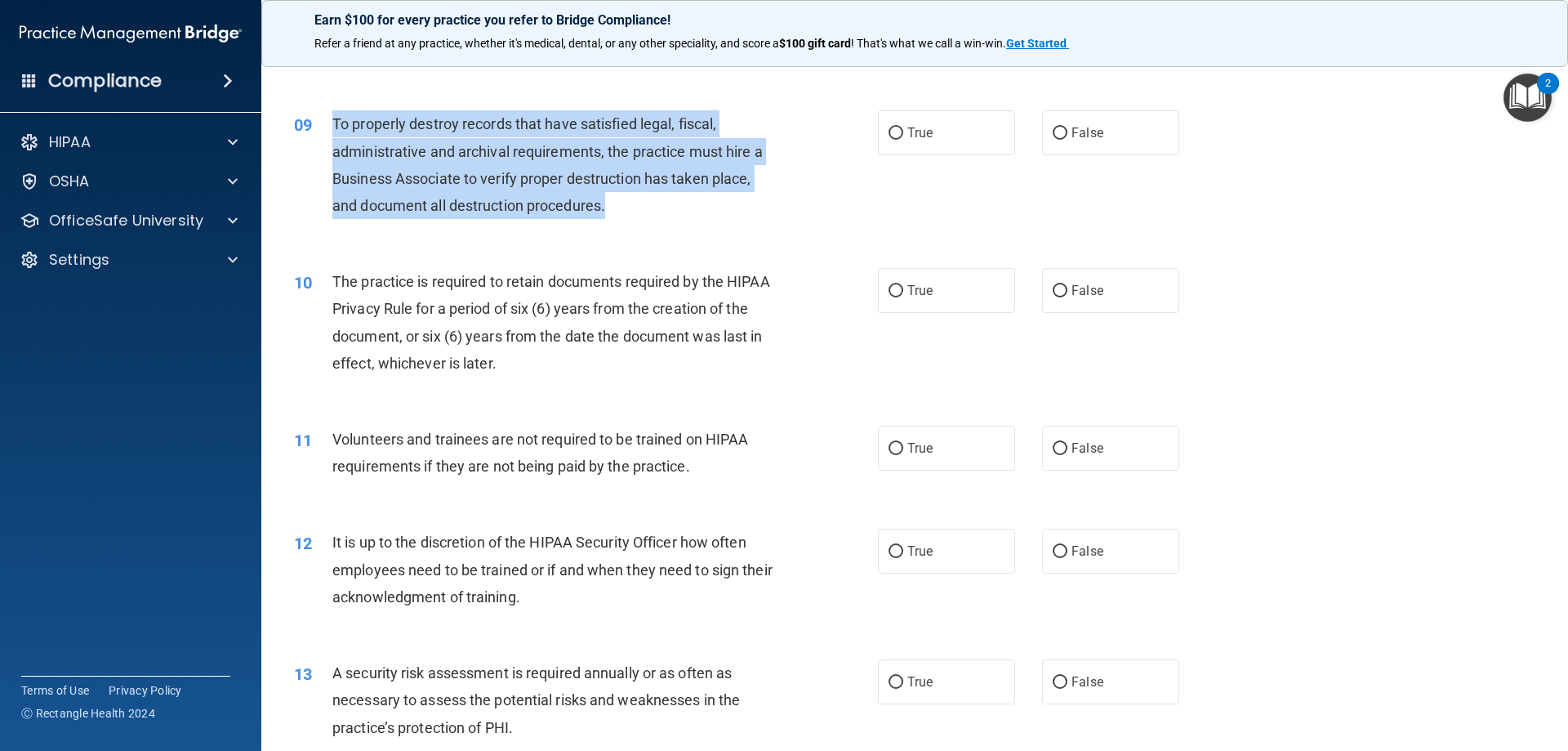
drag, startPoint x: 626, startPoint y: 200, endPoint x: 328, endPoint y: 131, distance: 305.9
click at [328, 131] on div "09 To properly destroy records that have satisfied legal, fiscal, administrativ…" at bounding box center [586, 168] width 633 height 117
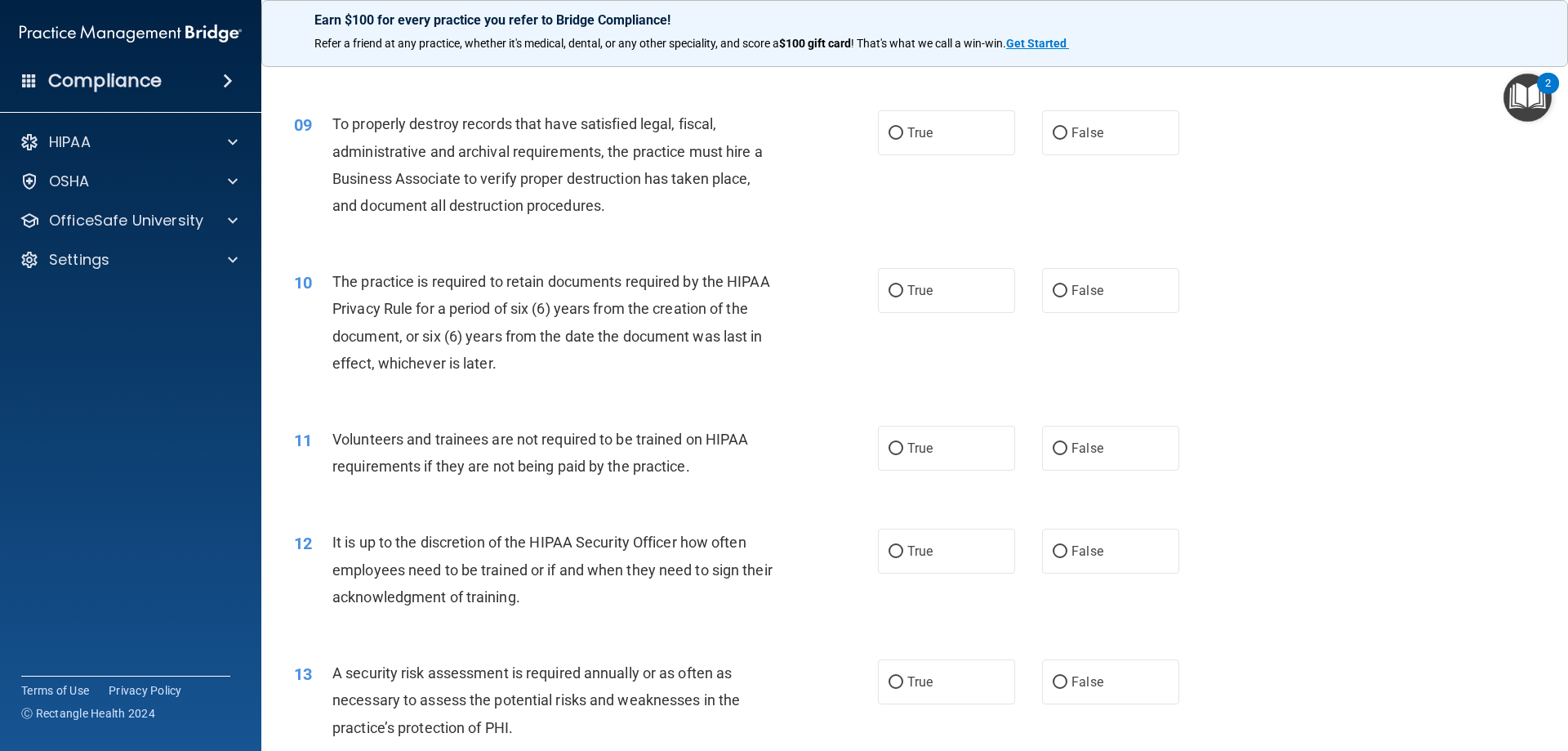
click at [1368, 247] on div "10 The practice is required to retain documents required by the HIPAA Privacy R…" at bounding box center [914, 326] width 1266 height 158
click at [1092, 138] on span "False" at bounding box center [1087, 133] width 32 height 15
click at [1067, 138] on input "False" at bounding box center [1060, 133] width 14 height 13
radio input "true"
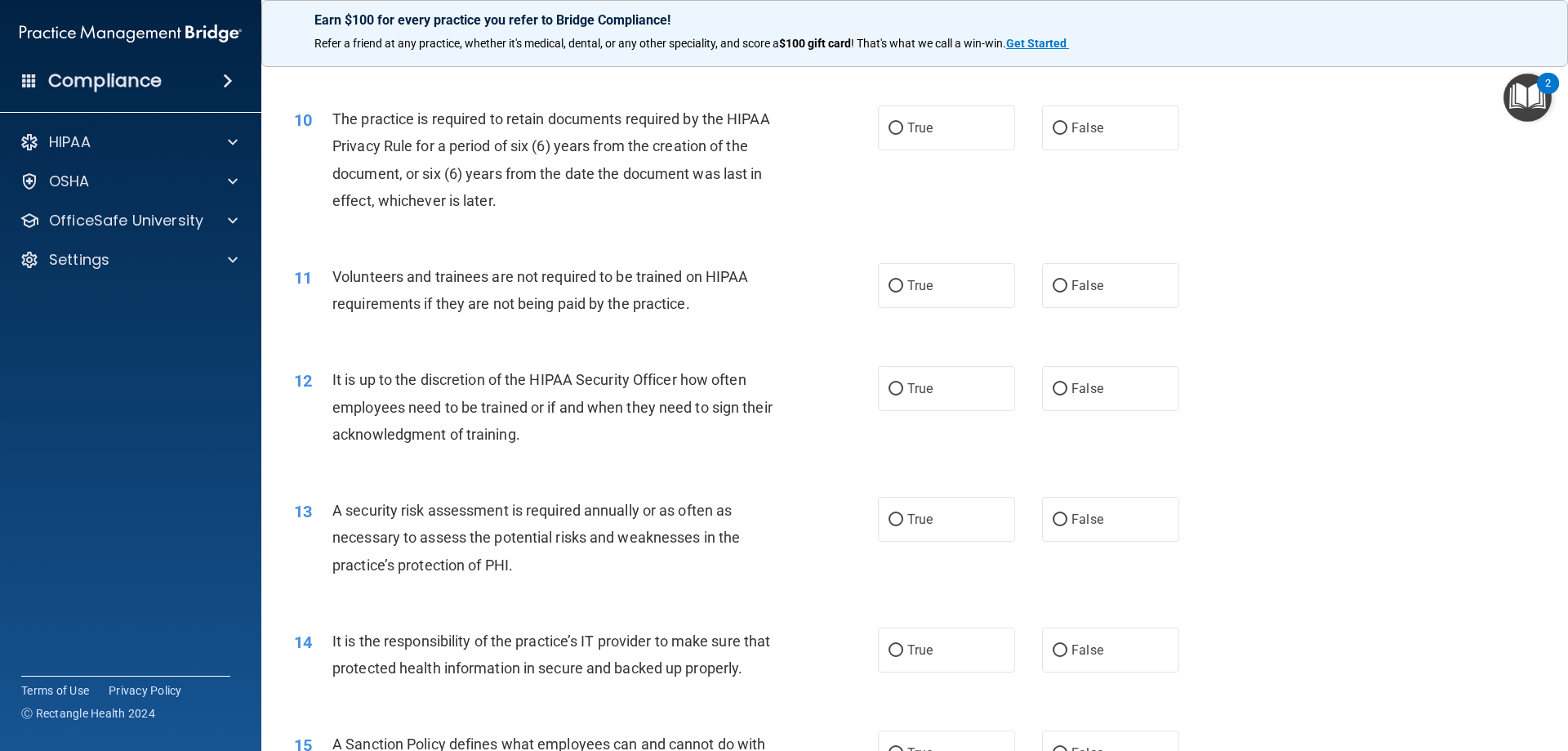
scroll to position [1308, 0]
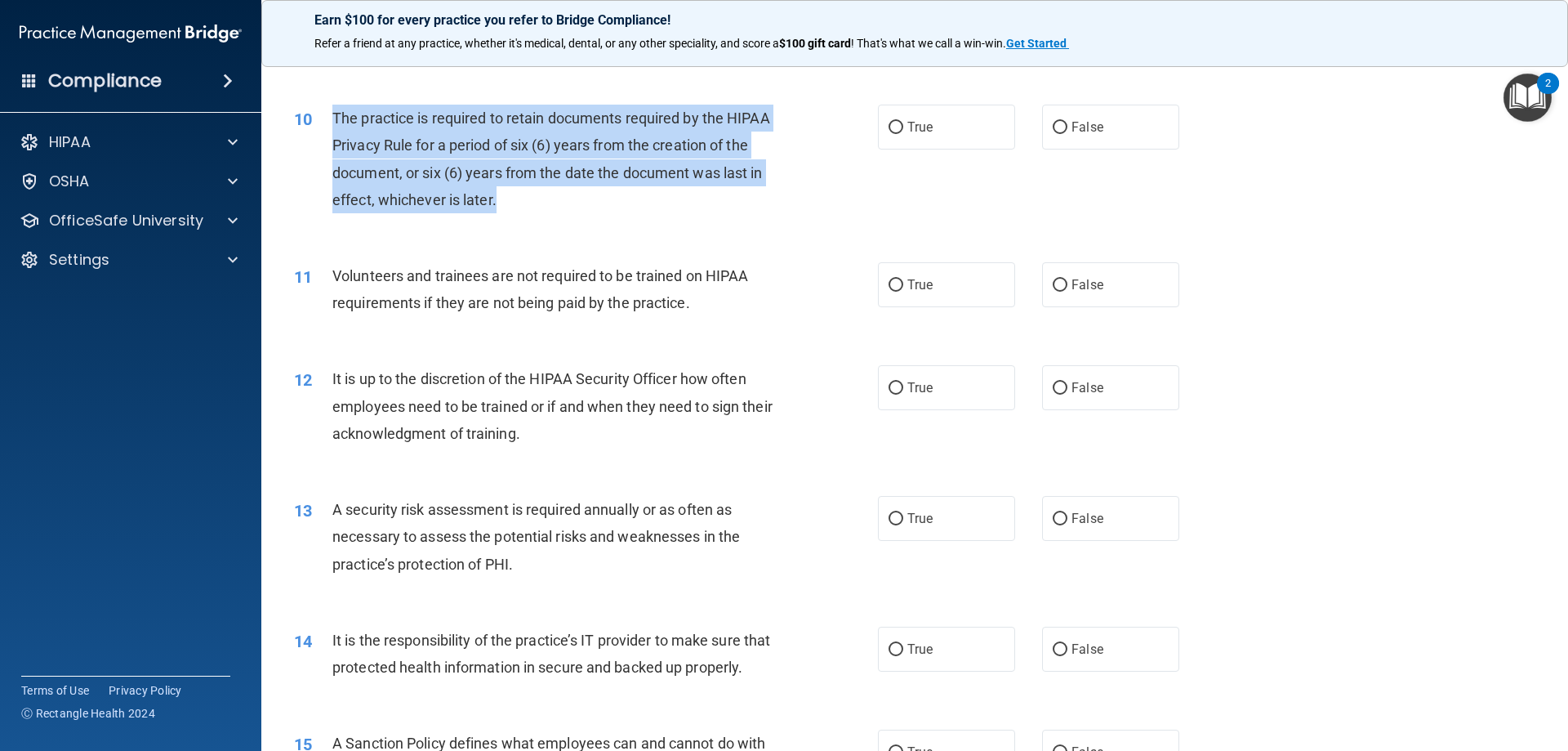
drag, startPoint x: 533, startPoint y: 200, endPoint x: 326, endPoint y: 134, distance: 217.3
click at [326, 134] on div "10 The practice is required to retain documents required by the HIPAA Privacy R…" at bounding box center [586, 163] width 633 height 117
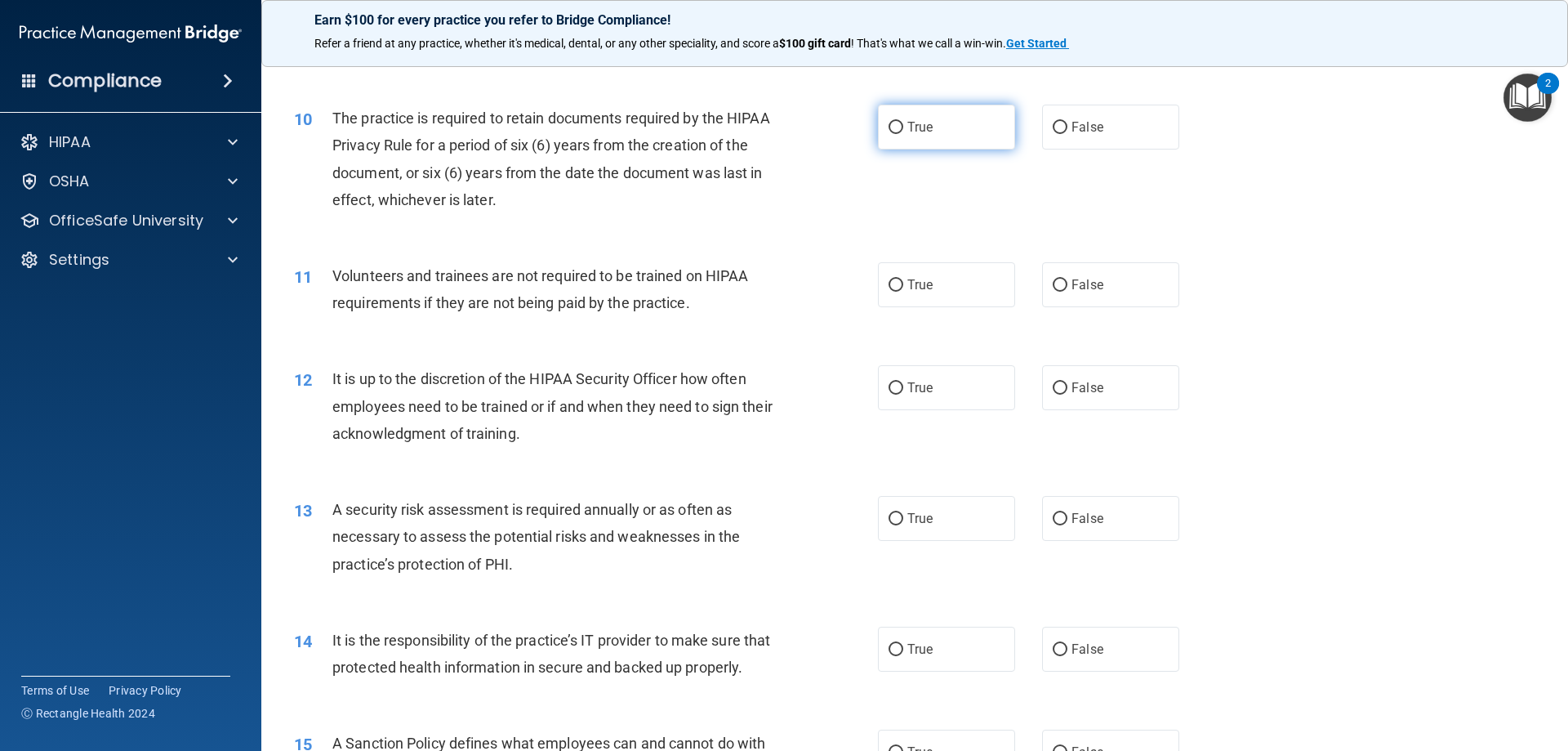
click at [916, 131] on span "True" at bounding box center [920, 127] width 25 height 15
click at [903, 131] on input "True" at bounding box center [895, 127] width 14 height 13
radio input "true"
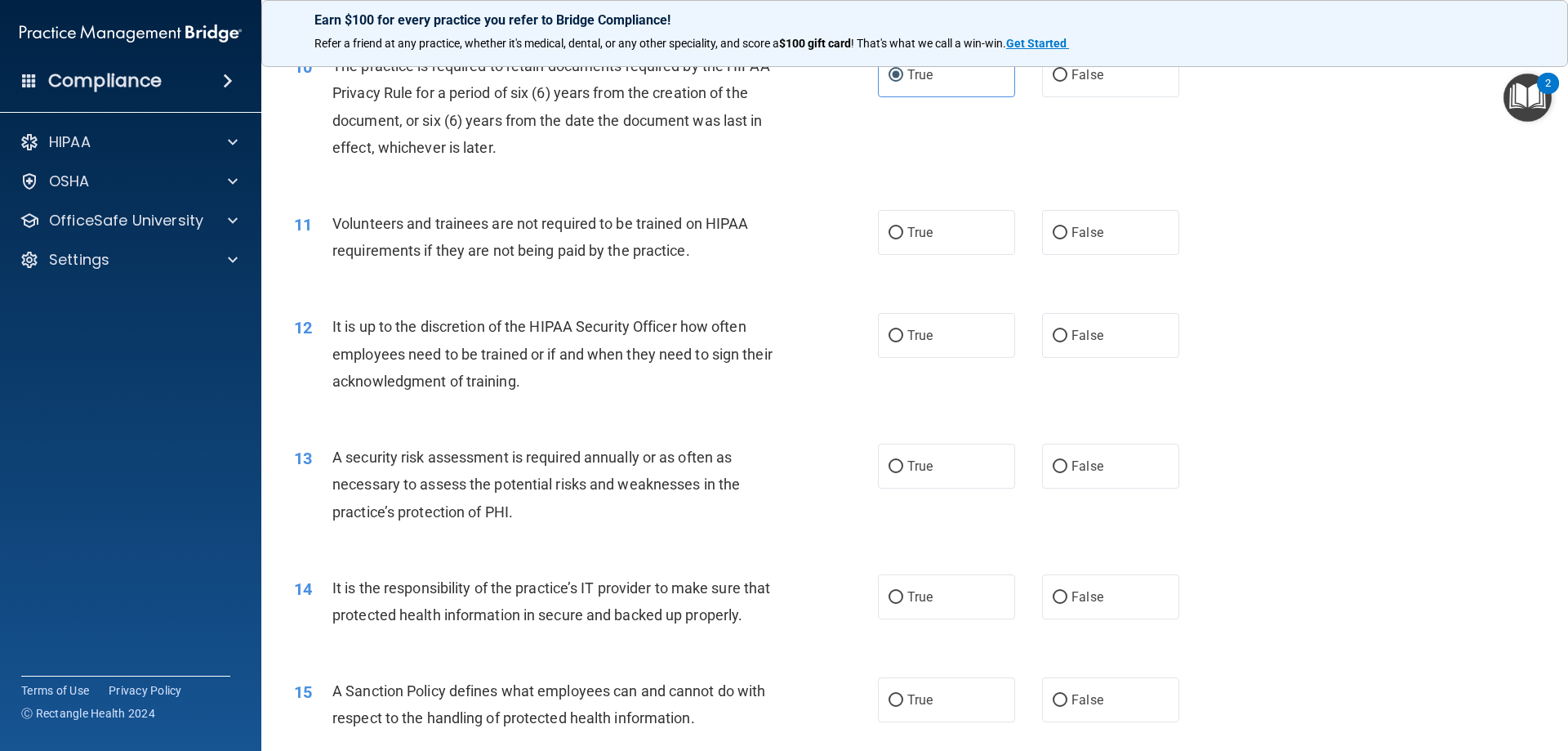
scroll to position [1388, 0]
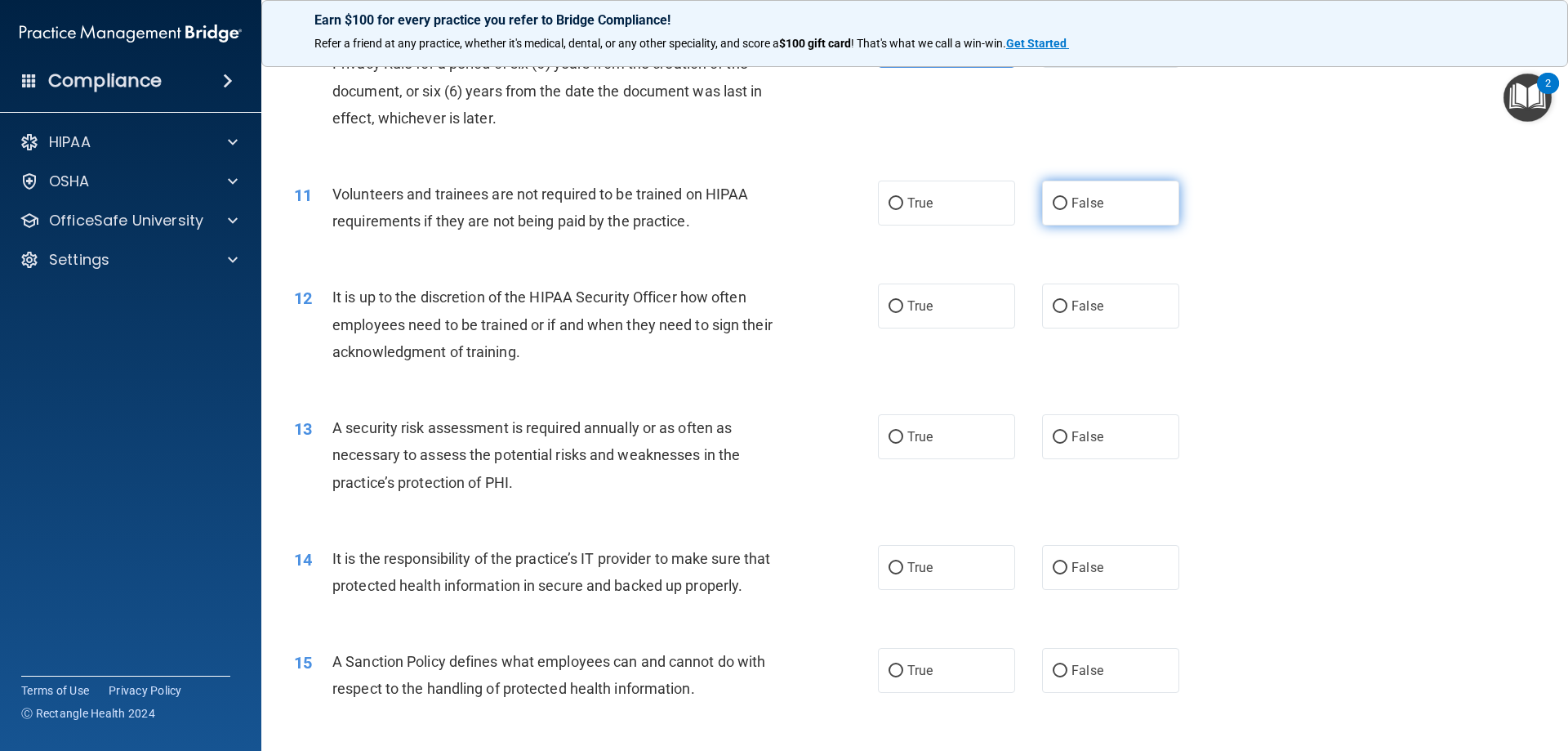
click at [1101, 202] on label "False" at bounding box center [1111, 203] width 138 height 45
click at [1067, 202] on input "False" at bounding box center [1060, 203] width 14 height 13
radio input "true"
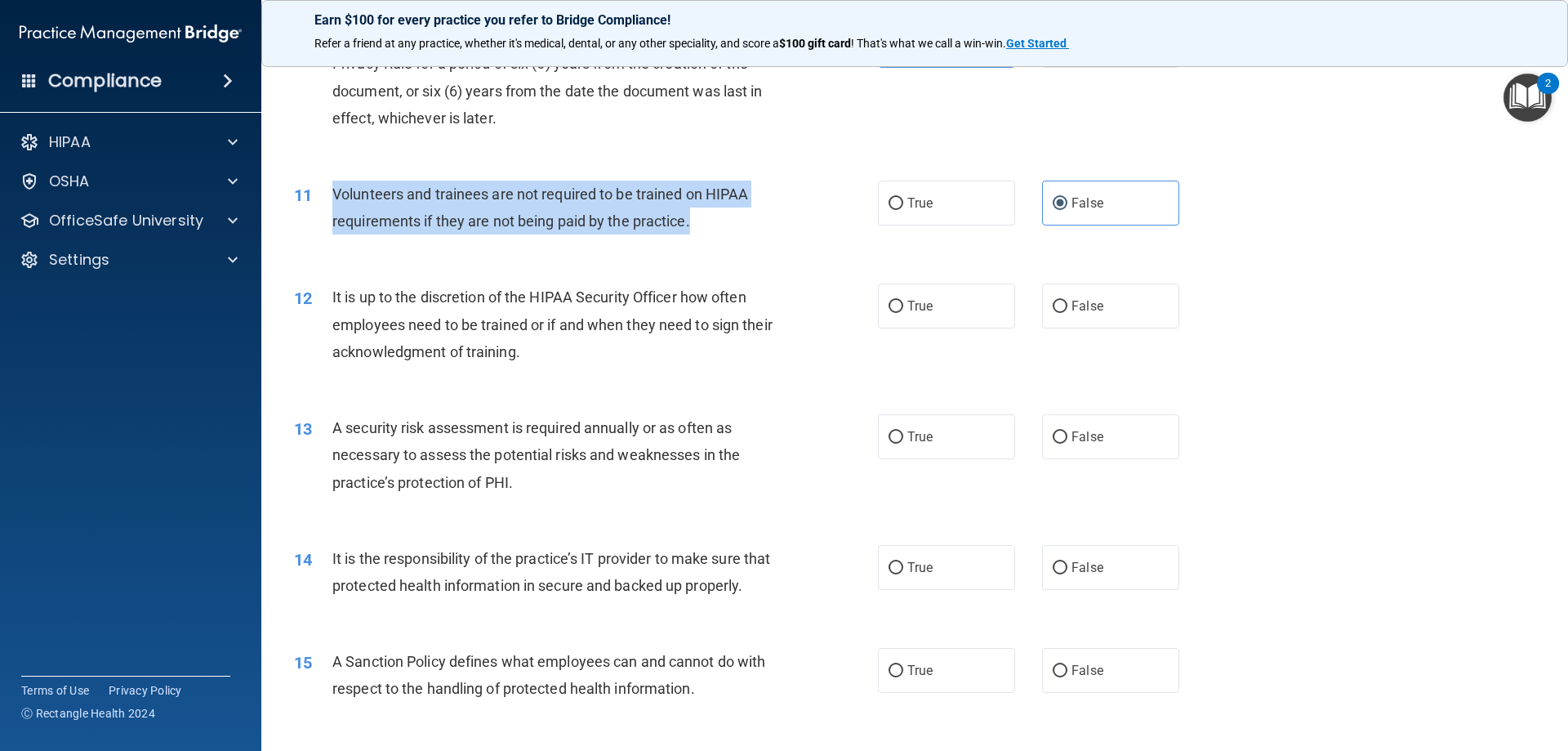
drag, startPoint x: 712, startPoint y: 213, endPoint x: 337, endPoint y: 184, distance: 376.1
click at [337, 184] on div "Volunteers and trainees are not required to be trained on HIPAA requirements if…" at bounding box center [560, 208] width 456 height 54
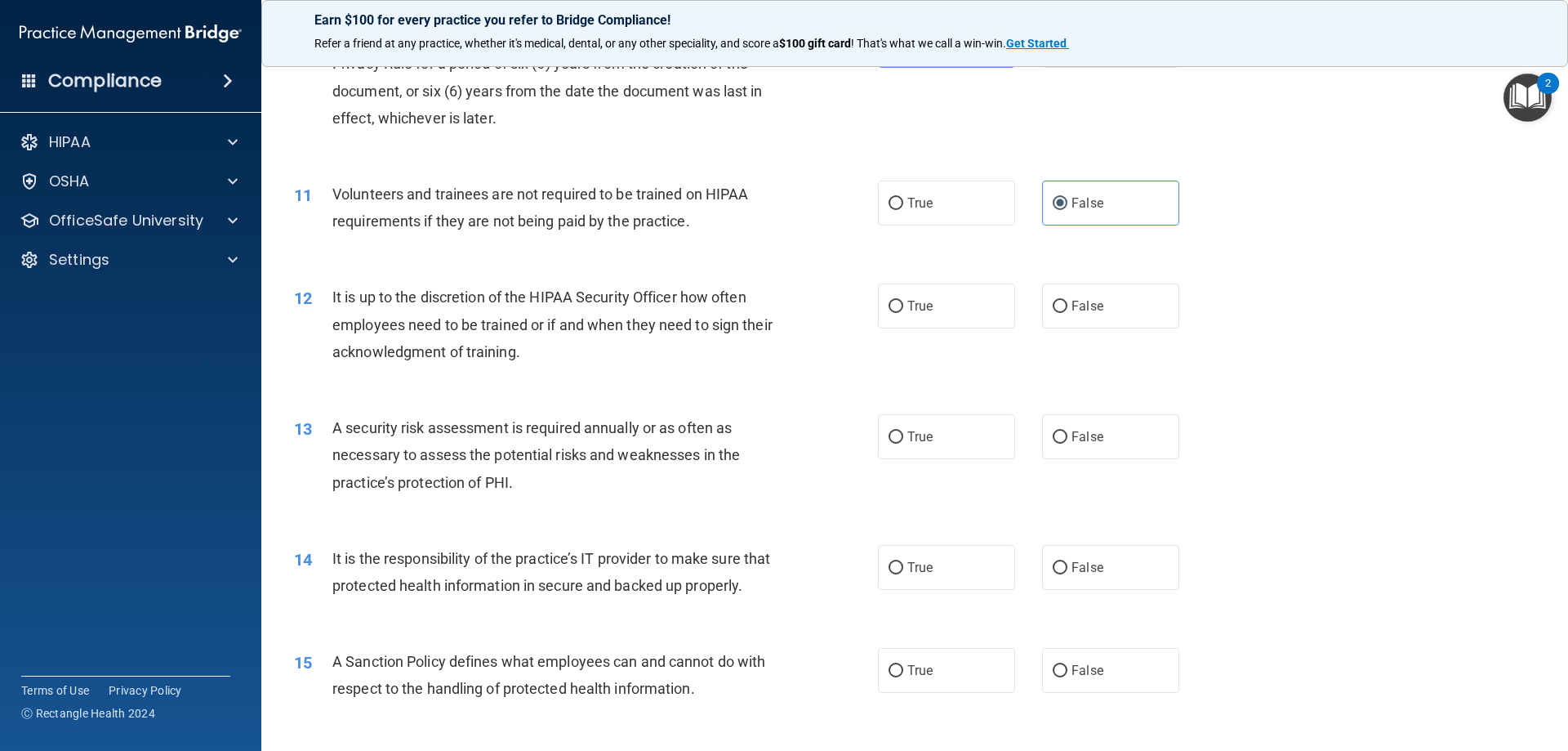
click at [1413, 354] on div "12 It is up to the discretion of the HIPAA Security Officer how often employees…" at bounding box center [914, 328] width 1266 height 131
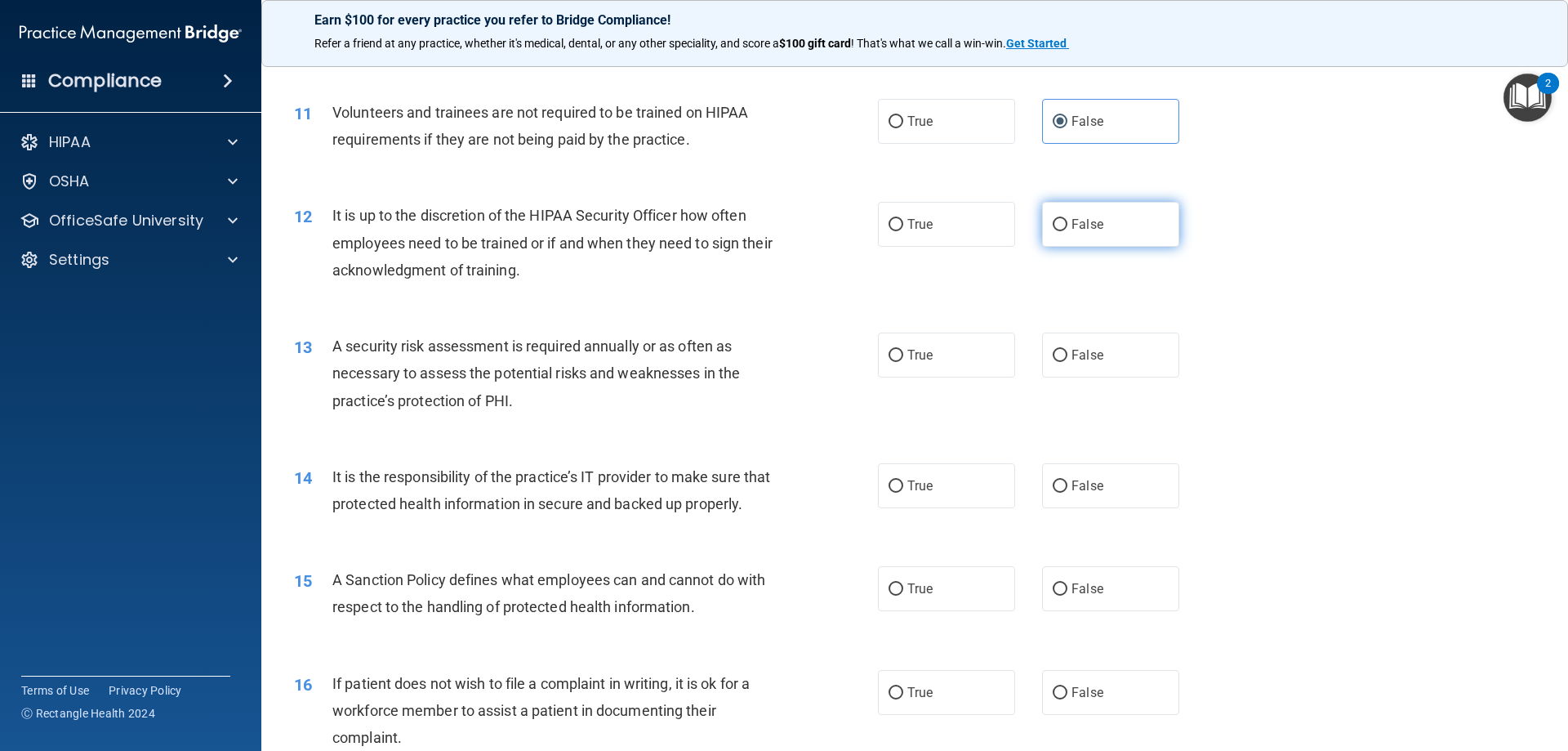
click at [1107, 224] on label "False" at bounding box center [1111, 224] width 138 height 45
click at [1067, 224] on input "False" at bounding box center [1060, 224] width 14 height 13
radio input "true"
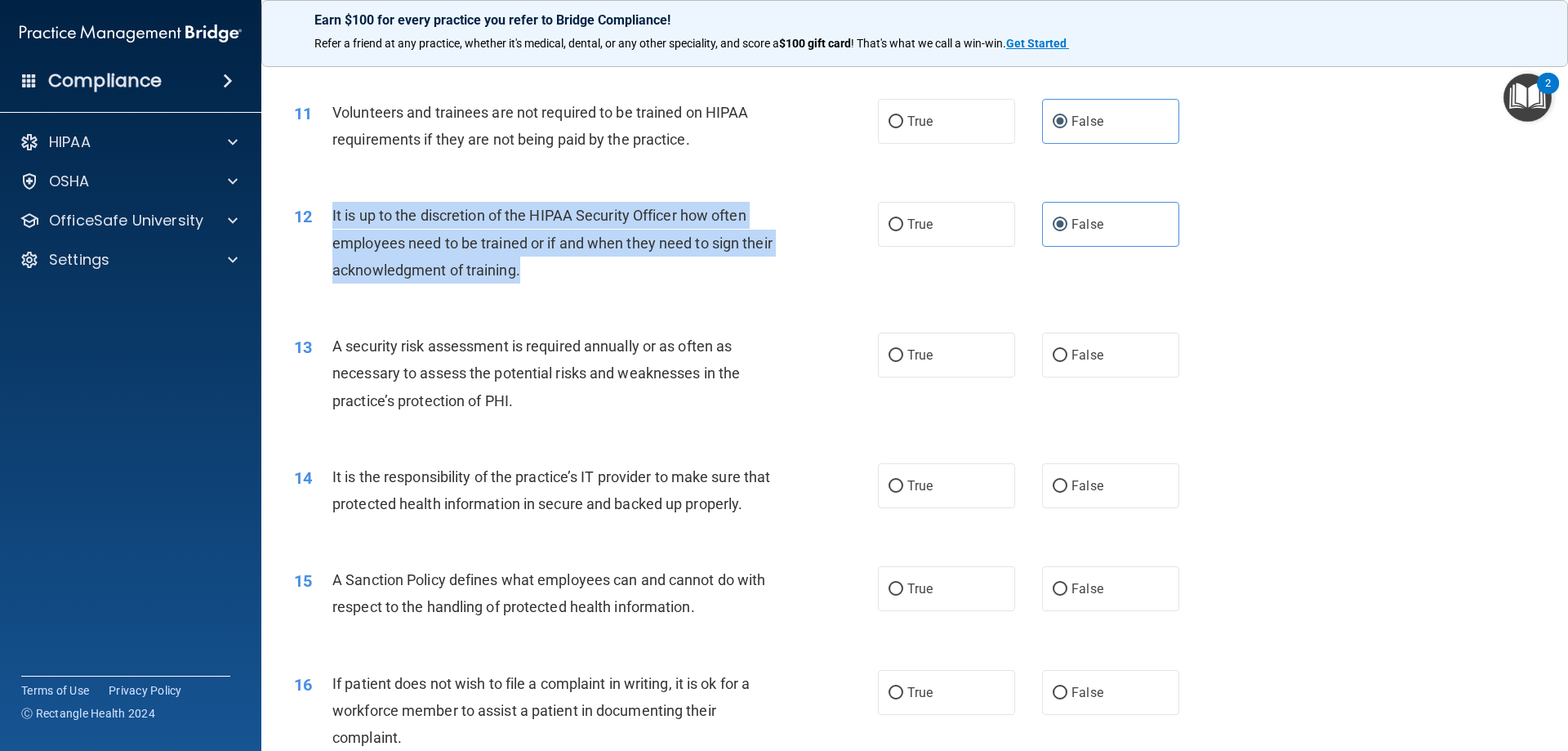
drag, startPoint x: 547, startPoint y: 272, endPoint x: 327, endPoint y: 215, distance: 227.3
click at [327, 215] on div "12 It is up to the discretion of the HIPAA Security Officer how often employees…" at bounding box center [586, 246] width 633 height 90
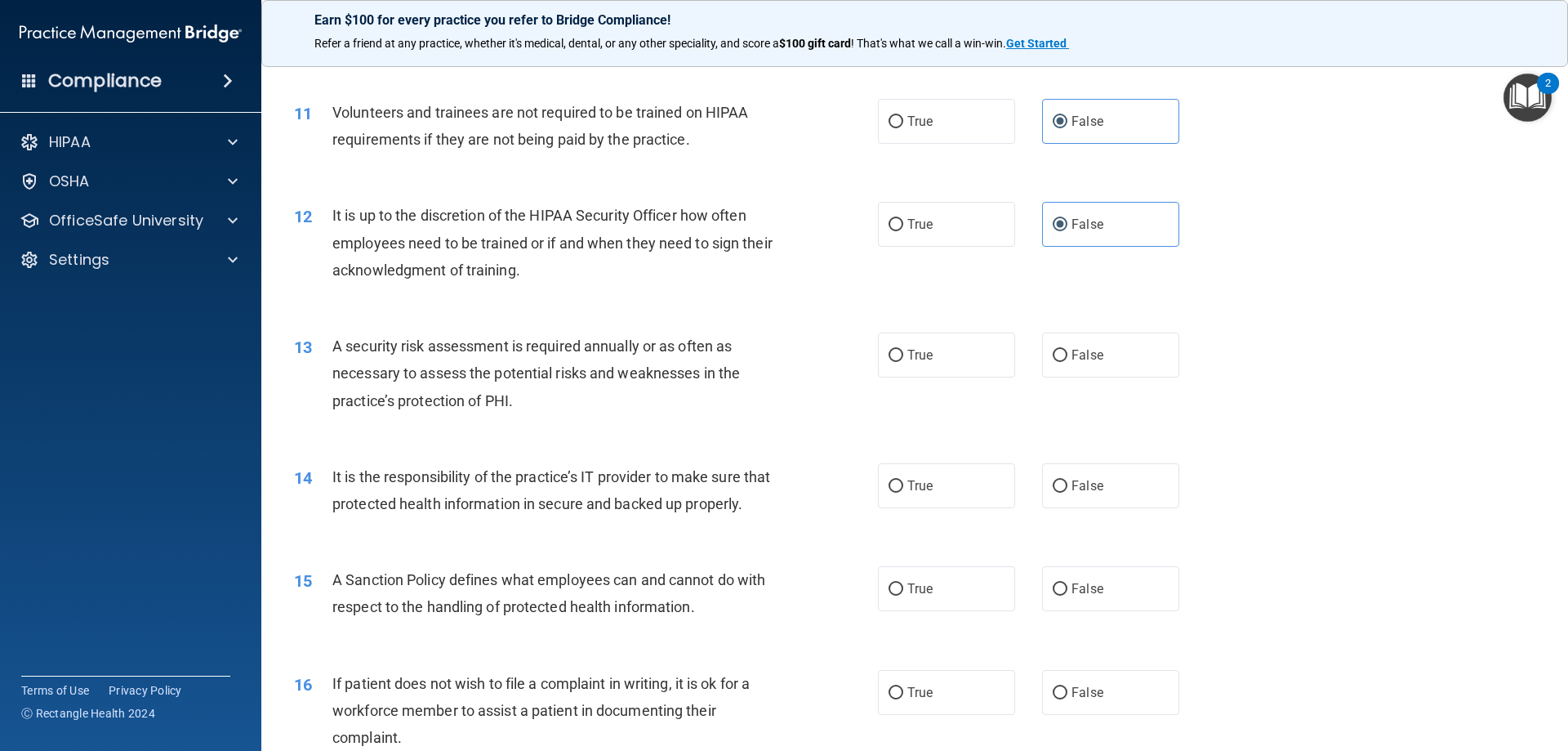
click at [1390, 298] on div "12 It is up to the discretion of the HIPAA Security Officer how often employees…" at bounding box center [914, 246] width 1266 height 131
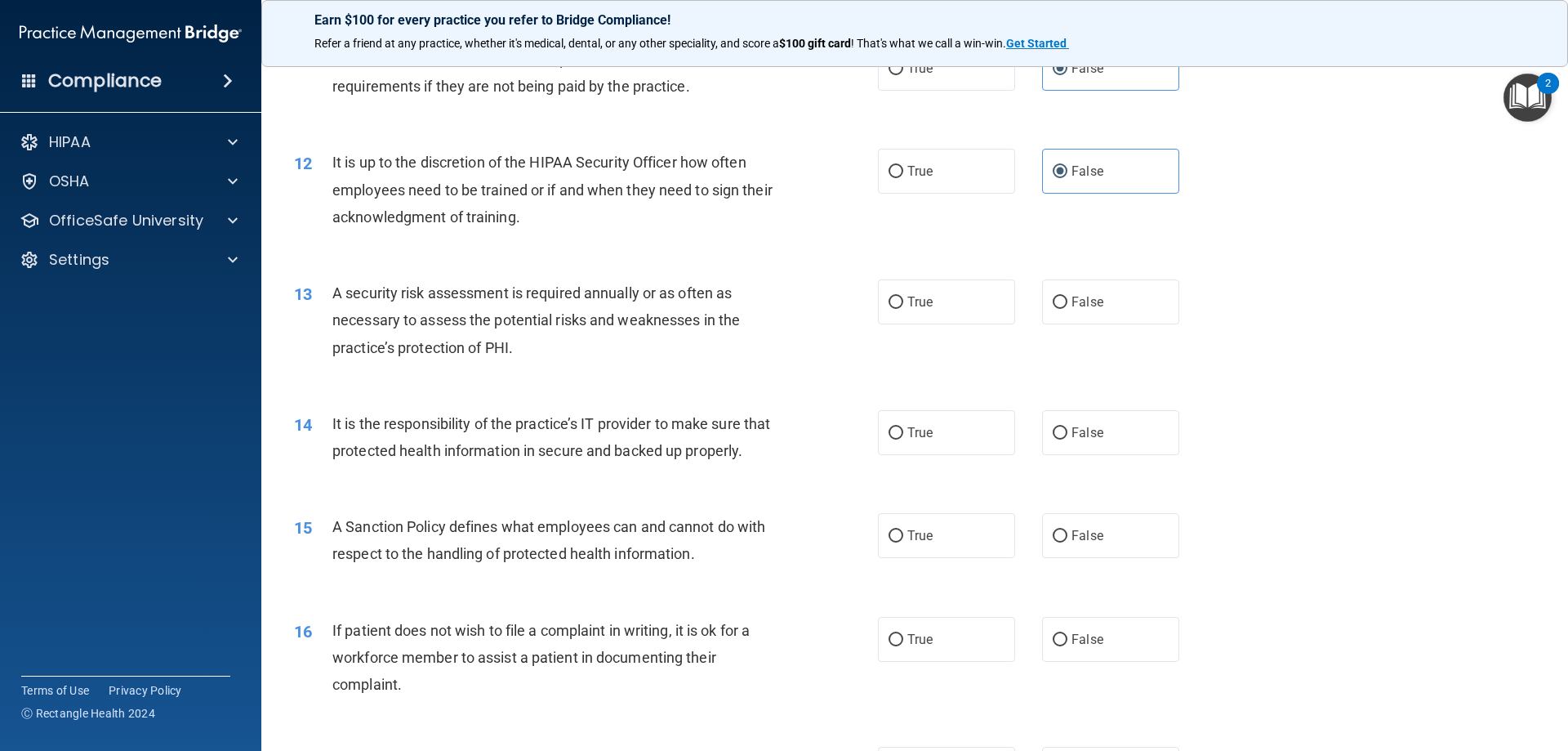
scroll to position [1552, 0]
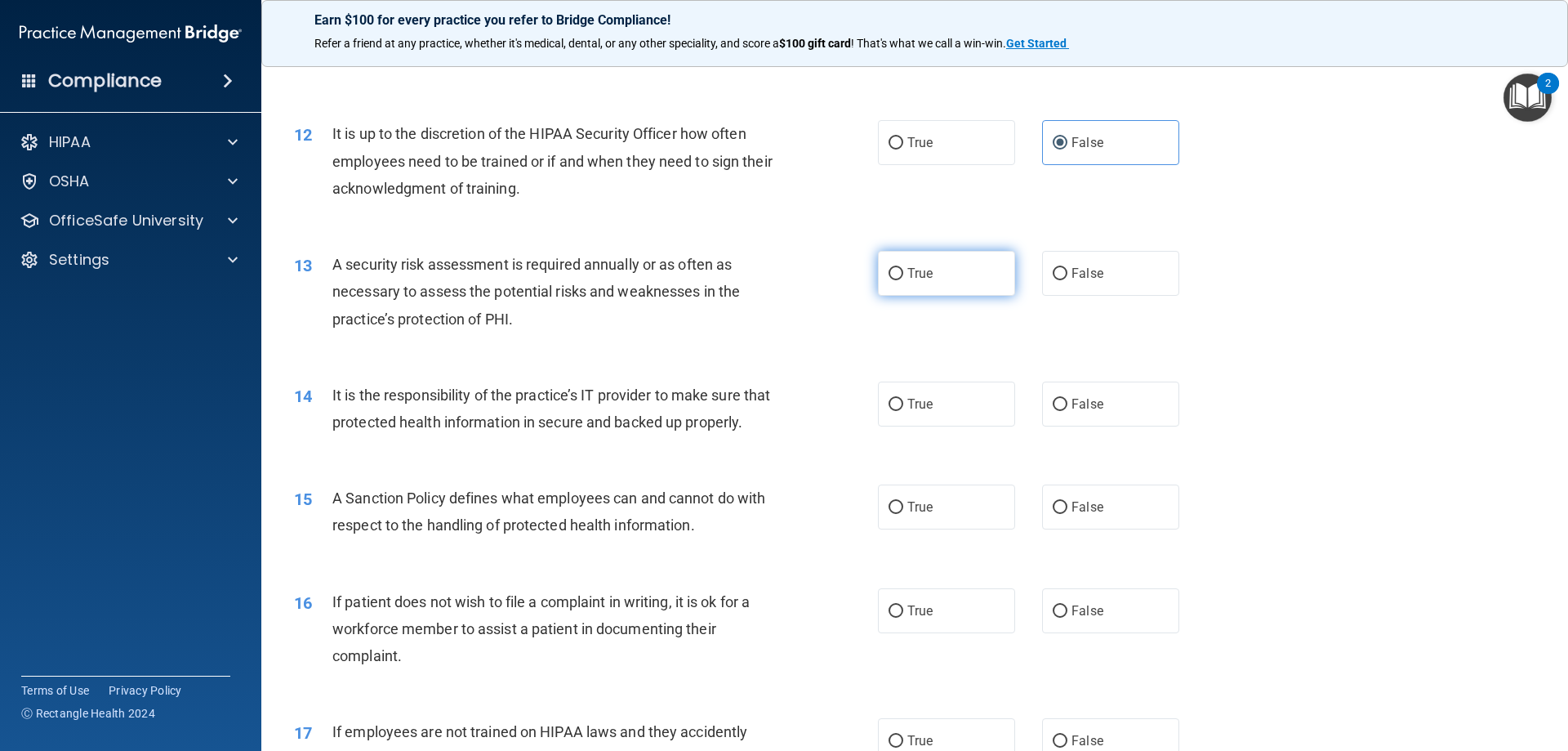
click at [920, 286] on label "True" at bounding box center [946, 272] width 138 height 45
click at [903, 280] on input "True" at bounding box center [895, 273] width 14 height 13
radio input "true"
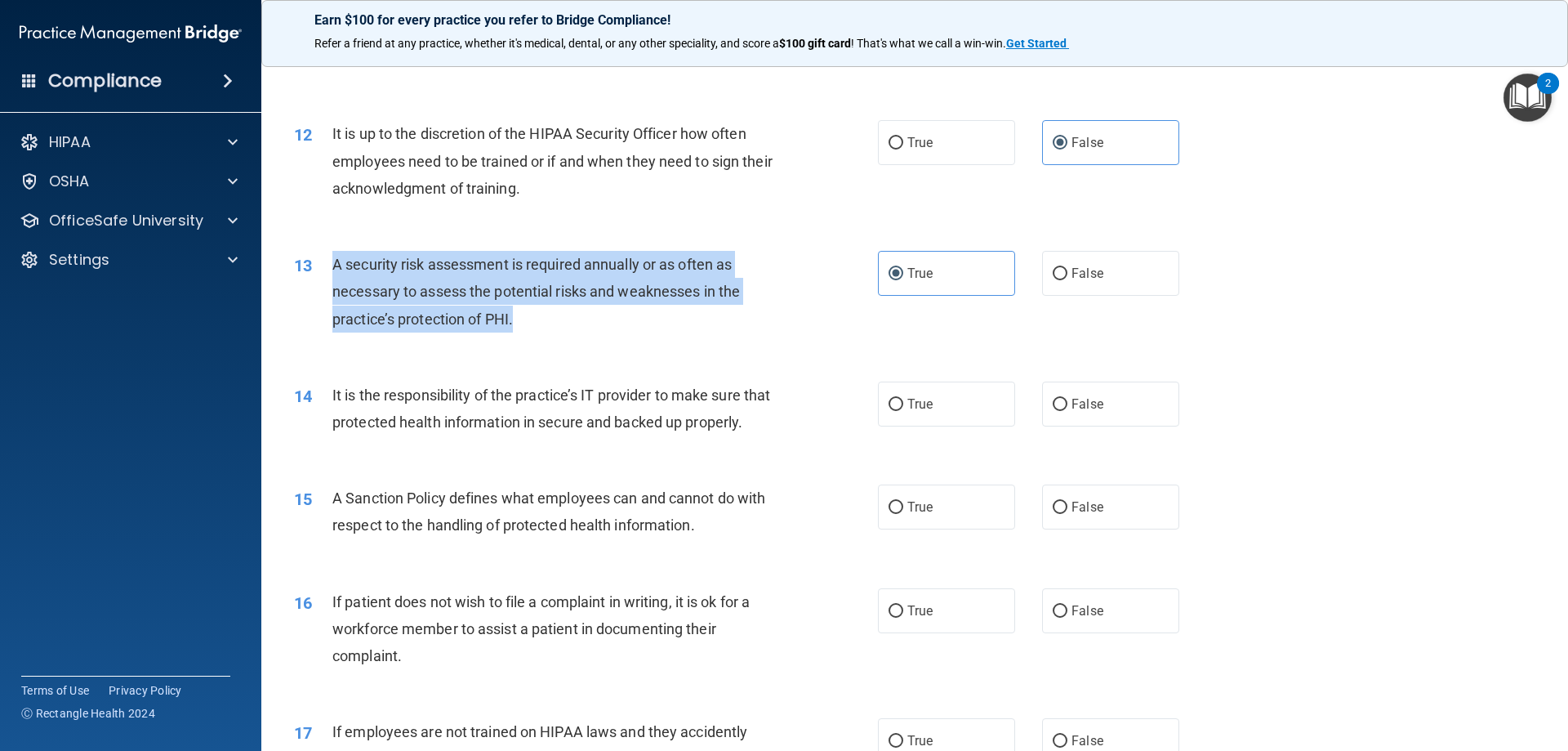
drag, startPoint x: 566, startPoint y: 320, endPoint x: 323, endPoint y: 256, distance: 251.3
click at [323, 256] on div "13 A security risk assessment is required annually or as often as necessary to …" at bounding box center [586, 295] width 633 height 90
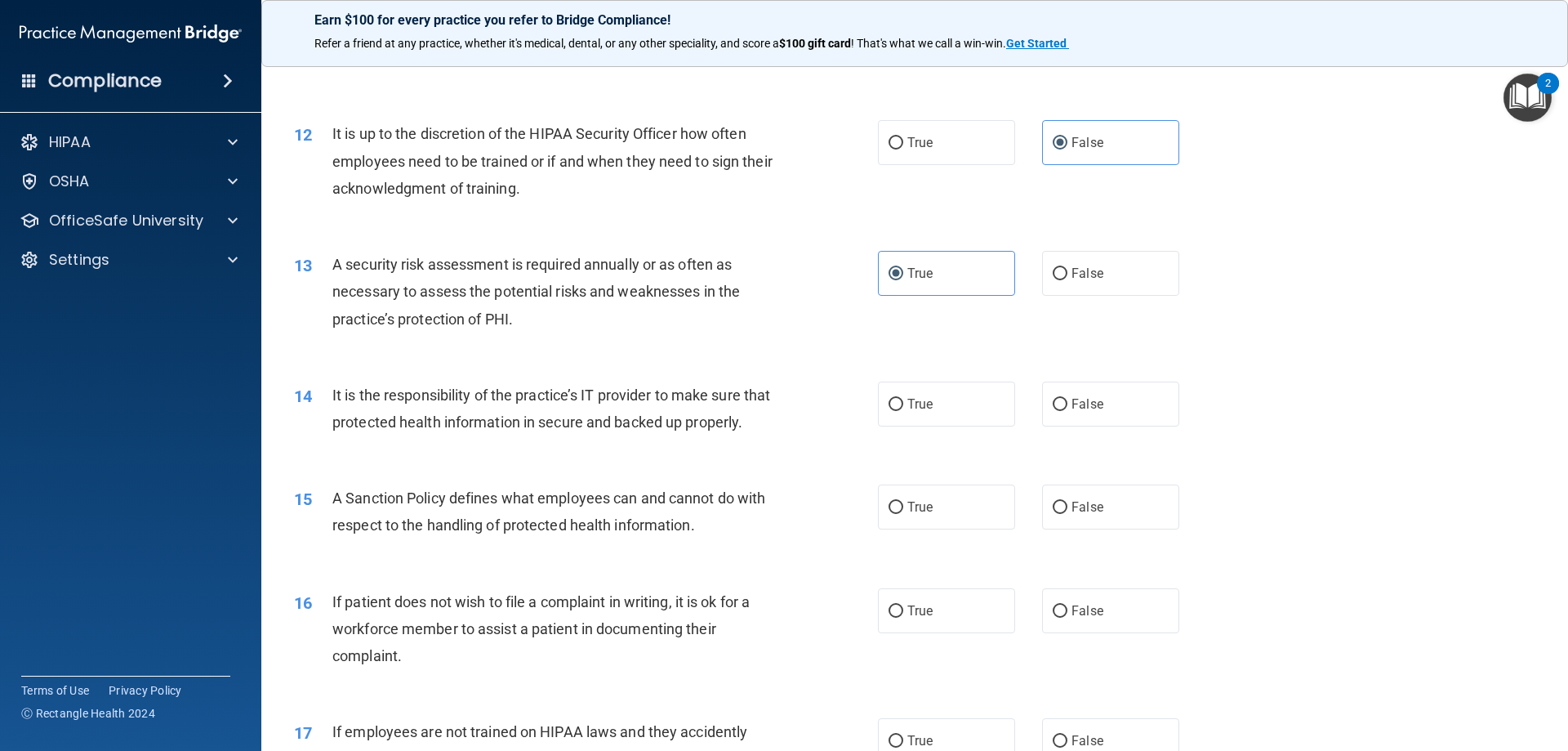
click at [1363, 358] on div "13 A security risk assessment is required annually or as often as necessary to …" at bounding box center [914, 296] width 1266 height 131
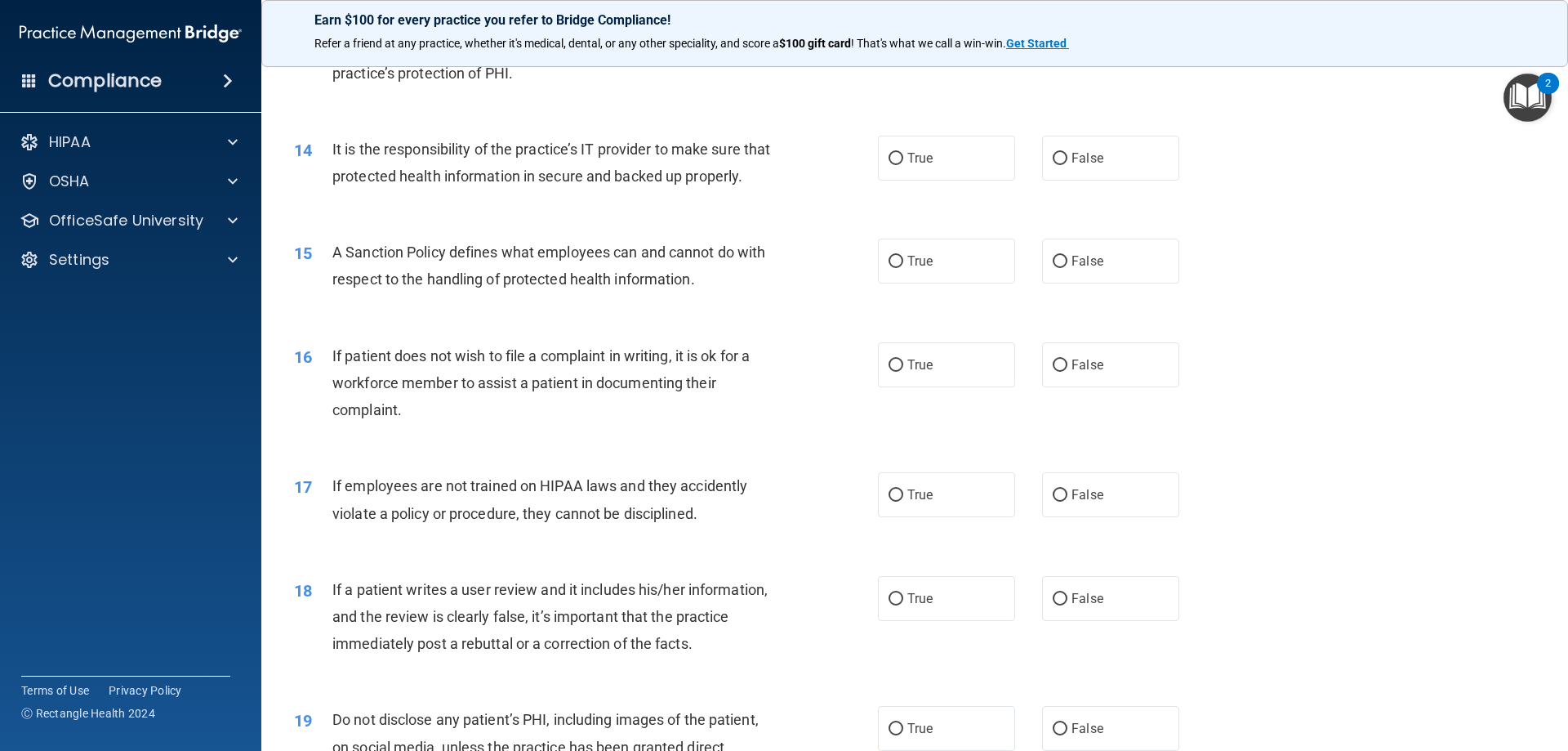
scroll to position [1717, 0]
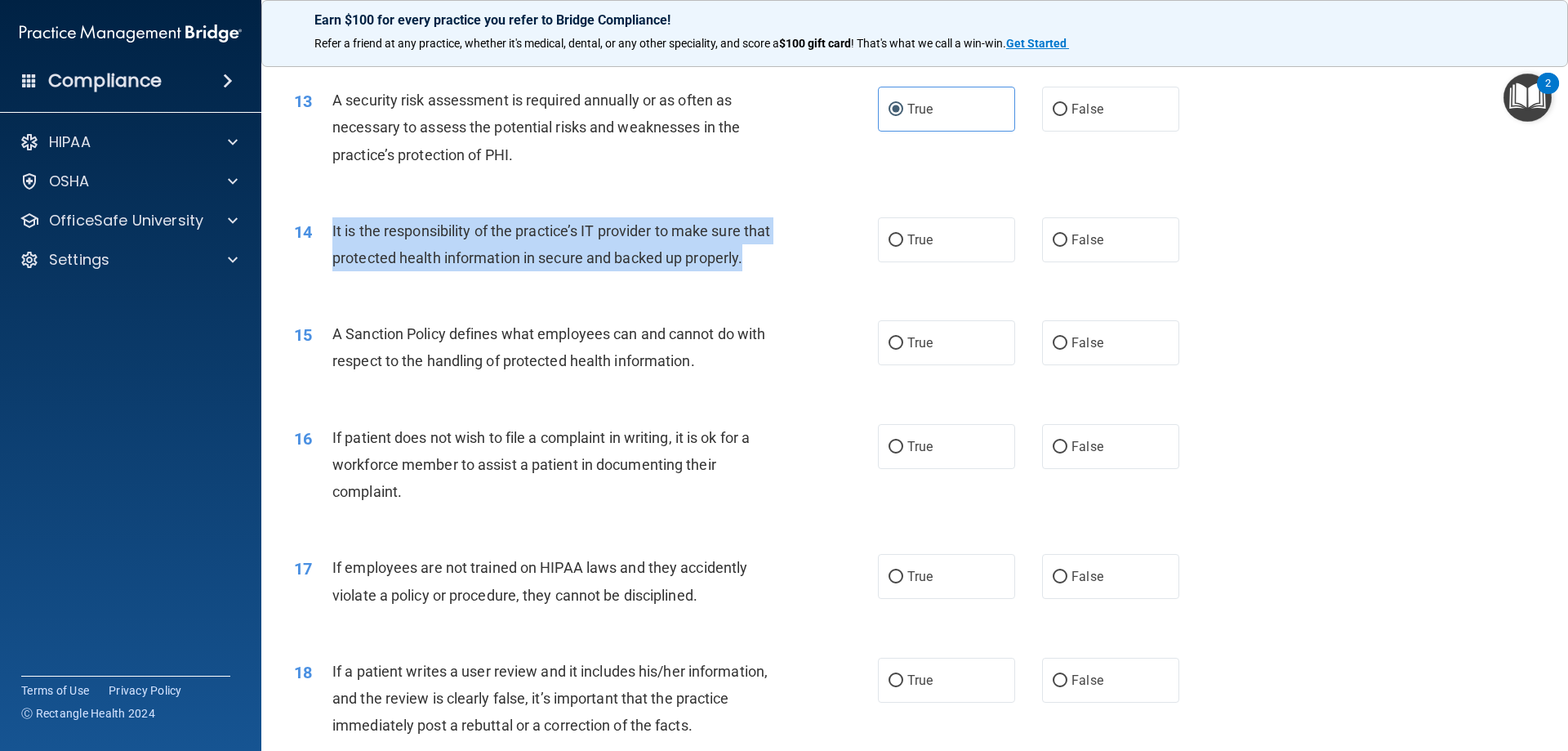
drag, startPoint x: 401, startPoint y: 289, endPoint x: 327, endPoint y: 235, distance: 91.6
click at [327, 235] on div "14 It is the responsibility of the practice’s IT provider to make sure that pro…" at bounding box center [586, 248] width 633 height 62
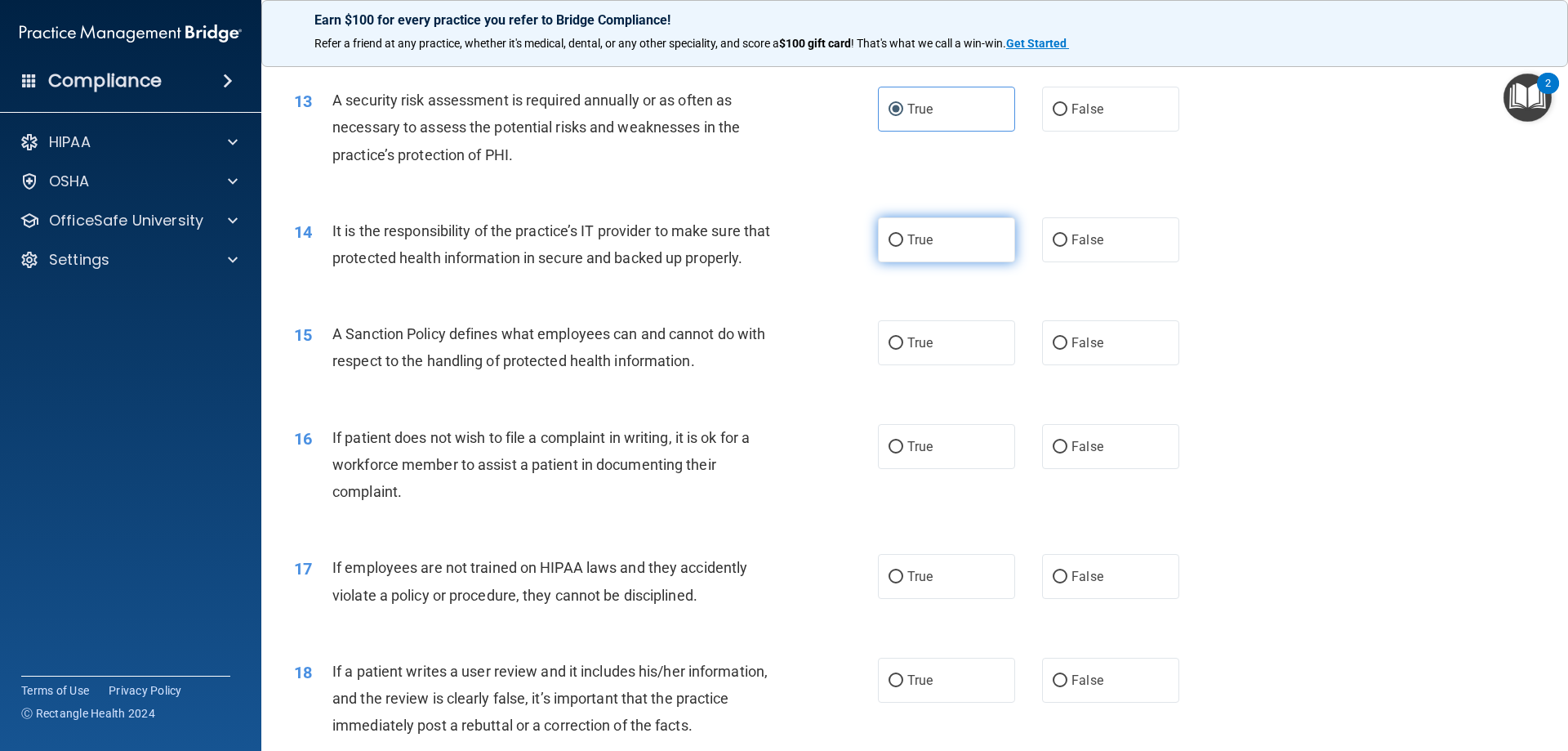
click at [961, 235] on label "True" at bounding box center [946, 240] width 138 height 45
click at [903, 235] on input "True" at bounding box center [895, 241] width 14 height 13
radio input "true"
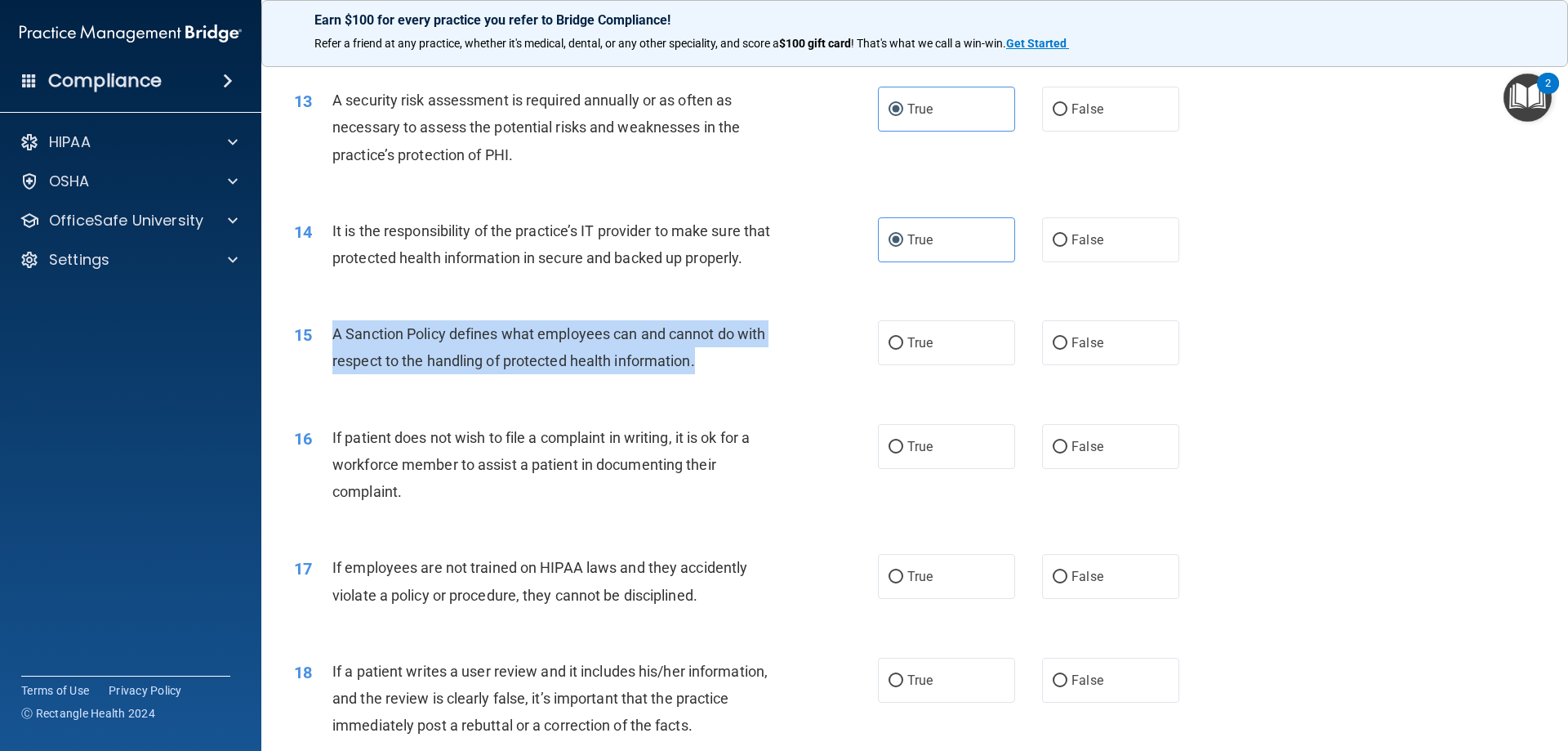
drag, startPoint x: 722, startPoint y: 394, endPoint x: 323, endPoint y: 369, distance: 399.8
click at [323, 369] on div "15 A Sanction Policy defines what employees can and cannot do with respect to t…" at bounding box center [586, 351] width 633 height 62
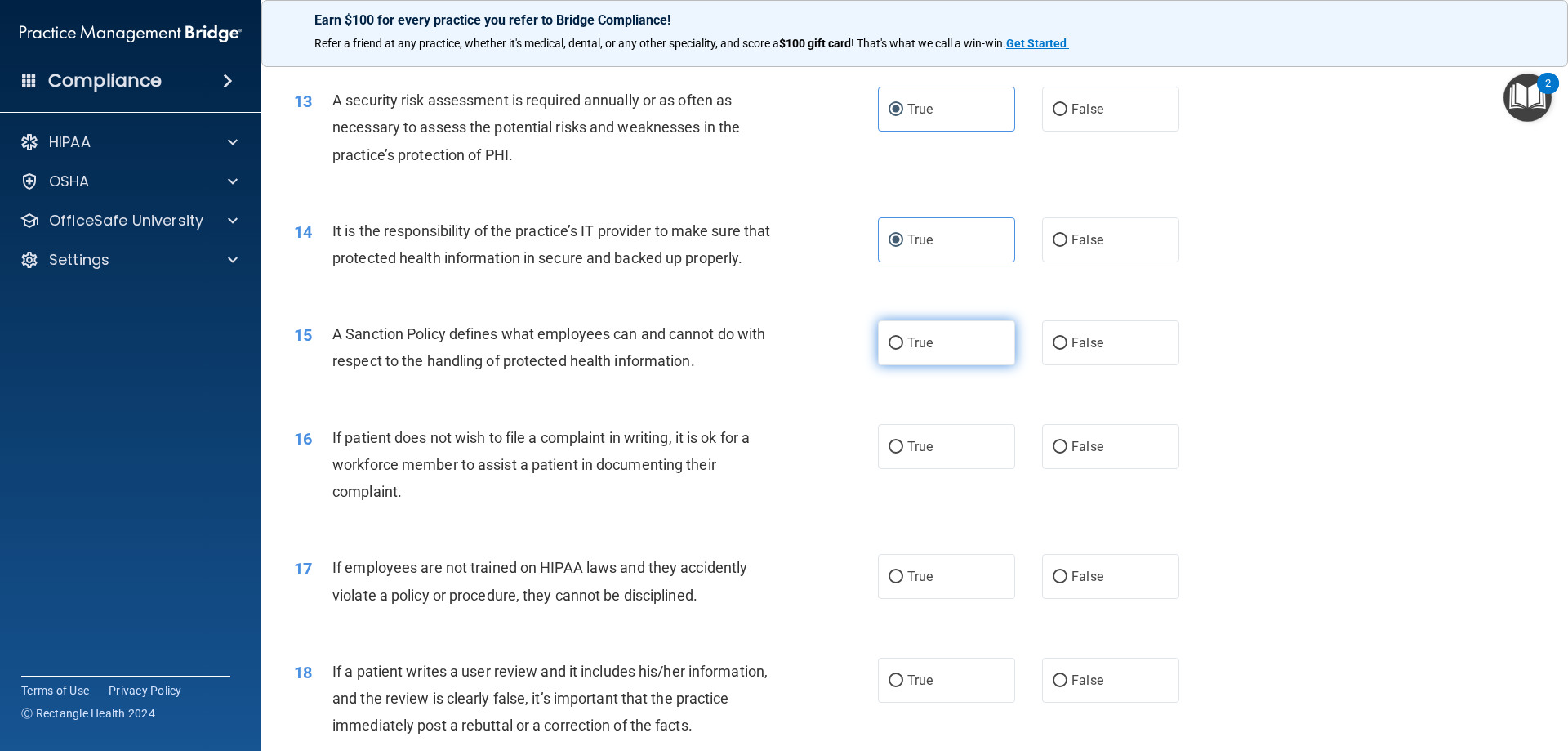
click at [964, 358] on label "True" at bounding box center [946, 343] width 138 height 45
click at [903, 350] on input "True" at bounding box center [895, 343] width 14 height 13
radio input "true"
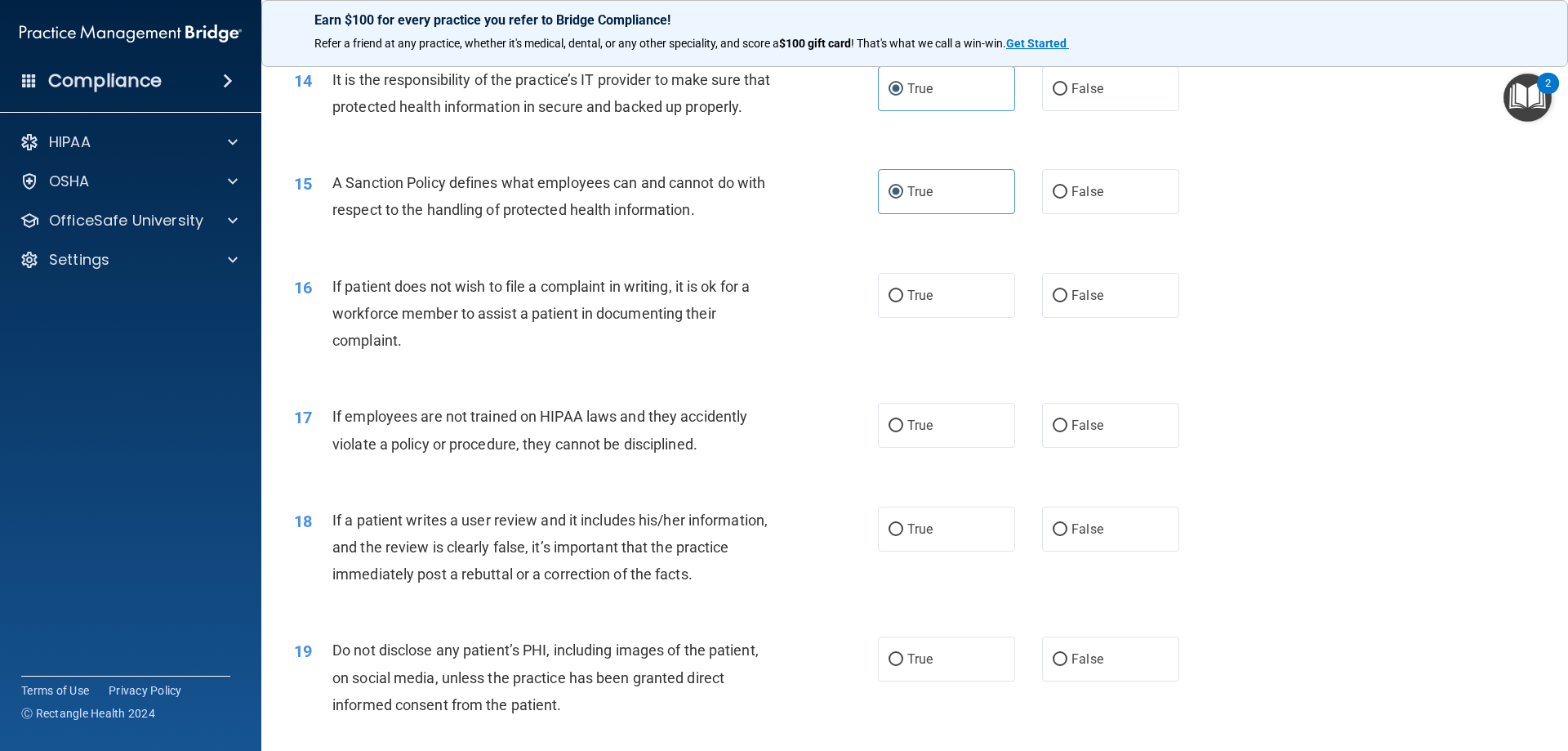
scroll to position [1961, 0]
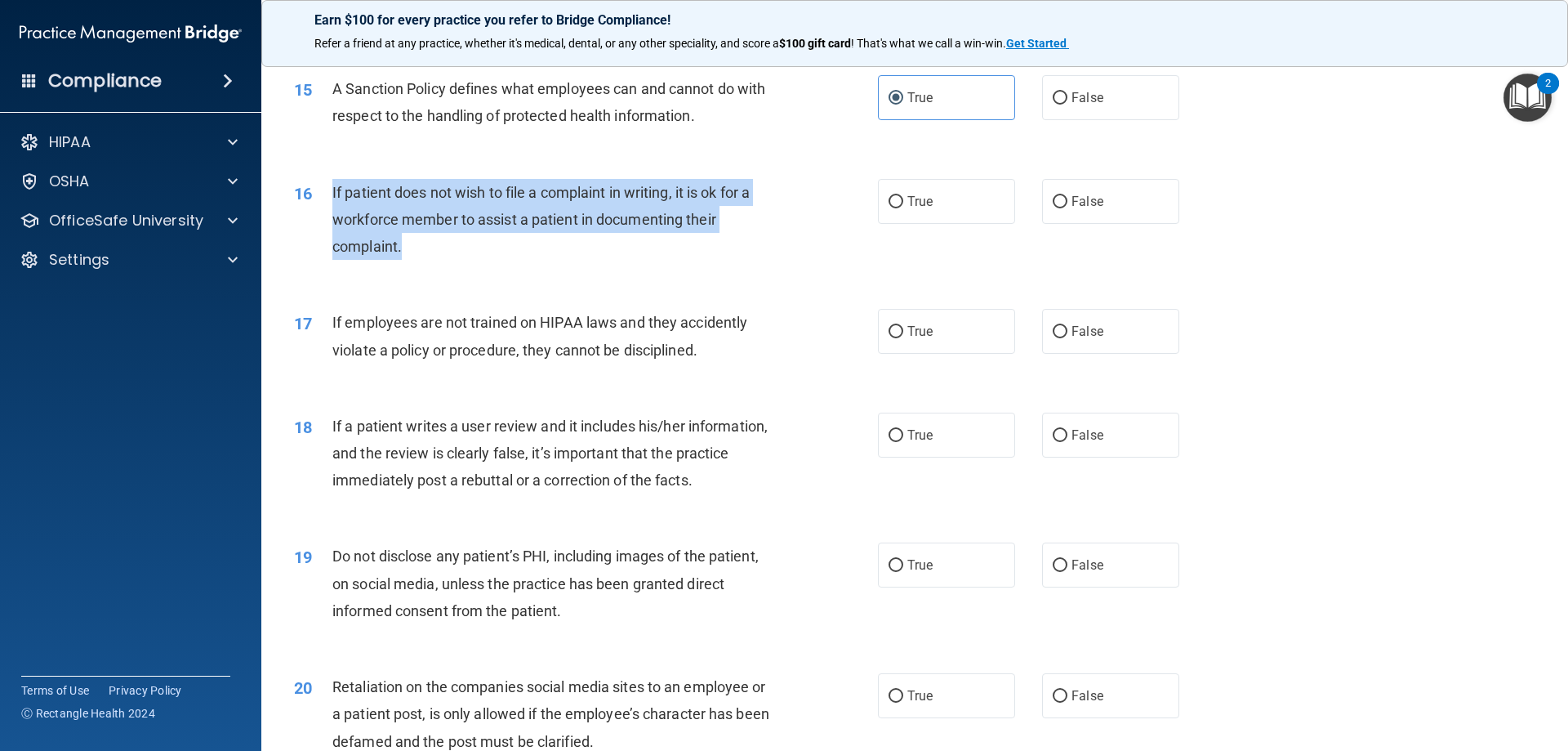
drag, startPoint x: 416, startPoint y: 277, endPoint x: 331, endPoint y: 223, distance: 100.7
click at [331, 223] on div "16 If patient does not wish to file a complaint in writing, it is ok for a work…" at bounding box center [586, 223] width 633 height 90
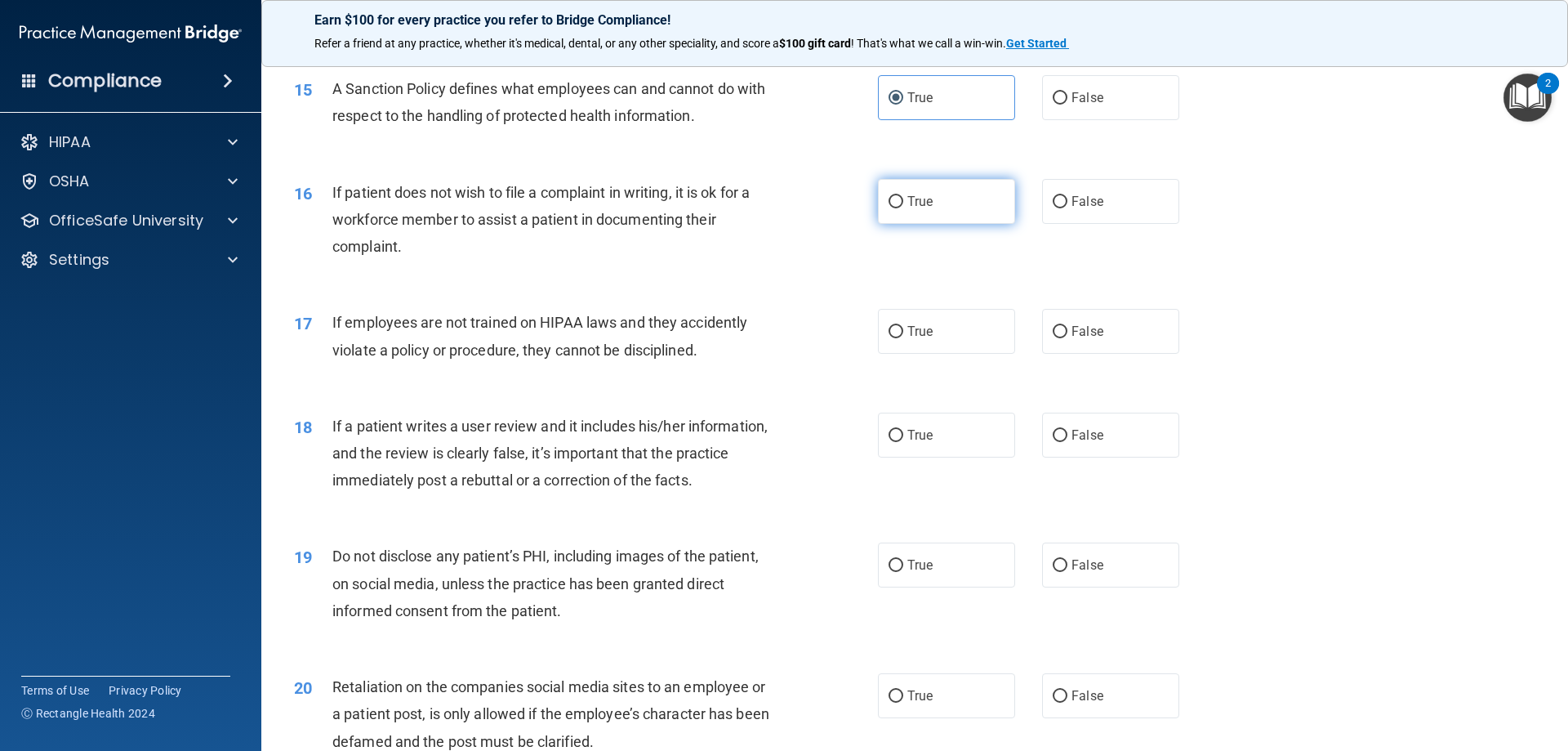
click at [924, 215] on label "True" at bounding box center [946, 201] width 138 height 45
click at [903, 208] on input "True" at bounding box center [895, 202] width 14 height 13
radio input "true"
click at [1379, 289] on div "16 If patient does not wish to file a complaint in writing, it is ok for a work…" at bounding box center [914, 224] width 1266 height 131
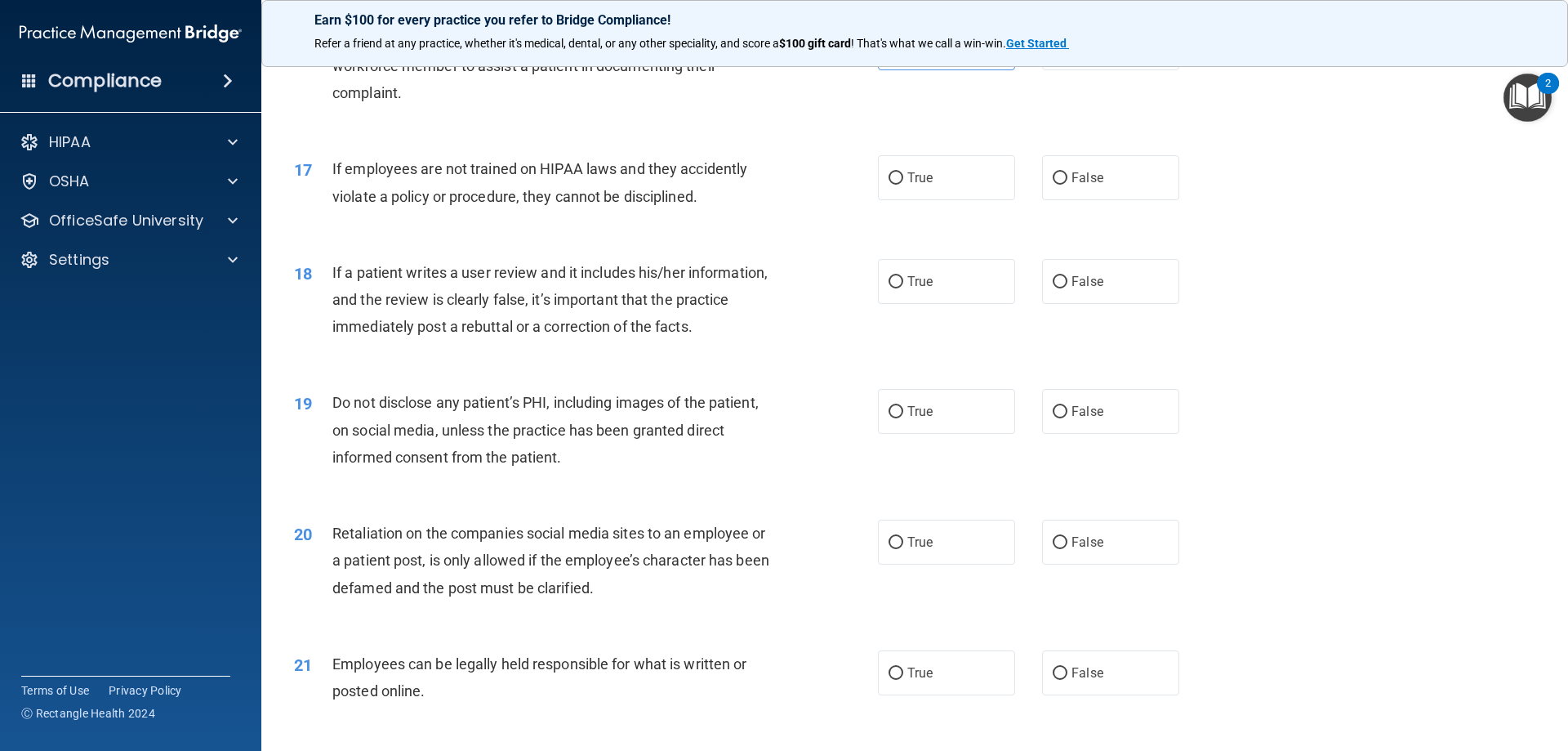
scroll to position [2125, 0]
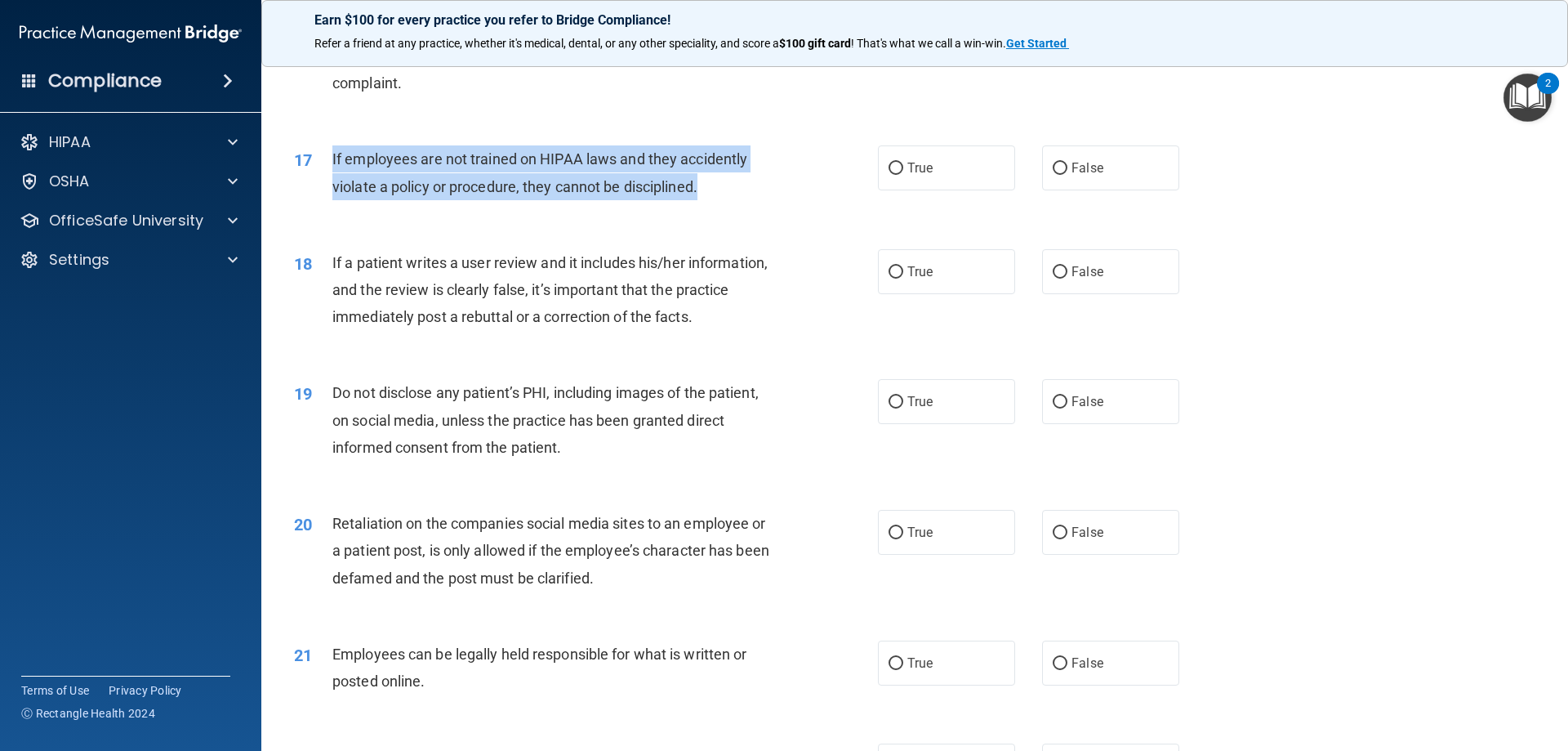
drag, startPoint x: 725, startPoint y: 217, endPoint x: 333, endPoint y: 187, distance: 393.1
click at [333, 187] on div "If employees are not trained on HIPAA laws and they accidently violate a policy…" at bounding box center [560, 172] width 456 height 54
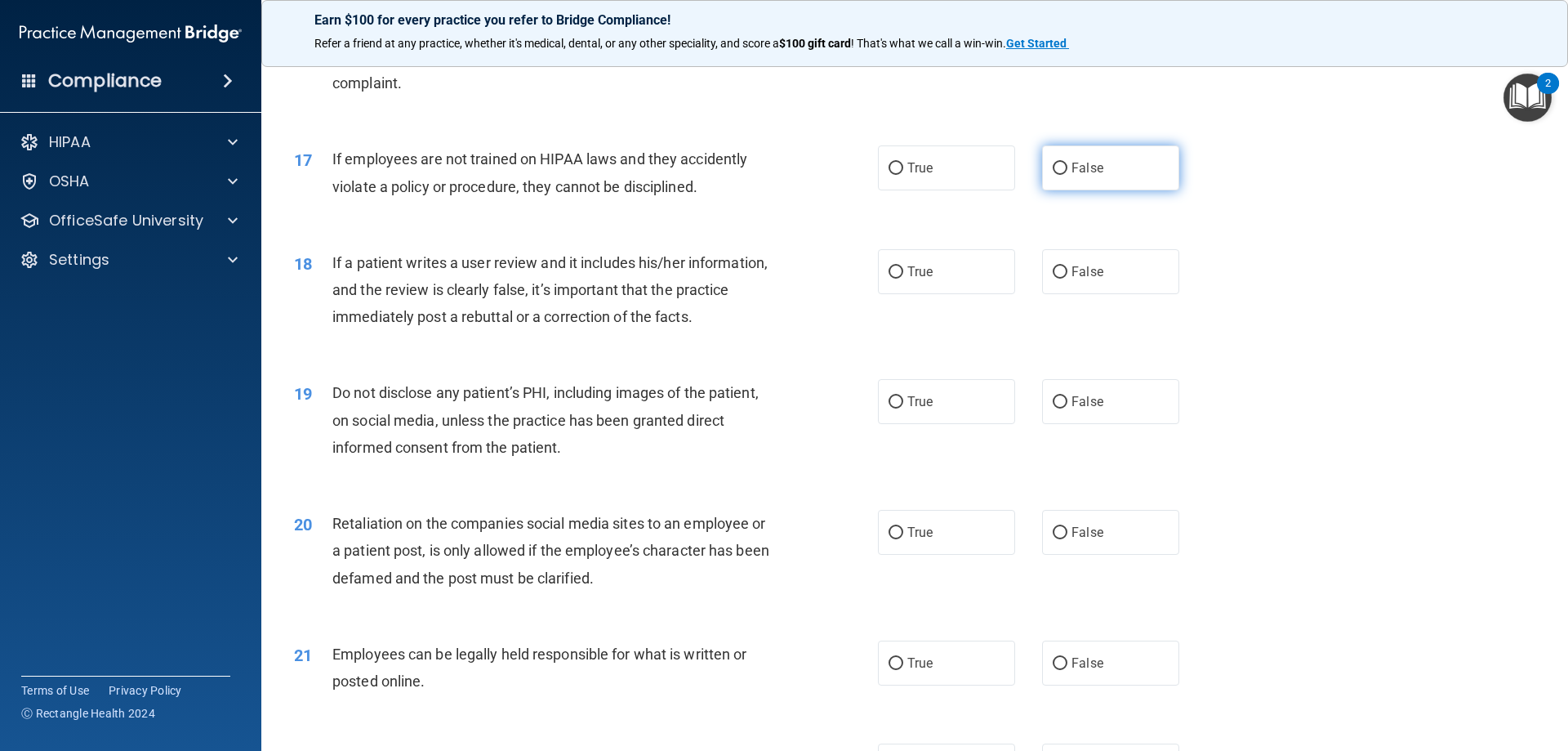
click at [1071, 175] on span "False" at bounding box center [1087, 168] width 32 height 15
click at [1065, 175] on input "False" at bounding box center [1060, 168] width 14 height 13
radio input "true"
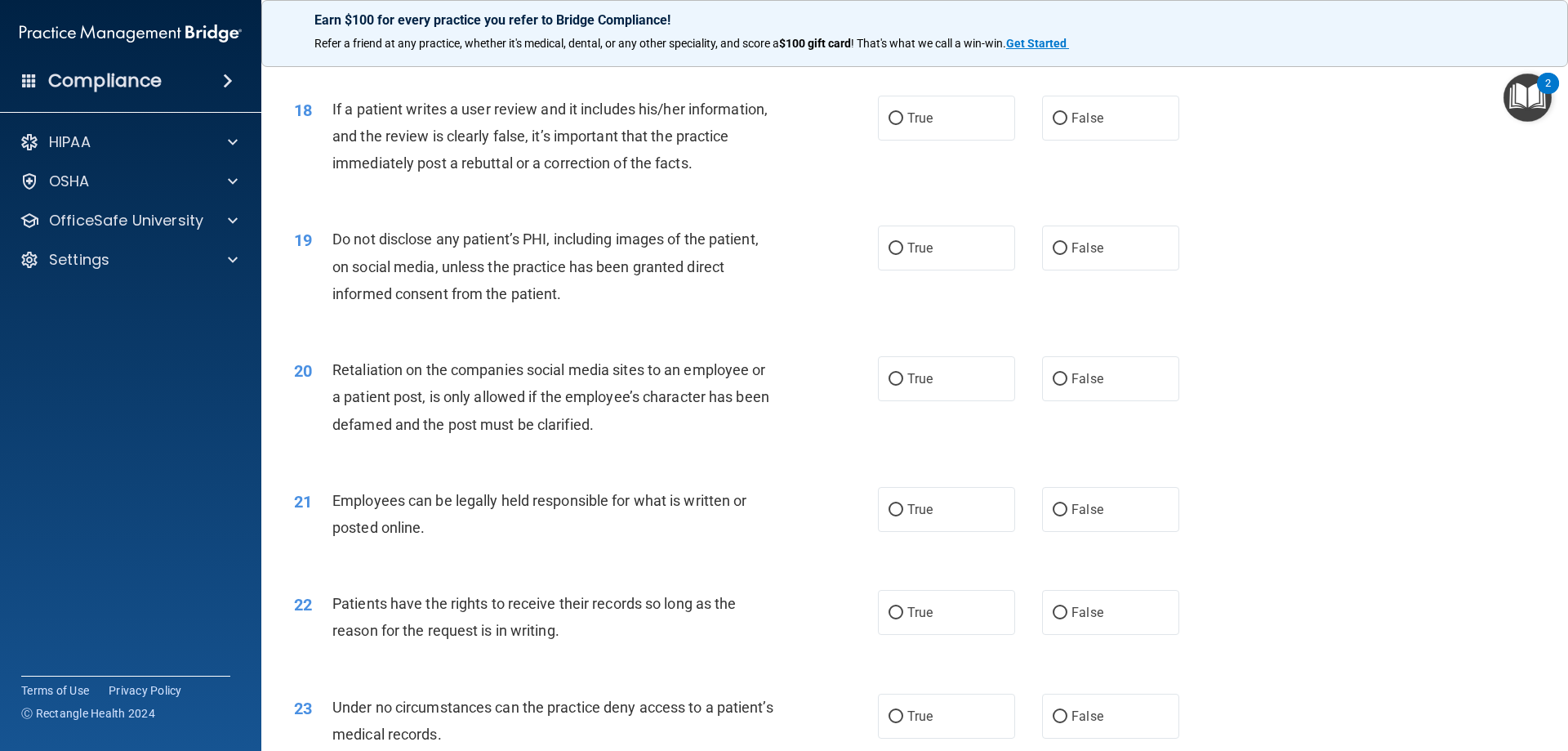
scroll to position [2289, 0]
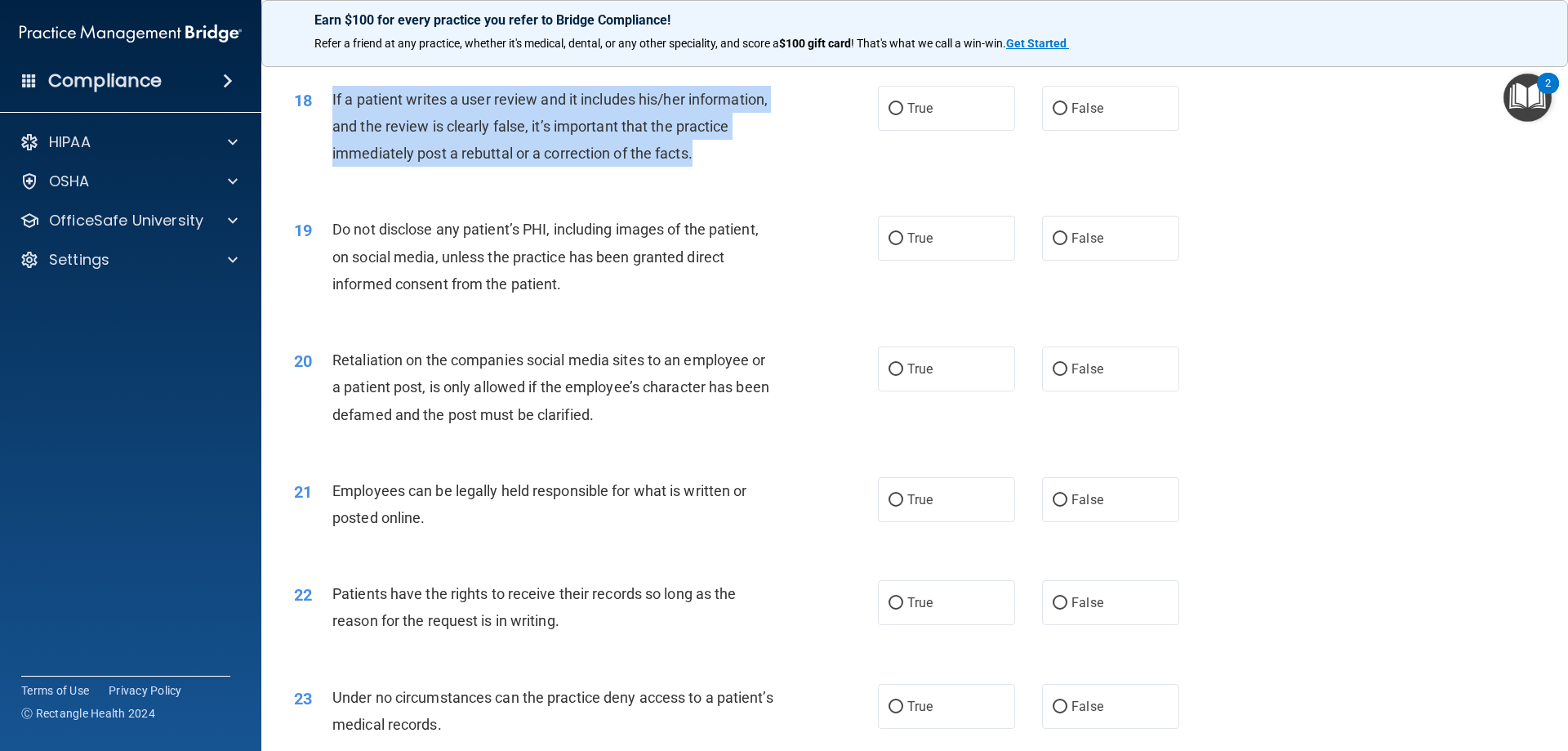
drag, startPoint x: 721, startPoint y: 175, endPoint x: 327, endPoint y: 114, distance: 398.7
click at [327, 114] on div "18 If a patient writes a user review and it includes his/her information, and t…" at bounding box center [586, 130] width 633 height 90
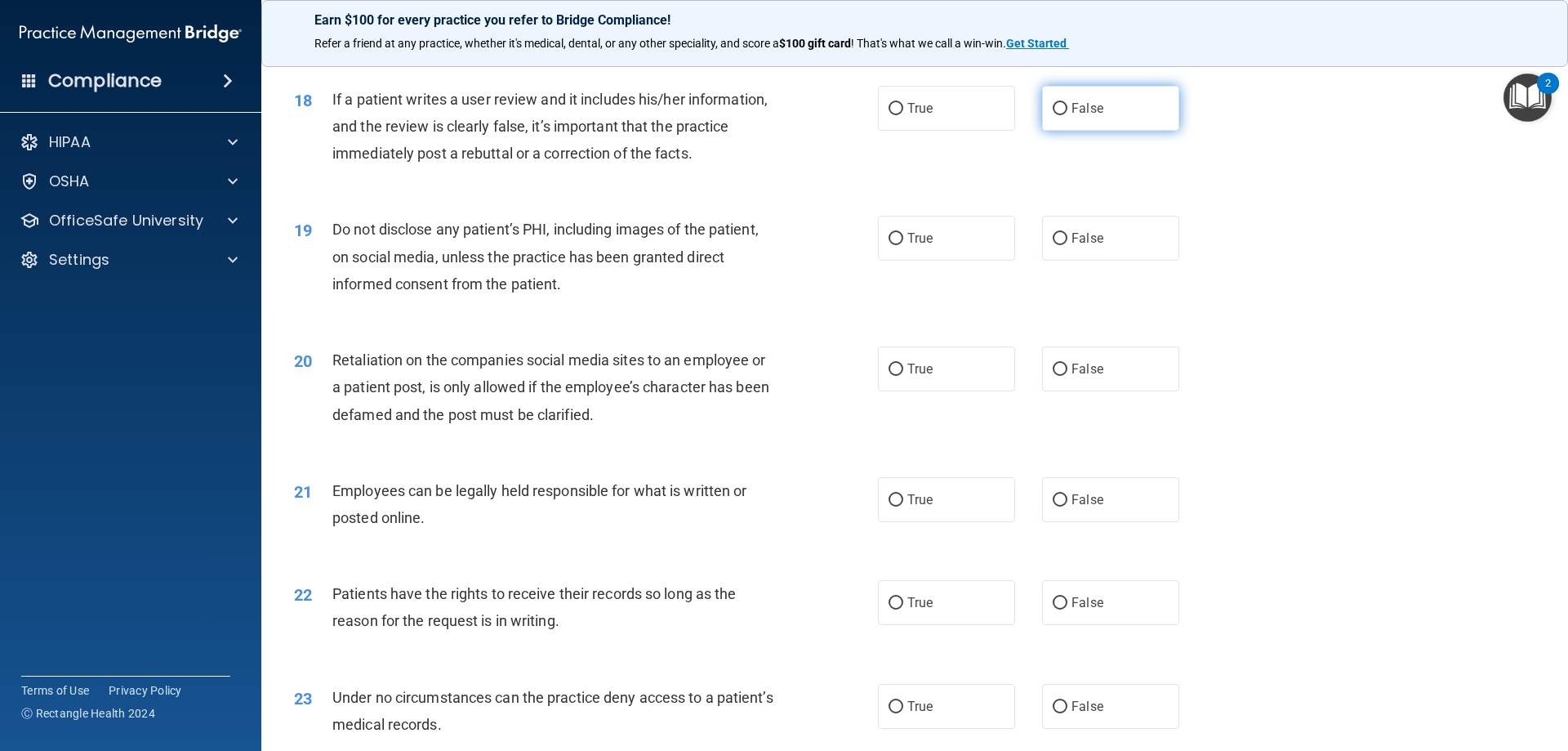
click at [1107, 131] on label "False" at bounding box center [1111, 108] width 138 height 45
click at [1067, 116] on input "False" at bounding box center [1060, 109] width 14 height 13
radio input "true"
click at [1370, 380] on div "20 Retaliation on the companies social media sites to an employee or a patient …" at bounding box center [914, 392] width 1266 height 131
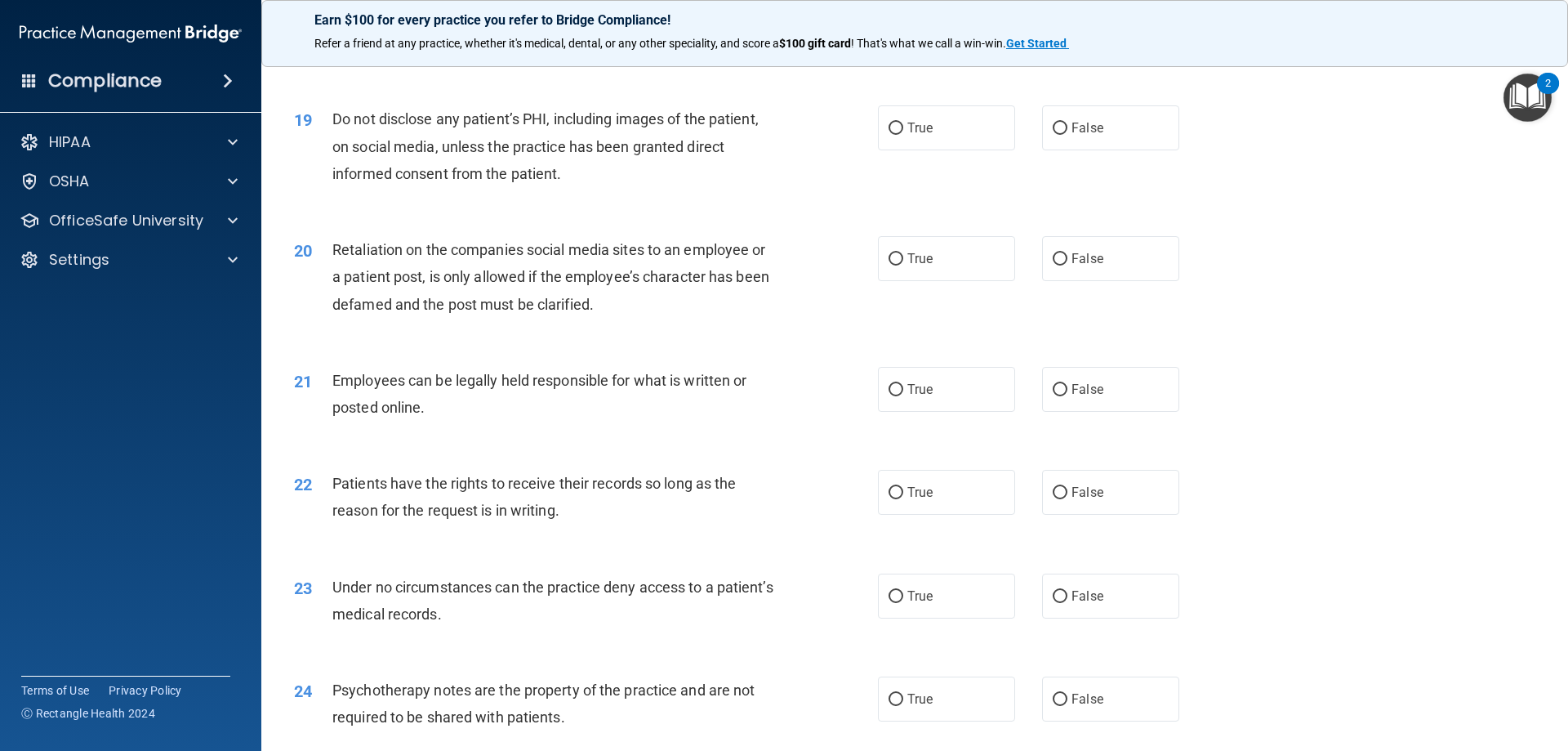
scroll to position [2370, 0]
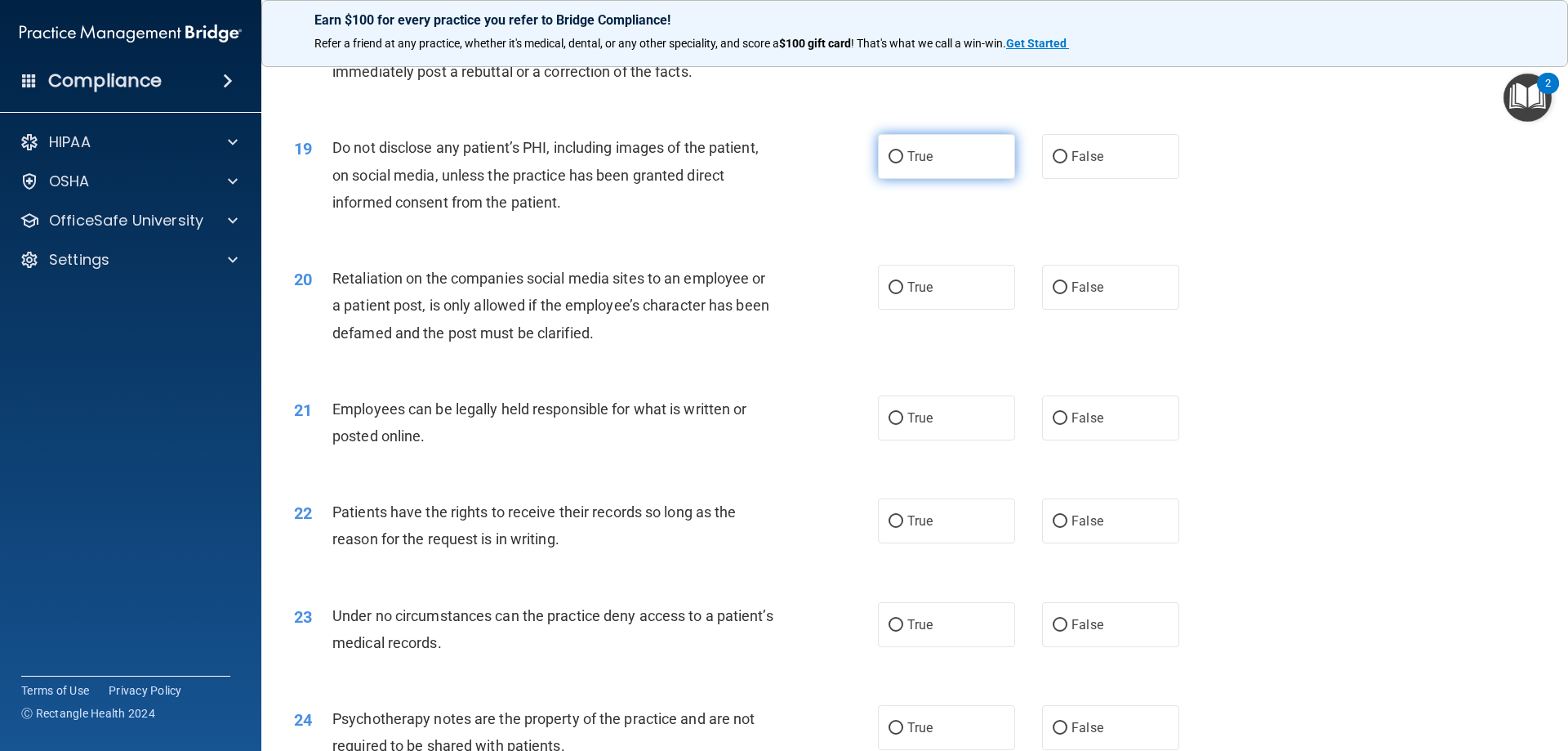
click at [944, 179] on label "True" at bounding box center [946, 156] width 138 height 45
click at [903, 164] on input "True" at bounding box center [895, 157] width 14 height 13
radio input "true"
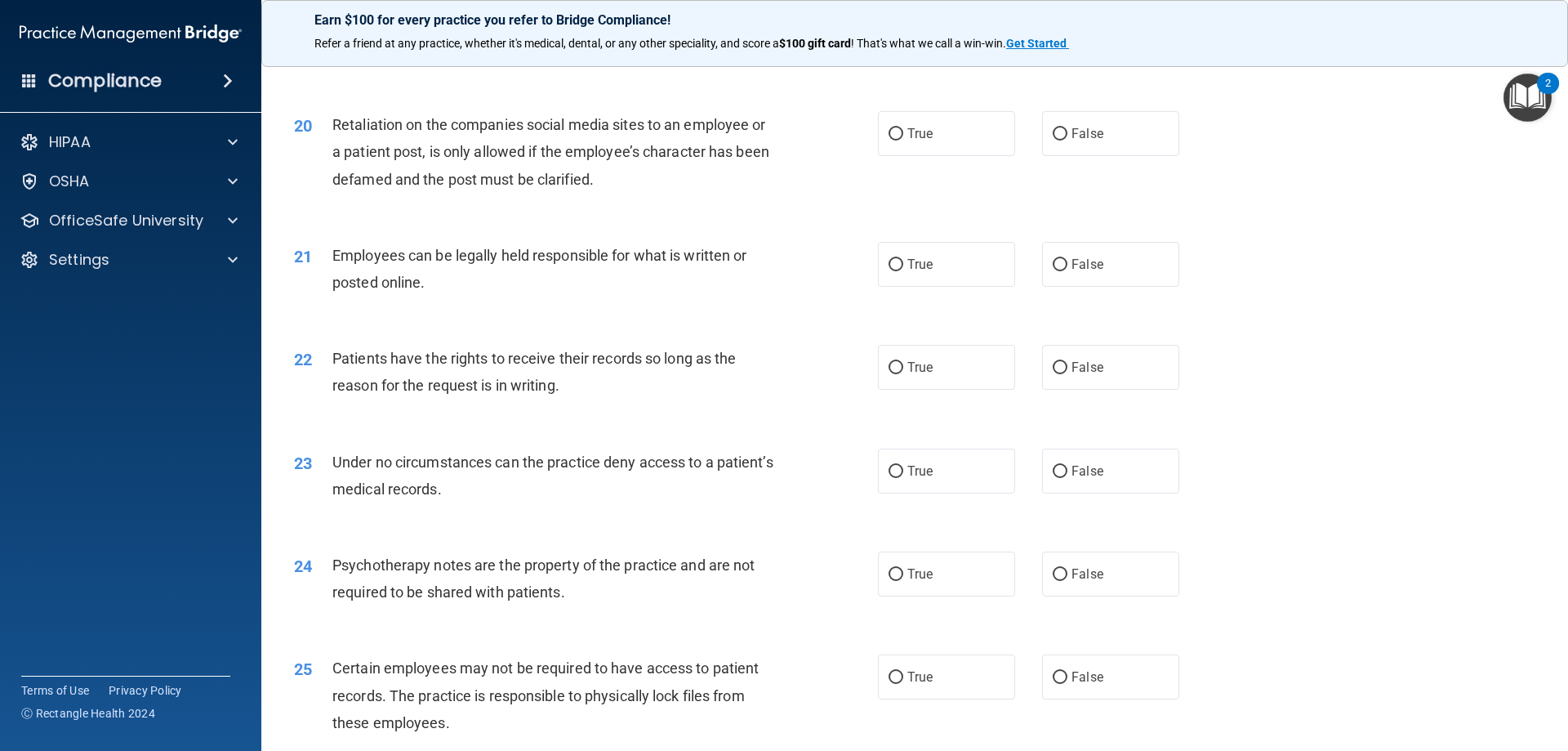
scroll to position [2533, 0]
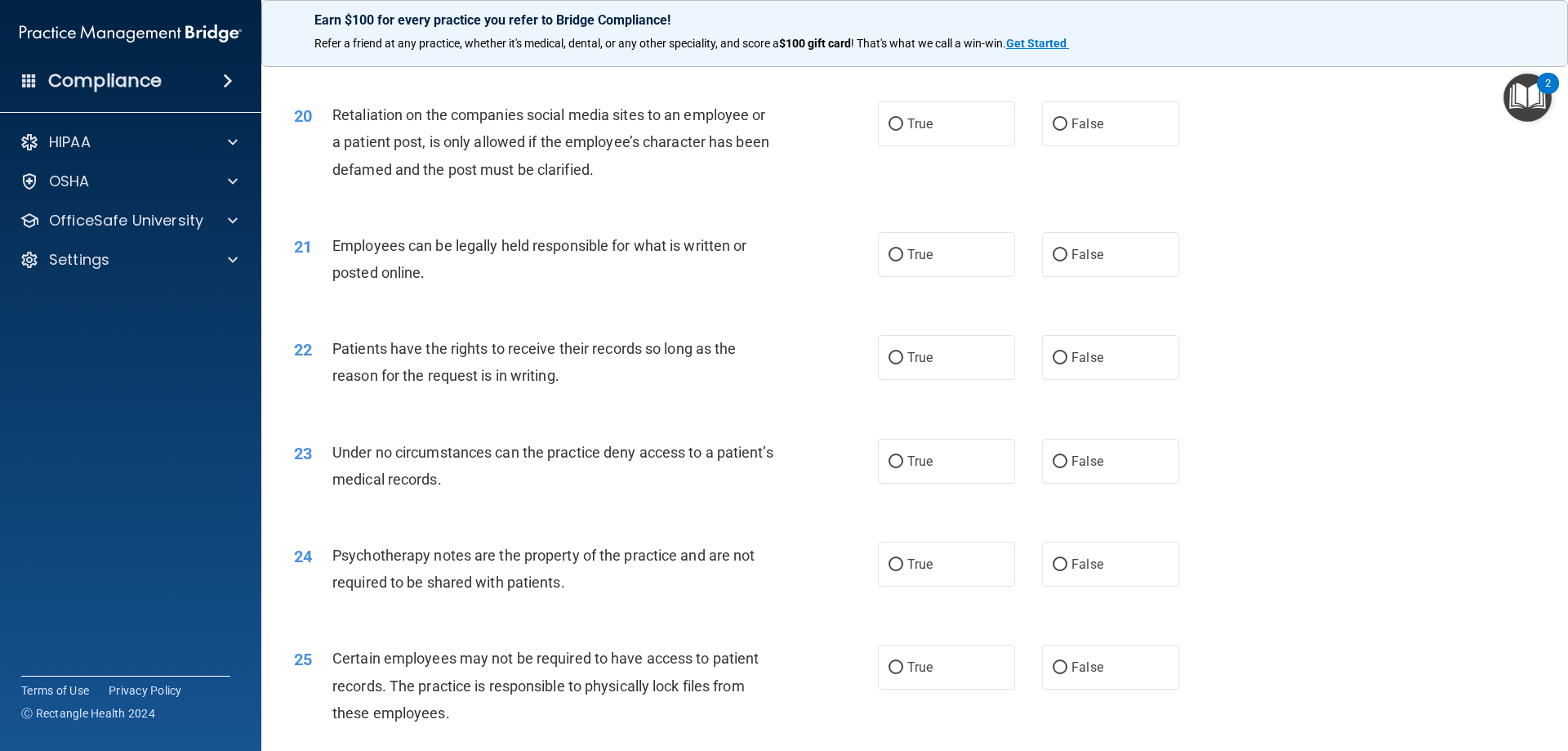
click at [1250, 156] on div "20 Retaliation on the companies social media sites to an employee or a patient …" at bounding box center [914, 146] width 1266 height 131
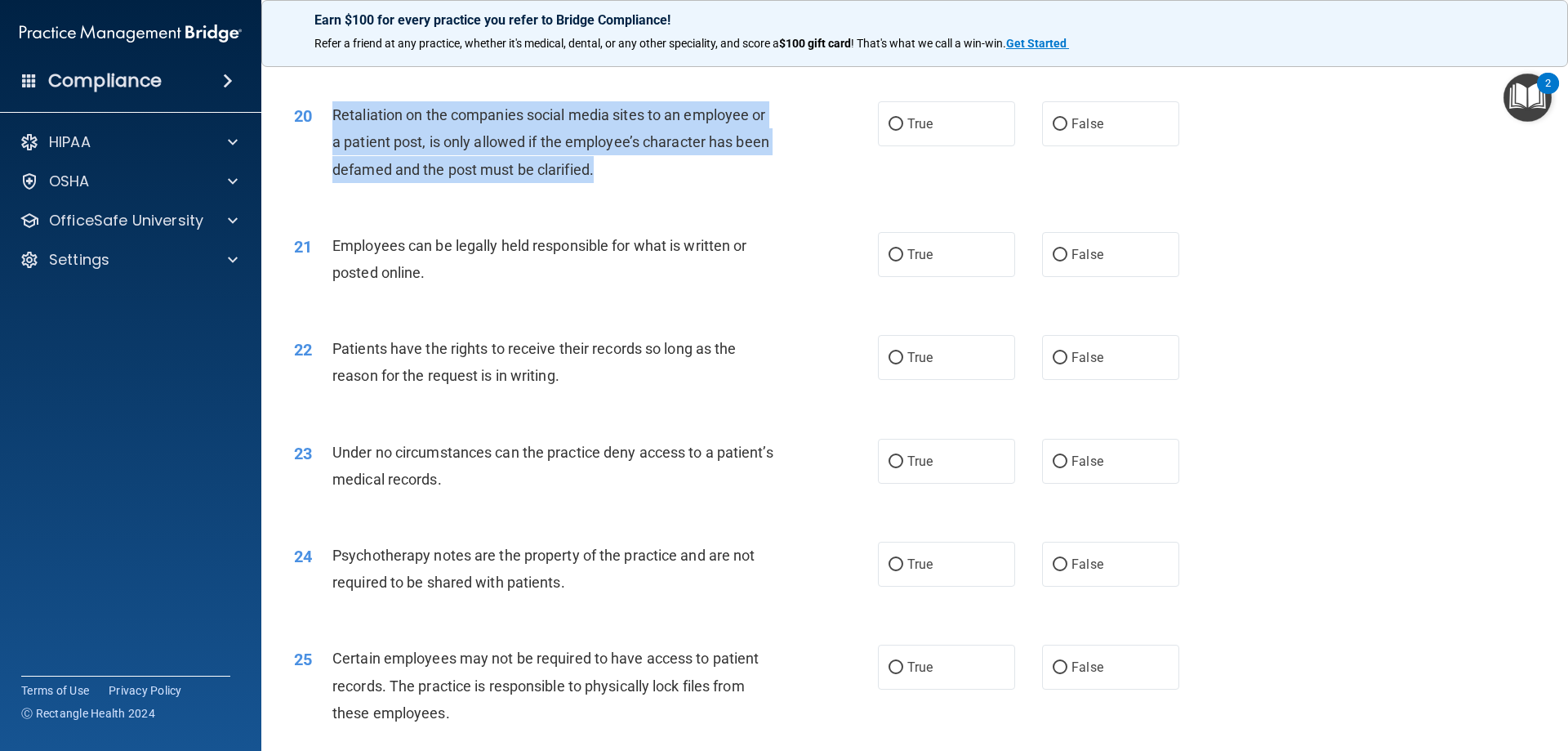
drag, startPoint x: 596, startPoint y: 202, endPoint x: 324, endPoint y: 157, distance: 275.7
click at [324, 157] on div "20 Retaliation on the companies social media sites to an employee or a patient …" at bounding box center [586, 145] width 633 height 90
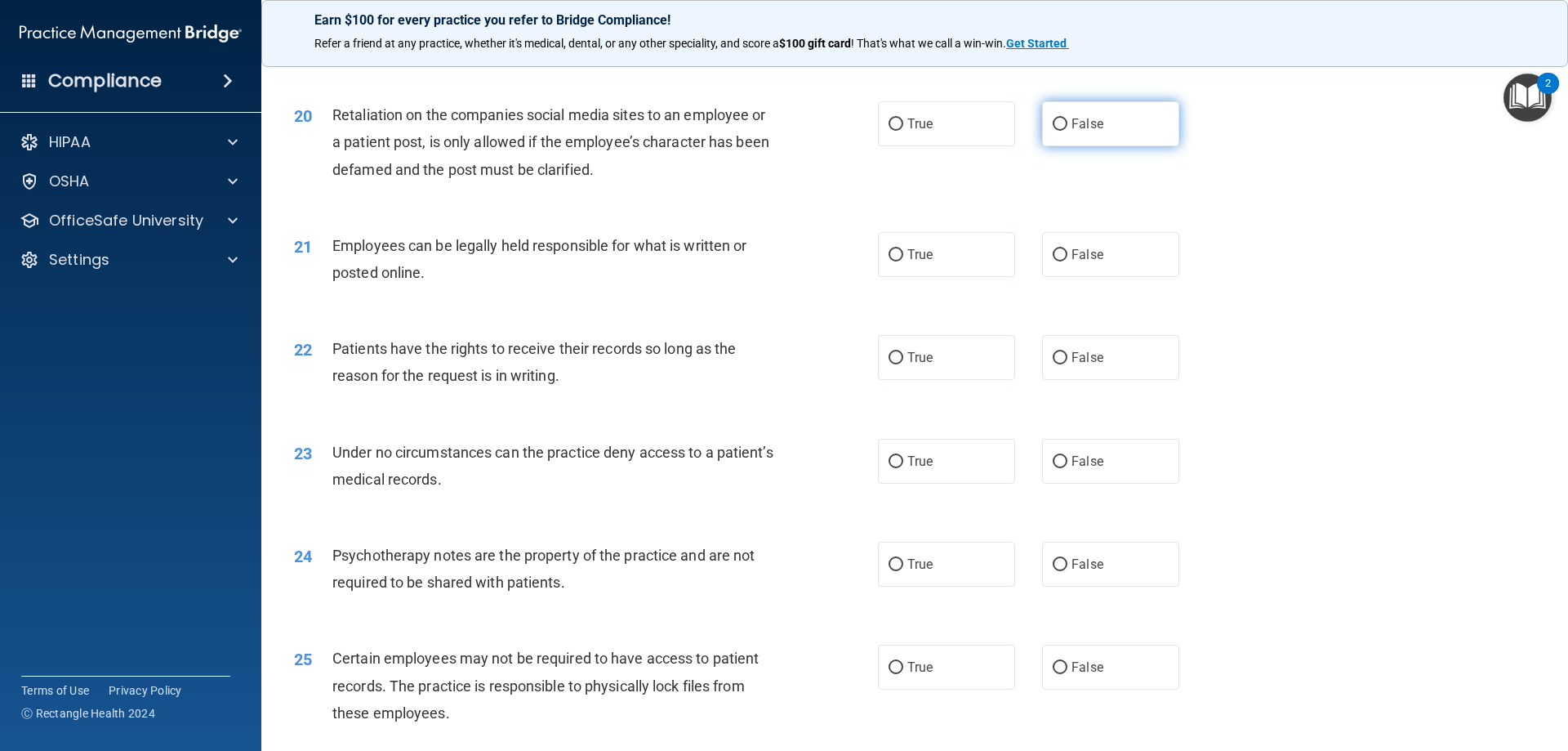
click at [1135, 146] on label "False" at bounding box center [1111, 123] width 138 height 45
click at [1067, 131] on input "False" at bounding box center [1060, 124] width 14 height 13
radio input "true"
click at [1305, 315] on div "21 Employees can be legally held responsible for what is written or posted onli…" at bounding box center [914, 263] width 1266 height 103
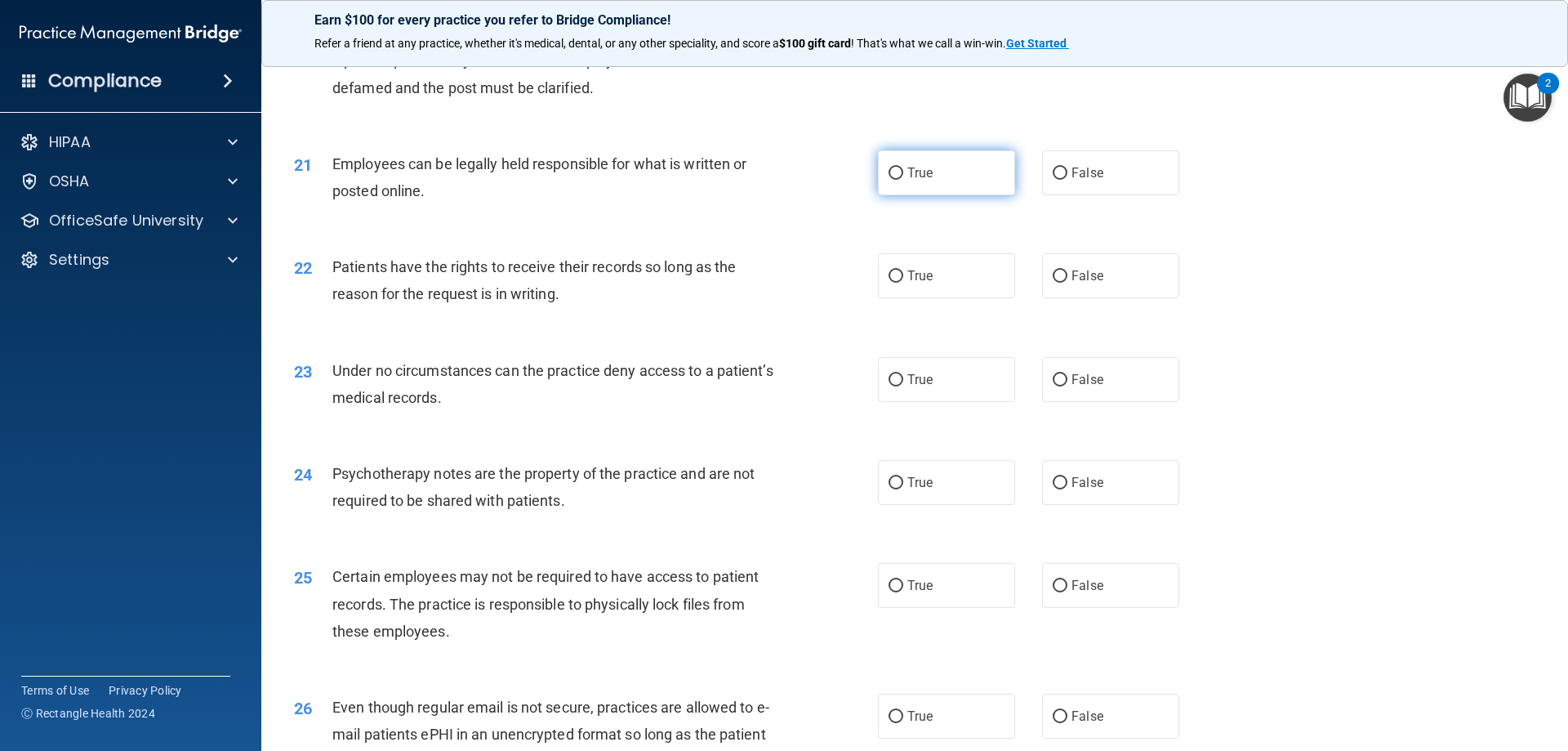
click at [924, 181] on span "True" at bounding box center [920, 172] width 25 height 15
click at [903, 180] on input "True" at bounding box center [895, 173] width 14 height 13
radio input "true"
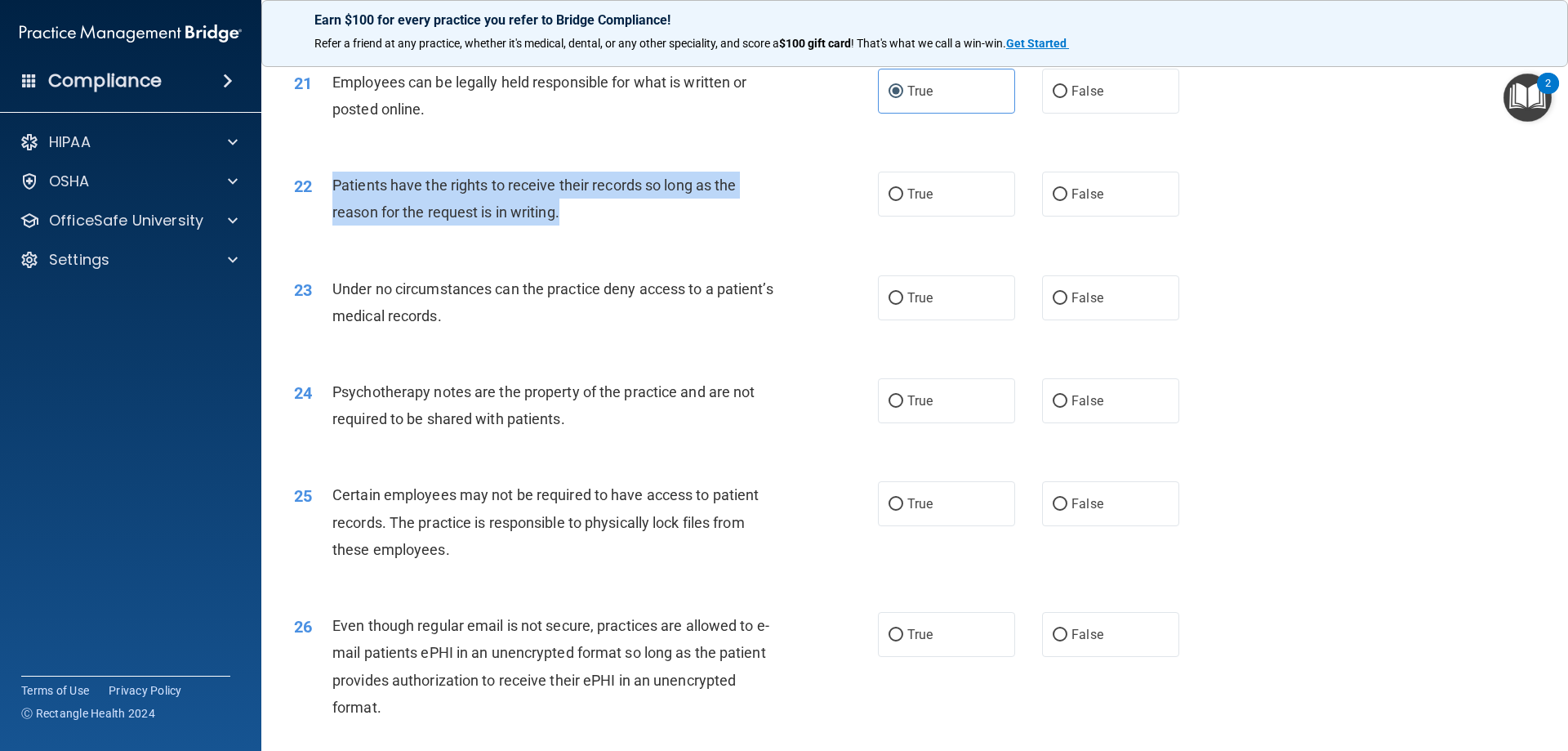
drag, startPoint x: 607, startPoint y: 246, endPoint x: 322, endPoint y: 214, distance: 286.8
click at [322, 214] on div "22 Patients have the rights to receive their records so long as the reason for …" at bounding box center [586, 202] width 633 height 62
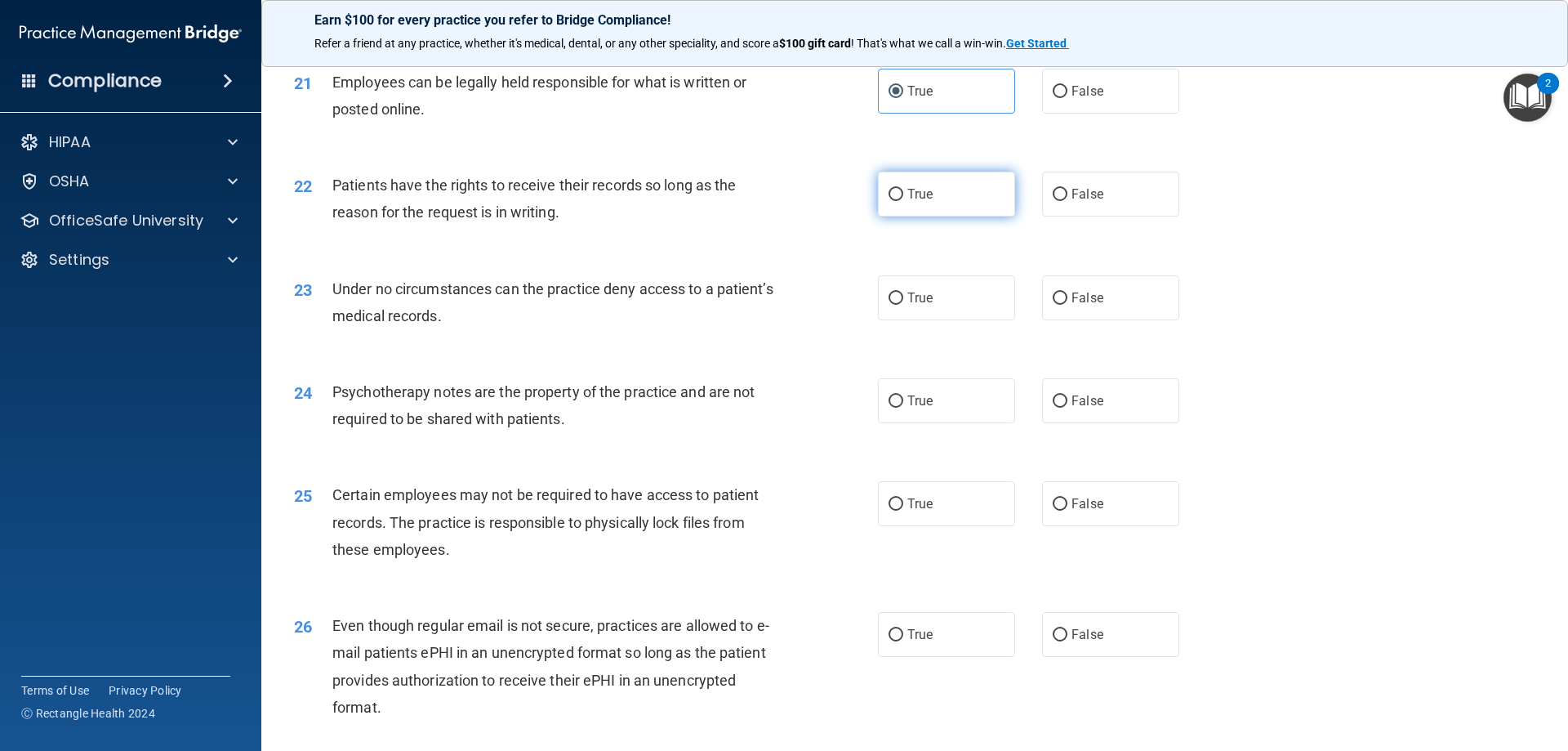
click at [962, 214] on label "True" at bounding box center [946, 194] width 138 height 45
click at [903, 201] on input "True" at bounding box center [895, 194] width 14 height 13
radio input "true"
click at [1331, 254] on div "22 Patients have the rights to receive their records so long as the reason for …" at bounding box center [914, 202] width 1266 height 103
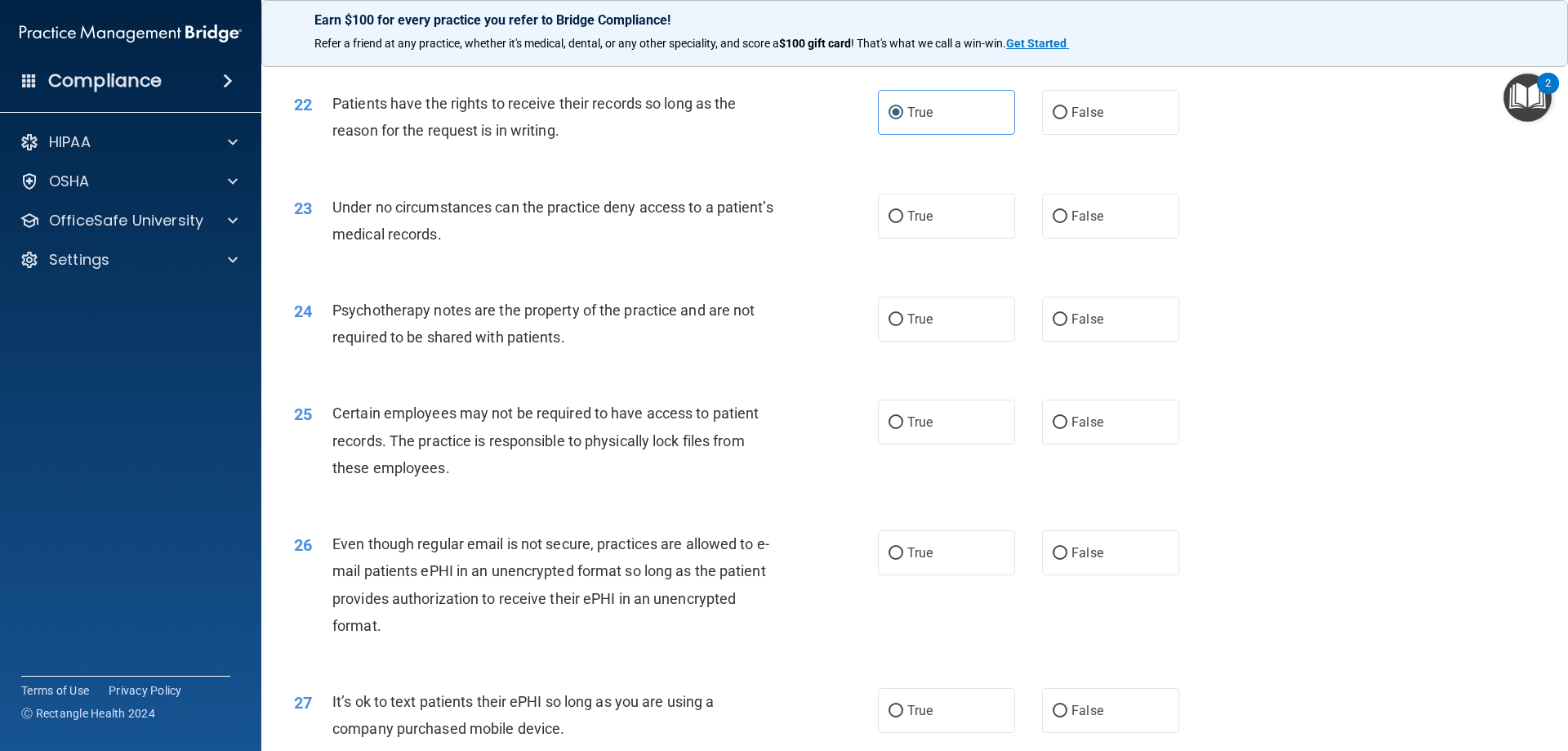
scroll to position [2861, 0]
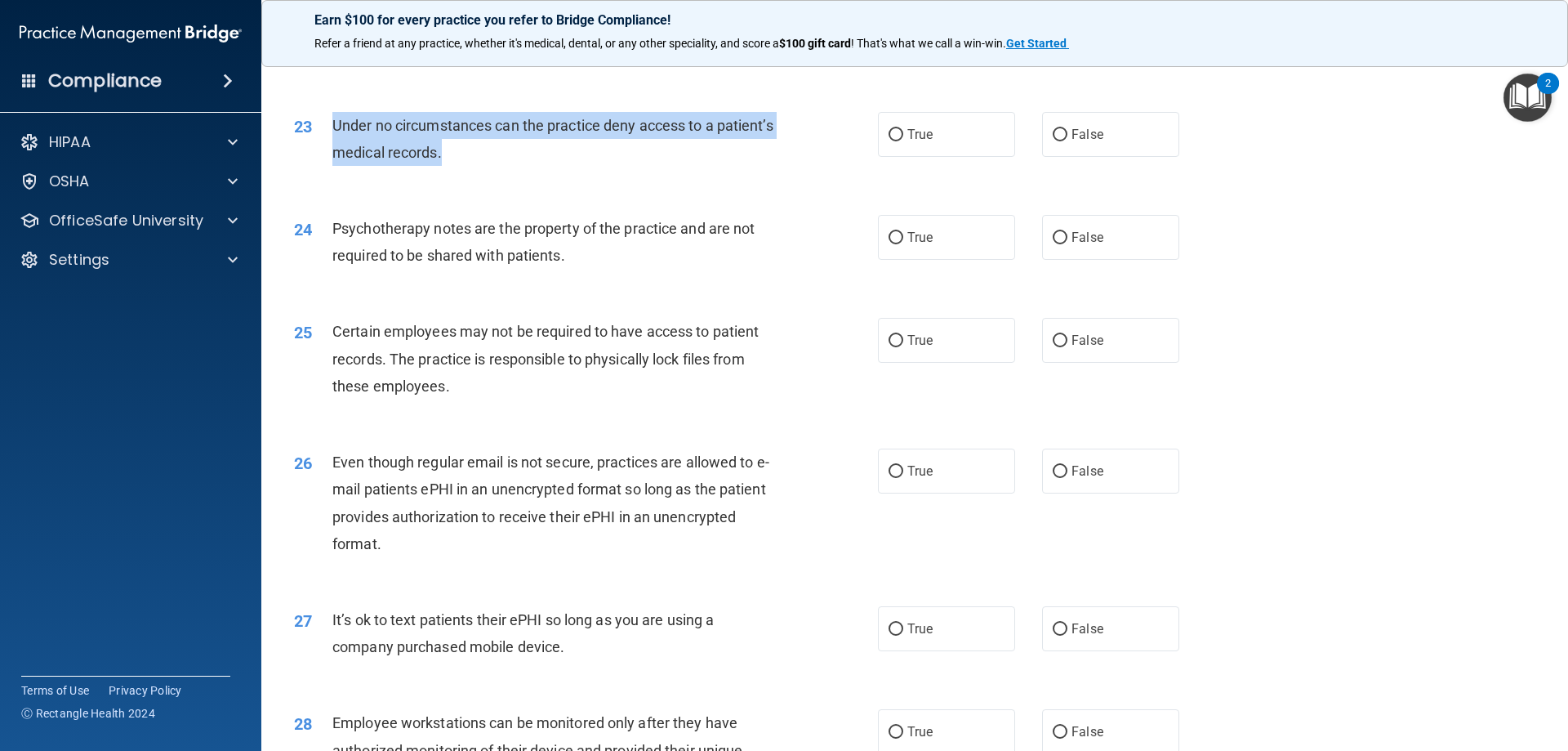
drag, startPoint x: 509, startPoint y: 178, endPoint x: 329, endPoint y: 155, distance: 181.5
click at [329, 155] on div "23 Under no circumstances can the practice deny access to a patient’s medical r…" at bounding box center [586, 142] width 633 height 62
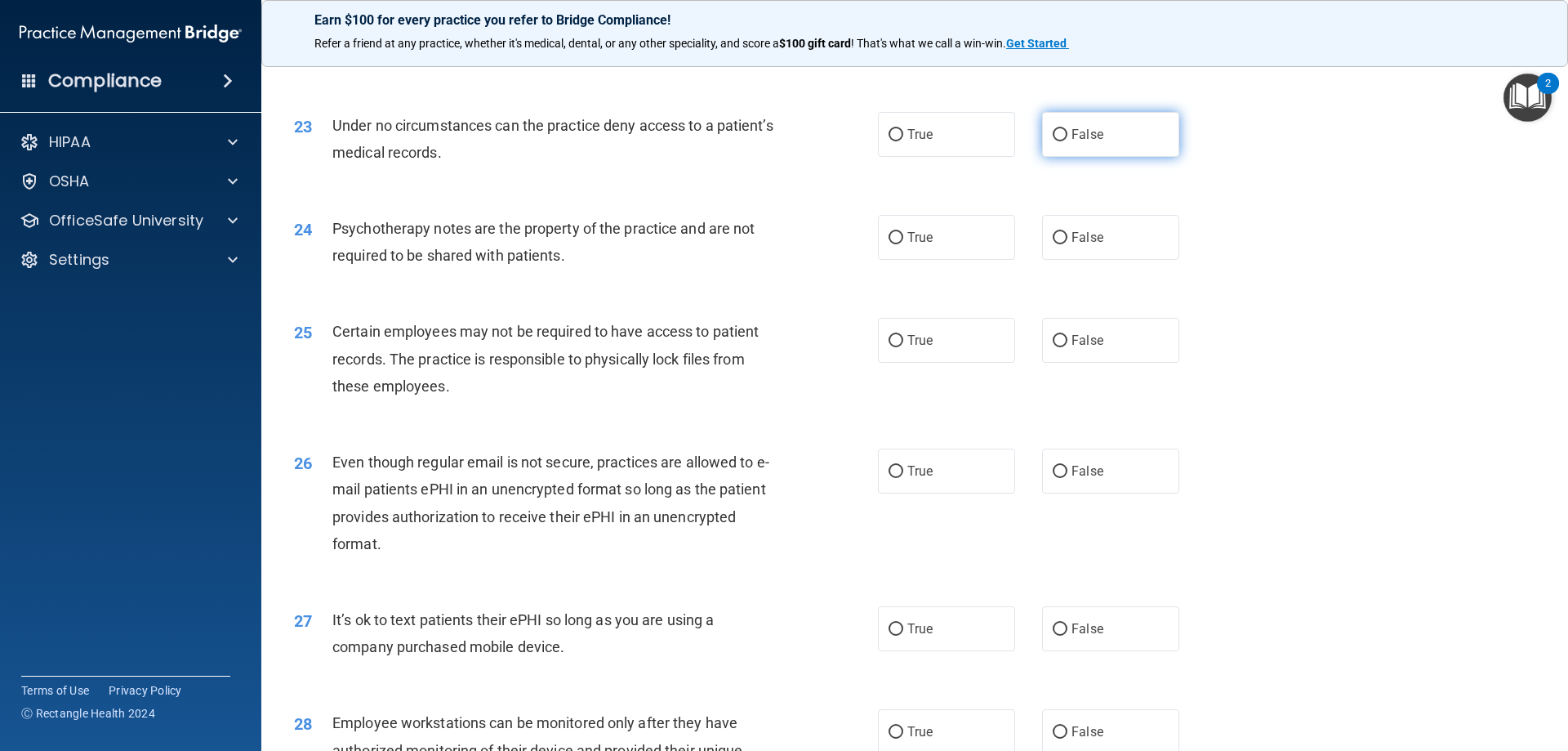
click at [1113, 157] on label "False" at bounding box center [1111, 134] width 138 height 45
click at [1067, 142] on input "False" at bounding box center [1060, 135] width 14 height 13
radio input "true"
click at [1312, 298] on div "24 Psychotherapy notes are the property of the practice and are not required to…" at bounding box center [914, 246] width 1266 height 103
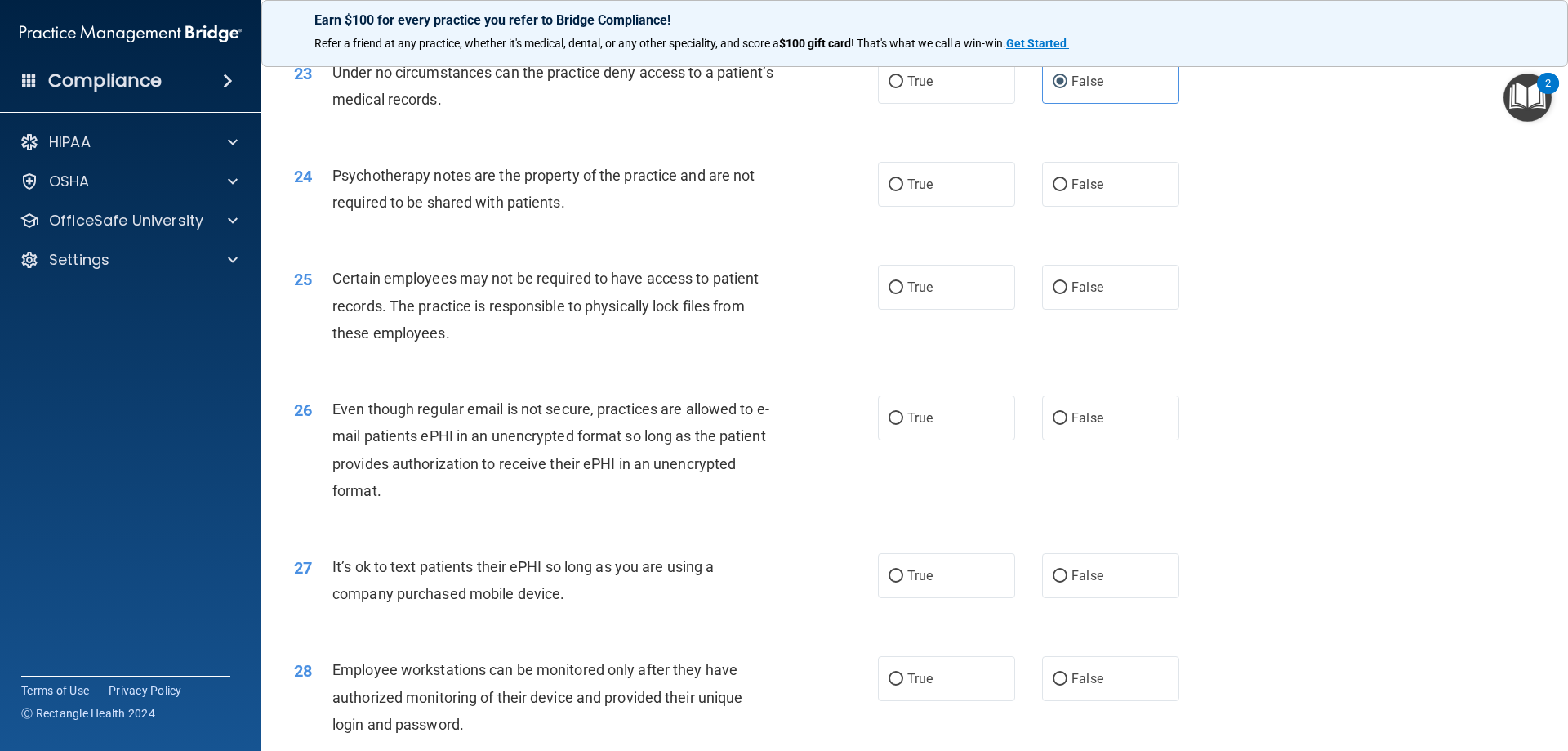
scroll to position [2941, 0]
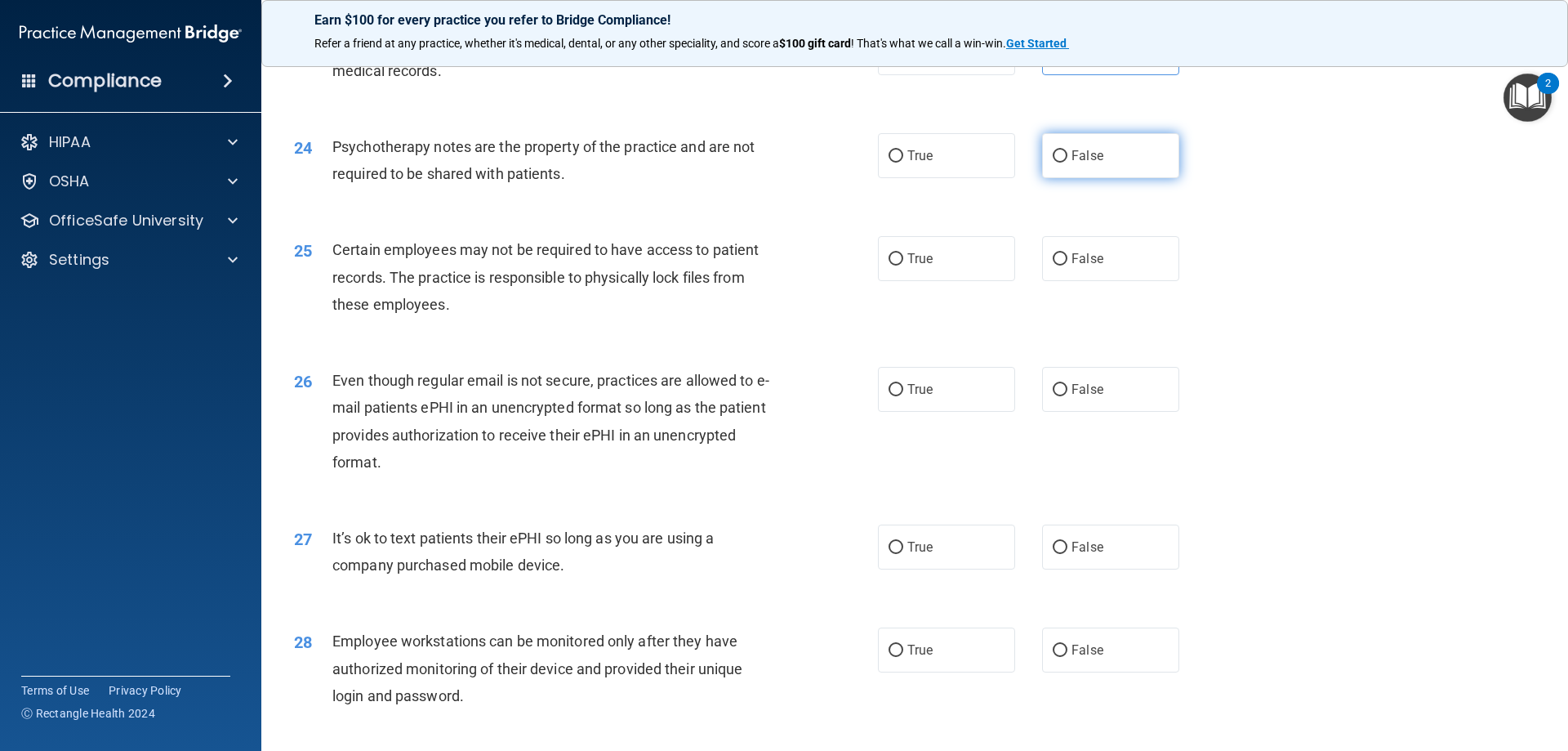
click at [1108, 173] on label "False" at bounding box center [1111, 155] width 138 height 45
click at [1067, 163] on input "False" at bounding box center [1060, 156] width 14 height 13
radio input "true"
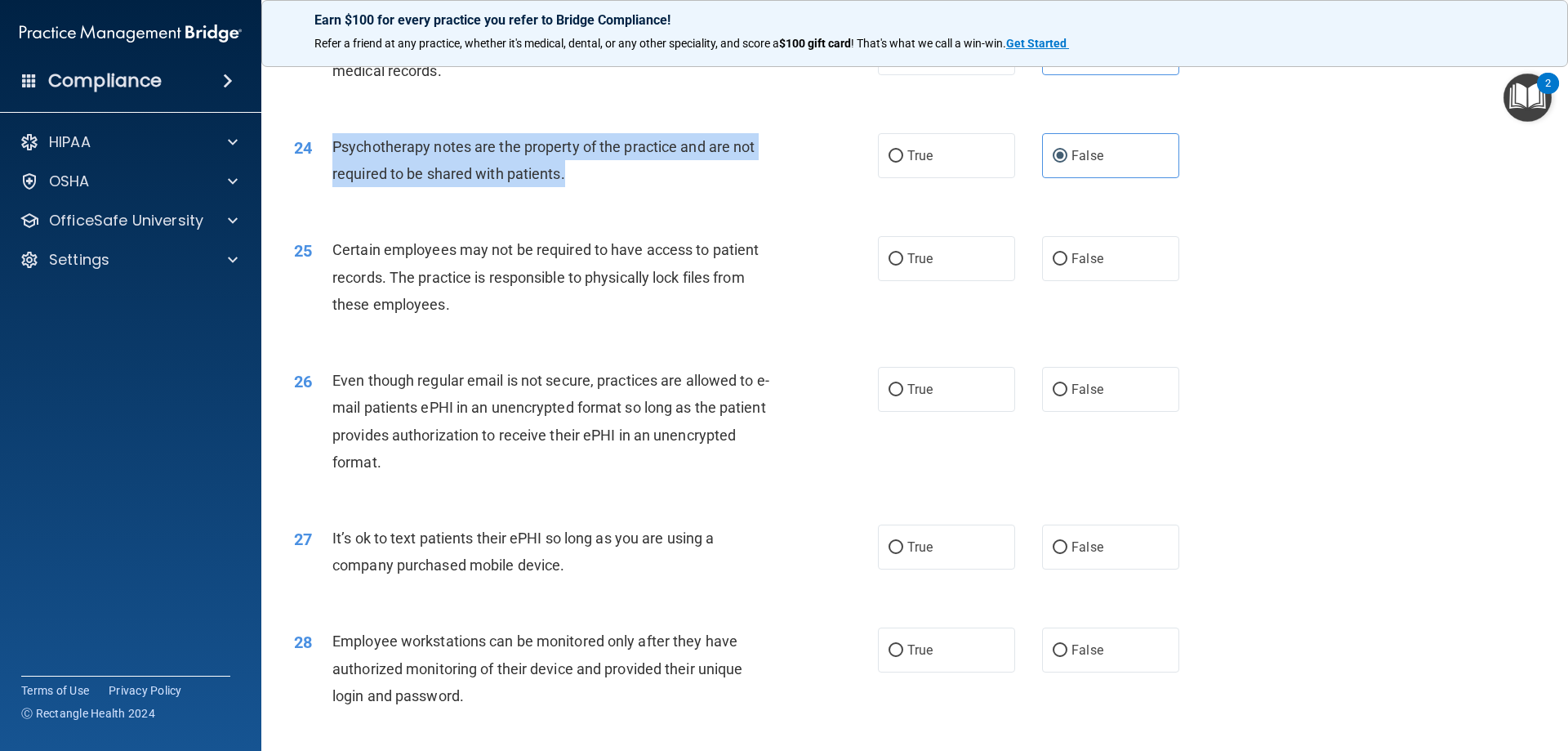
drag, startPoint x: 584, startPoint y: 206, endPoint x: 327, endPoint y: 180, distance: 258.3
click at [327, 180] on div "24 Psychotherapy notes are the property of the practice and are not required to…" at bounding box center [586, 164] width 633 height 62
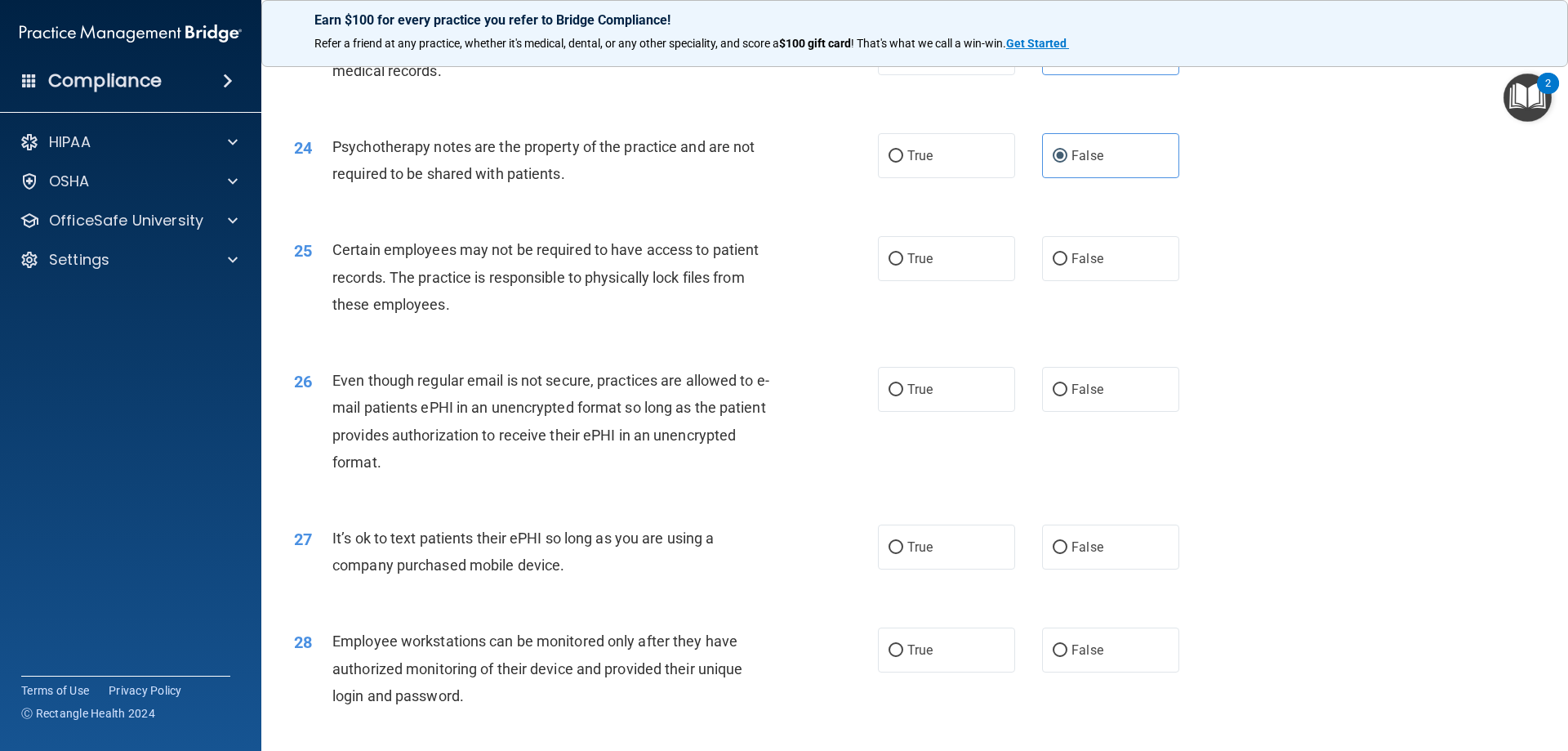
click at [1329, 331] on div "25 Certain employees may not be required to have access to patient records. The…" at bounding box center [914, 281] width 1266 height 131
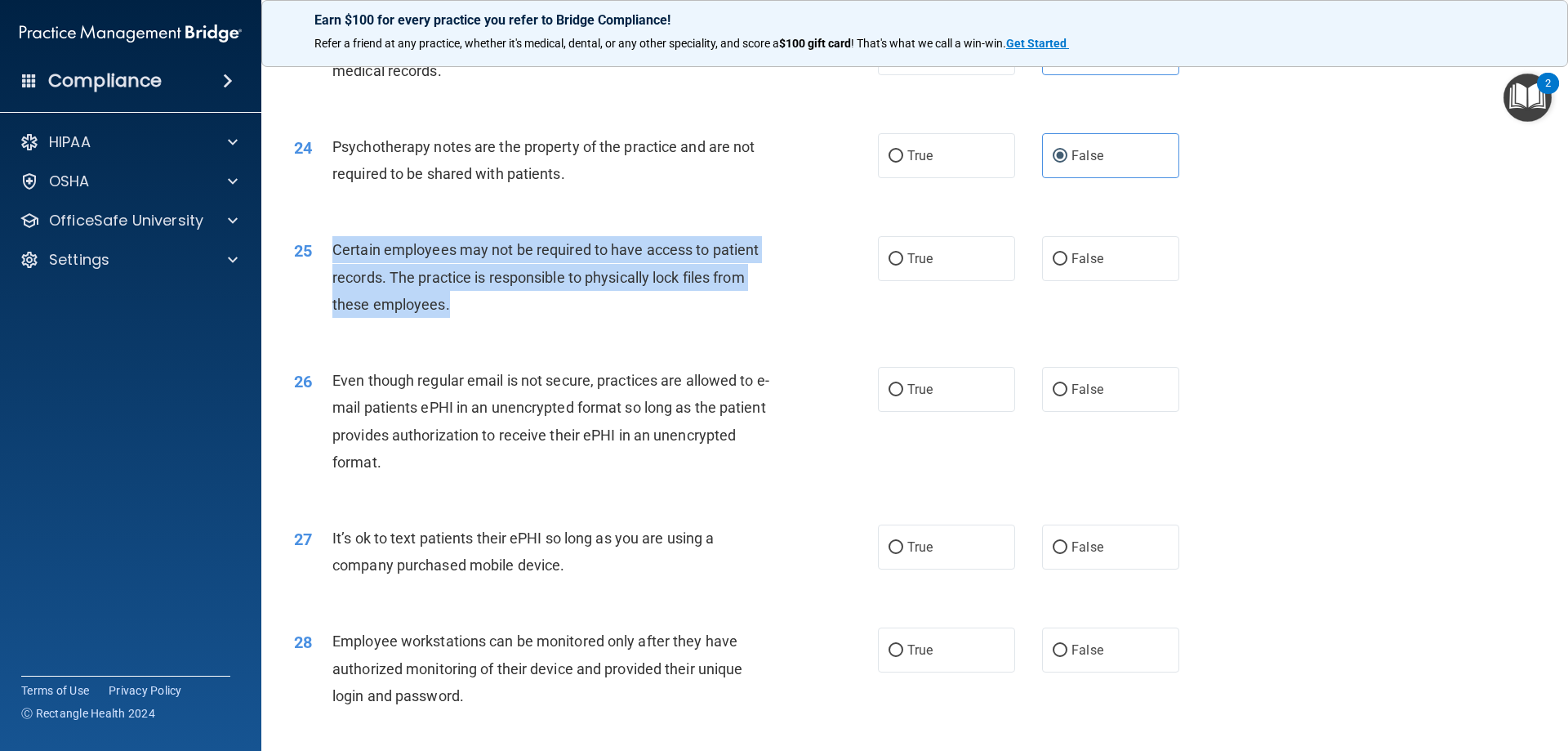
drag, startPoint x: 479, startPoint y: 324, endPoint x: 332, endPoint y: 282, distance: 152.9
click at [332, 282] on div "Certain employees may not be required to have access to patient records. The pr…" at bounding box center [560, 276] width 456 height 82
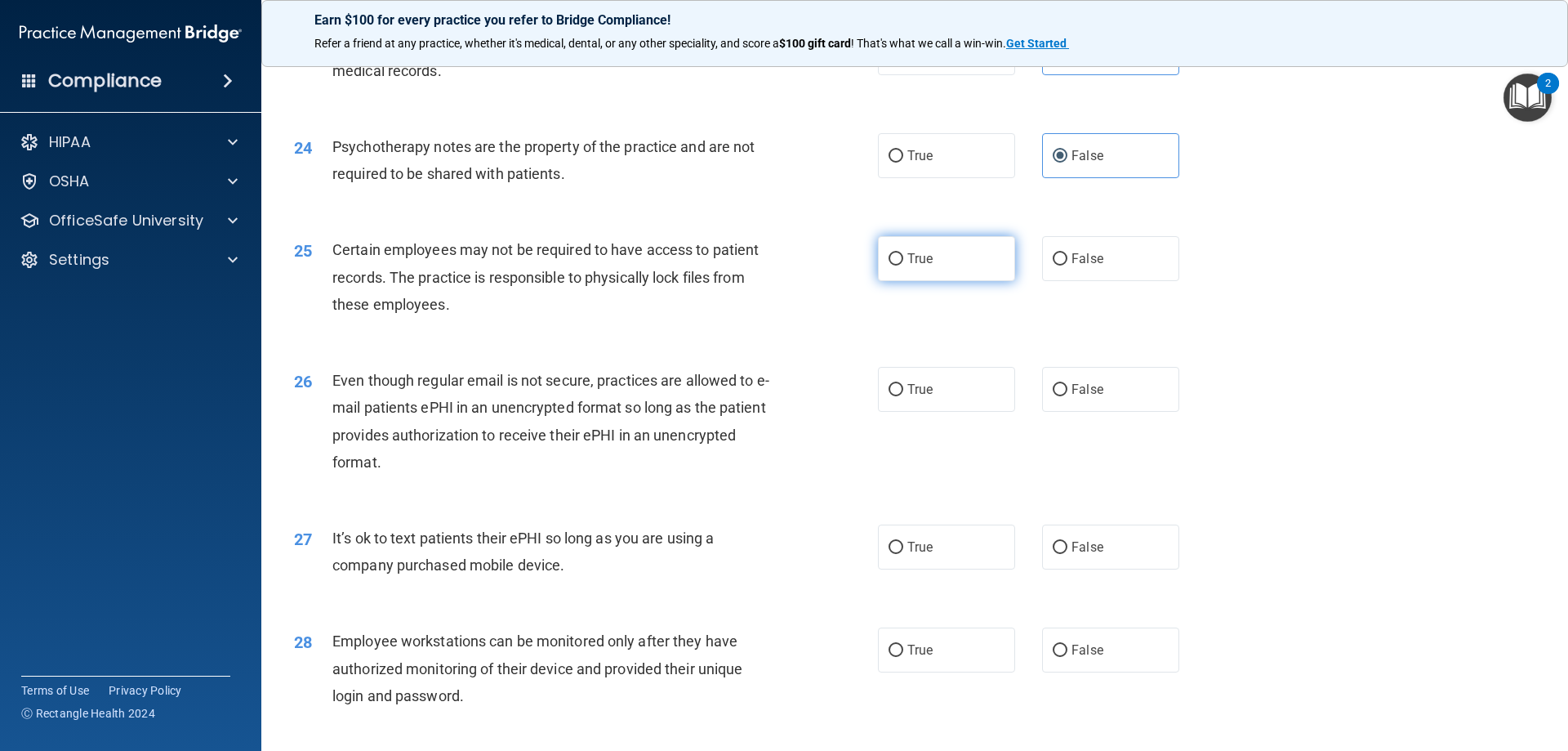
click at [898, 278] on label "True" at bounding box center [946, 258] width 138 height 45
click at [898, 266] on input "True" at bounding box center [895, 259] width 14 height 13
radio input "true"
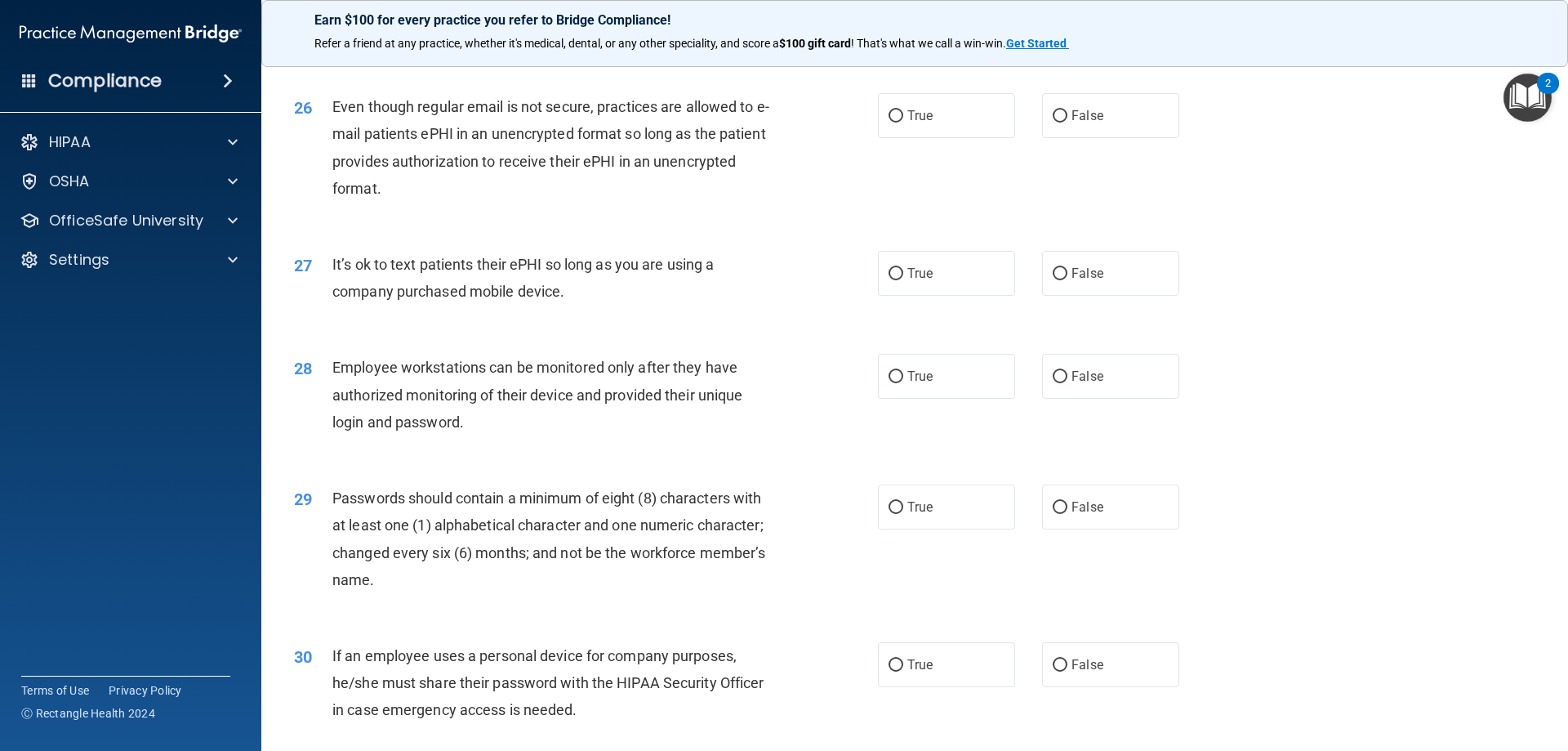
scroll to position [3187, 0]
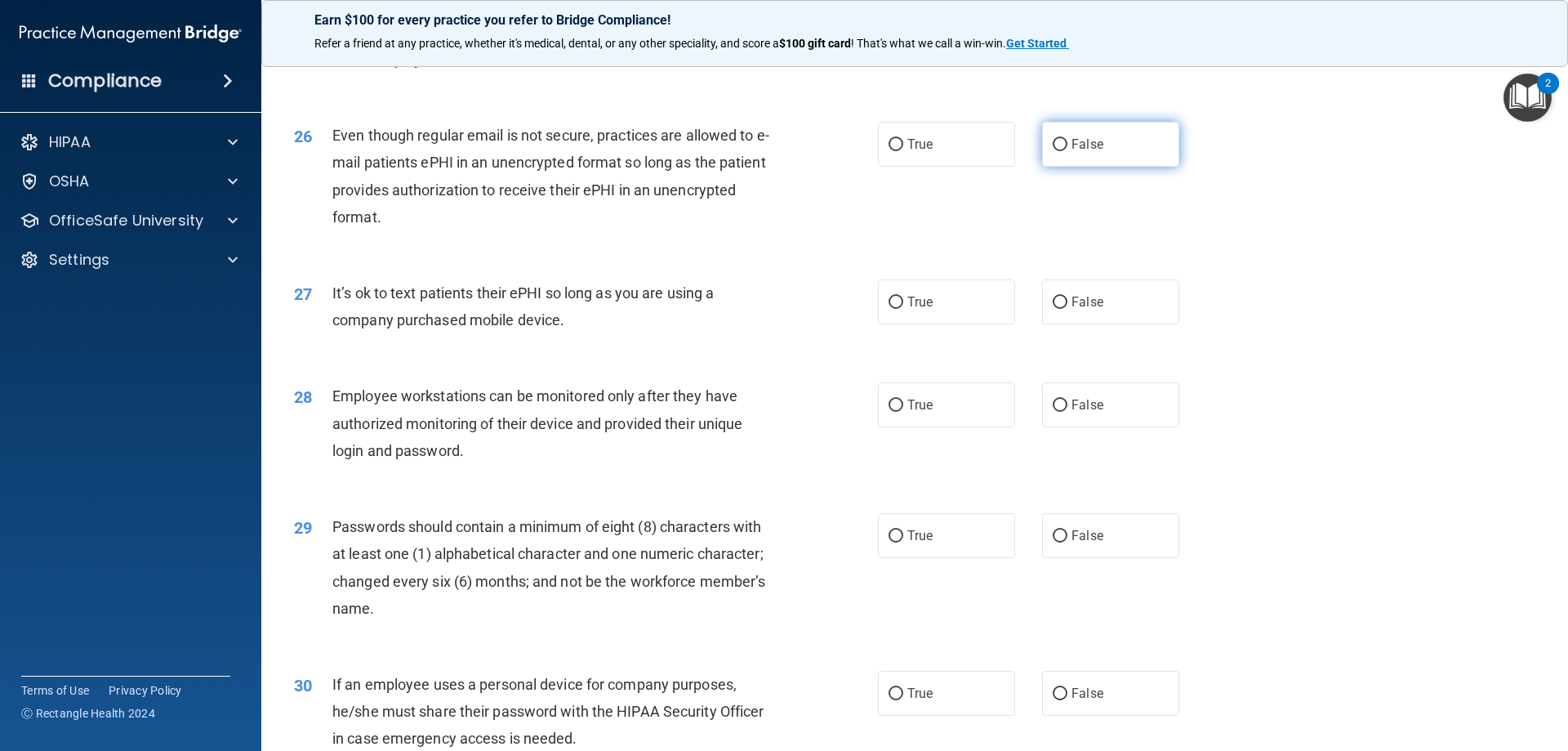
click at [1059, 151] on input "False" at bounding box center [1060, 144] width 14 height 13
radio input "true"
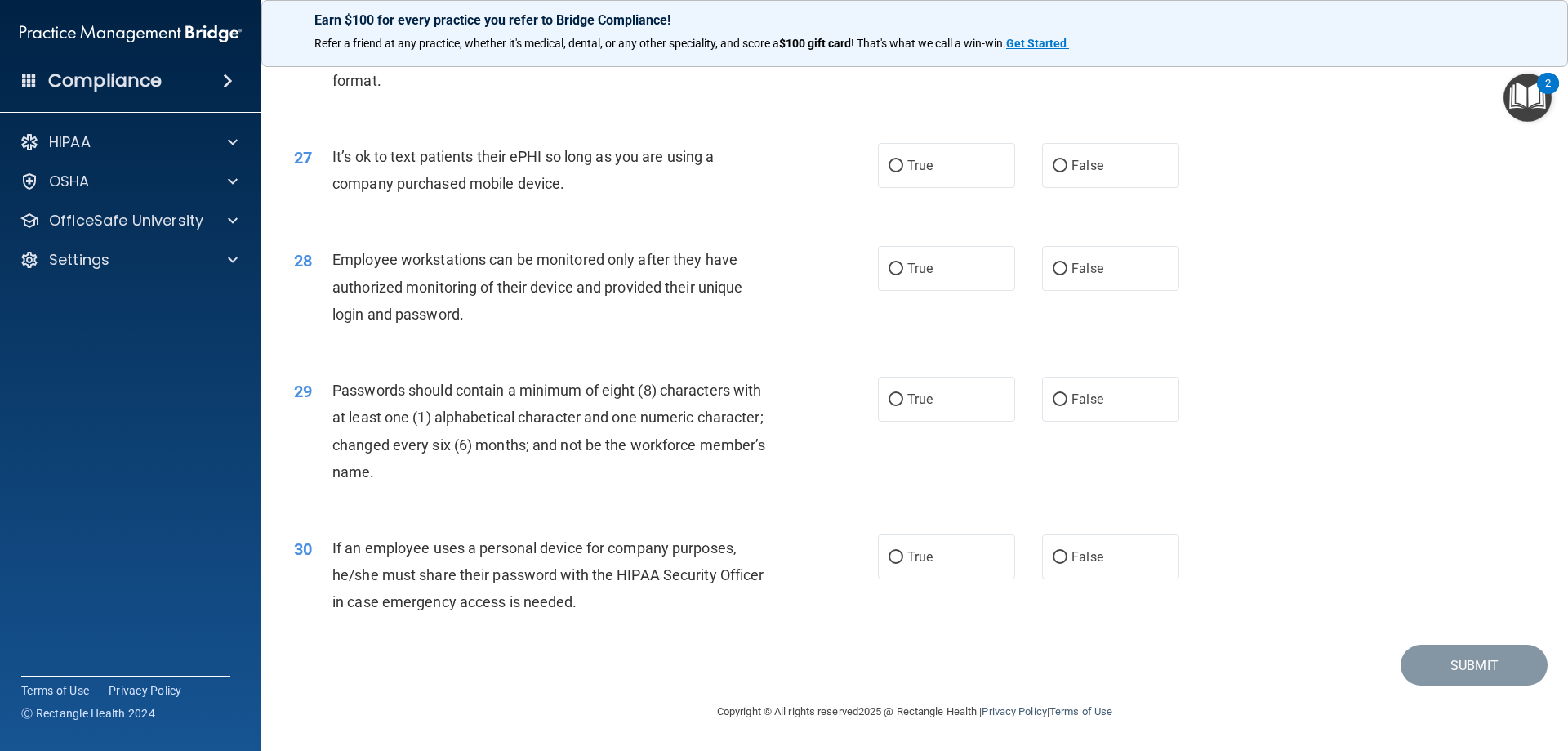
scroll to position [3351, 0]
drag, startPoint x: 570, startPoint y: 180, endPoint x: 328, endPoint y: 153, distance: 243.5
click at [328, 153] on div "27 It’s ok to text patients their ePHI so long as you are using a company purch…" at bounding box center [586, 173] width 633 height 62
click at [889, 164] on input "True" at bounding box center [895, 166] width 14 height 13
radio input "true"
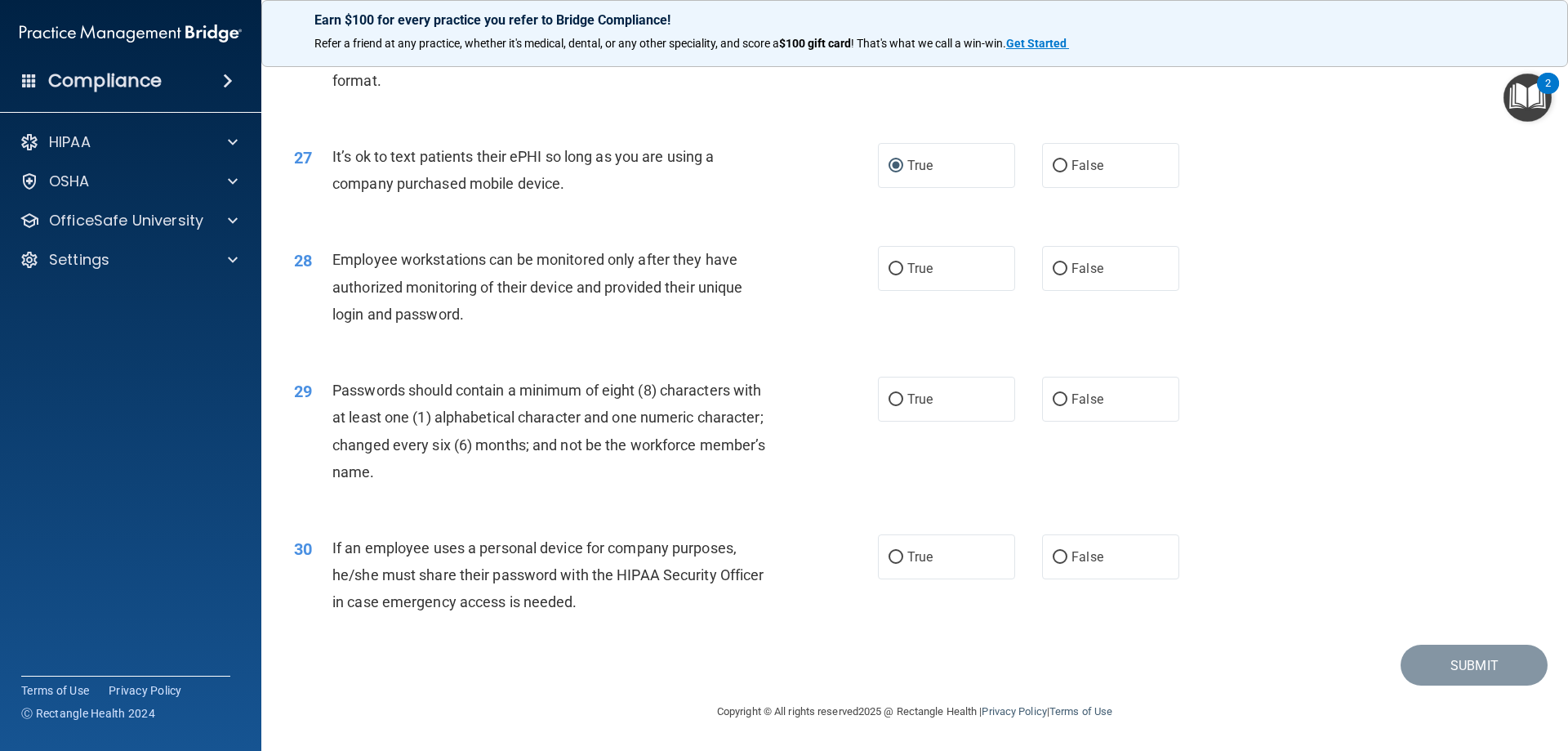
click at [1403, 312] on div "28 Employee workstations can be monitored only after they have authorized monit…" at bounding box center [914, 291] width 1266 height 131
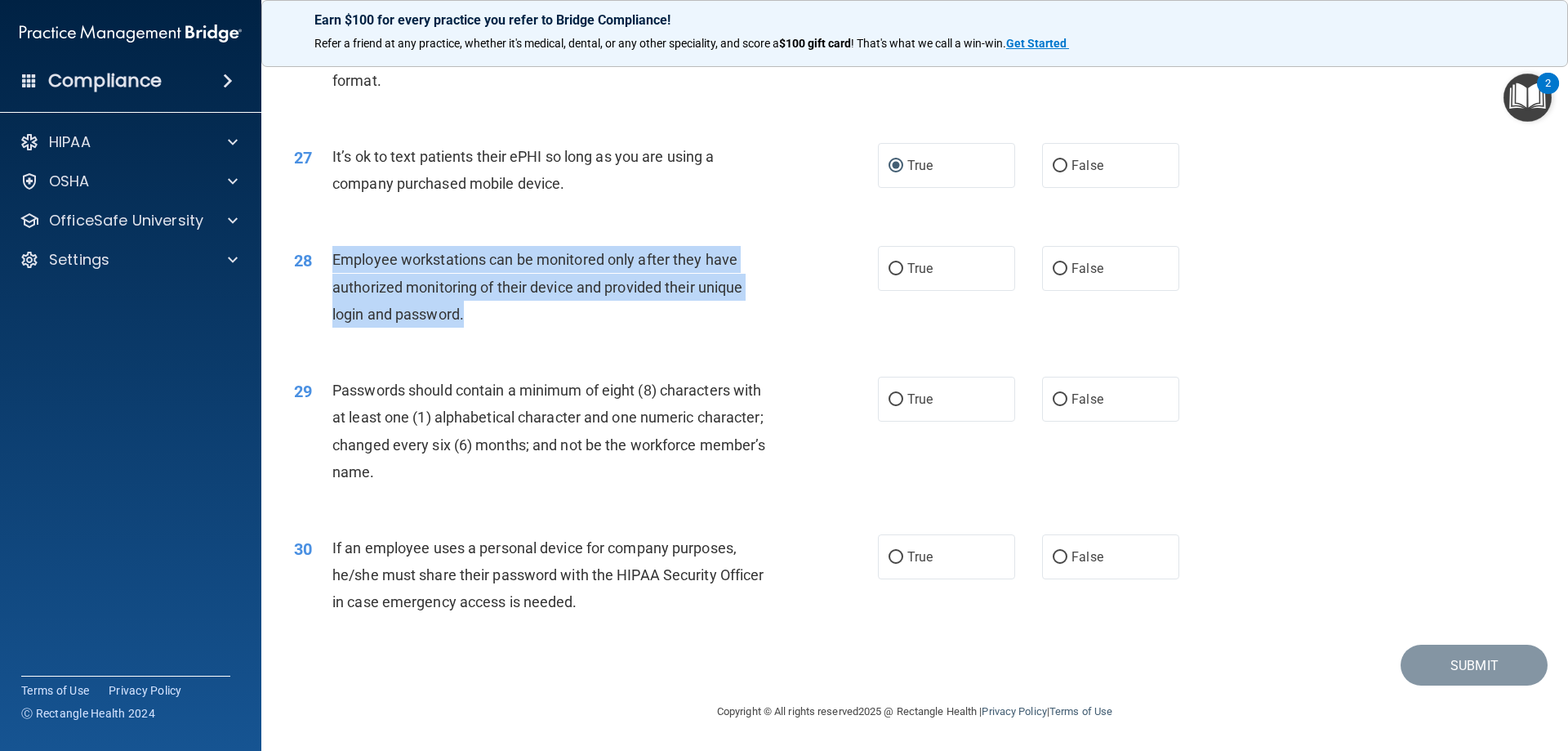
drag, startPoint x: 493, startPoint y: 313, endPoint x: 329, endPoint y: 262, distance: 171.7
click at [329, 262] on div "28 Employee workstations can be monitored only after they have authorized monit…" at bounding box center [586, 290] width 633 height 90
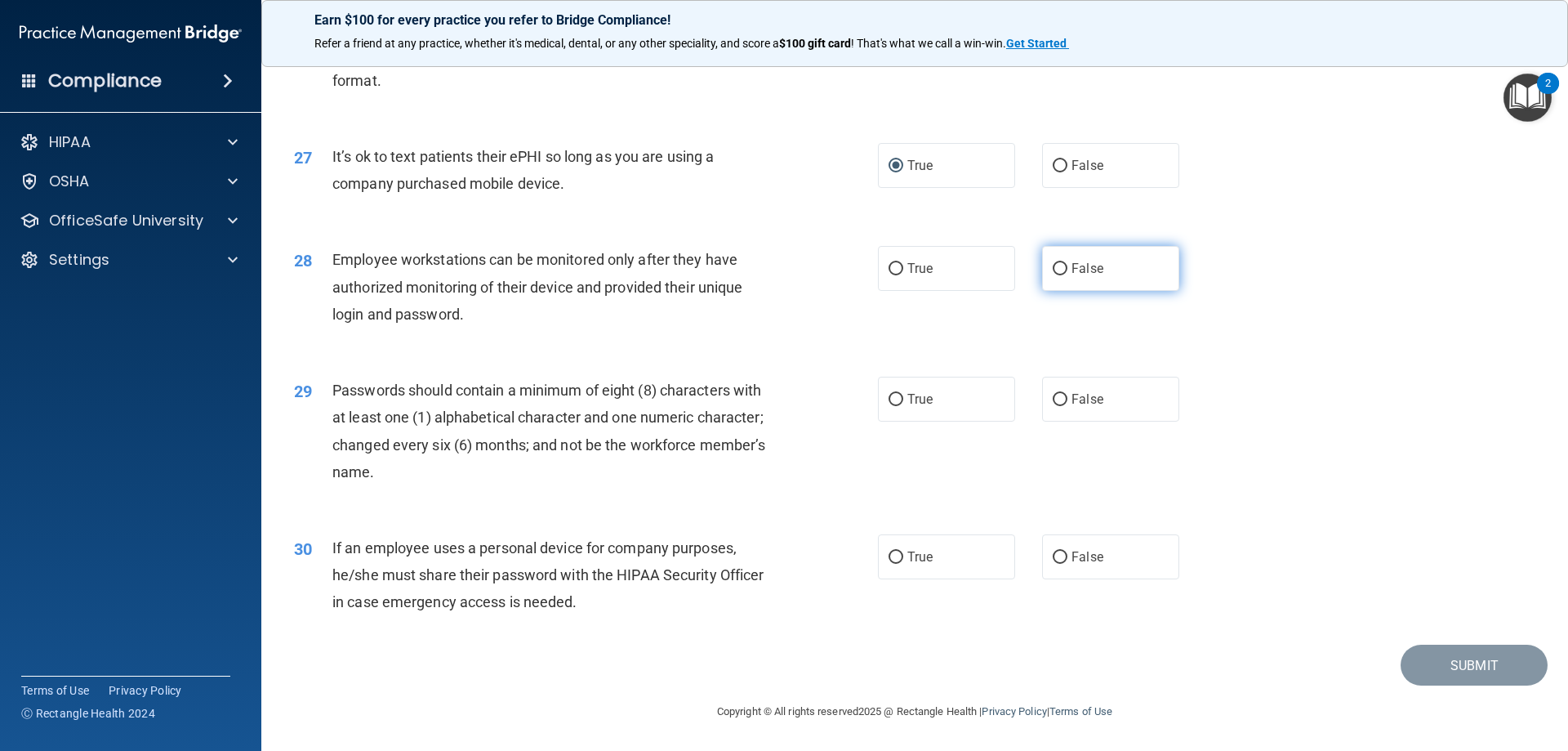
click at [1073, 262] on span "False" at bounding box center [1087, 269] width 32 height 15
click at [1067, 263] on input "False" at bounding box center [1060, 269] width 14 height 13
radio input "true"
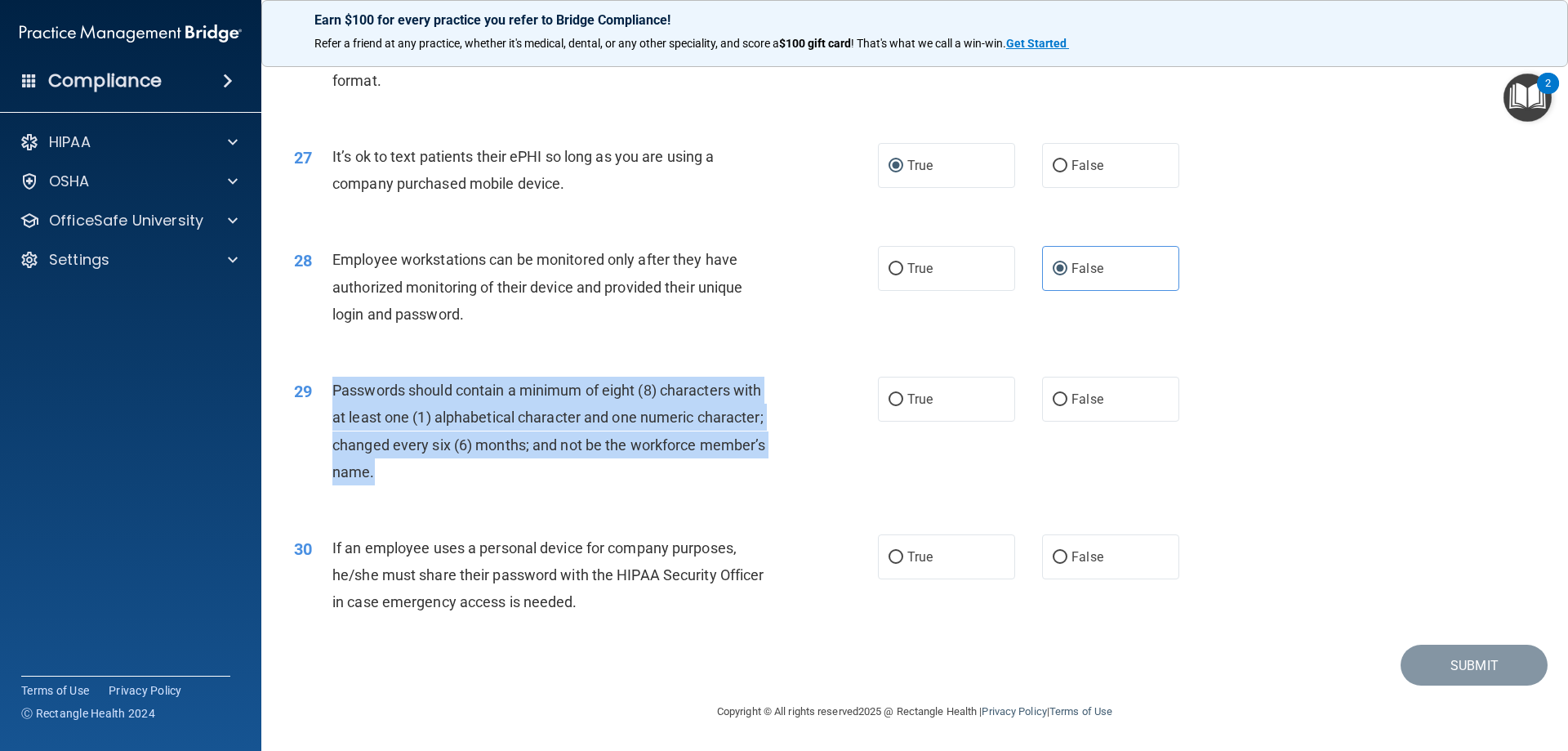
drag, startPoint x: 389, startPoint y: 469, endPoint x: 323, endPoint y: 393, distance: 100.7
click at [323, 393] on div "29 Passwords should contain a minimum of eight (8) characters with at least one…" at bounding box center [586, 434] width 633 height 117
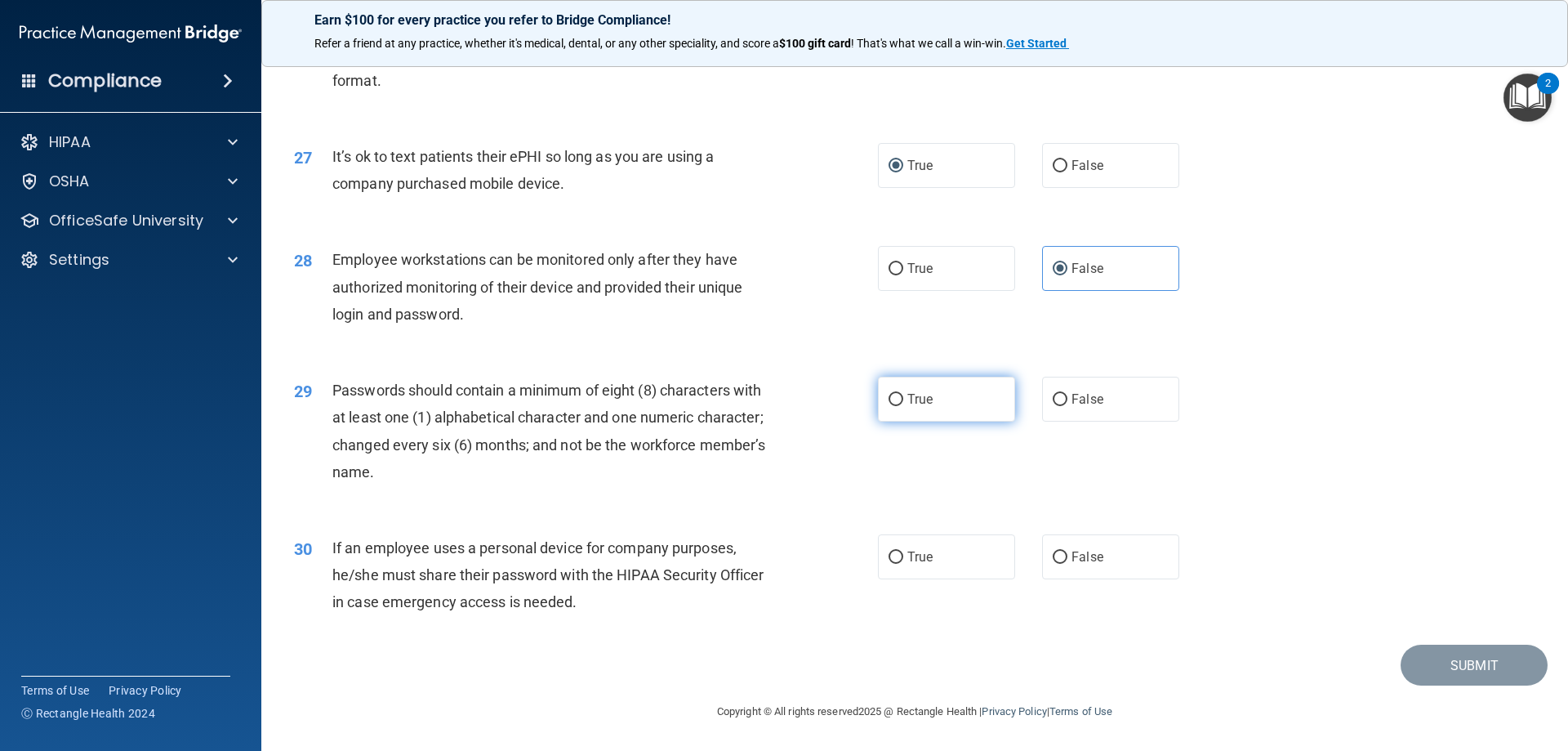
click at [979, 408] on label "True" at bounding box center [946, 399] width 138 height 45
click at [903, 406] on input "True" at bounding box center [895, 400] width 14 height 13
radio input "true"
click at [1350, 388] on div "29 Passwords should contain a minimum of eight (8) characters with at least one…" at bounding box center [914, 435] width 1266 height 158
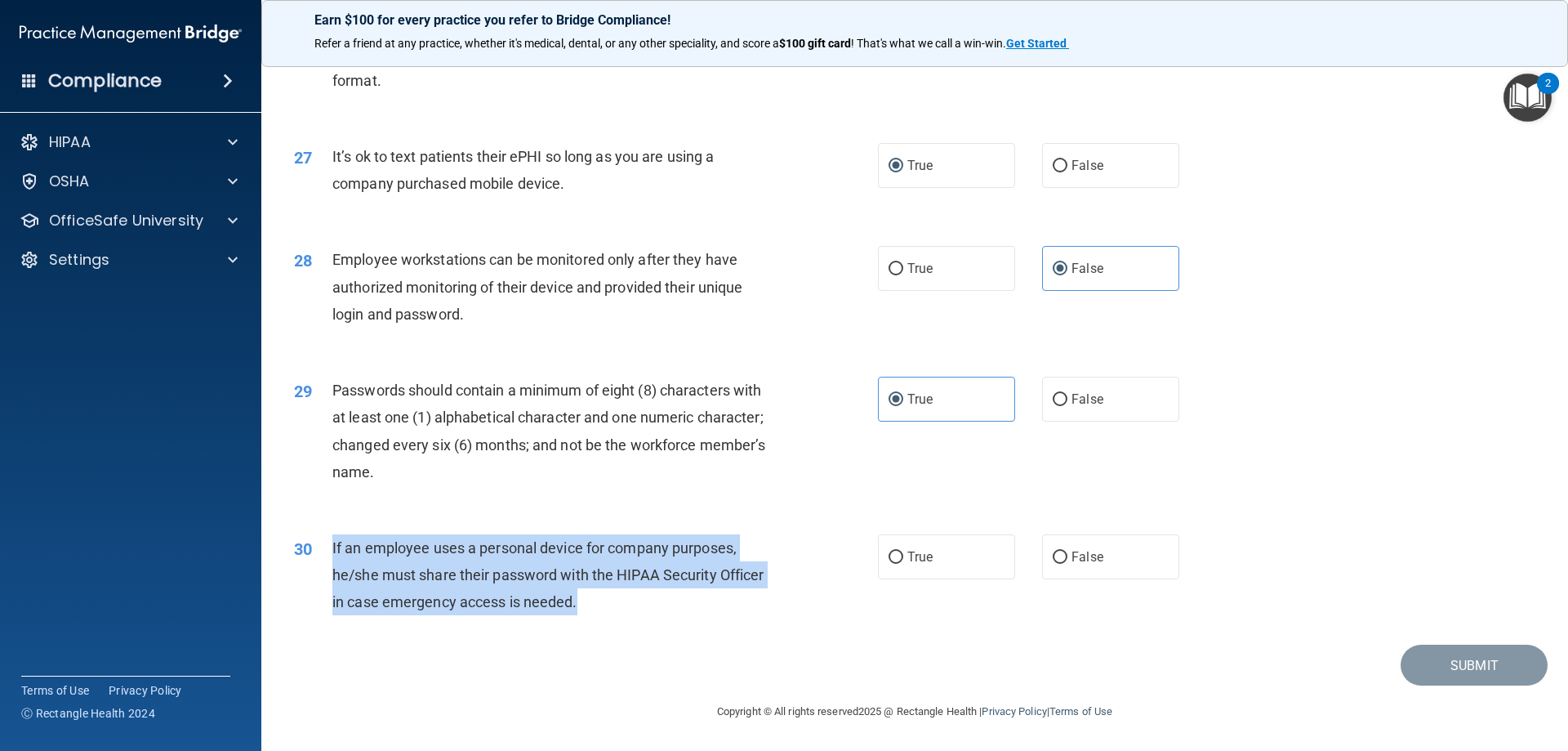
drag, startPoint x: 623, startPoint y: 599, endPoint x: 328, endPoint y: 547, distance: 299.5
click at [328, 547] on div "30 If an employee uses a personal device for company purposes, he/she must shar…" at bounding box center [586, 579] width 633 height 90
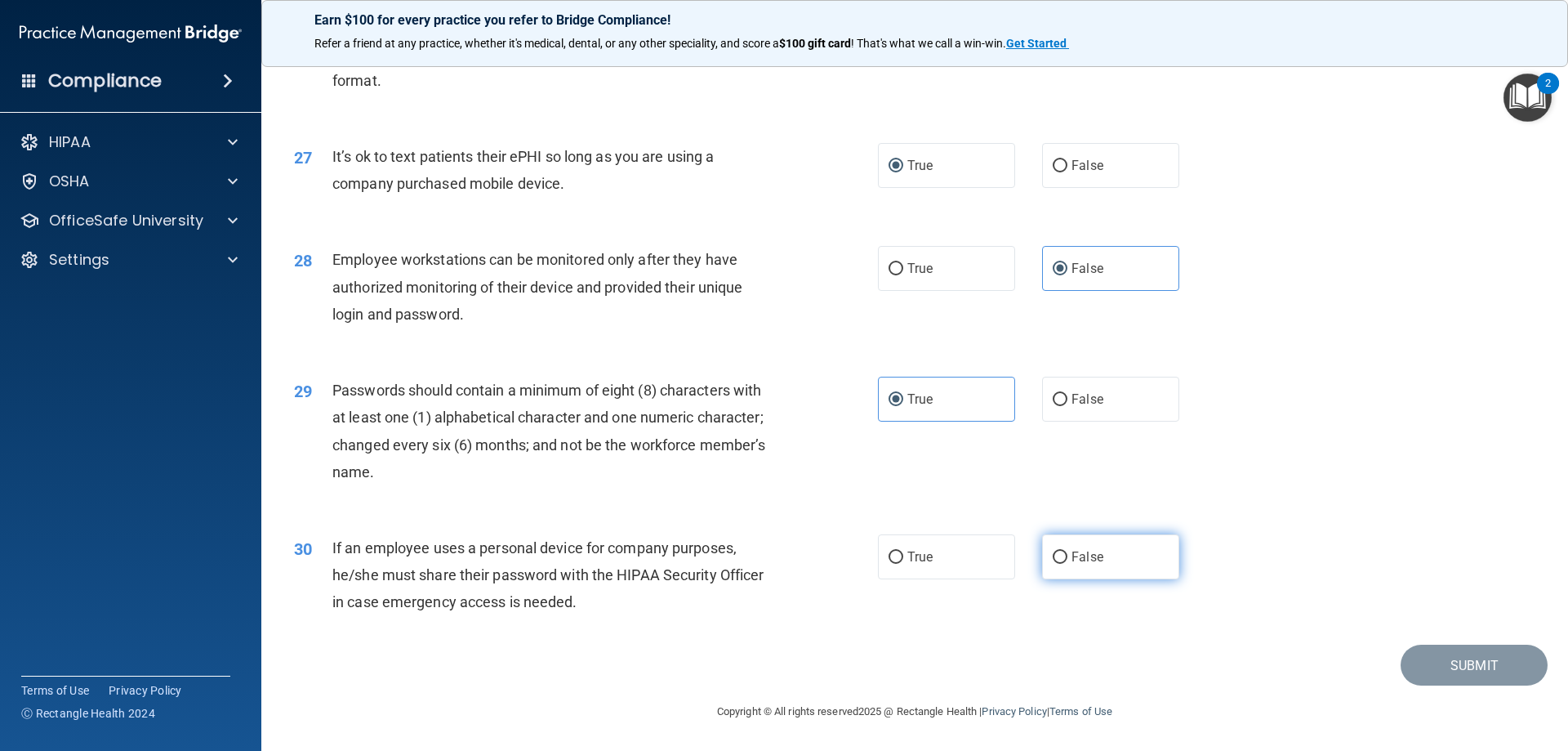
click at [1092, 556] on span "False" at bounding box center [1087, 557] width 32 height 15
click at [1067, 556] on input "False" at bounding box center [1060, 557] width 14 height 13
radio input "true"
click at [1307, 535] on div "30 If an employee uses a personal device for company purposes, he/she must shar…" at bounding box center [914, 580] width 1266 height 131
click at [1419, 669] on button "Submit" at bounding box center [1474, 664] width 147 height 41
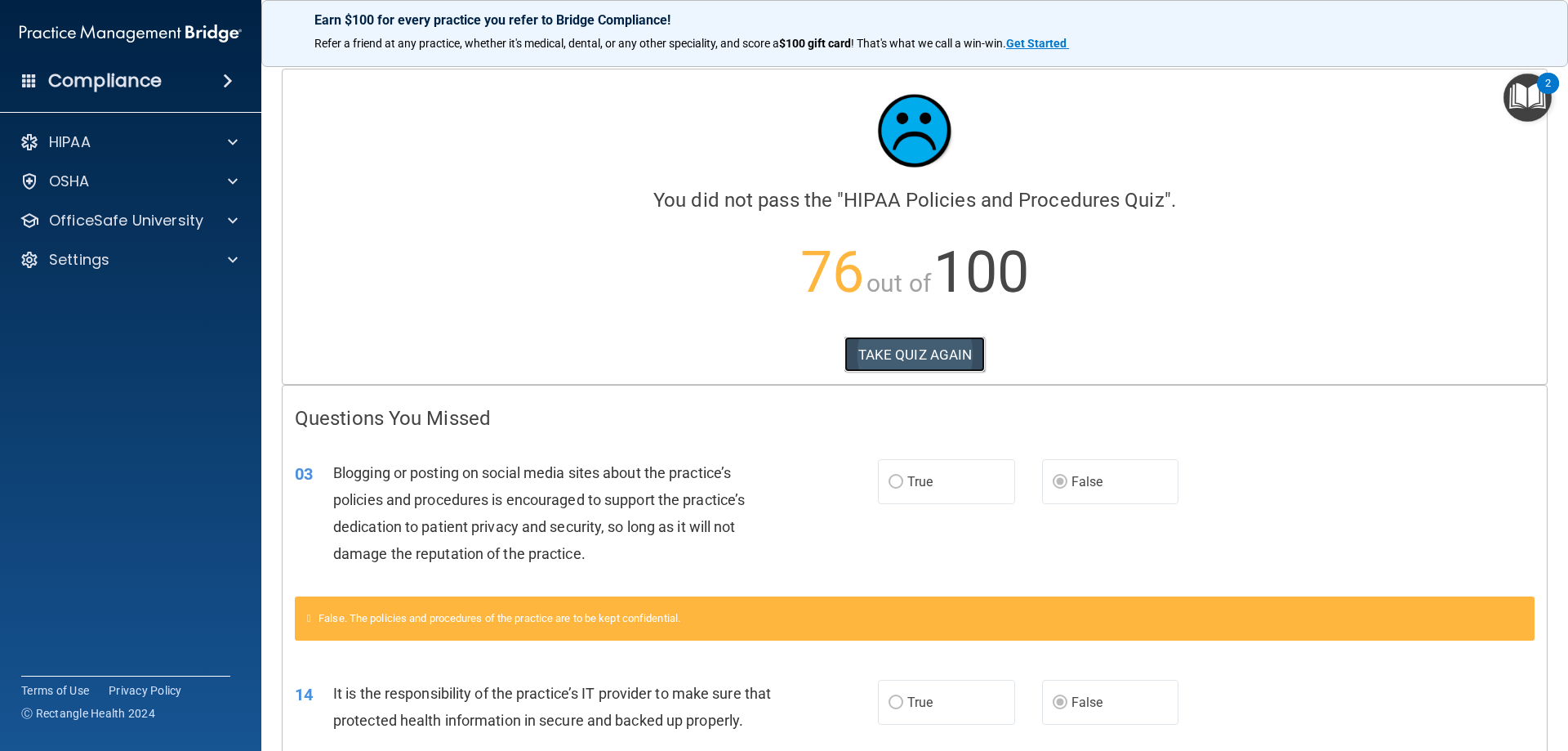
click at [900, 360] on button "TAKE QUIZ AGAIN" at bounding box center [914, 354] width 141 height 36
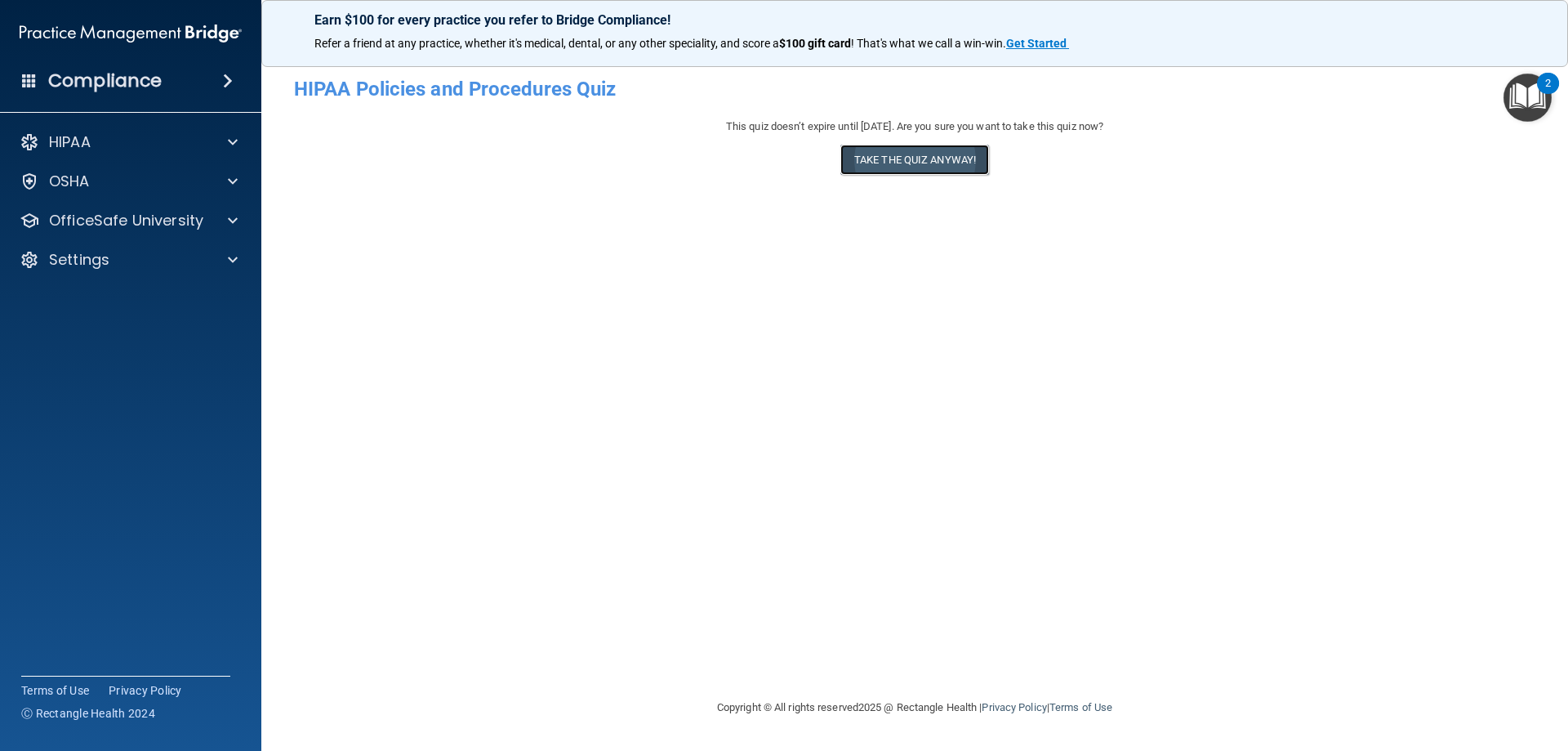
click at [908, 161] on button "Take the quiz anyway!" at bounding box center [914, 159] width 148 height 30
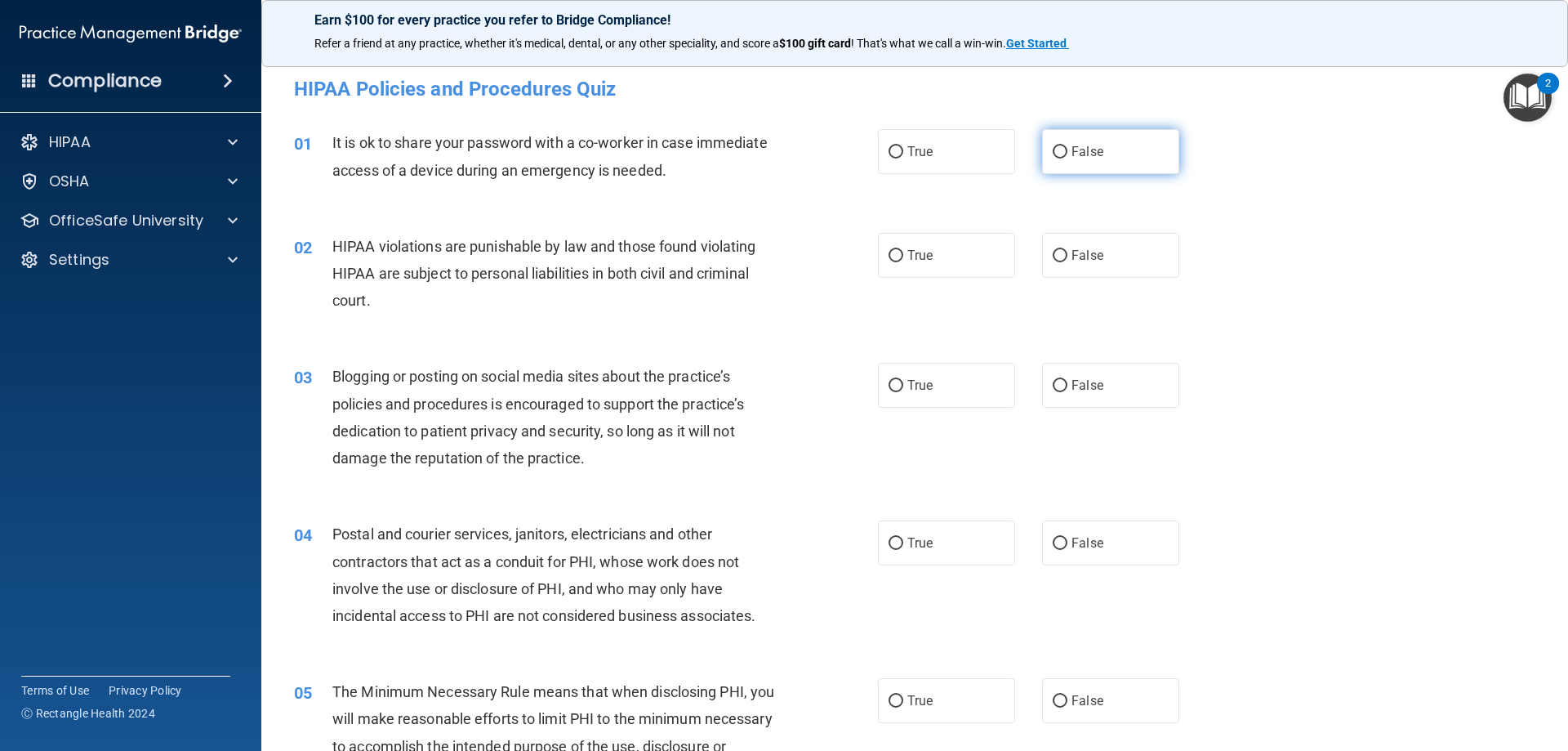
click at [1116, 152] on label "False" at bounding box center [1111, 151] width 138 height 45
click at [1067, 152] on input "False" at bounding box center [1060, 152] width 14 height 13
radio input "true"
click at [923, 257] on span "True" at bounding box center [920, 255] width 25 height 15
click at [903, 257] on input "True" at bounding box center [895, 256] width 14 height 13
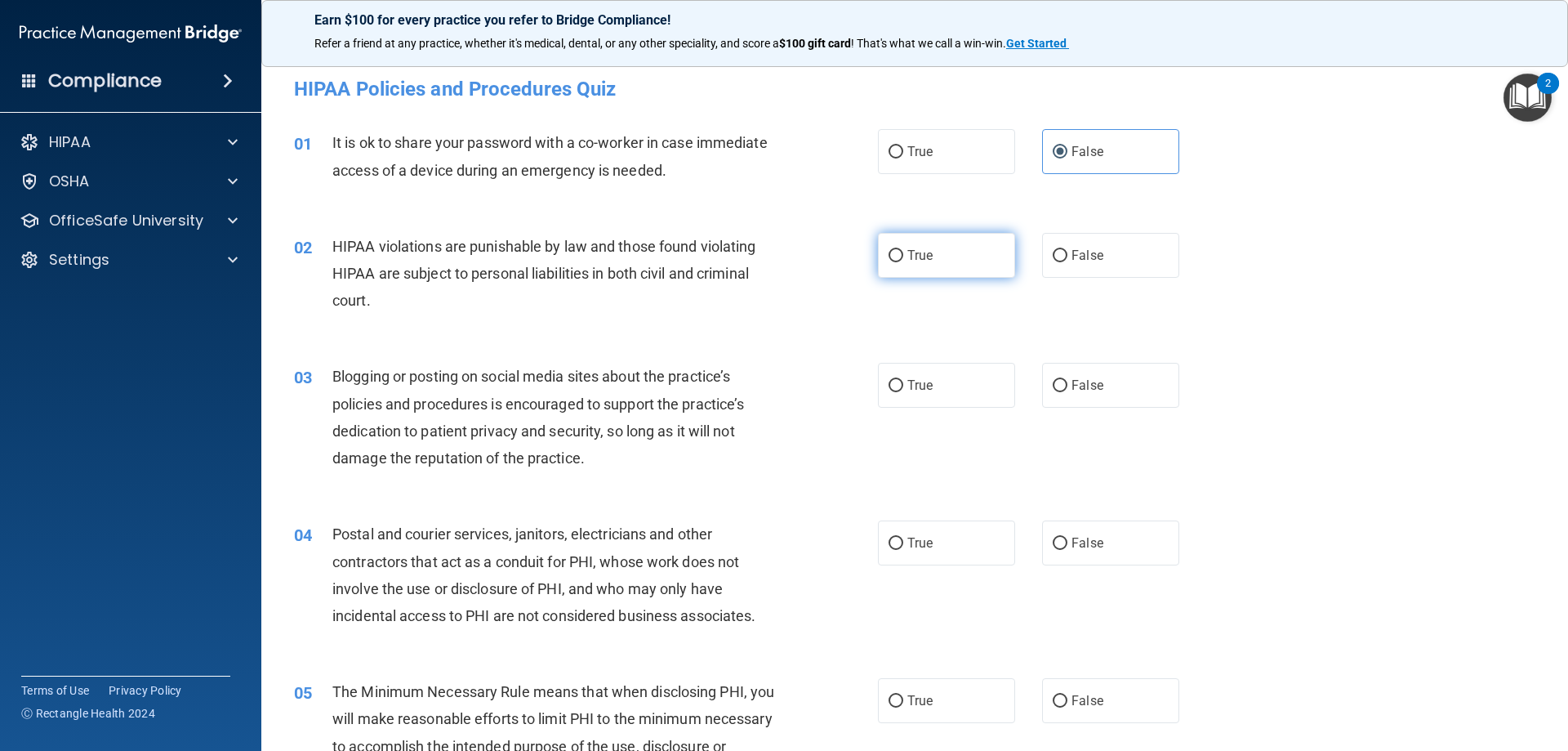
radio input "true"
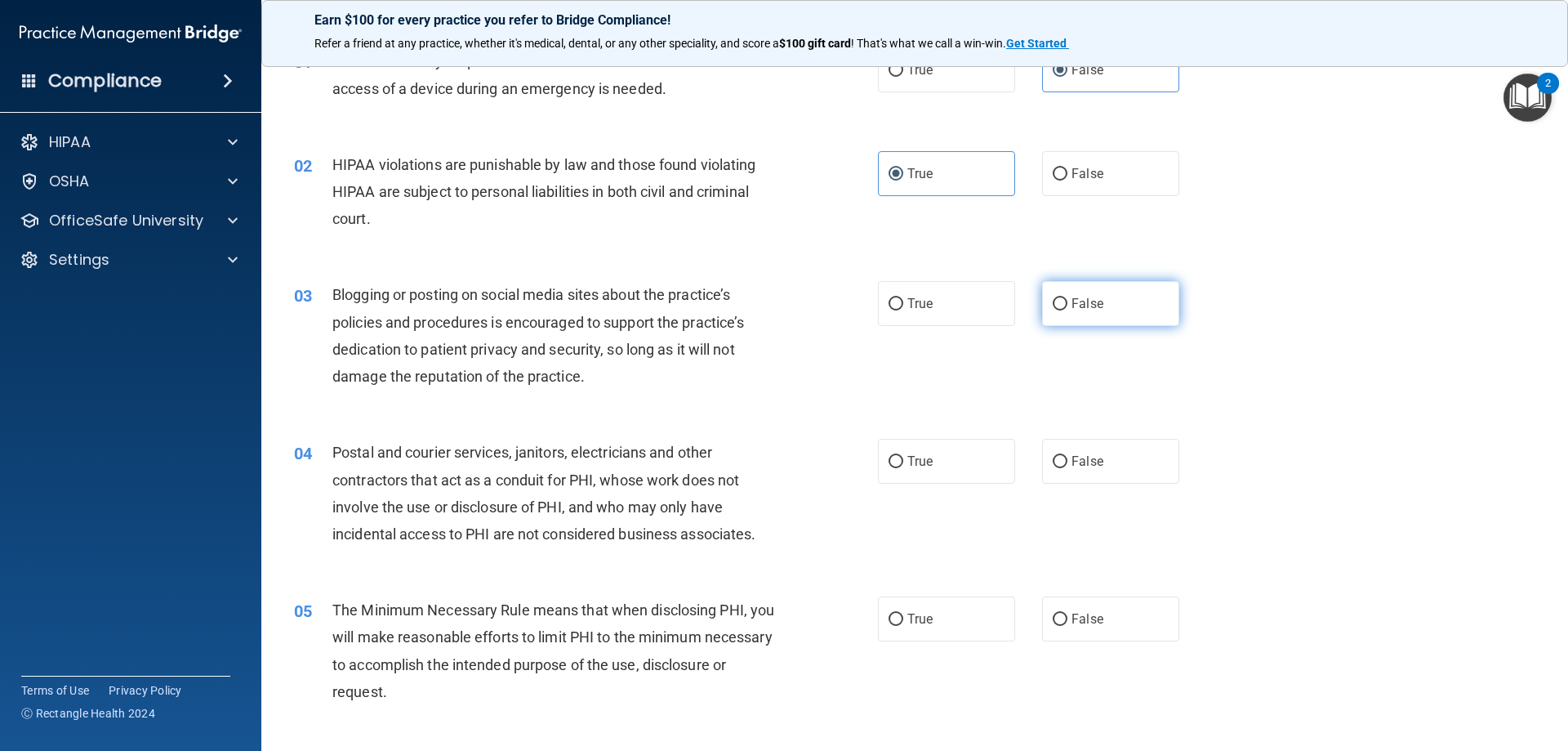
click at [1129, 312] on label "False" at bounding box center [1111, 303] width 138 height 45
click at [1067, 310] on input "False" at bounding box center [1060, 304] width 14 height 13
radio input "true"
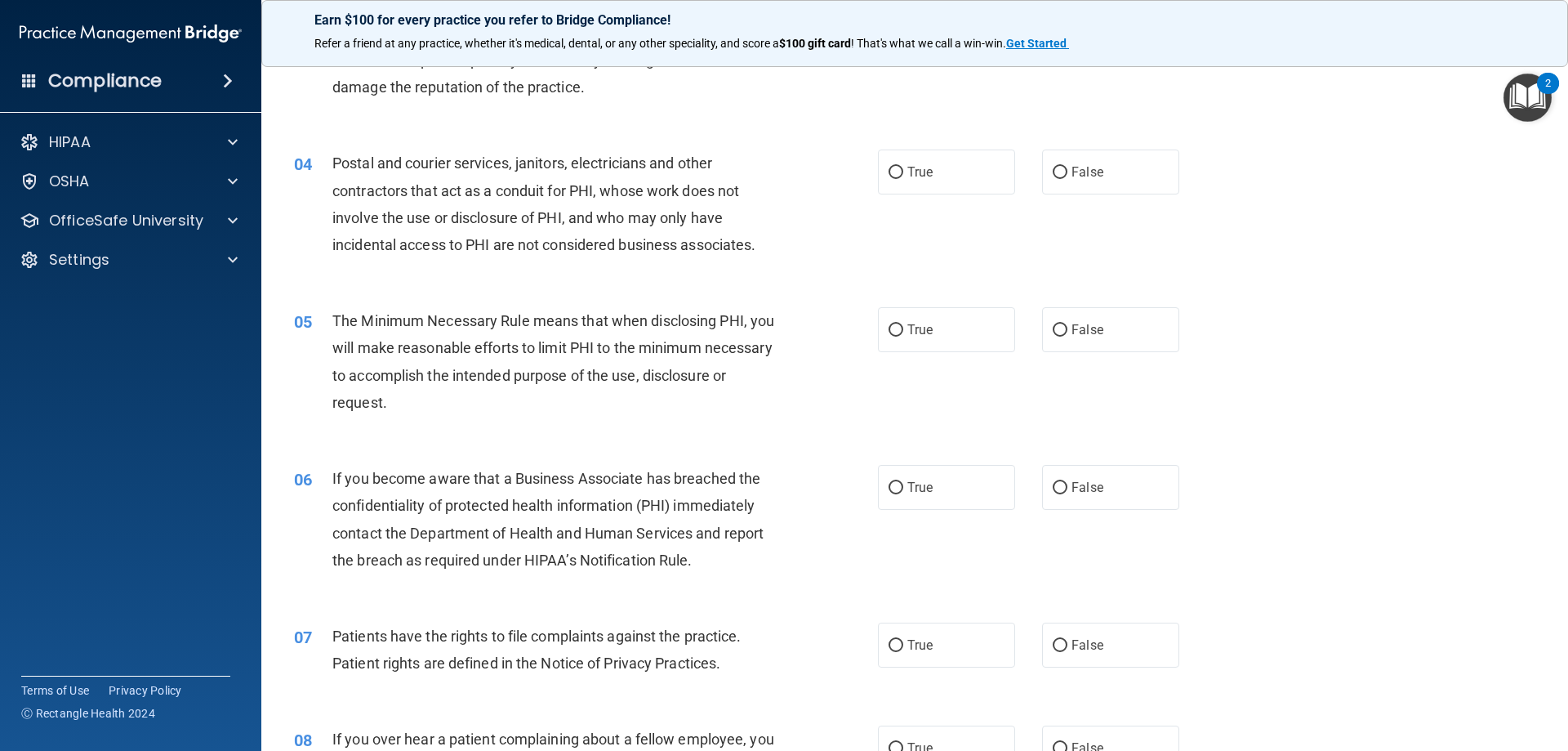
scroll to position [408, 0]
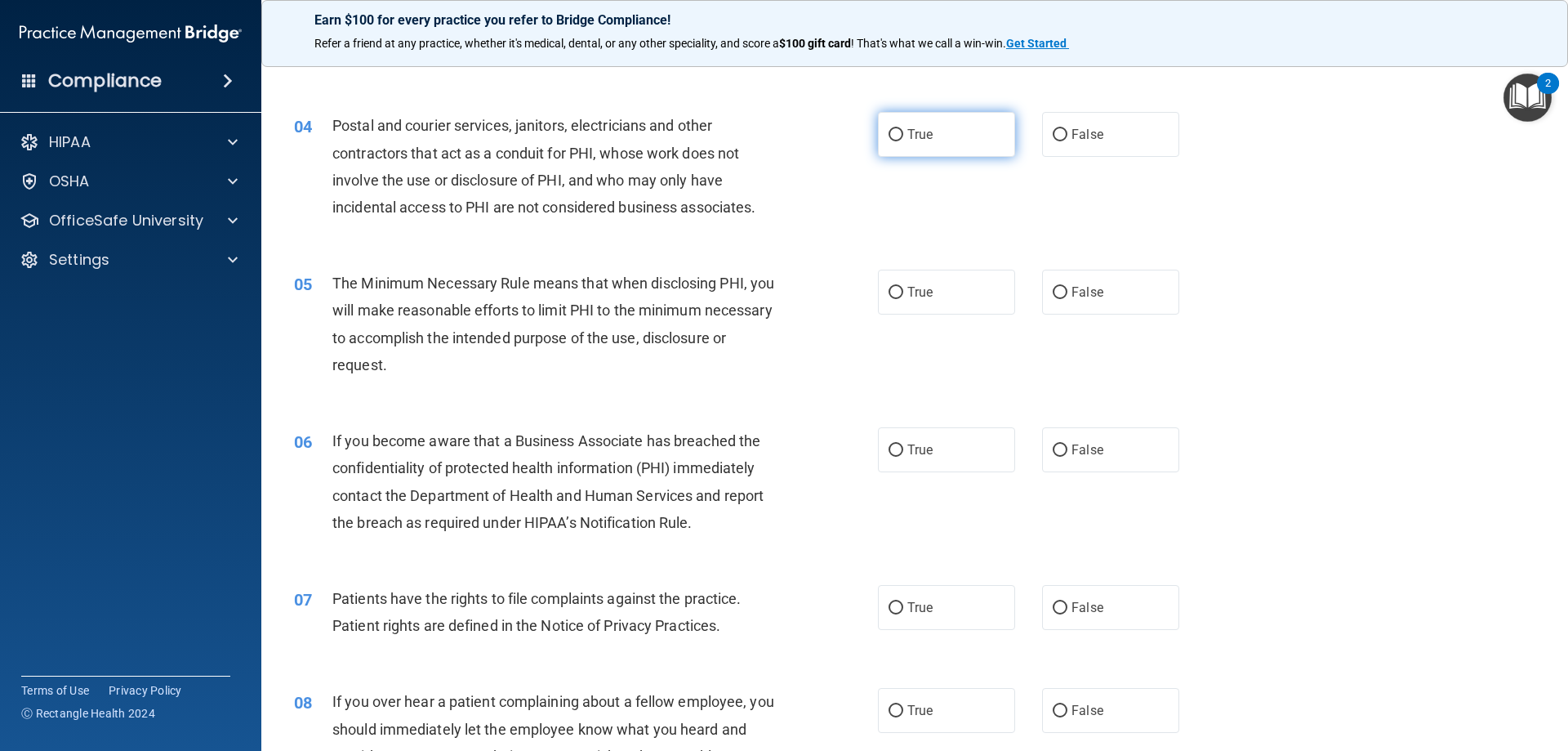
click at [959, 136] on label "True" at bounding box center [946, 134] width 138 height 45
click at [903, 136] on input "True" at bounding box center [895, 135] width 14 height 13
radio input "true"
click at [936, 302] on label "True" at bounding box center [946, 292] width 138 height 45
click at [903, 299] on input "True" at bounding box center [895, 293] width 14 height 13
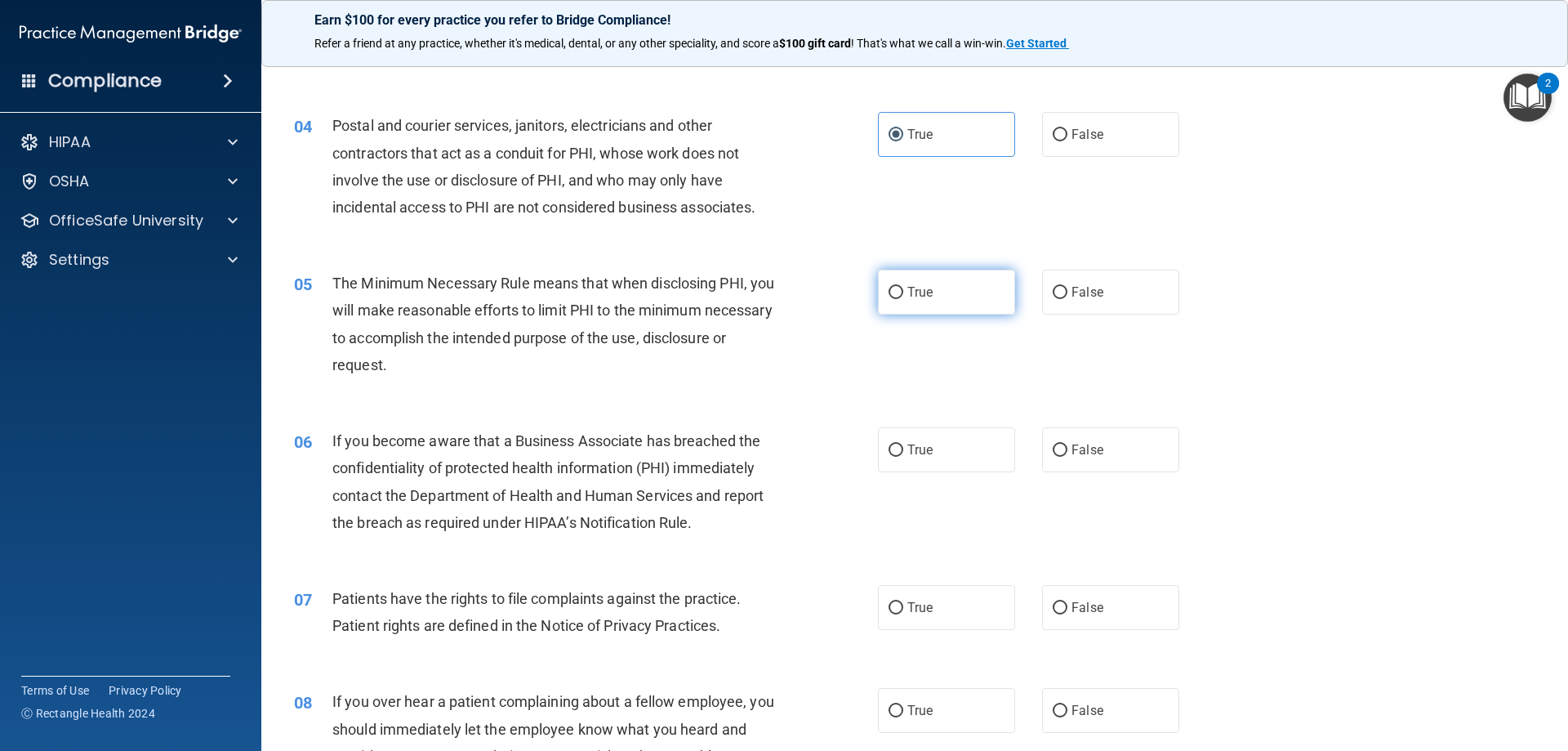
radio input "true"
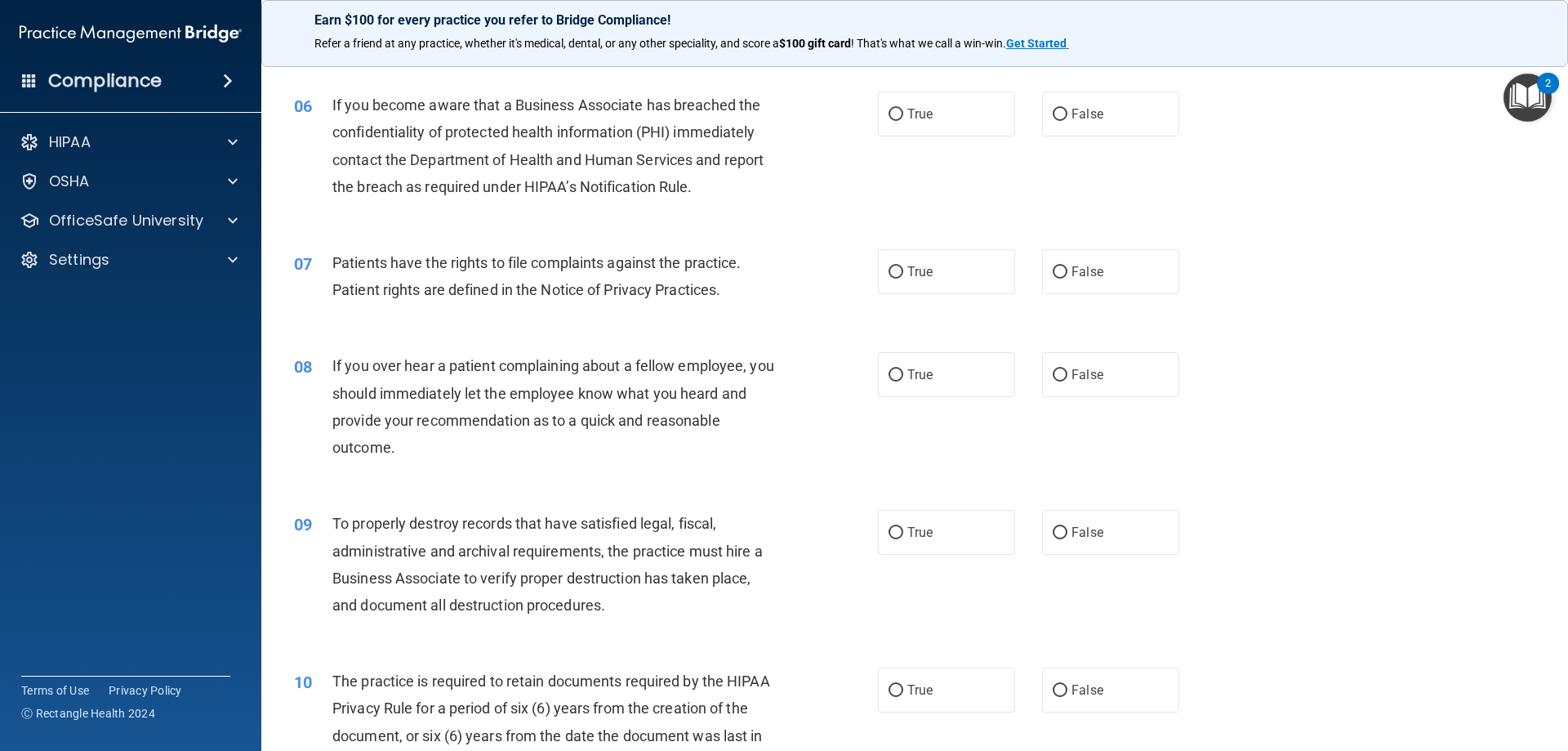
scroll to position [749, 0]
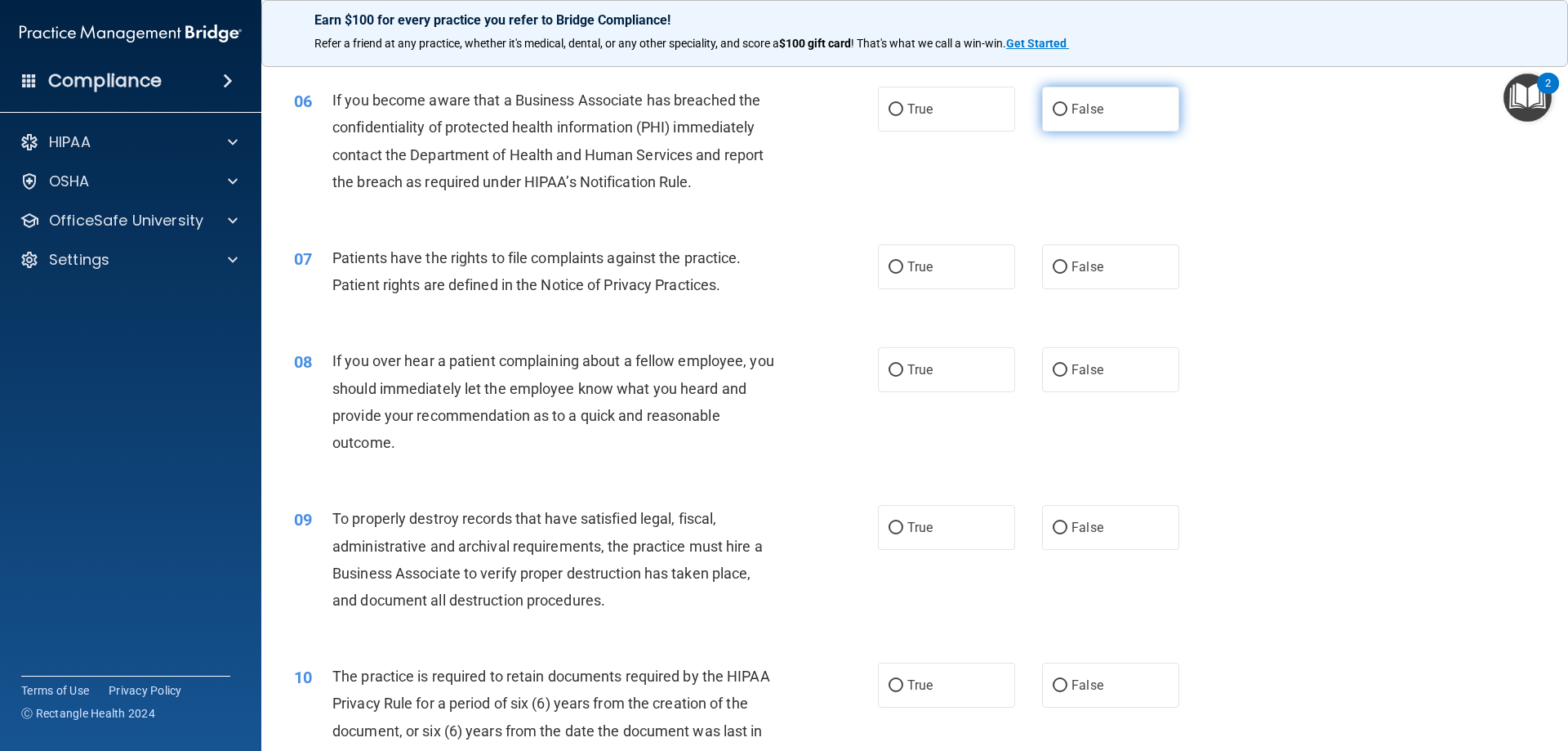
click at [1097, 105] on label "False" at bounding box center [1111, 109] width 138 height 45
click at [1067, 105] on input "False" at bounding box center [1060, 110] width 14 height 13
radio input "true"
click at [917, 257] on label "True" at bounding box center [946, 267] width 138 height 45
click at [903, 262] on input "True" at bounding box center [895, 268] width 14 height 13
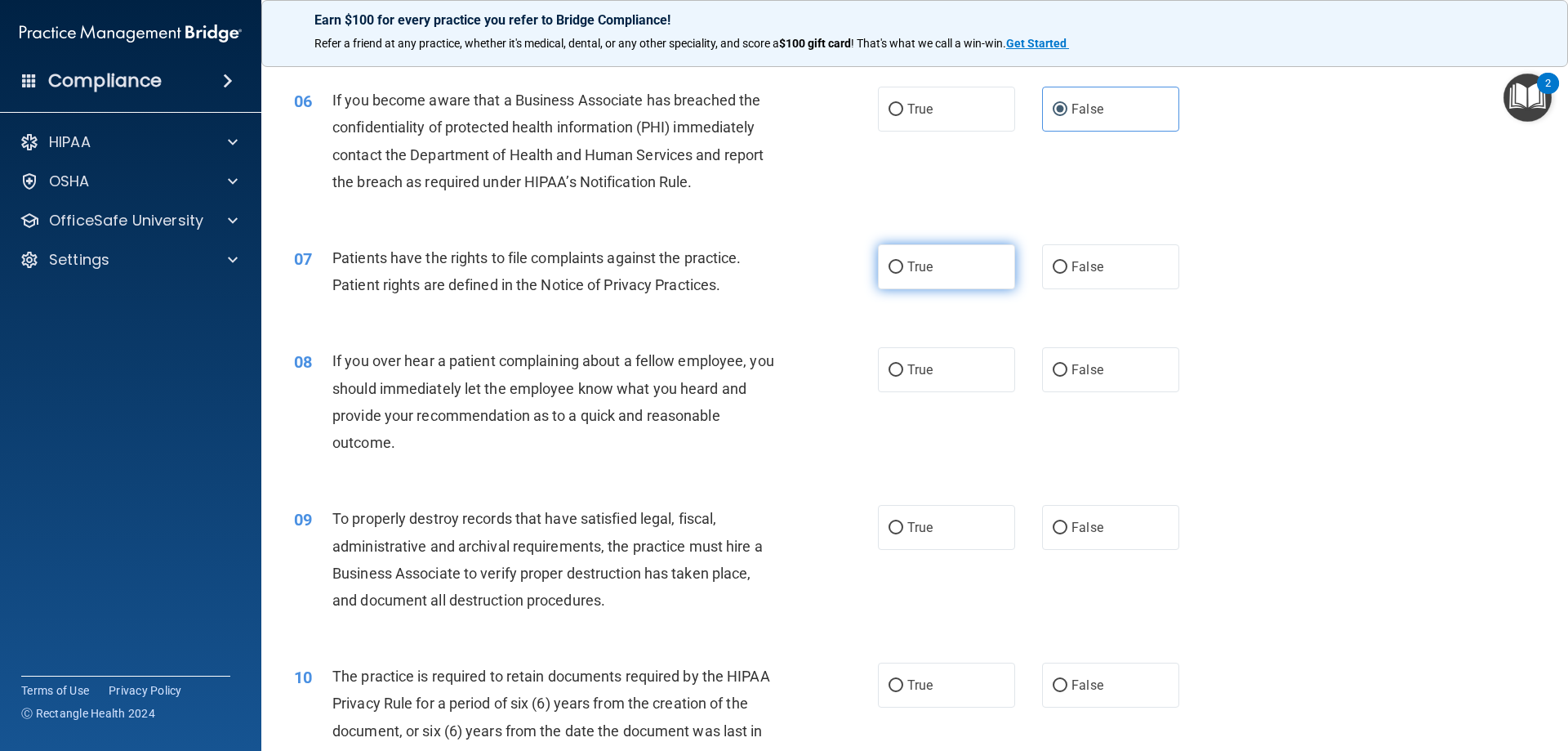
radio input "true"
click at [1088, 363] on span "False" at bounding box center [1087, 370] width 32 height 15
click at [1067, 364] on input "False" at bounding box center [1060, 370] width 14 height 13
radio input "true"
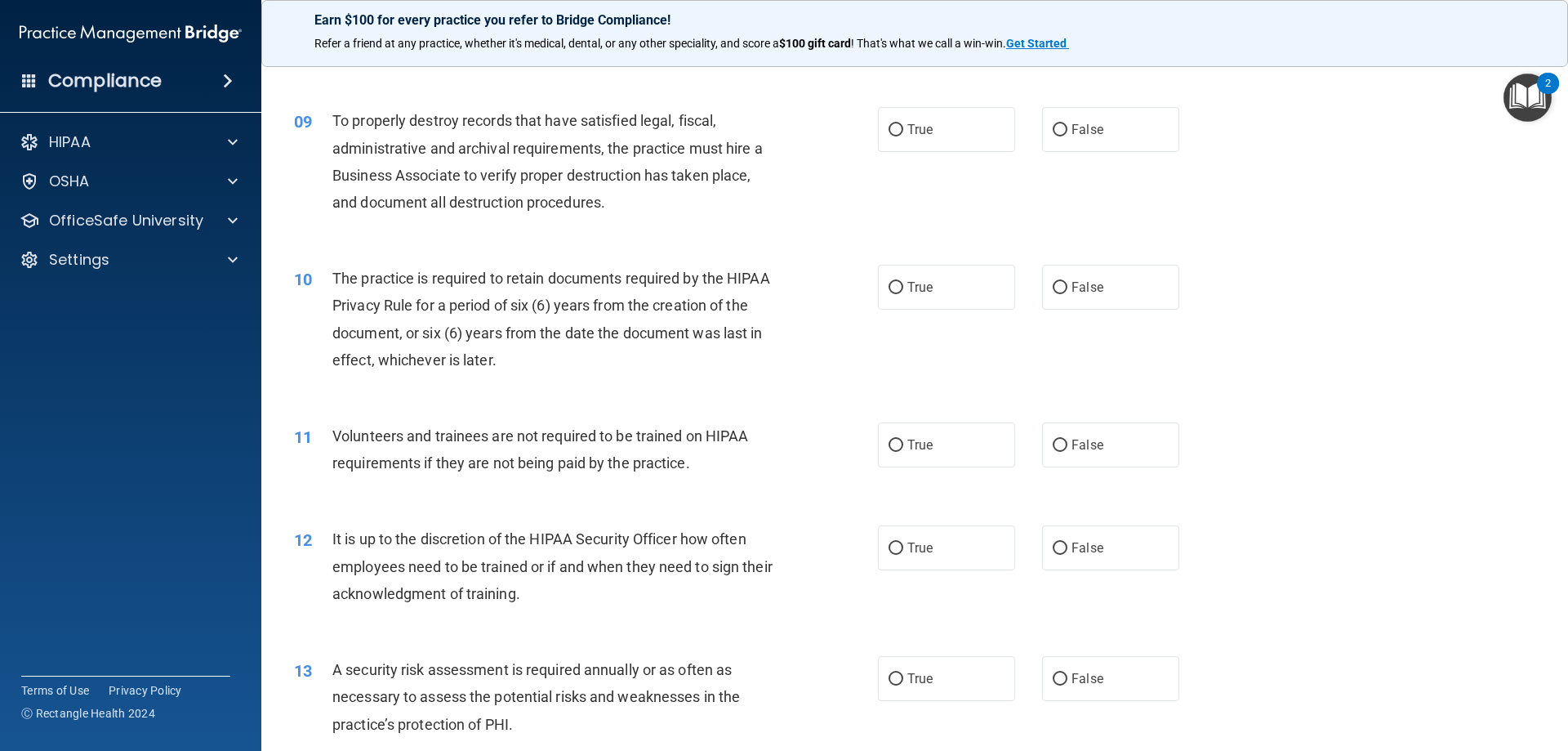
scroll to position [1157, 0]
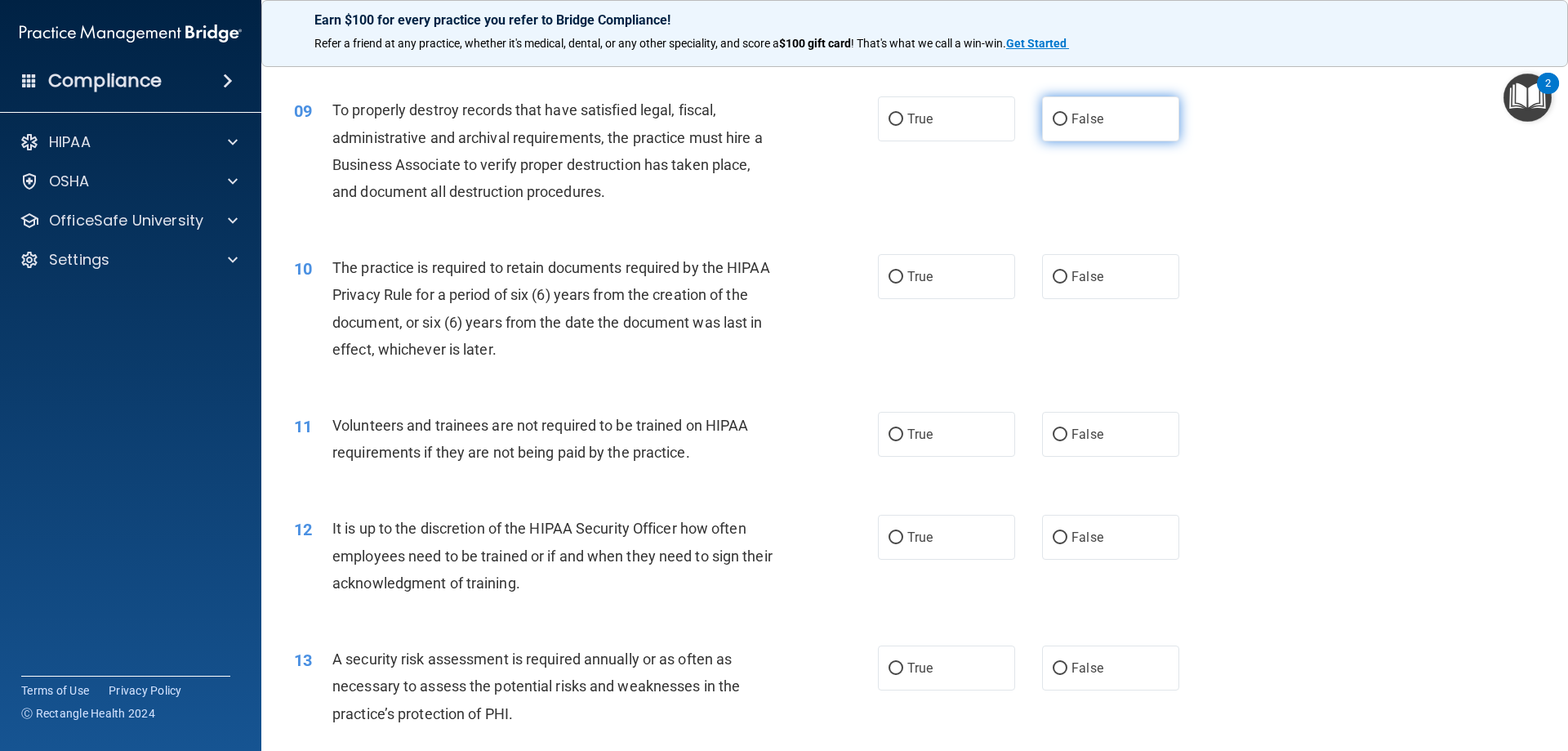
click at [1083, 126] on span "False" at bounding box center [1087, 118] width 32 height 15
click at [1067, 126] on input "False" at bounding box center [1060, 119] width 14 height 13
radio input "true"
click at [919, 289] on label "True" at bounding box center [946, 276] width 138 height 45
click at [903, 283] on input "True" at bounding box center [895, 277] width 14 height 13
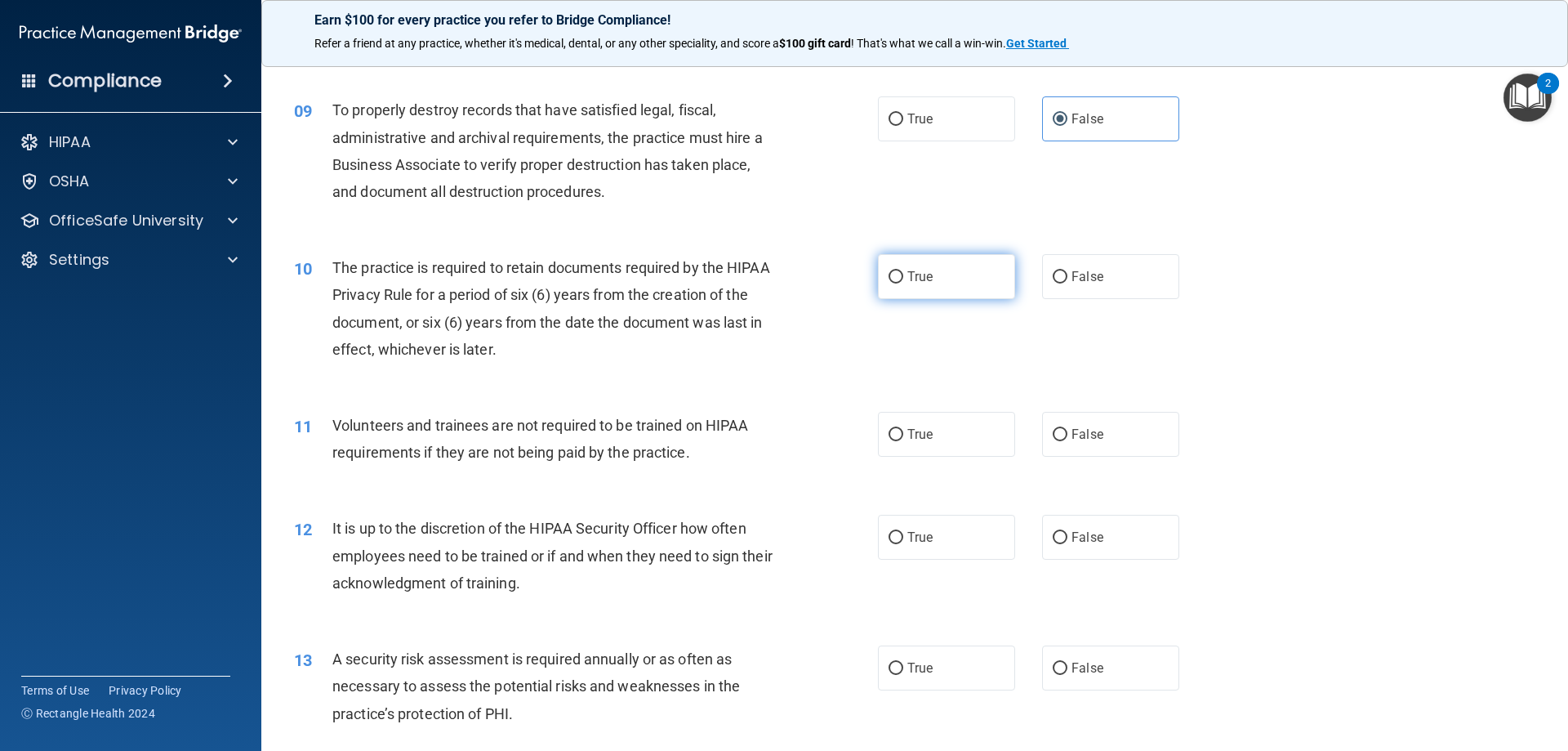
radio input "true"
click at [1071, 429] on span "False" at bounding box center [1087, 434] width 32 height 15
click at [1067, 429] on input "False" at bounding box center [1060, 434] width 14 height 13
radio input "true"
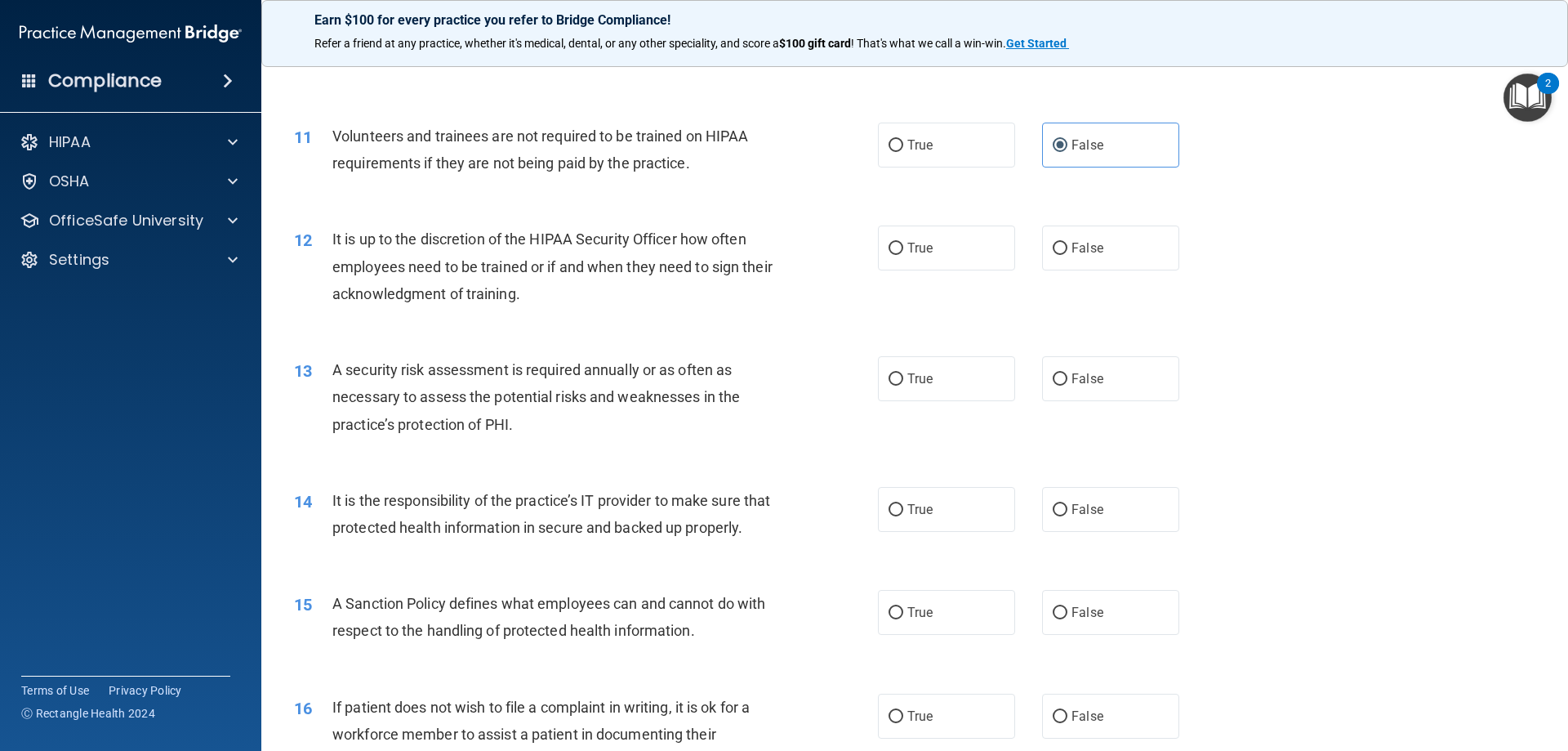
scroll to position [1485, 0]
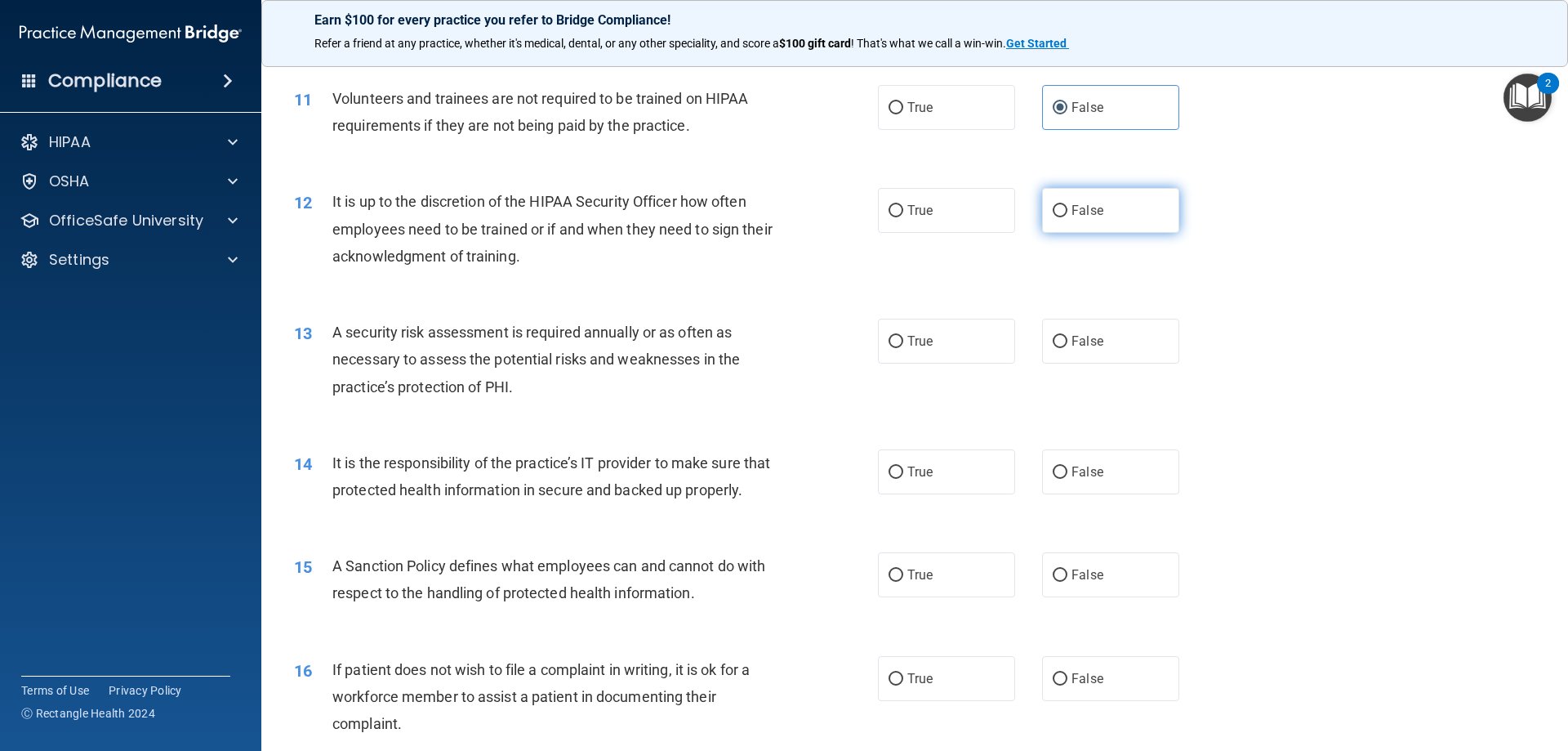
click at [1129, 199] on label "False" at bounding box center [1111, 210] width 138 height 45
click at [1067, 205] on input "False" at bounding box center [1060, 211] width 14 height 13
radio input "true"
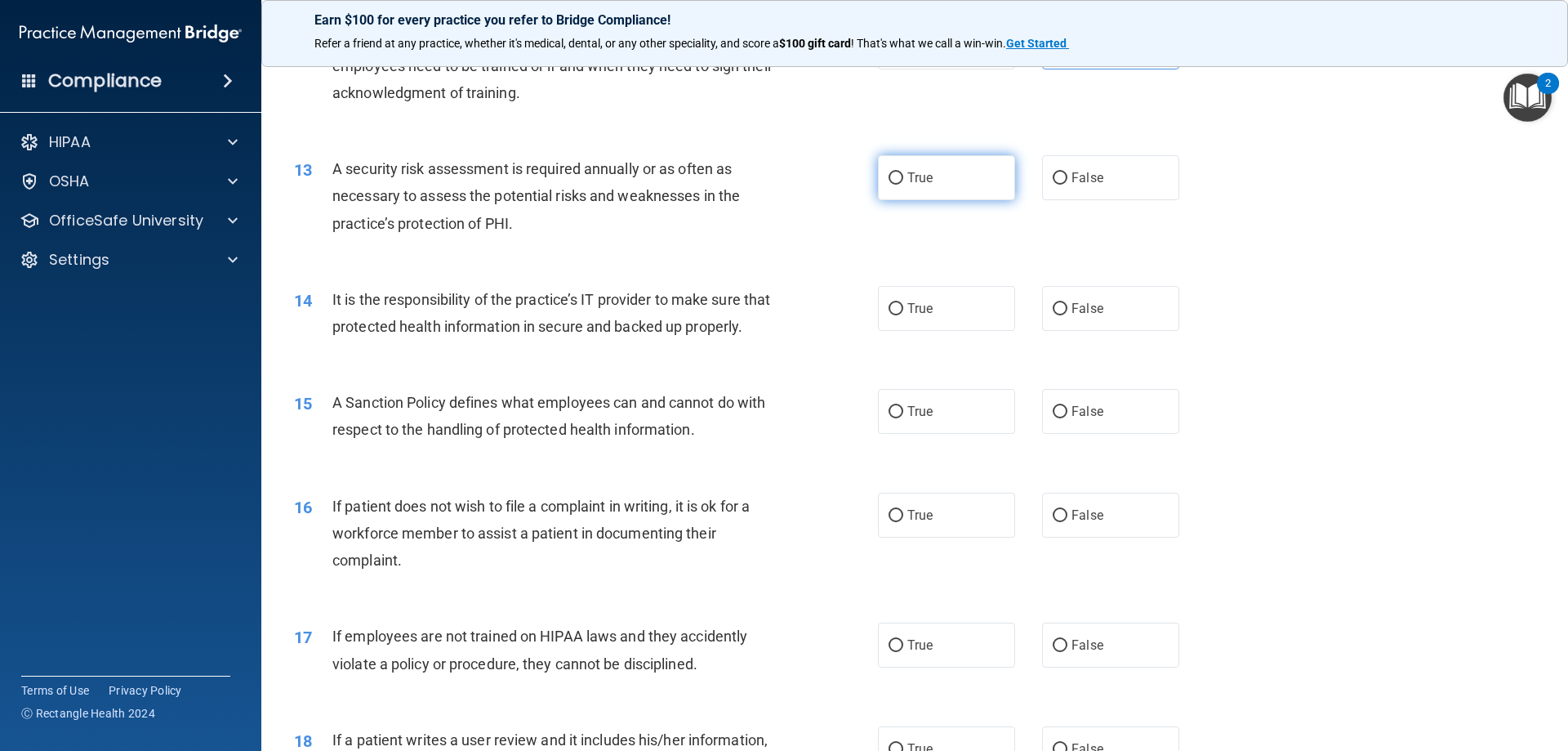
click at [934, 165] on label "True" at bounding box center [946, 177] width 138 height 45
click at [903, 172] on input "True" at bounding box center [895, 178] width 14 height 13
radio input "true"
click at [1086, 319] on label "False" at bounding box center [1111, 308] width 138 height 45
click at [1067, 316] on input "False" at bounding box center [1060, 309] width 14 height 13
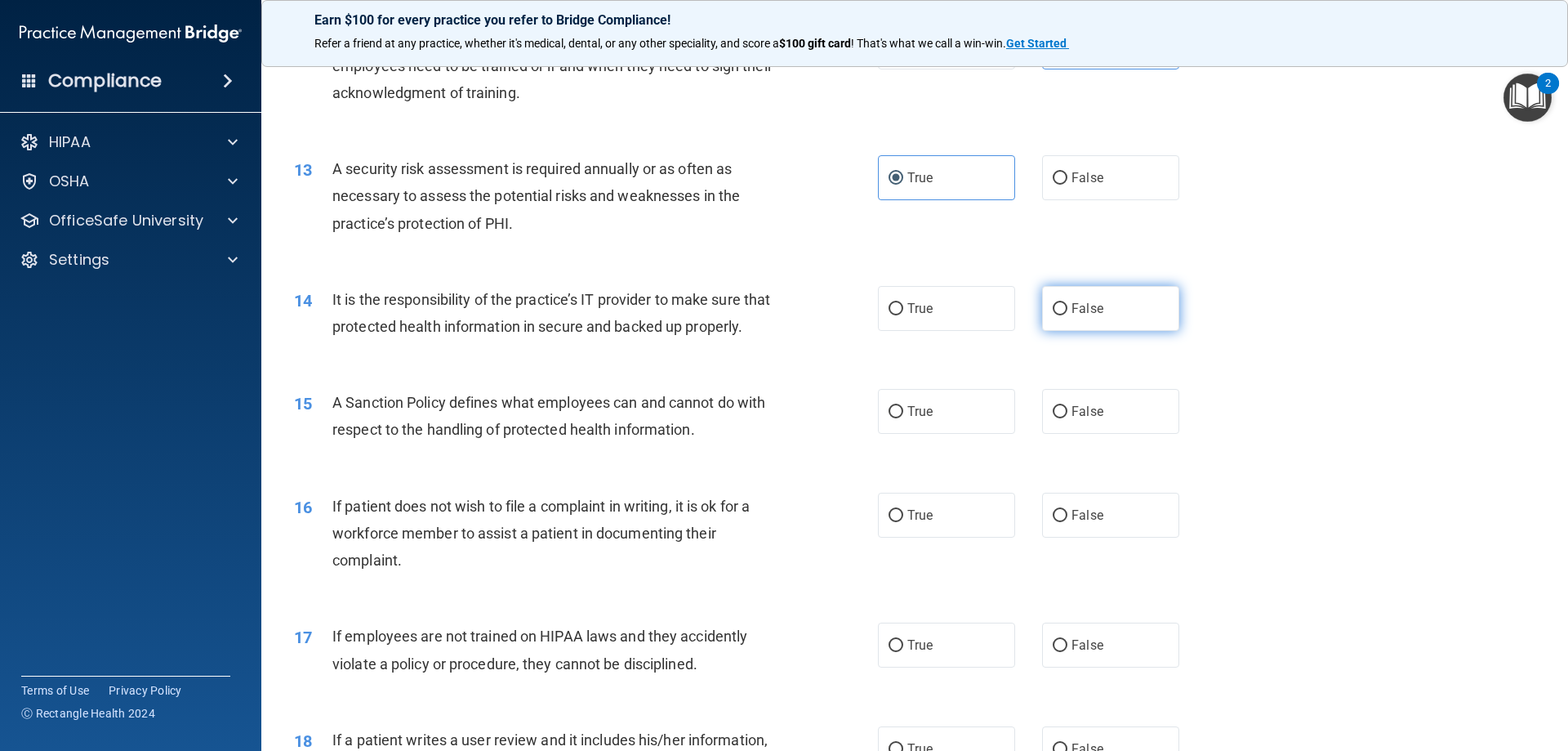
radio input "true"
click at [1086, 419] on span "False" at bounding box center [1087, 411] width 32 height 15
click at [1067, 418] on input "False" at bounding box center [1060, 412] width 14 height 13
radio input "true"
click at [925, 537] on label "True" at bounding box center [946, 515] width 138 height 45
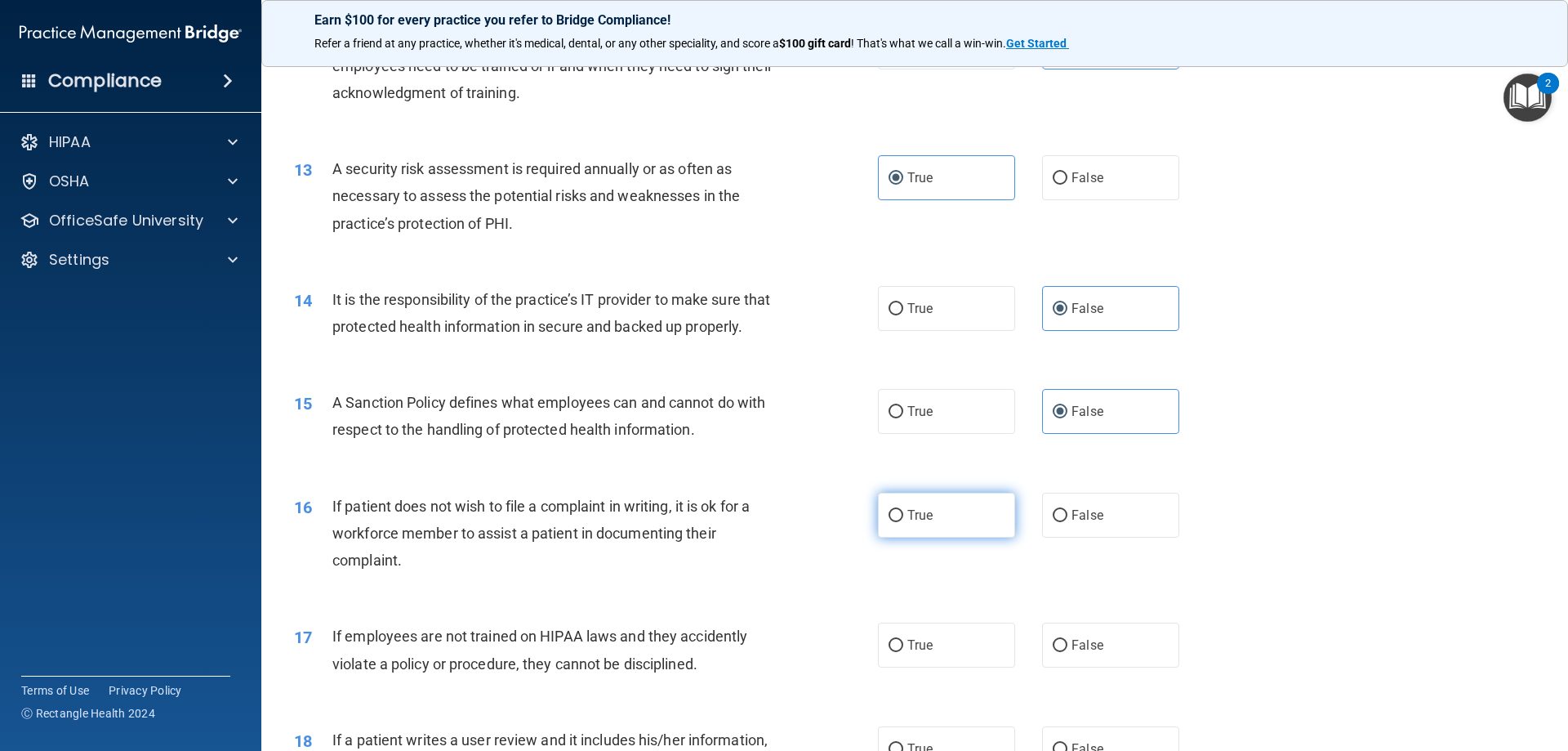
click at [903, 522] on input "True" at bounding box center [895, 515] width 14 height 13
radio input "true"
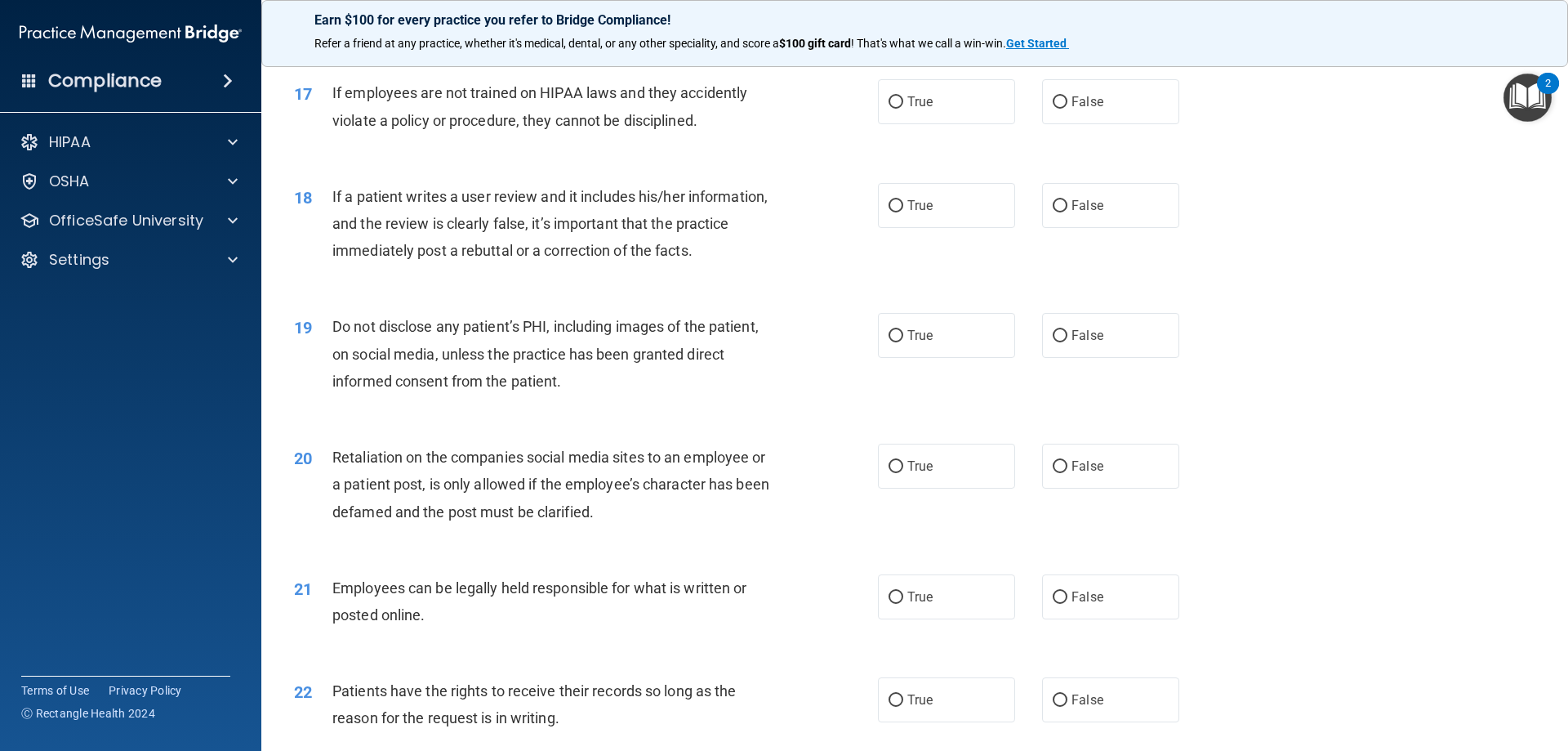
scroll to position [2219, 0]
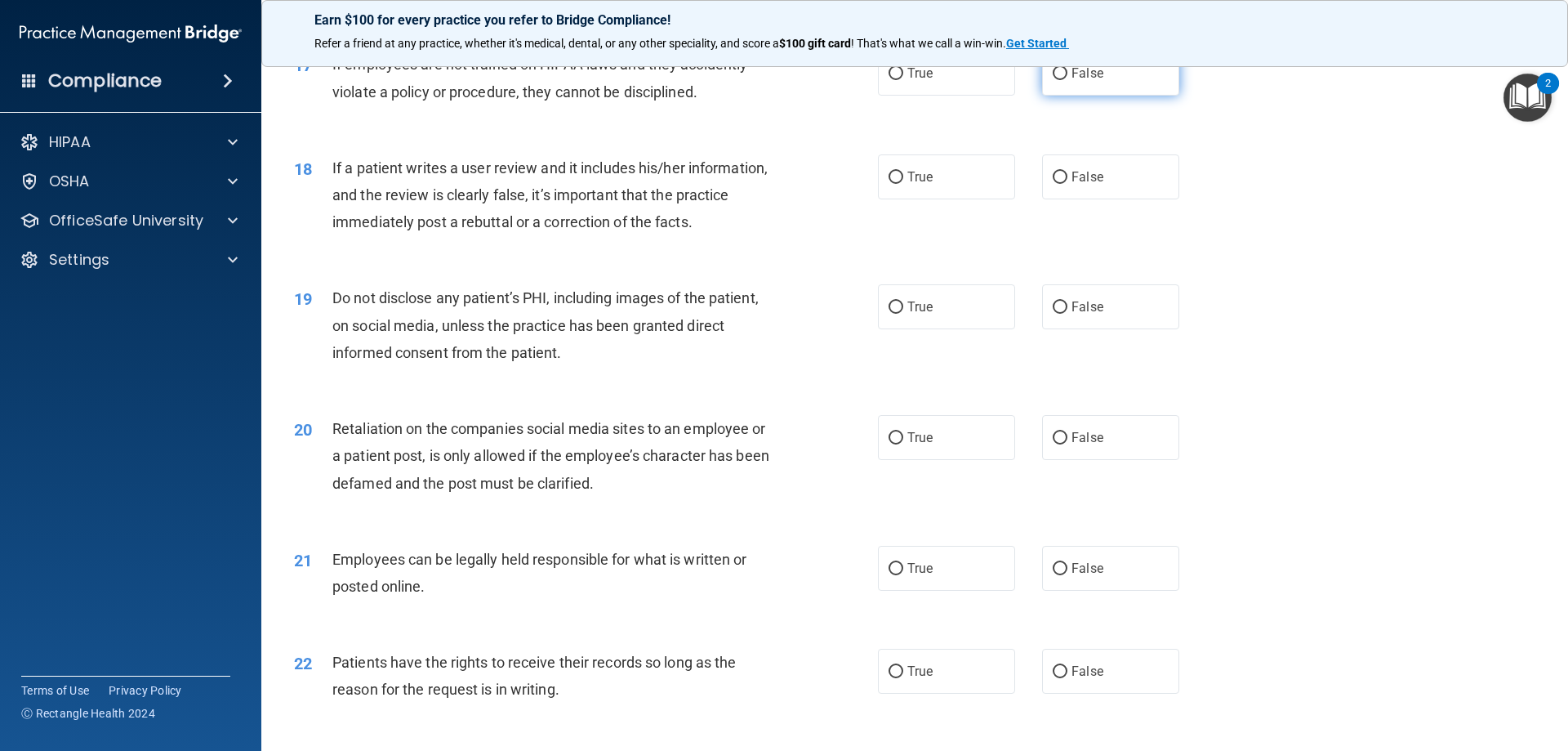
click at [1106, 95] on label "False" at bounding box center [1111, 73] width 138 height 45
click at [1067, 80] on input "False" at bounding box center [1060, 73] width 14 height 13
radio input "true"
click at [1105, 191] on label "False" at bounding box center [1111, 176] width 138 height 45
click at [1067, 184] on input "False" at bounding box center [1060, 177] width 14 height 13
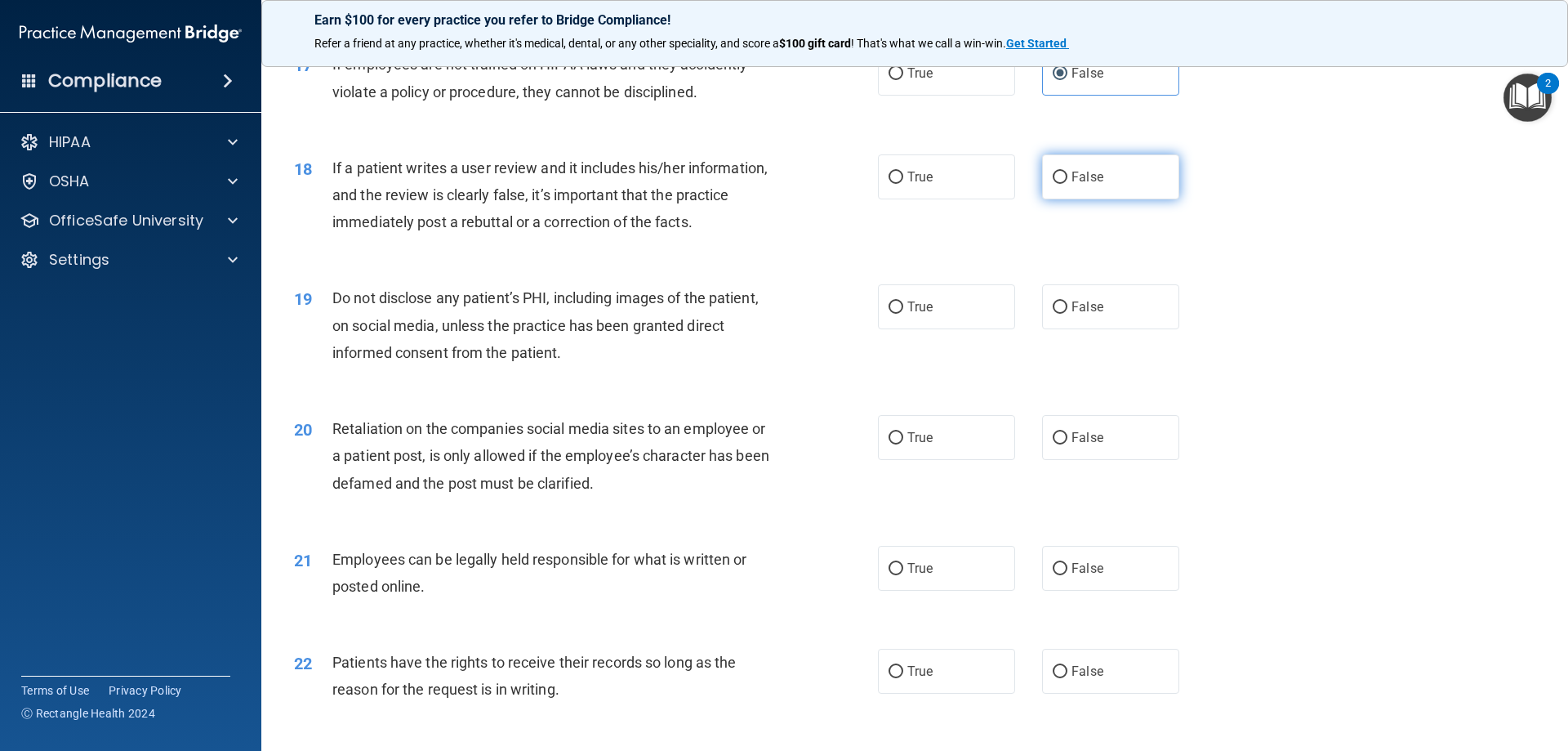
radio input "true"
click at [941, 326] on label "True" at bounding box center [946, 306] width 138 height 45
click at [903, 314] on input "True" at bounding box center [895, 307] width 14 height 13
radio input "true"
click at [1091, 445] on span "False" at bounding box center [1087, 437] width 32 height 15
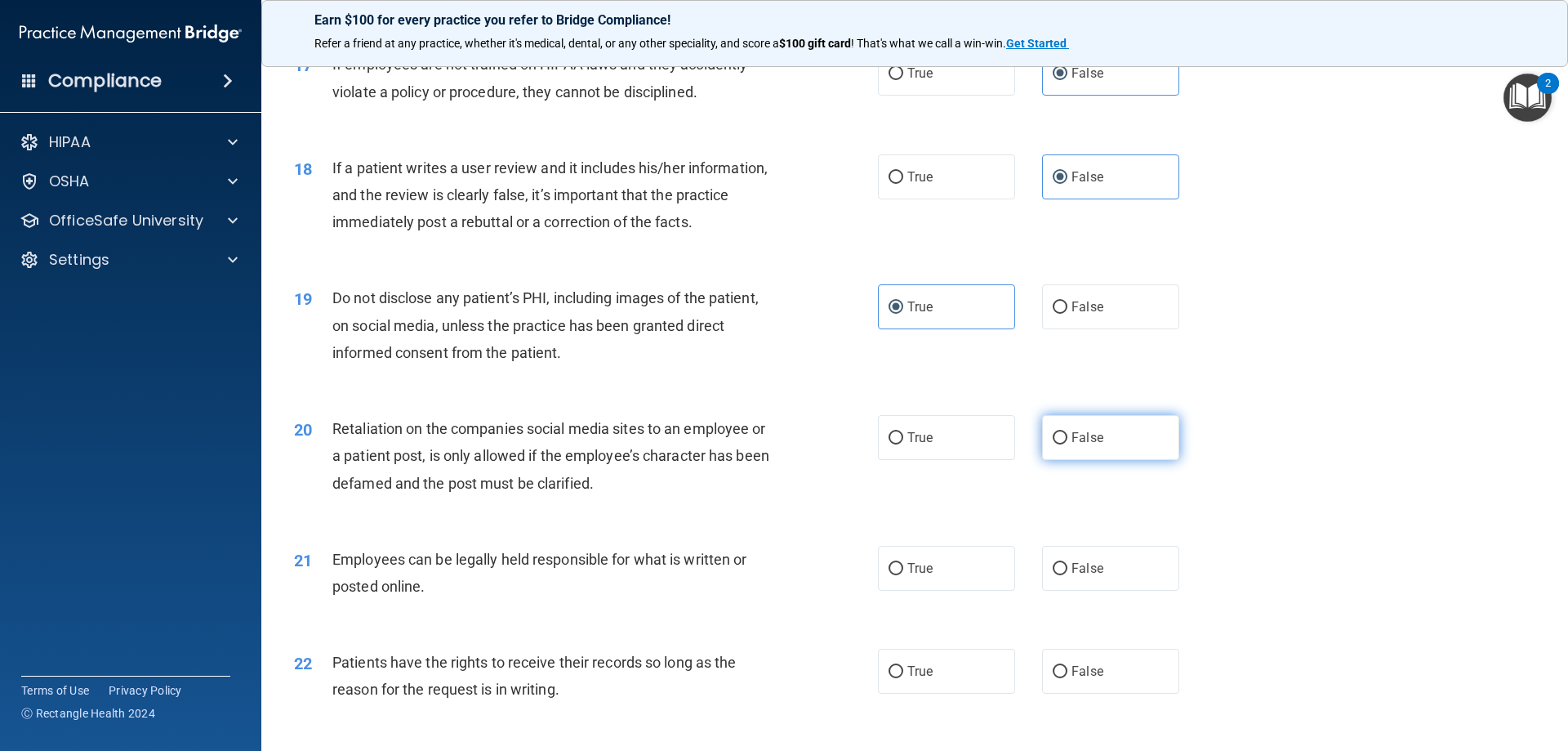
click at [1067, 445] on input "False" at bounding box center [1060, 438] width 14 height 13
radio input "true"
click at [919, 576] on span "True" at bounding box center [920, 568] width 25 height 15
click at [903, 575] on input "True" at bounding box center [895, 569] width 14 height 13
radio input "true"
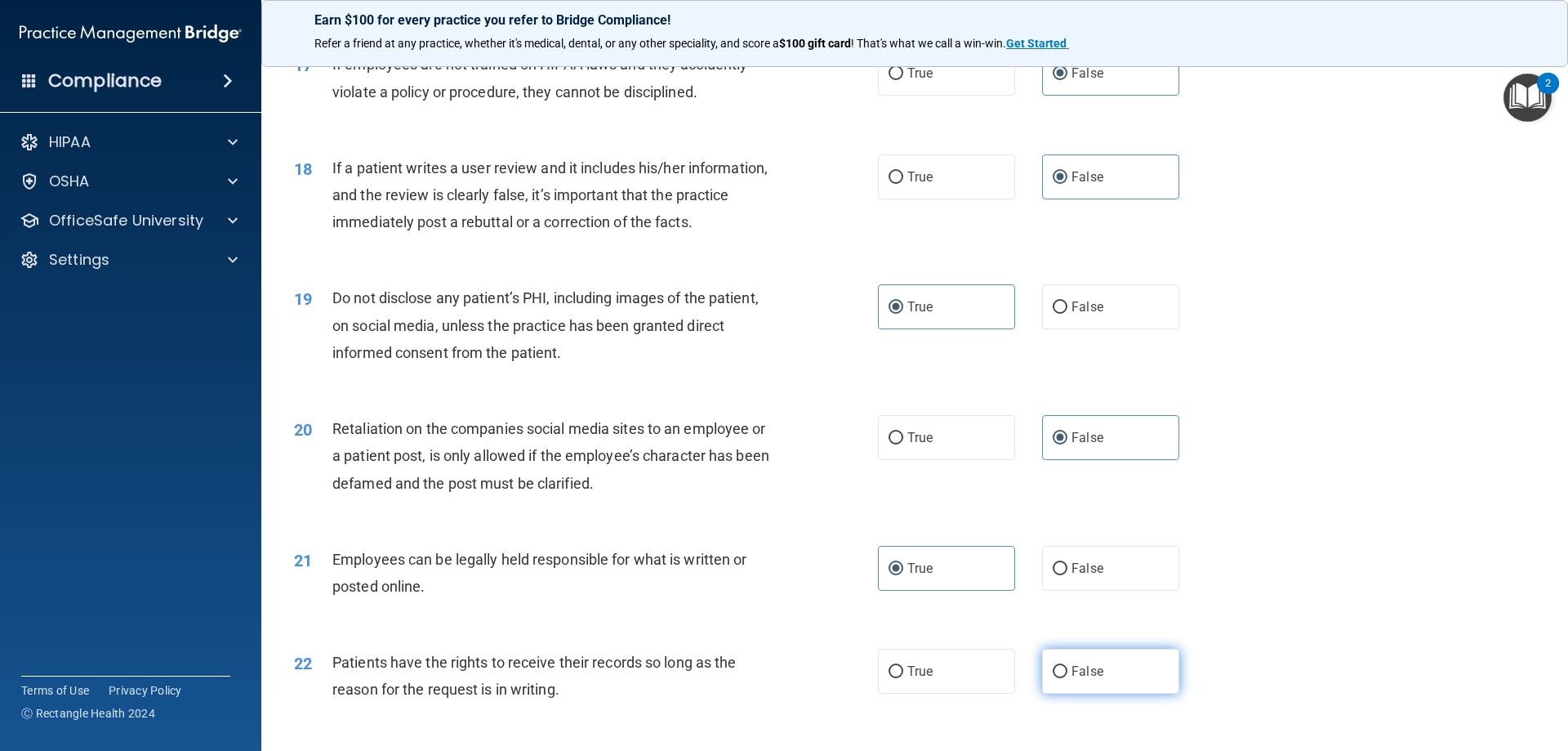
click at [1088, 679] on span "False" at bounding box center [1087, 671] width 32 height 15
click at [1067, 678] on input "False" at bounding box center [1060, 672] width 14 height 13
radio input "true"
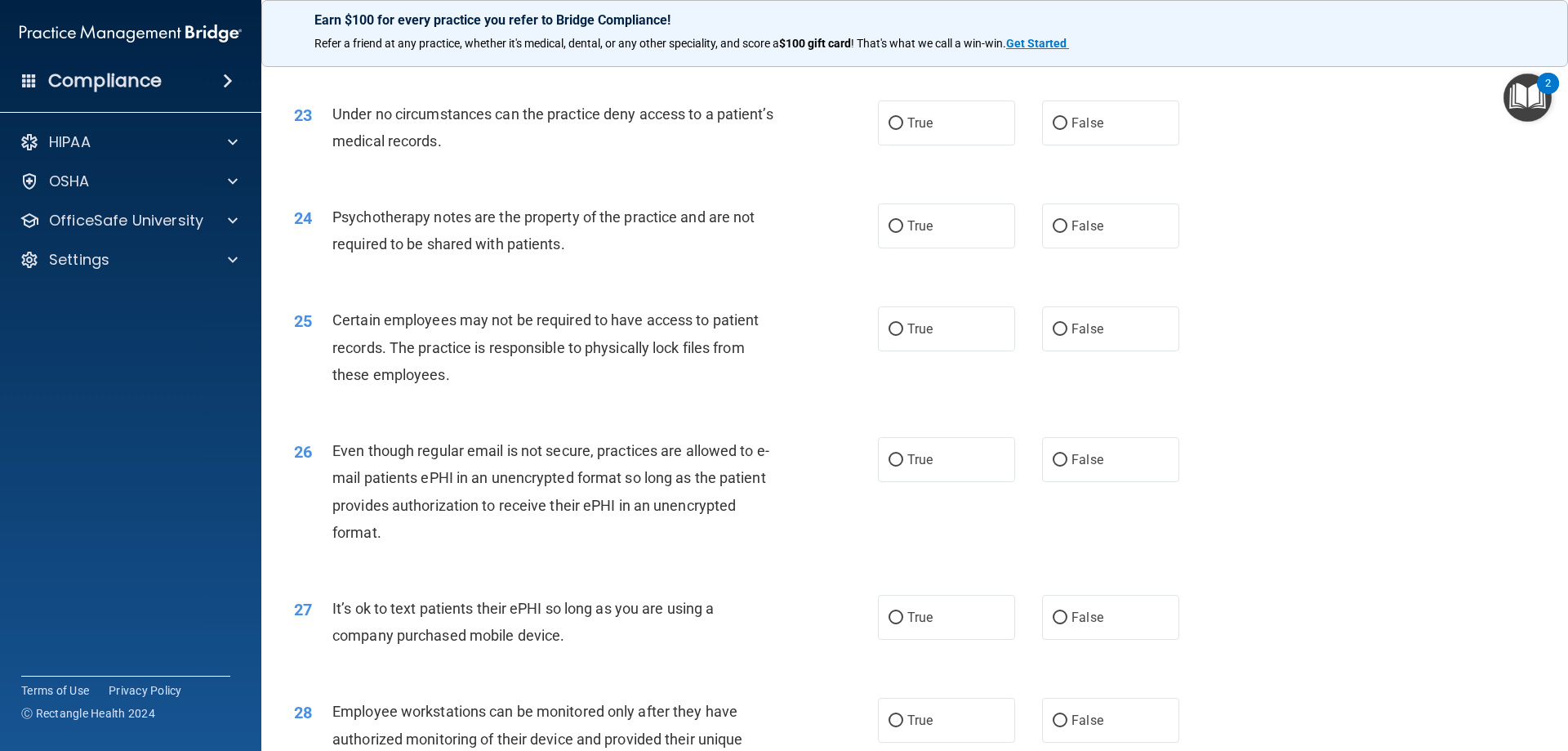
scroll to position [2791, 0]
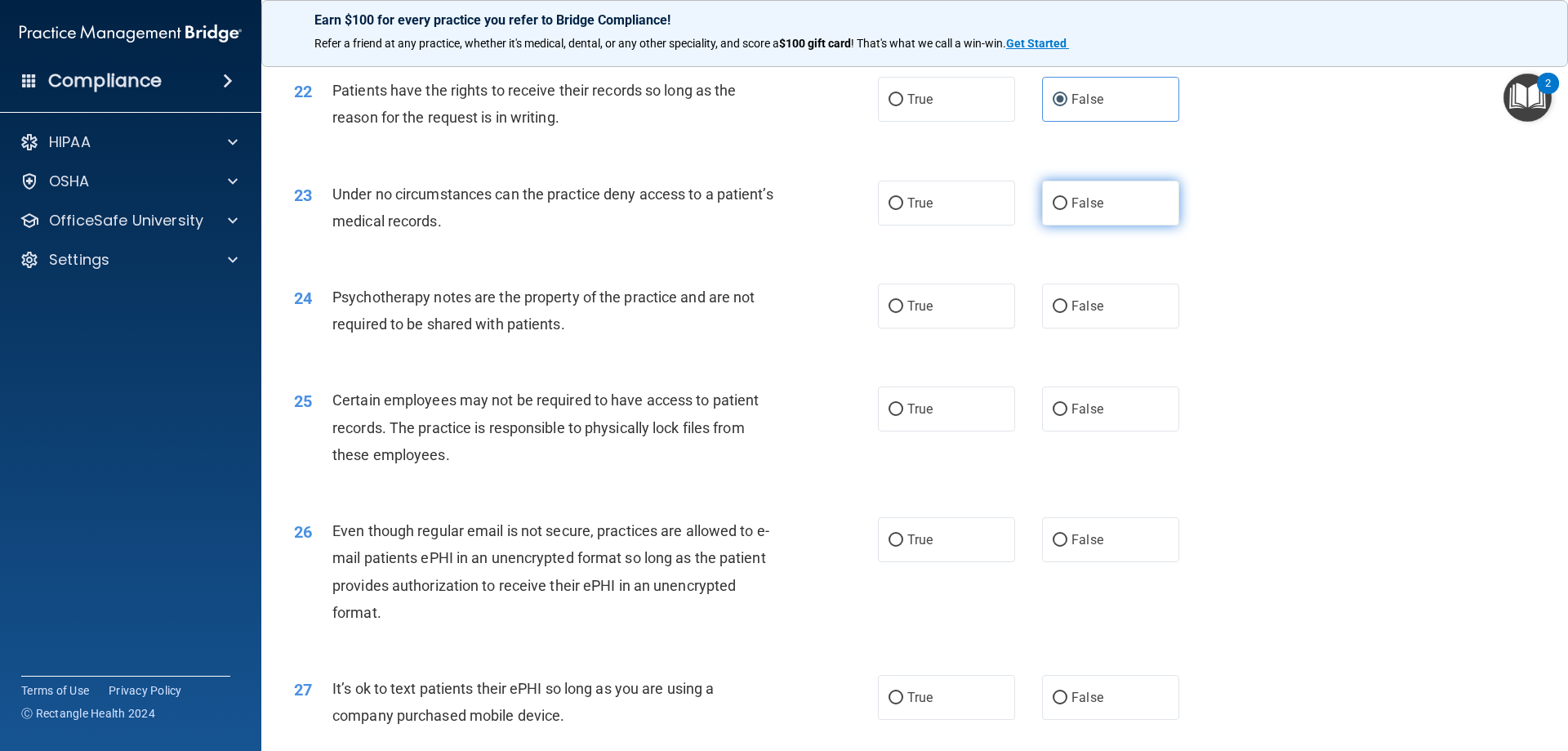
click at [1105, 225] on label "False" at bounding box center [1111, 203] width 138 height 45
click at [1067, 210] on input "False" at bounding box center [1060, 203] width 14 height 13
radio input "true"
click at [945, 325] on label "True" at bounding box center [946, 305] width 138 height 45
click at [903, 313] on input "True" at bounding box center [895, 306] width 14 height 13
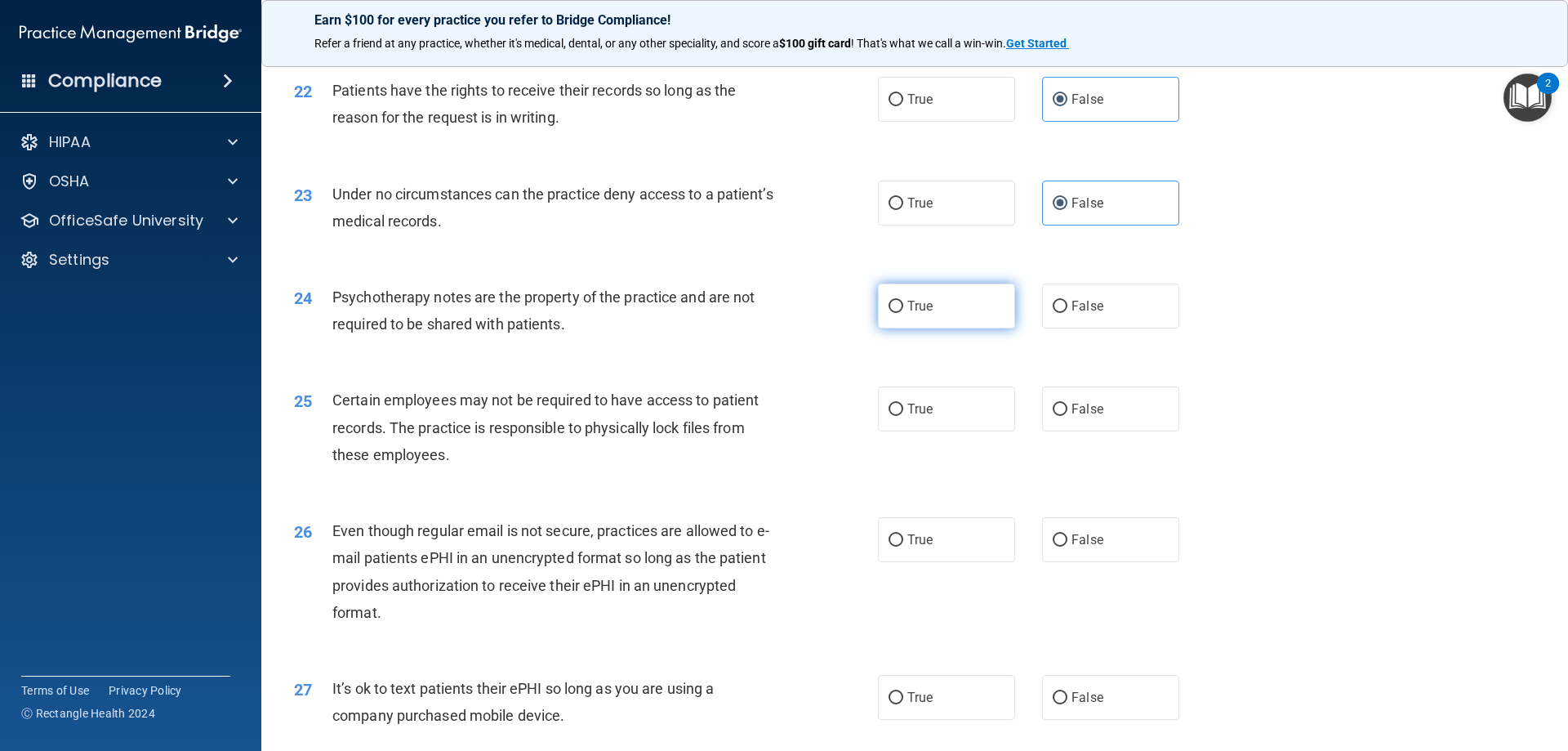
radio input "true"
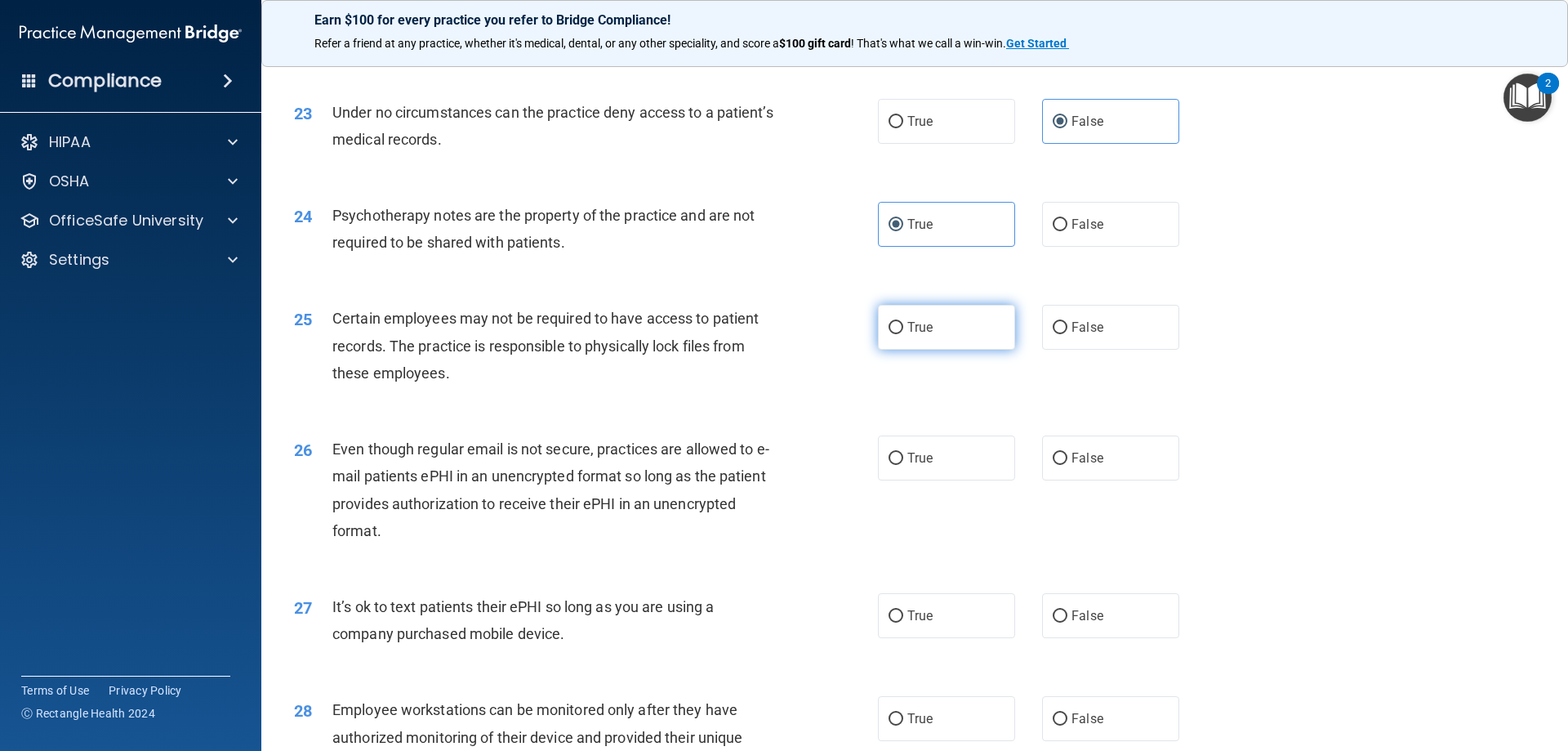
click at [930, 350] on label "True" at bounding box center [946, 326] width 138 height 45
click at [903, 334] on input "True" at bounding box center [895, 327] width 14 height 13
radio input "true"
click at [980, 476] on label "True" at bounding box center [946, 457] width 138 height 45
click at [903, 465] on input "True" at bounding box center [895, 458] width 14 height 13
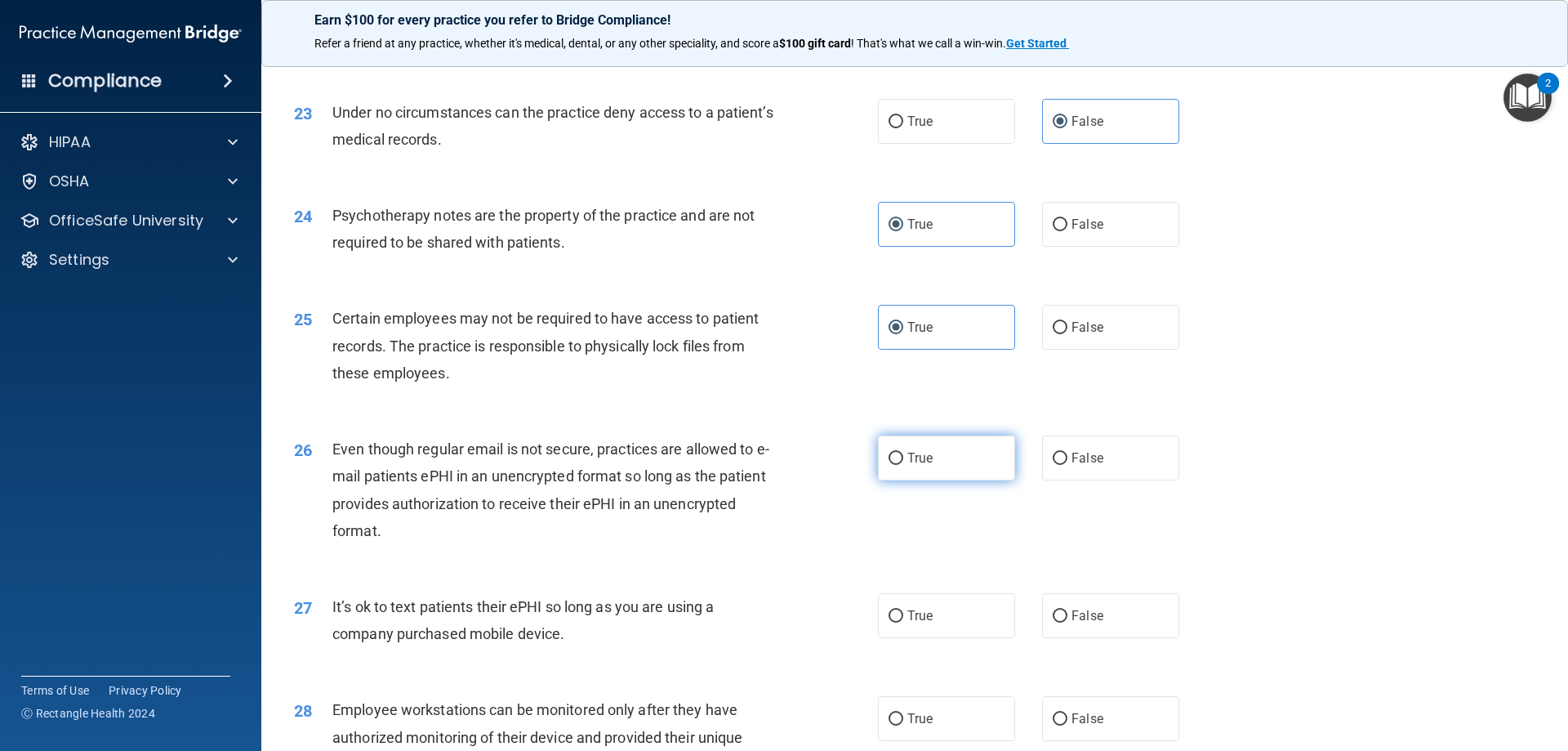
radio input "true"
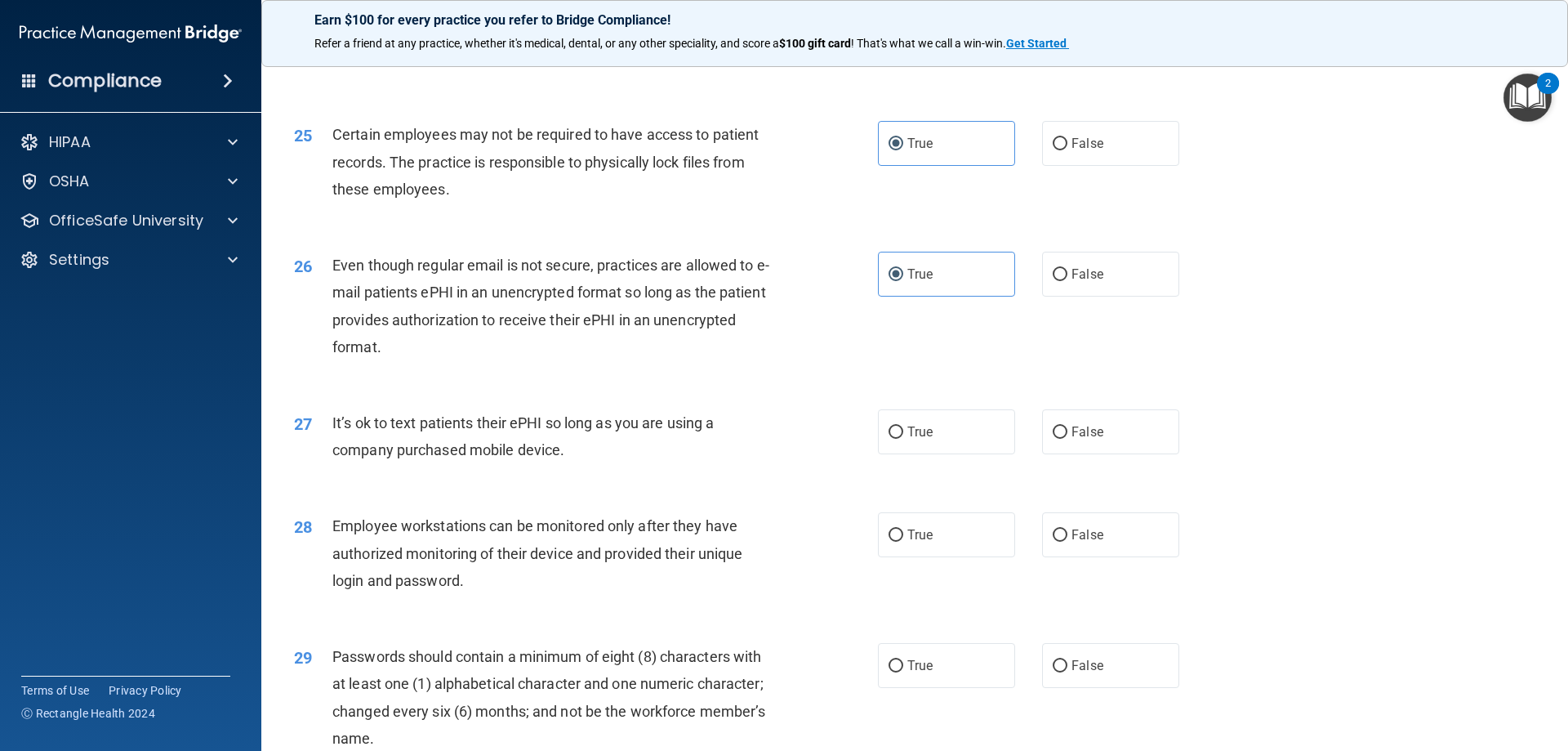
scroll to position [3199, 0]
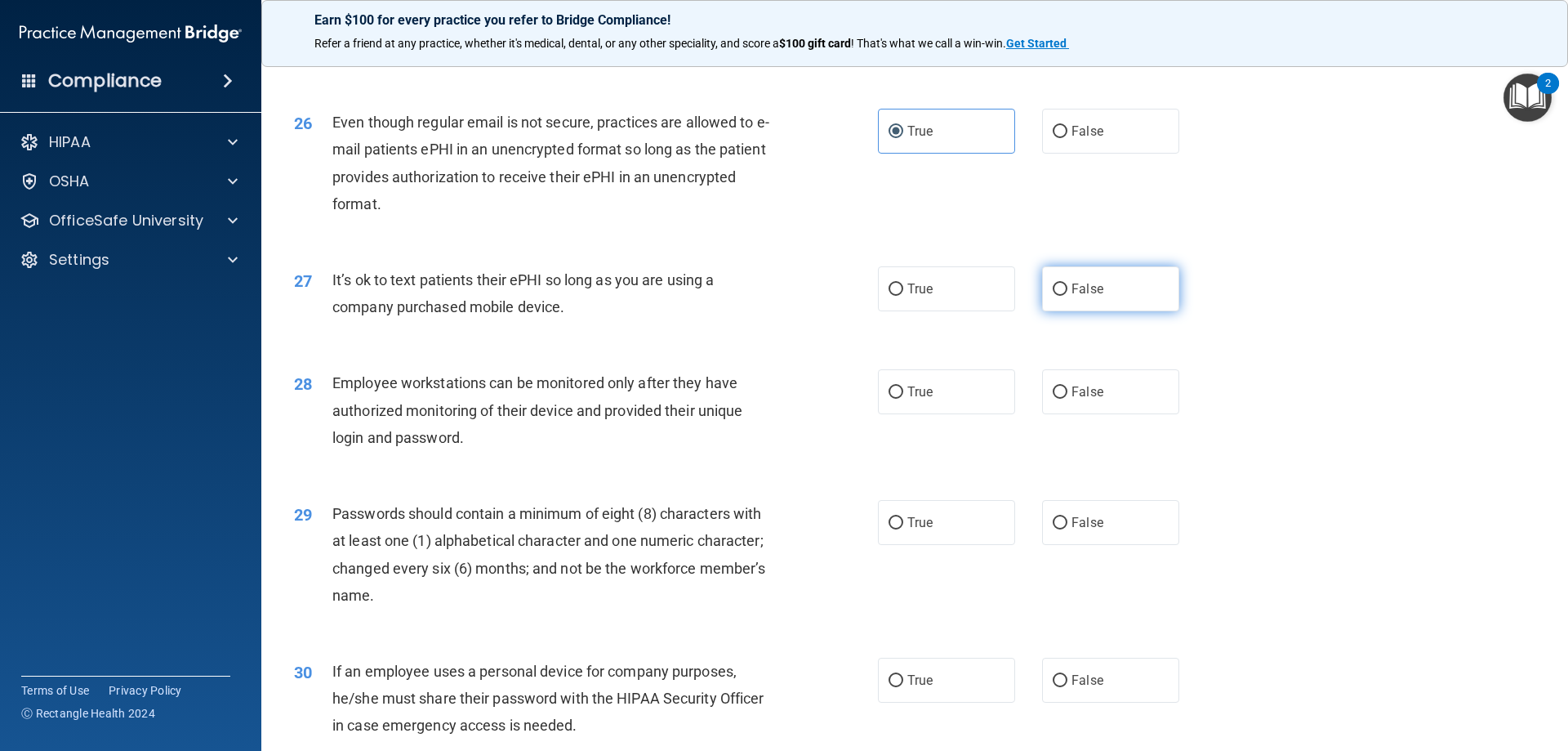
click at [1106, 298] on label "False" at bounding box center [1111, 289] width 138 height 45
click at [1067, 296] on input "False" at bounding box center [1060, 289] width 14 height 13
radio input "true"
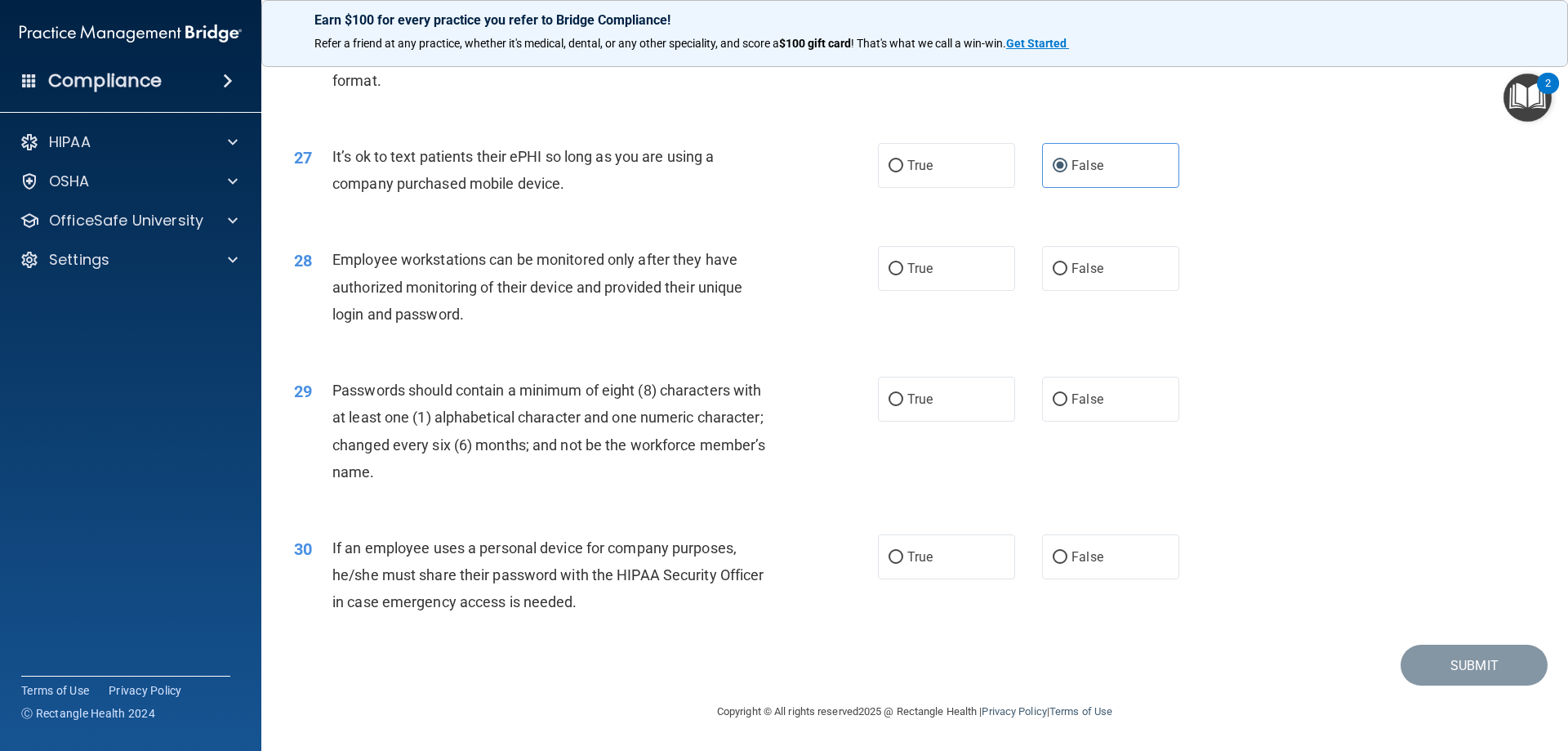
scroll to position [3351, 0]
click at [1118, 277] on label "False" at bounding box center [1111, 268] width 138 height 45
click at [1067, 275] on input "False" at bounding box center [1060, 269] width 14 height 13
radio input "true"
click at [947, 401] on label "True" at bounding box center [946, 399] width 138 height 45
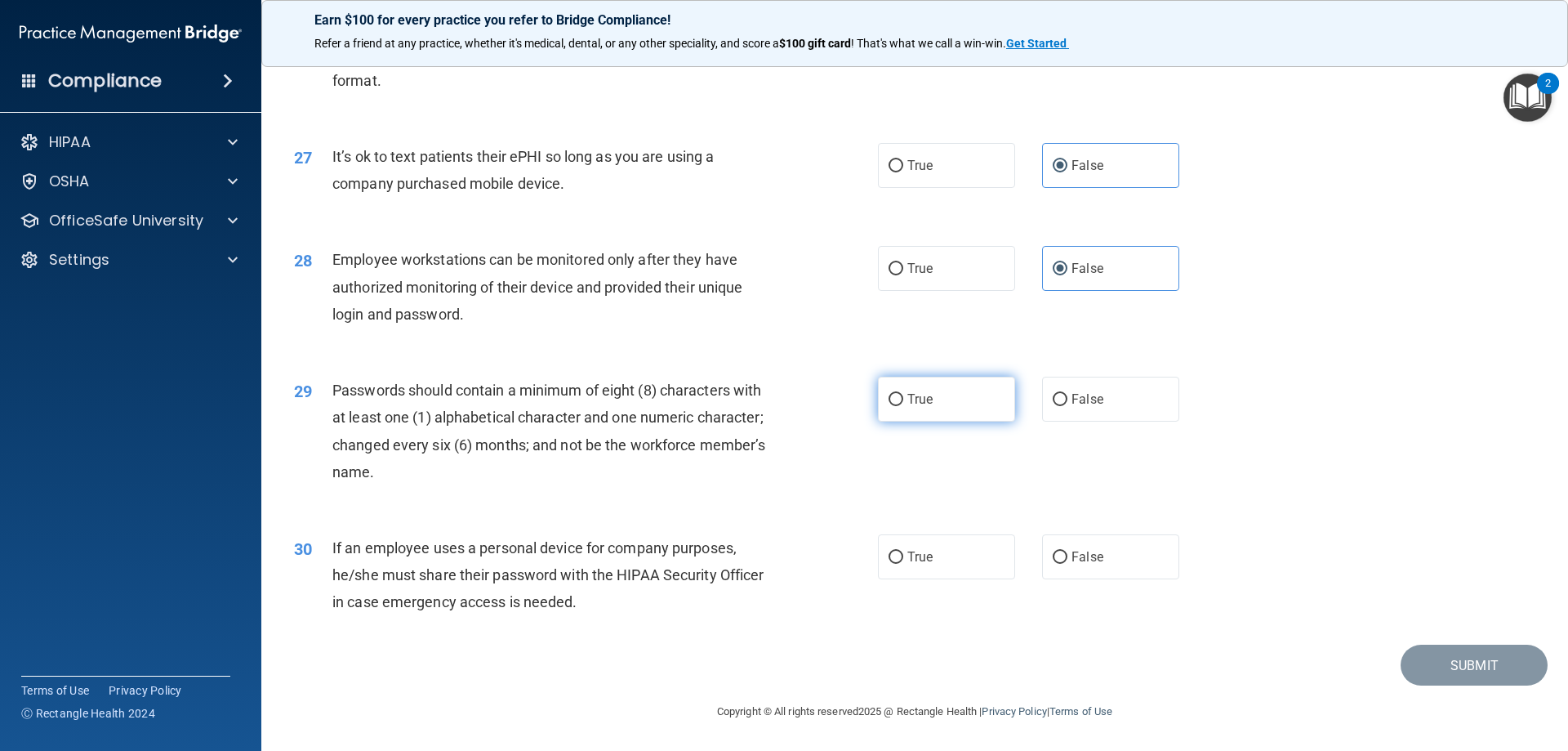
click at [903, 401] on input "True" at bounding box center [895, 400] width 14 height 13
radio input "true"
click at [1094, 558] on span "False" at bounding box center [1087, 557] width 32 height 15
click at [1067, 558] on input "False" at bounding box center [1060, 557] width 14 height 13
radio input "true"
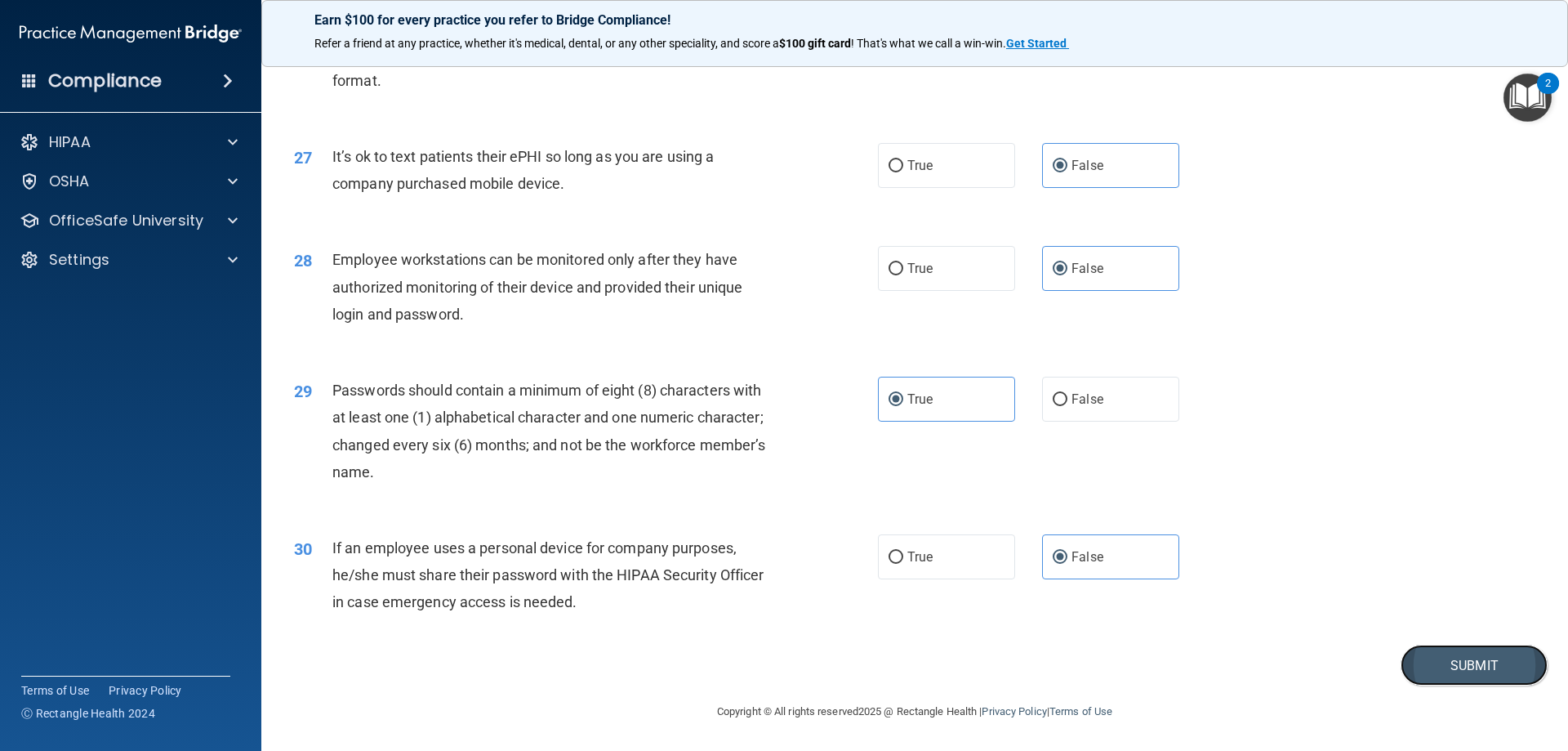
click at [1437, 661] on button "Submit" at bounding box center [1474, 664] width 147 height 41
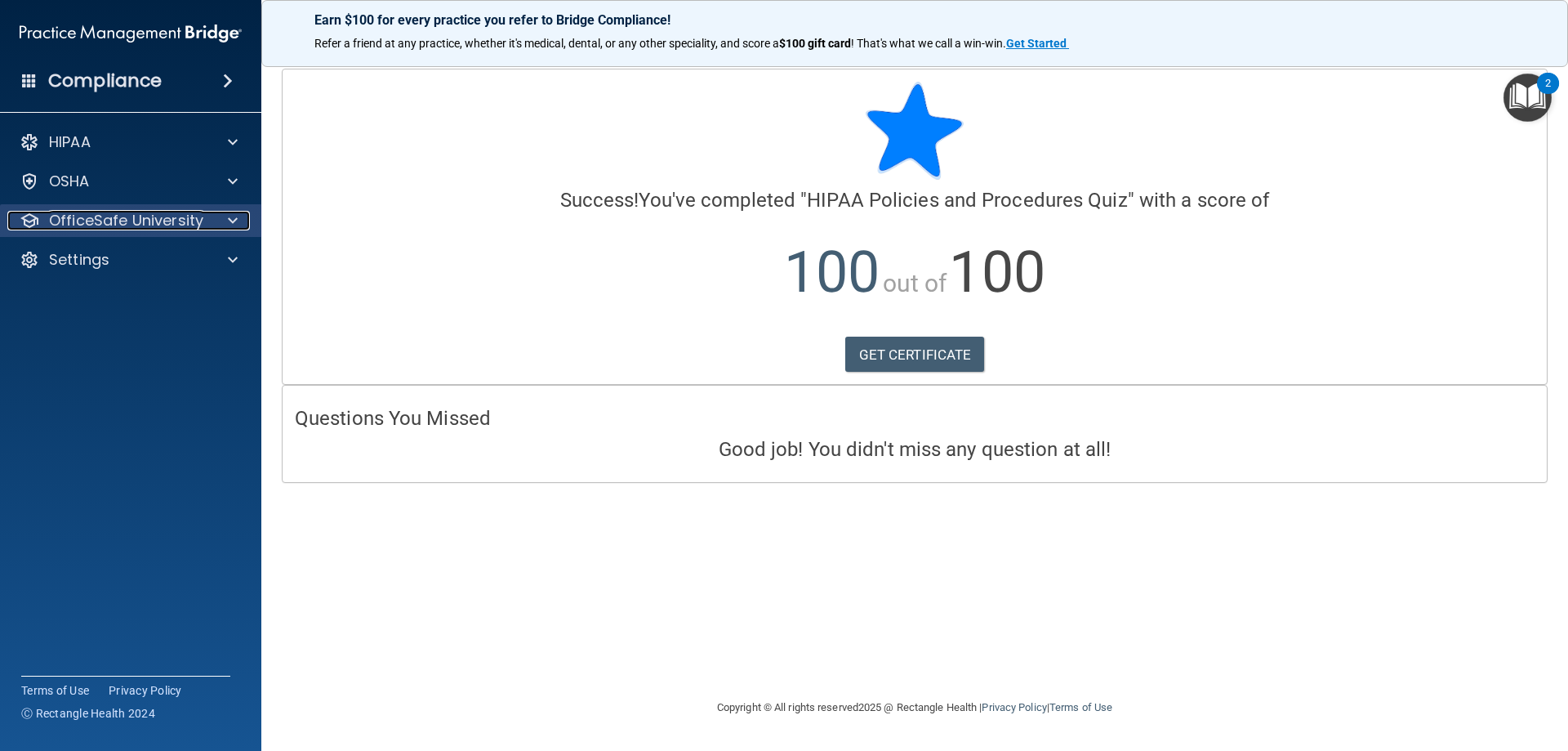
click at [97, 212] on p "OfficeSafe University" at bounding box center [126, 220] width 154 height 19
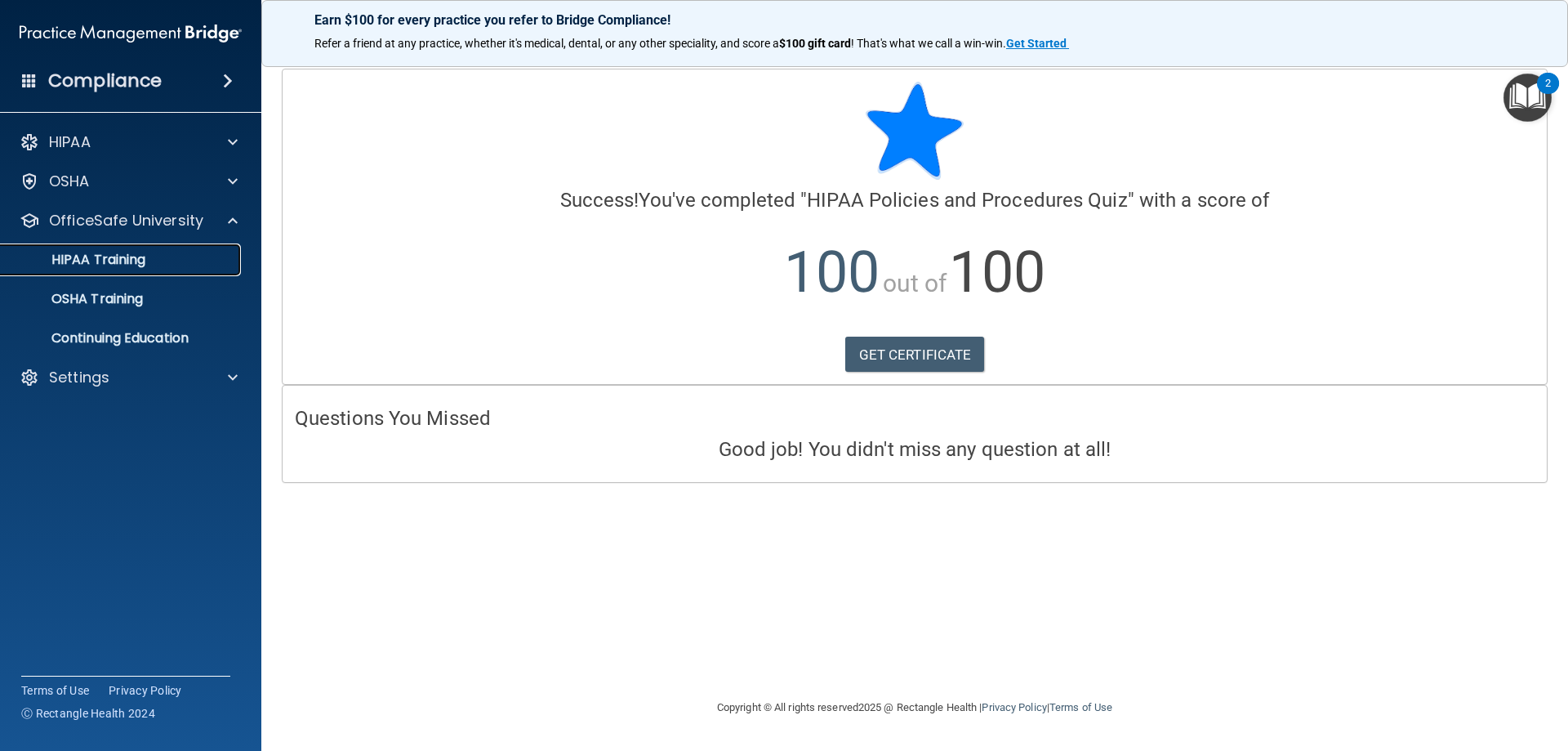
click at [116, 260] on p "HIPAA Training" at bounding box center [78, 259] width 135 height 16
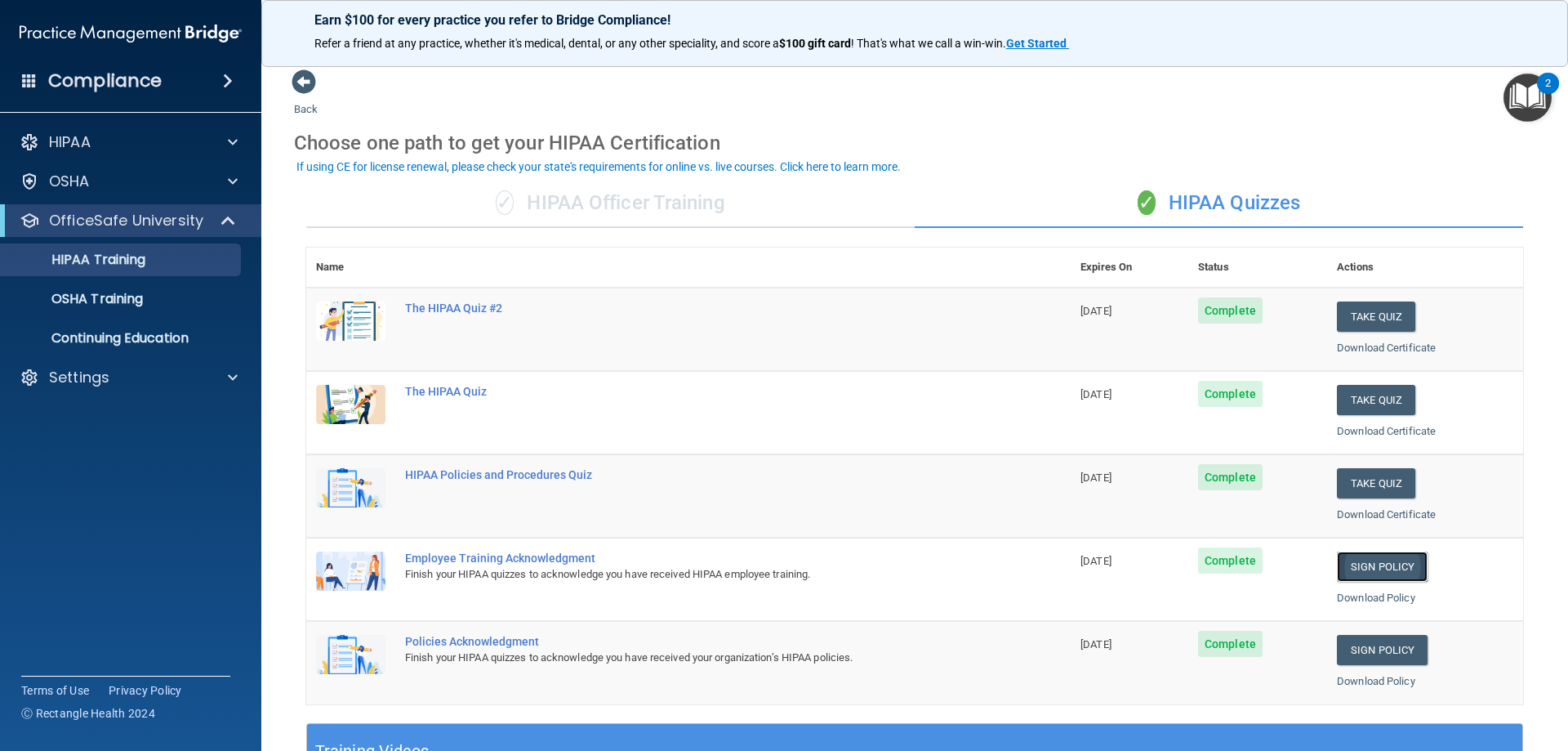
click at [1368, 564] on link "Sign Policy" at bounding box center [1382, 566] width 90 height 30
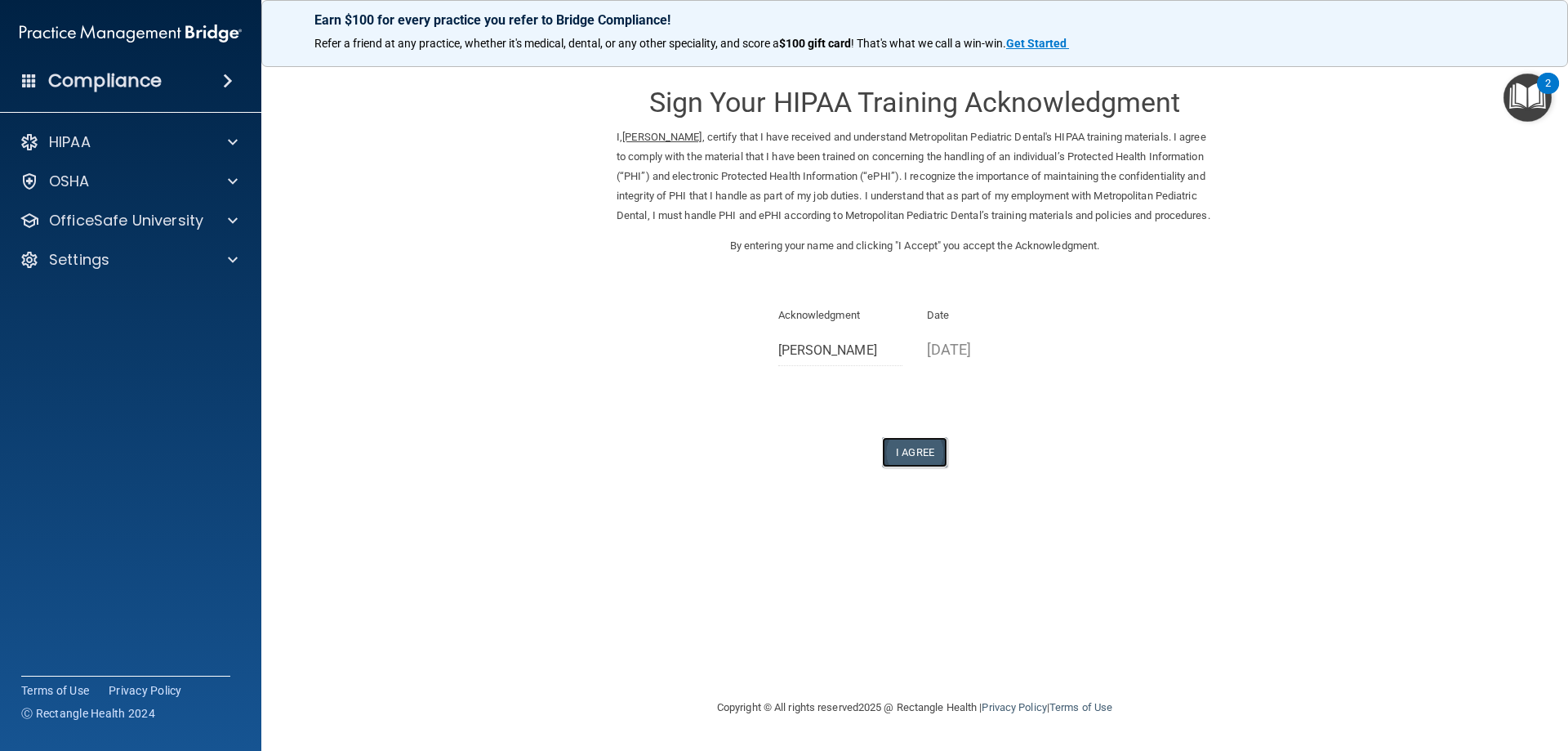
click at [922, 467] on button "I Agree" at bounding box center [914, 452] width 65 height 30
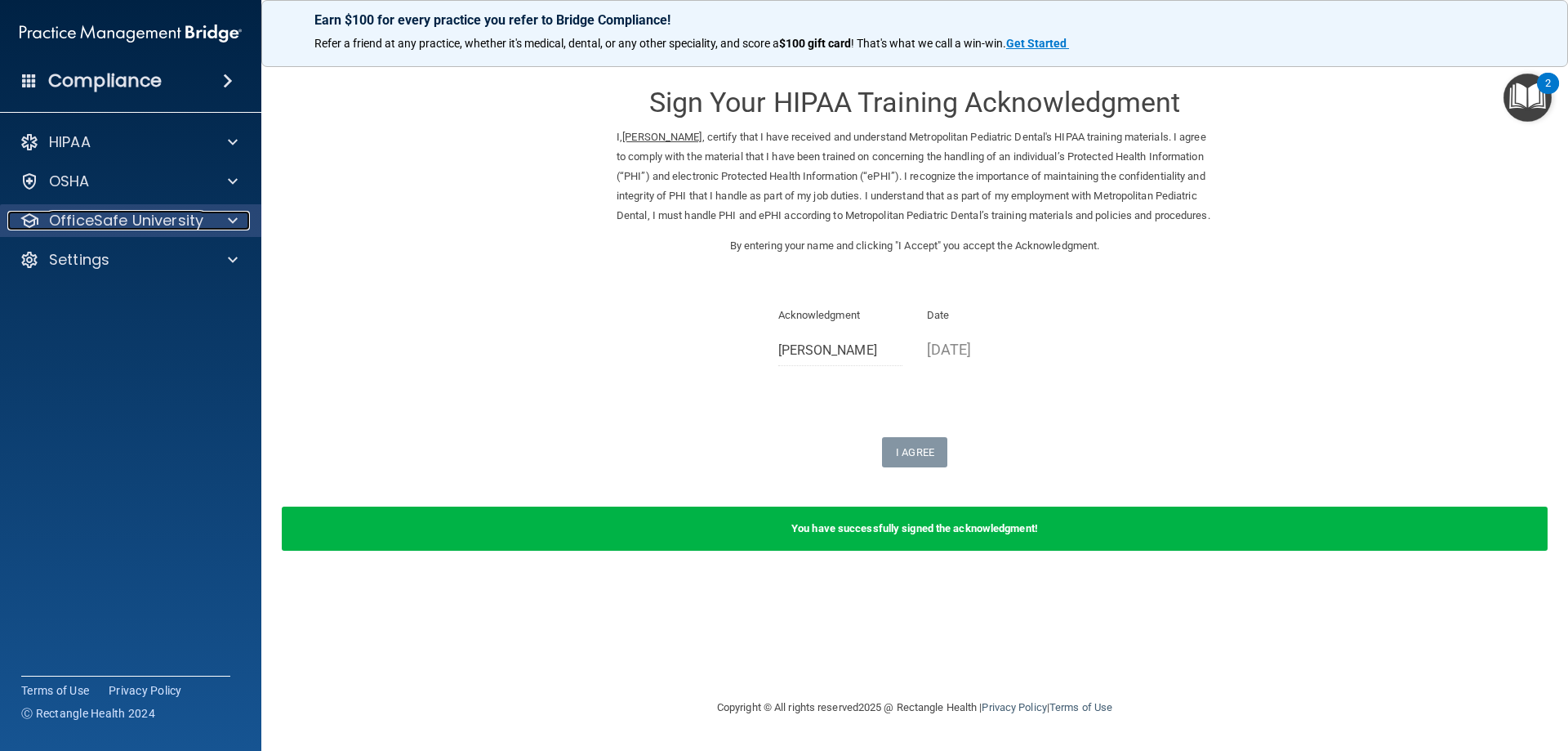
click at [79, 211] on p "OfficeSafe University" at bounding box center [126, 220] width 154 height 19
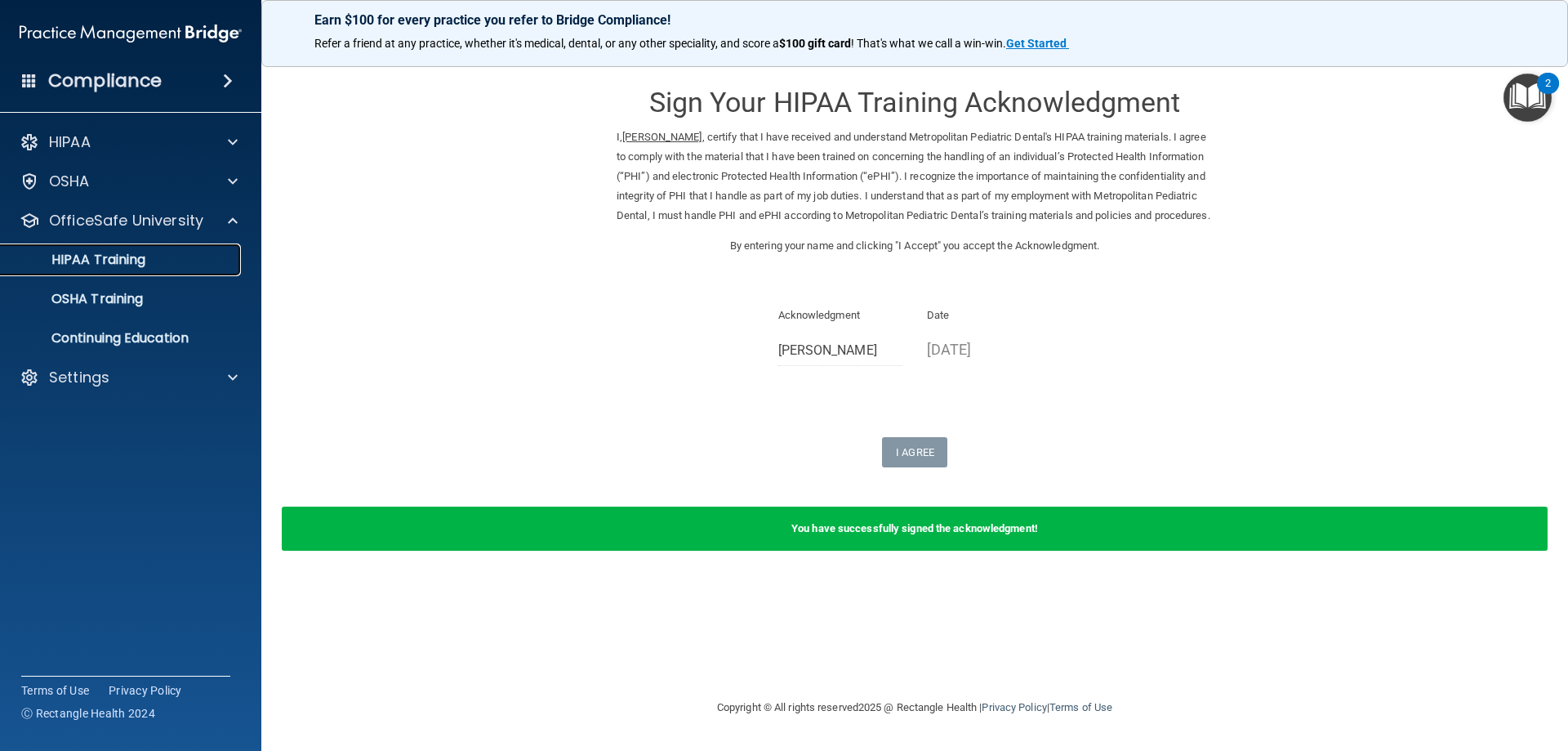
click at [115, 267] on p "HIPAA Training" at bounding box center [78, 259] width 135 height 16
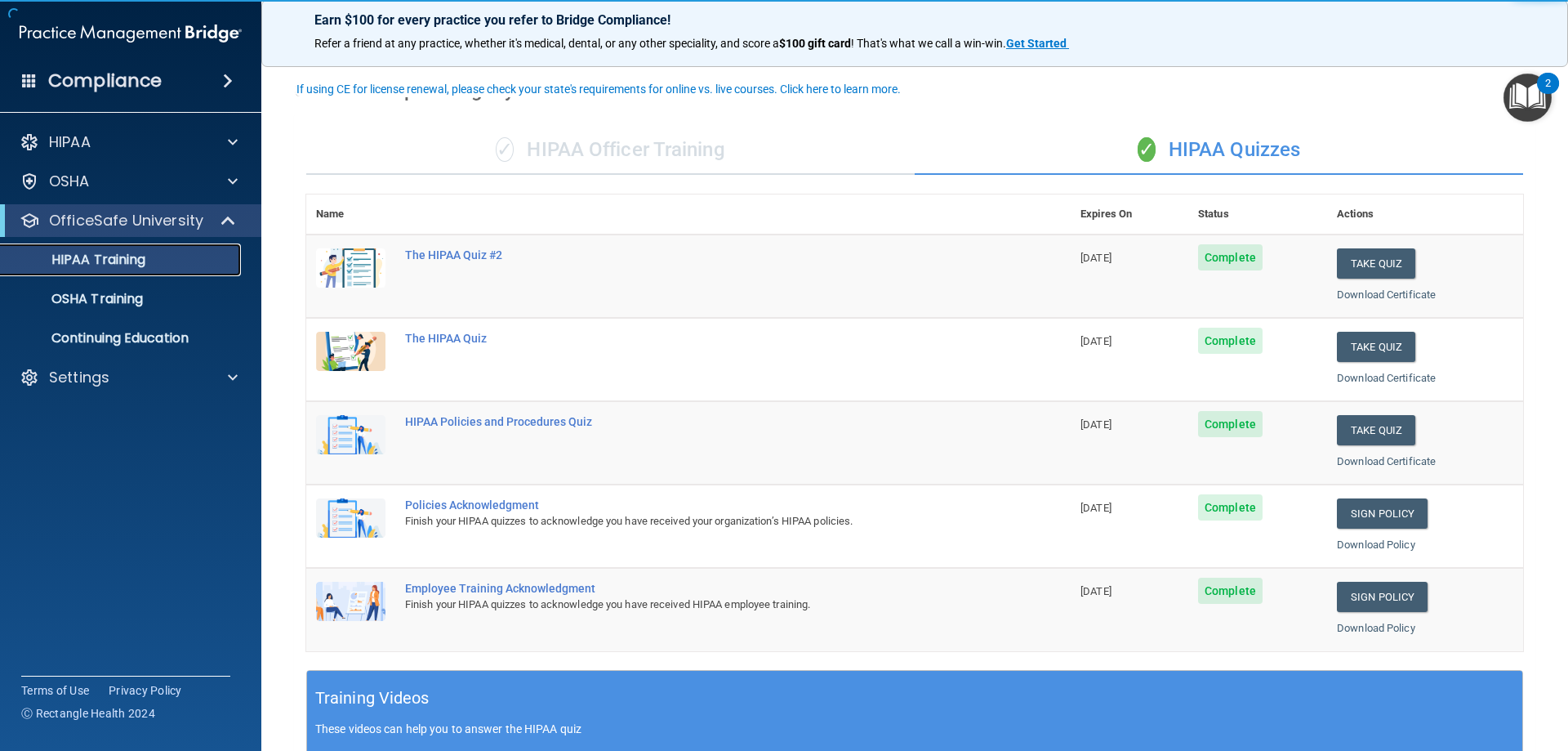
scroll to position [82, 0]
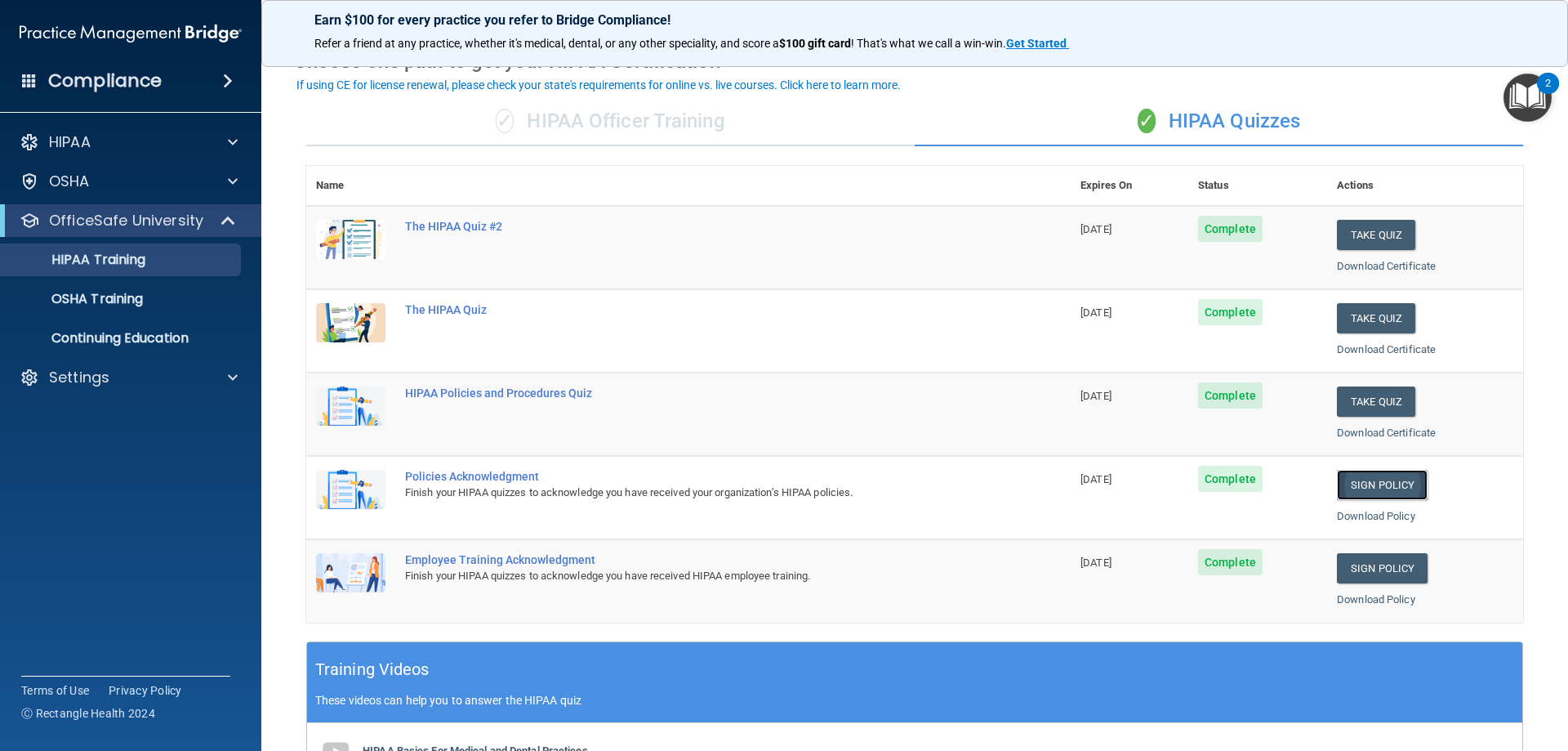
click at [1379, 485] on link "Sign Policy" at bounding box center [1382, 484] width 90 height 30
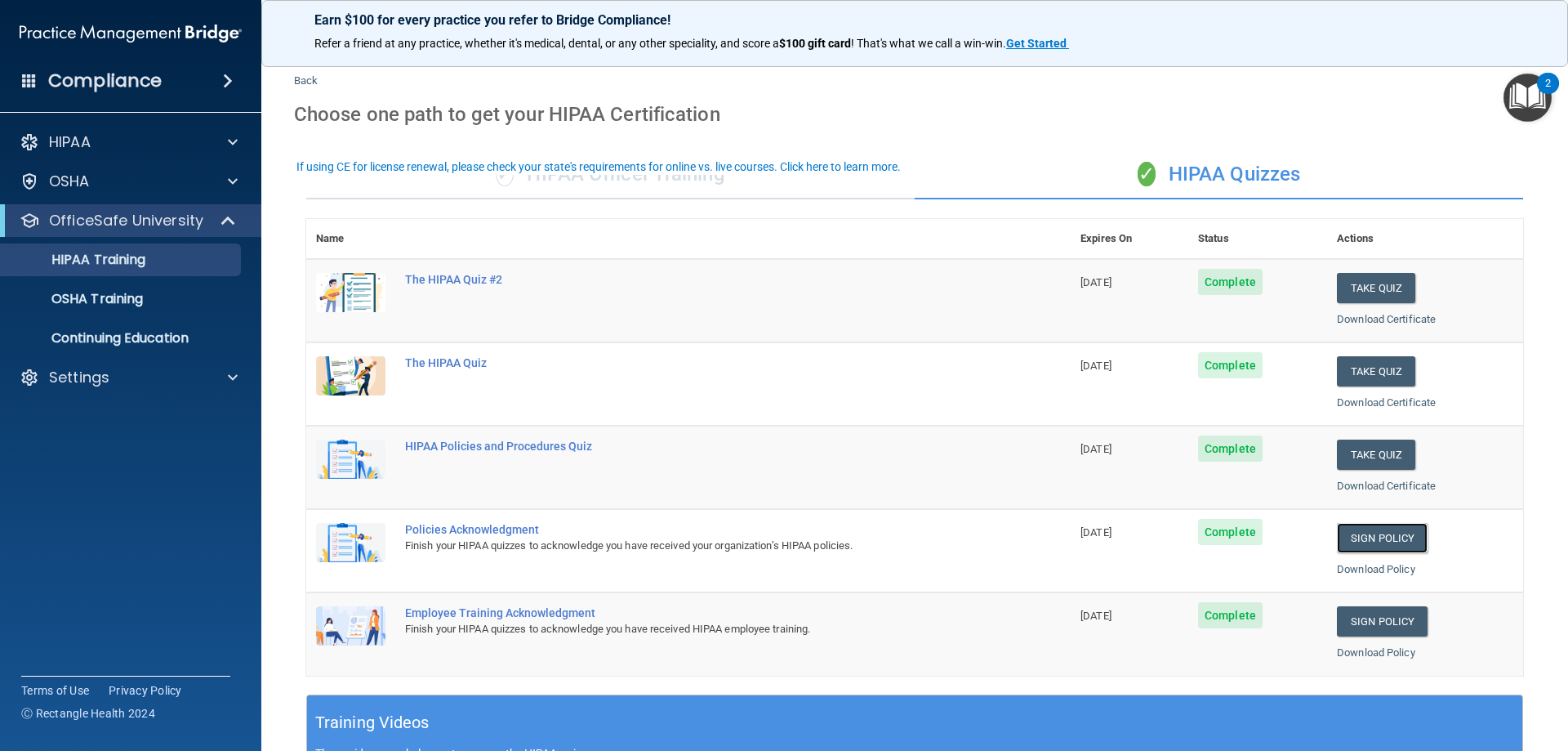
scroll to position [0, 0]
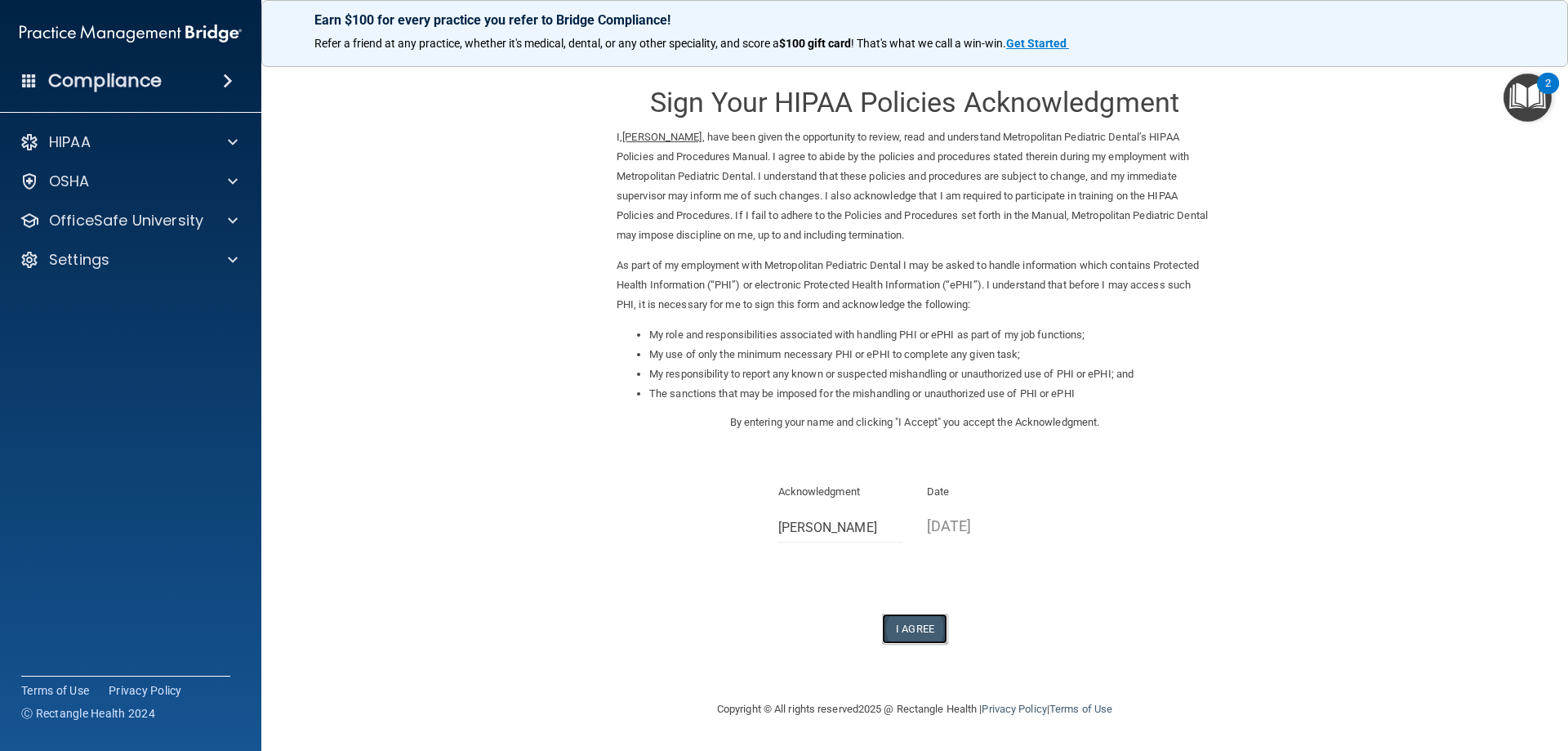
click at [903, 623] on button "I Agree" at bounding box center [914, 628] width 65 height 30
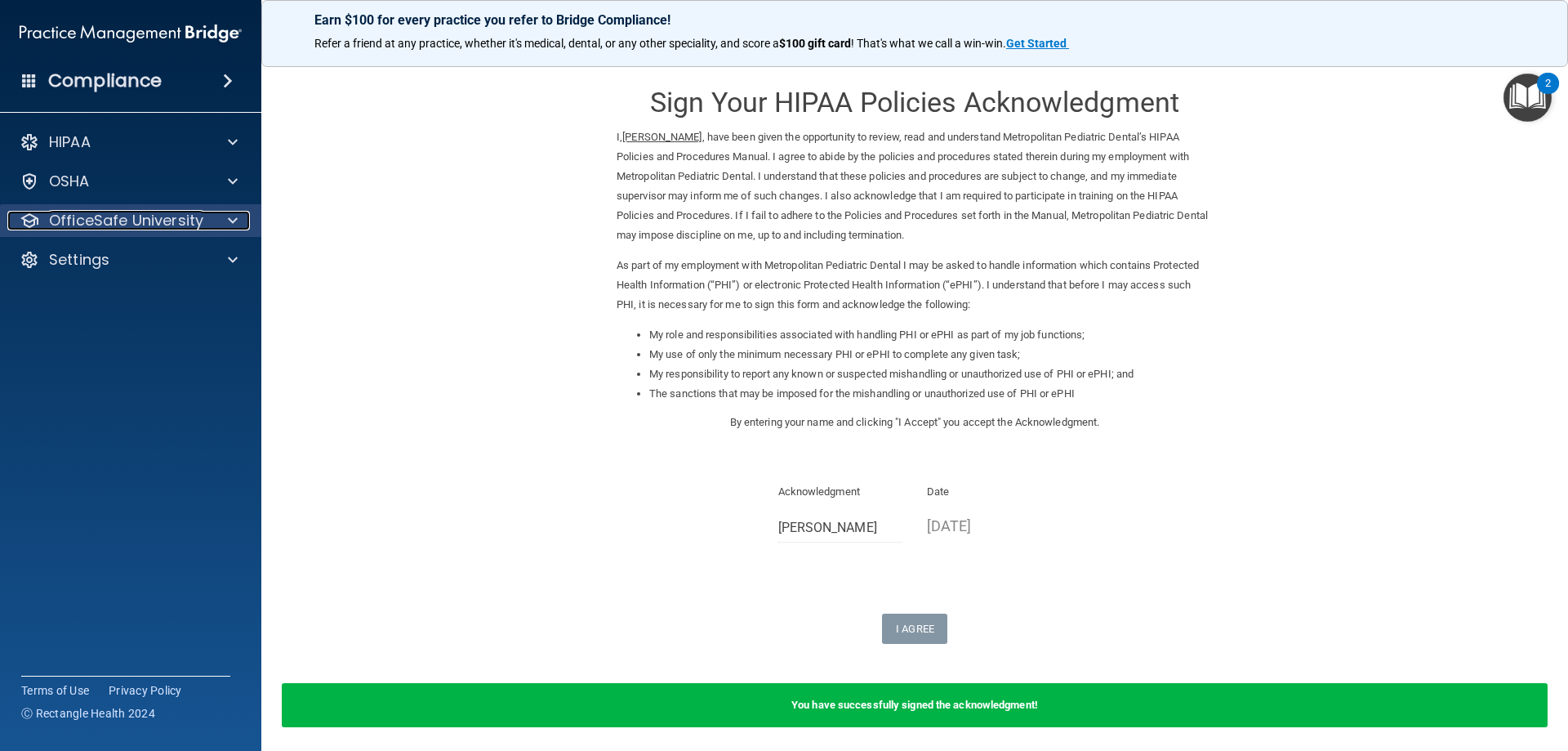
click at [127, 224] on p "OfficeSafe University" at bounding box center [126, 220] width 154 height 19
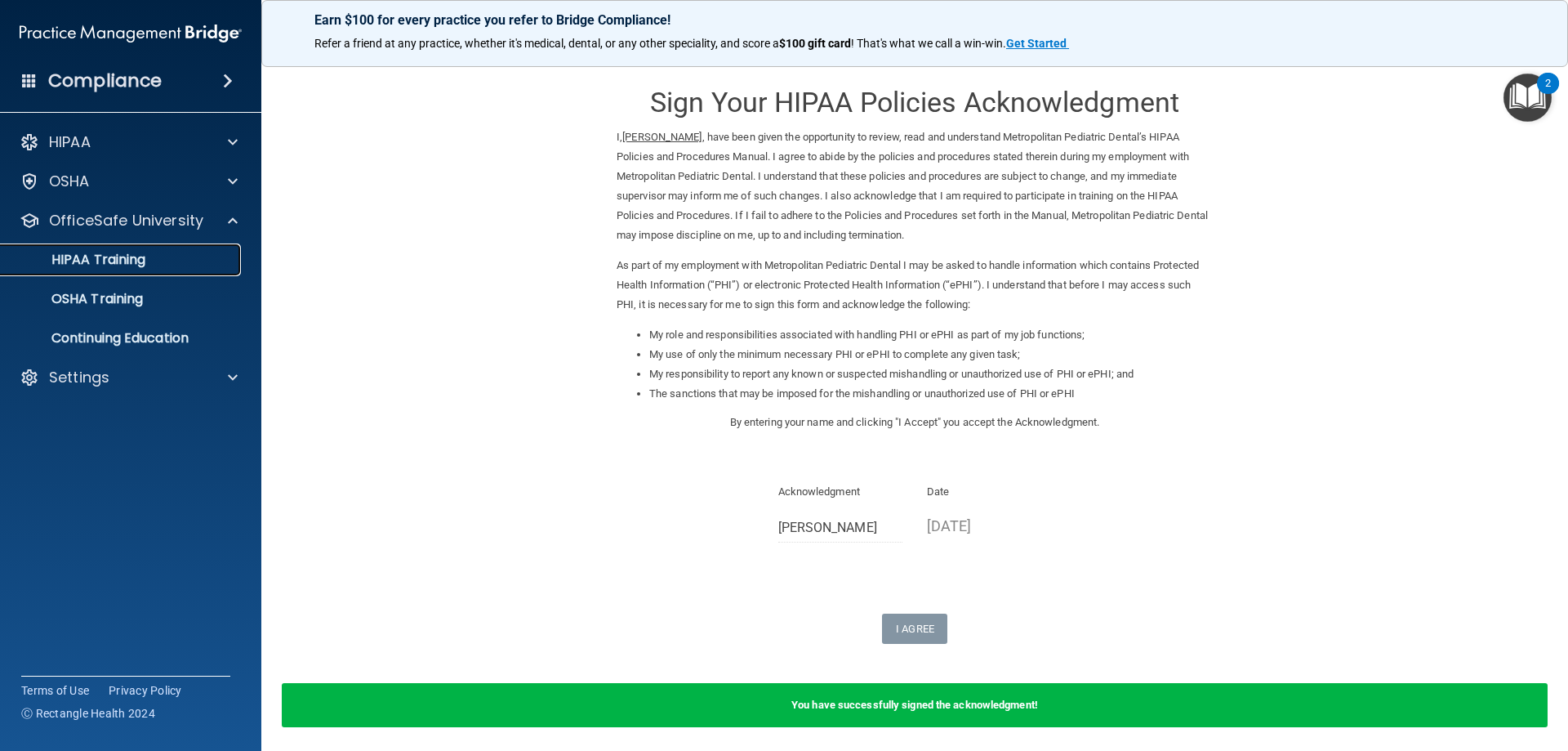
click at [116, 262] on p "HIPAA Training" at bounding box center [78, 259] width 135 height 16
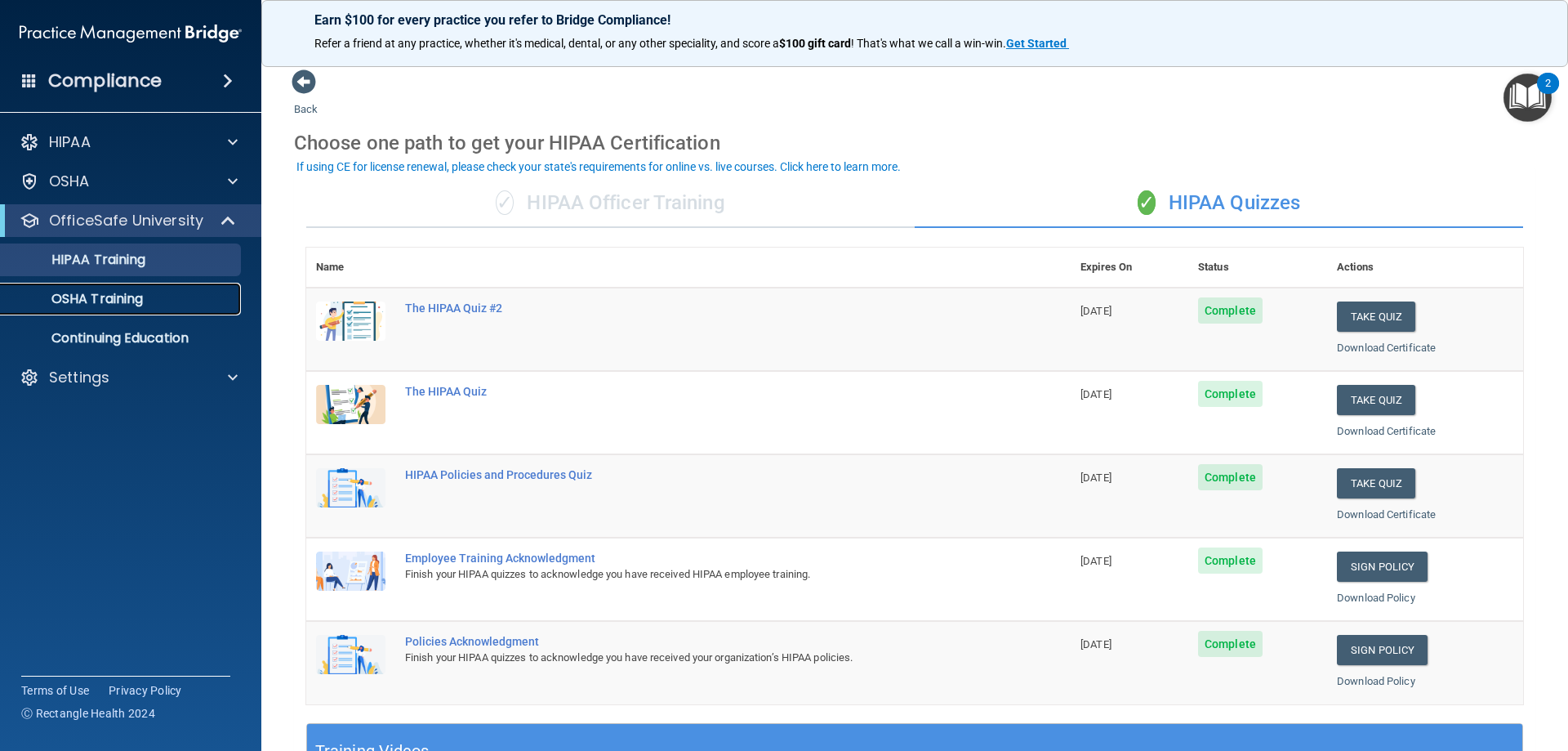
click at [122, 296] on p "OSHA Training" at bounding box center [76, 298] width 132 height 16
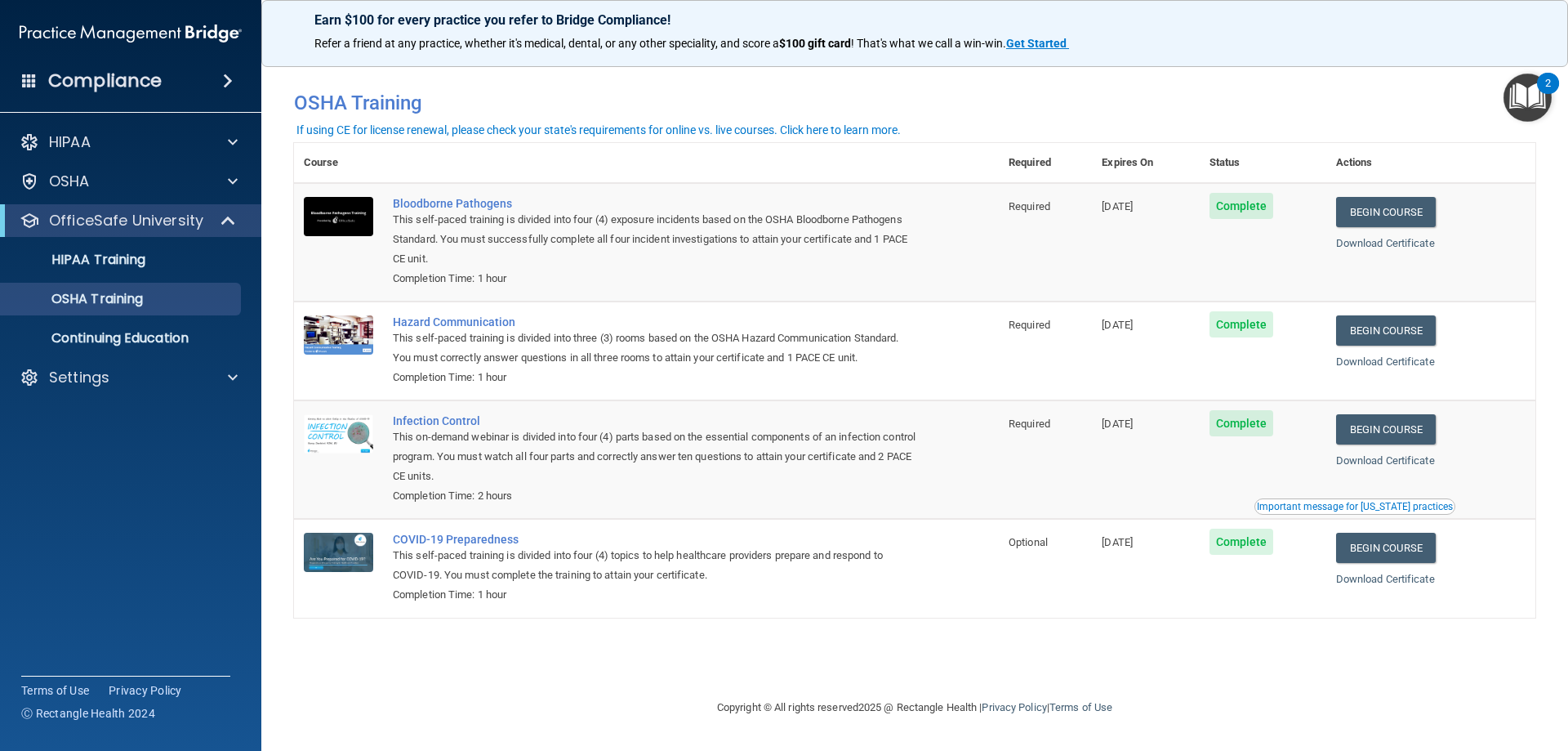
click at [114, 84] on h4 "Compliance" at bounding box center [105, 81] width 114 height 23
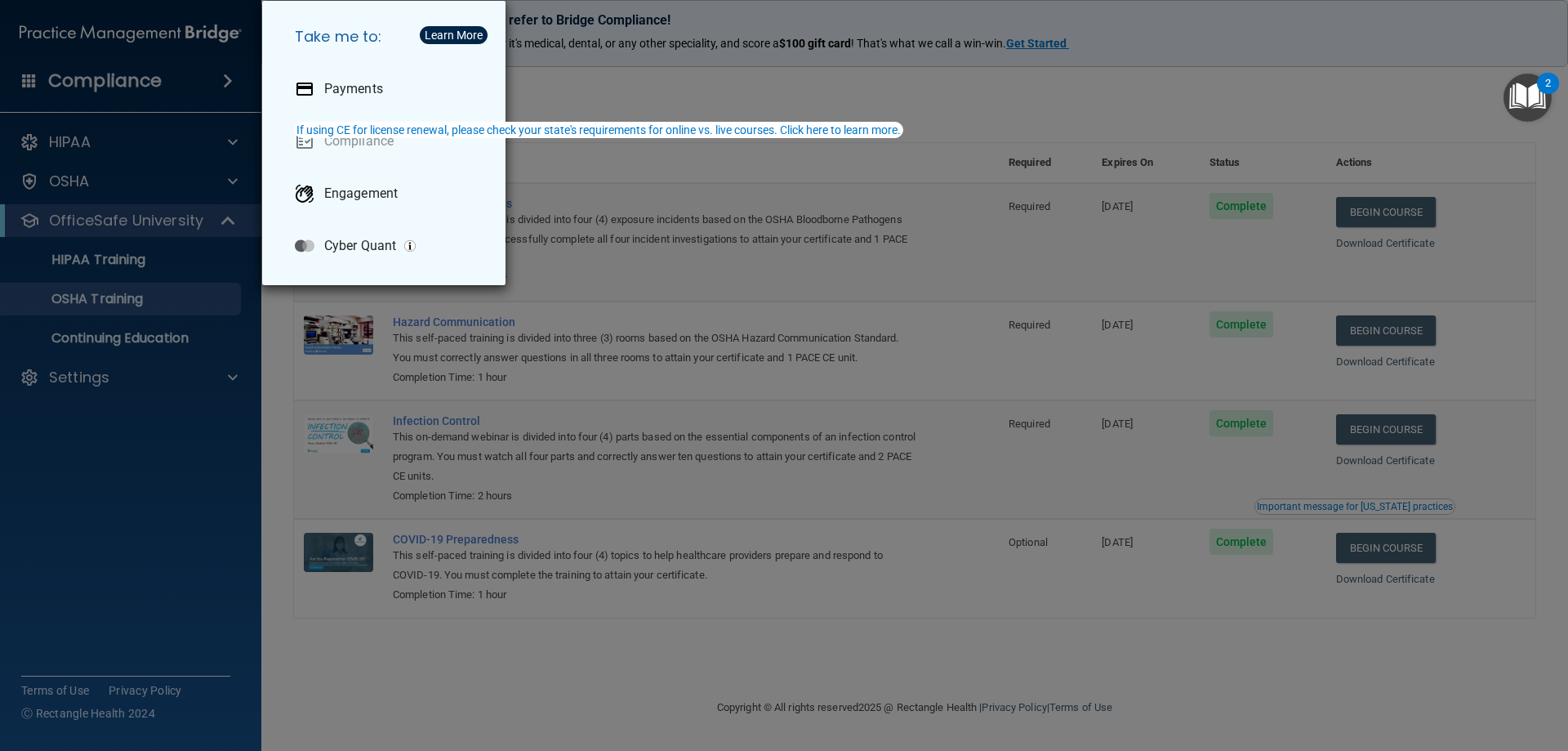
click at [148, 477] on div "Take me to: Payments Compliance Engagement Cyber Quant" at bounding box center [784, 376] width 1568 height 751
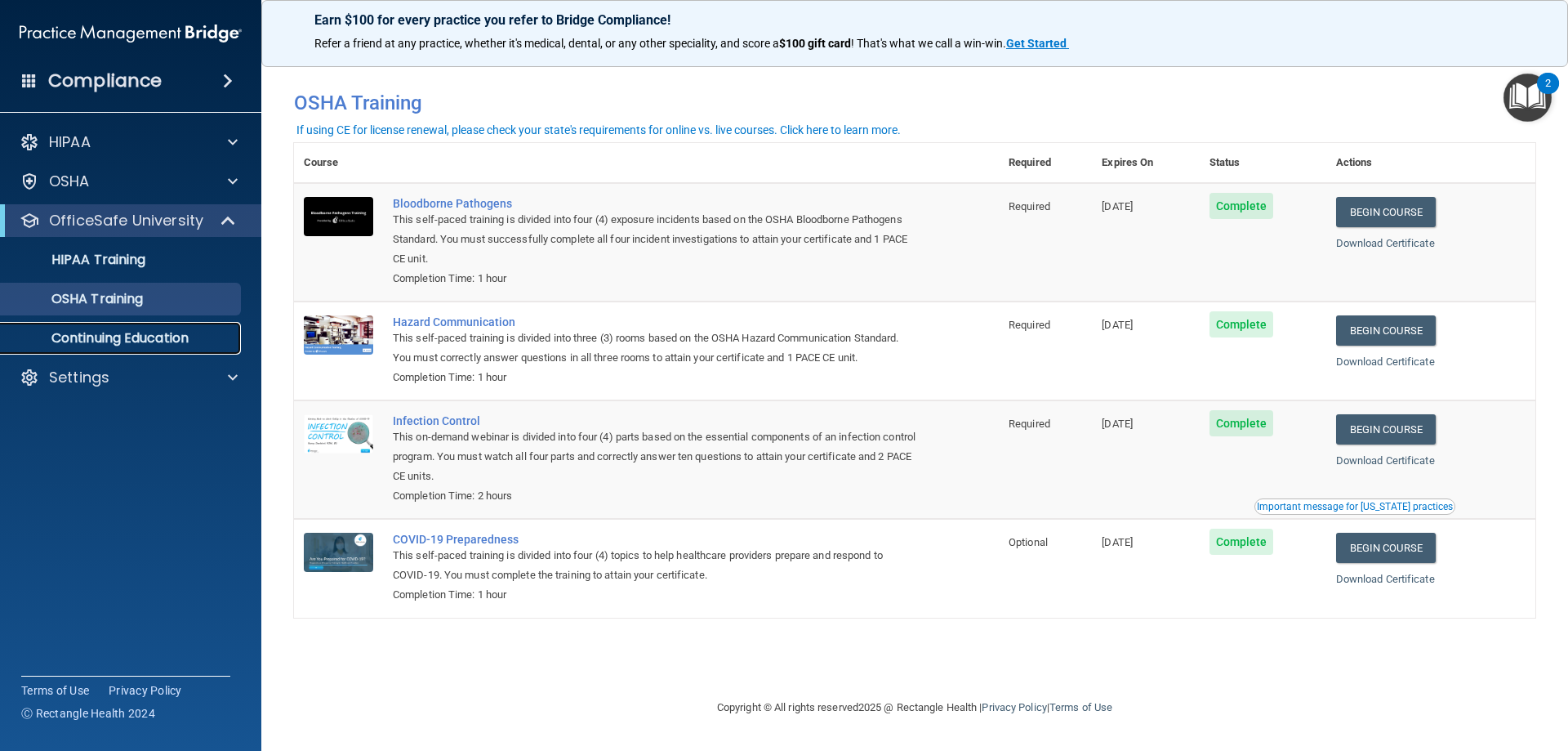
click at [121, 337] on p "Continuing Education" at bounding box center [122, 338] width 223 height 16
